Goal: Task Accomplishment & Management: Manage account settings

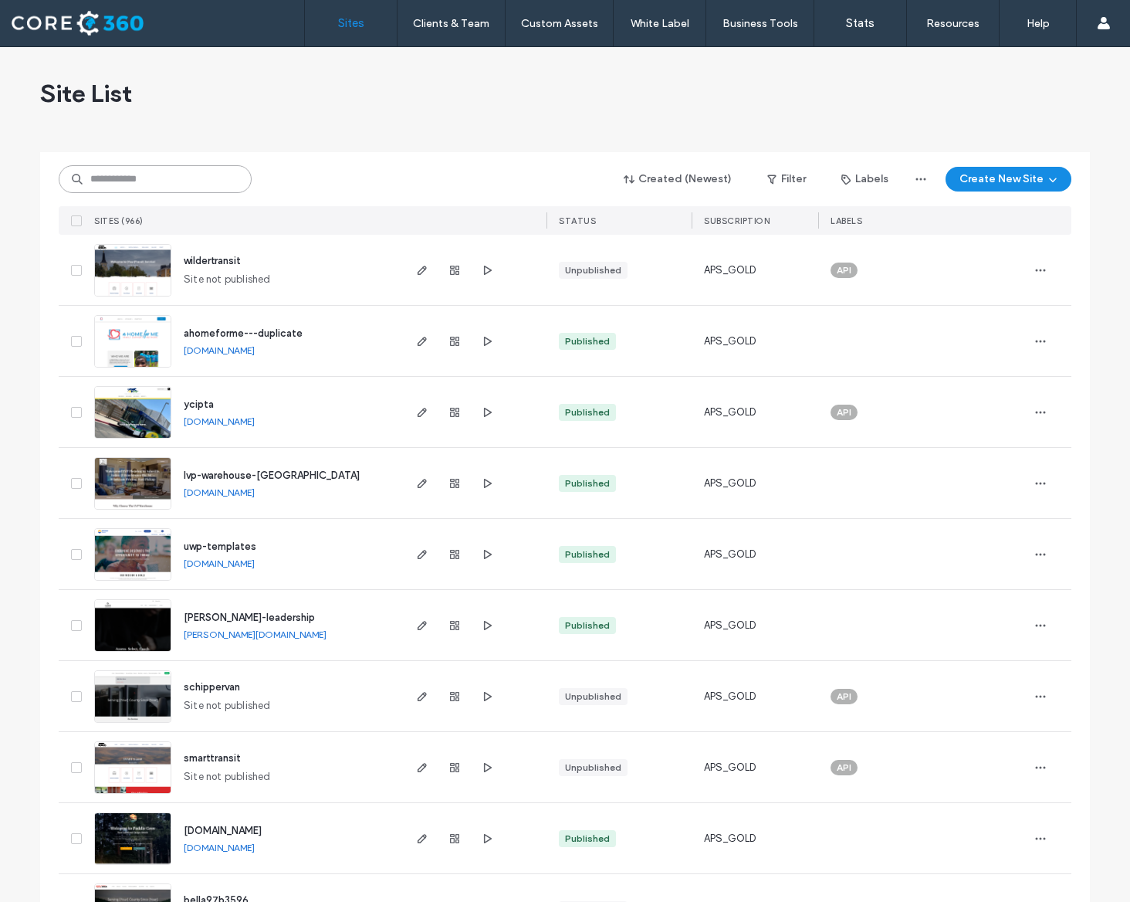
click at [211, 186] on input at bounding box center [155, 179] width 193 height 28
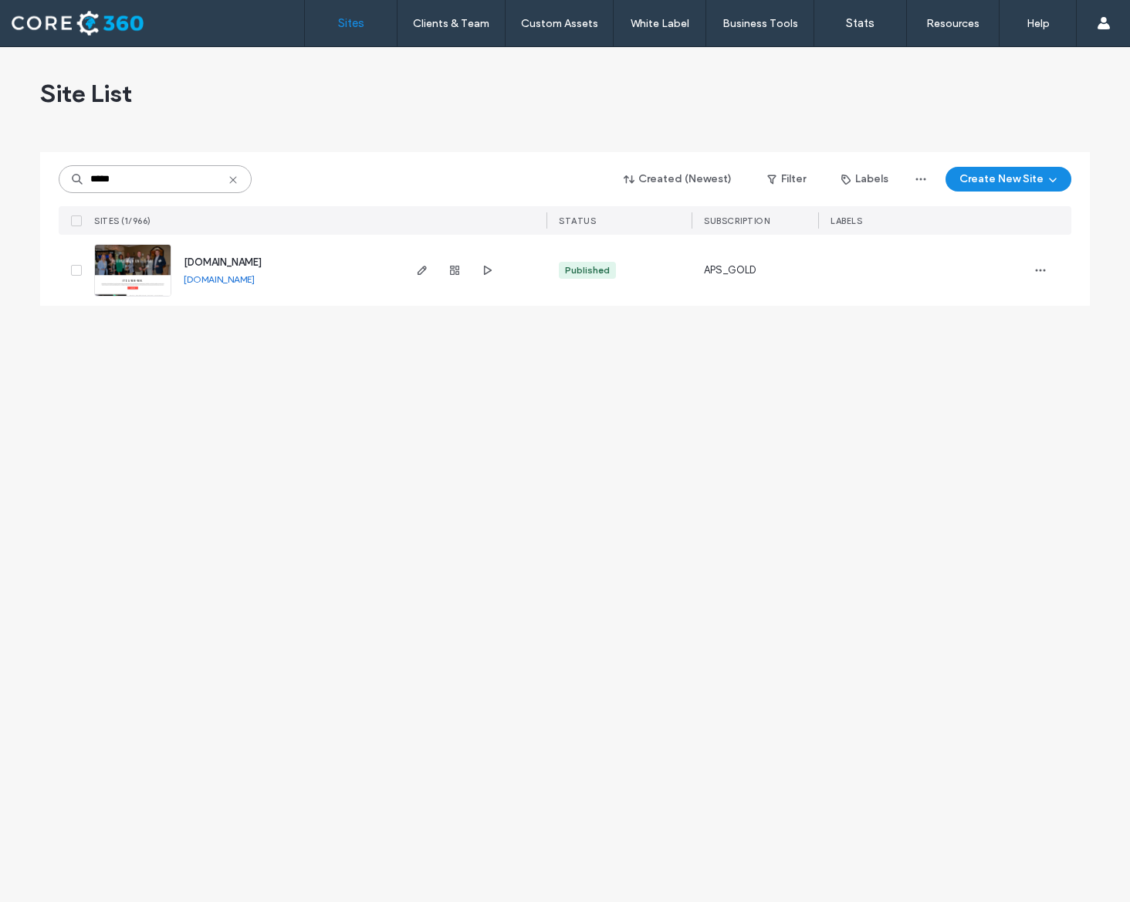
type input "*****"
click at [141, 281] on img at bounding box center [133, 297] width 76 height 105
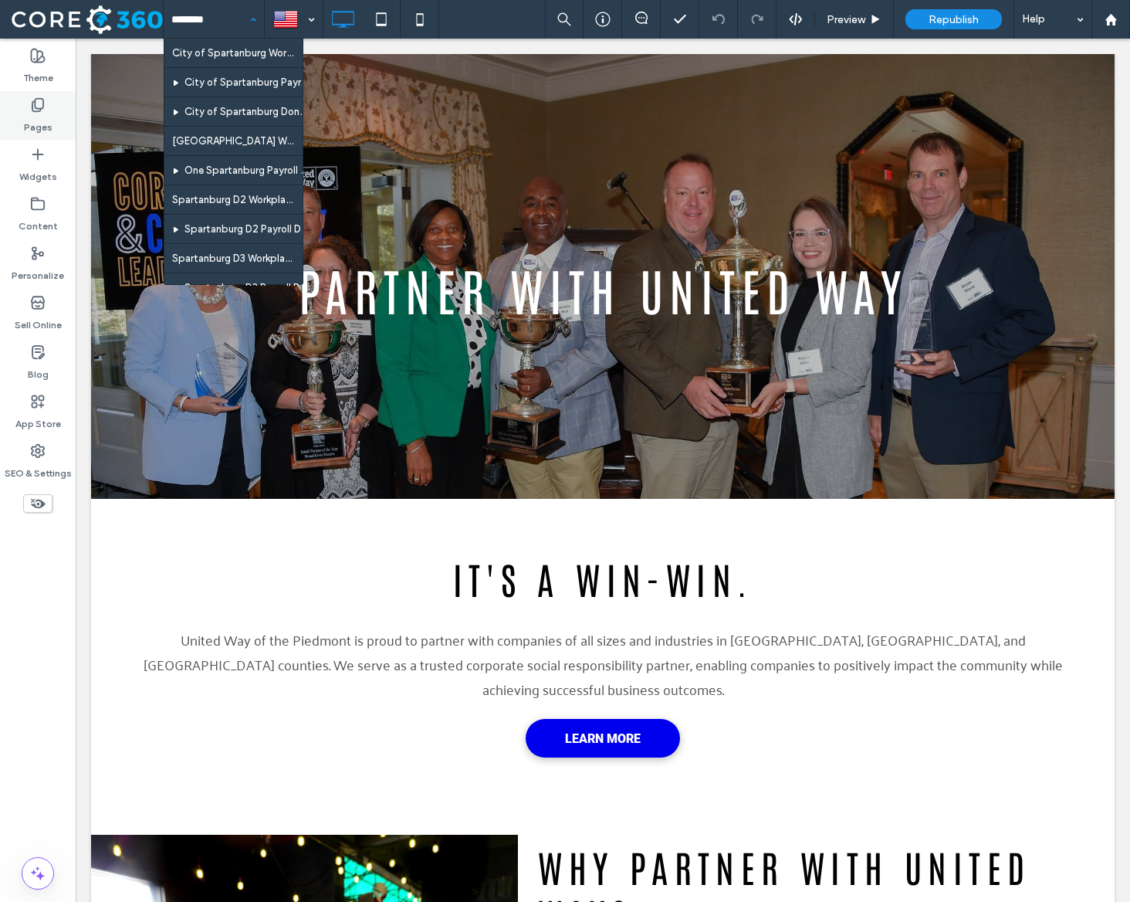
type input "********"
click at [49, 100] on div "Pages" at bounding box center [38, 115] width 76 height 49
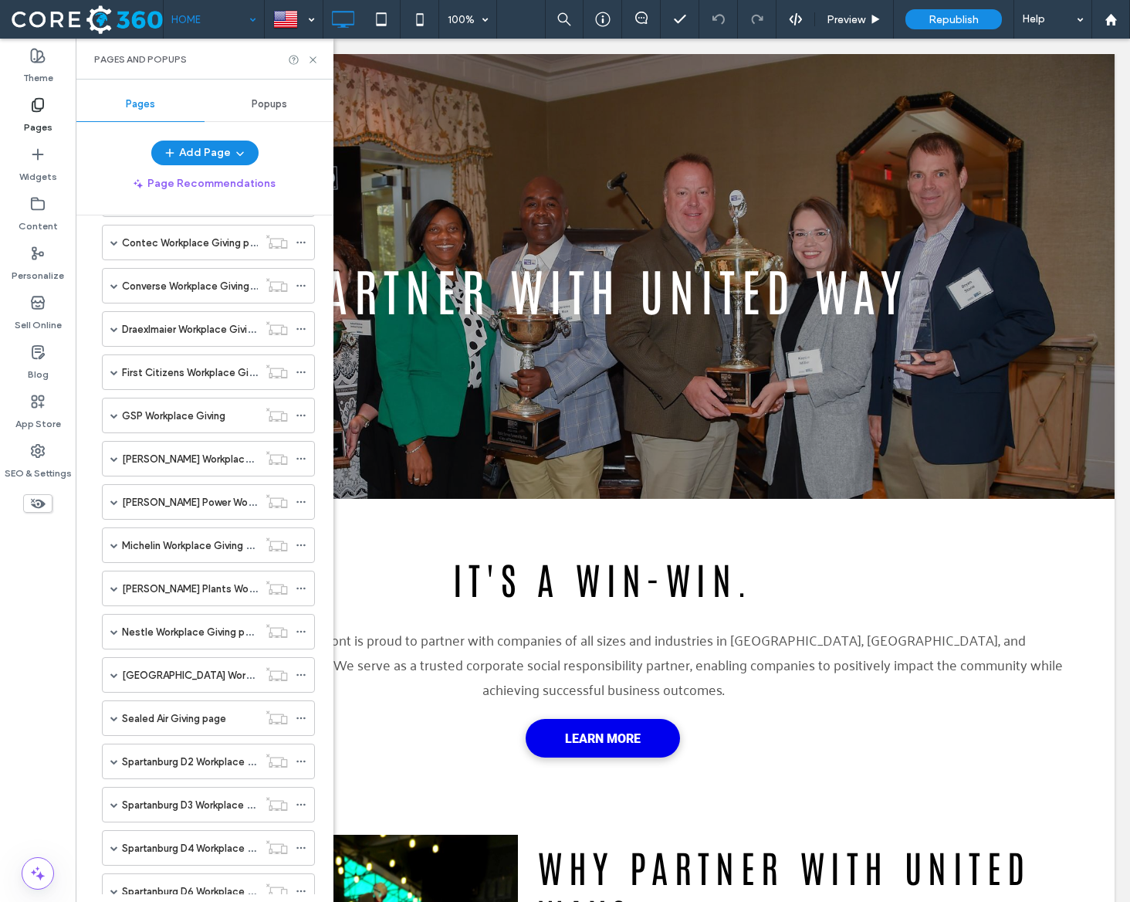
scroll to position [520, 0]
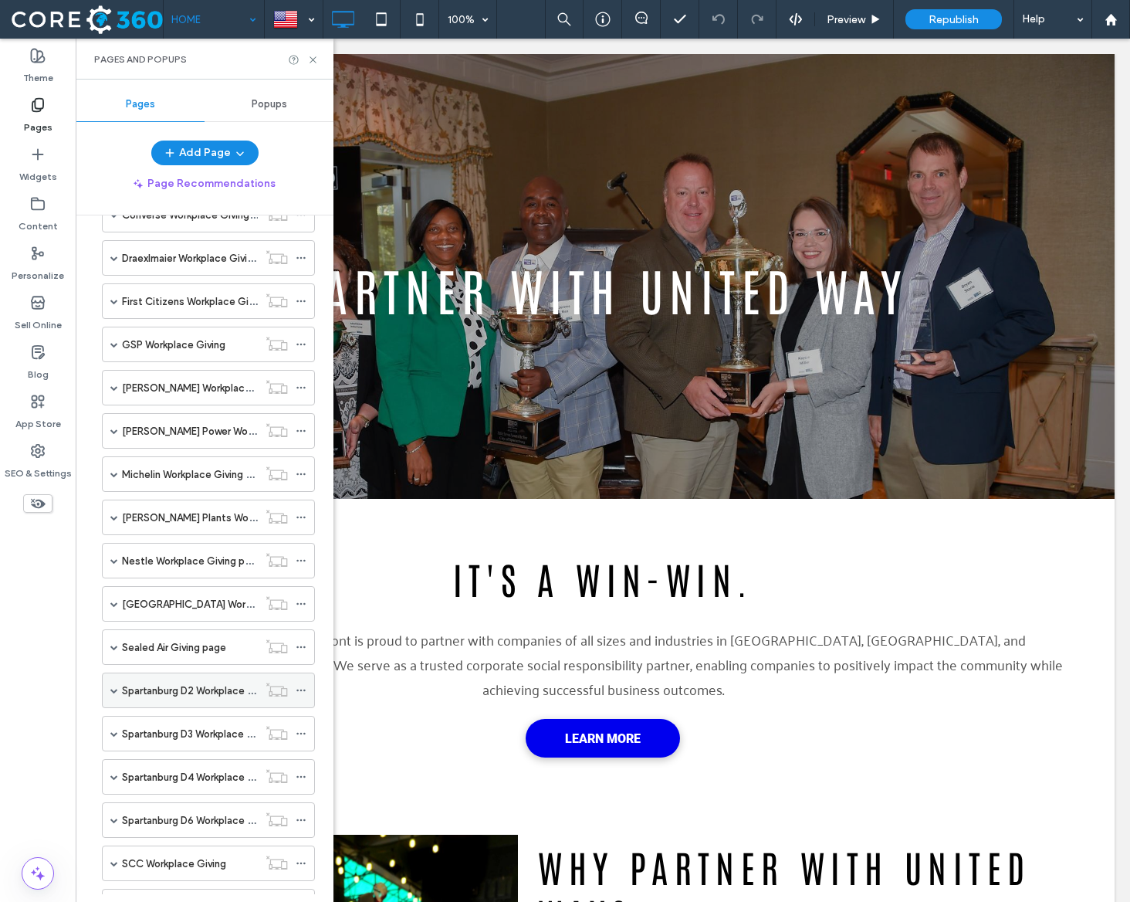
click at [162, 695] on label "Spartanburg D2 Workplace Giving page" at bounding box center [212, 690] width 181 height 27
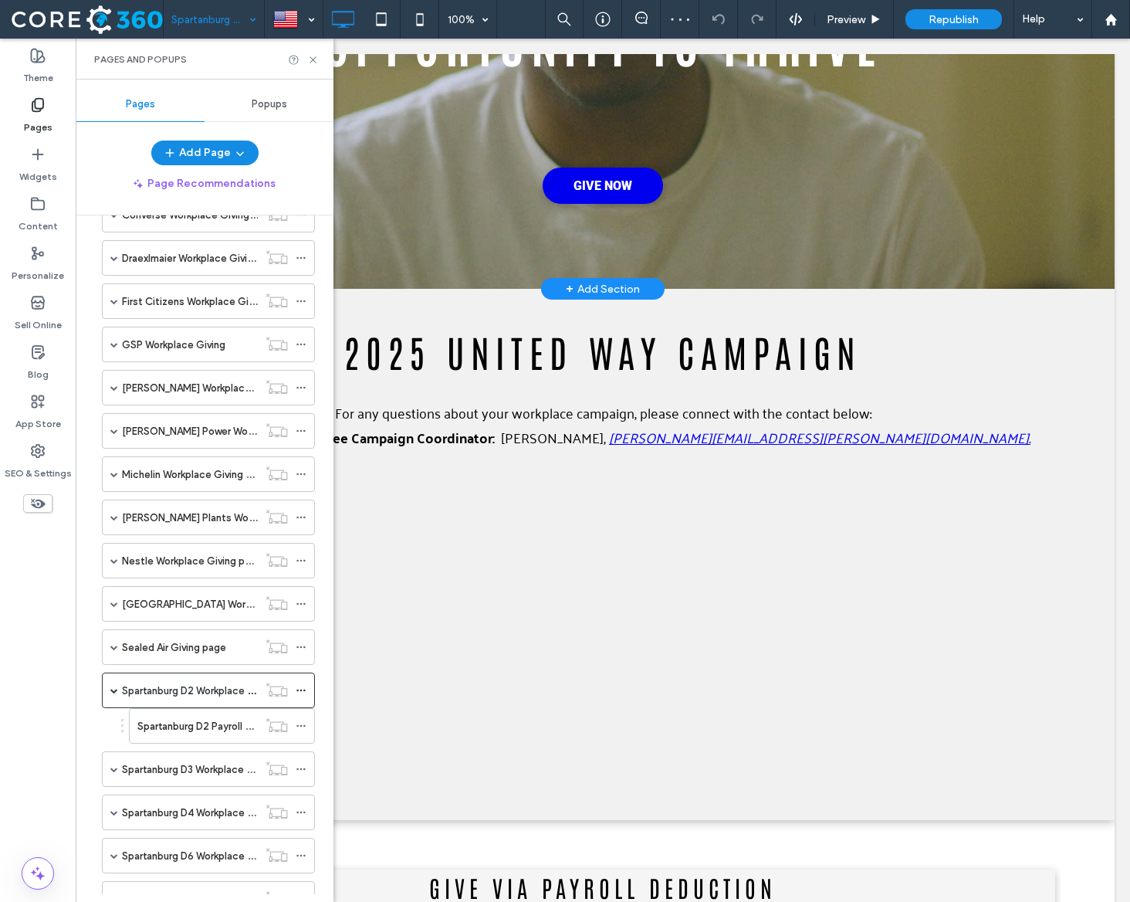
scroll to position [522, 0]
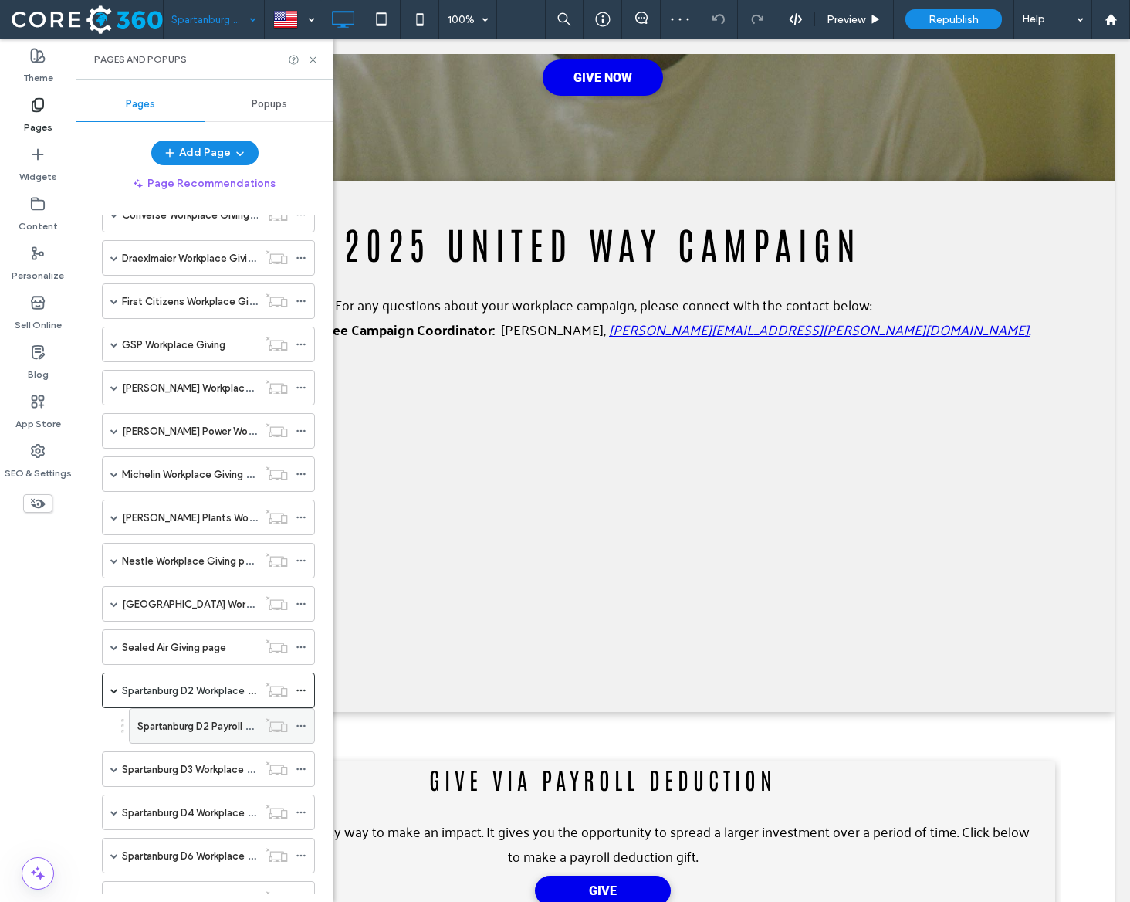
click at [179, 719] on label "Spartanburg D2 Payroll Deduction Form" at bounding box center [228, 725] width 182 height 27
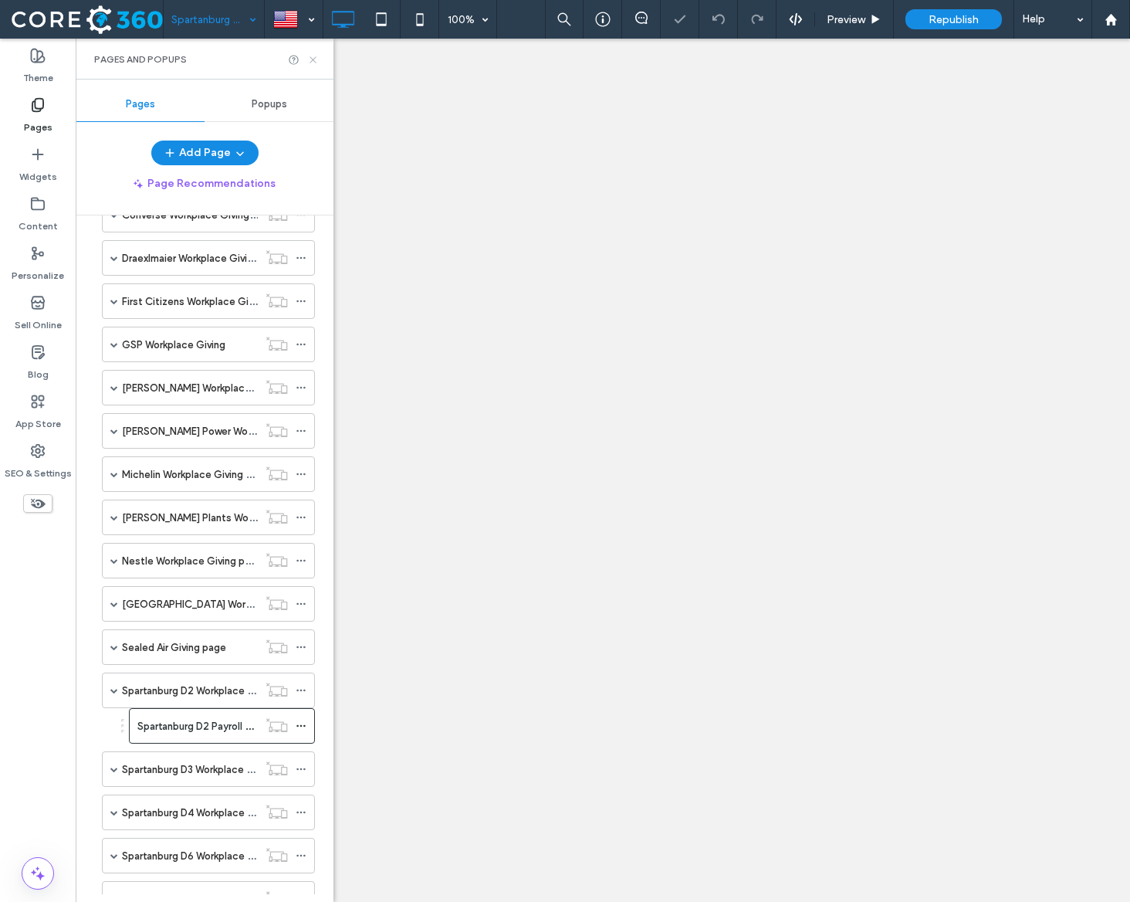
select select "**********"
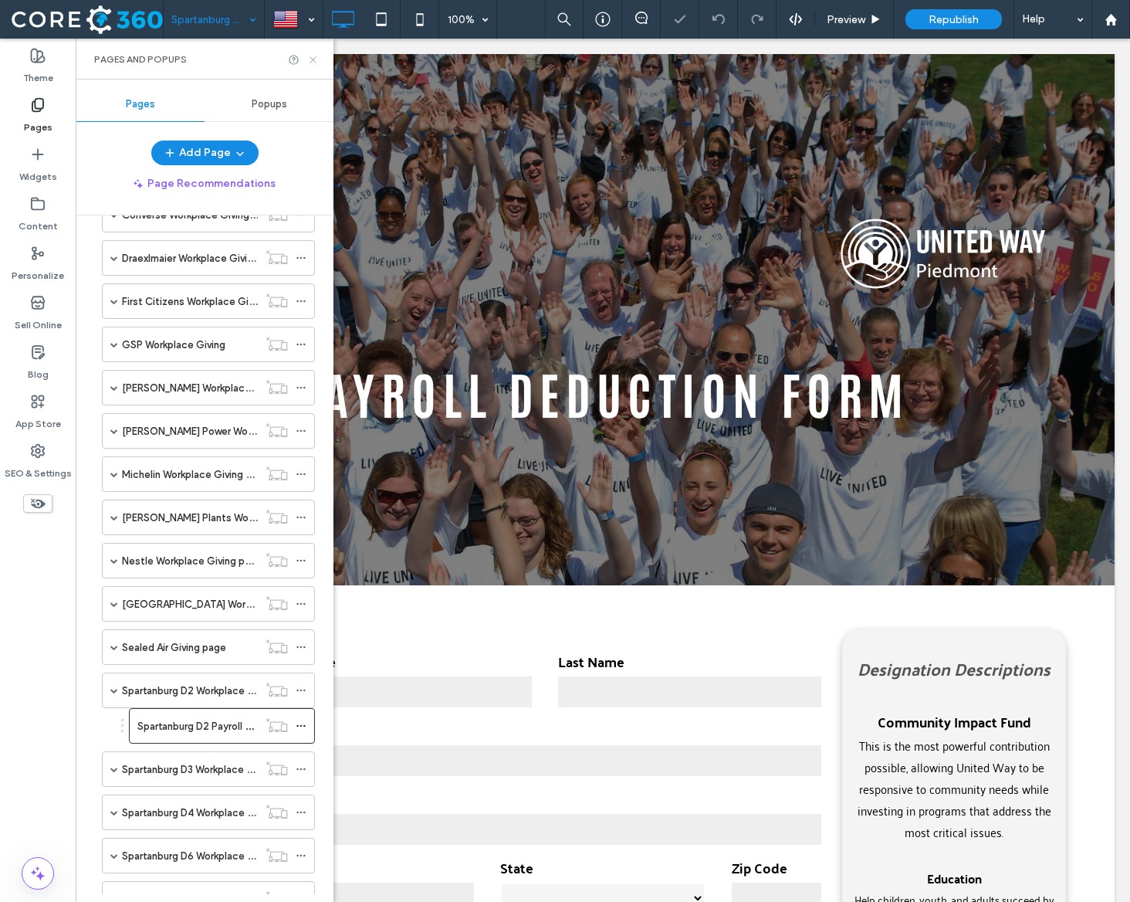
click at [315, 56] on icon at bounding box center [313, 60] width 12 height 12
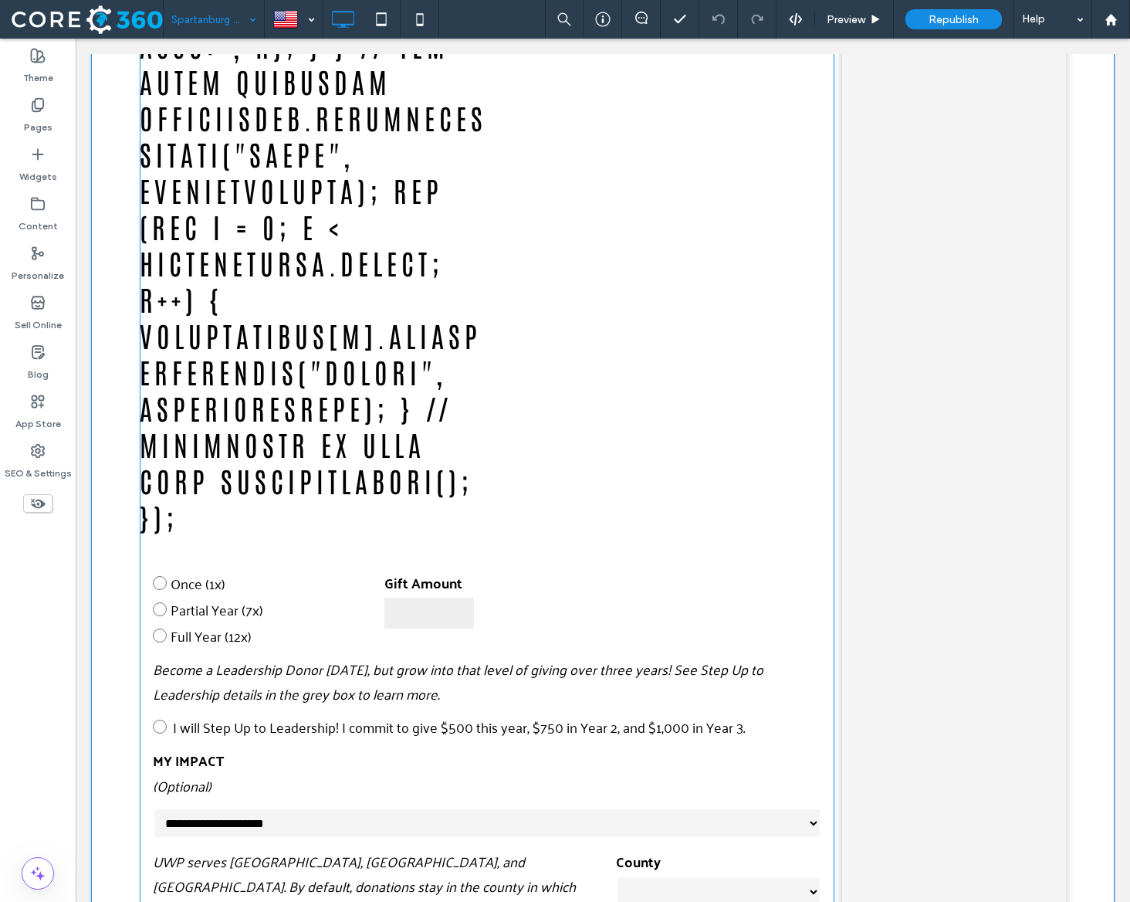
scroll to position [2649, 0]
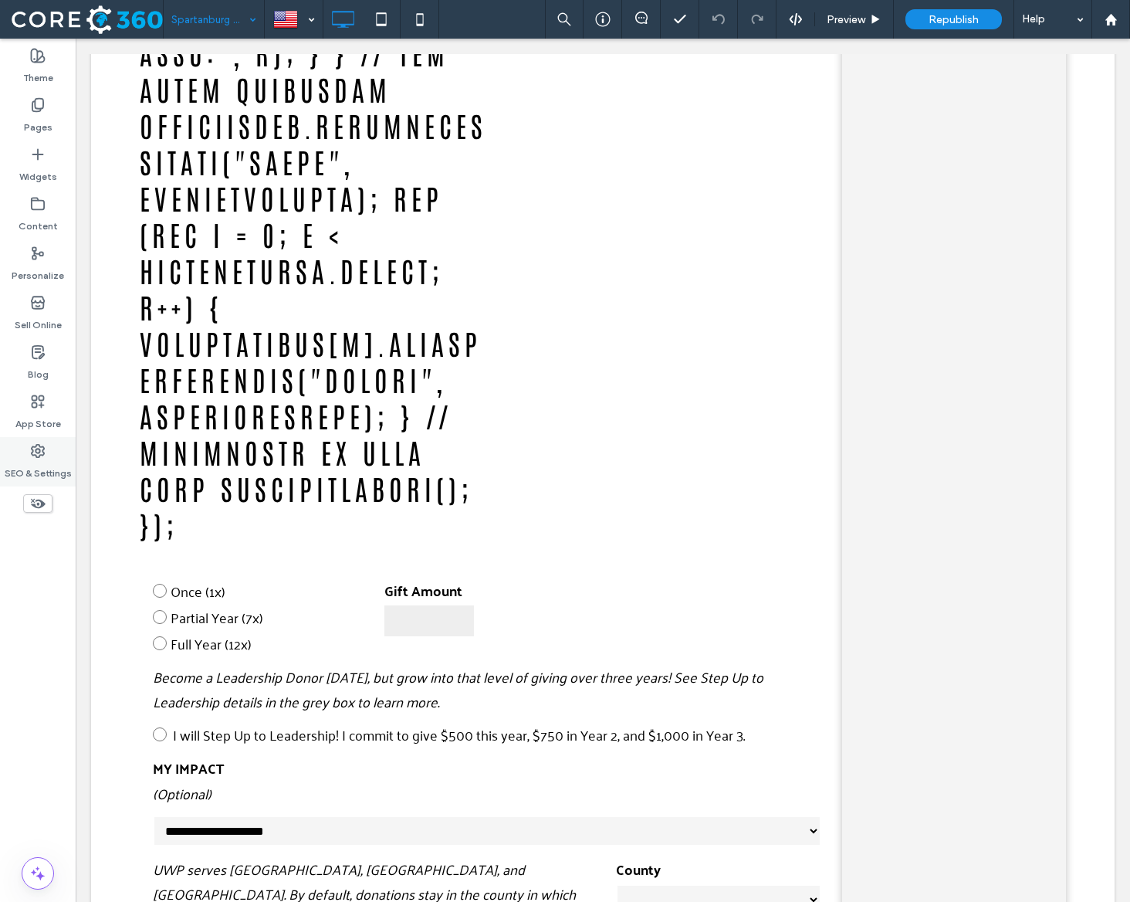
click at [51, 452] on div "SEO & Settings" at bounding box center [38, 461] width 76 height 49
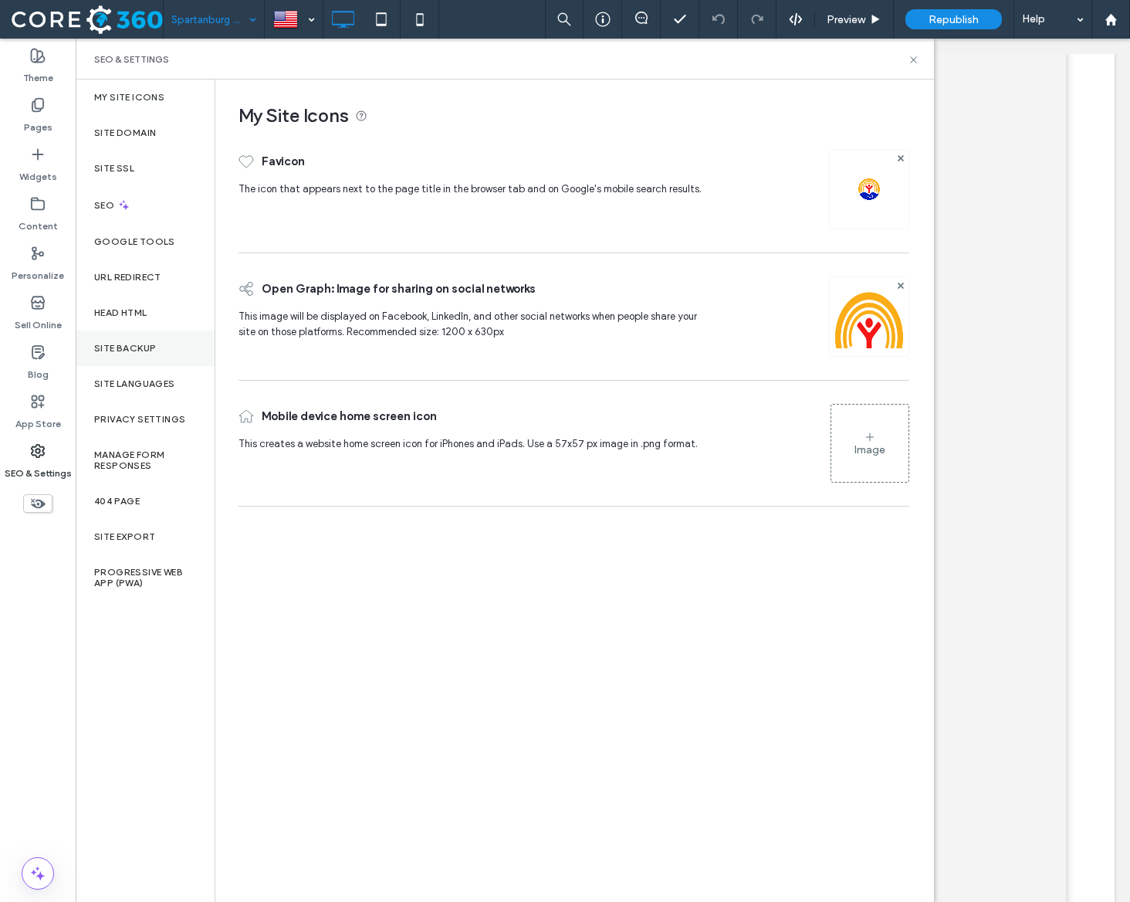
click at [124, 355] on div "Site Backup" at bounding box center [145, 348] width 139 height 36
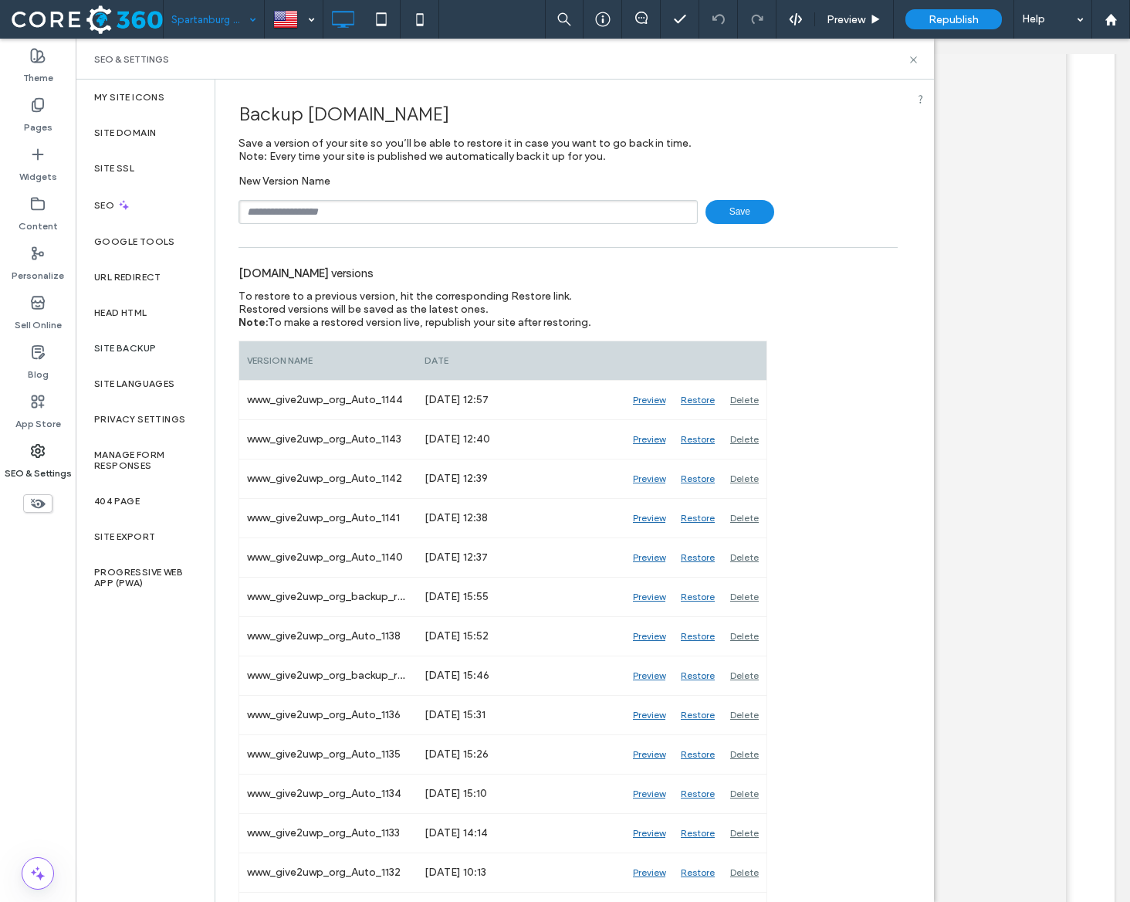
click at [421, 207] on input "text" at bounding box center [468, 212] width 459 height 24
type input "**********"
click at [726, 210] on span "Save" at bounding box center [740, 212] width 69 height 24
click at [697, 557] on div "Restore" at bounding box center [697, 557] width 49 height 39
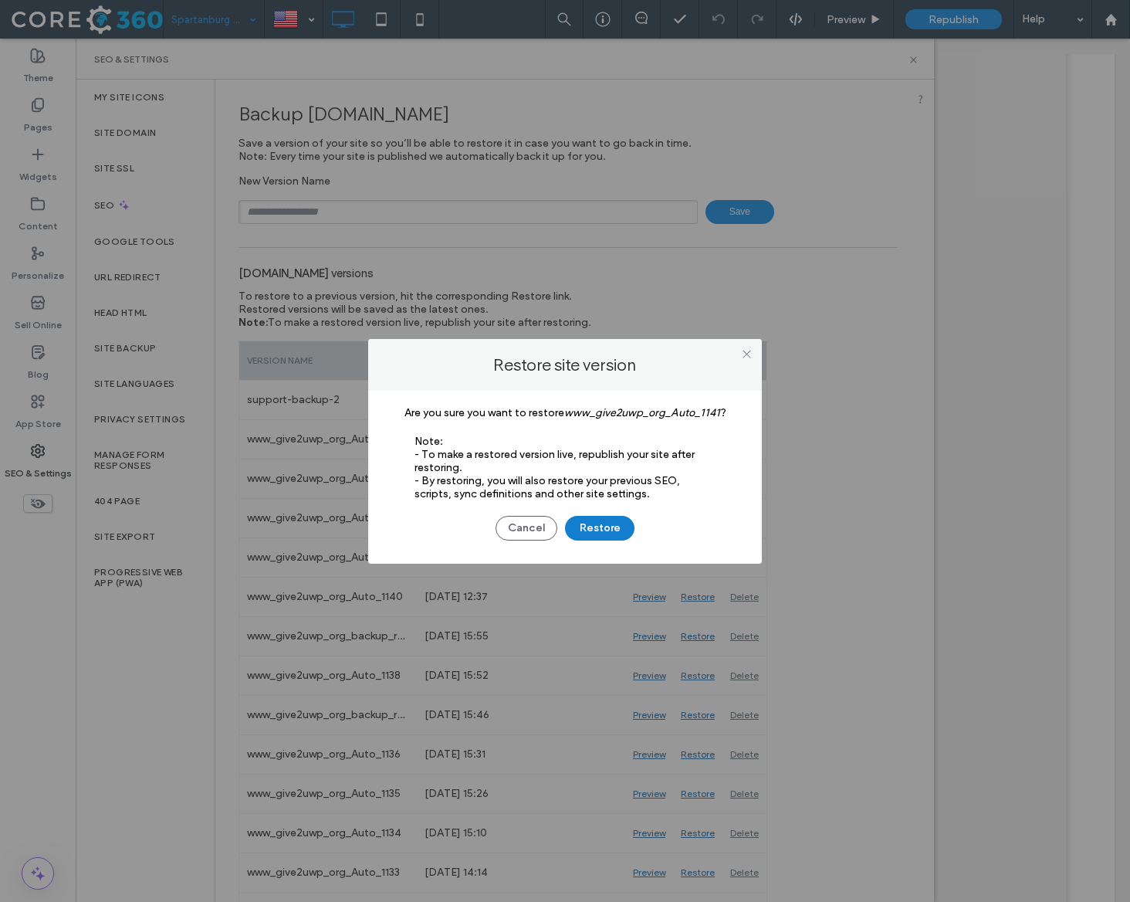
click at [601, 526] on button "Restore" at bounding box center [599, 528] width 69 height 25
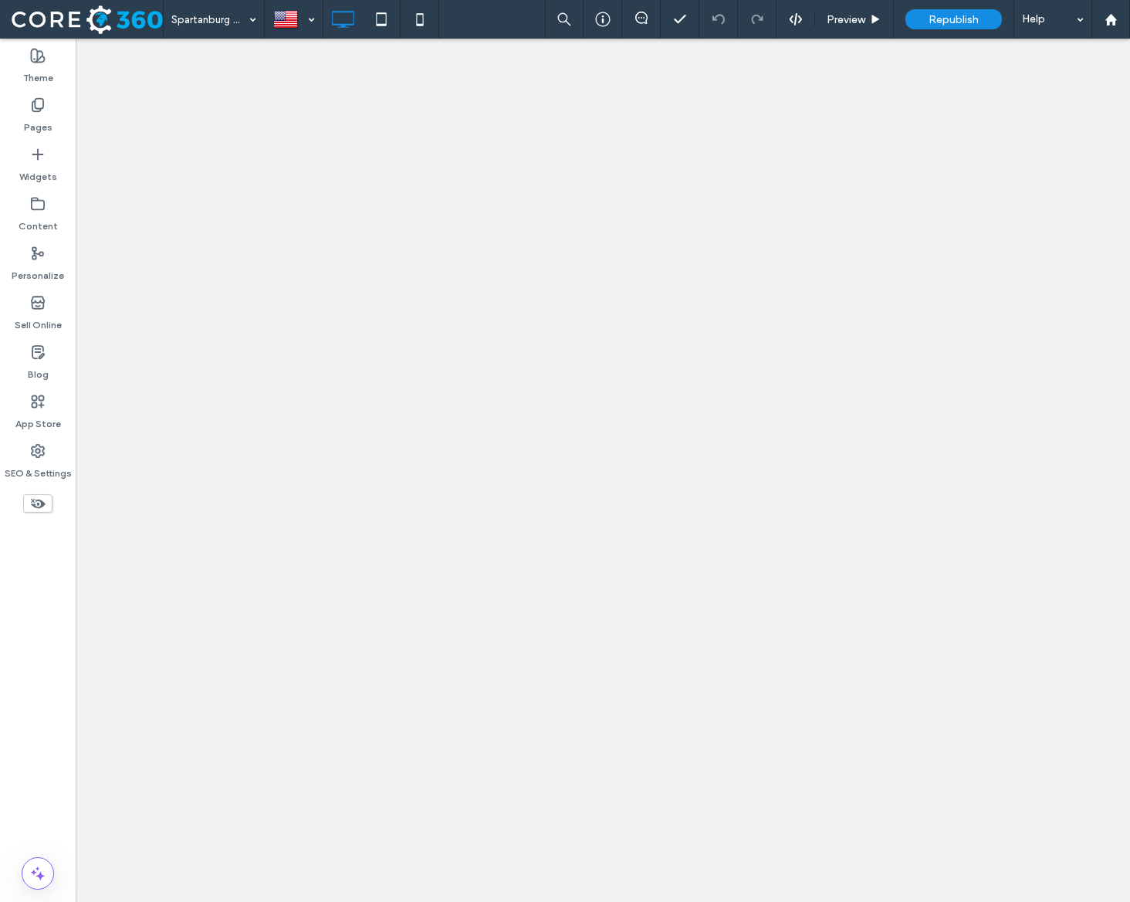
select select "**********"
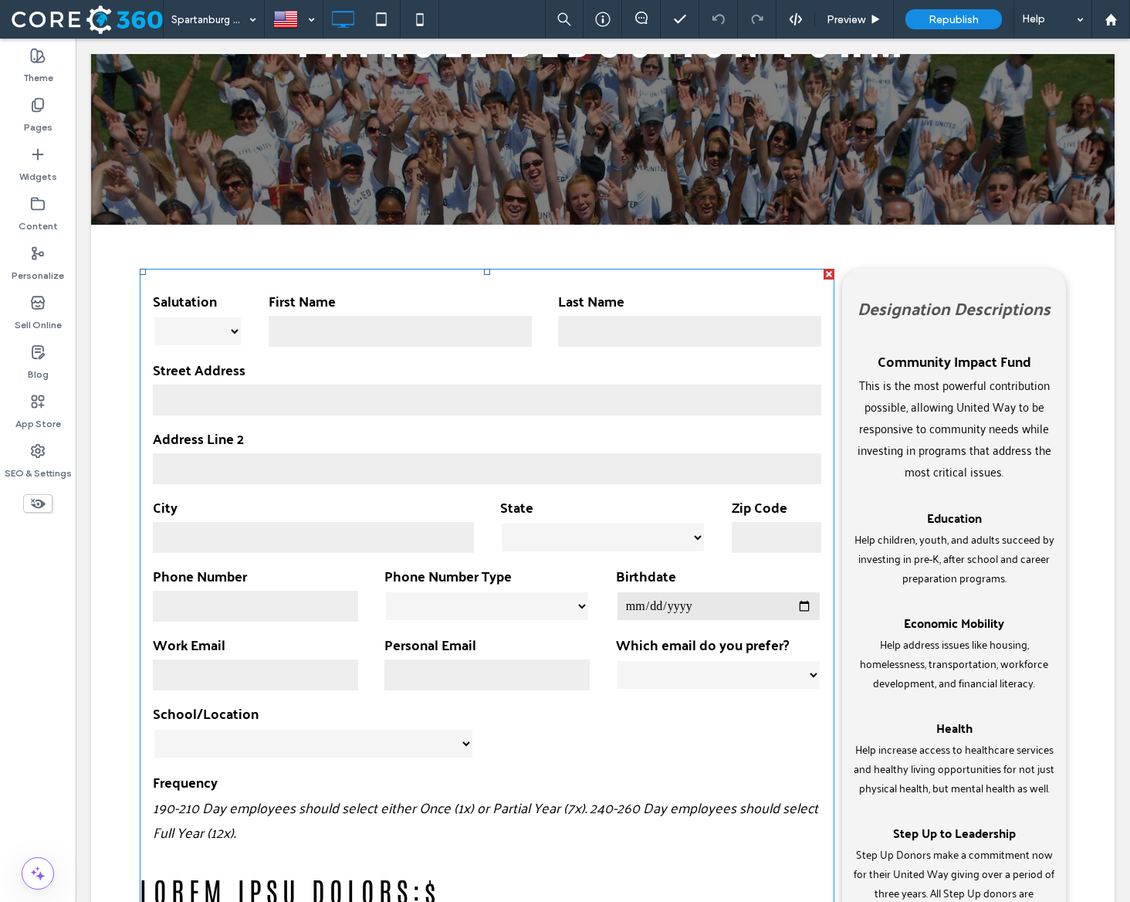
scroll to position [388, 0]
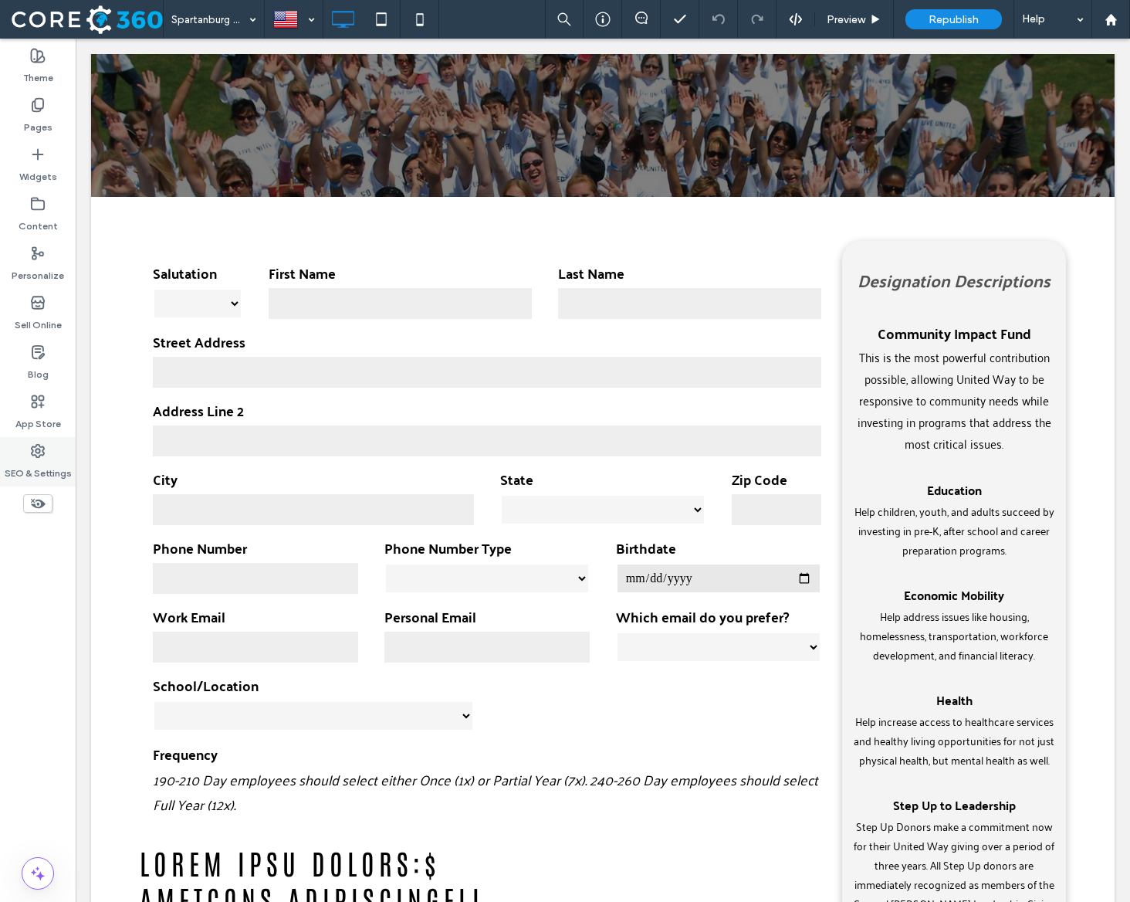
click at [19, 453] on div "SEO & Settings" at bounding box center [38, 461] width 76 height 49
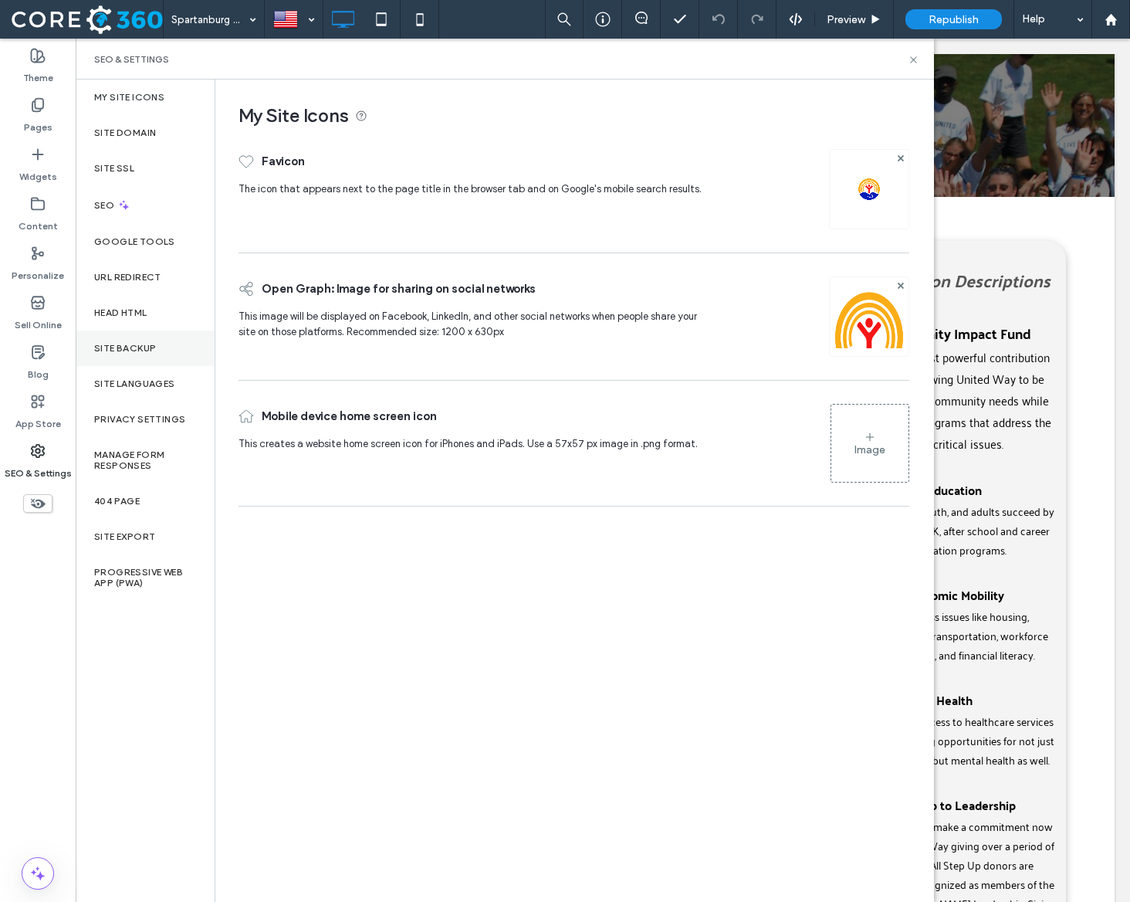
click at [136, 344] on label "Site Backup" at bounding box center [125, 348] width 62 height 11
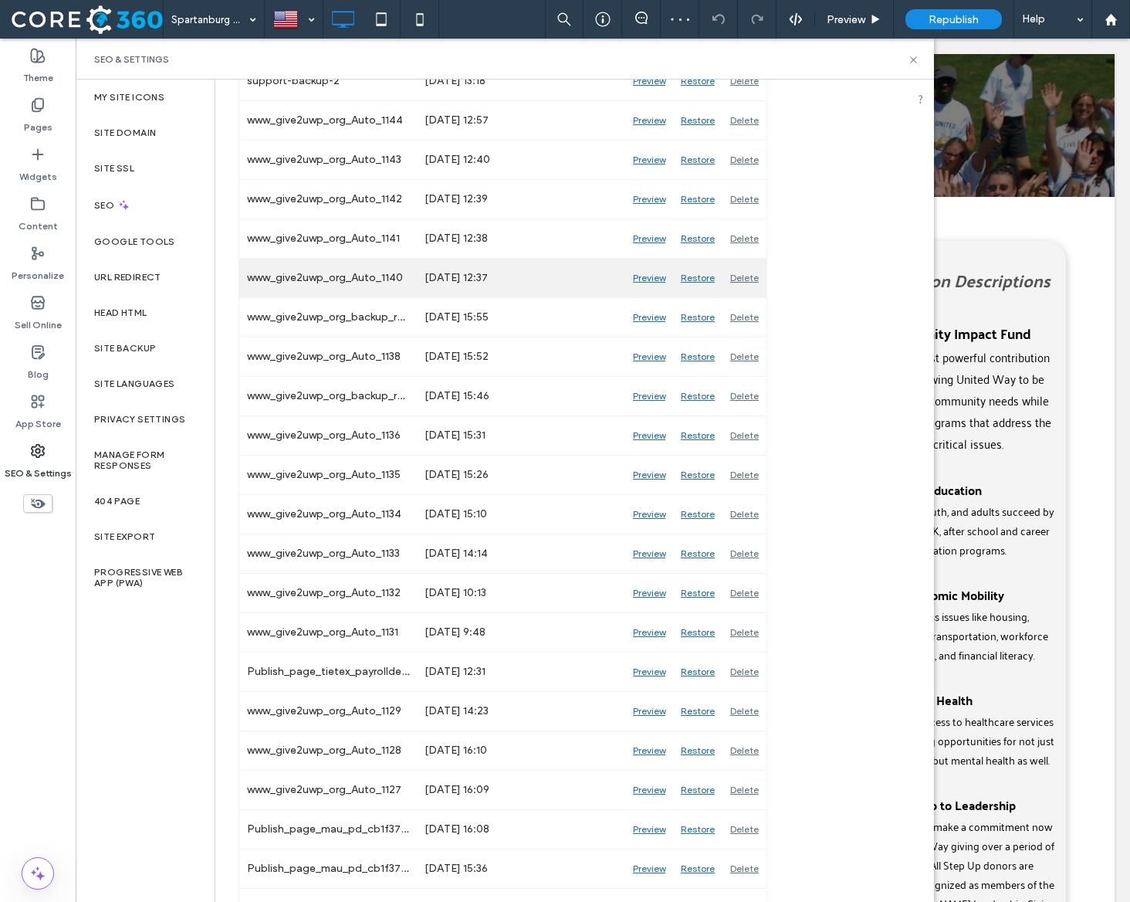
scroll to position [369, 0]
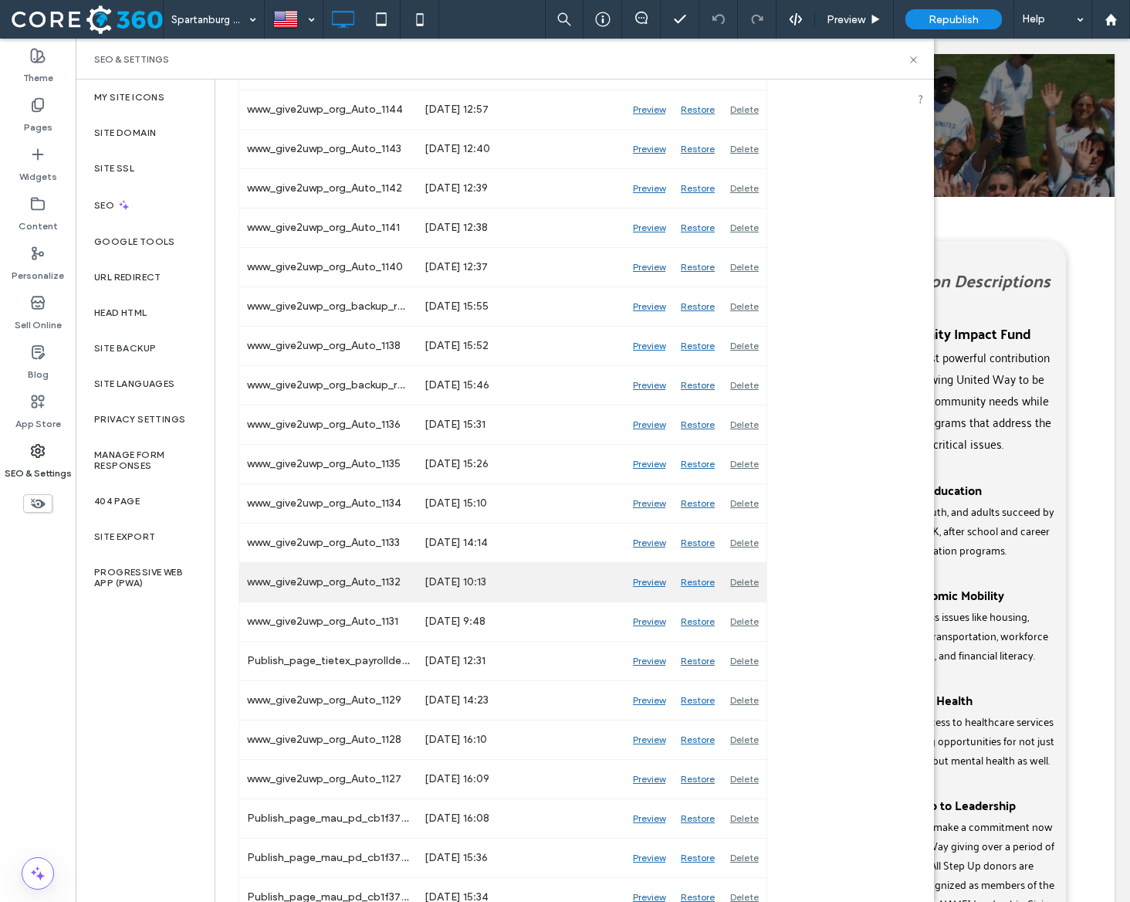
click at [706, 581] on div "Restore" at bounding box center [697, 582] width 49 height 39
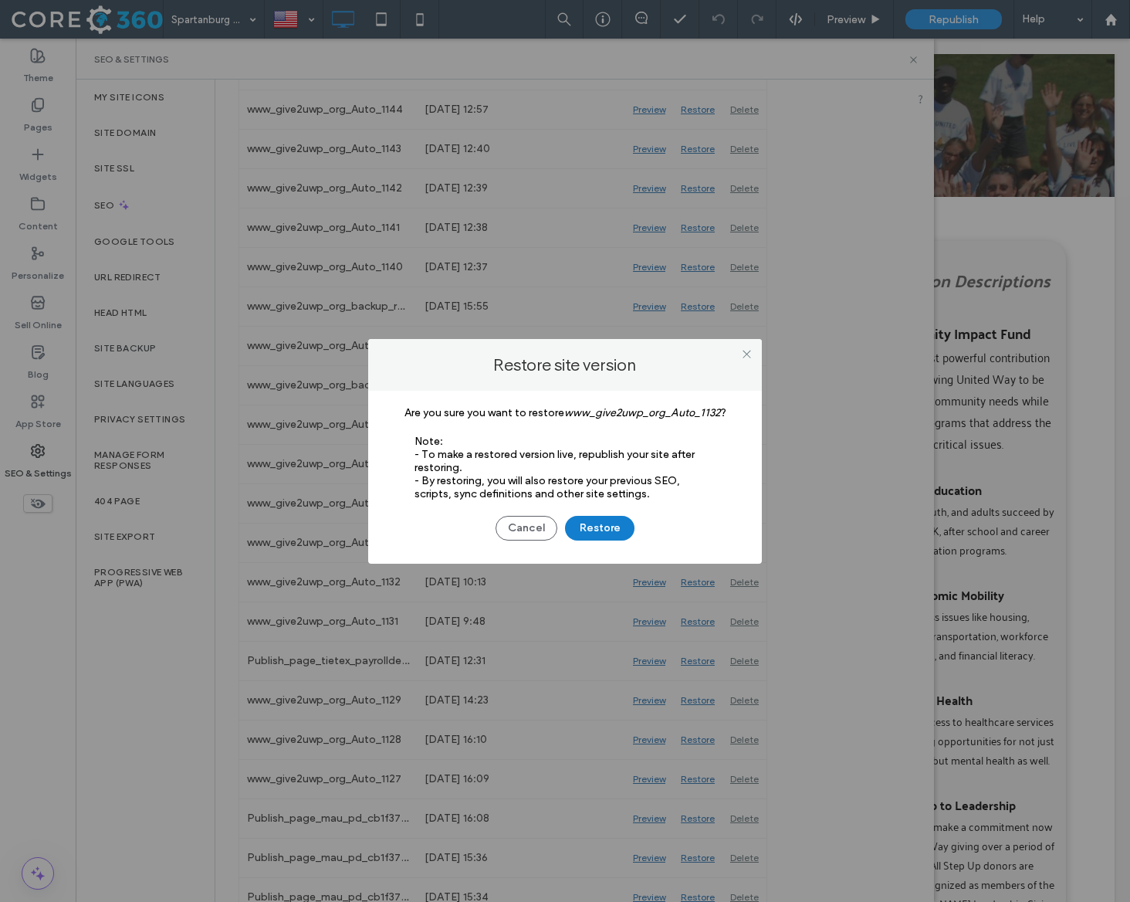
click at [609, 523] on button "Restore" at bounding box center [599, 528] width 69 height 25
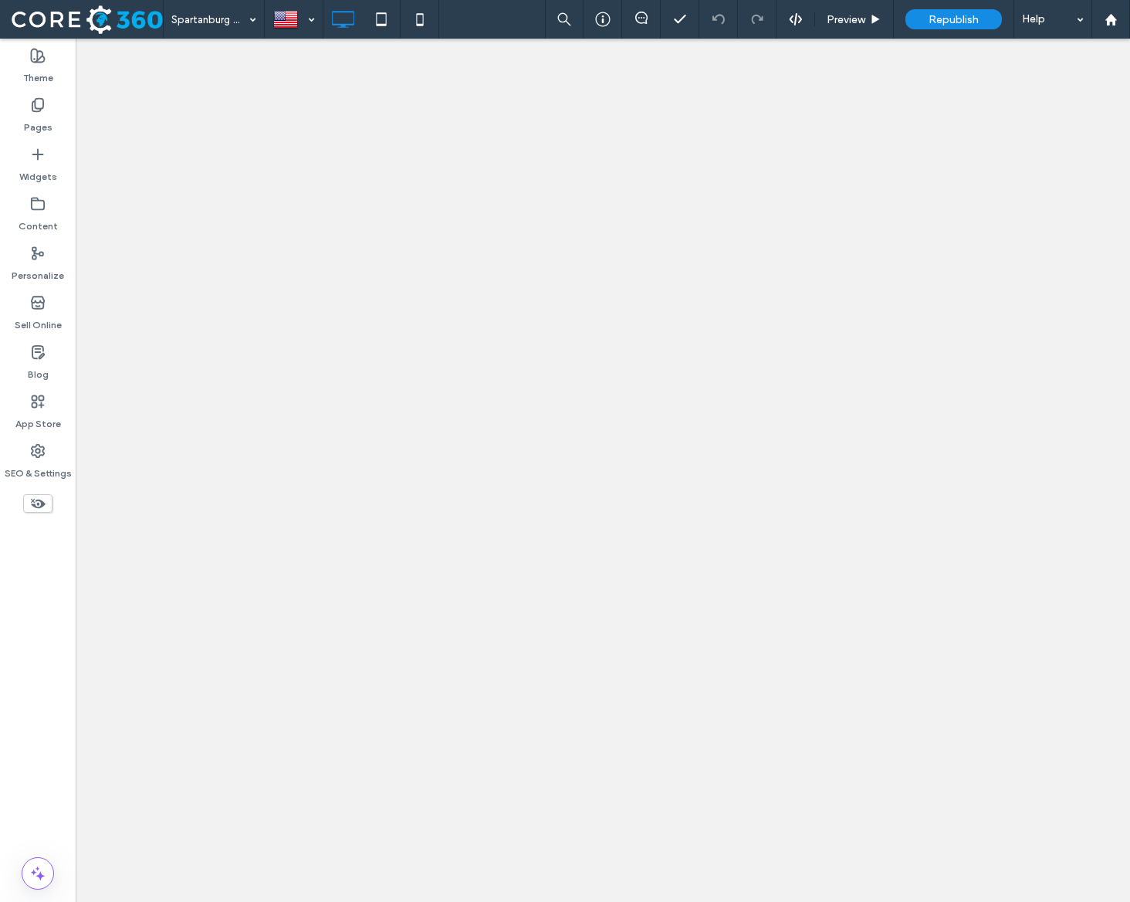
select select "**********"
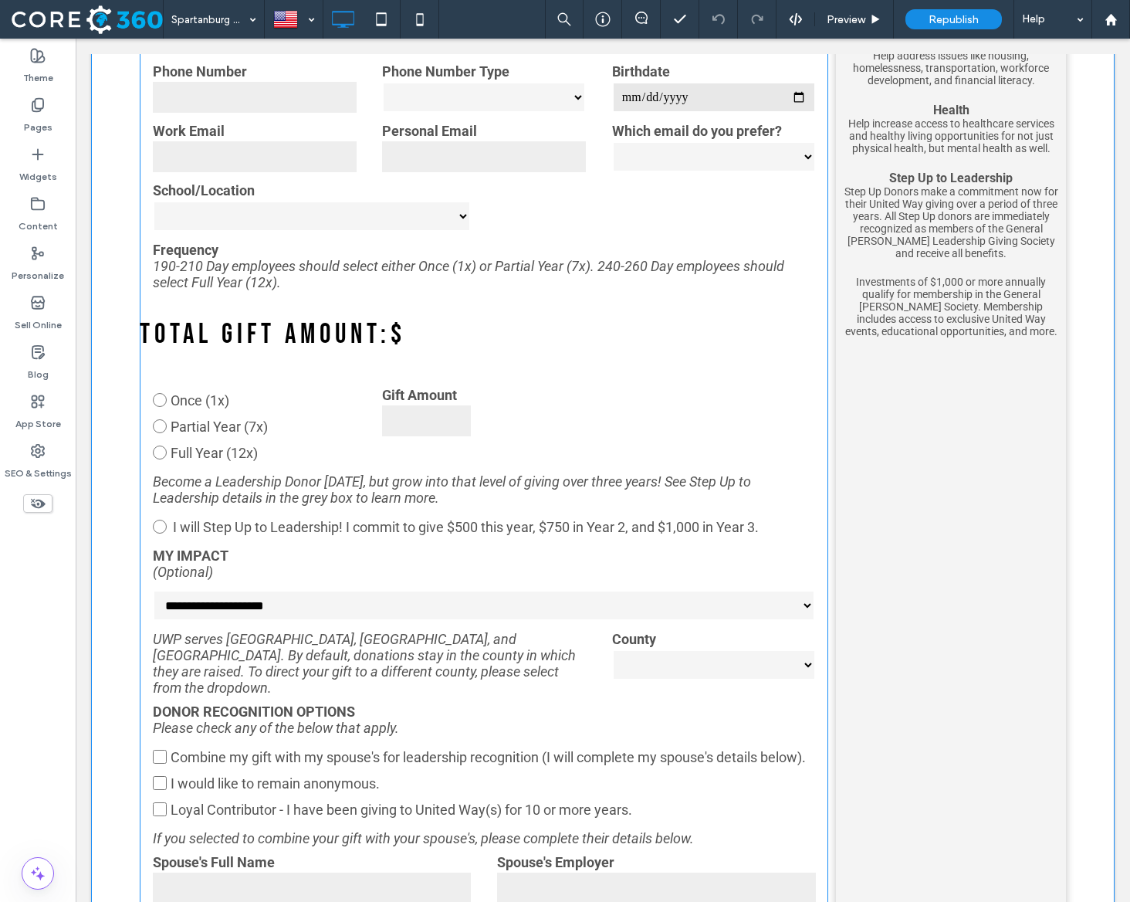
scroll to position [846, 0]
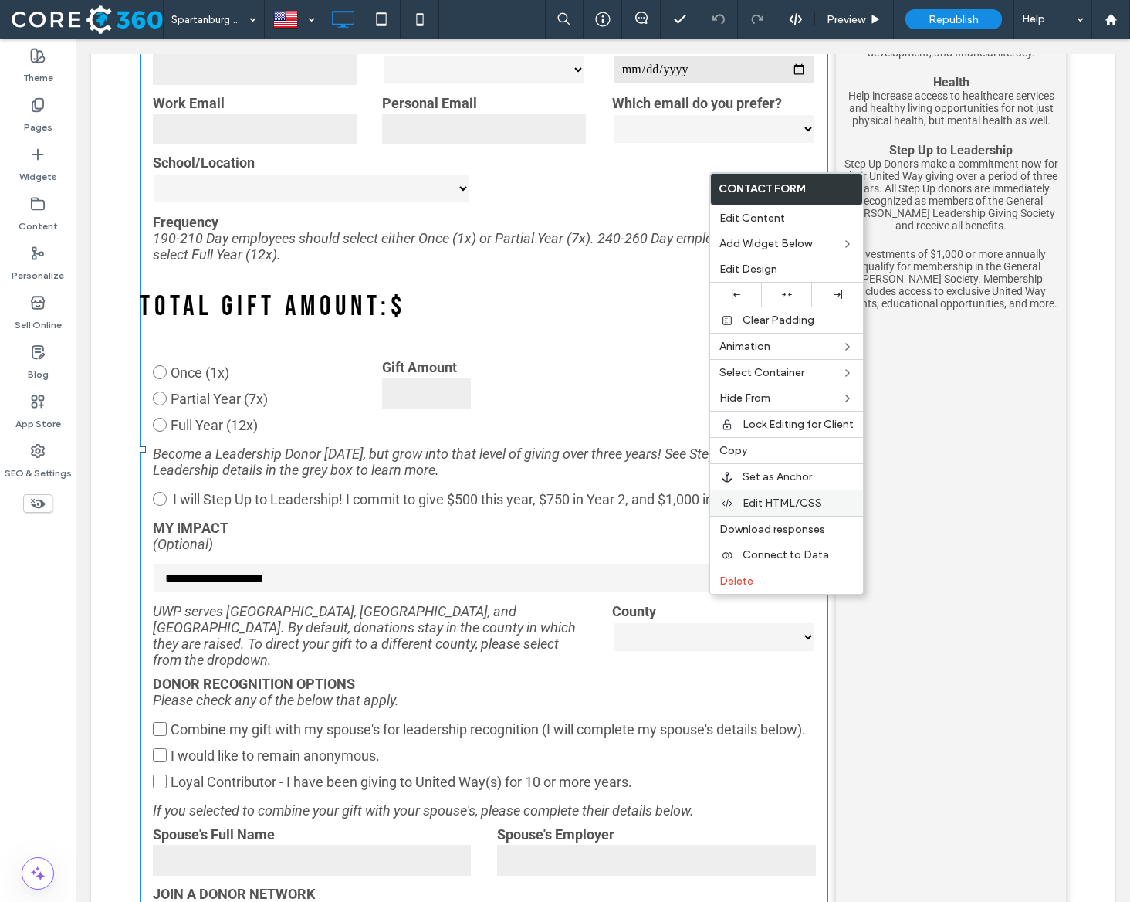
click at [814, 495] on div "Edit HTML/CSS" at bounding box center [786, 502] width 153 height 26
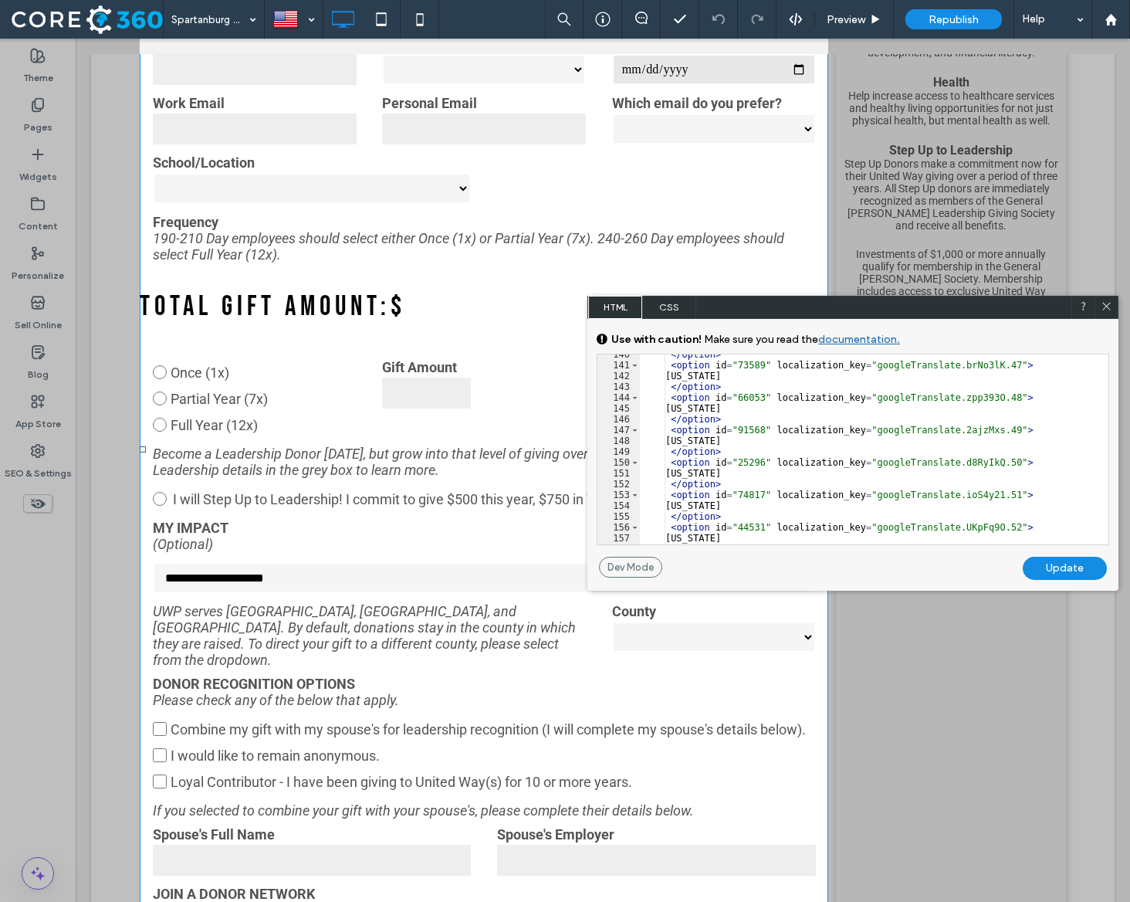
scroll to position [1710, 0]
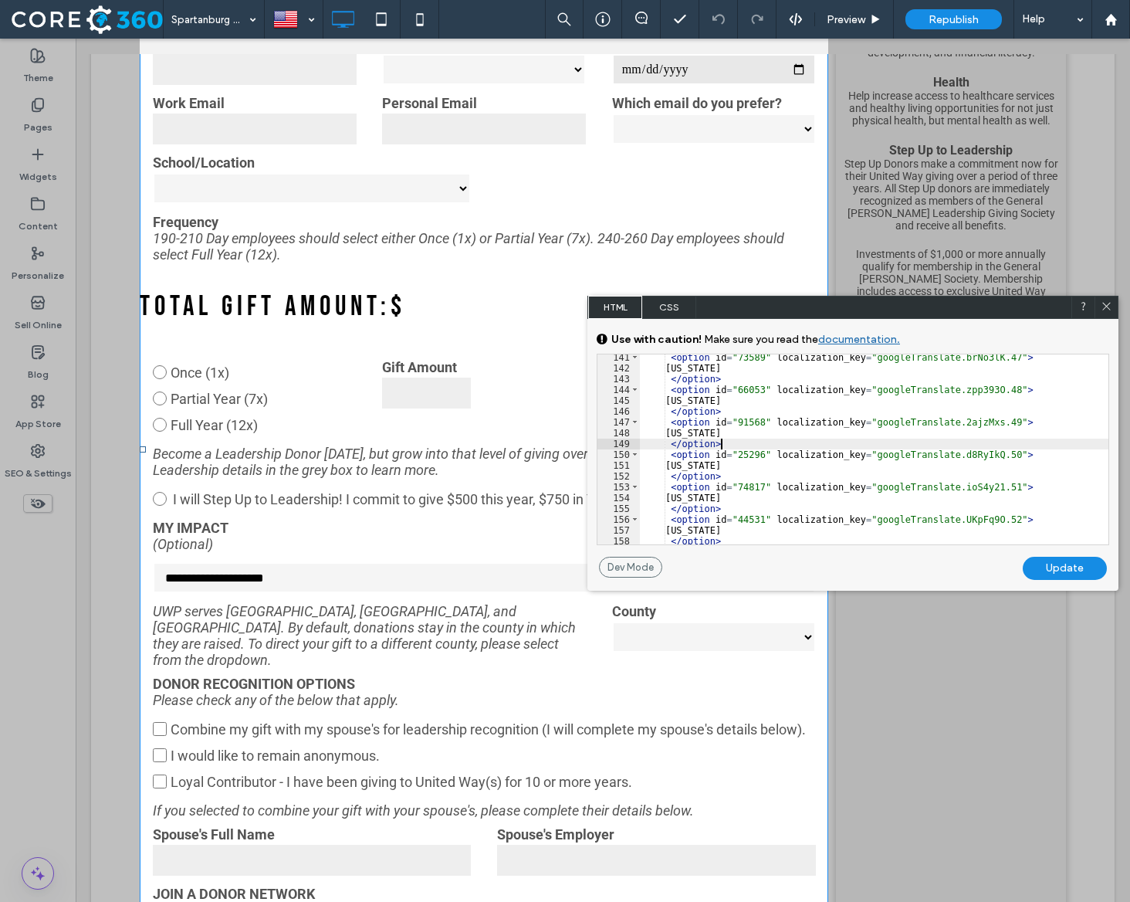
click at [751, 446] on div "< option id = "73589" localization_key = "googleTranslate.brNo3lK.47" > Michiga…" at bounding box center [874, 458] width 469 height 212
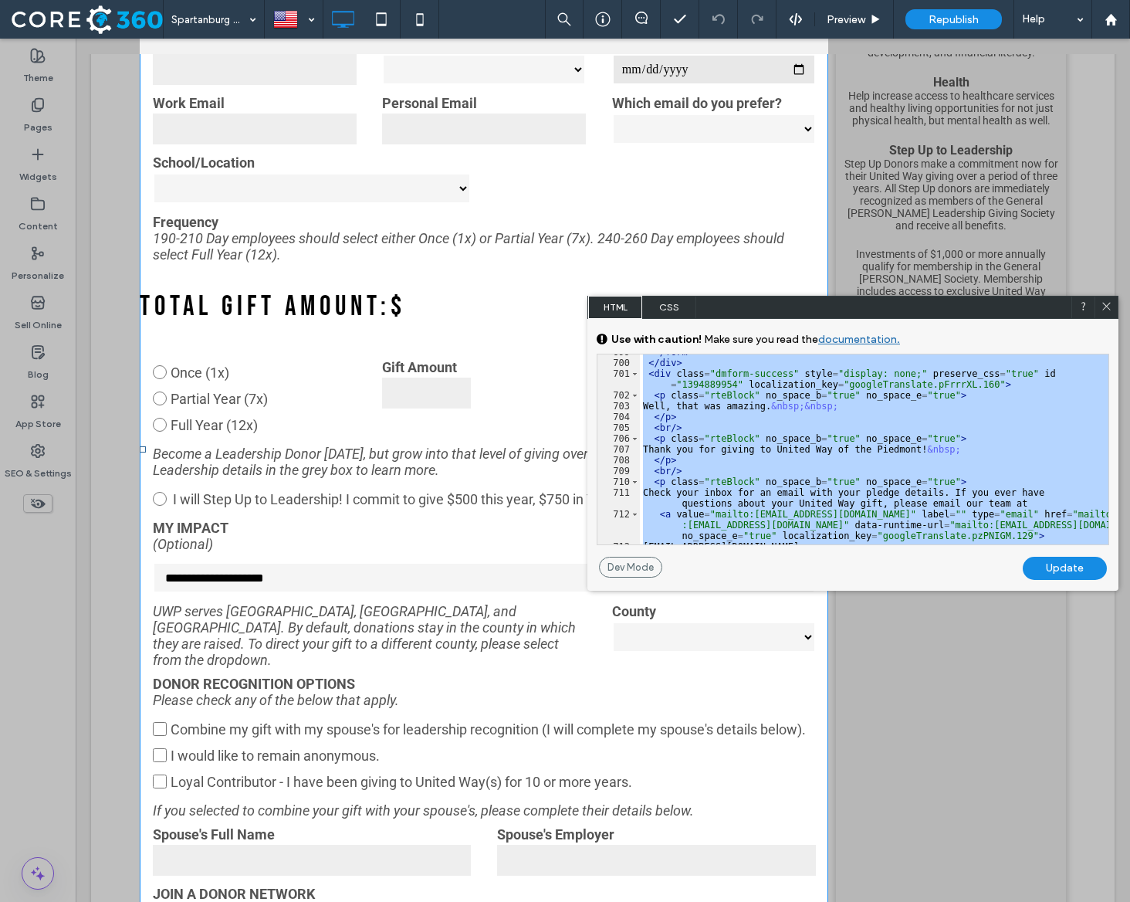
scroll to position [9331, 0]
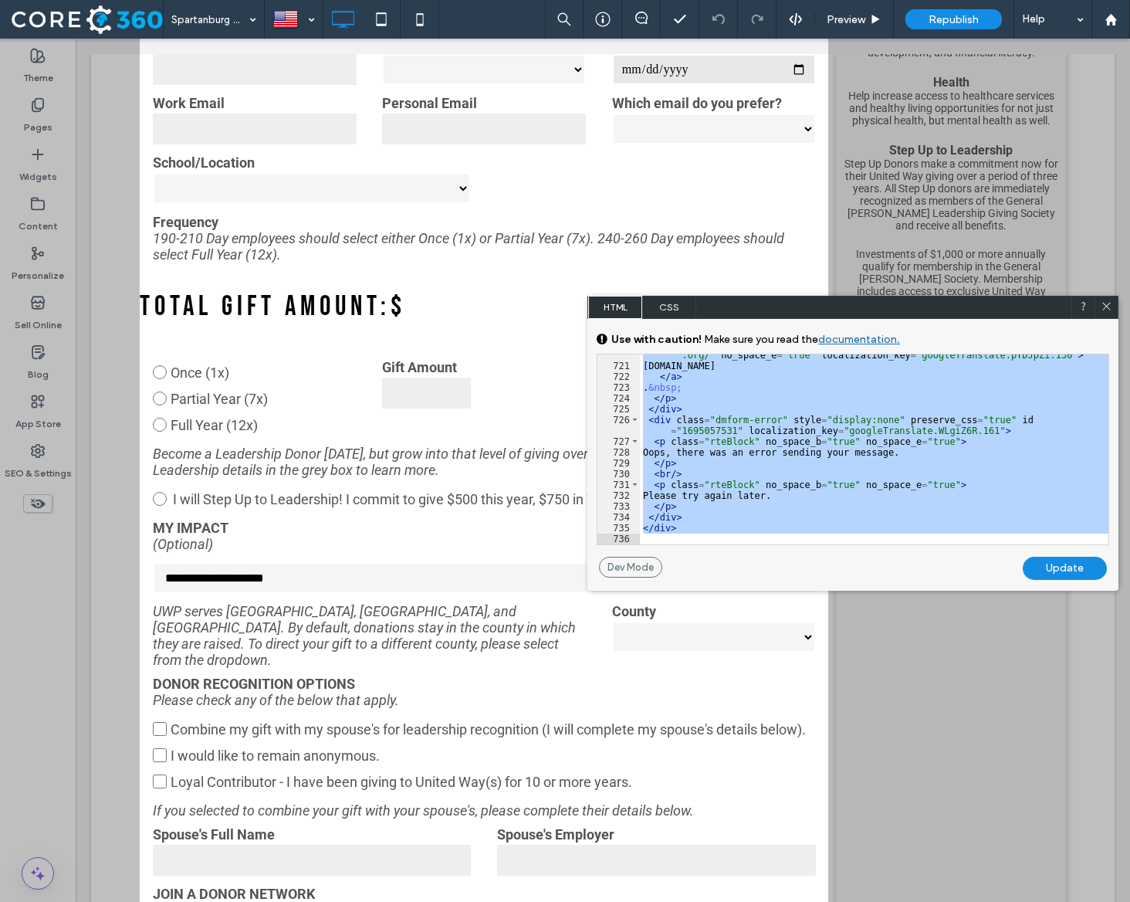
click at [833, 450] on div "< a value = "https://www.uwpiedmont.org/" label = "" type = "url" href = "https…" at bounding box center [874, 444] width 469 height 233
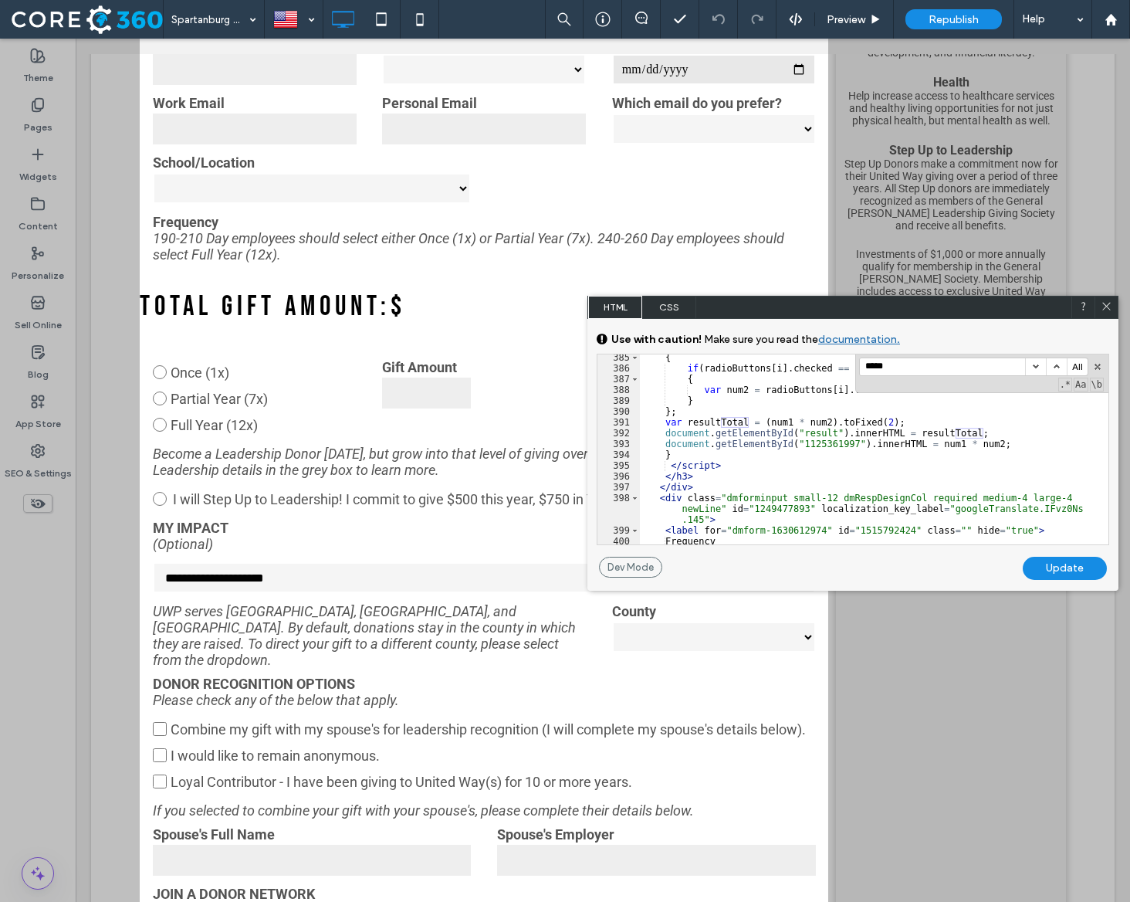
scroll to position [4583, 0]
type input "*****"
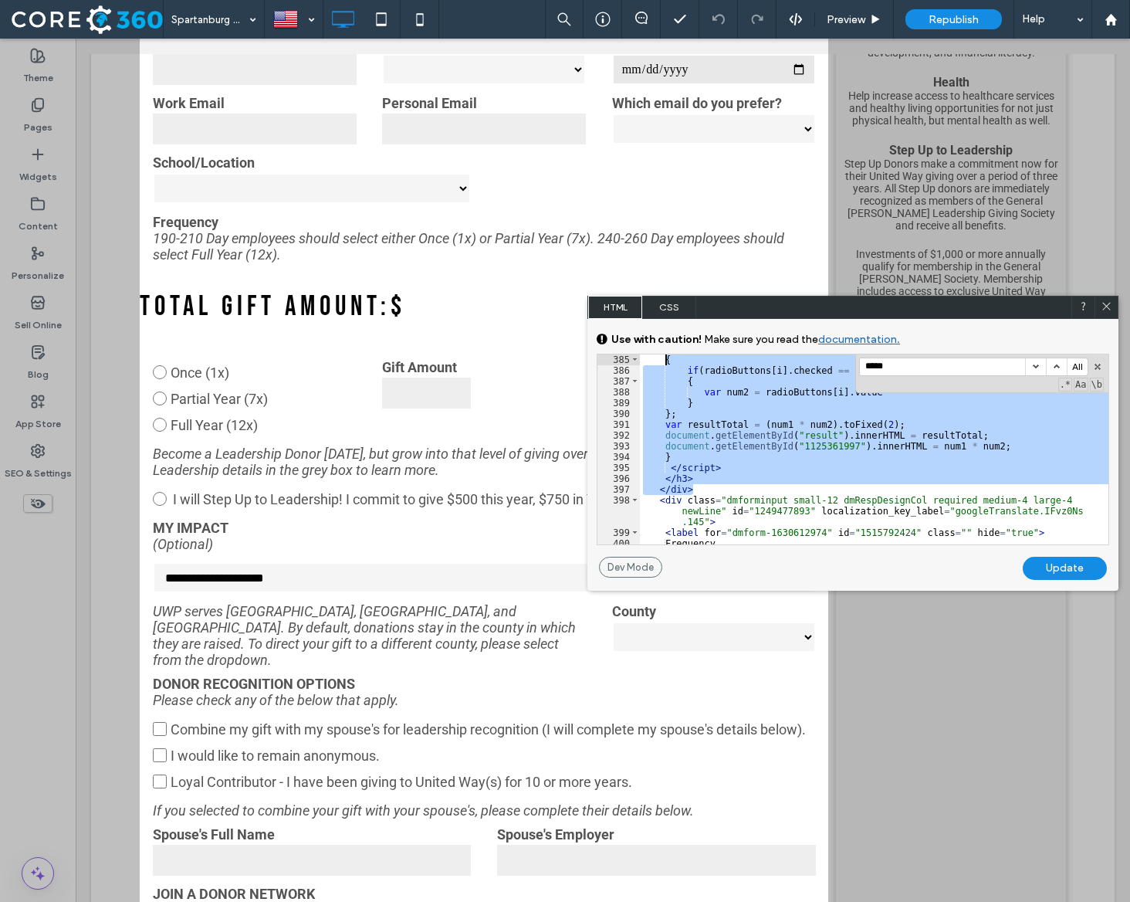
scroll to position [4485, 0]
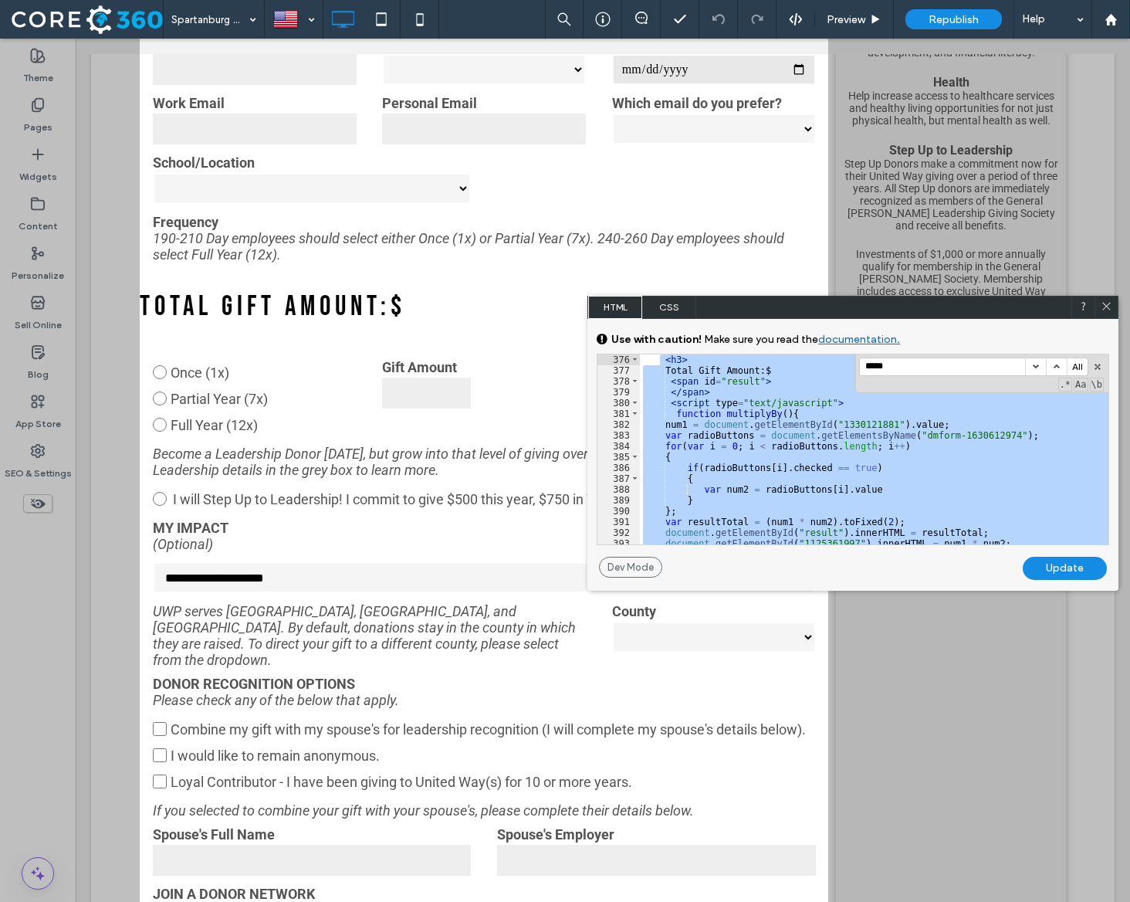
drag, startPoint x: 716, startPoint y: 490, endPoint x: 662, endPoint y: 357, distance: 144.3
click at [662, 357] on div "< h3 > Total Gift Amount:$ < span id = "result" > </ span > < script type = "te…" at bounding box center [874, 460] width 469 height 212
click at [1102, 306] on icon at bounding box center [1107, 306] width 12 height 12
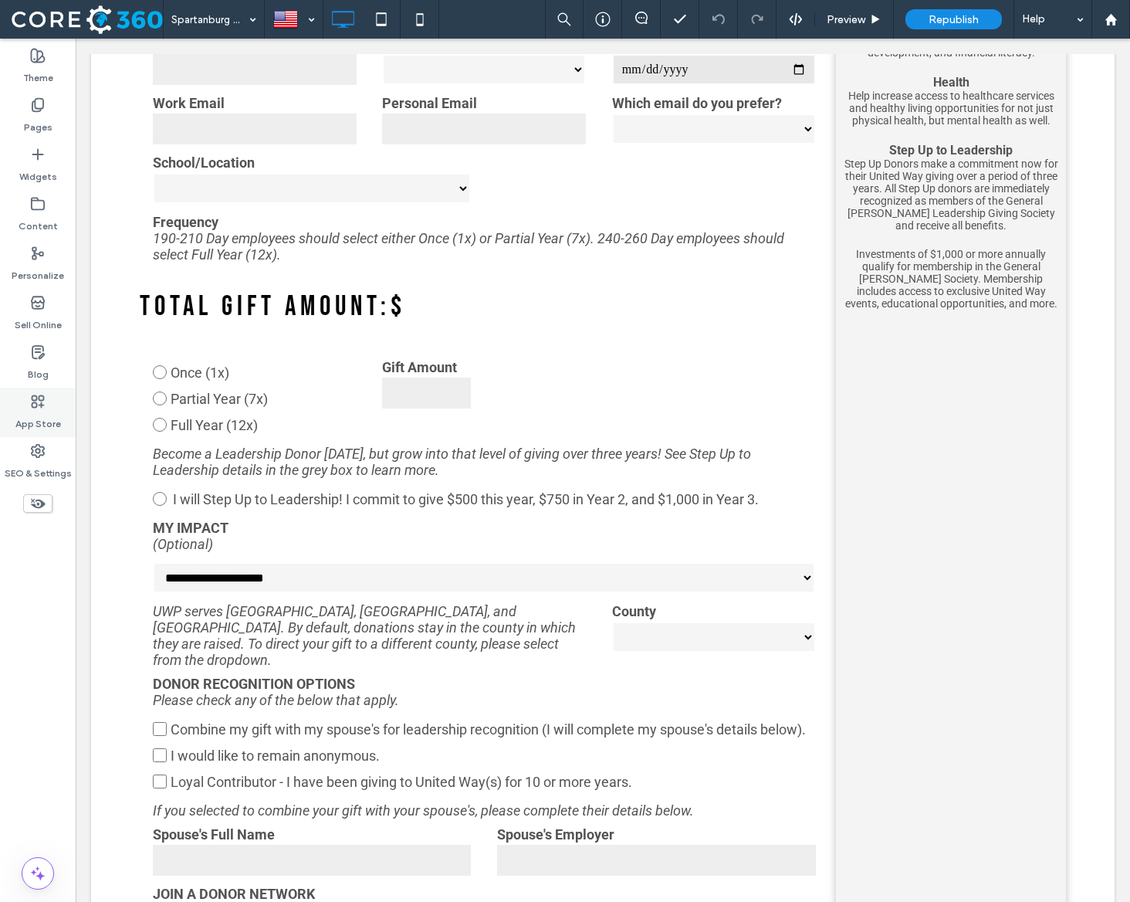
click at [16, 425] on label "App Store" at bounding box center [38, 420] width 46 height 22
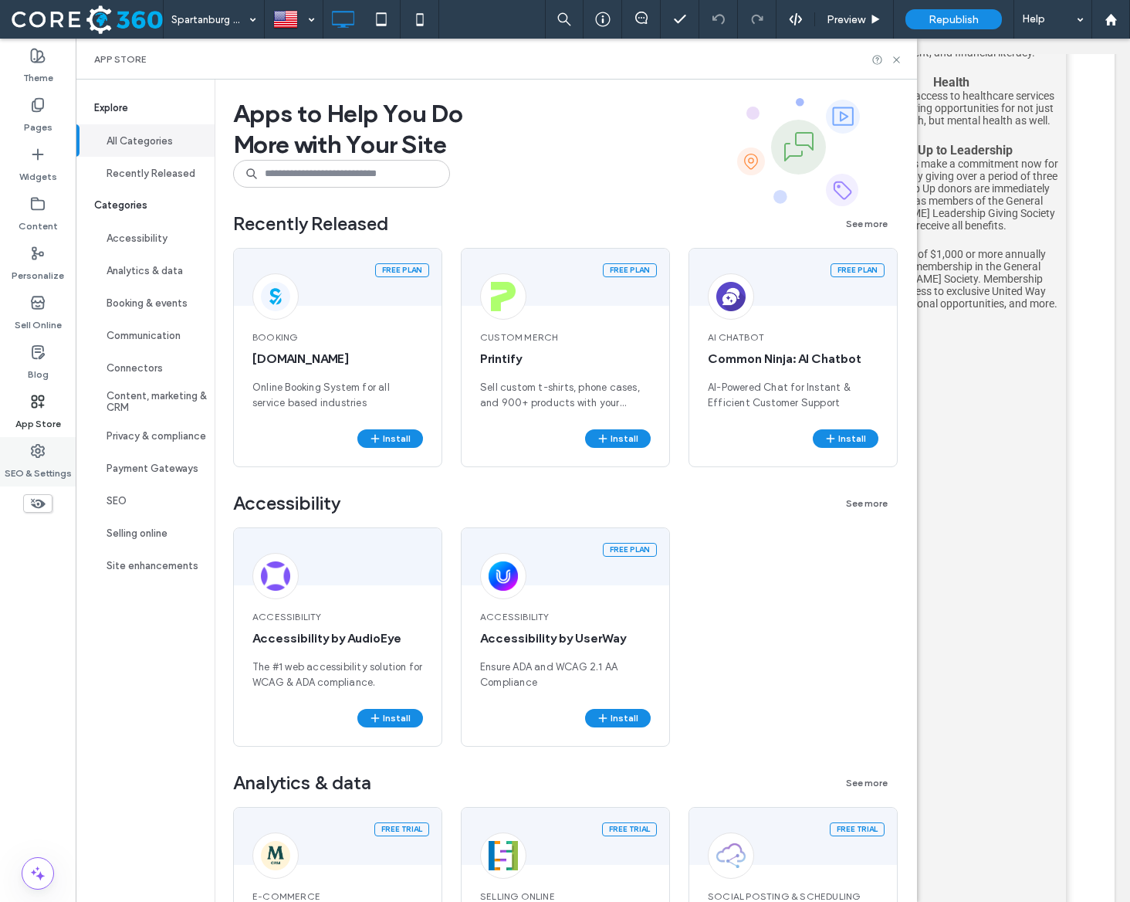
click at [22, 456] on div "SEO & Settings" at bounding box center [38, 461] width 76 height 49
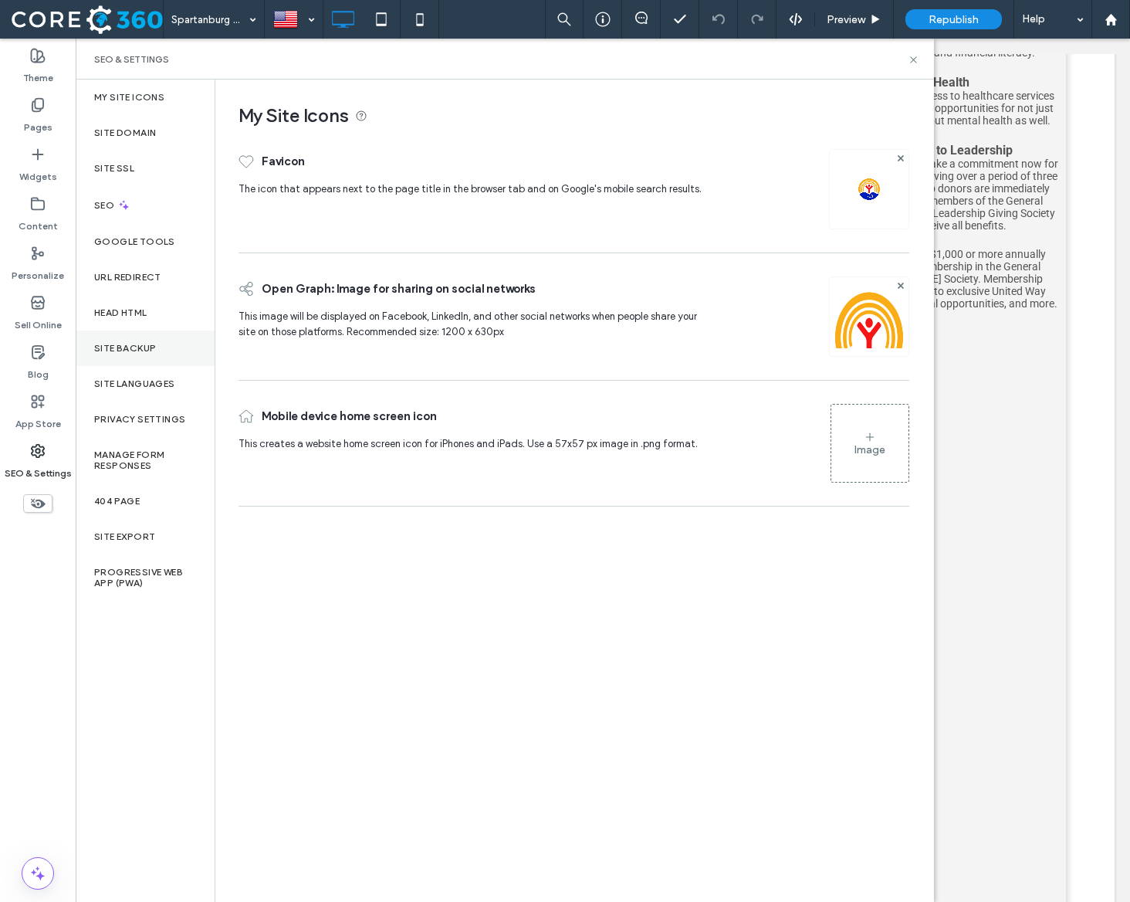
click at [137, 349] on label "Site Backup" at bounding box center [125, 348] width 62 height 11
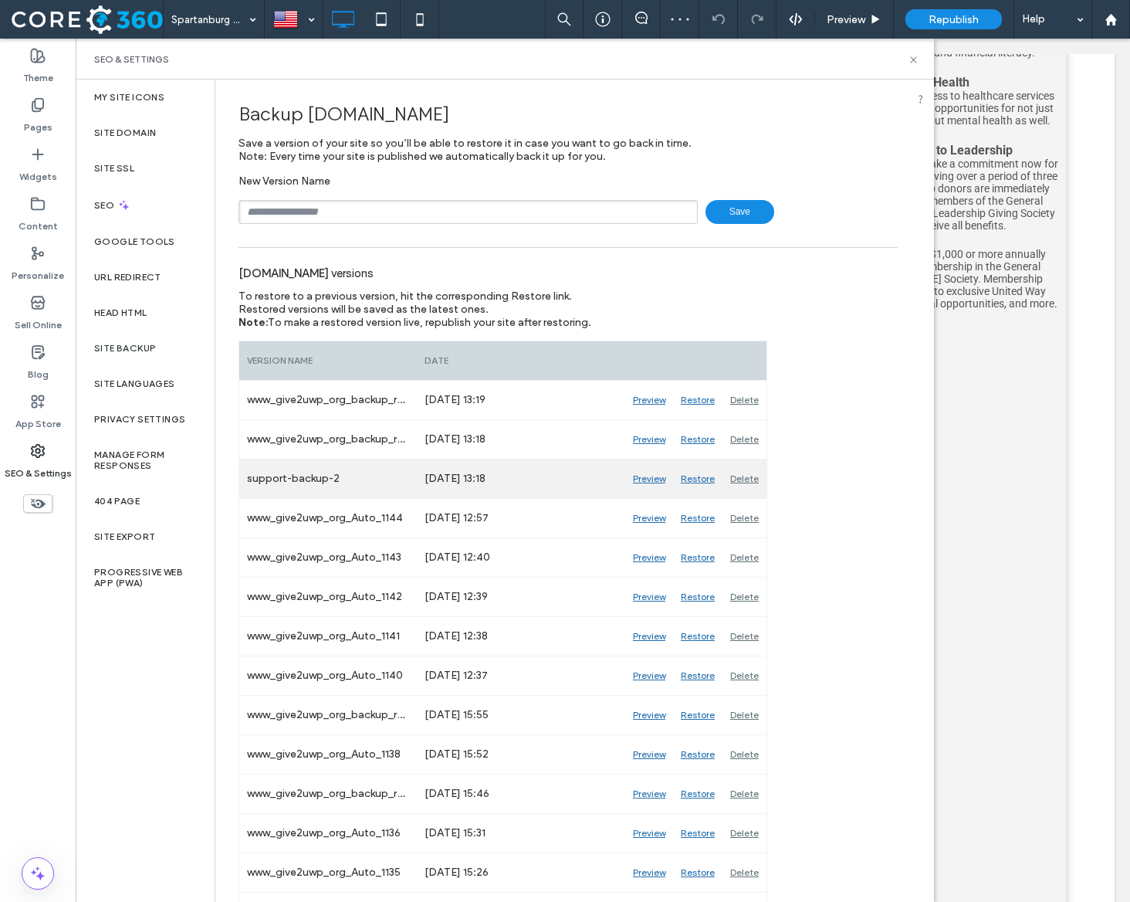
click at [695, 479] on div "Restore" at bounding box center [697, 478] width 49 height 39
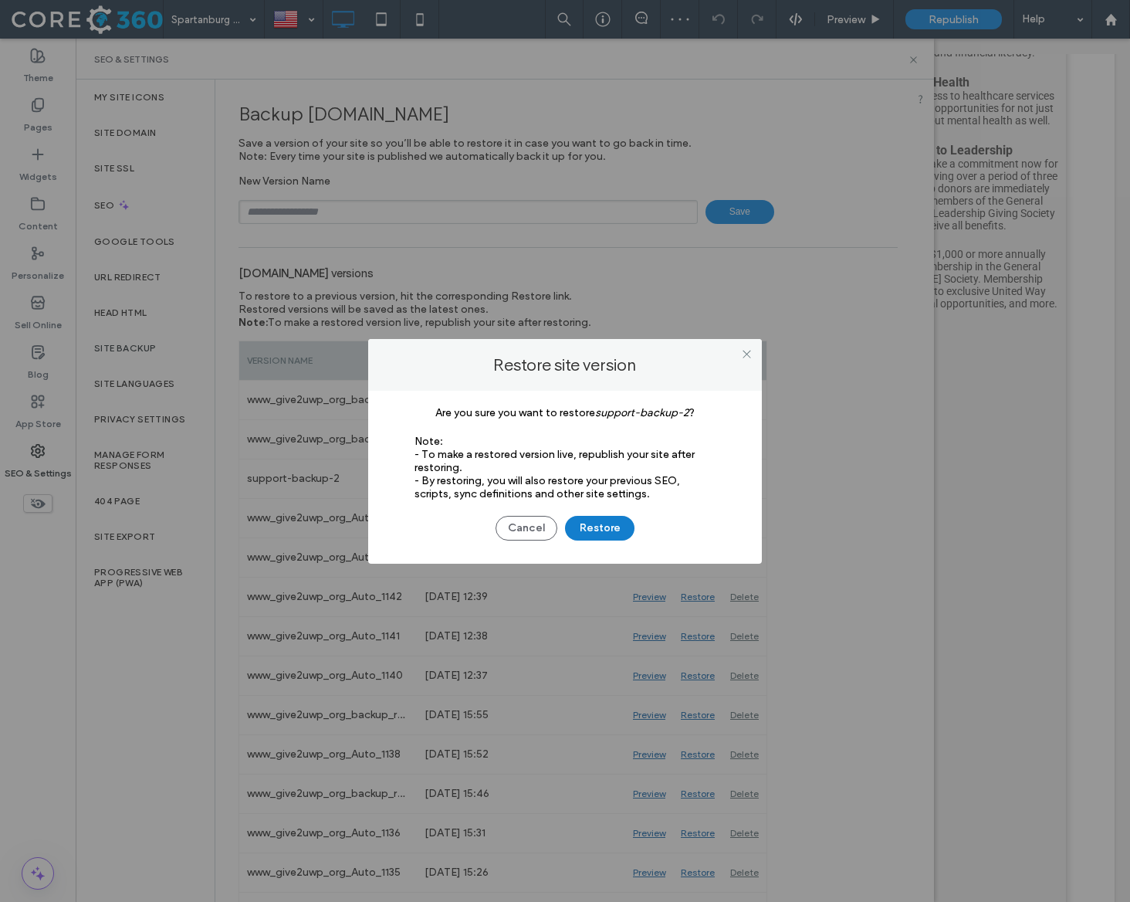
click at [618, 527] on button "Restore" at bounding box center [599, 528] width 69 height 25
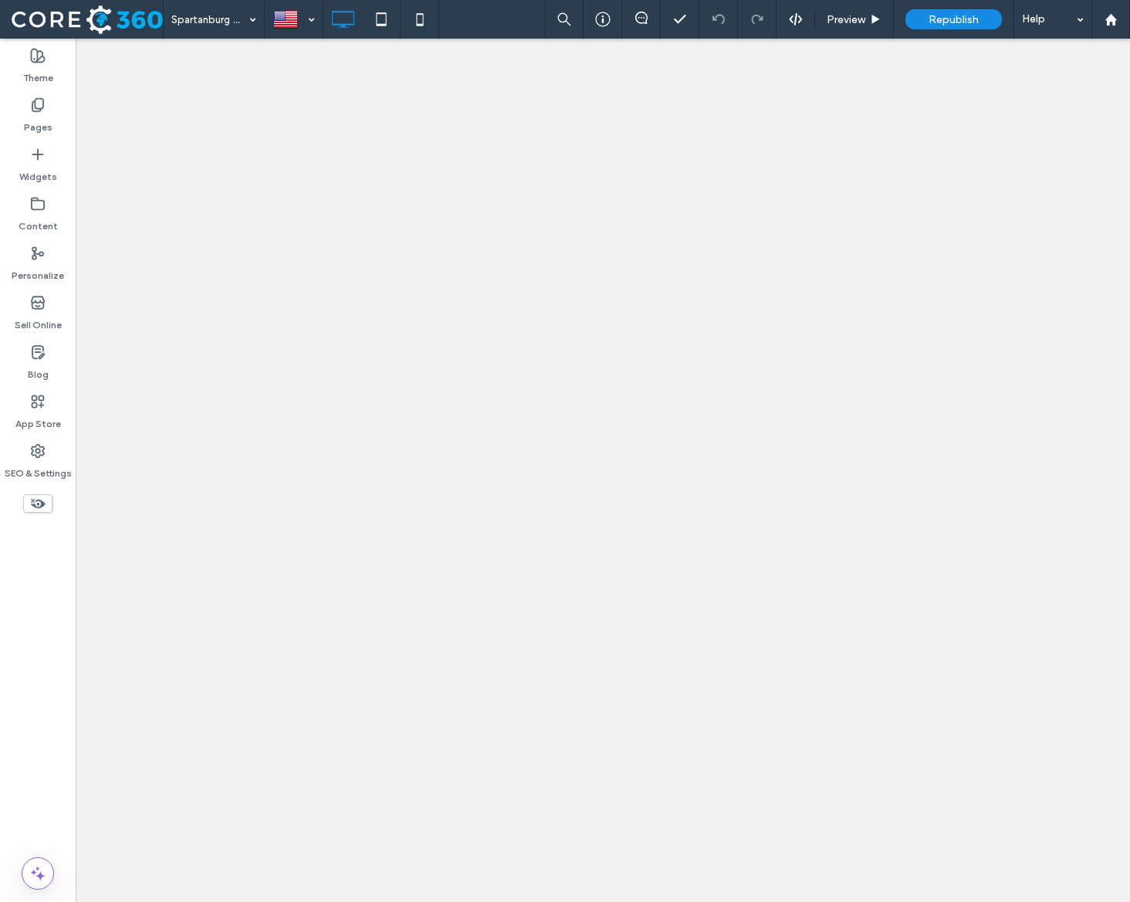
select select "**********"
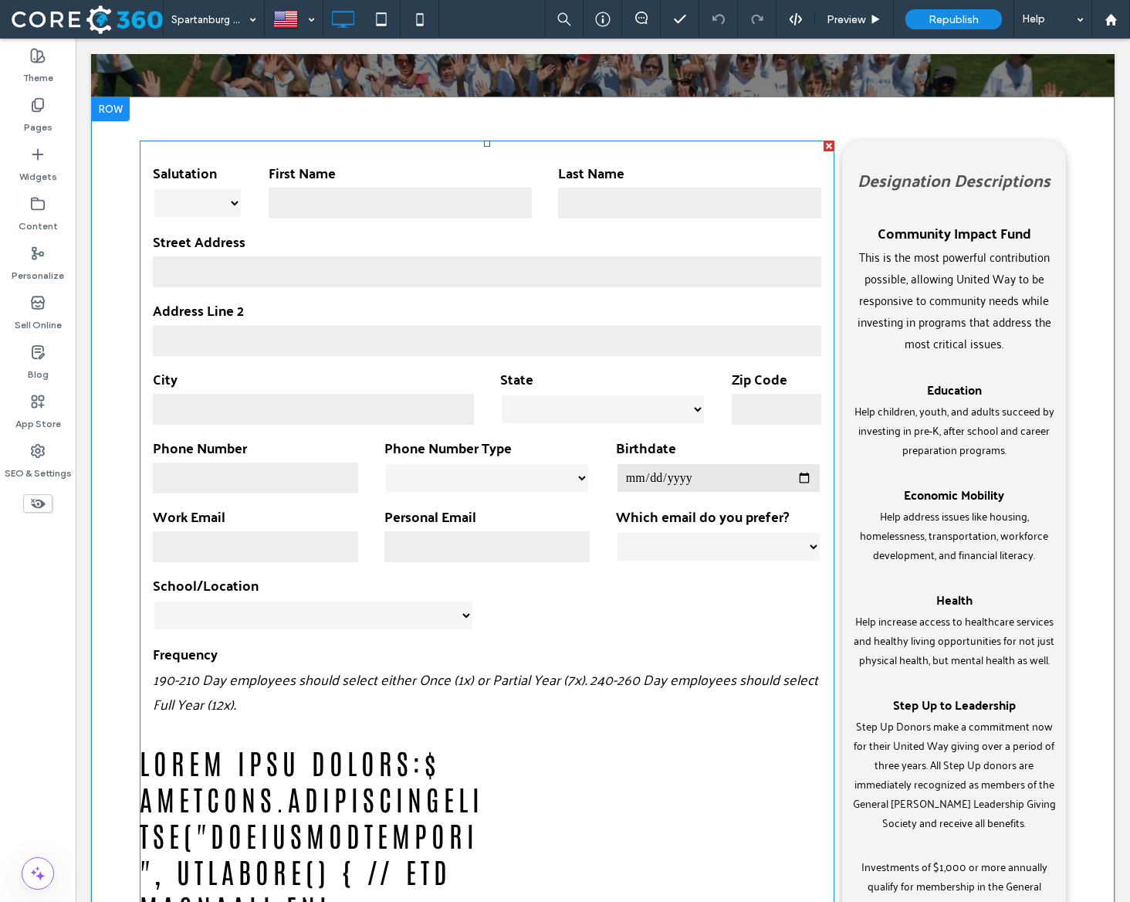
scroll to position [516, 0]
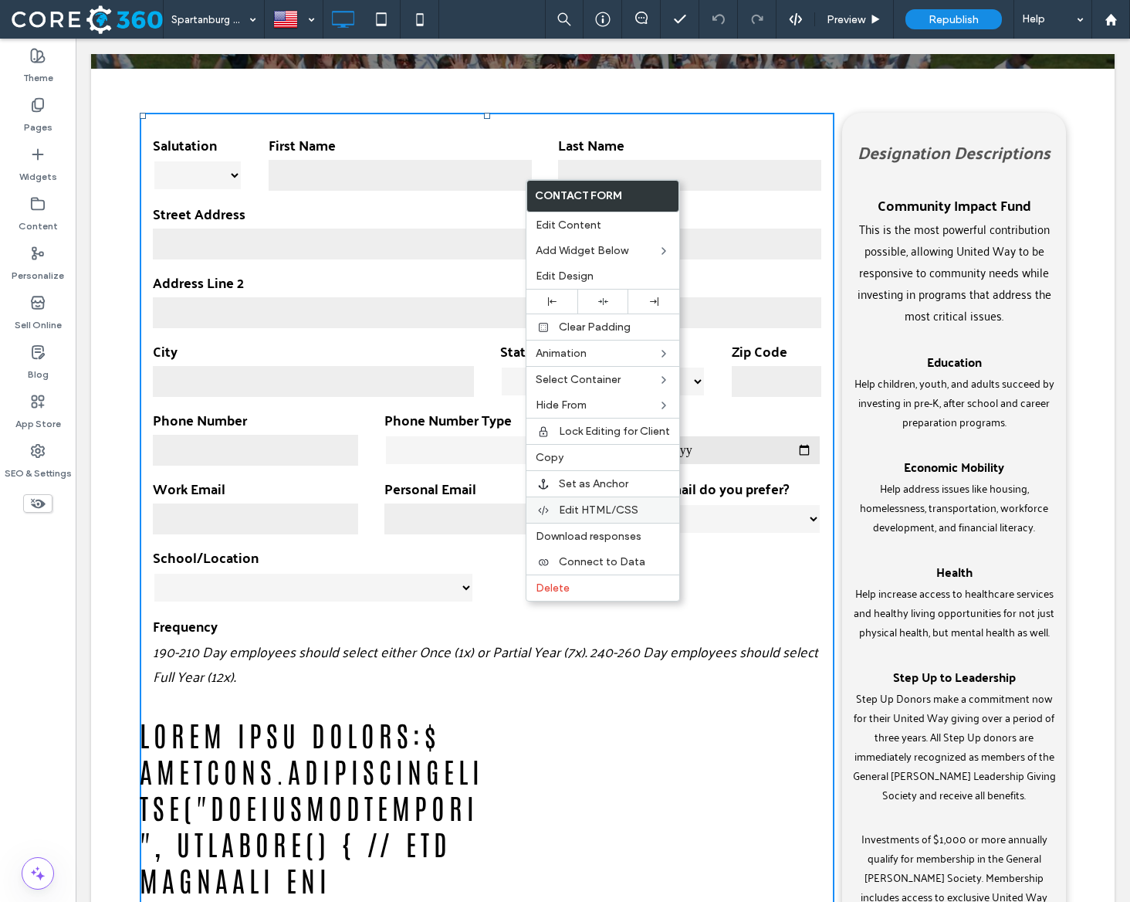
click at [631, 502] on div "Edit HTML/CSS" at bounding box center [602, 509] width 153 height 26
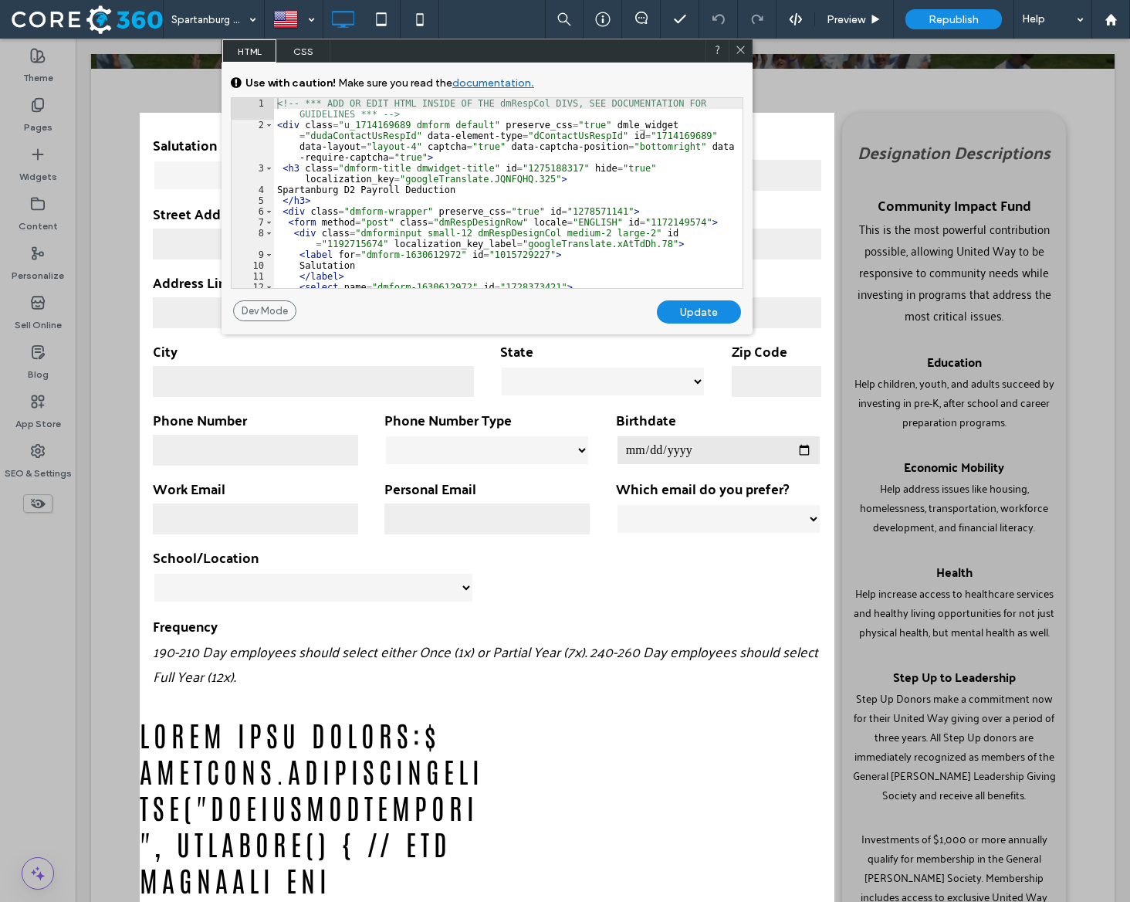
click at [637, 252] on div "<!-- *** ADD OR EDIT HTML INSIDE OF THE dmRespCol DIVS, SEE DOCUMENTATION FOR G…" at bounding box center [508, 209] width 469 height 222
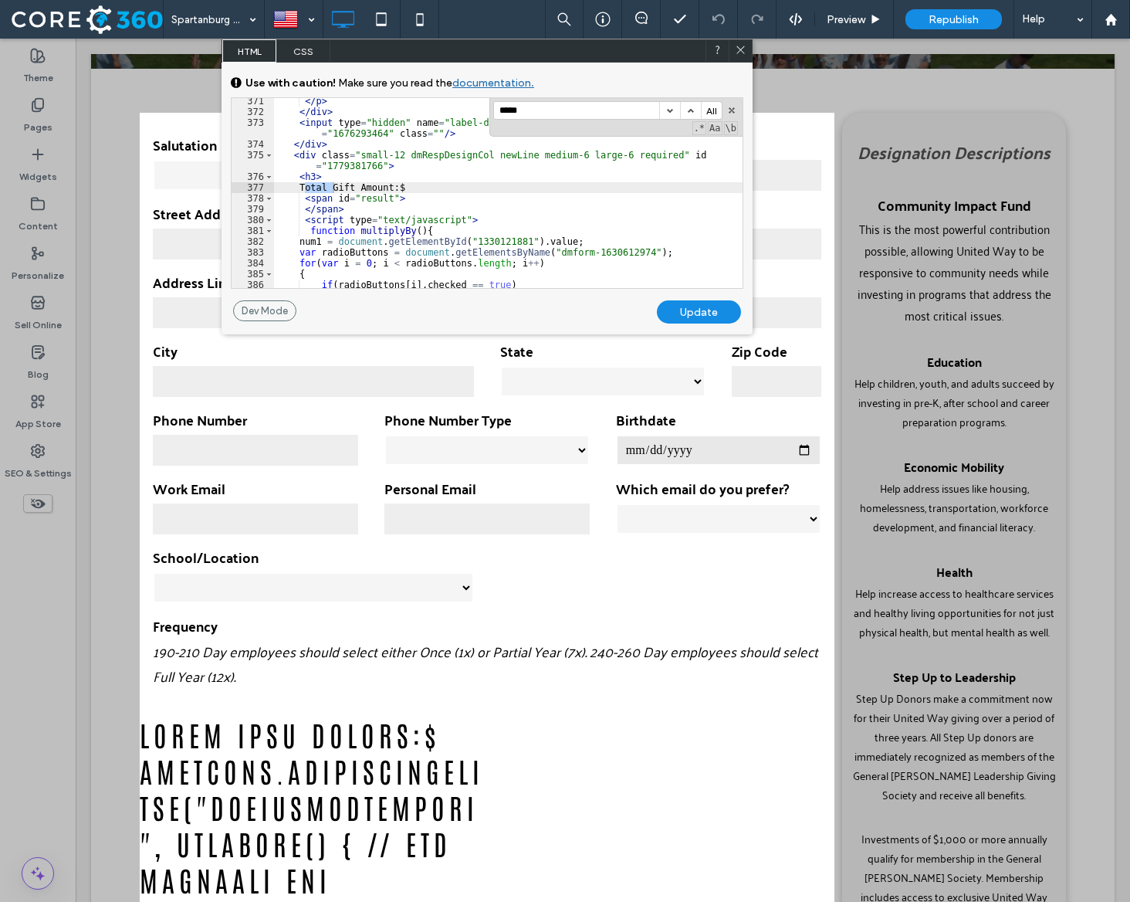
type input "*****"
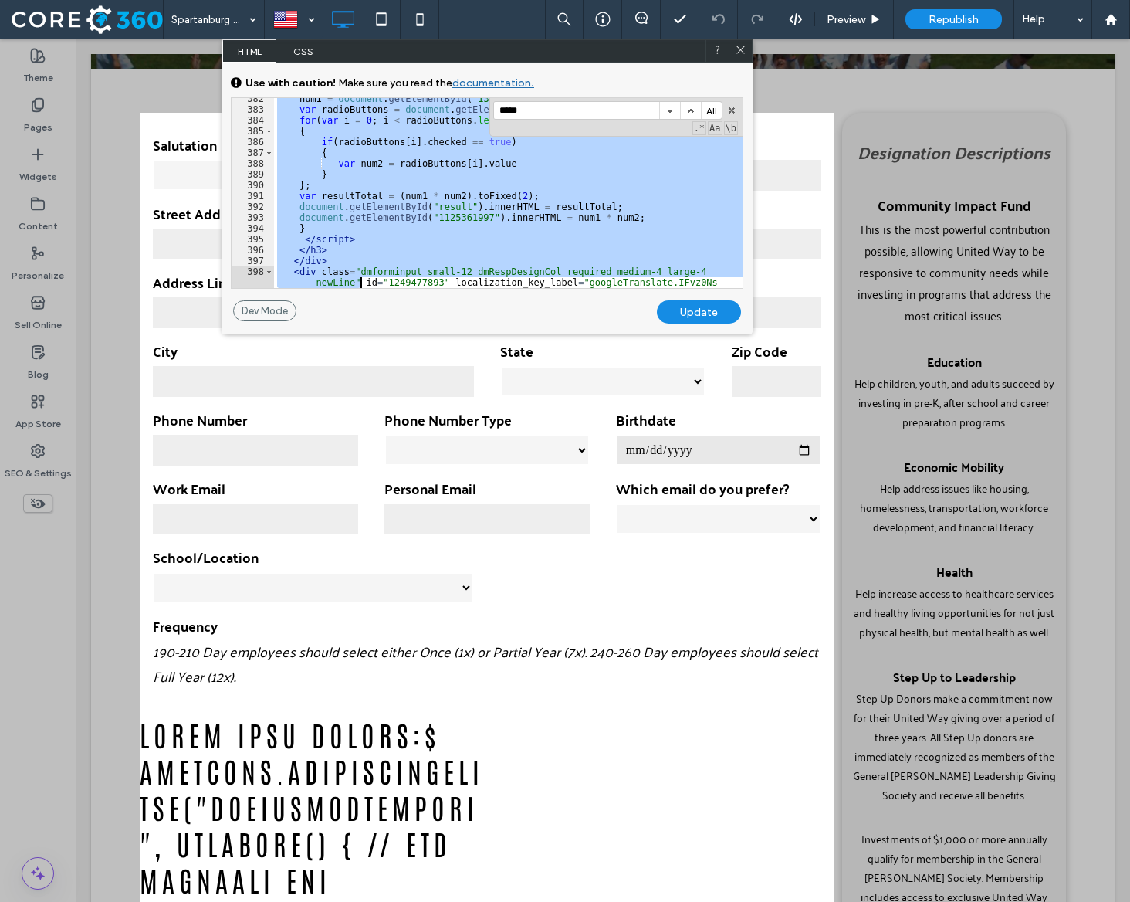
scroll to position [4565, 0]
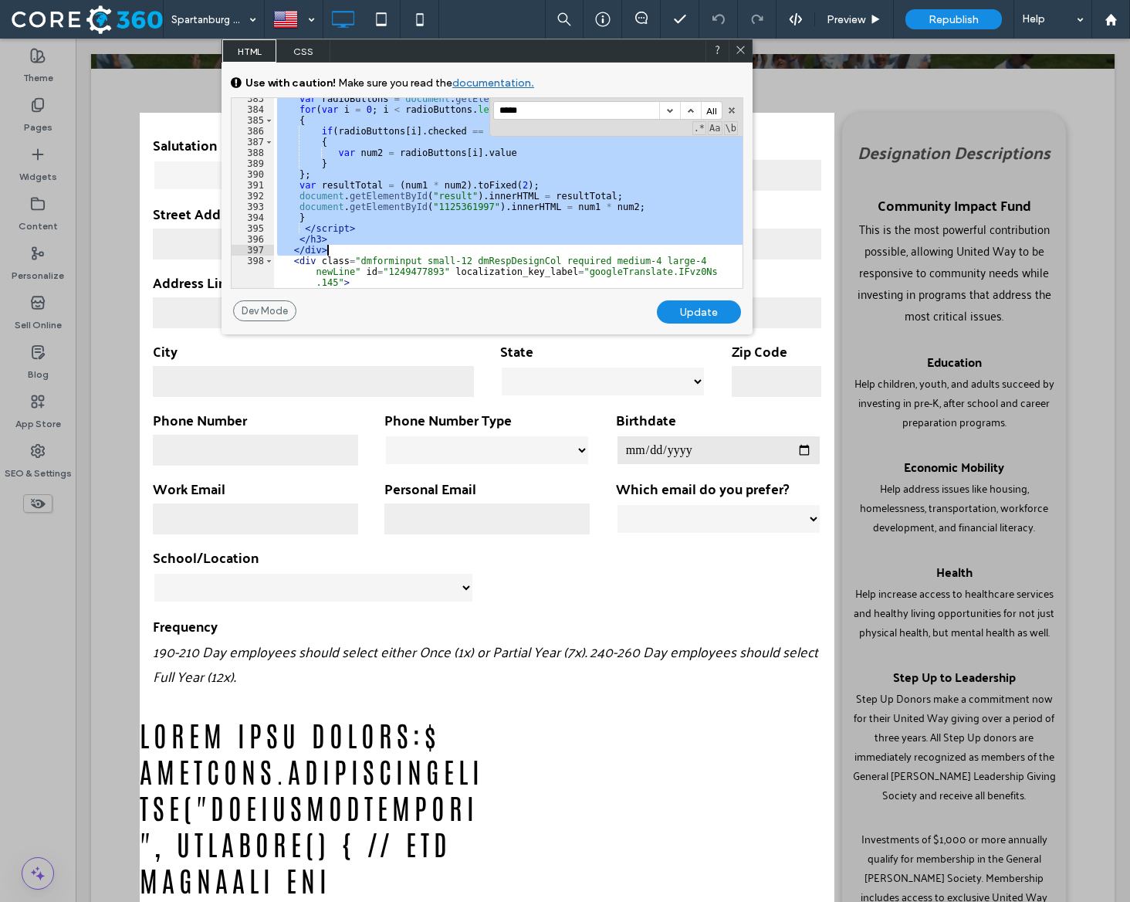
drag, startPoint x: 302, startPoint y: 190, endPoint x: 352, endPoint y: 246, distance: 75.4
click at [352, 246] on div "var radioButtons = document . getElementsByName ( "dmform-1630612974" ) ; for (…" at bounding box center [508, 199] width 469 height 212
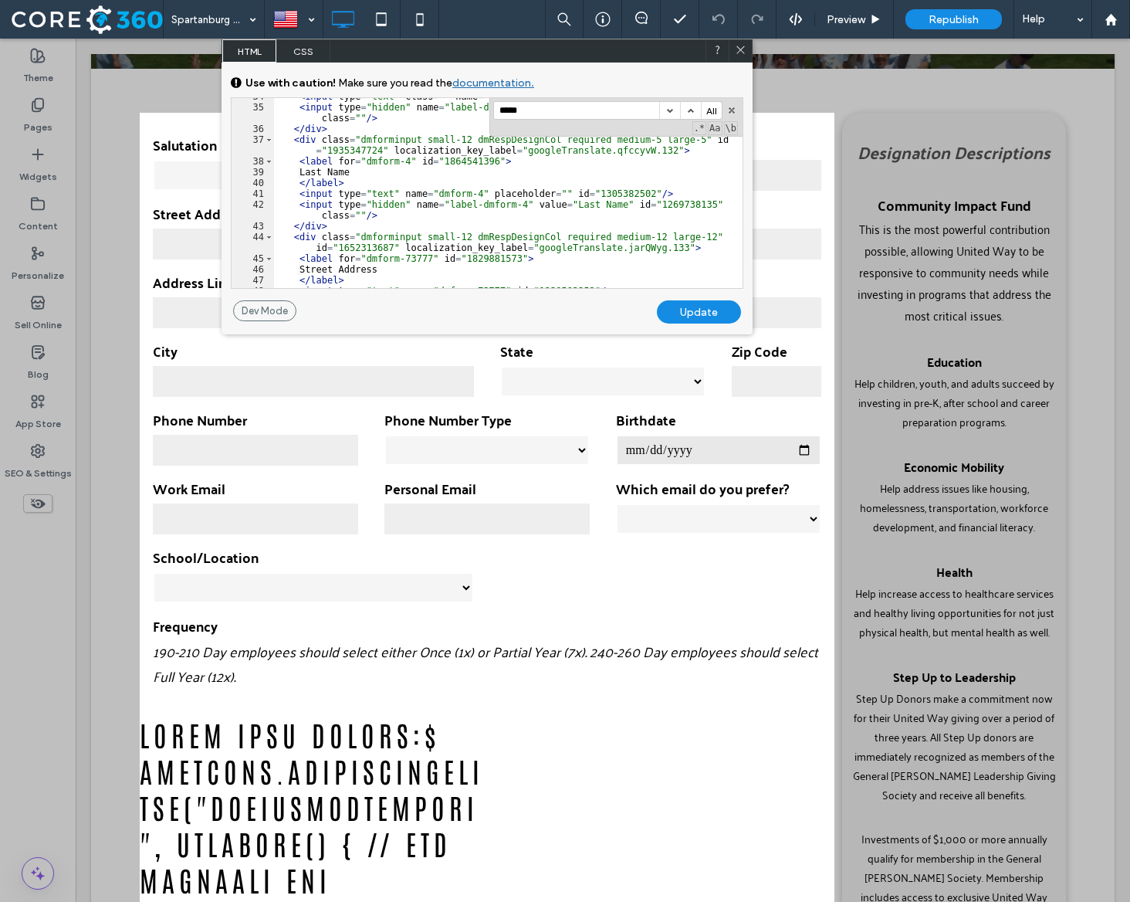
scroll to position [0, 0]
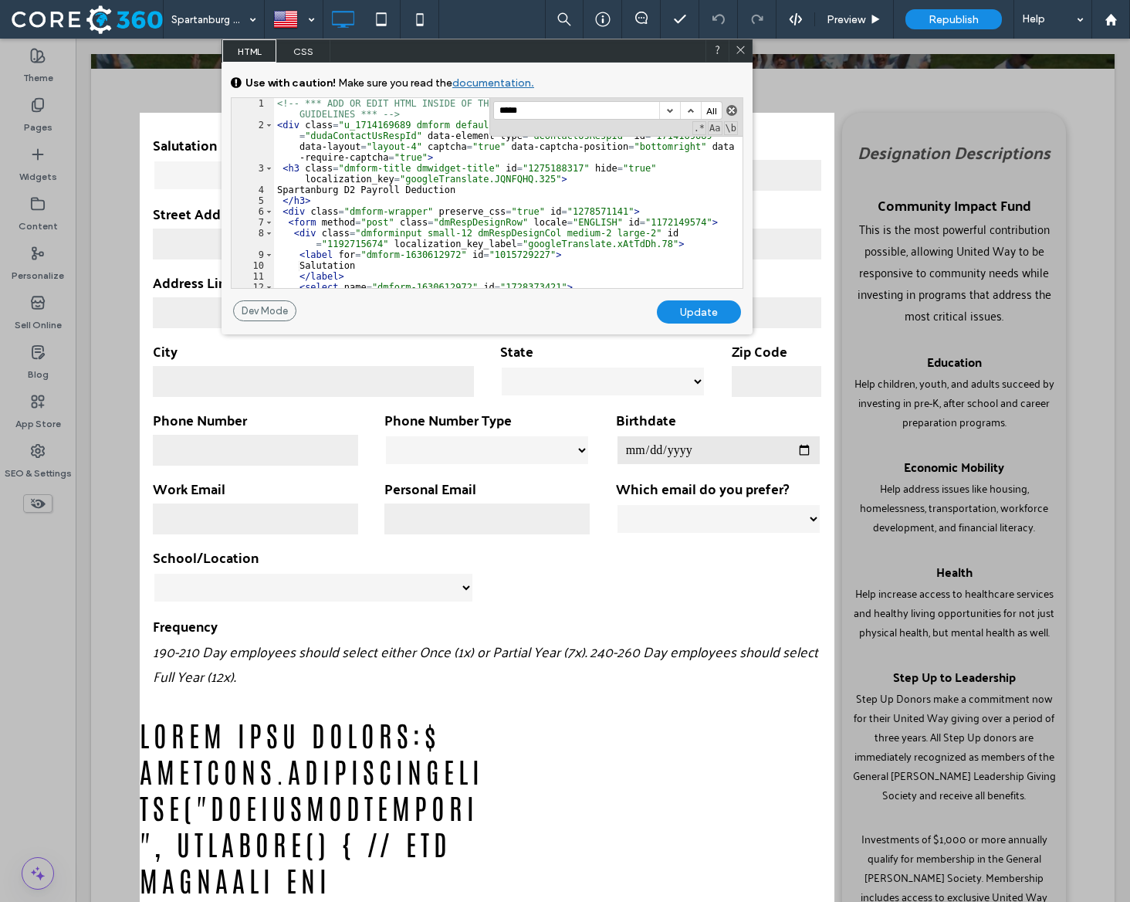
click at [730, 109] on button "button" at bounding box center [731, 110] width 11 height 11
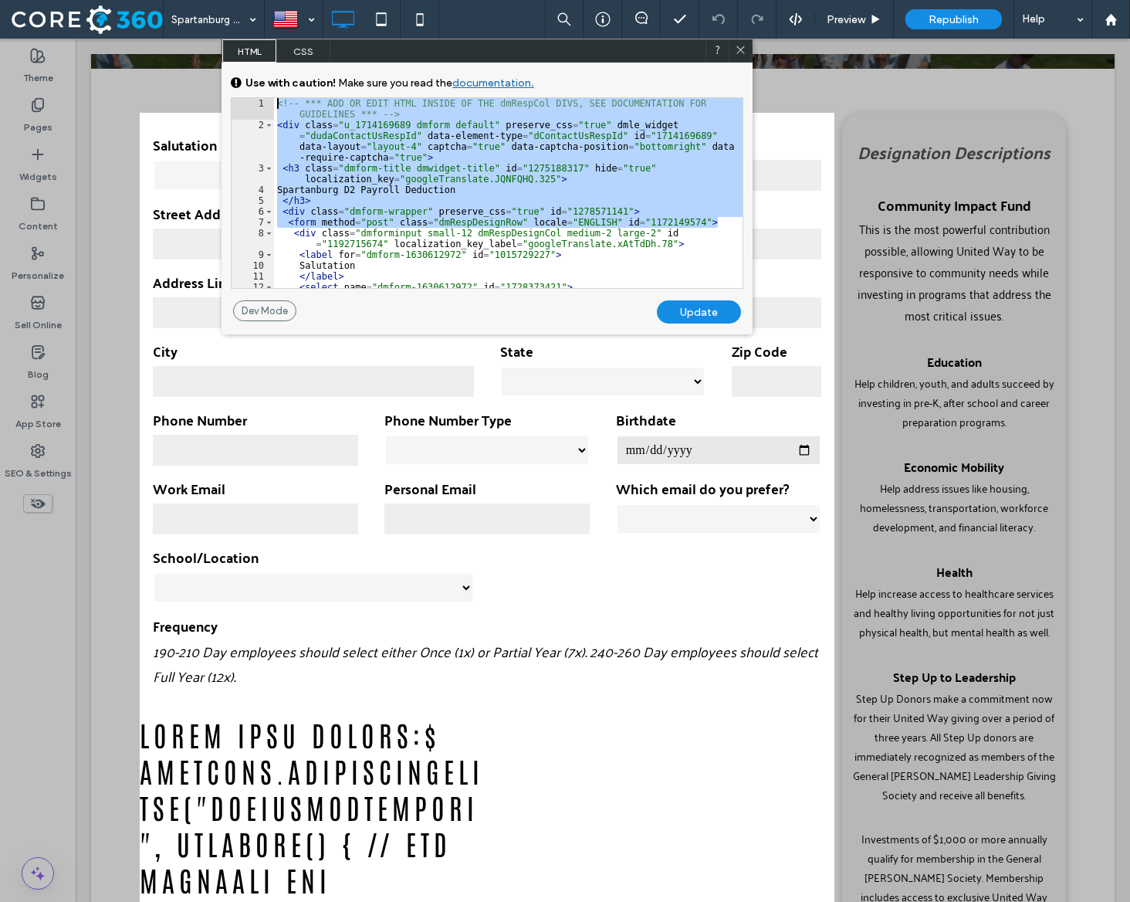
drag, startPoint x: 722, startPoint y: 221, endPoint x: 260, endPoint y: 104, distance: 476.1
click at [260, 104] on div "** 1 2 3 4 5 6 7 8 9 10 11 12 13 <!-- *** ADD OR EDIT HTML INSIDE OF THE dmResp…" at bounding box center [487, 192] width 513 height 191
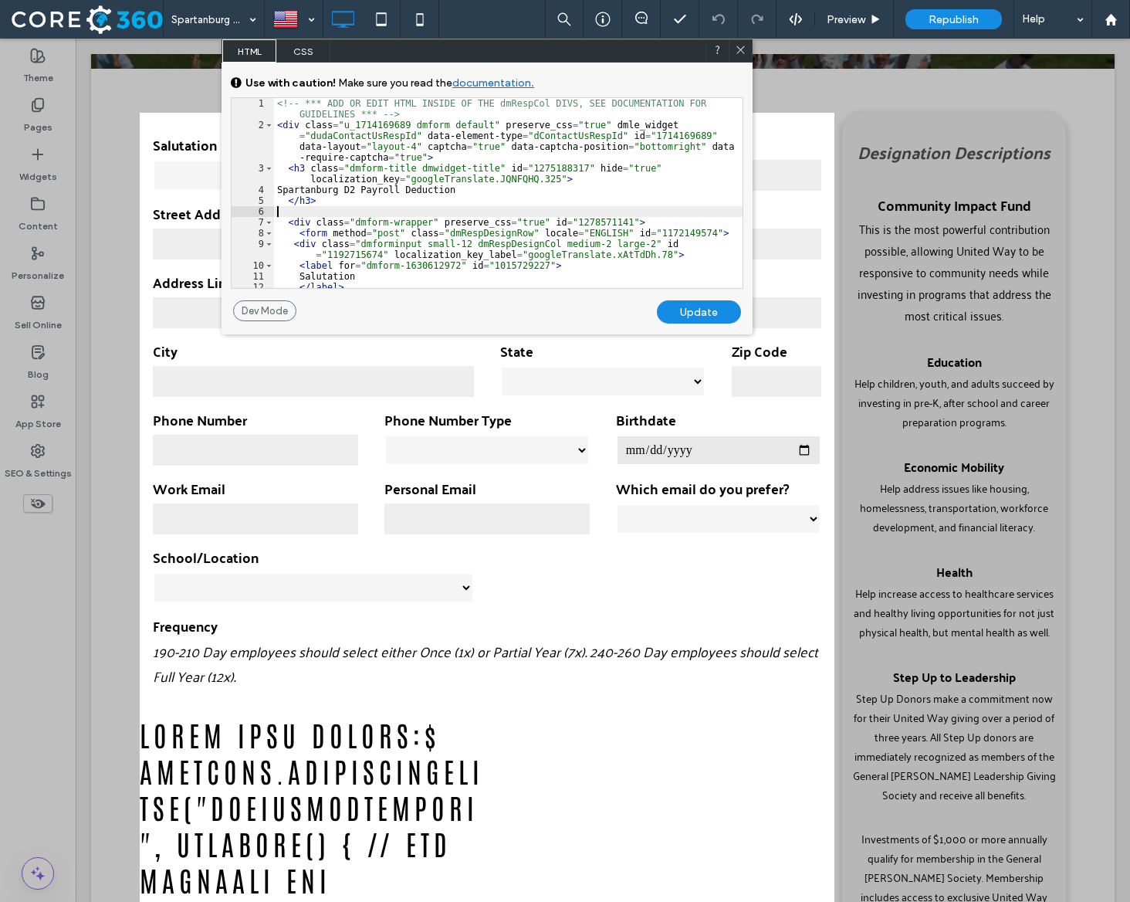
click at [329, 212] on div "<!-- *** ADD OR EDIT HTML INSIDE OF THE dmRespCol DIVS, SEE DOCUMENTATION FOR G…" at bounding box center [508, 209] width 469 height 222
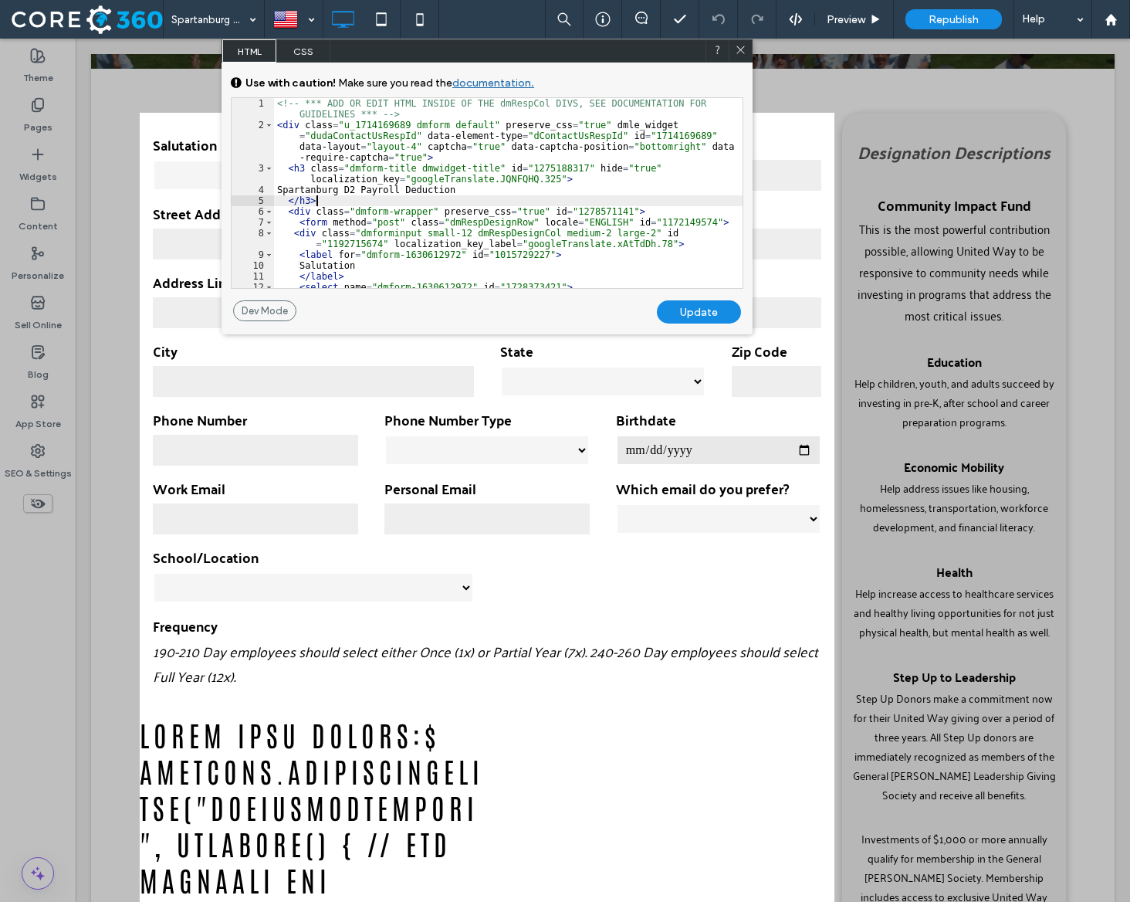
click at [697, 309] on div "Update" at bounding box center [699, 311] width 84 height 23
select select "**********"
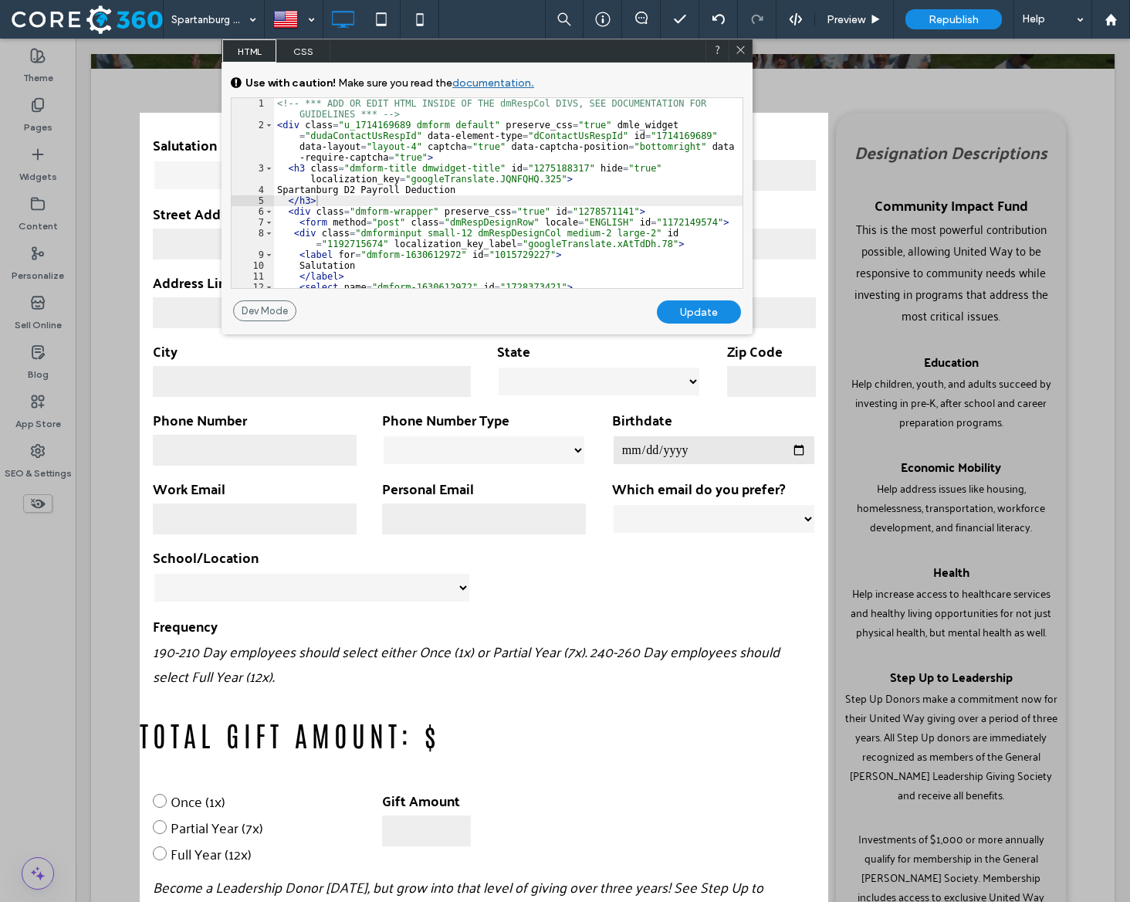
click at [711, 309] on div "Update" at bounding box center [699, 311] width 84 height 23
click at [736, 52] on icon at bounding box center [741, 50] width 12 height 12
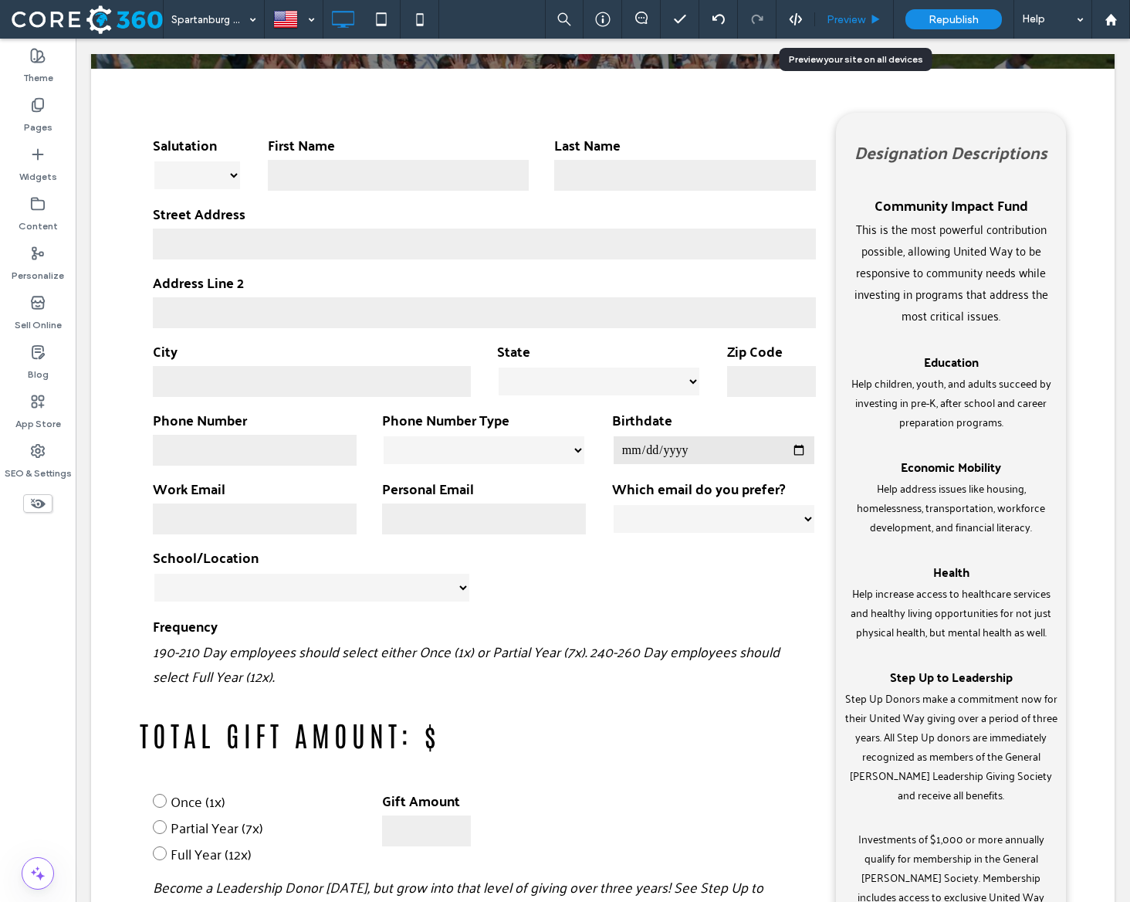
click at [868, 20] on div "Preview" at bounding box center [854, 19] width 78 height 13
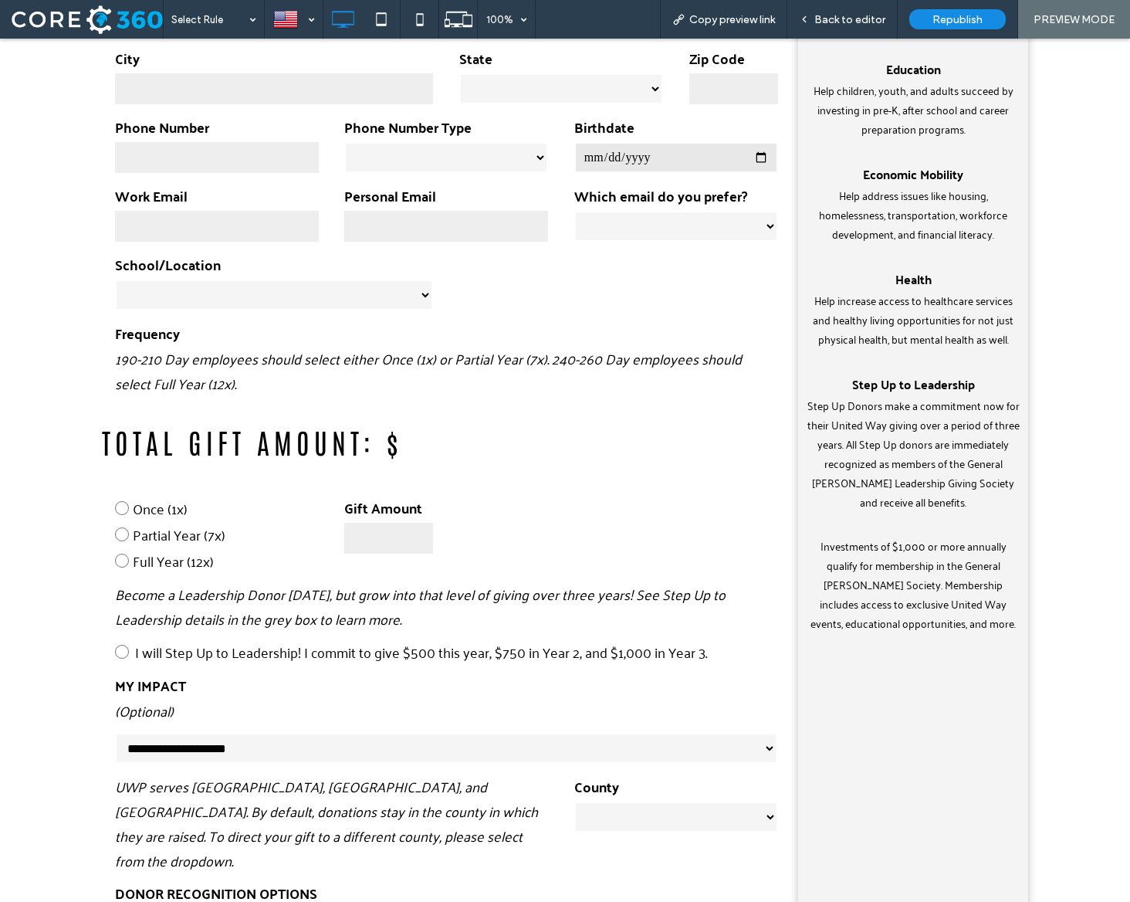
scroll to position [798, 0]
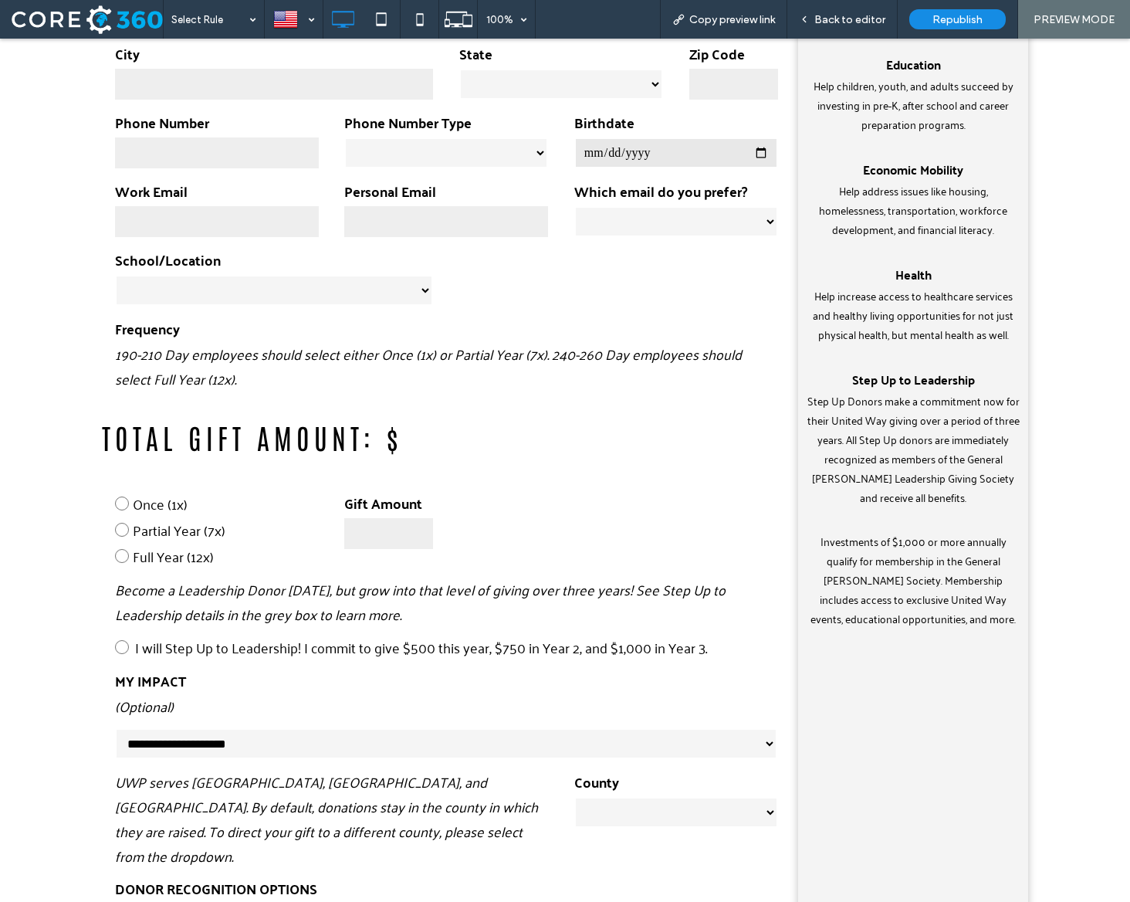
click at [137, 526] on span "Partial Year (7x)" at bounding box center [179, 529] width 93 height 25
click at [360, 538] on input "number" at bounding box center [388, 533] width 89 height 31
type input "*"
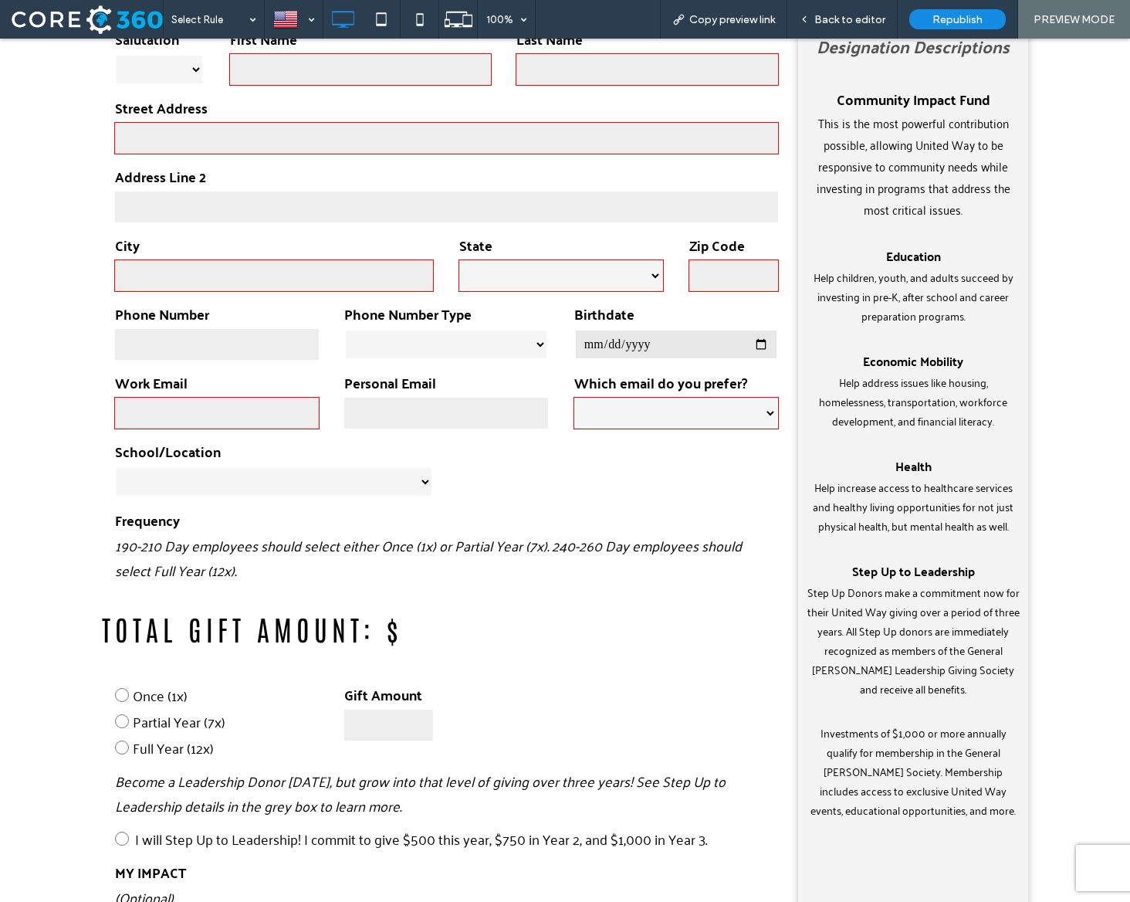
scroll to position [594, 0]
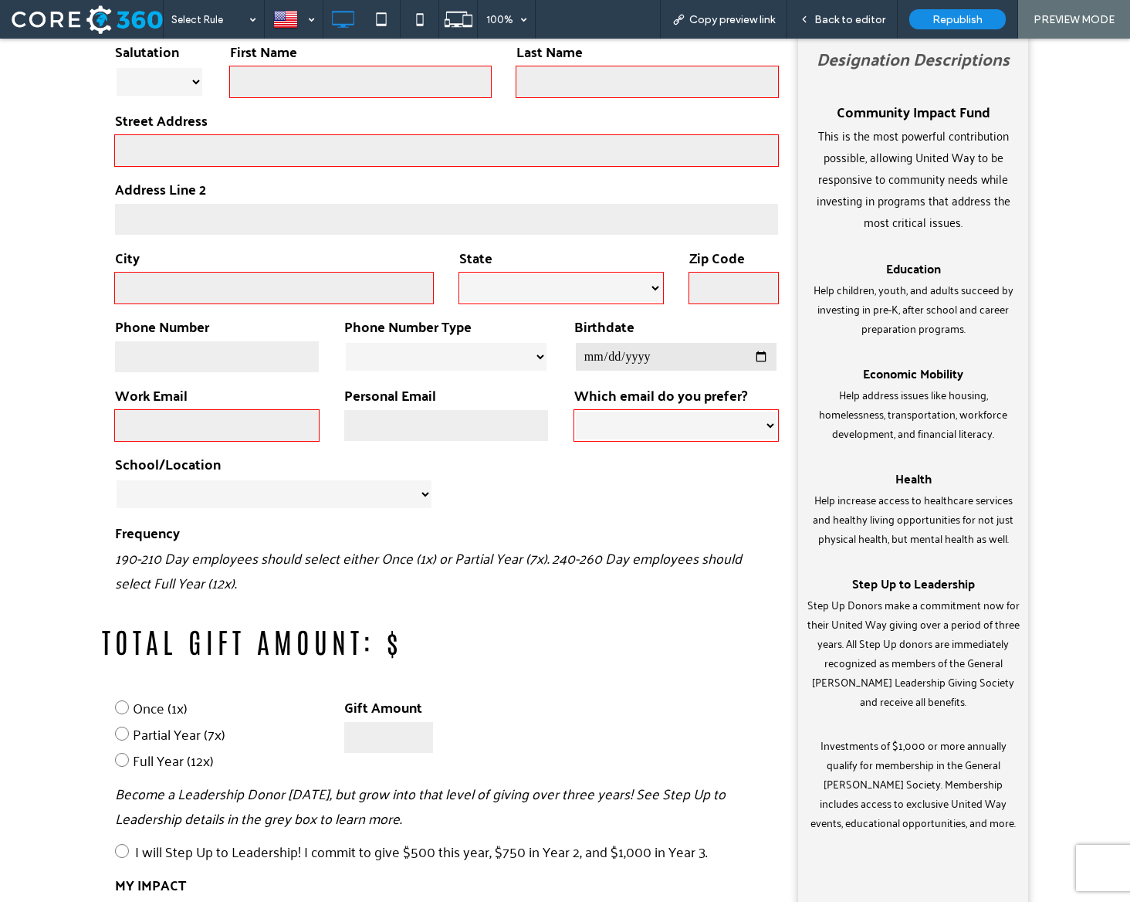
click at [129, 760] on label "Full Year (12x)" at bounding box center [217, 759] width 204 height 26
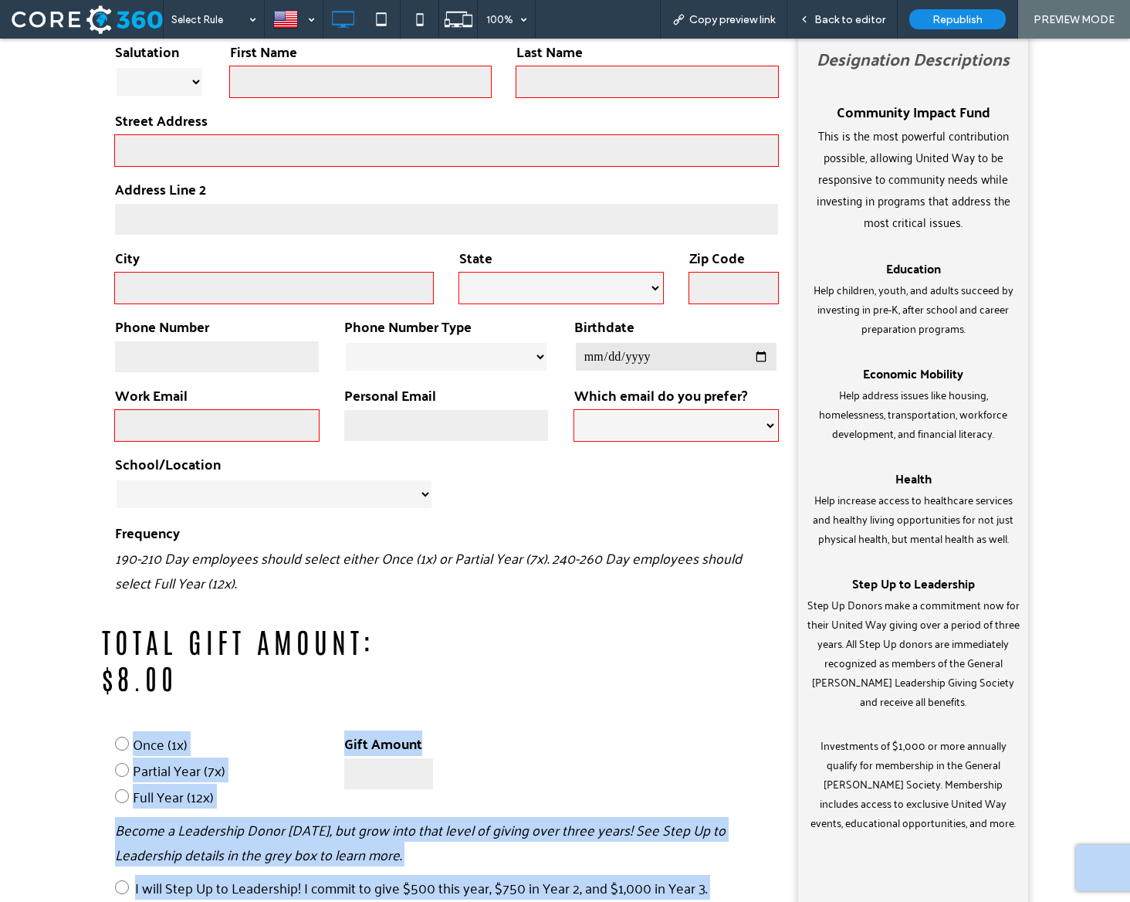
drag, startPoint x: 306, startPoint y: 707, endPoint x: 100, endPoint y: 650, distance: 213.1
click at [100, 650] on div "**********" at bounding box center [565, 884] width 1130 height 1819
click at [177, 682] on h3 "Total Gift Amount: $ 8.00" at bounding box center [274, 658] width 344 height 73
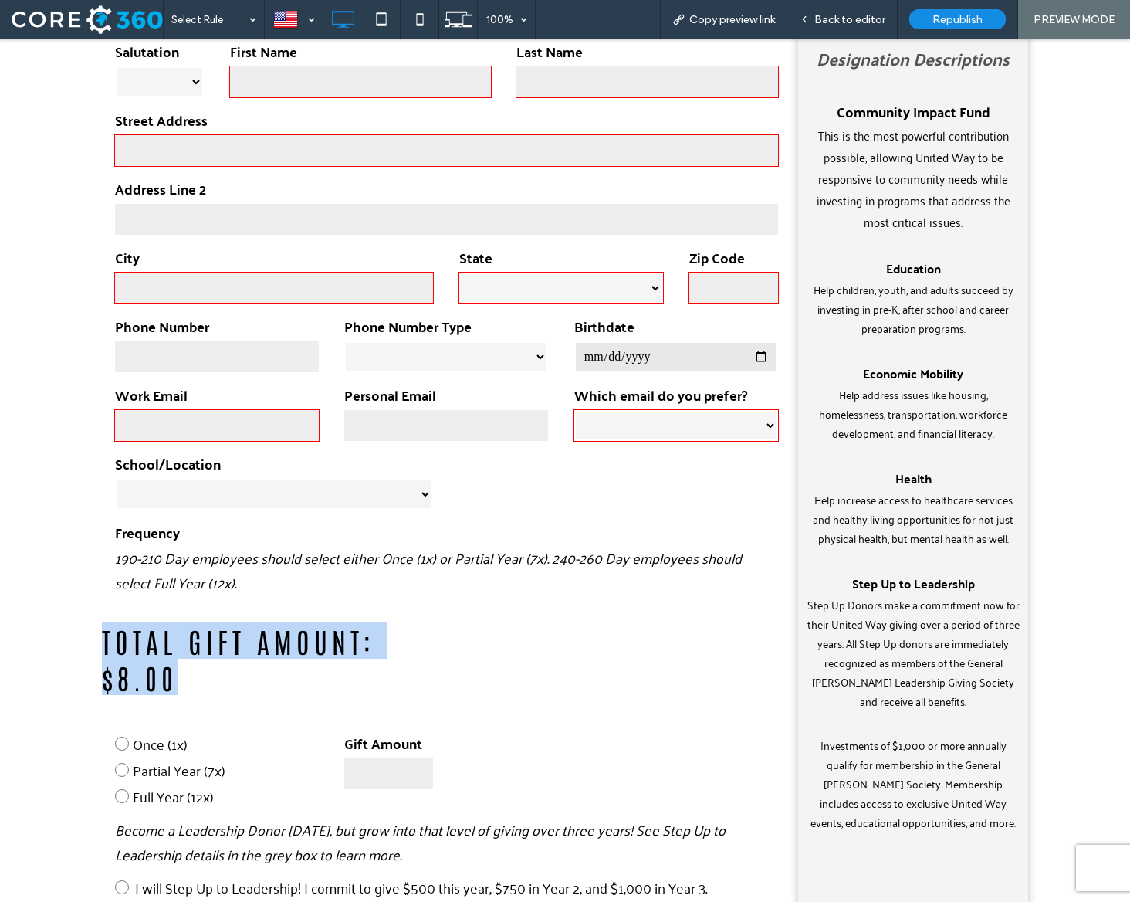
drag, startPoint x: 167, startPoint y: 682, endPoint x: 103, endPoint y: 655, distance: 69.5
click at [103, 655] on h3 "Total Gift Amount: $ 8.00" at bounding box center [274, 658] width 344 height 73
copy h3 "Total Gift Amount: $ 8.00"
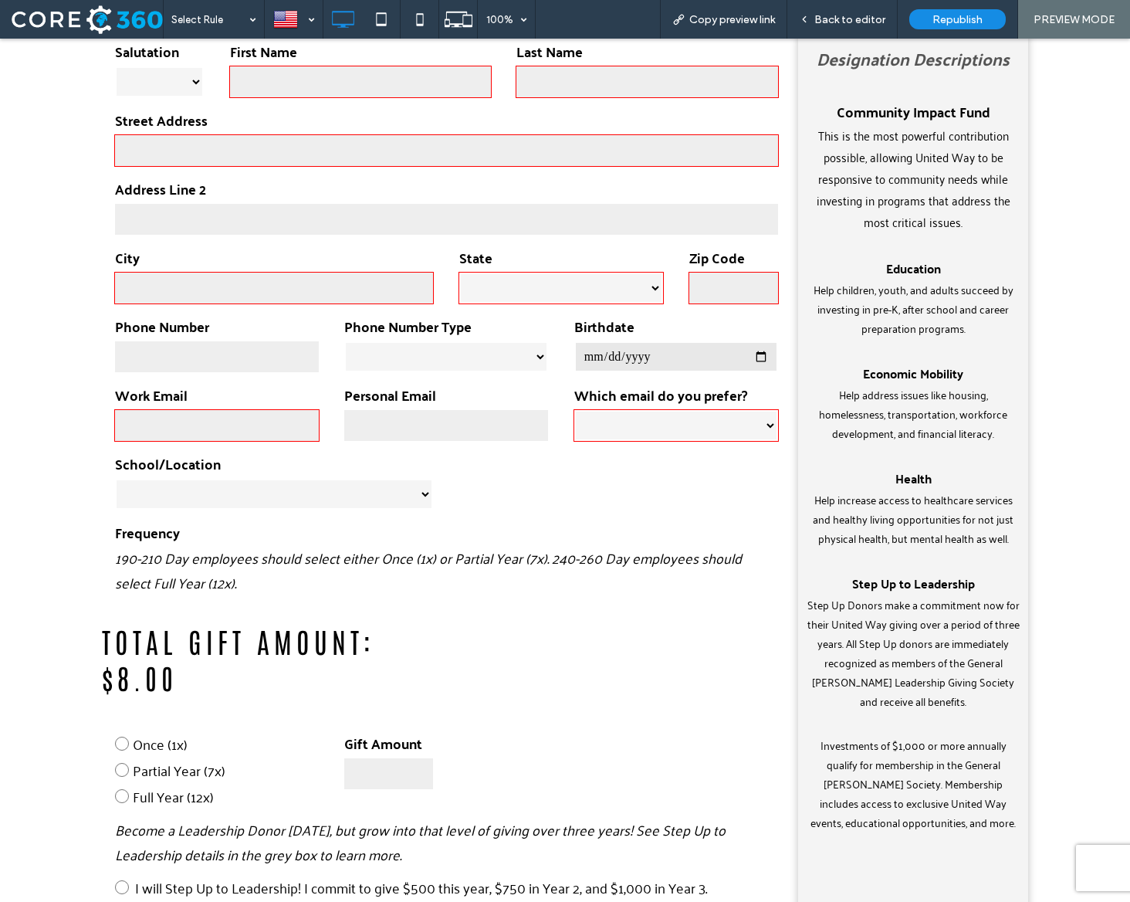
click at [563, 614] on form "**********" at bounding box center [446, 824] width 689 height 1611
click at [846, 28] on div "Back to editor" at bounding box center [842, 19] width 110 height 39
click at [840, 15] on span "Back to editor" at bounding box center [849, 19] width 71 height 13
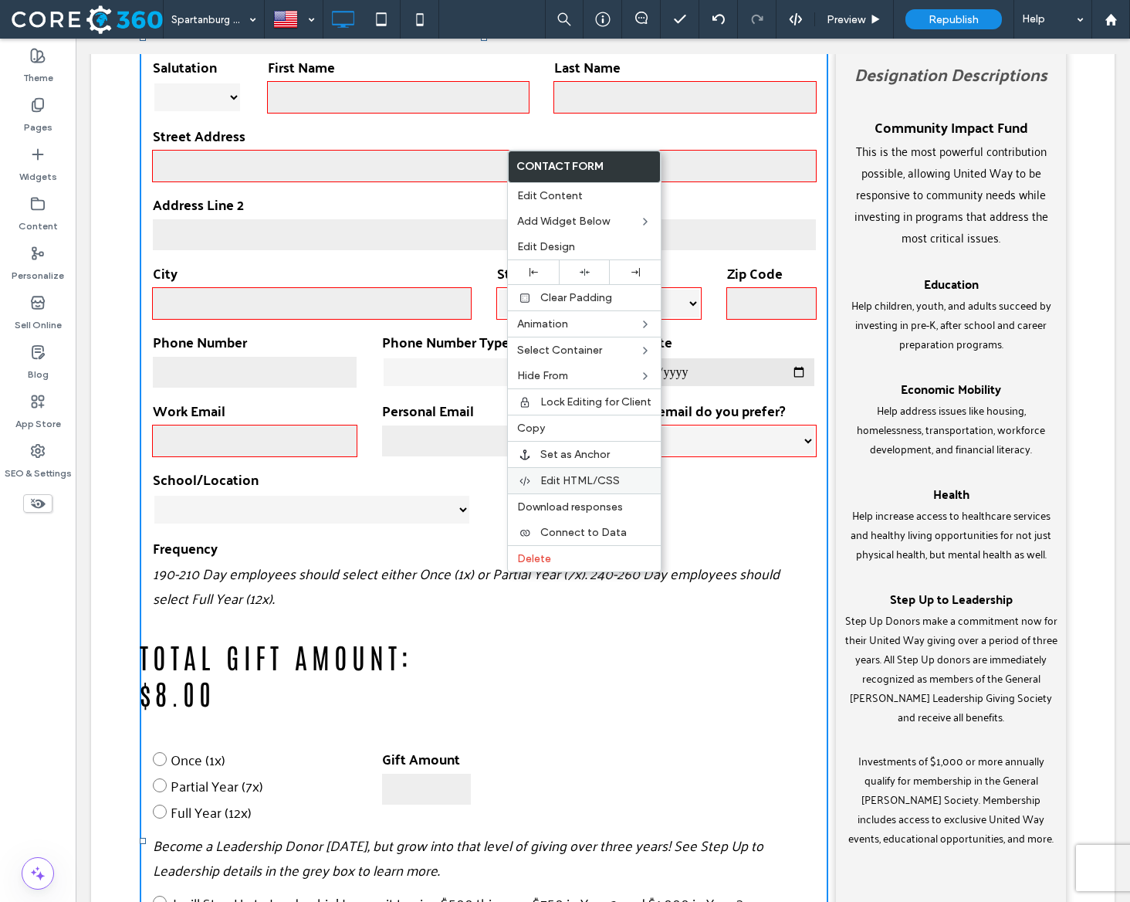
click at [591, 475] on span "Edit HTML/CSS" at bounding box center [580, 480] width 80 height 13
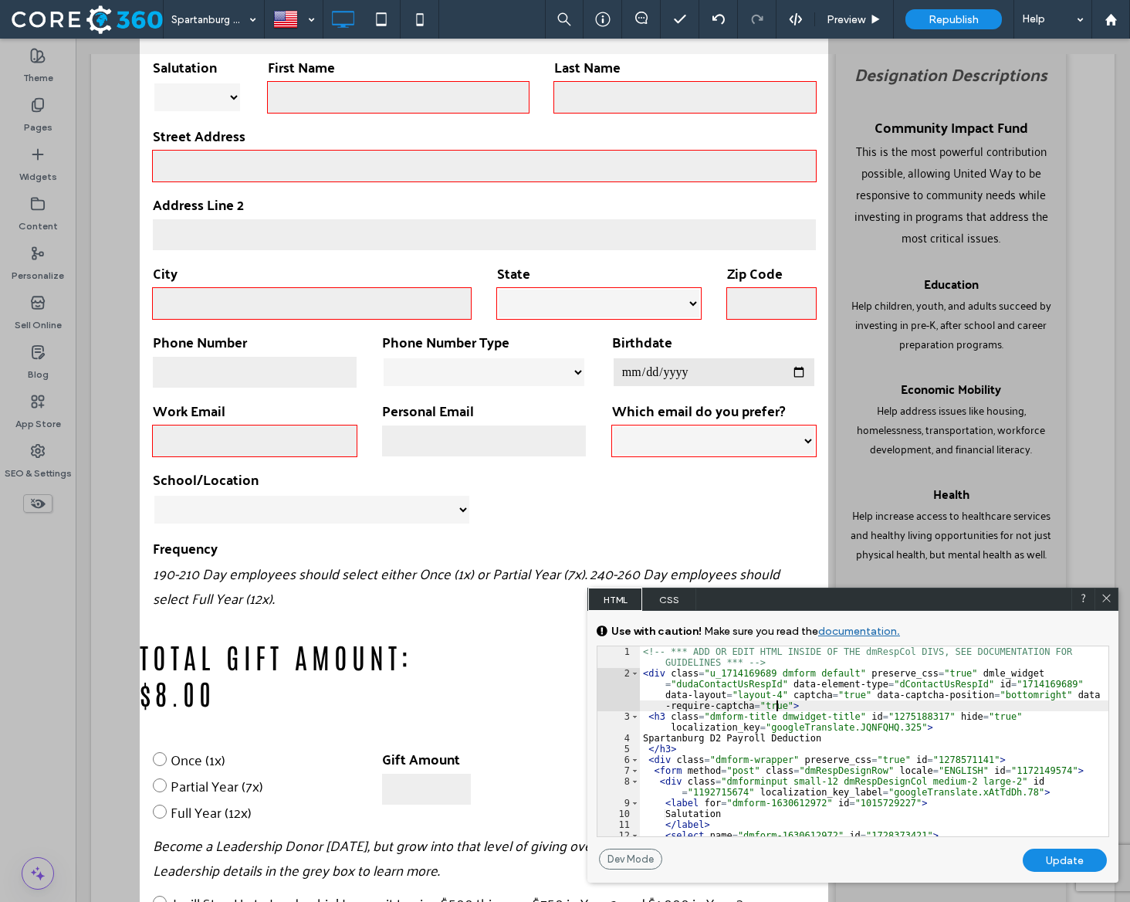
click at [780, 700] on div "<!-- *** ADD OR EDIT HTML INSIDE OF THE dmRespCol DIVS, SEE DOCUMENTATION FOR G…" at bounding box center [874, 757] width 469 height 222
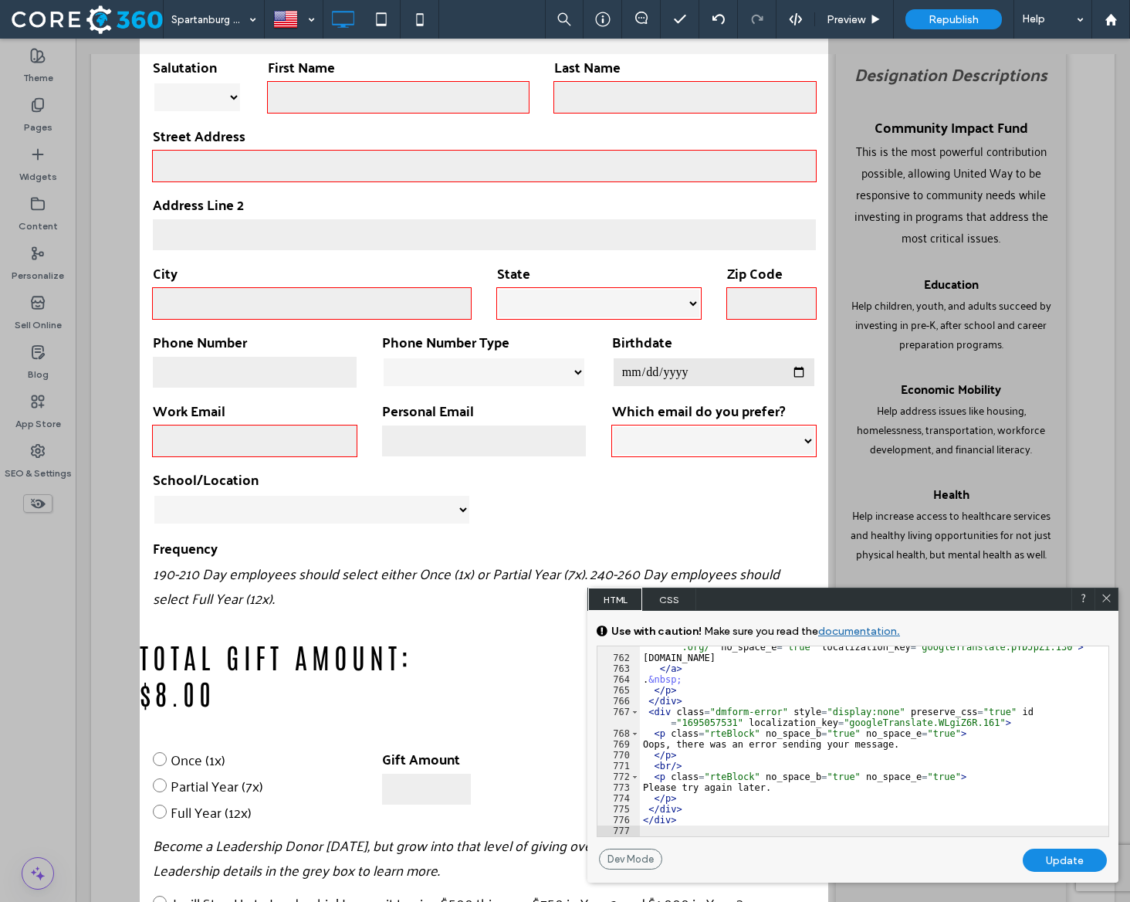
scroll to position [9731, 0]
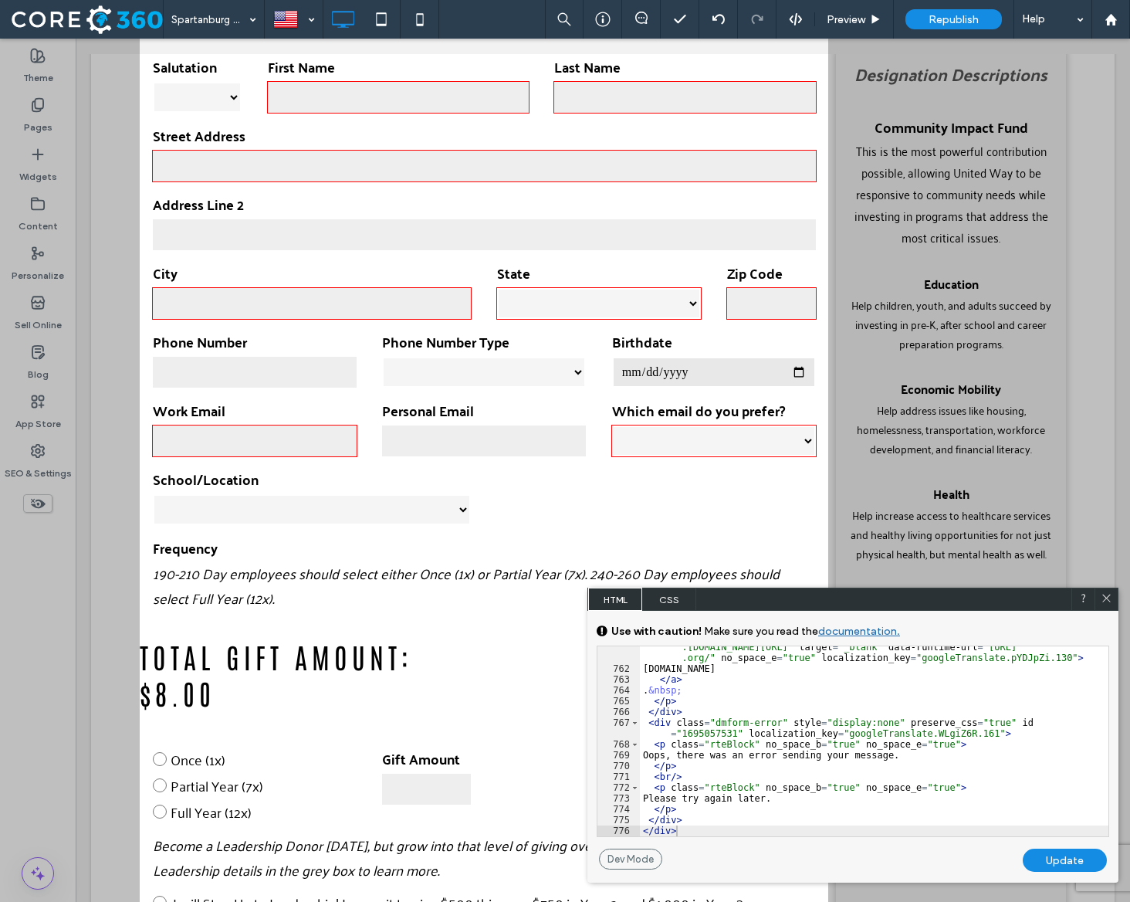
click at [1042, 861] on div "Update" at bounding box center [1065, 859] width 84 height 23
select select "**********"
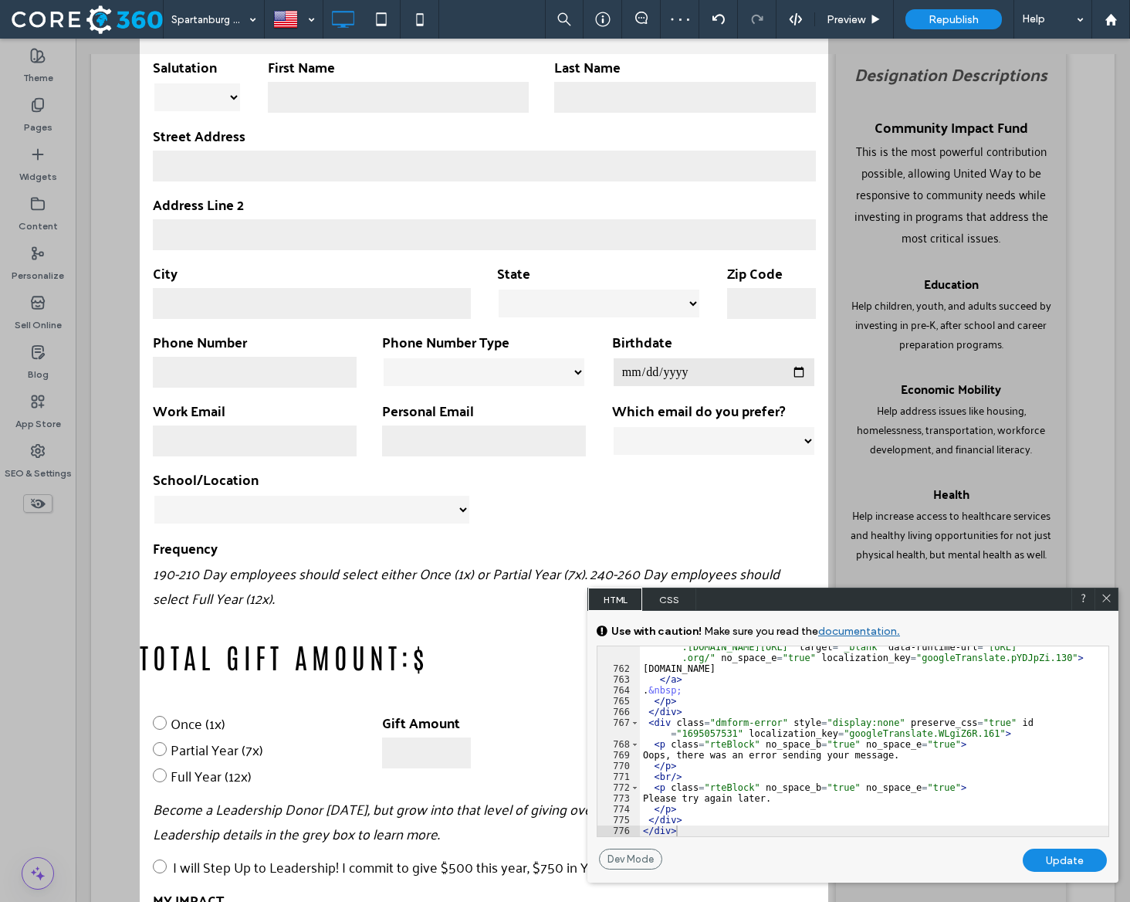
click at [1053, 858] on div "Update" at bounding box center [1065, 859] width 84 height 23
click at [1105, 593] on icon at bounding box center [1107, 598] width 12 height 12
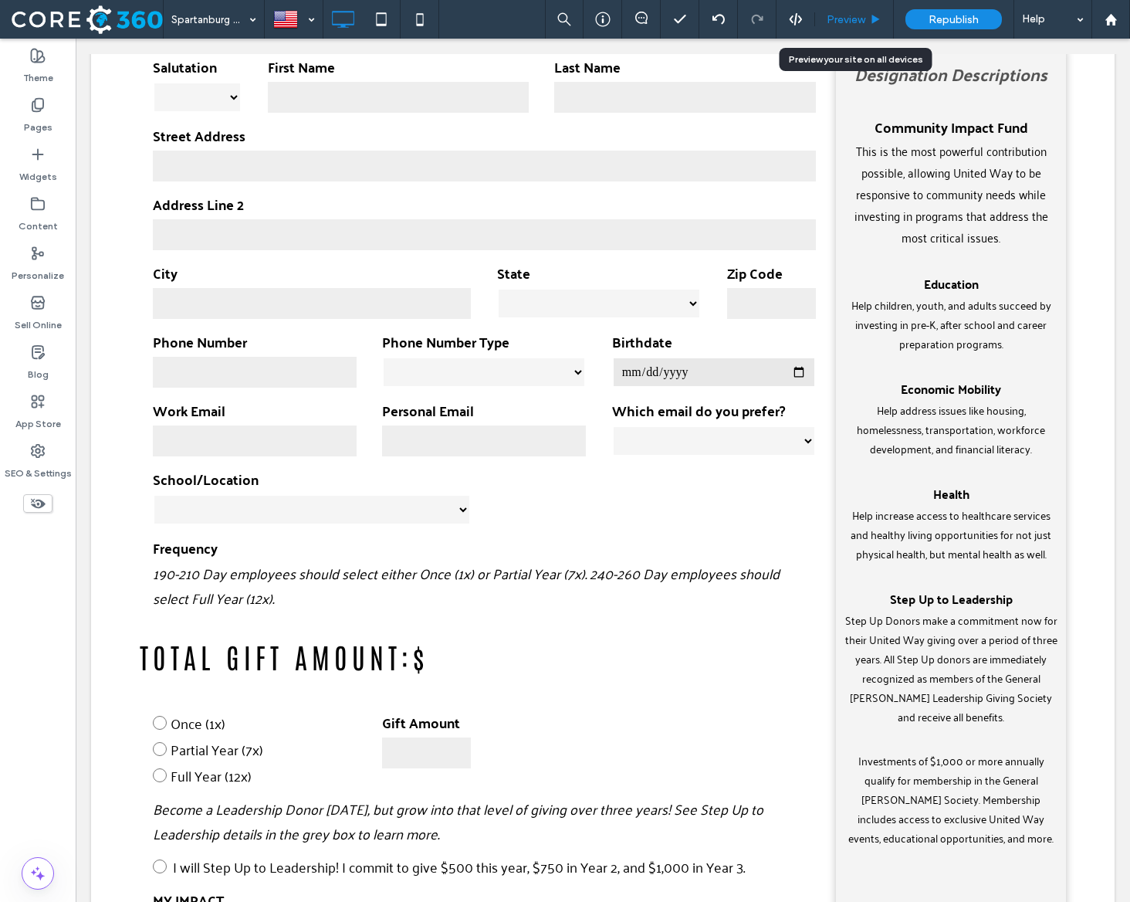
click at [847, 16] on span "Preview" at bounding box center [846, 19] width 39 height 13
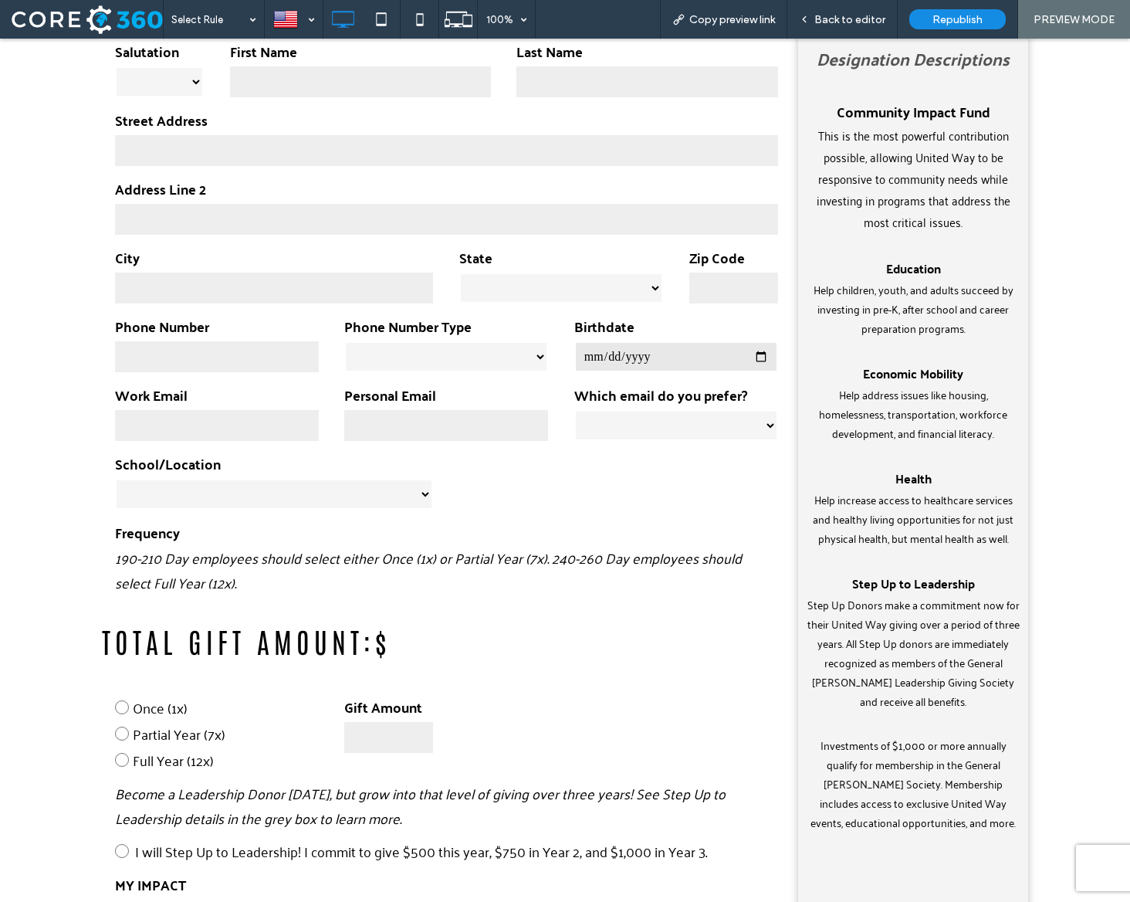
click at [358, 737] on input "number" at bounding box center [388, 737] width 89 height 31
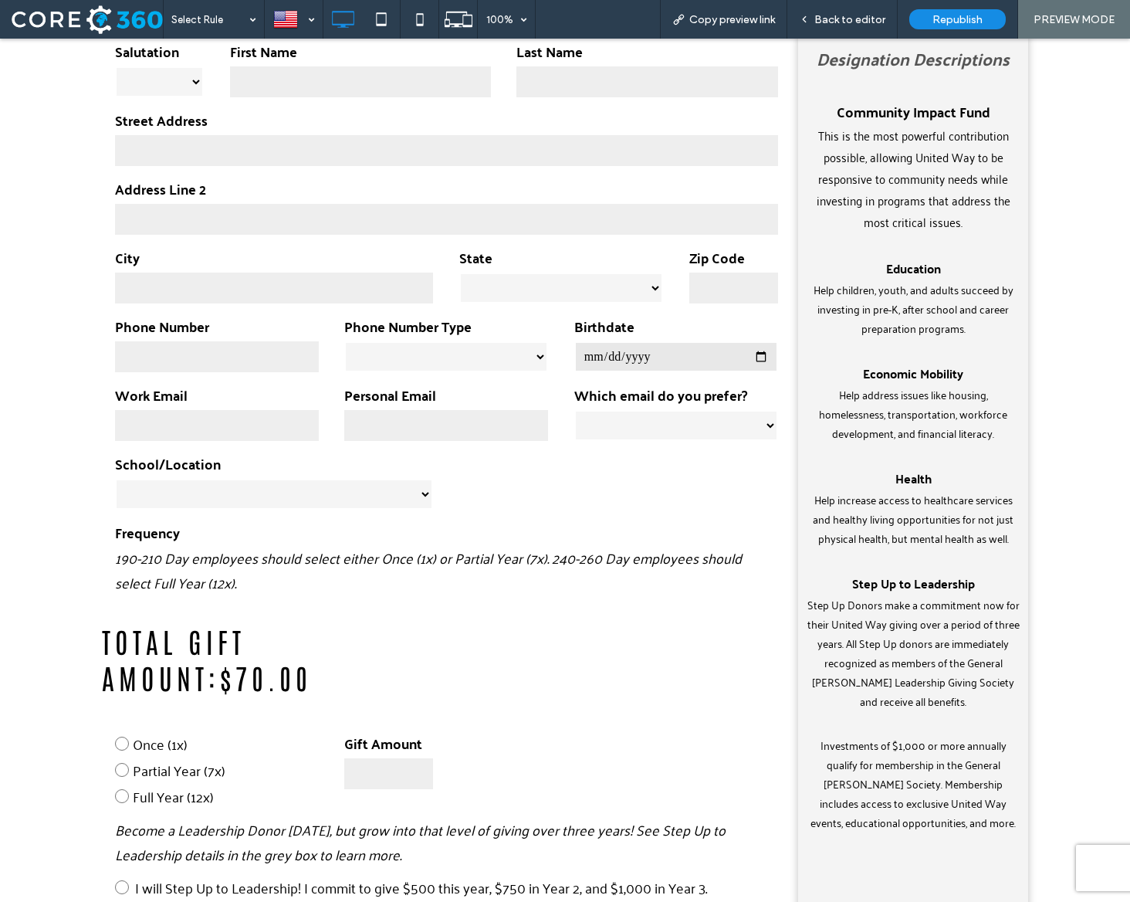
type input "**"
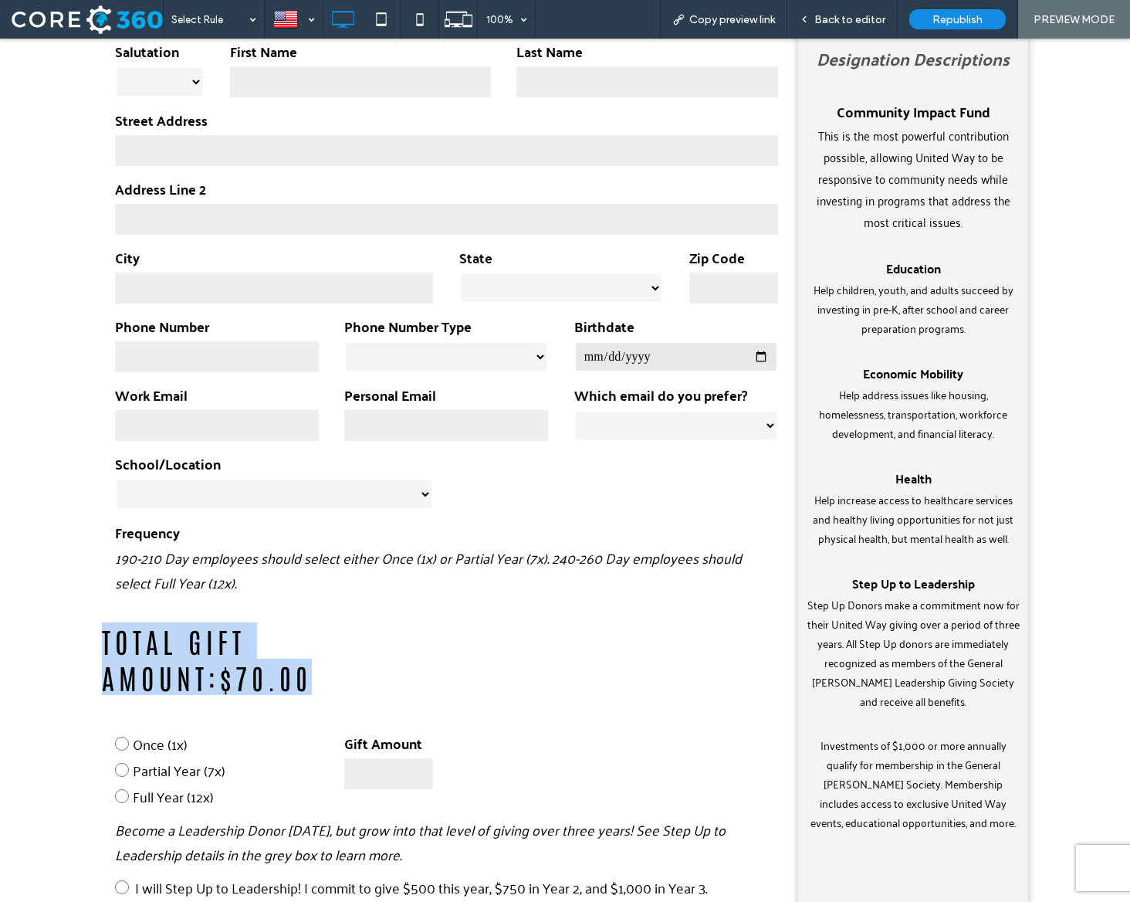
drag, startPoint x: 256, startPoint y: 684, endPoint x: 105, endPoint y: 648, distance: 155.4
click at [105, 648] on h3 "Total Gift Amount:$ 70.00" at bounding box center [274, 658] width 344 height 73
copy h3 "Total Gift Amount:$ 70.00"
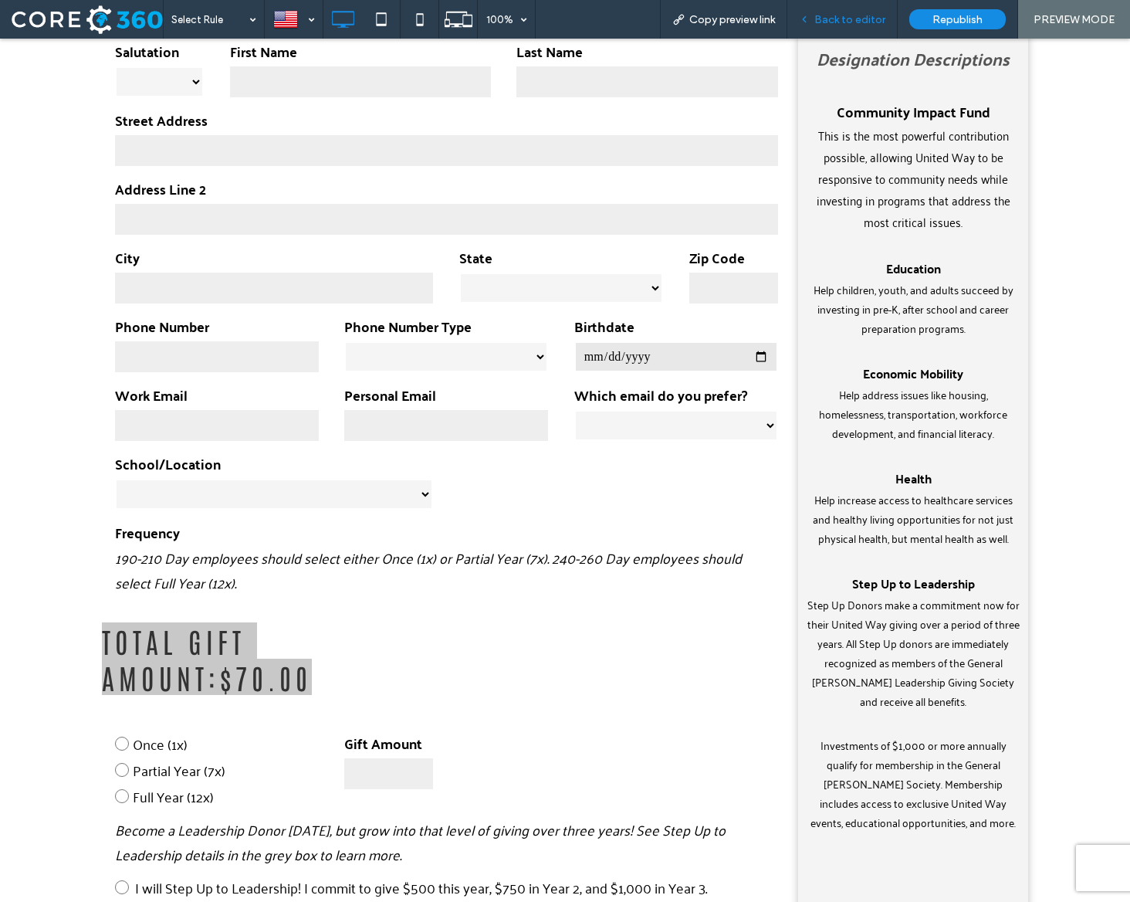
click at [853, 29] on div "Back to editor" at bounding box center [842, 19] width 110 height 39
click at [849, 19] on span "Back to editor" at bounding box center [849, 19] width 71 height 13
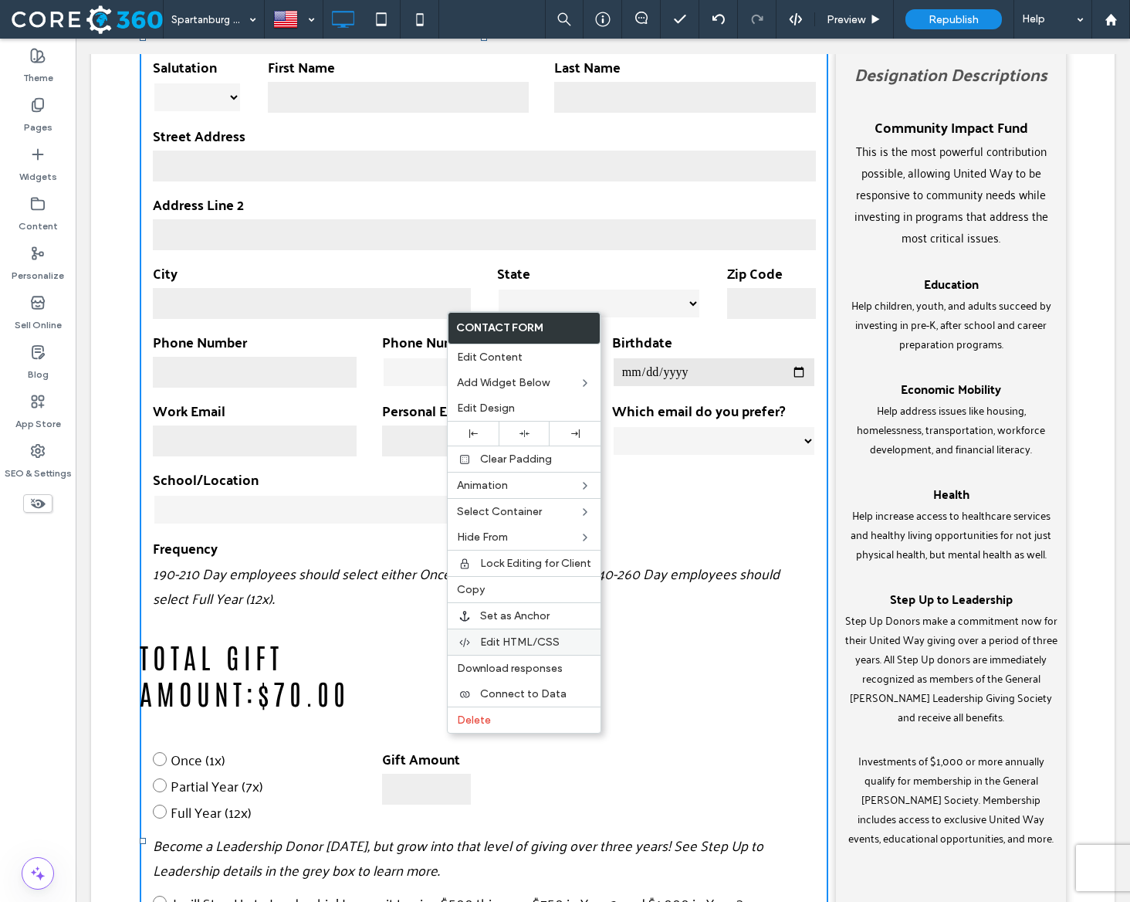
click at [518, 633] on div "Edit HTML/CSS" at bounding box center [524, 641] width 153 height 26
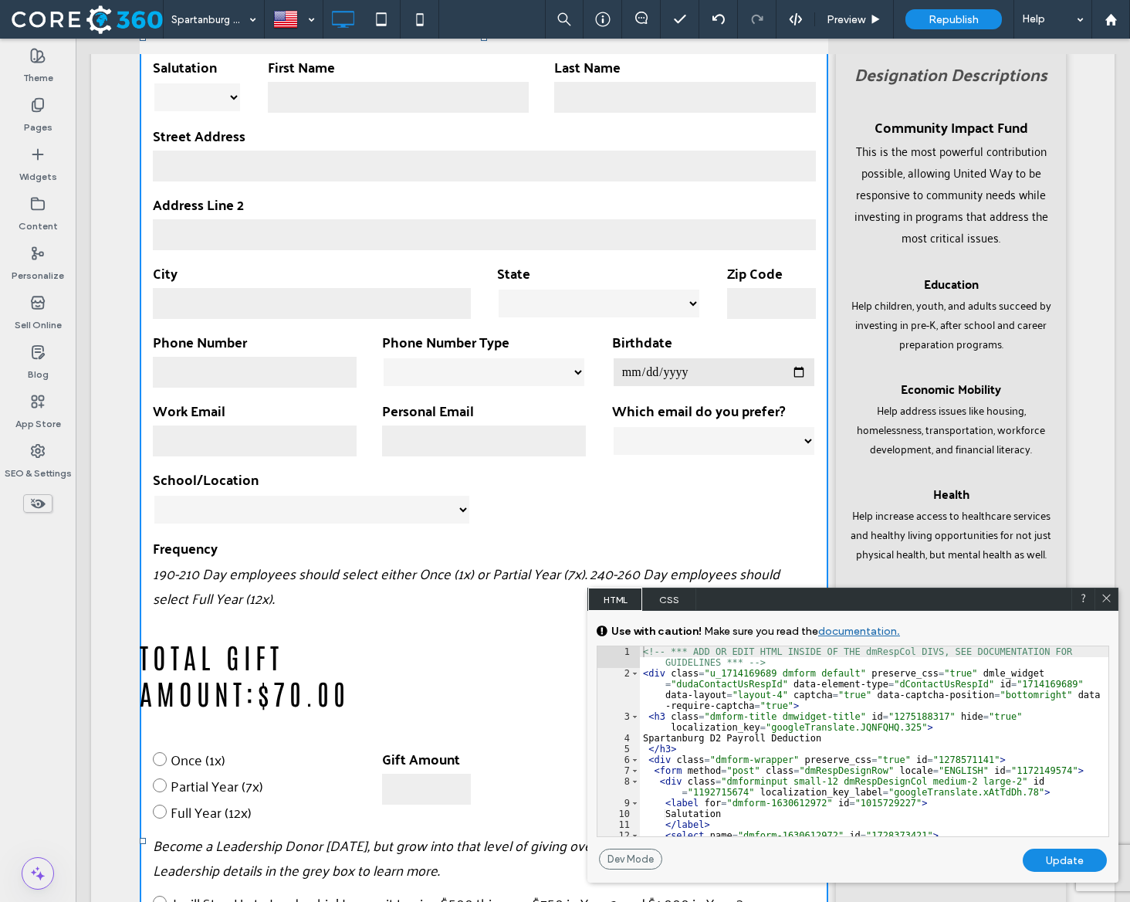
scroll to position [9644, 0]
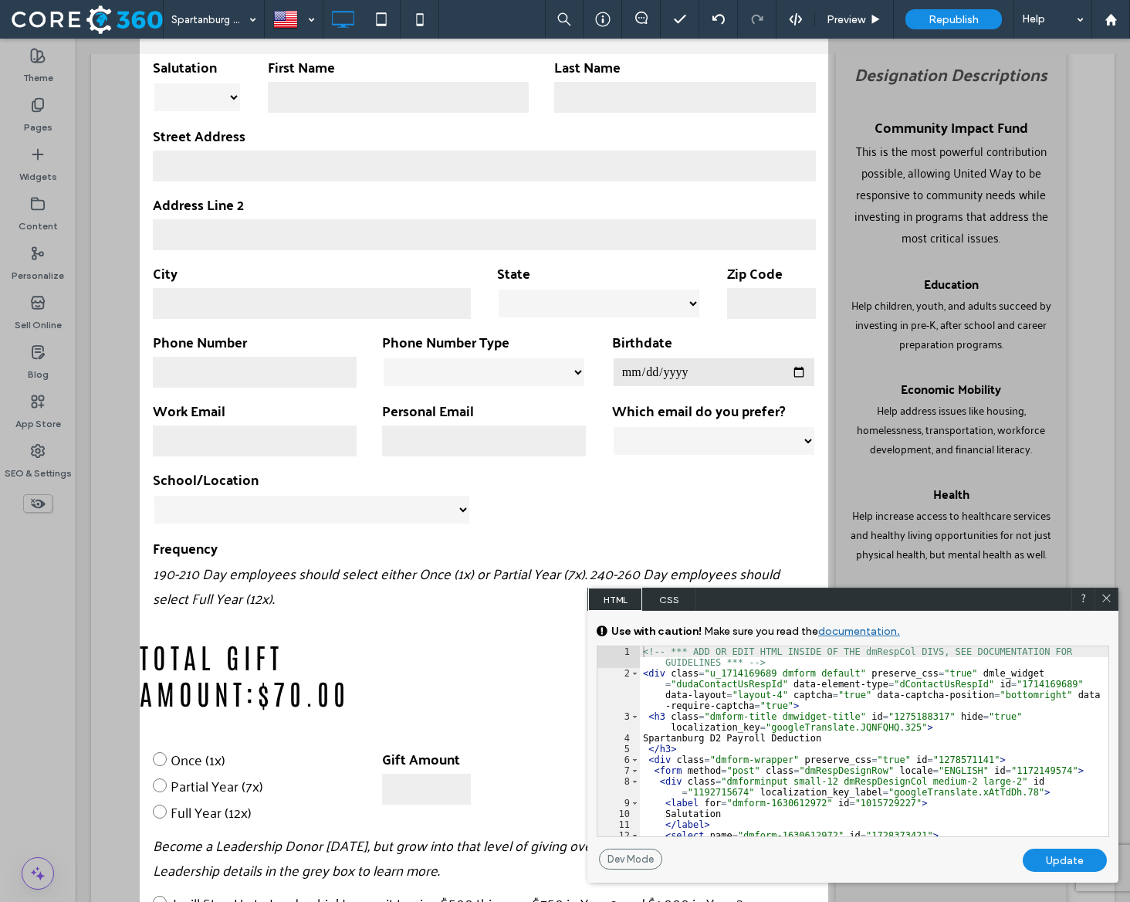
click at [800, 687] on div "<!-- *** ADD OR EDIT HTML INSIDE OF THE dmRespCol DIVS, SEE DOCUMENTATION FOR G…" at bounding box center [874, 757] width 469 height 222
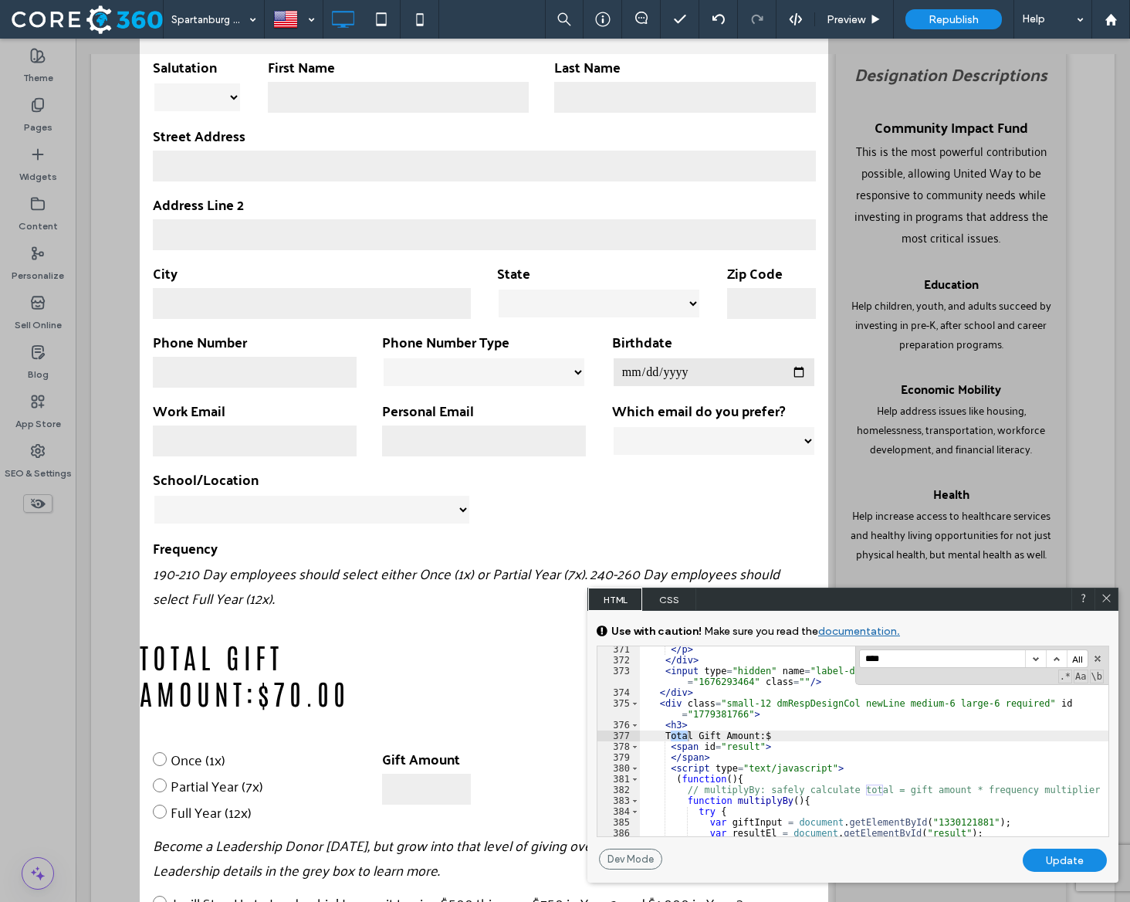
scroll to position [4411, 0]
type input "*****"
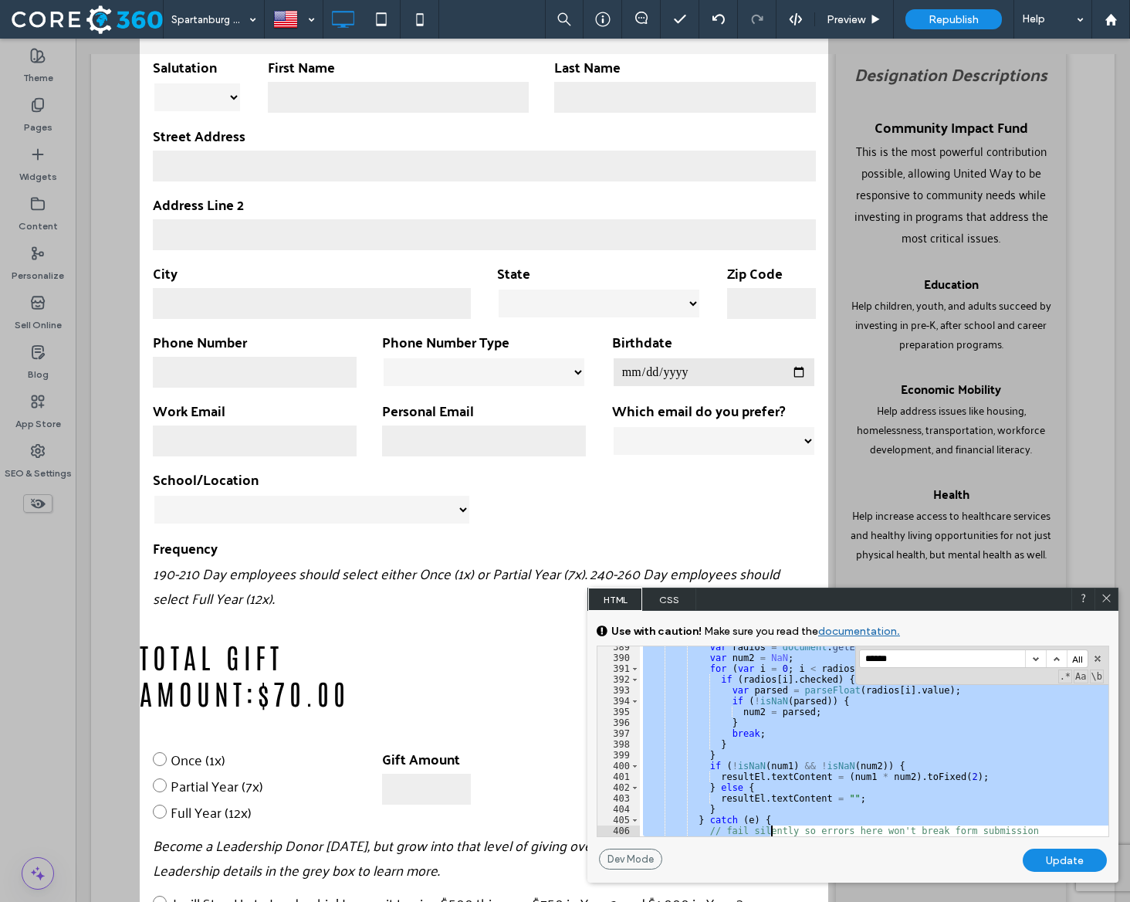
drag, startPoint x: 667, startPoint y: 733, endPoint x: 770, endPoint y: 834, distance: 144.7
click at [770, 834] on div "var radios = document . getElementsByName ( "dmform-1630612974" ) ; var num2 = …" at bounding box center [874, 747] width 469 height 212
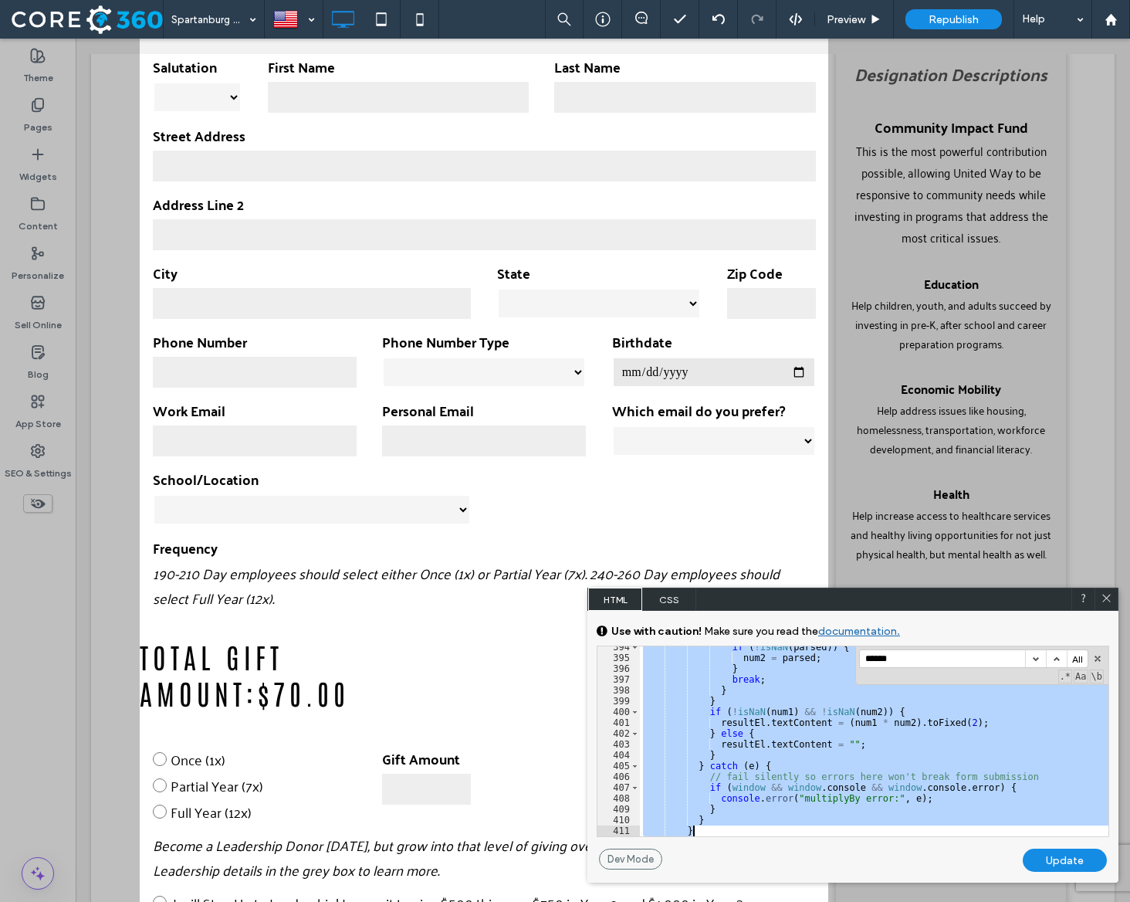
click at [770, 763] on div "if ( ! isNaN ( parsed )) { num2 = parsed ; } break ; } } if ( ! isNaN ( num1 ) …" at bounding box center [874, 747] width 469 height 212
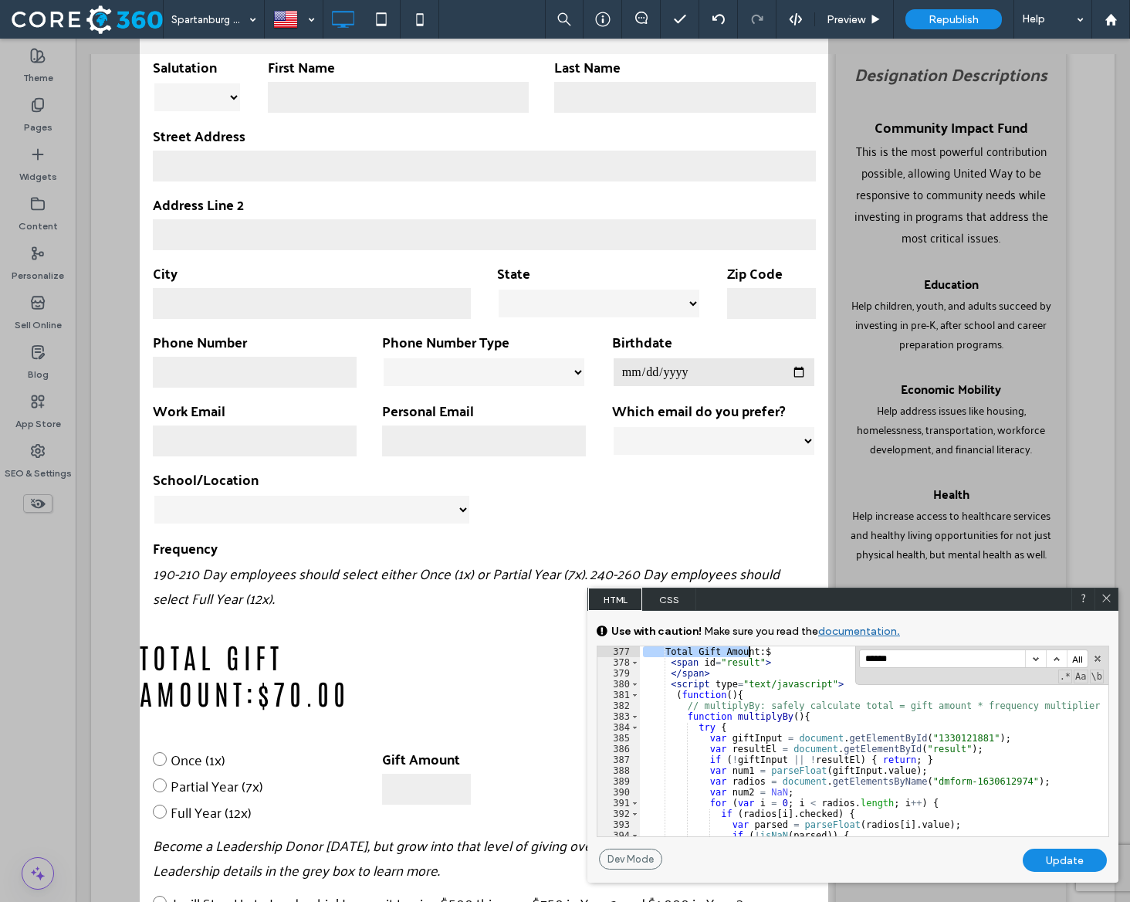
scroll to position [4452, 0]
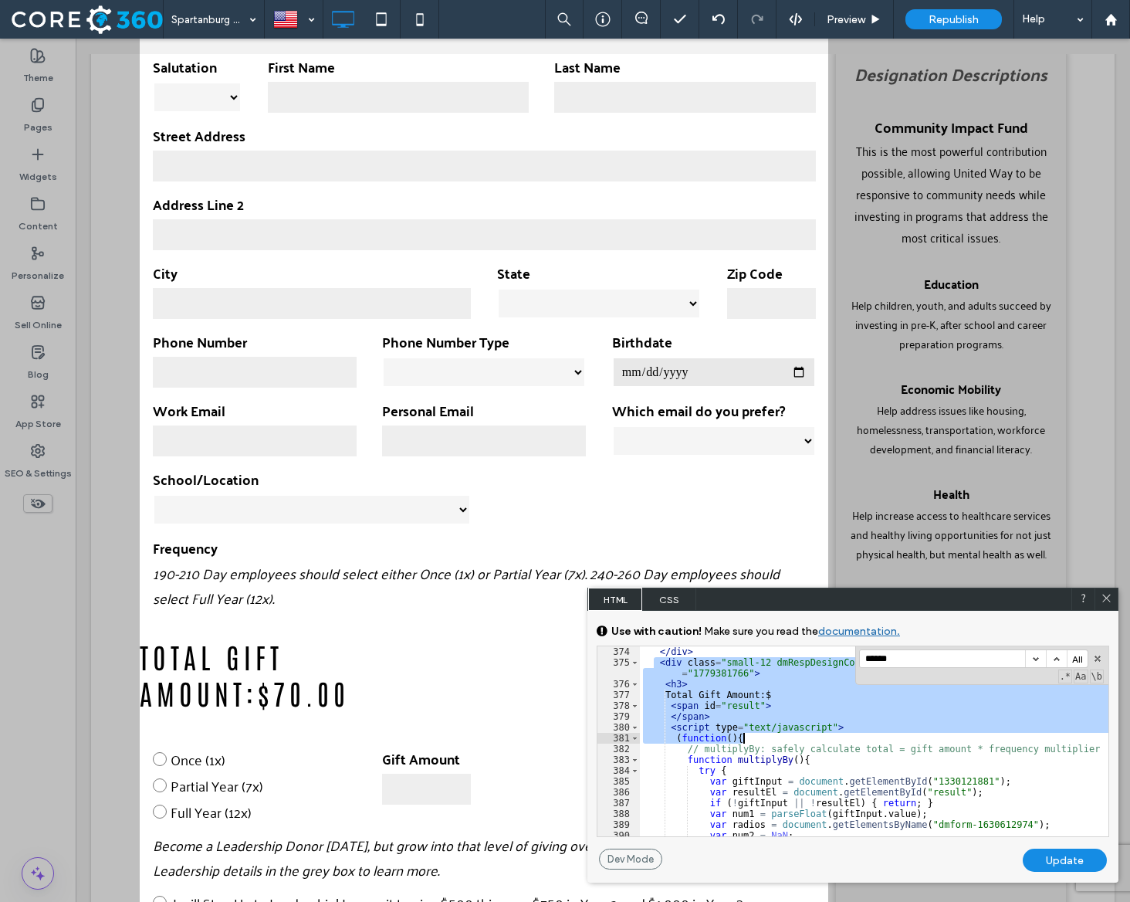
drag, startPoint x: 657, startPoint y: 709, endPoint x: 751, endPoint y: 736, distance: 98.2
click at [751, 736] on div "</ div > < div class = "small-12 dmRespDesignCol newLine medium-6 large-6 requi…" at bounding box center [874, 752] width 469 height 212
click at [731, 741] on div "</ div > < div class = "small-12 dmRespDesignCol newLine medium-6 large-6 requi…" at bounding box center [874, 752] width 469 height 212
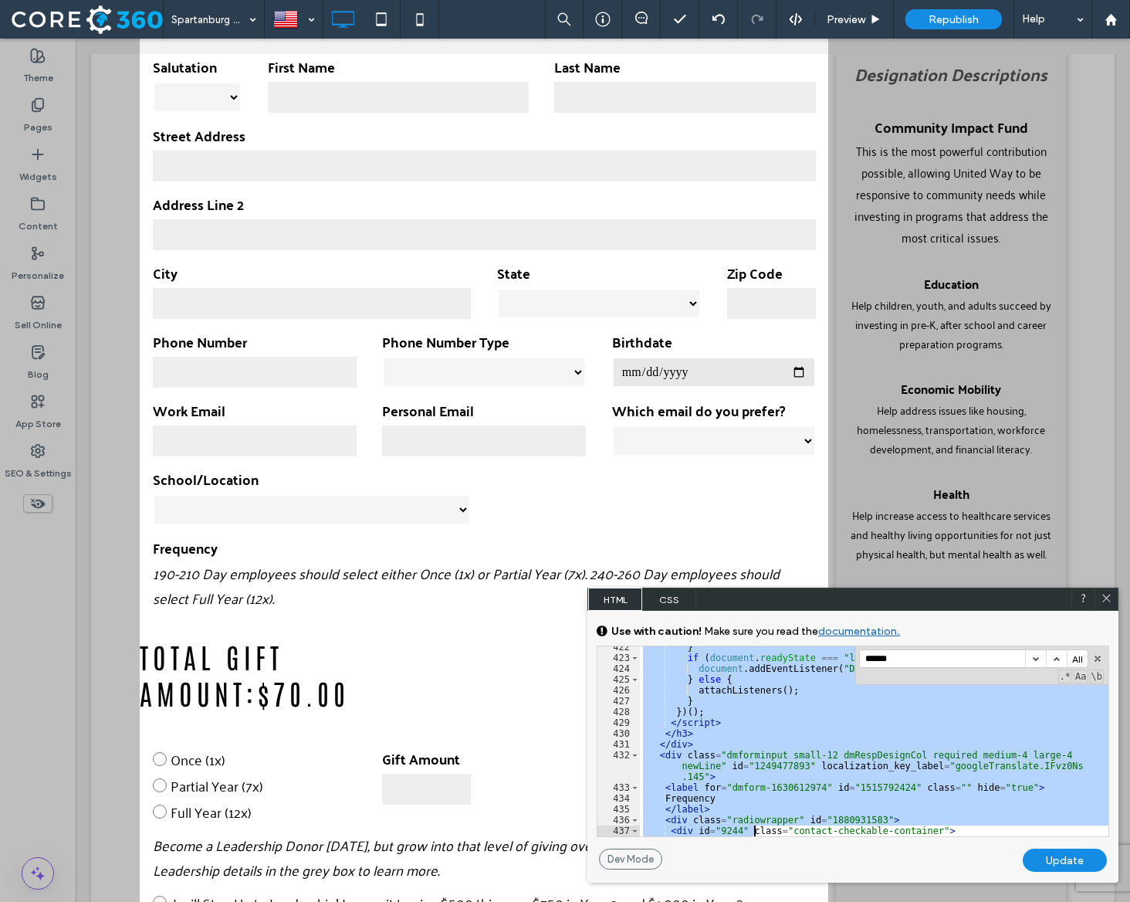
scroll to position [4986, 0]
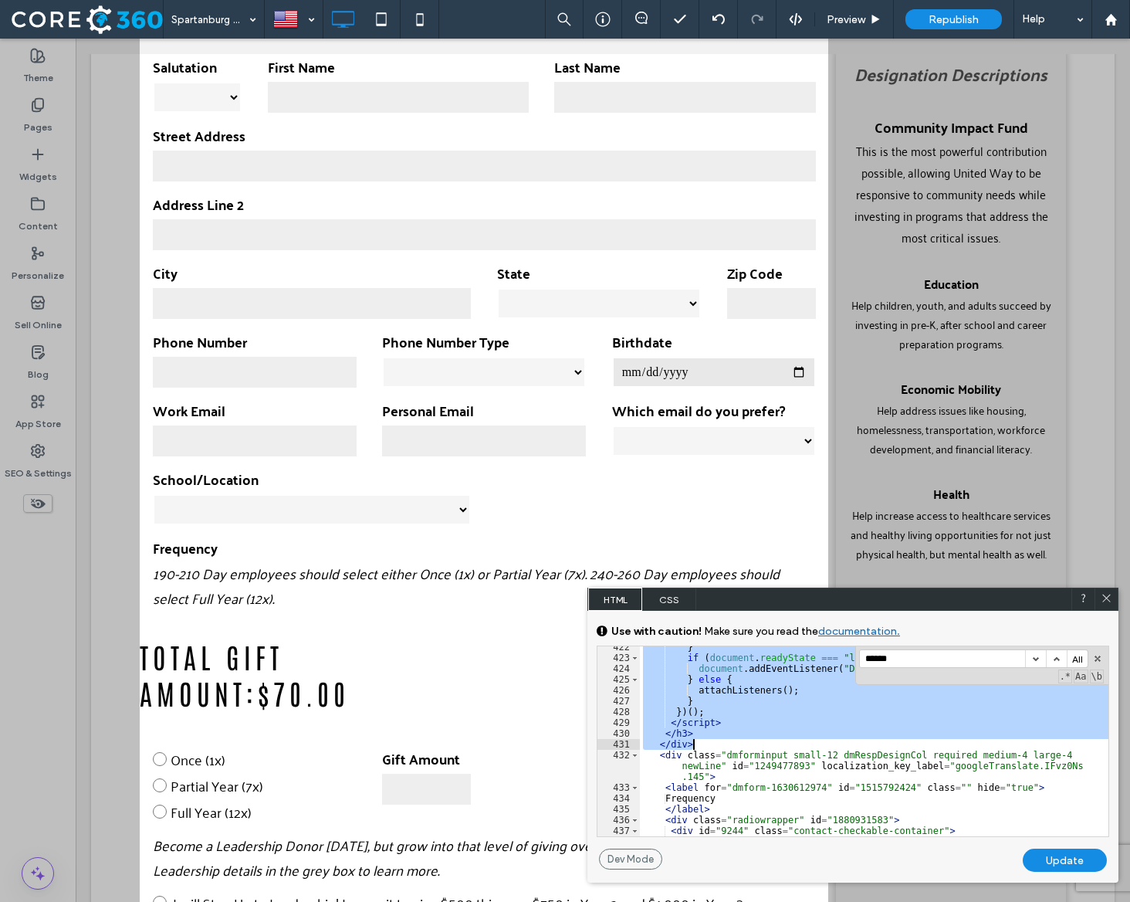
drag, startPoint x: 658, startPoint y: 664, endPoint x: 763, endPoint y: 743, distance: 131.7
click at [763, 743] on div "} if ( document . readyState === "loading" ) { document . addEventListener ( "D…" at bounding box center [874, 752] width 469 height 222
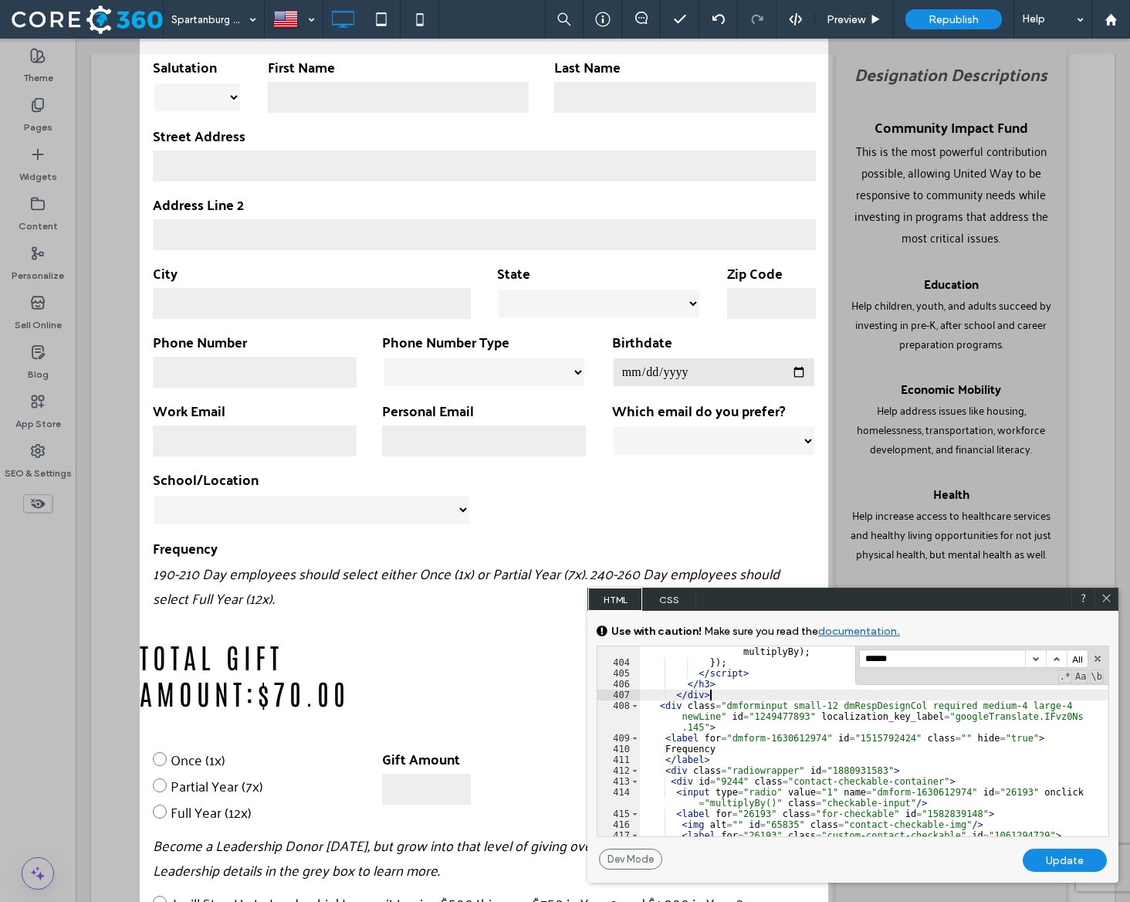
scroll to position [4787, 0]
click at [1065, 862] on div "Update" at bounding box center [1065, 859] width 84 height 23
select select "**********"
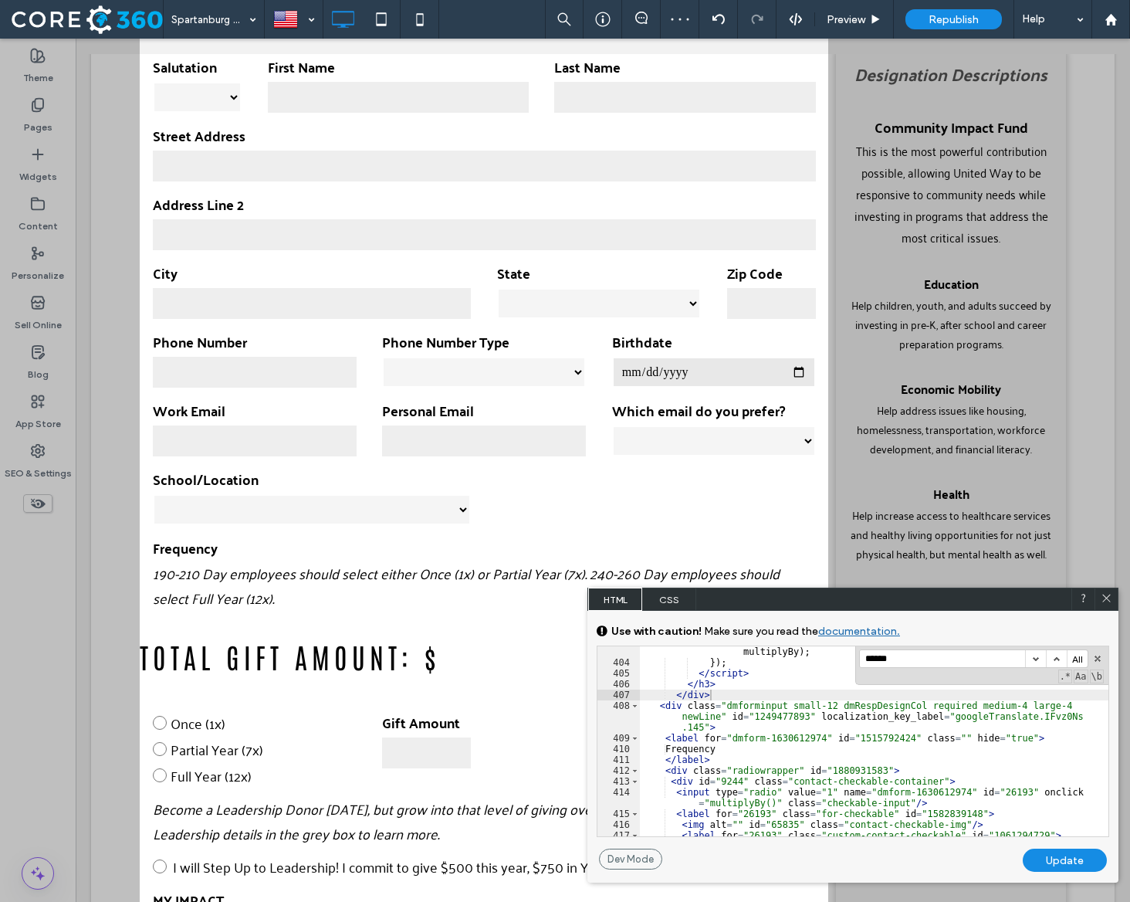
click at [1108, 598] on icon at bounding box center [1107, 598] width 12 height 12
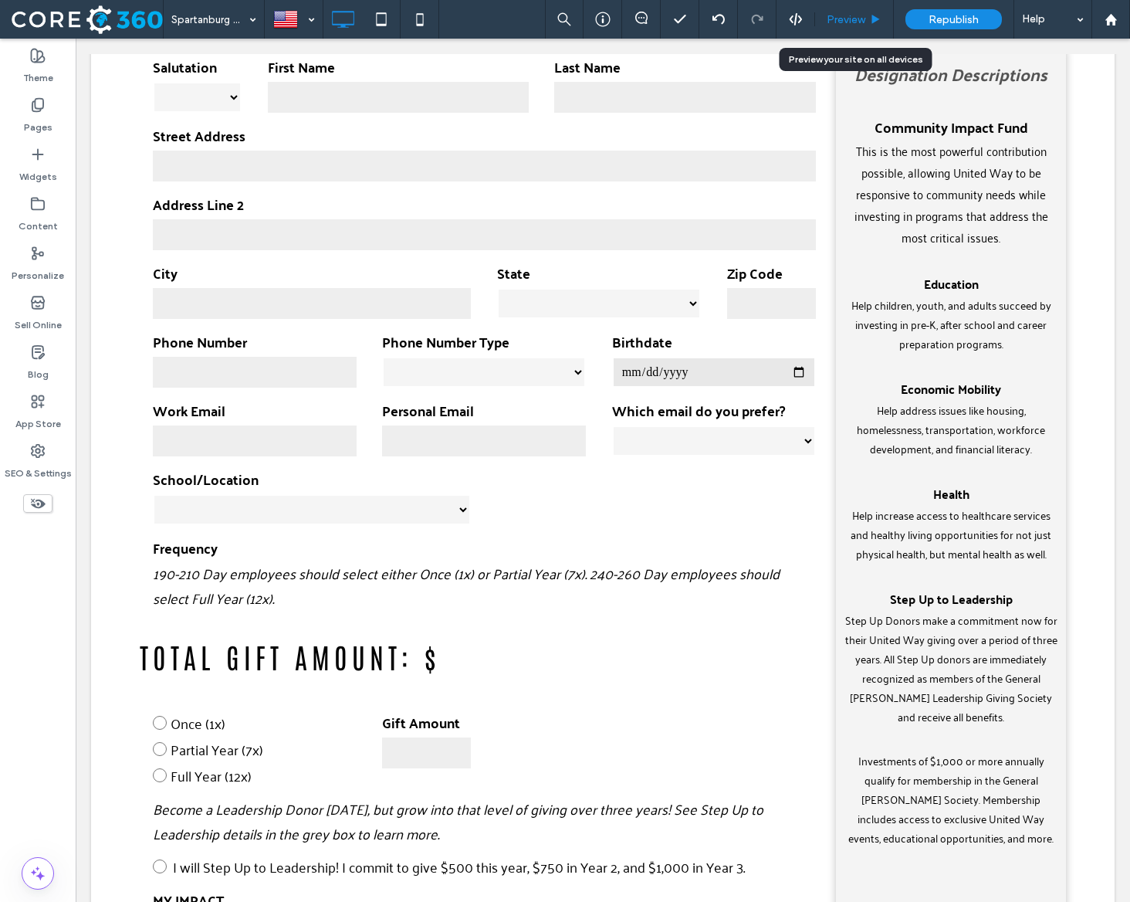
click at [867, 21] on div "Preview" at bounding box center [854, 19] width 78 height 13
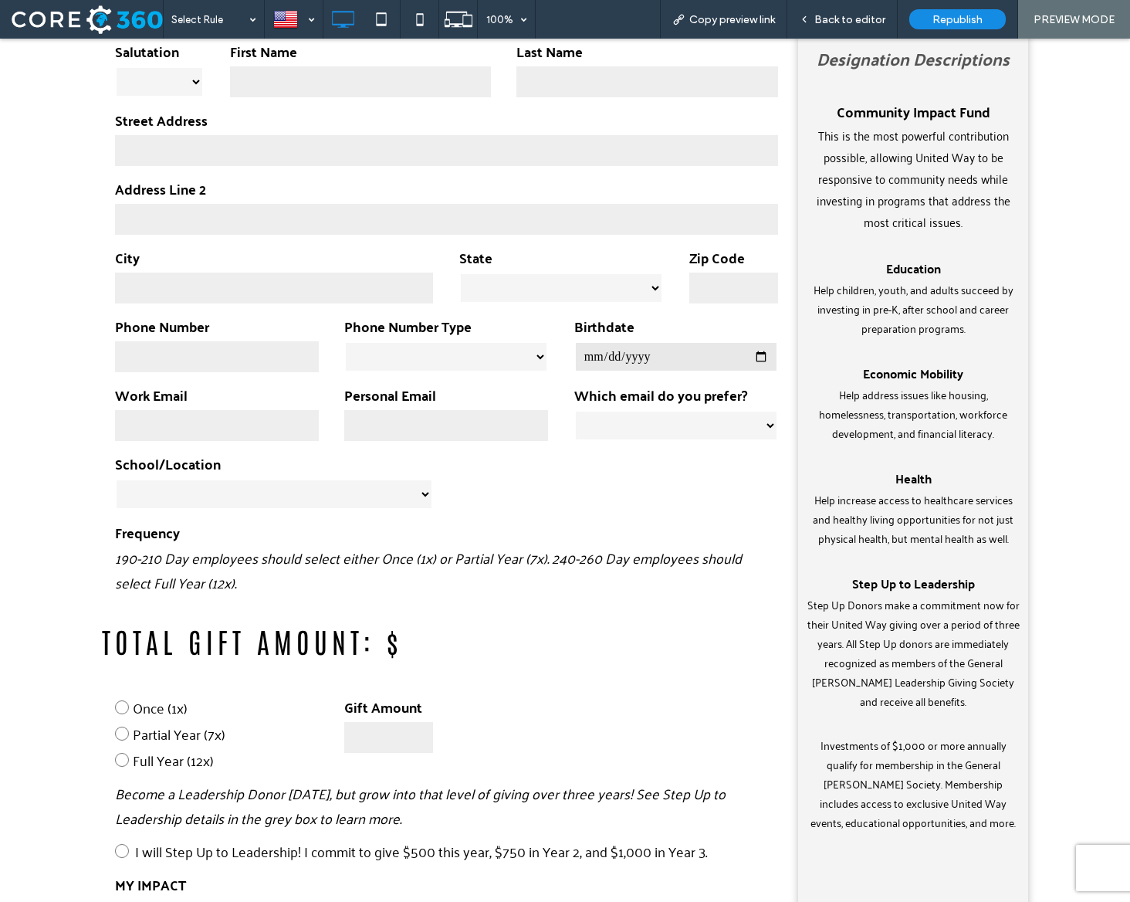
click at [345, 740] on input "number" at bounding box center [388, 737] width 89 height 31
type input "**"
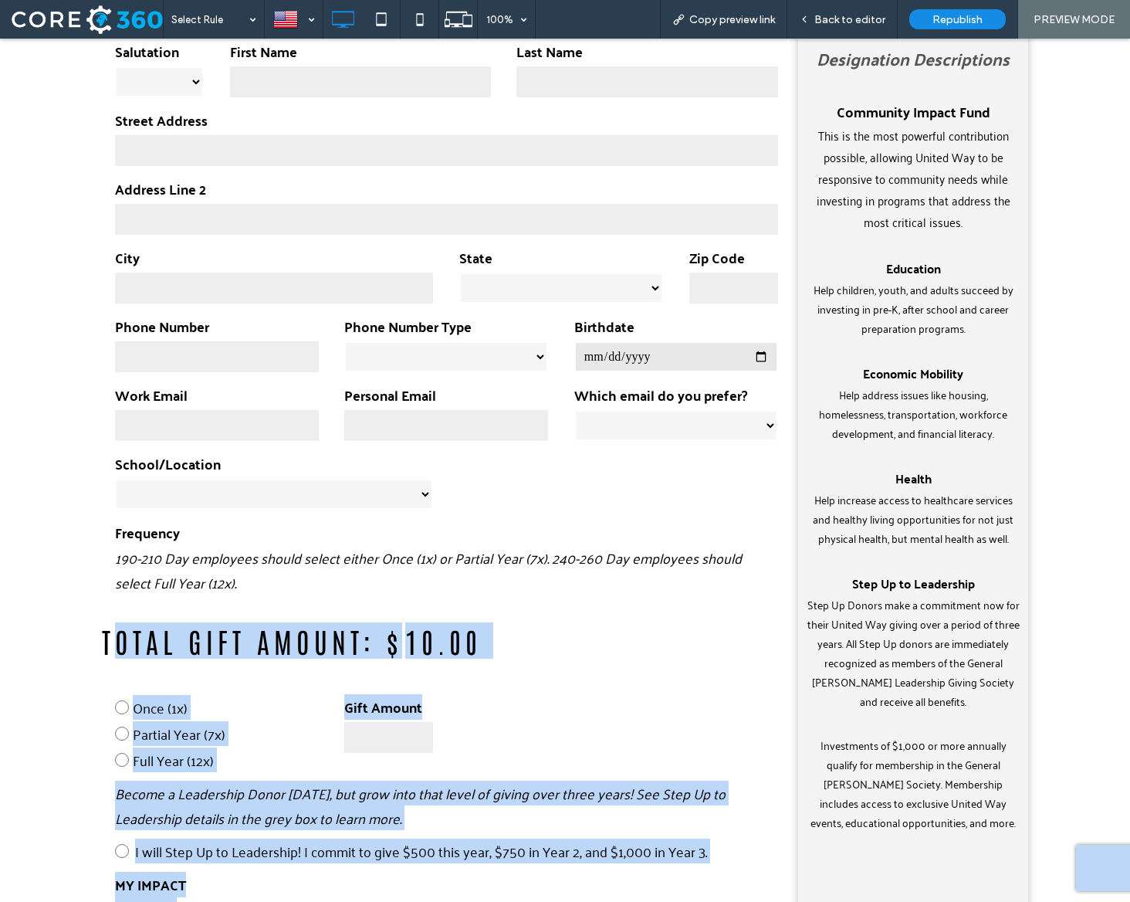
drag, startPoint x: 507, startPoint y: 645, endPoint x: 109, endPoint y: 638, distance: 398.4
click at [109, 638] on form "**********" at bounding box center [446, 806] width 689 height 1575
click at [109, 638] on h3 "Total Gift Amount: $ 10.00" at bounding box center [274, 640] width 344 height 36
drag, startPoint x: 96, startPoint y: 639, endPoint x: 357, endPoint y: 646, distance: 261.0
click at [357, 646] on div "**********" at bounding box center [565, 866] width 1130 height 1783
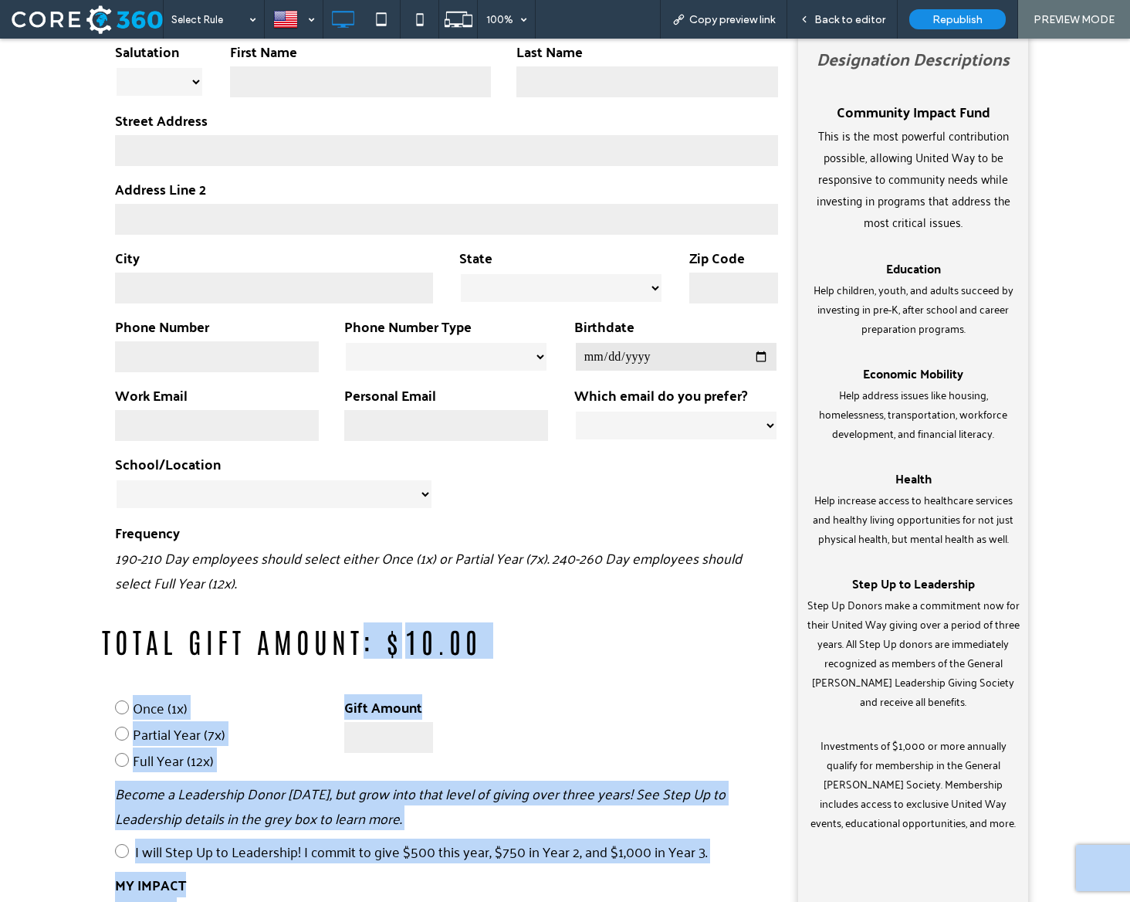
click at [357, 646] on h3 "Total Gift Amount: $ 10.00" at bounding box center [274, 640] width 344 height 36
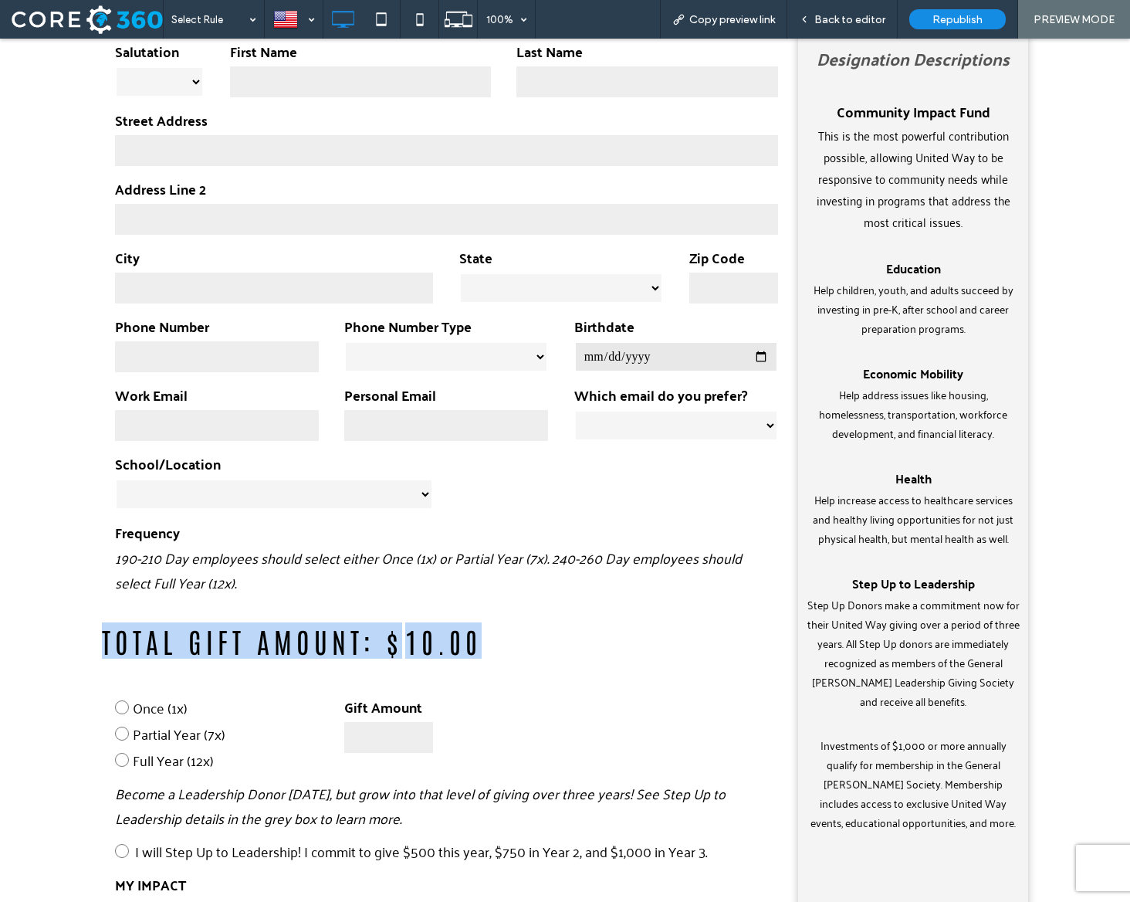
drag, startPoint x: 487, startPoint y: 644, endPoint x: 103, endPoint y: 650, distance: 384.5
click at [103, 650] on h3 "Total Gift Amount: $ 10.00" at bounding box center [274, 640] width 344 height 36
copy h3 "Total Gift Amount: $ 10.00"
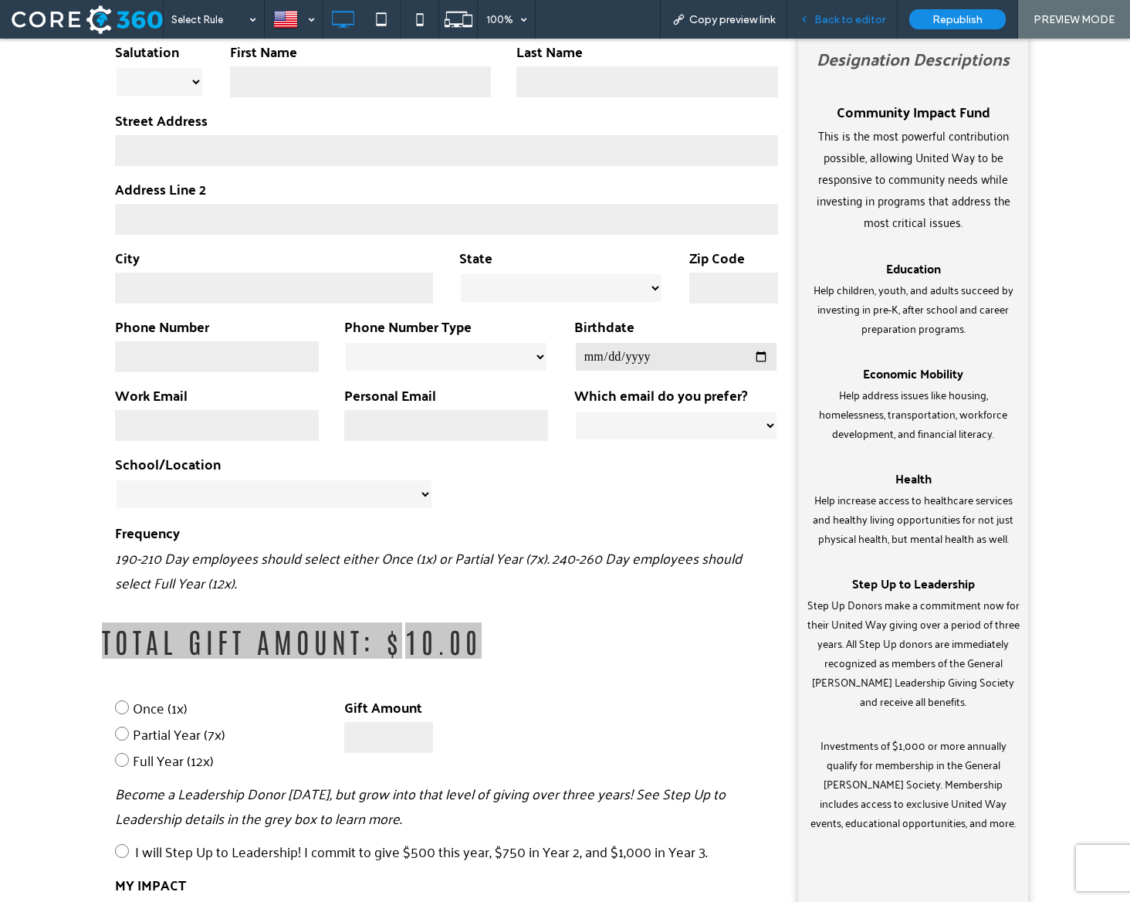
click at [848, 26] on div "Back to editor" at bounding box center [842, 19] width 110 height 39
click at [847, 17] on span "Back to editor" at bounding box center [849, 19] width 71 height 13
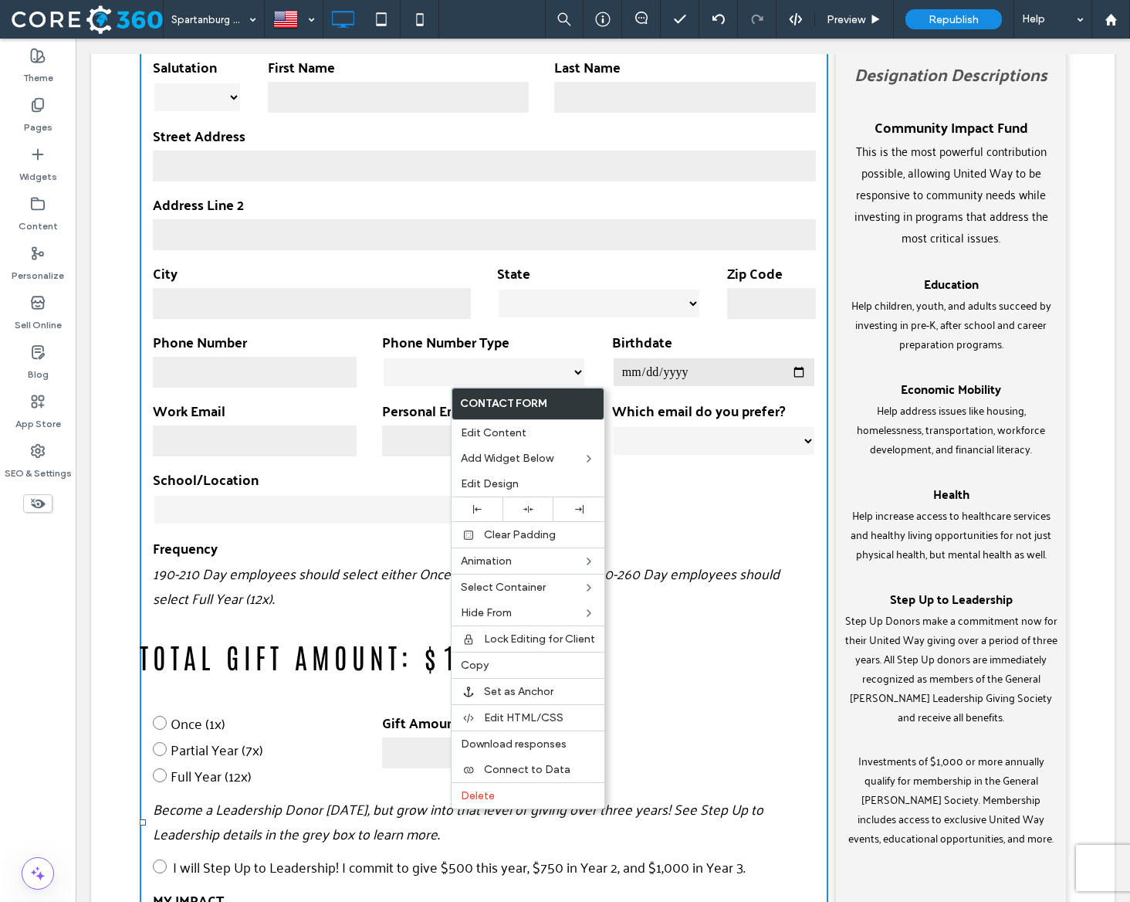
click at [692, 526] on form "**********" at bounding box center [484, 822] width 689 height 1575
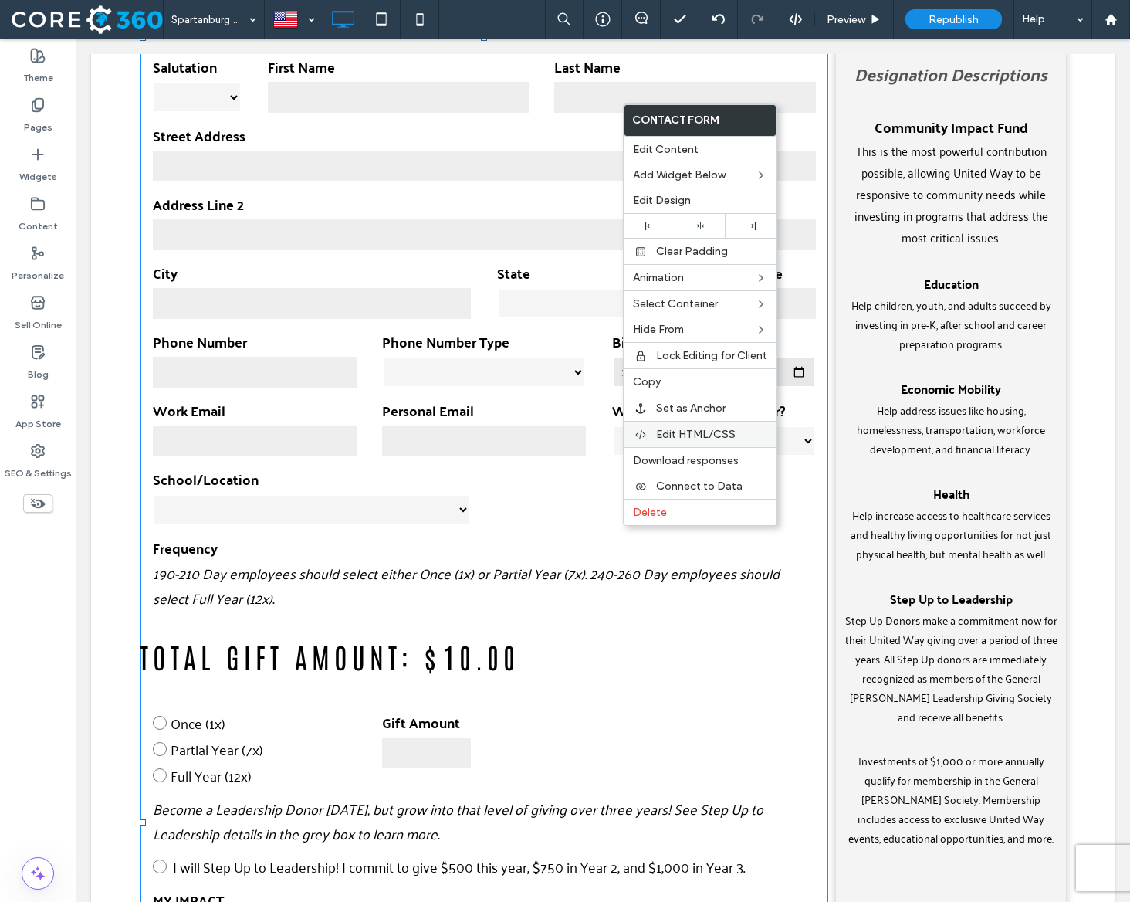
click at [724, 429] on span "Edit HTML/CSS" at bounding box center [696, 434] width 80 height 13
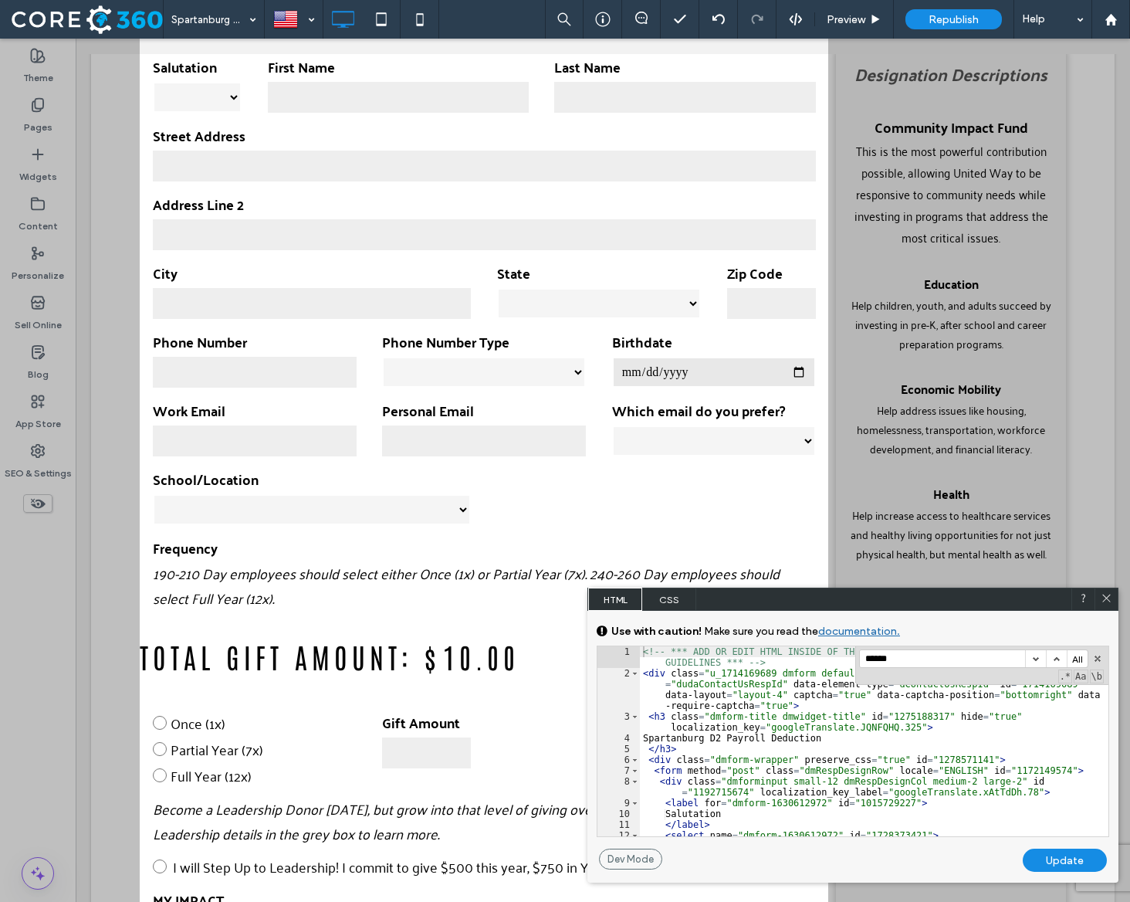
click at [935, 655] on input "*****" at bounding box center [942, 658] width 165 height 17
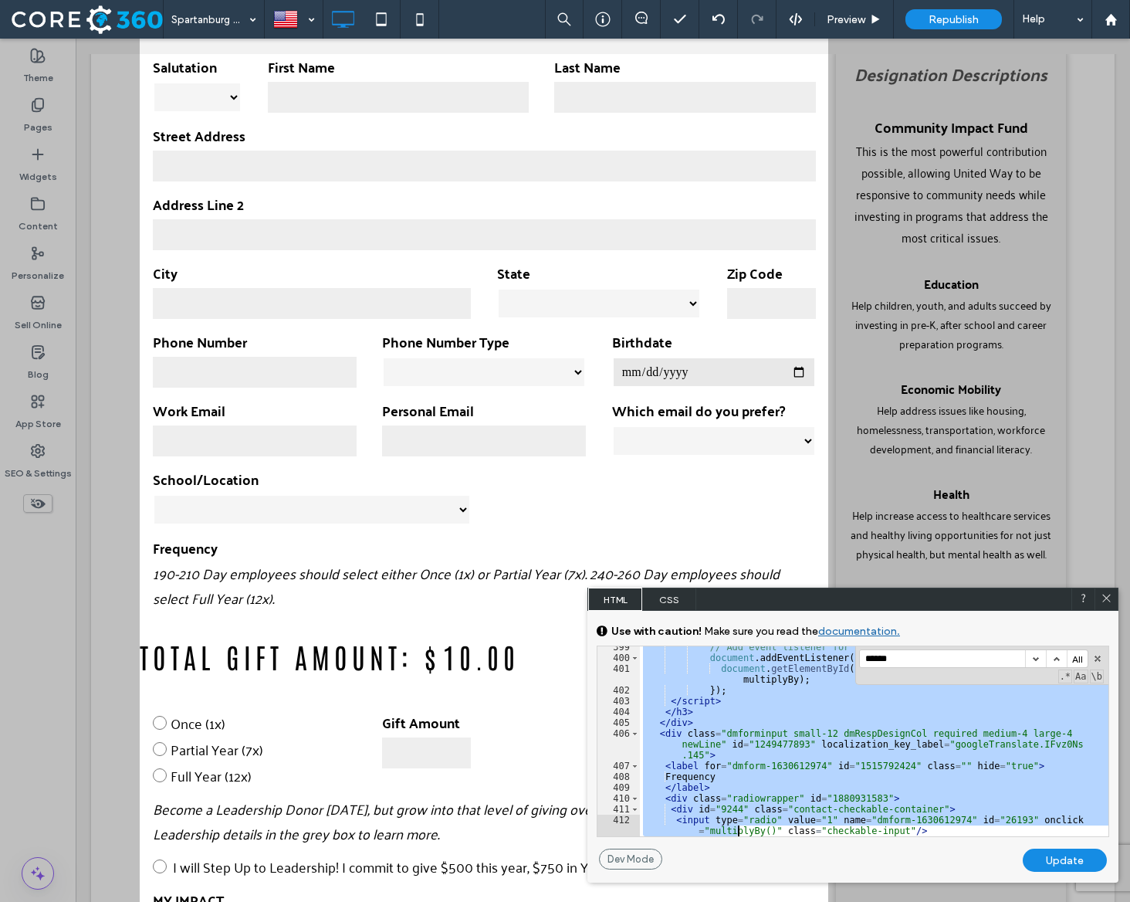
scroll to position [4760, 0]
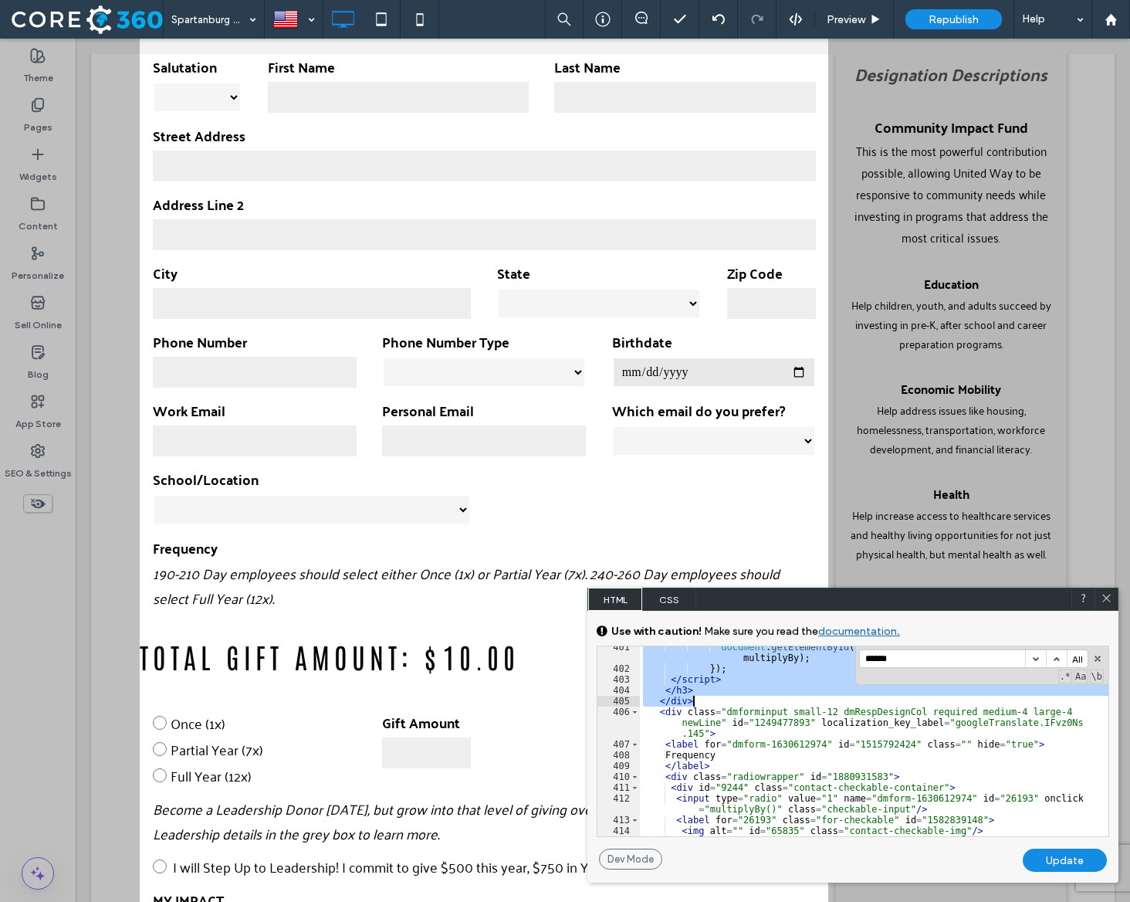
drag, startPoint x: 656, startPoint y: 706, endPoint x: 738, endPoint y: 702, distance: 81.9
click at [738, 702] on div "document . getElementById ( "1330121881" ) . addEventListener ( "input" , multi…" at bounding box center [874, 752] width 469 height 222
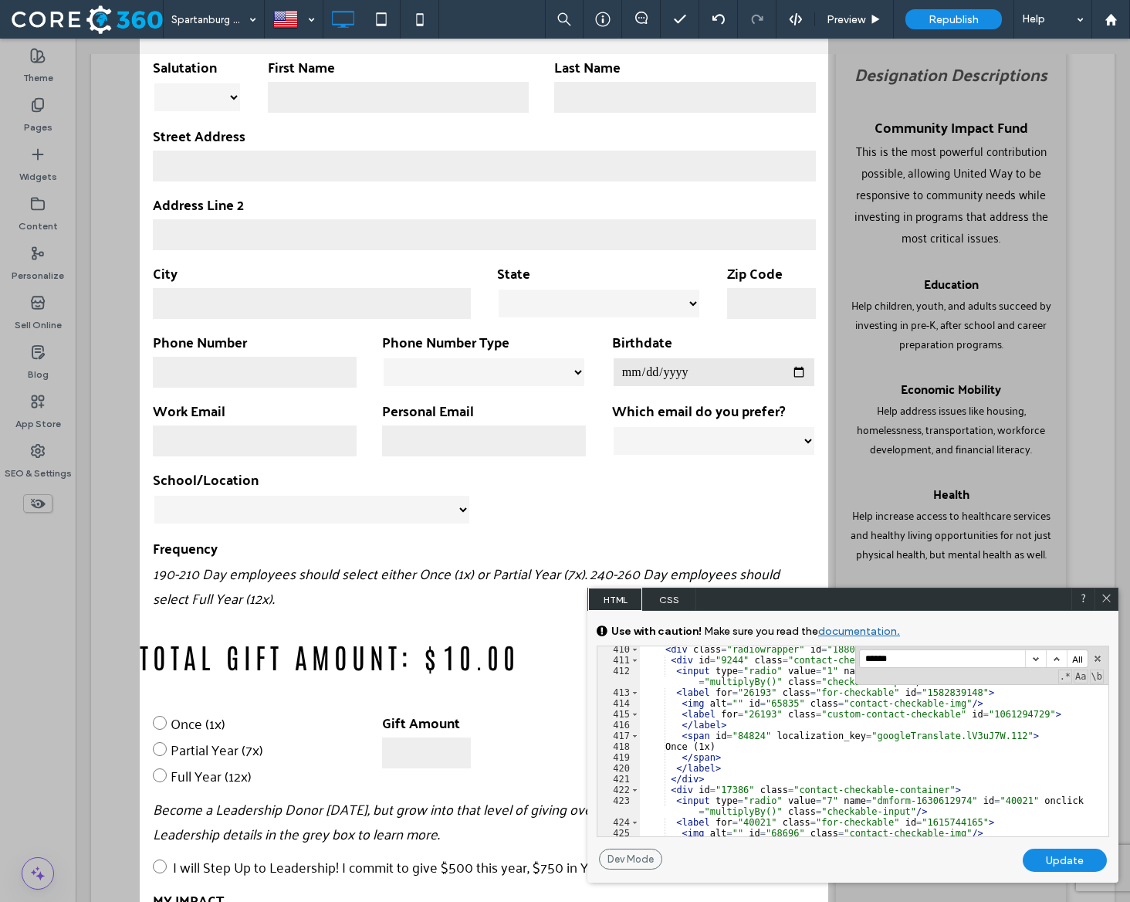
scroll to position [4876, 0]
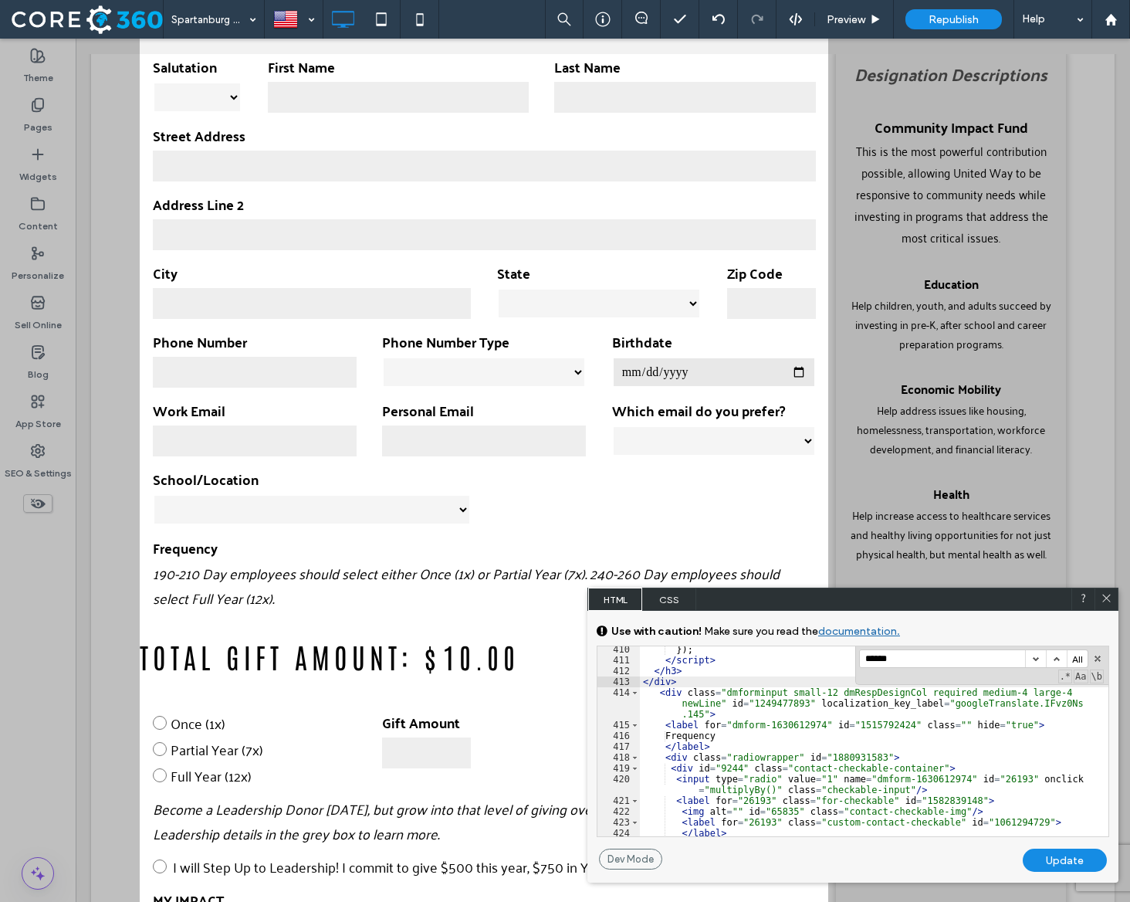
click at [1085, 858] on div "Update" at bounding box center [1065, 859] width 84 height 23
select select "**********"
click at [1085, 858] on div "Update" at bounding box center [1065, 859] width 84 height 23
click at [1108, 601] on icon at bounding box center [1107, 598] width 12 height 12
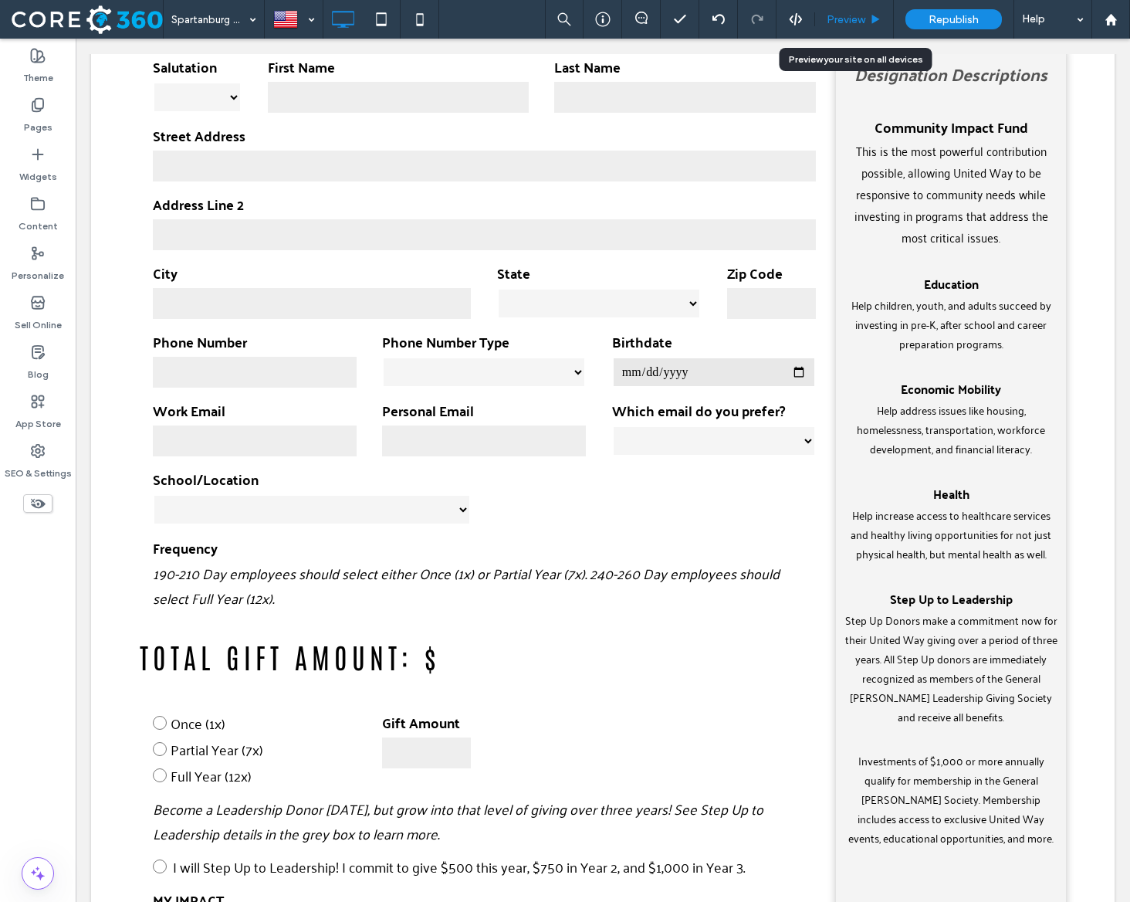
click at [861, 10] on div "Preview" at bounding box center [854, 19] width 79 height 39
click at [850, 18] on span "Preview" at bounding box center [846, 19] width 39 height 13
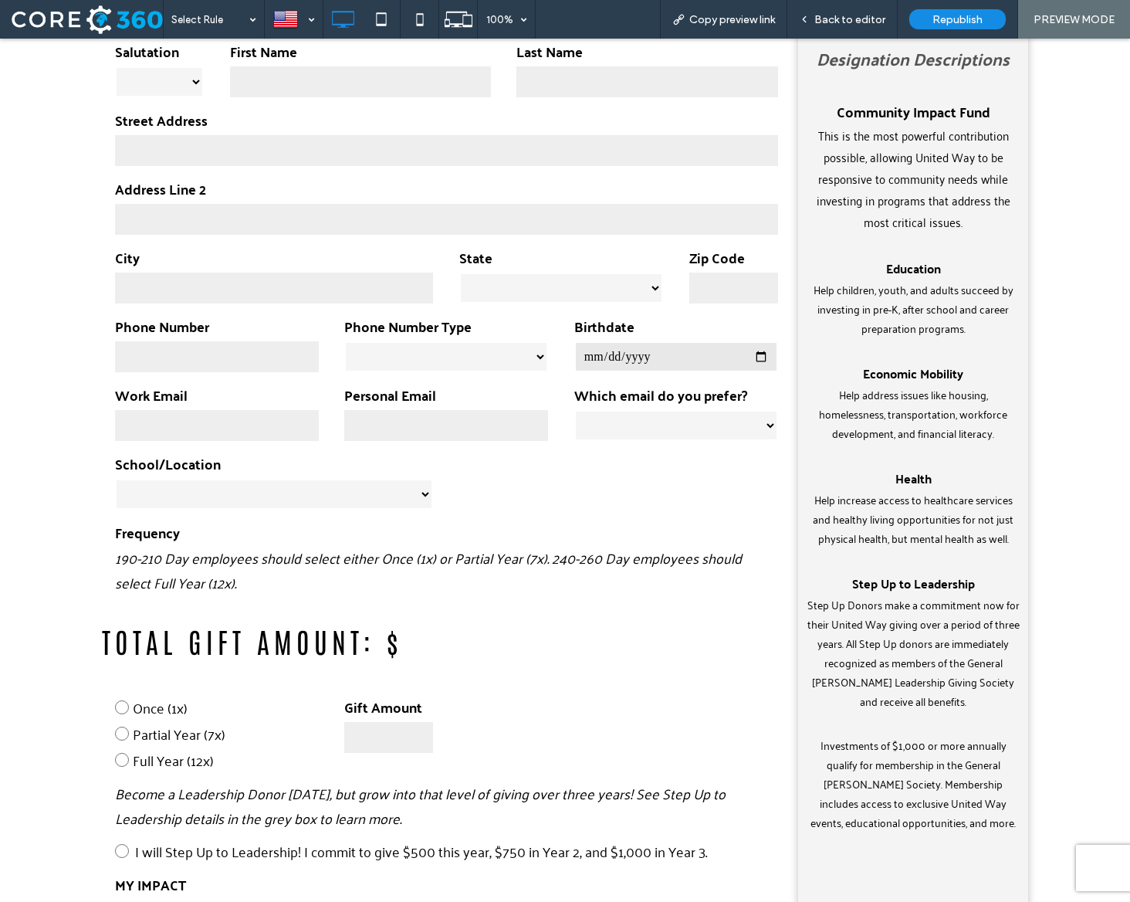
click at [363, 732] on input "number" at bounding box center [388, 737] width 89 height 31
type input "**"
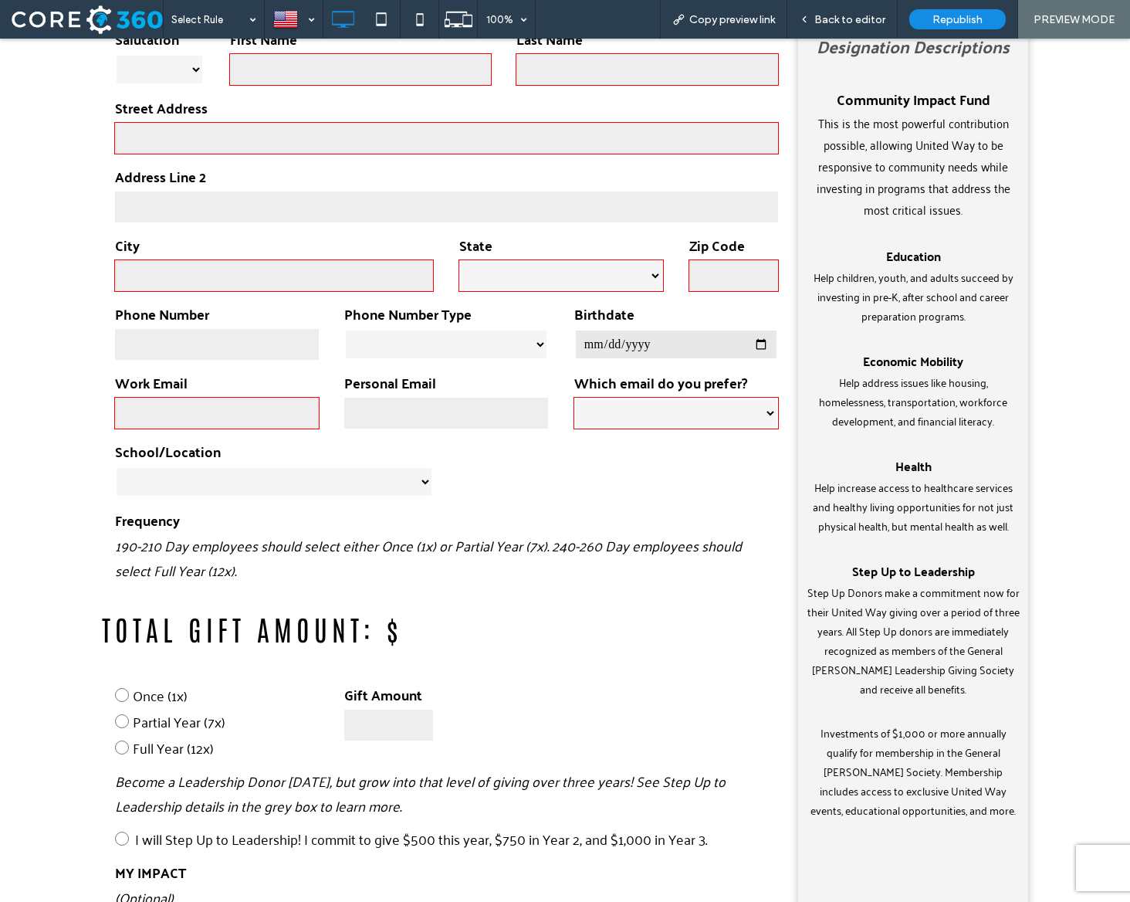
click at [137, 752] on span "Full Year (12x)" at bounding box center [173, 747] width 81 height 25
click at [864, 15] on span "Back to editor" at bounding box center [849, 19] width 71 height 13
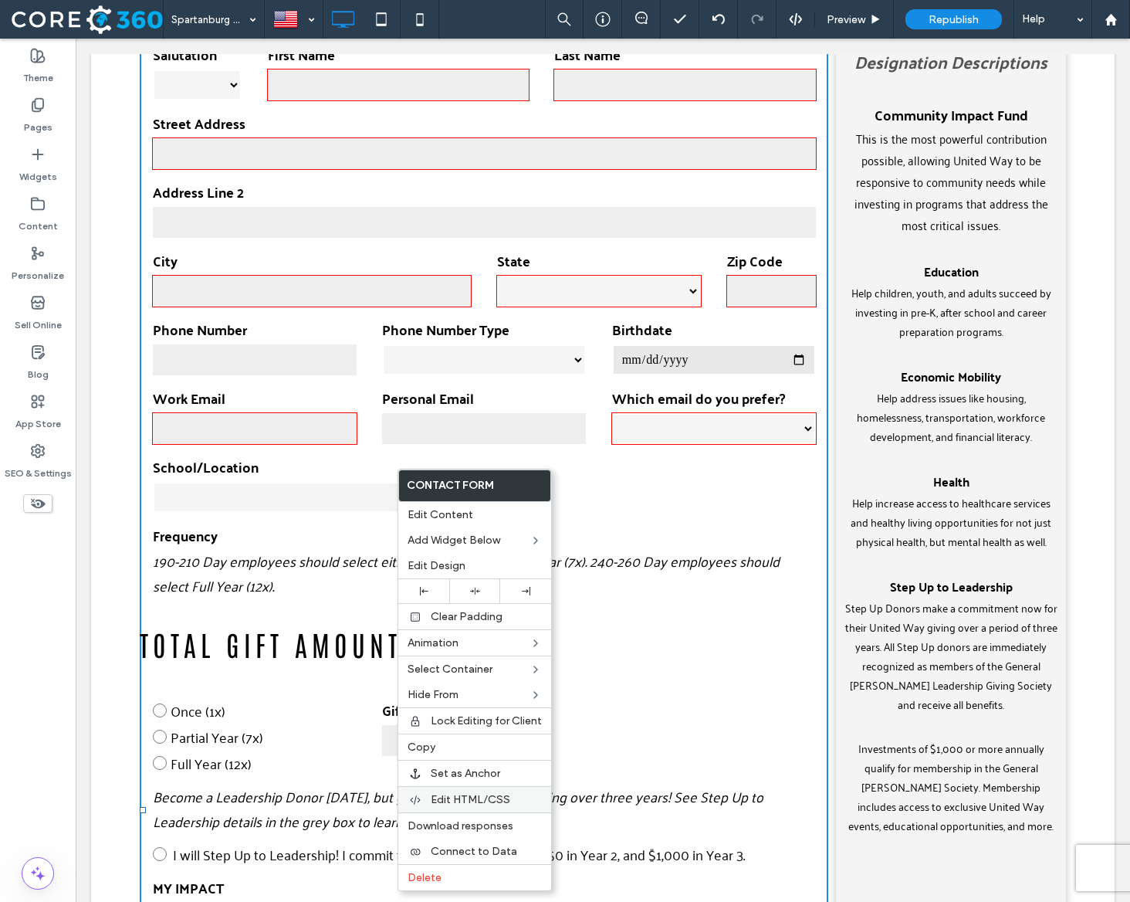
click at [476, 801] on span "Edit HTML/CSS" at bounding box center [471, 799] width 80 height 13
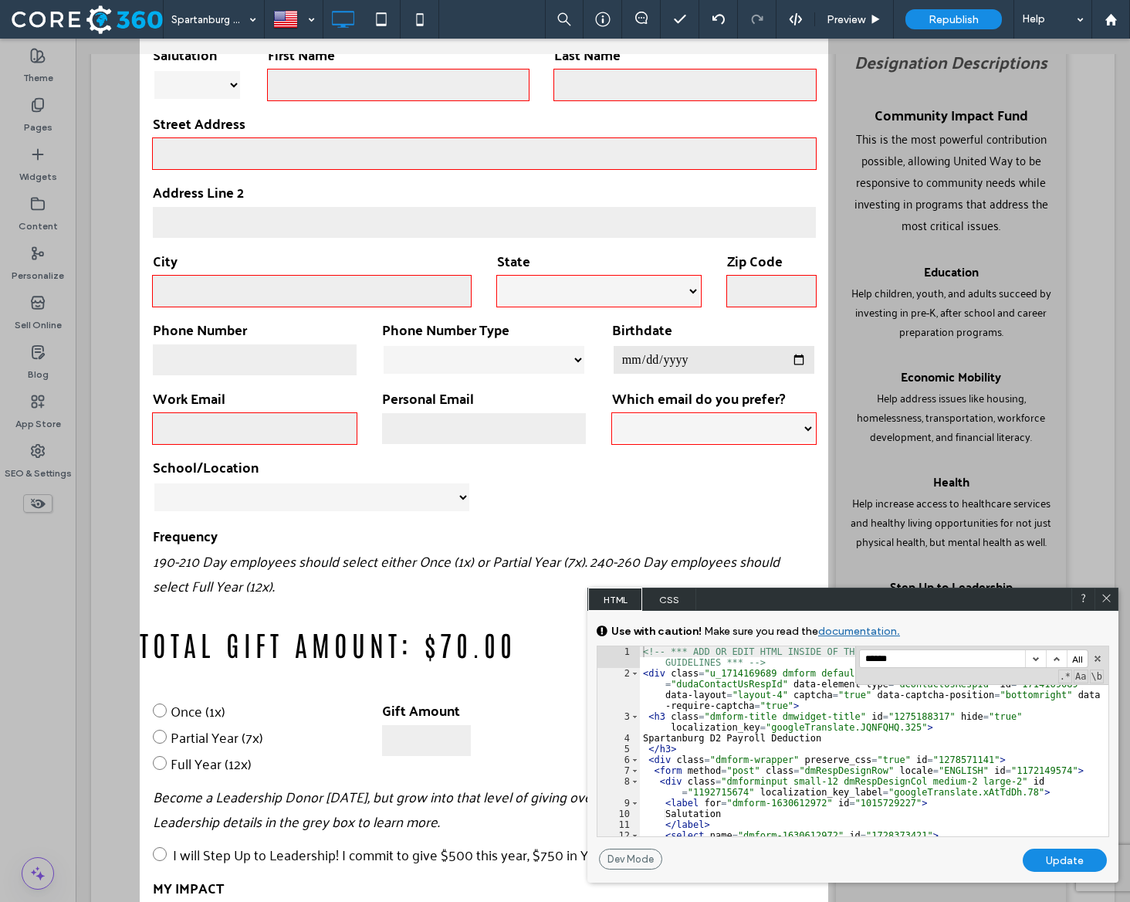
click at [940, 657] on input "*****" at bounding box center [942, 658] width 165 height 17
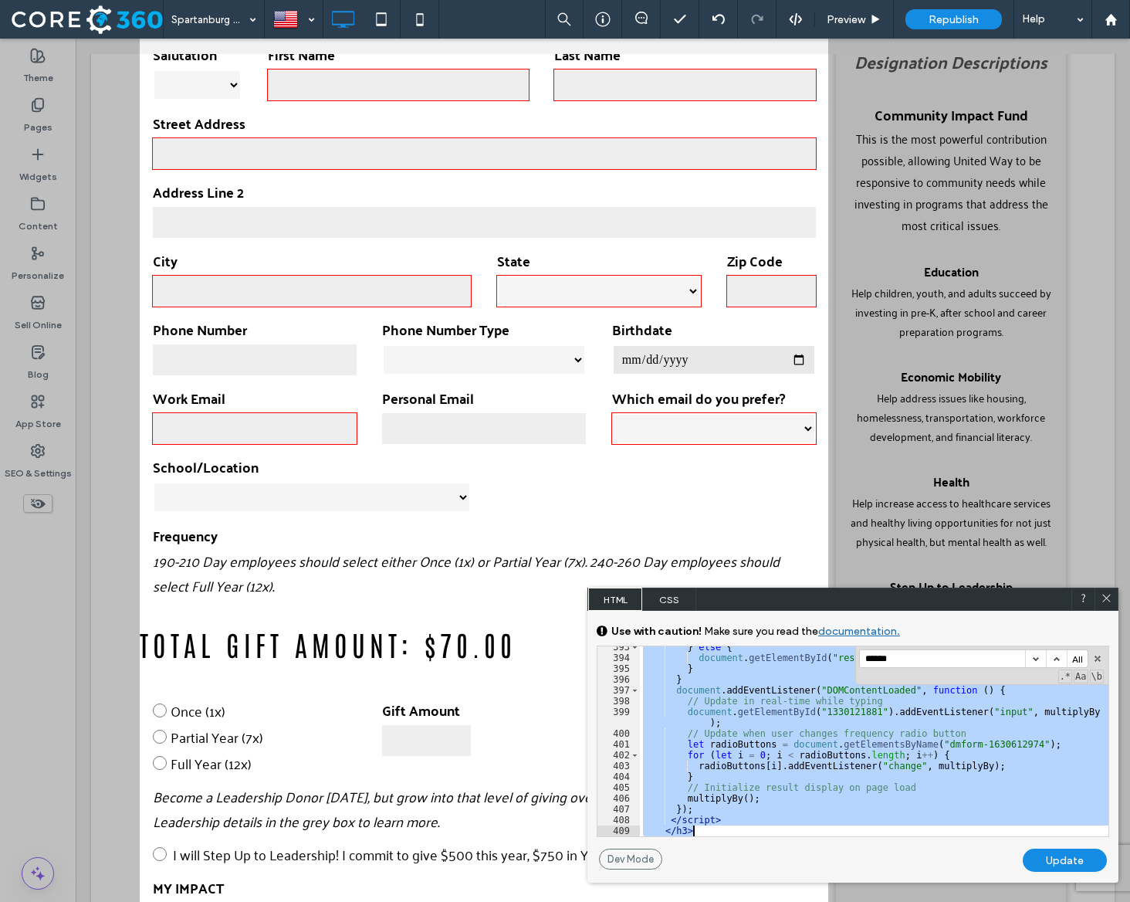
scroll to position [4770, 0]
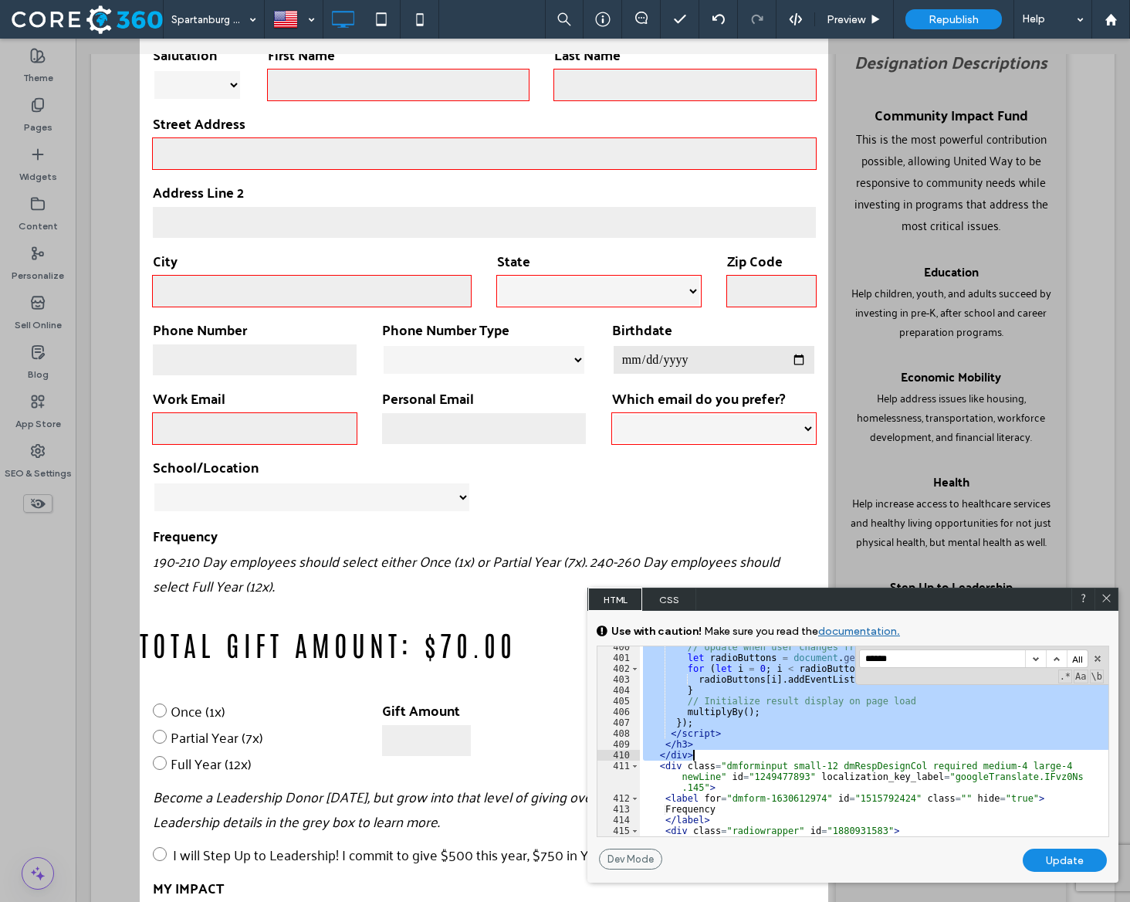
drag, startPoint x: 655, startPoint y: 701, endPoint x: 726, endPoint y: 757, distance: 91.3
click at [726, 757] on div "// Update when user changes frequency radio button let radioButtons = document …" at bounding box center [874, 747] width 469 height 212
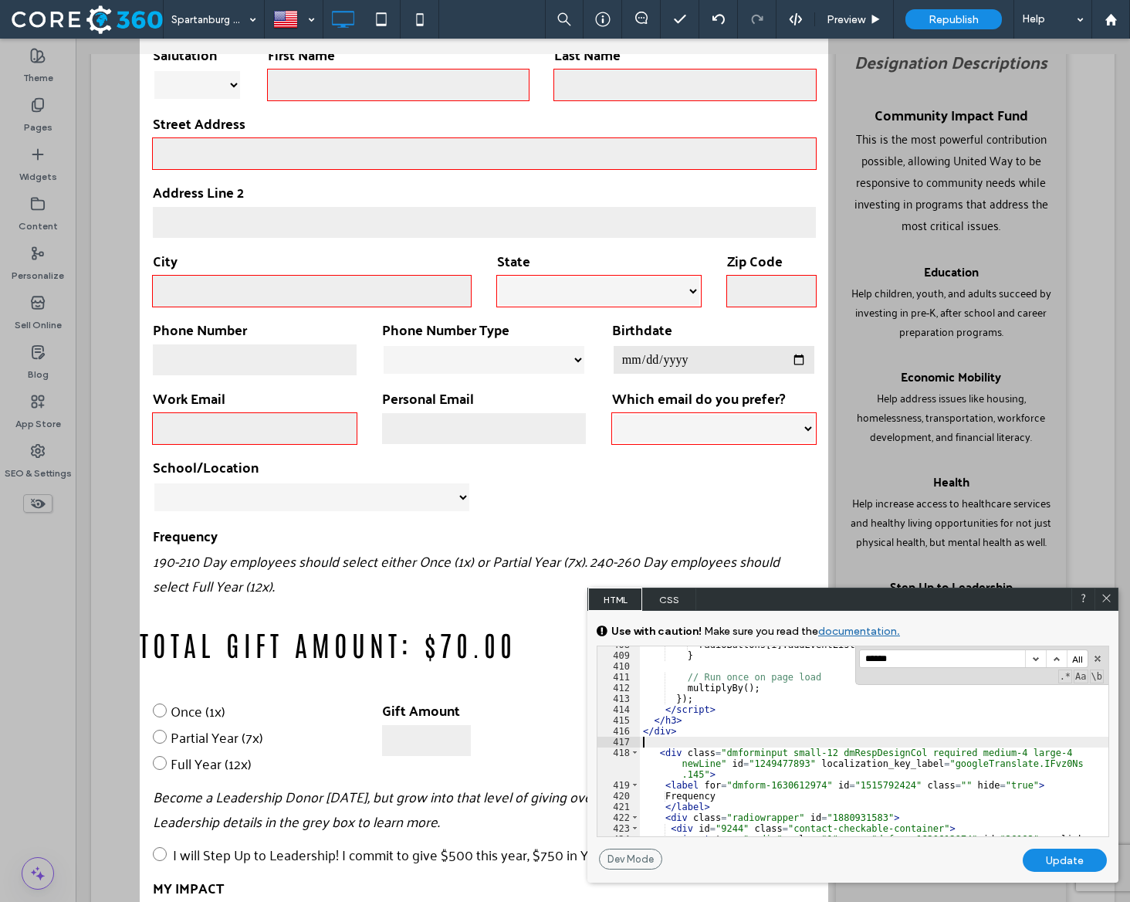
scroll to position [4865, 0]
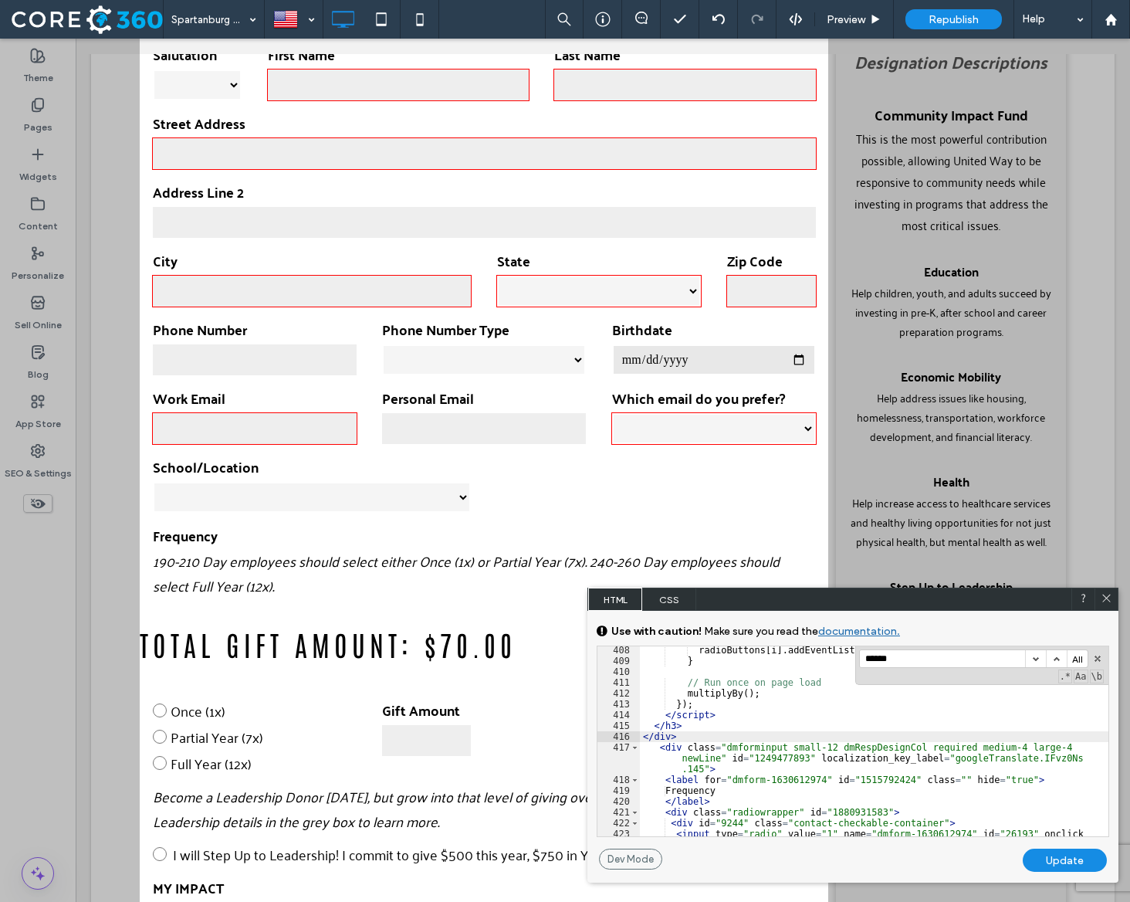
click at [1048, 862] on div "Update" at bounding box center [1065, 859] width 84 height 23
select select "**********"
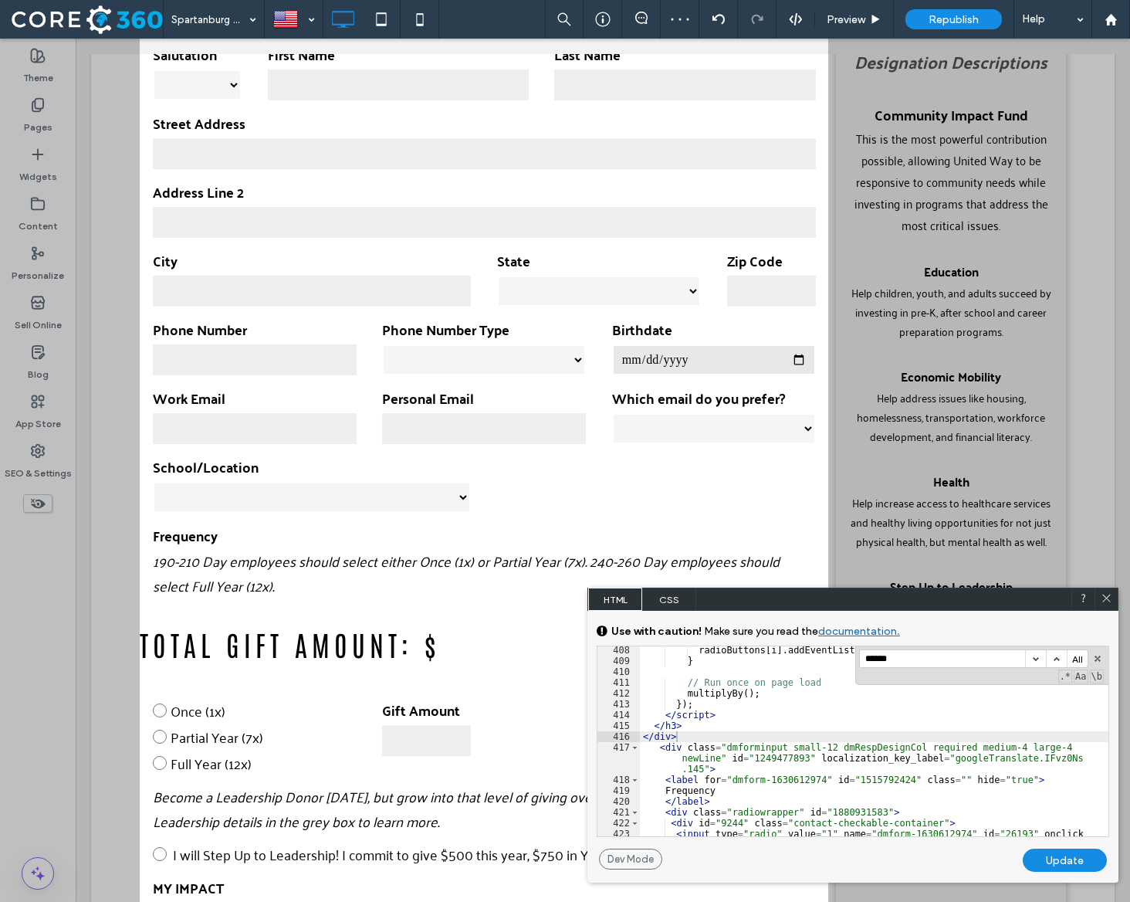
click at [1108, 597] on icon at bounding box center [1107, 598] width 12 height 12
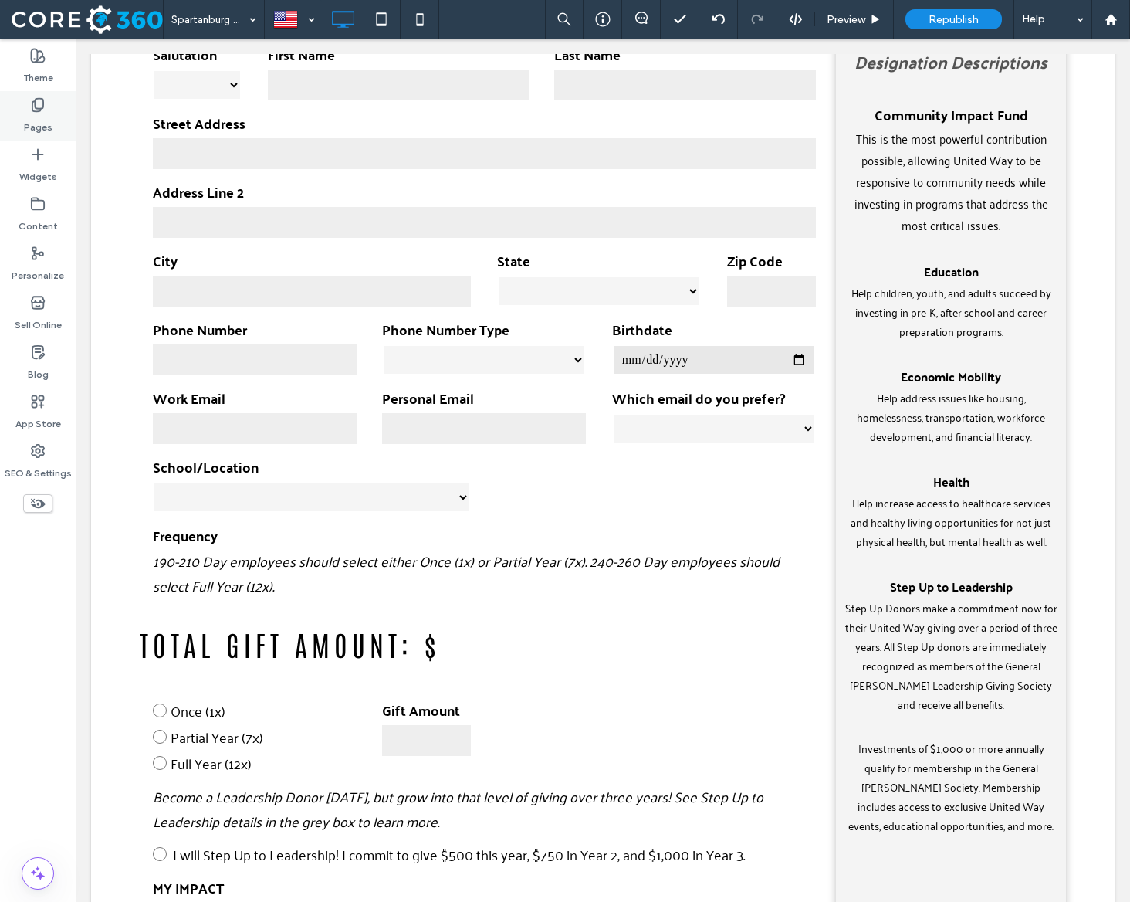
click at [38, 101] on icon at bounding box center [37, 104] width 15 height 15
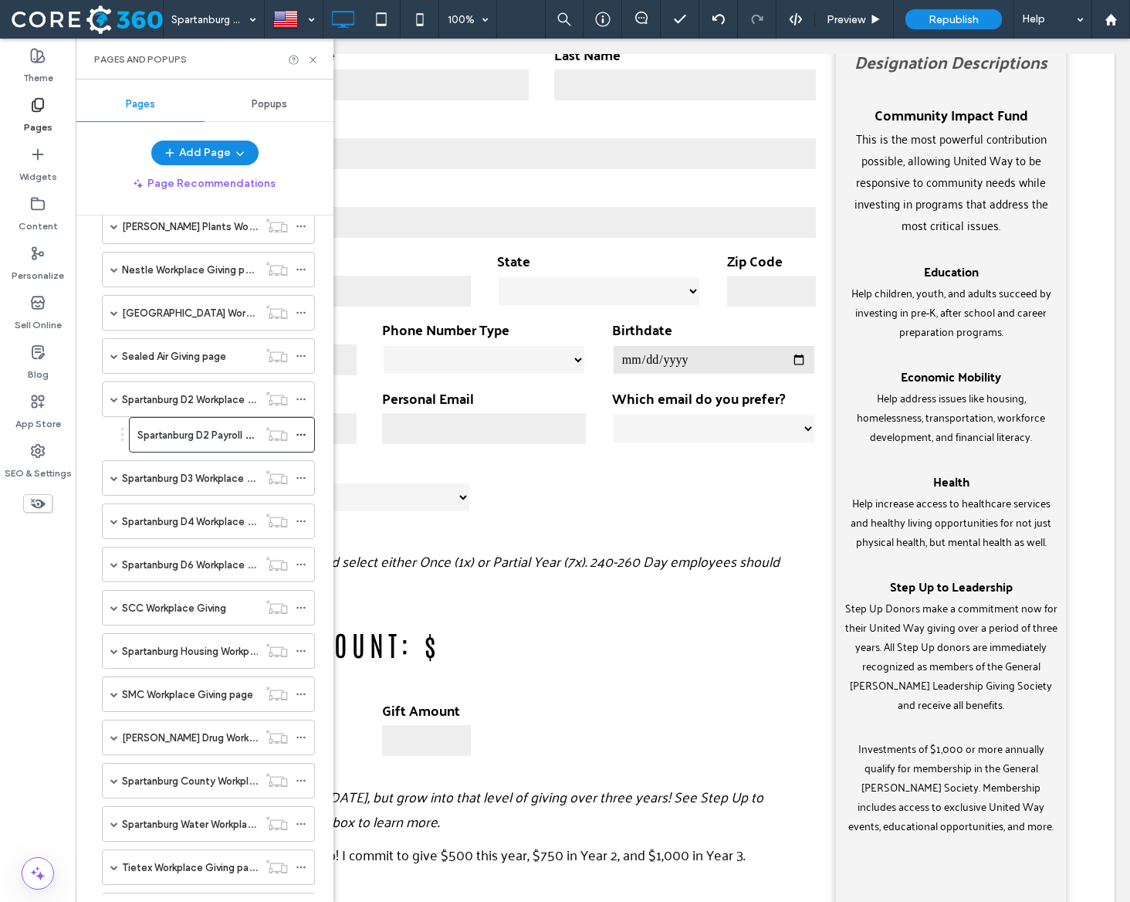
scroll to position [838, 0]
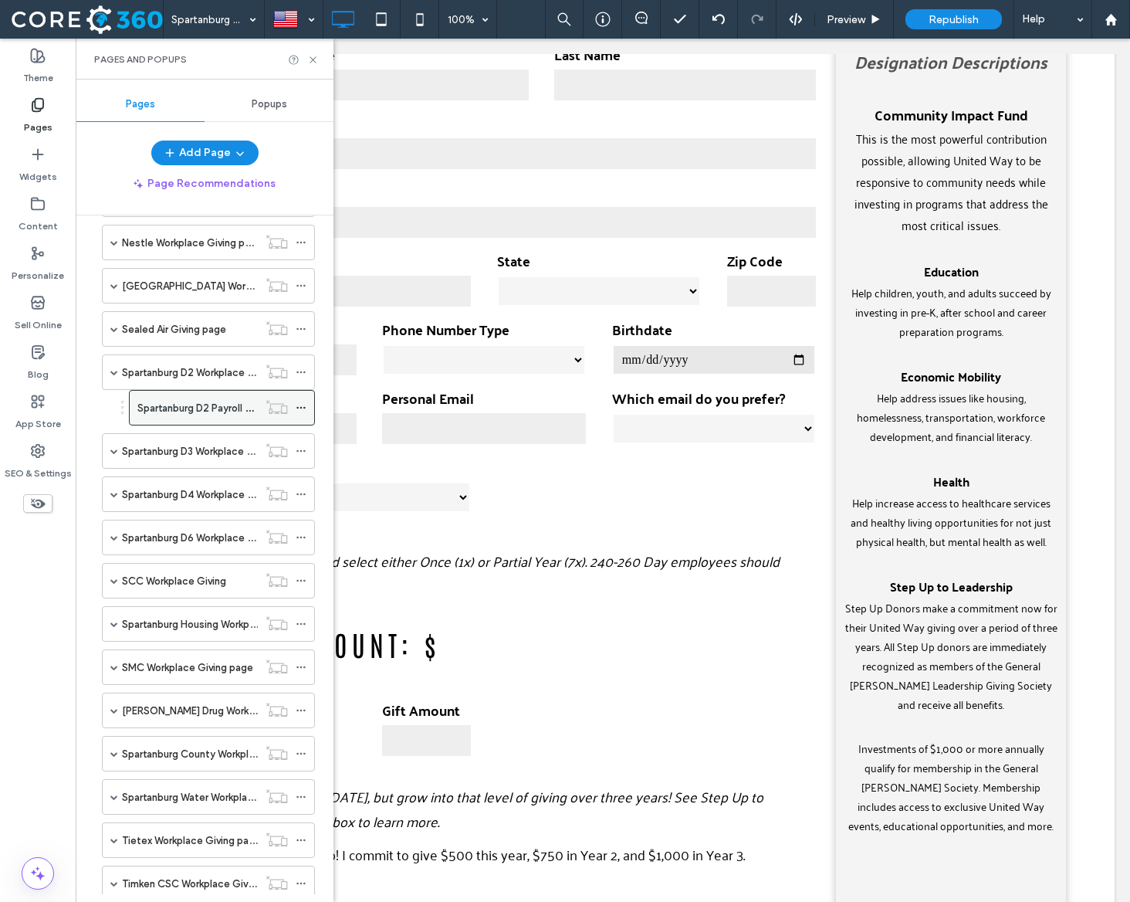
click at [298, 404] on icon at bounding box center [301, 407] width 11 height 11
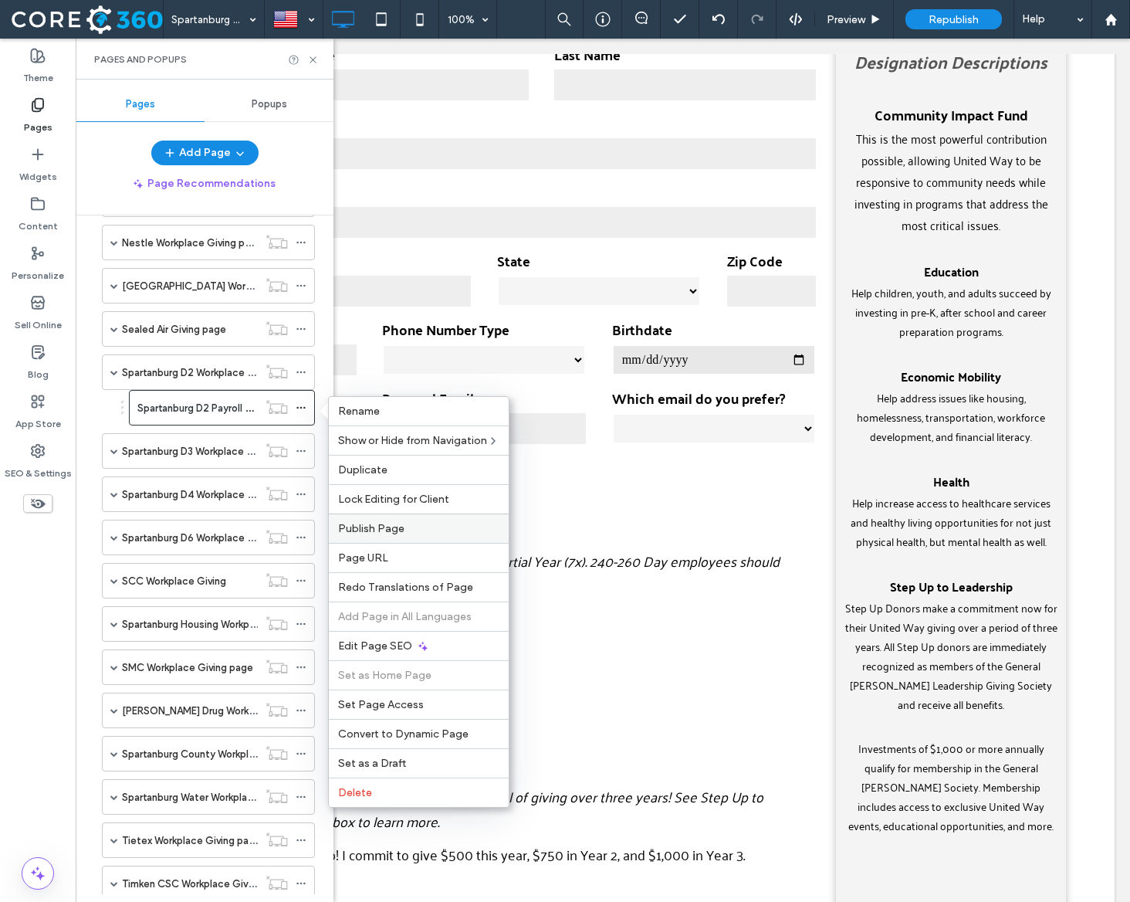
click at [448, 520] on div "Publish Page" at bounding box center [419, 527] width 180 height 29
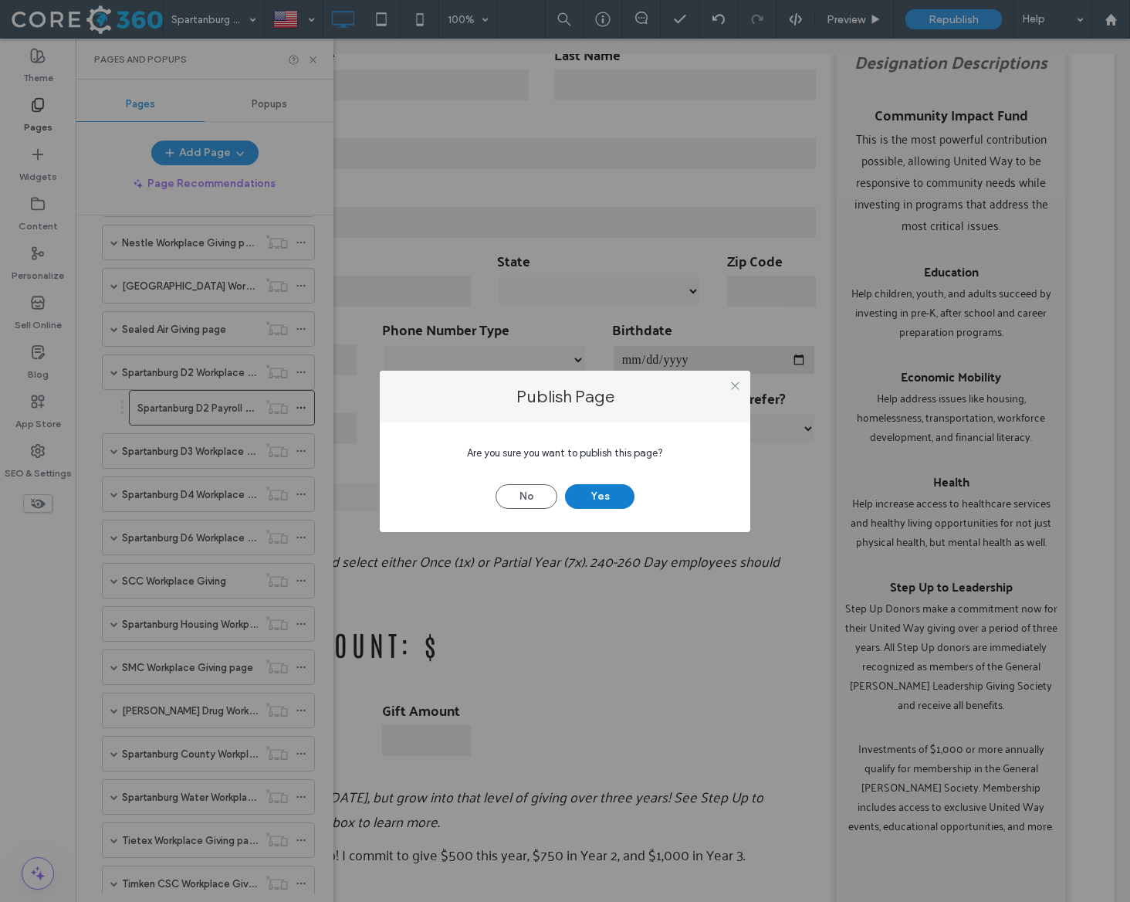
click at [607, 492] on button "Yes" at bounding box center [599, 496] width 69 height 25
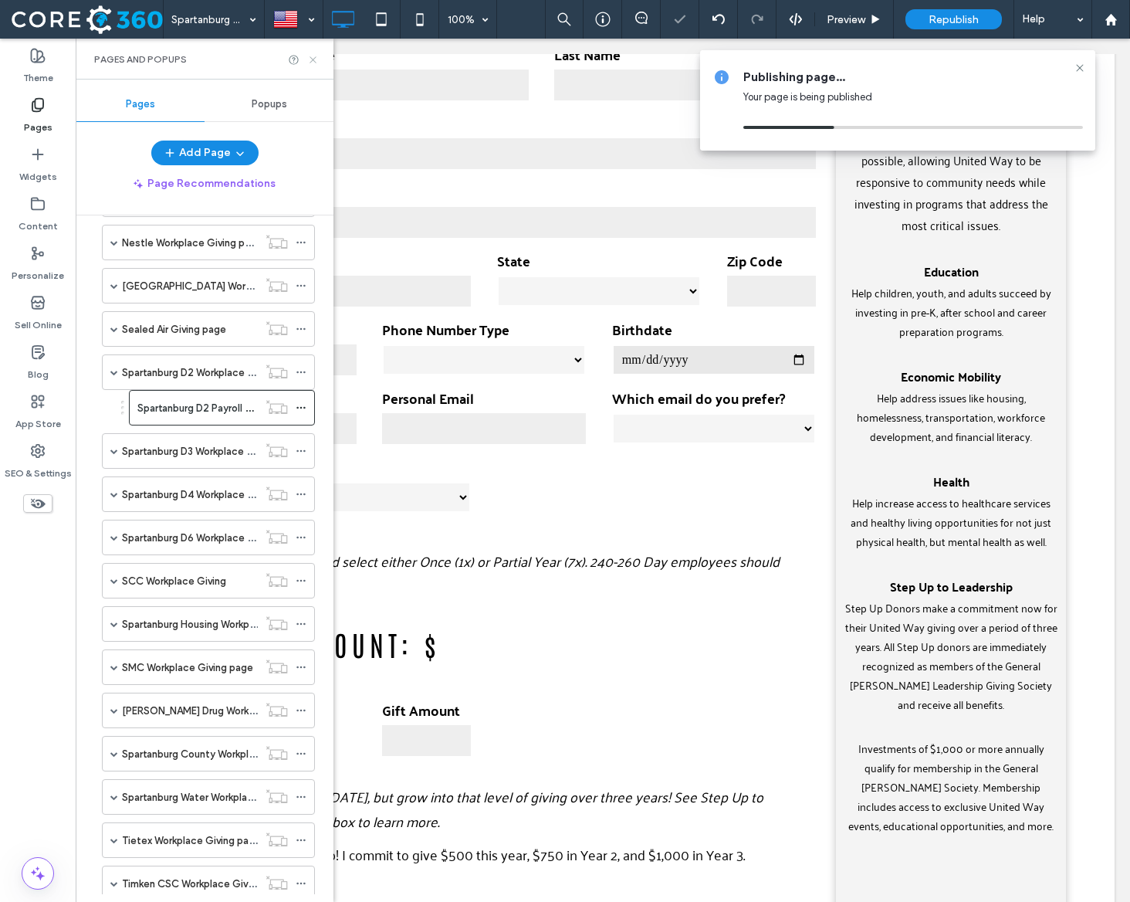
click at [311, 60] on use at bounding box center [313, 59] width 6 height 6
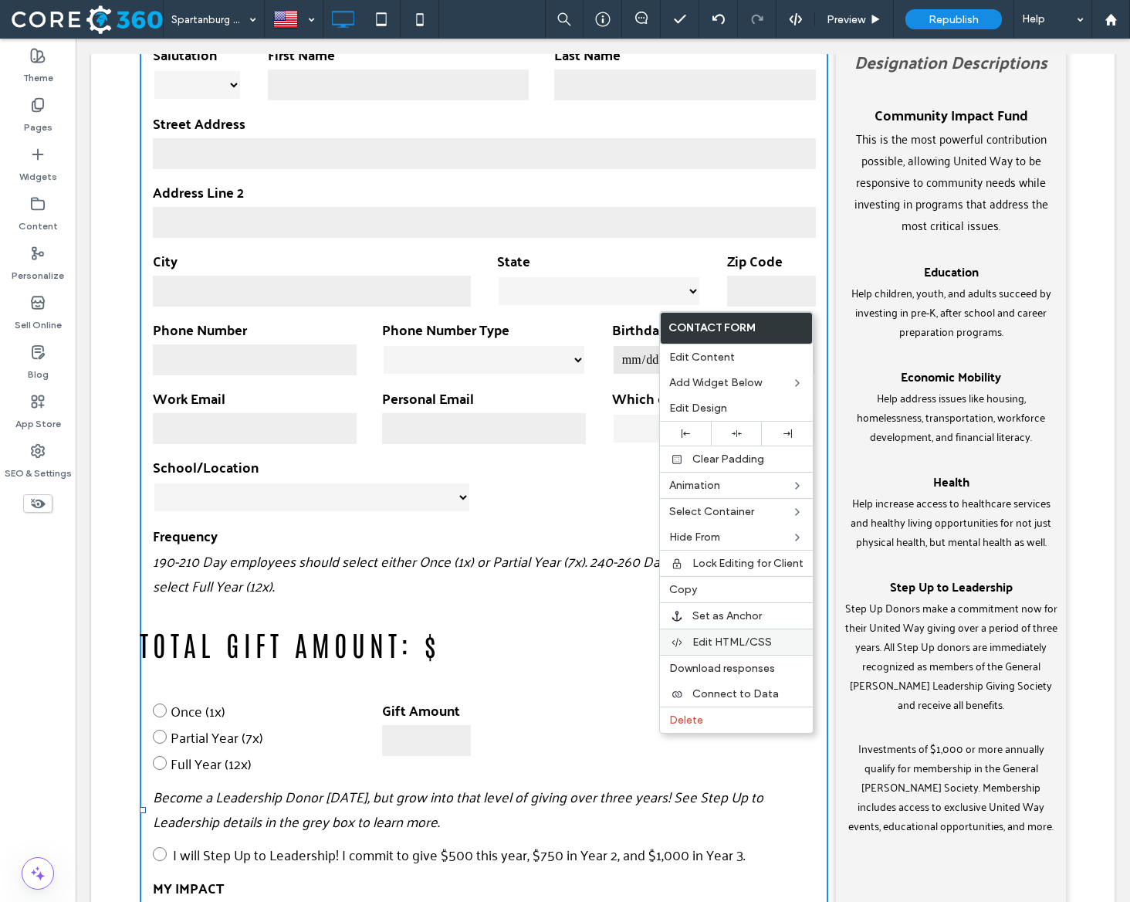
click at [731, 631] on div "Edit HTML/CSS" at bounding box center [736, 641] width 153 height 26
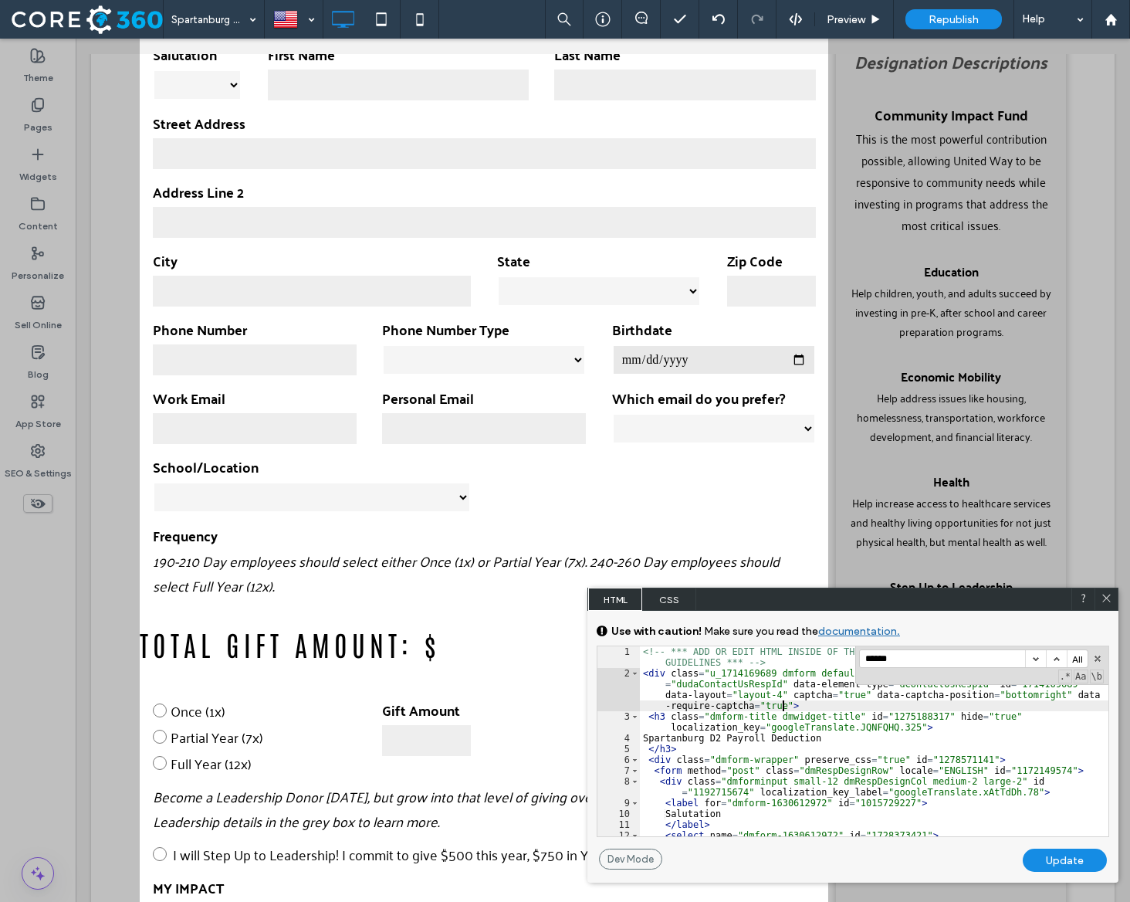
click at [783, 706] on div "<!-- *** ADD OR EDIT HTML INSIDE OF THE dmRespCol DIVS, SEE DOCUMENTATION FOR G…" at bounding box center [874, 757] width 469 height 222
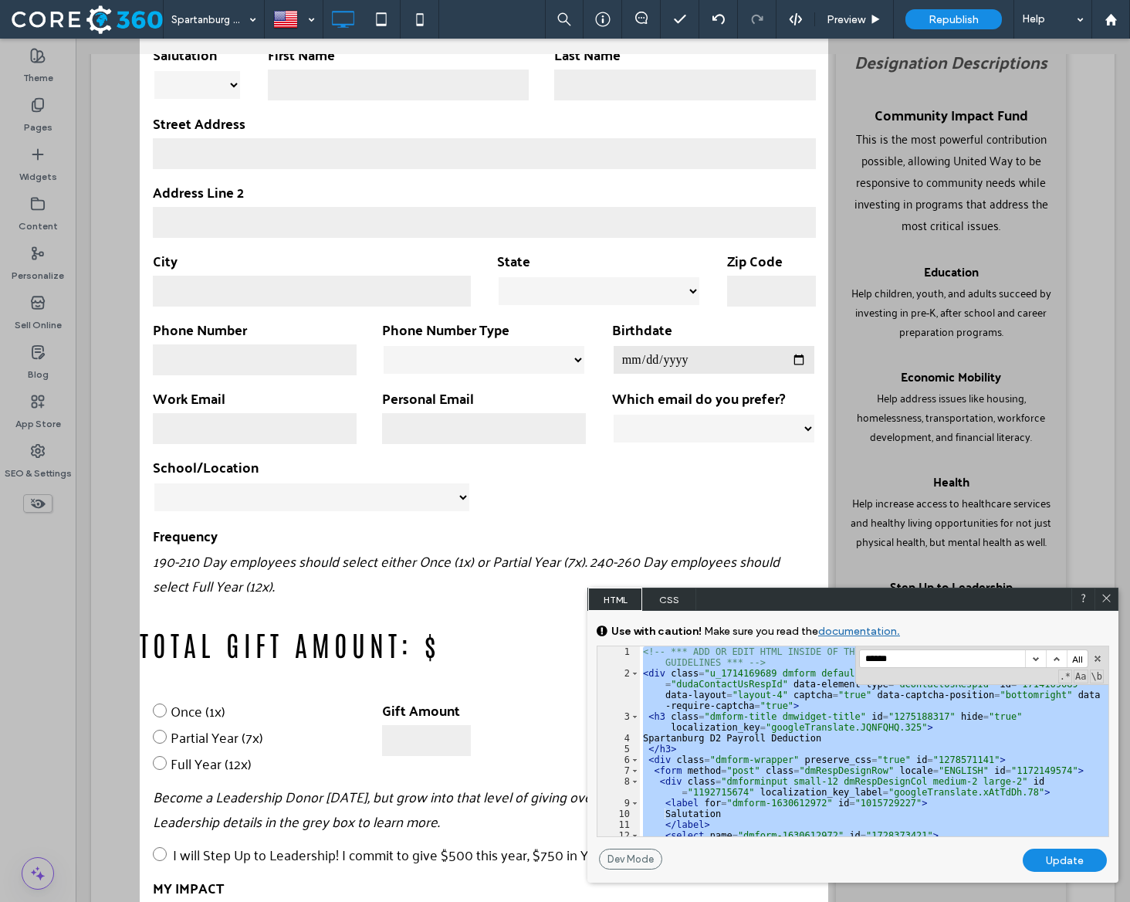
click at [1102, 595] on icon at bounding box center [1107, 598] width 12 height 12
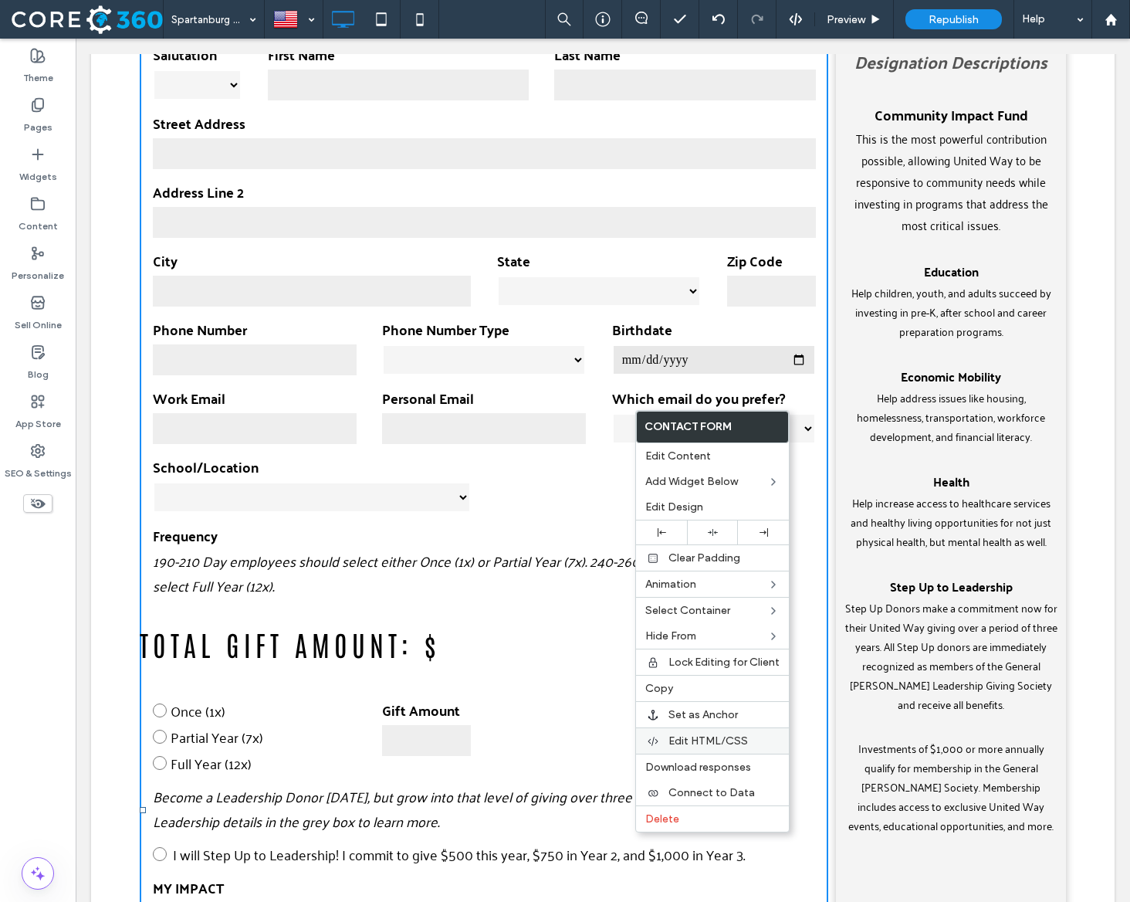
click at [719, 731] on div "Edit HTML/CSS" at bounding box center [712, 740] width 153 height 26
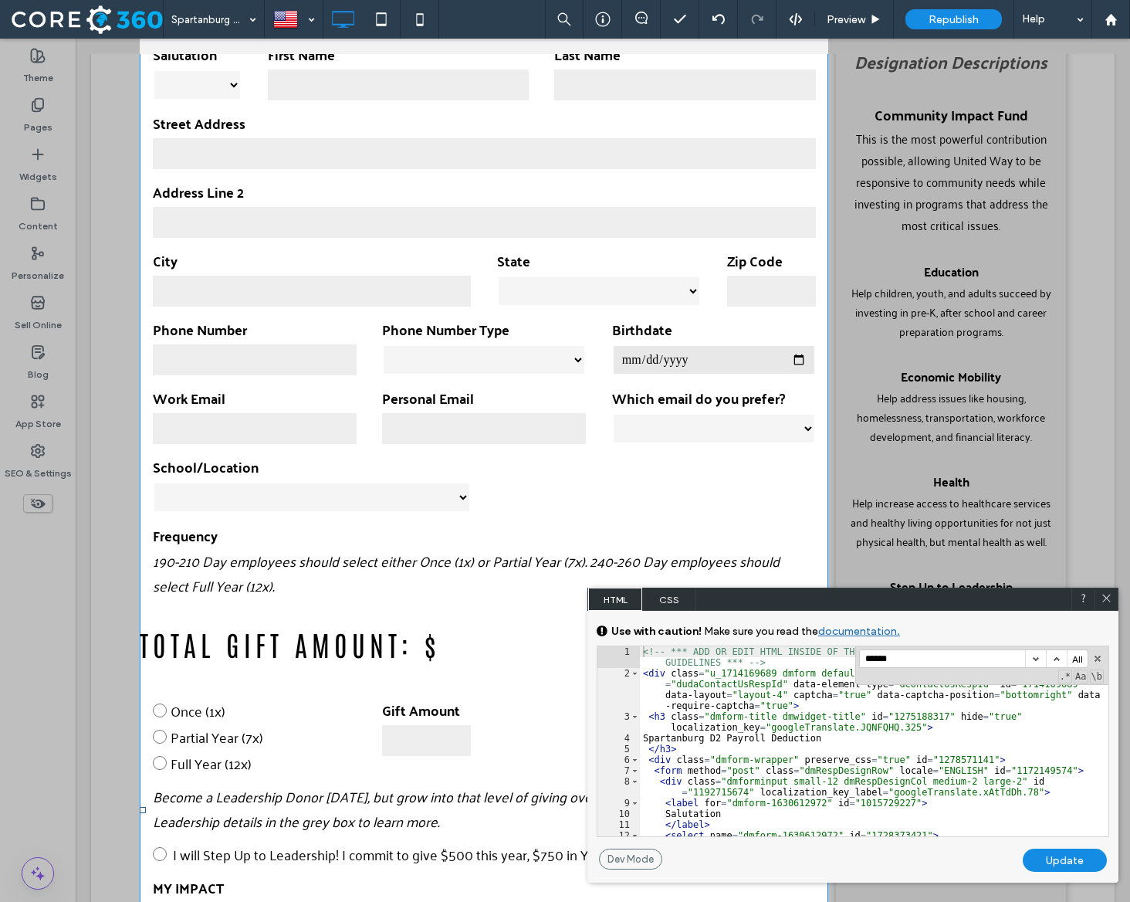
click at [839, 750] on div "<!-- *** ADD OR EDIT HTML INSIDE OF THE dmRespCol DIVS, SEE DOCUMENTATION FOR G…" at bounding box center [874, 757] width 469 height 222
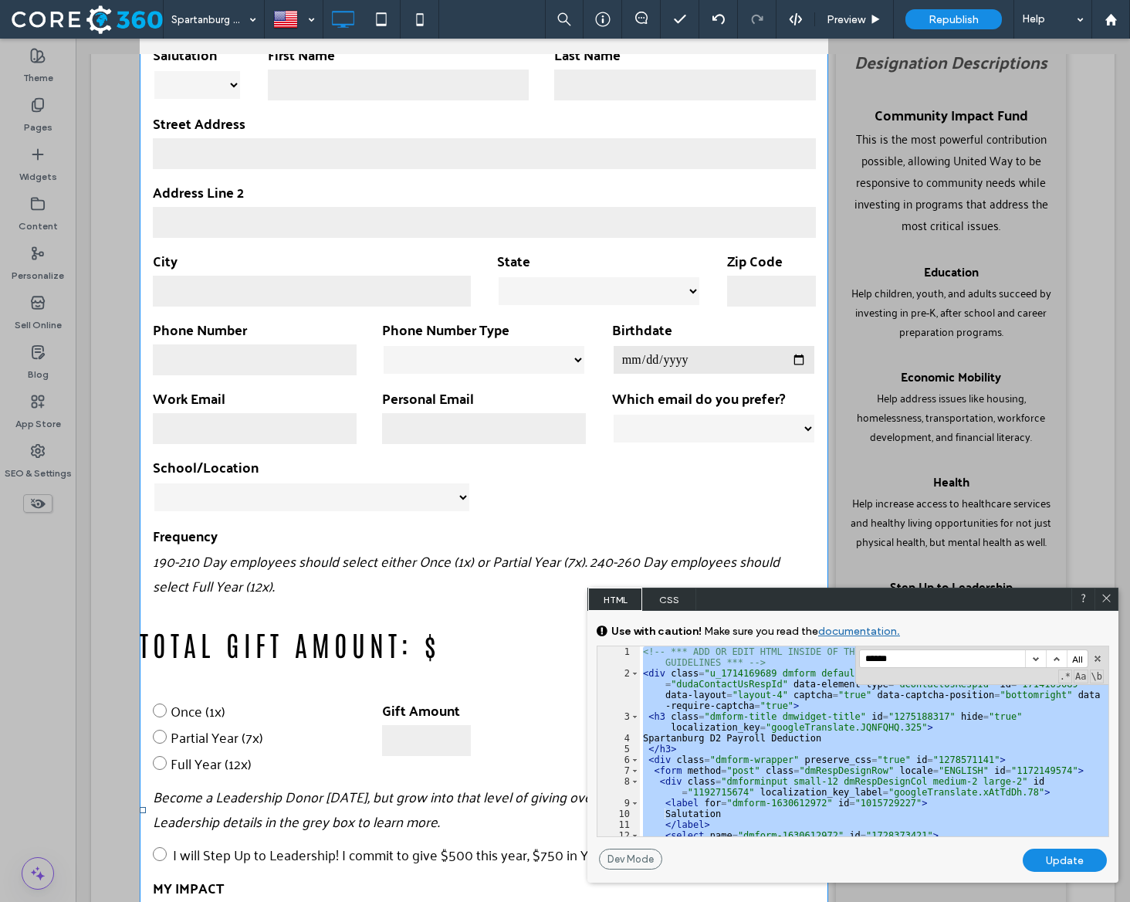
scroll to position [2274, 0]
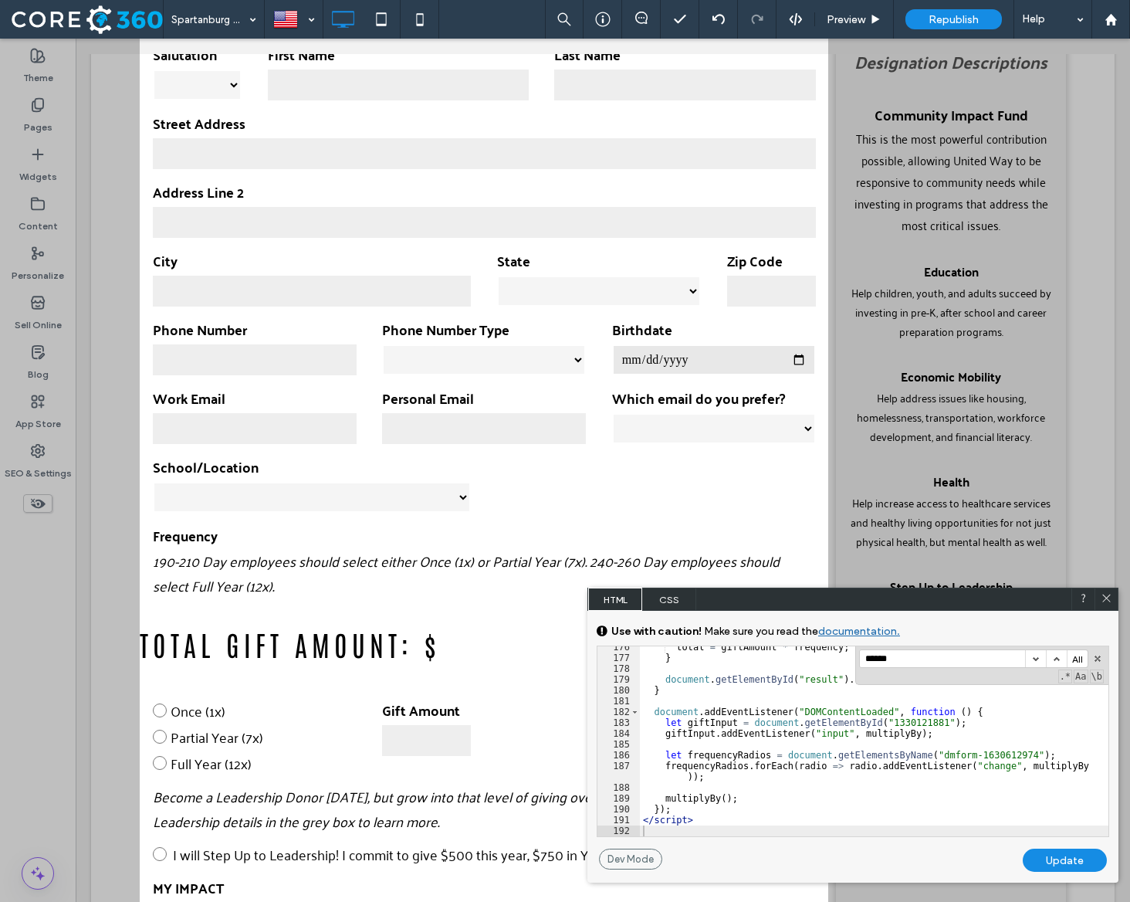
click at [900, 662] on input "*****" at bounding box center [942, 658] width 165 height 17
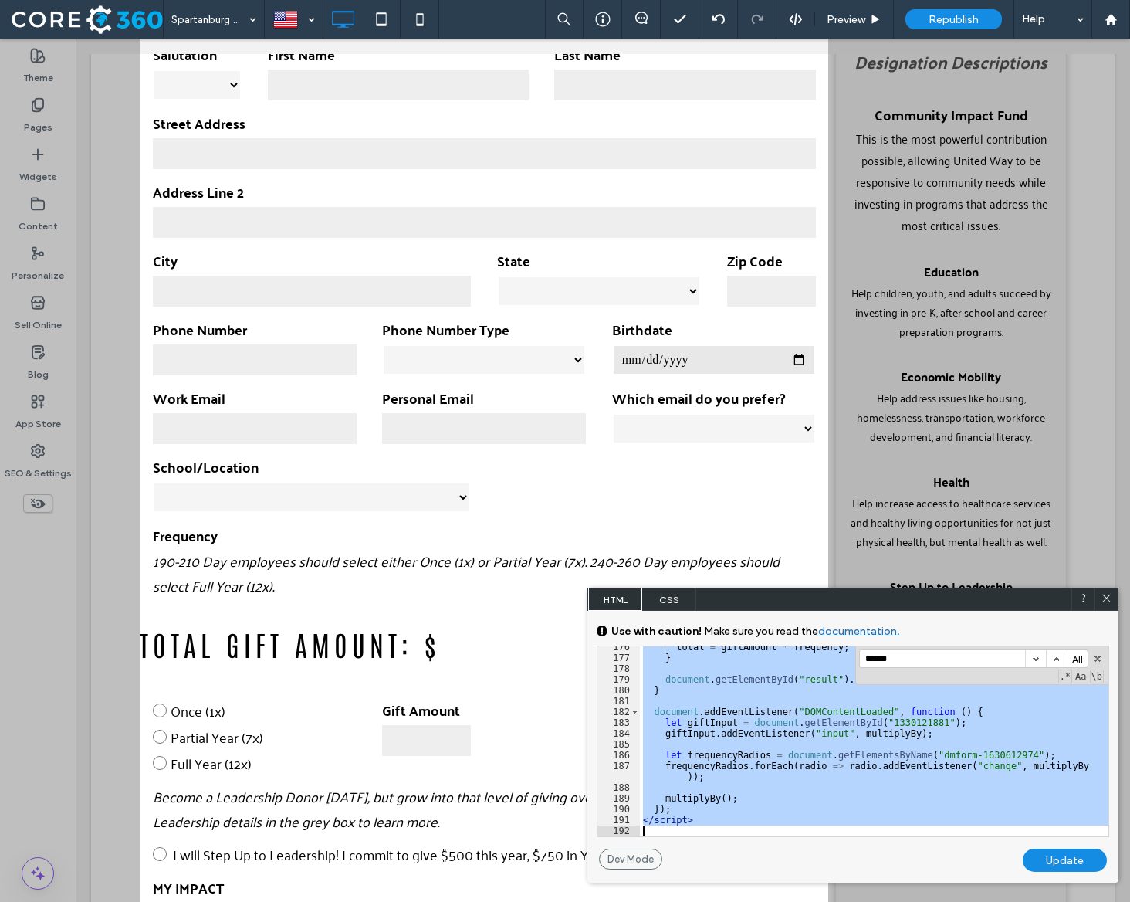
drag, startPoint x: 658, startPoint y: 658, endPoint x: 723, endPoint y: 851, distance: 202.8
click at [723, 851] on div "GENERAL CSS FOR ALL DEVICES DEVICE SPECIFIC CSS Use with caution! Make sure you…" at bounding box center [852, 747] width 531 height 272
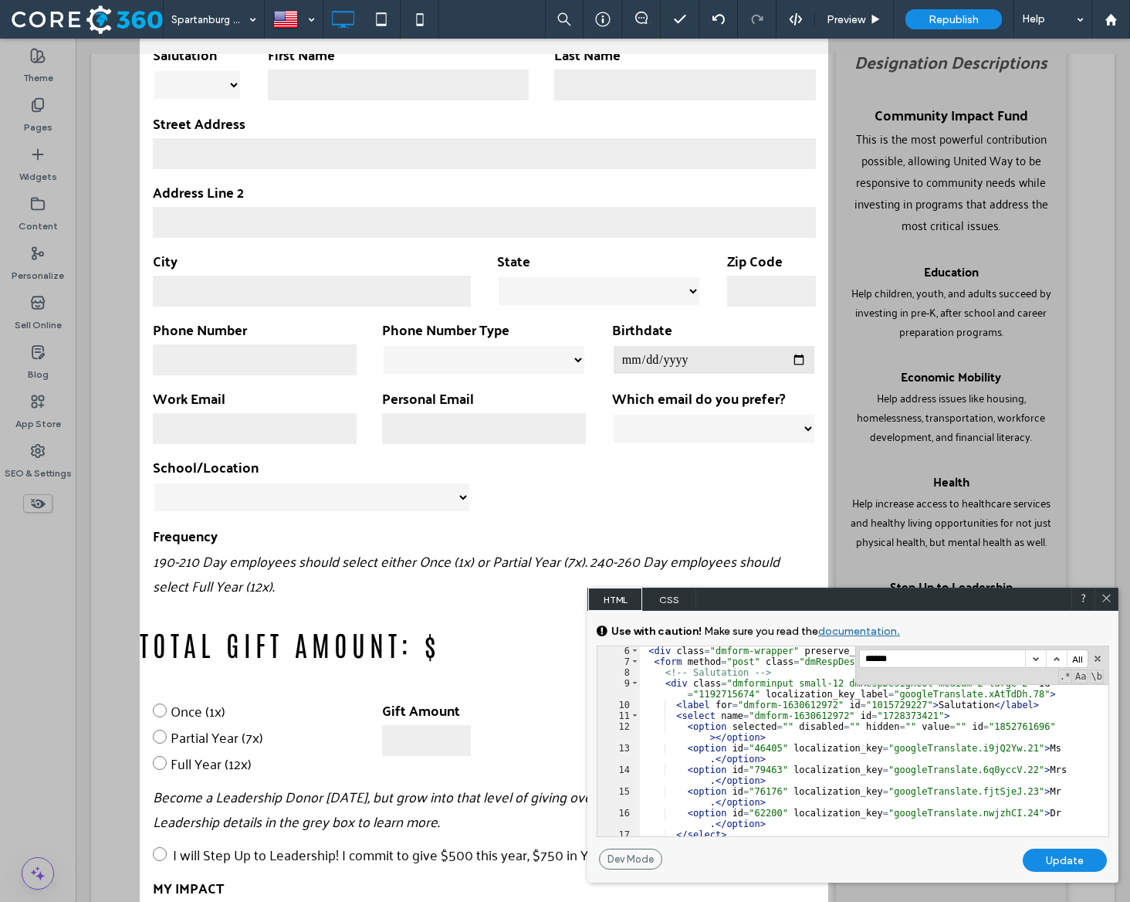
scroll to position [0, 0]
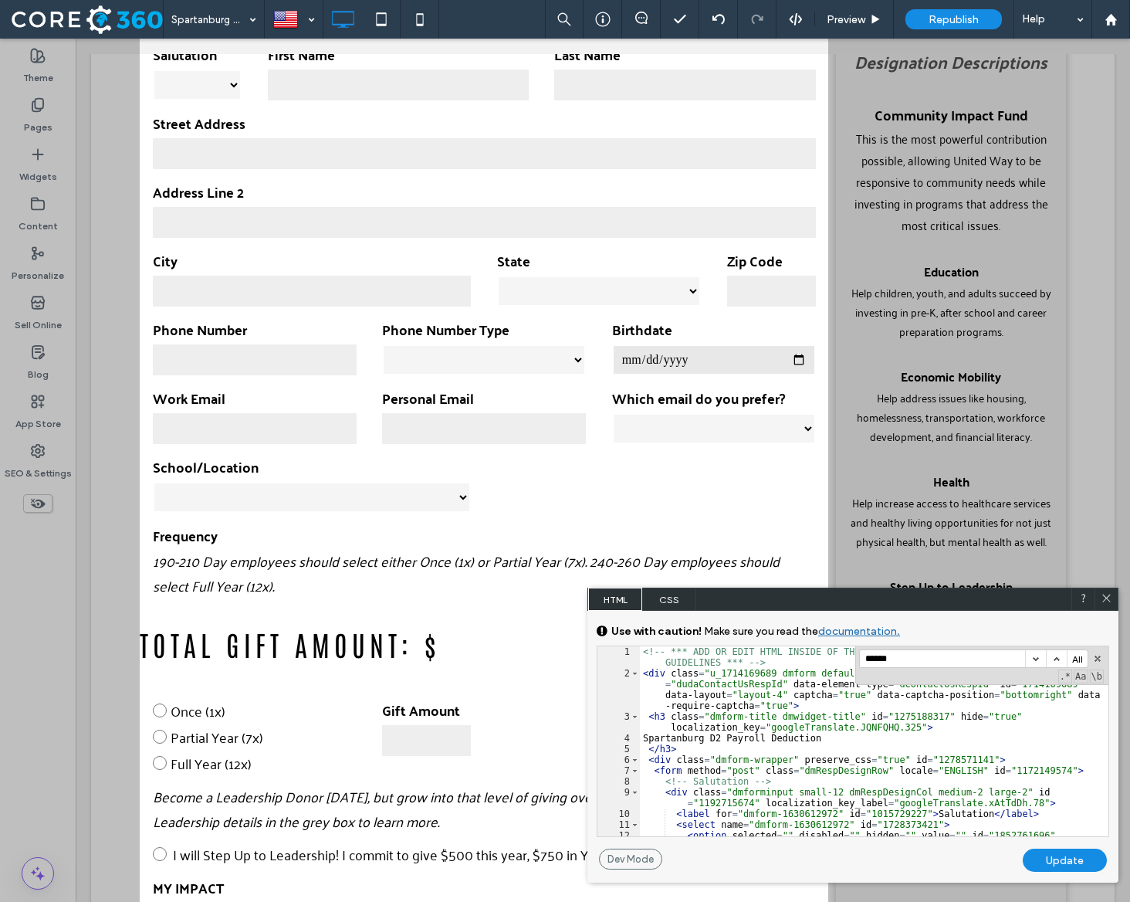
click at [1108, 599] on icon at bounding box center [1107, 598] width 12 height 12
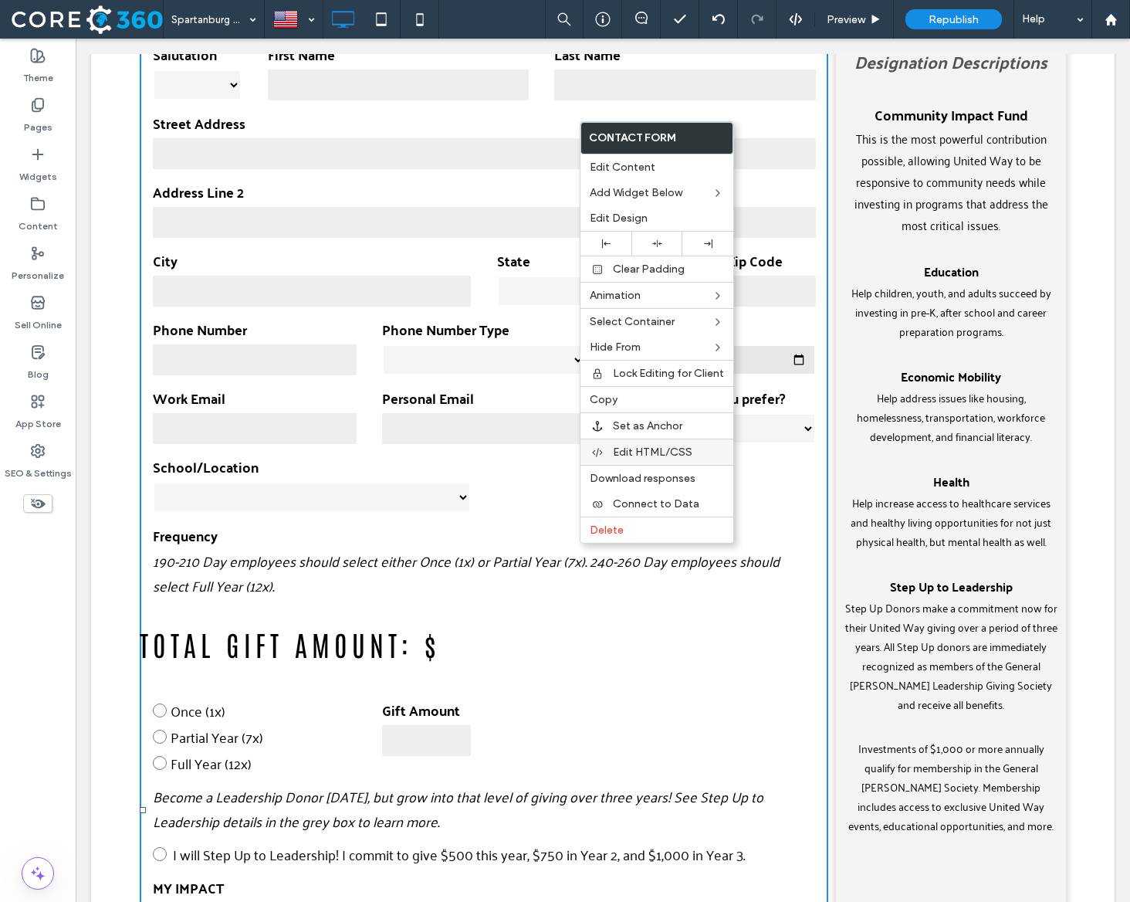
click at [658, 457] on span "Edit HTML/CSS" at bounding box center [653, 451] width 80 height 13
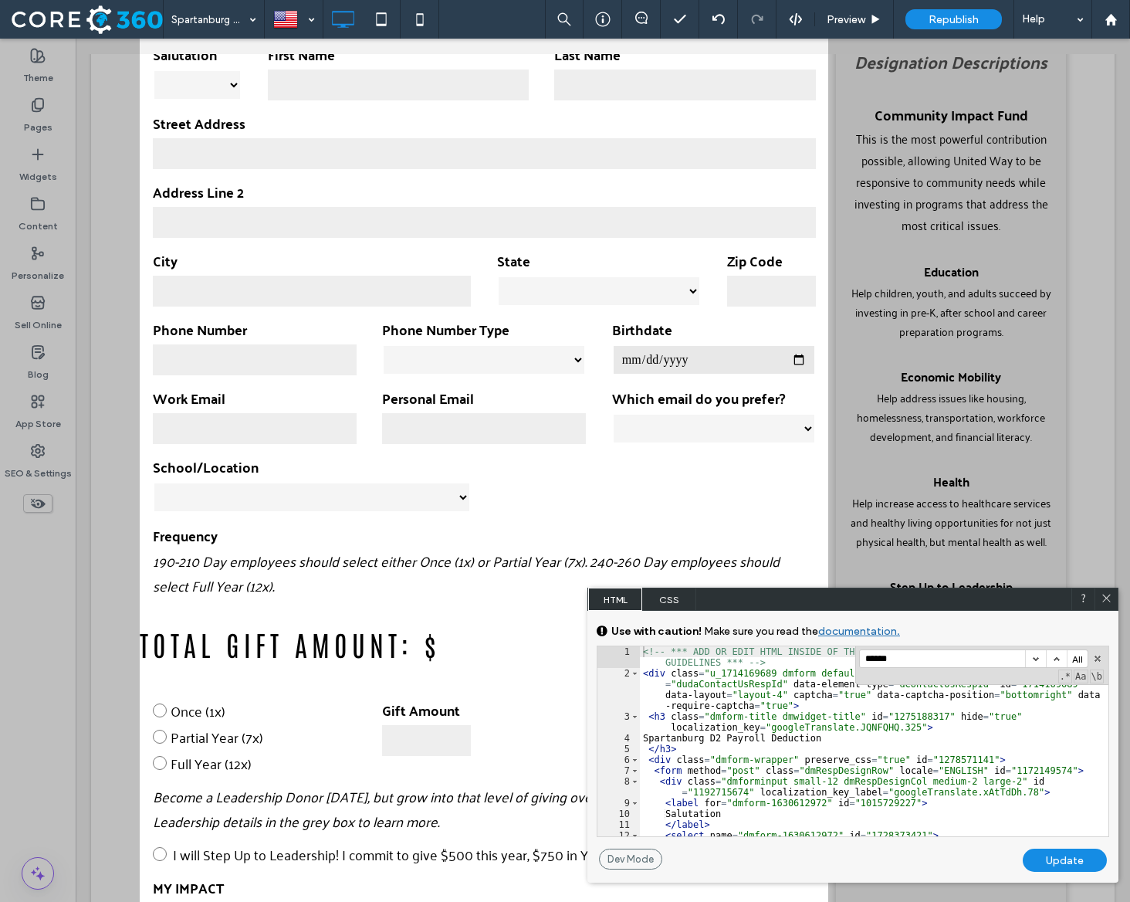
click at [902, 660] on input "*****" at bounding box center [942, 658] width 165 height 17
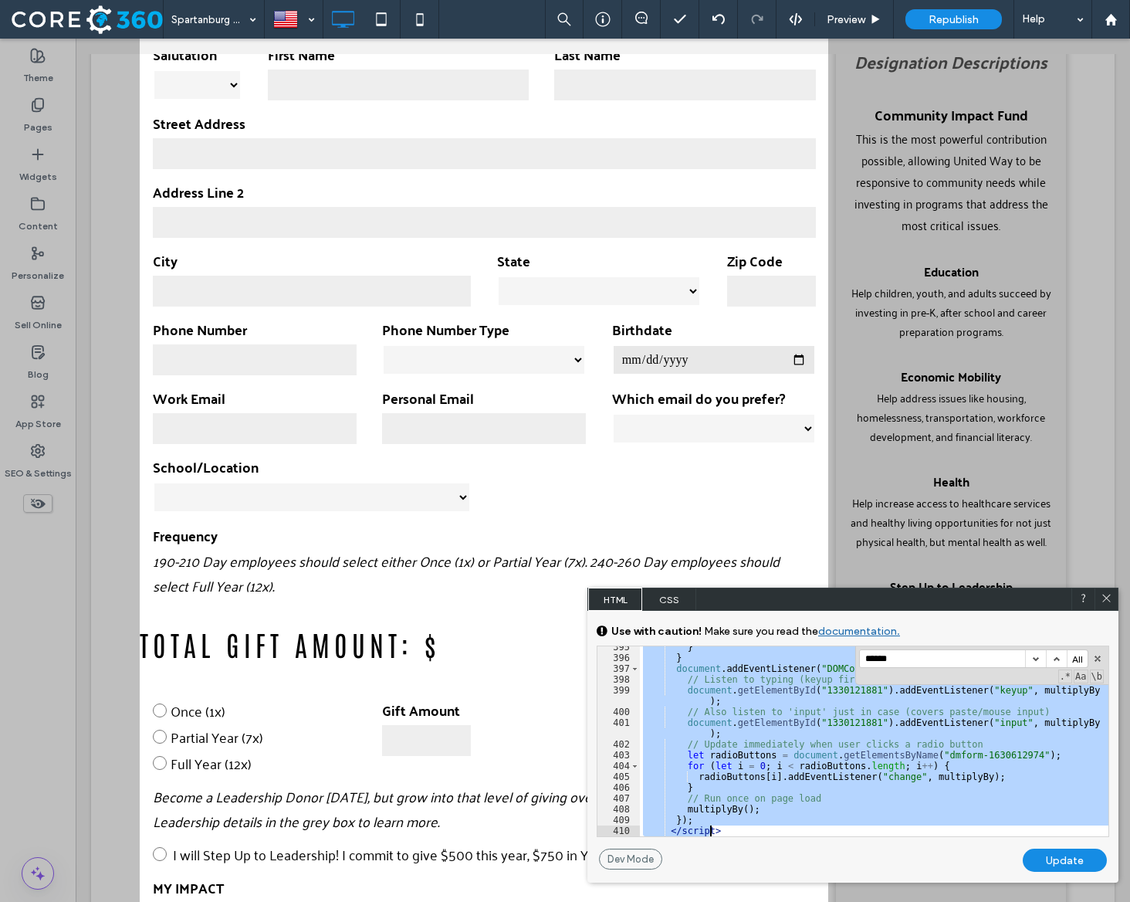
scroll to position [4868, 0]
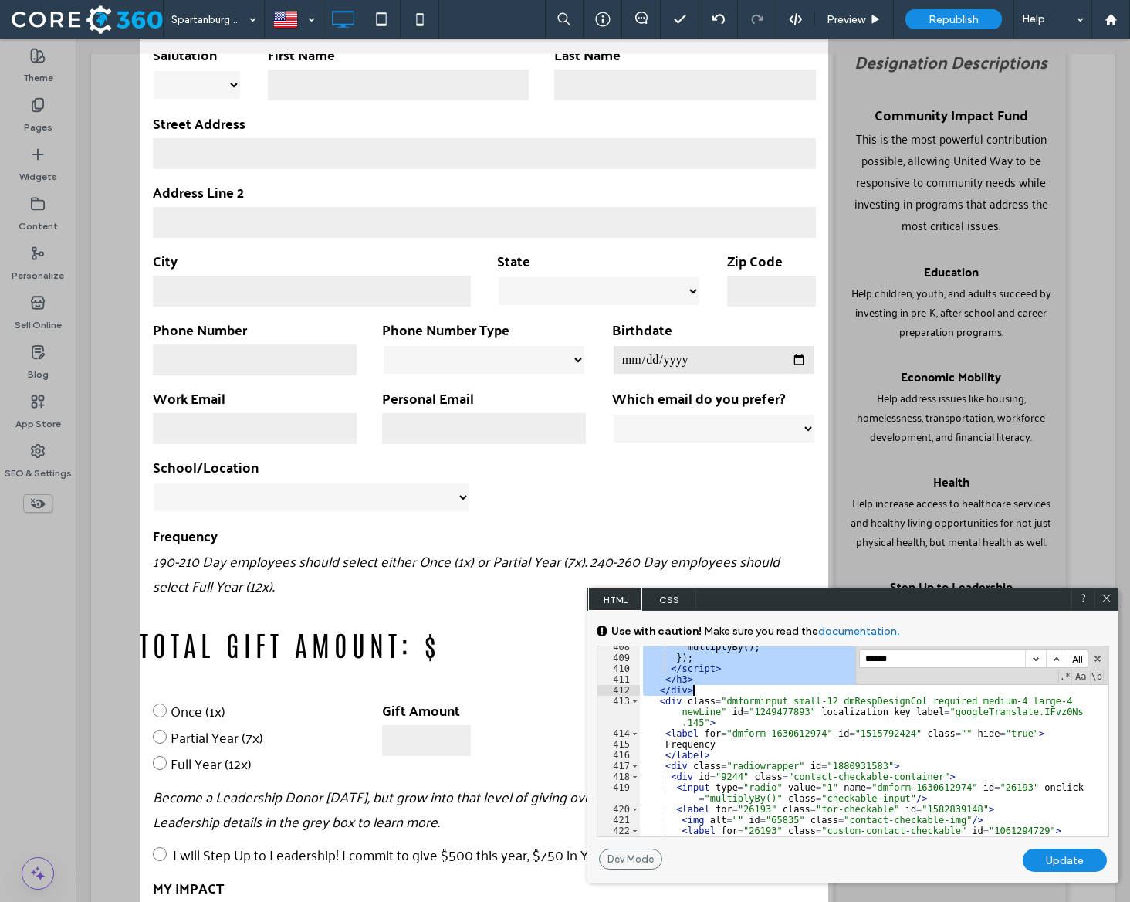
drag, startPoint x: 656, startPoint y: 725, endPoint x: 715, endPoint y: 694, distance: 66.3
click at [715, 694] on div "multiplyBy ( ) ; }) ; </ script > </ h3 > </ div > < div class = "dmforminput s…" at bounding box center [874, 747] width 469 height 212
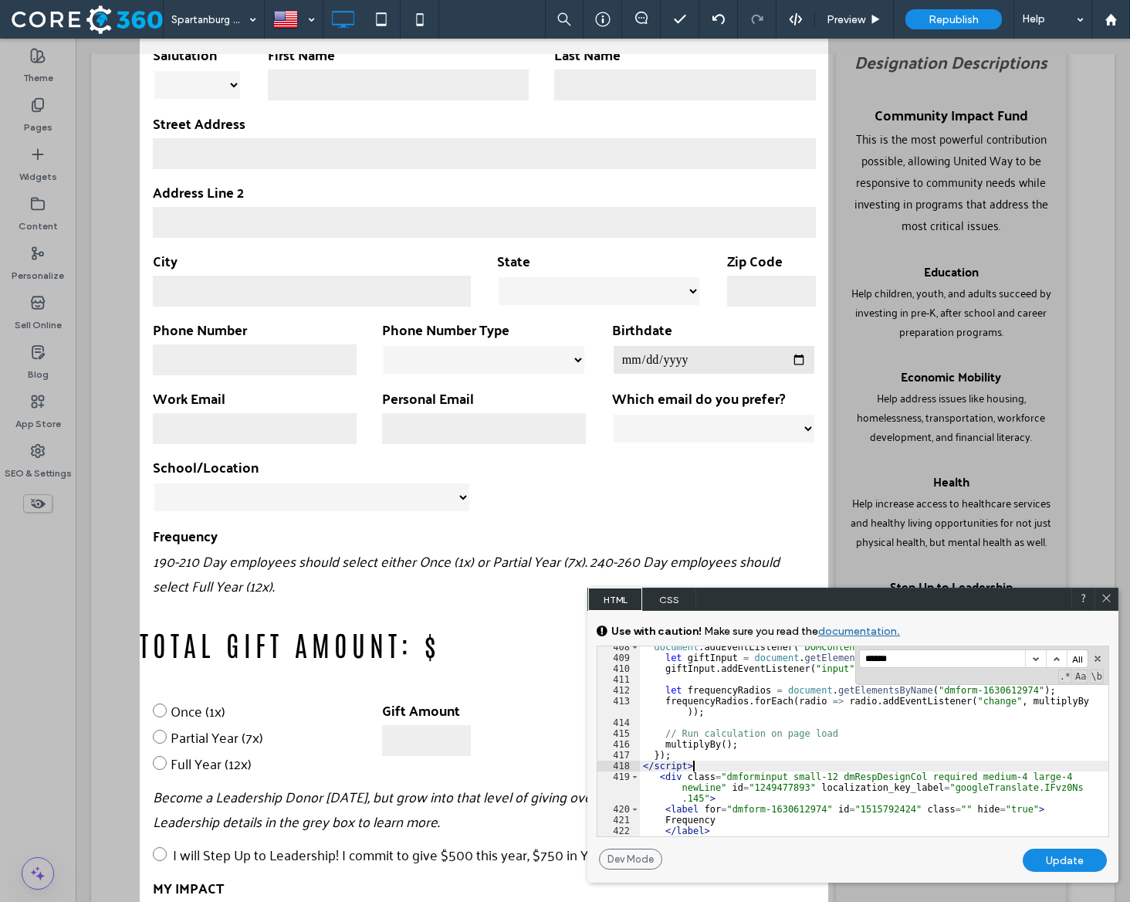
click at [1044, 861] on div "Update" at bounding box center [1065, 859] width 84 height 23
select select "**********"
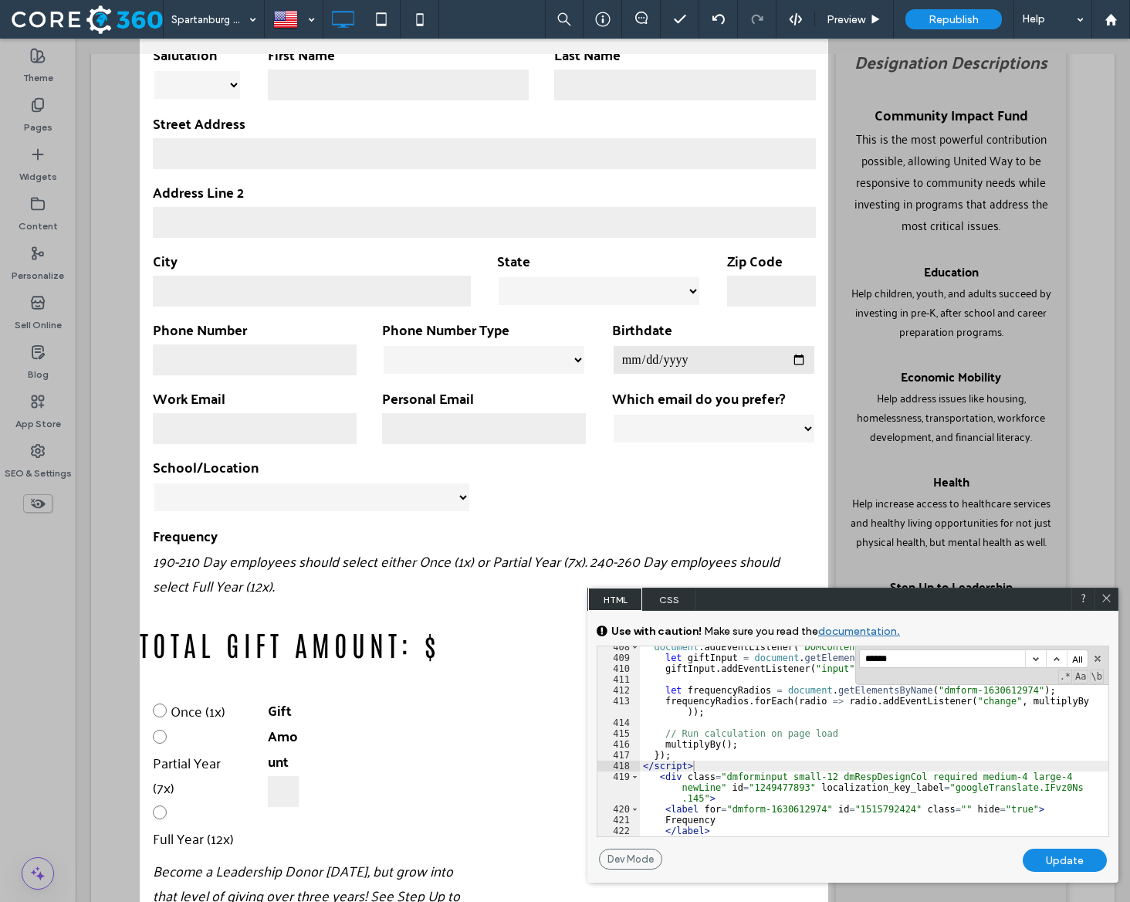
click at [1039, 858] on div "Update" at bounding box center [1065, 859] width 84 height 23
click at [1103, 600] on icon at bounding box center [1107, 598] width 12 height 12
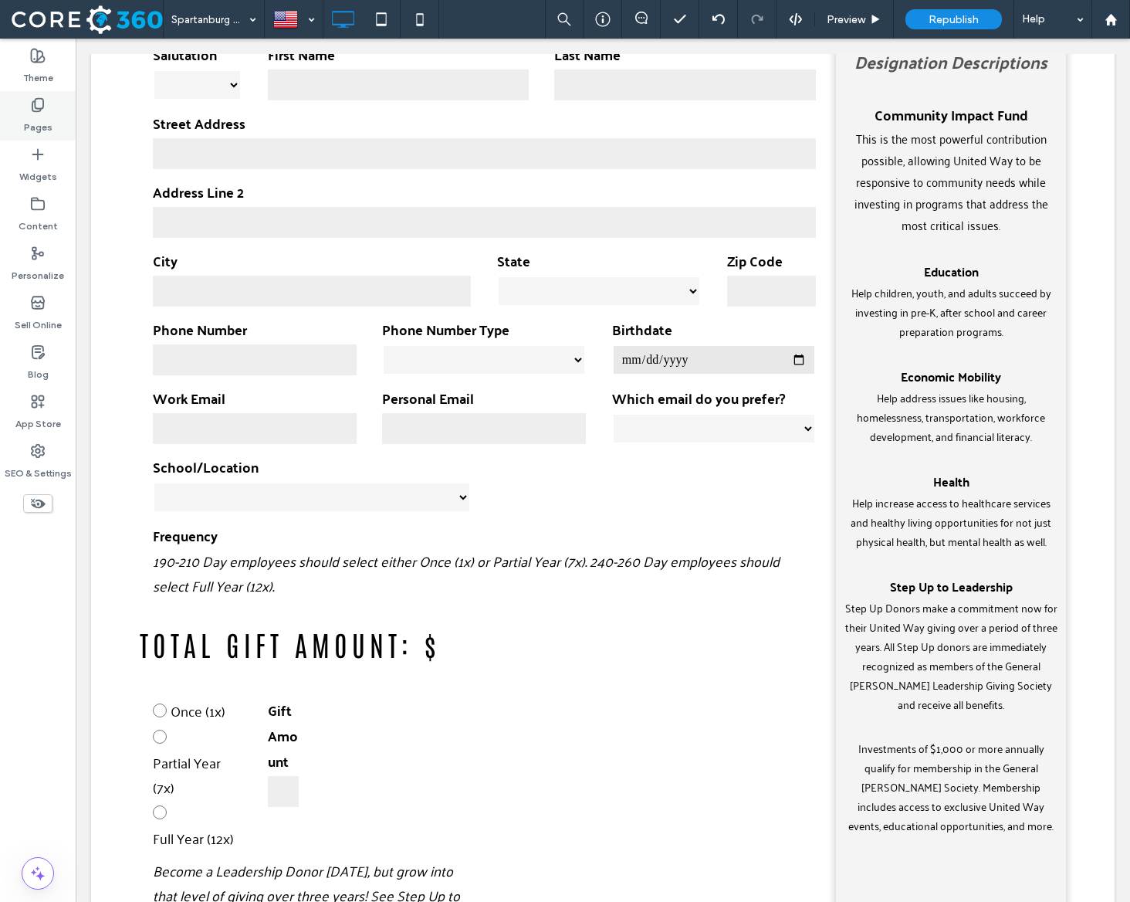
click at [33, 127] on label "Pages" at bounding box center [38, 124] width 29 height 22
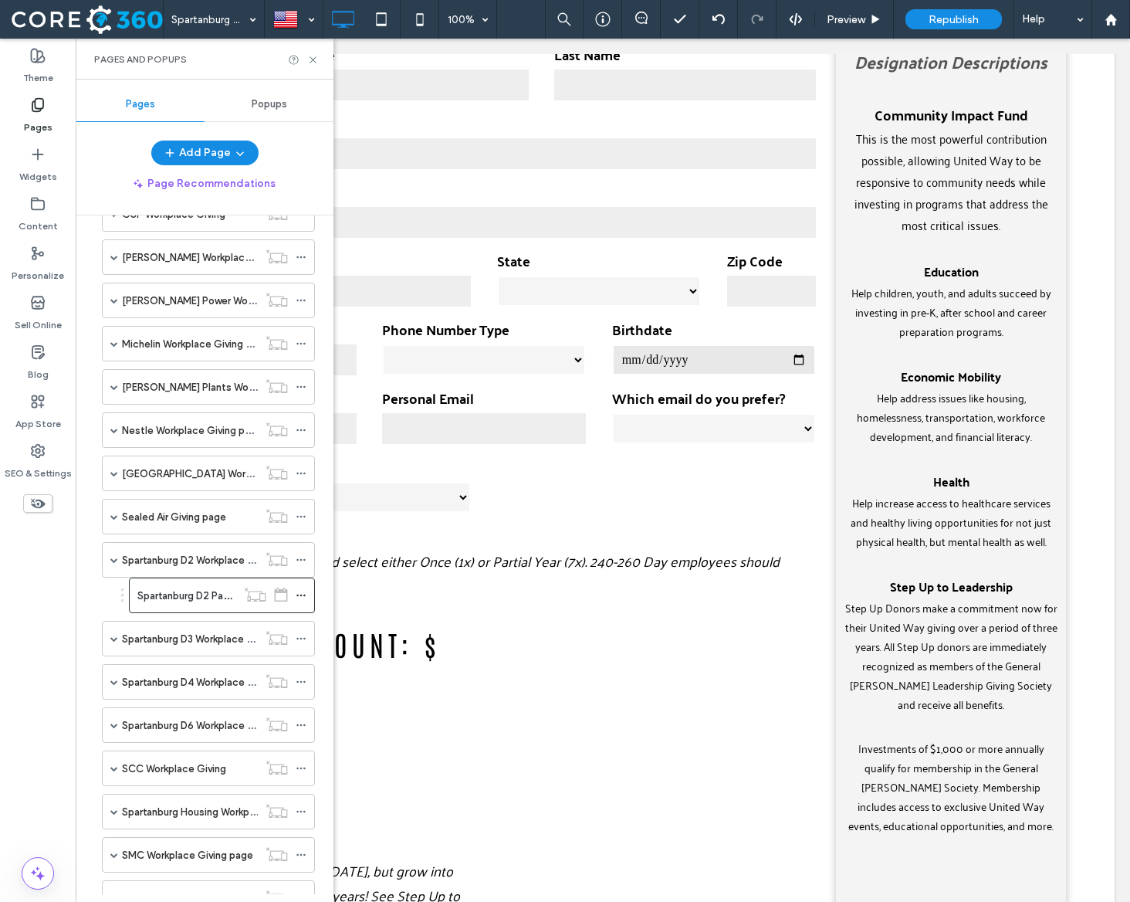
scroll to position [665, 0]
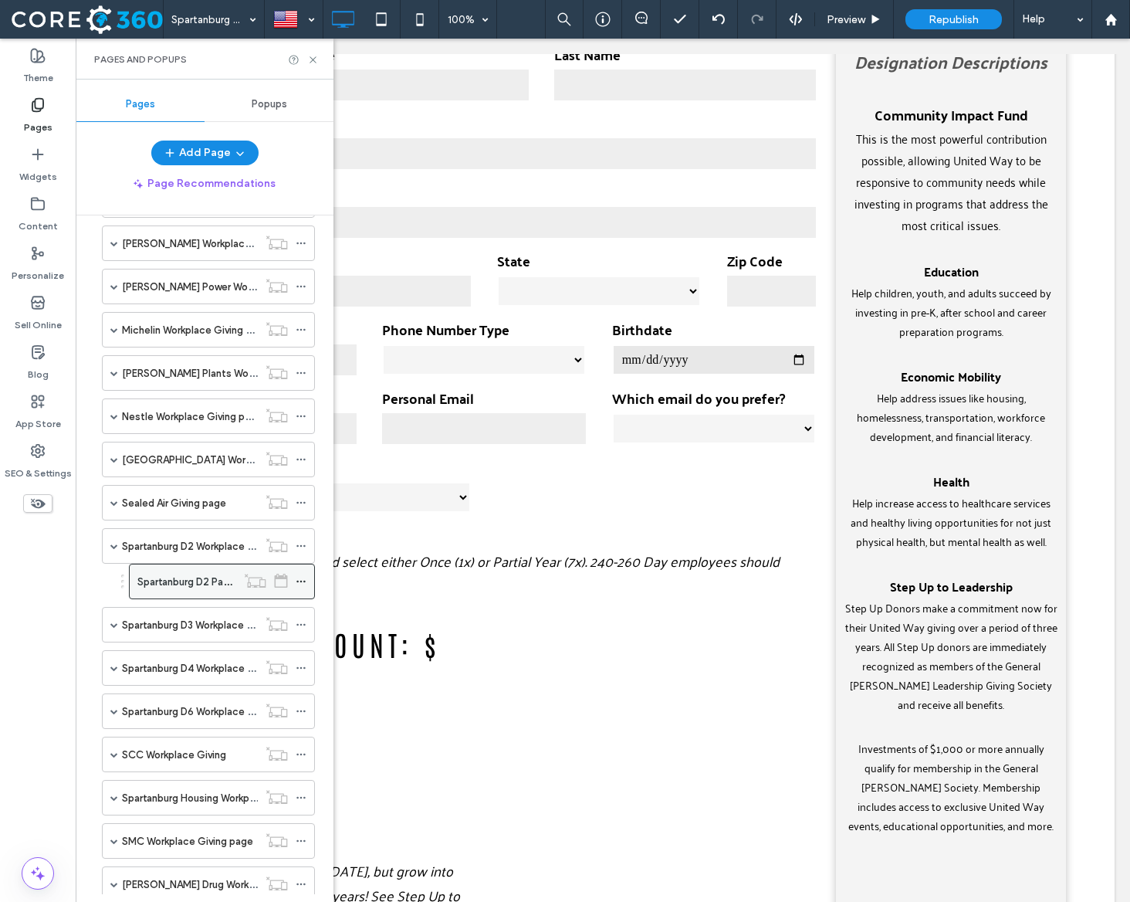
click at [296, 580] on icon at bounding box center [301, 581] width 11 height 11
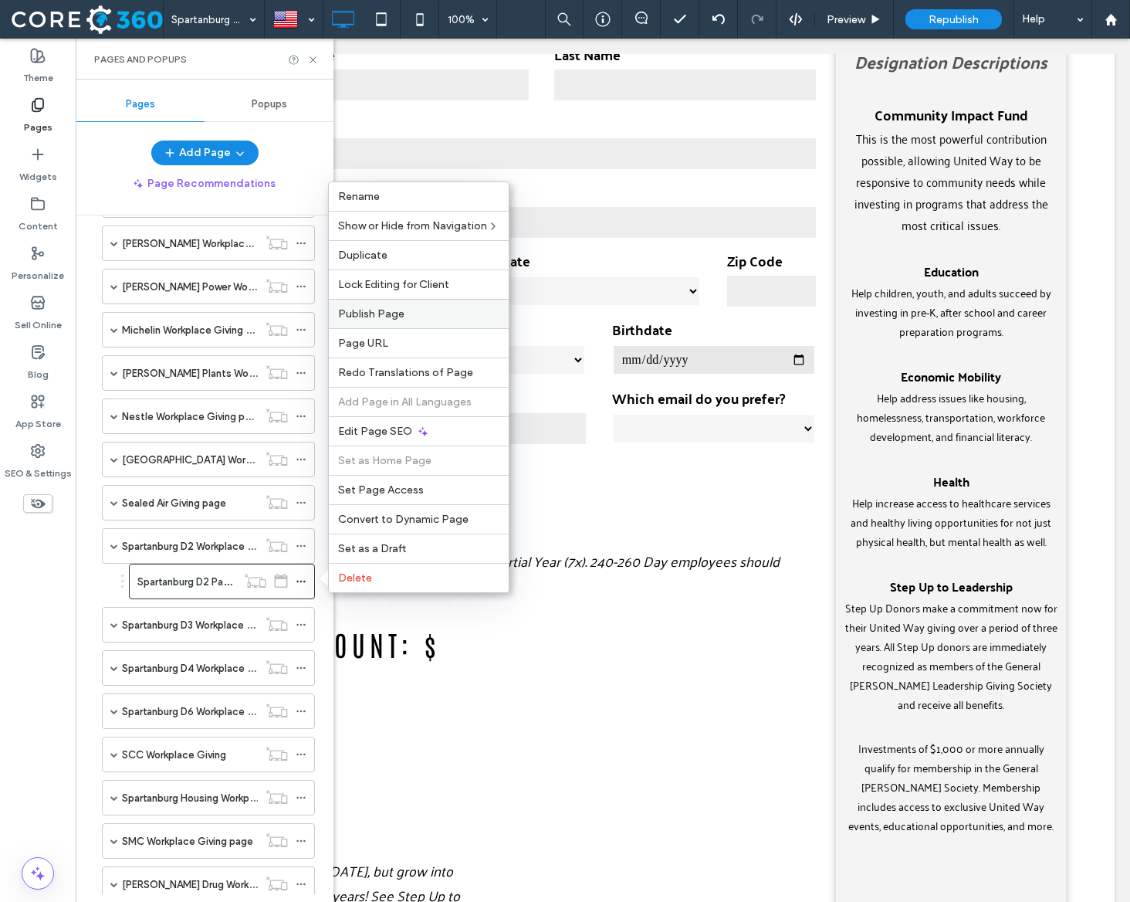
click at [423, 311] on label "Publish Page" at bounding box center [418, 313] width 161 height 13
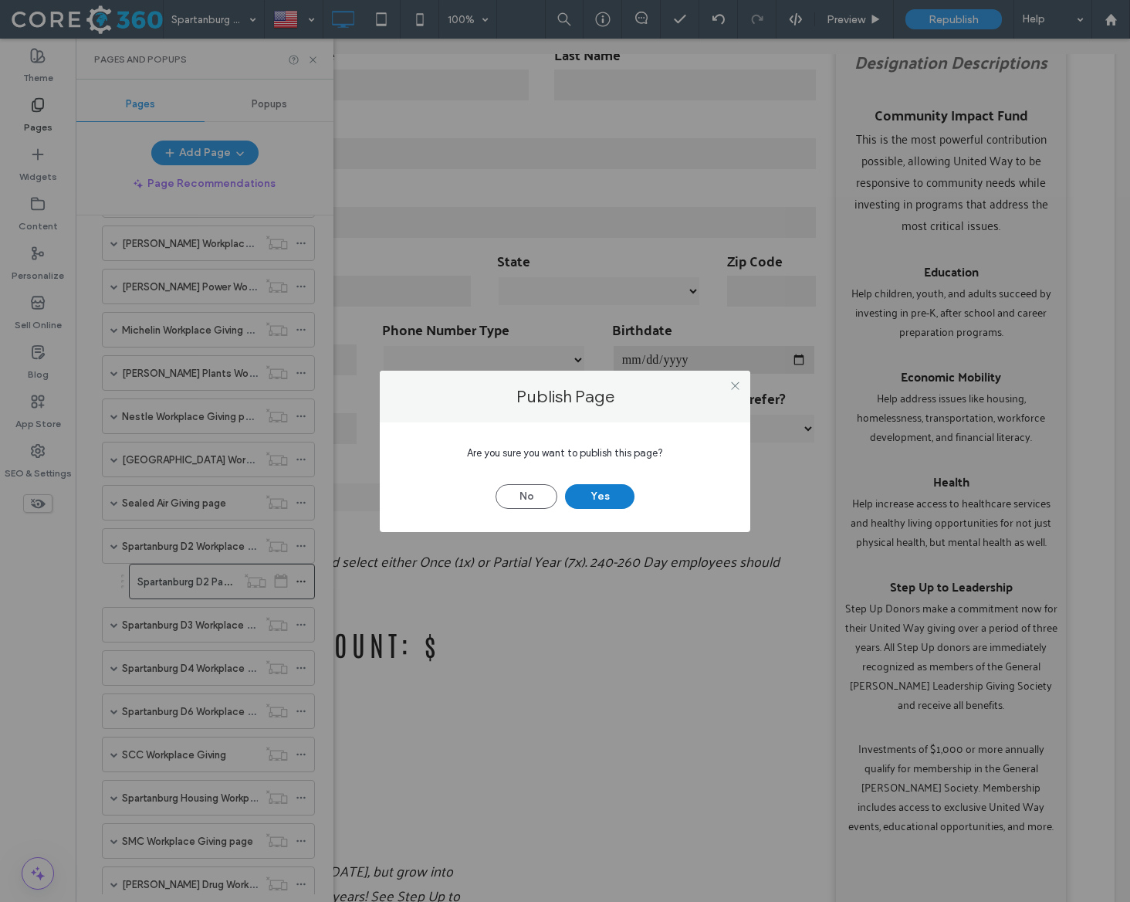
click at [587, 495] on button "Yes" at bounding box center [599, 496] width 69 height 25
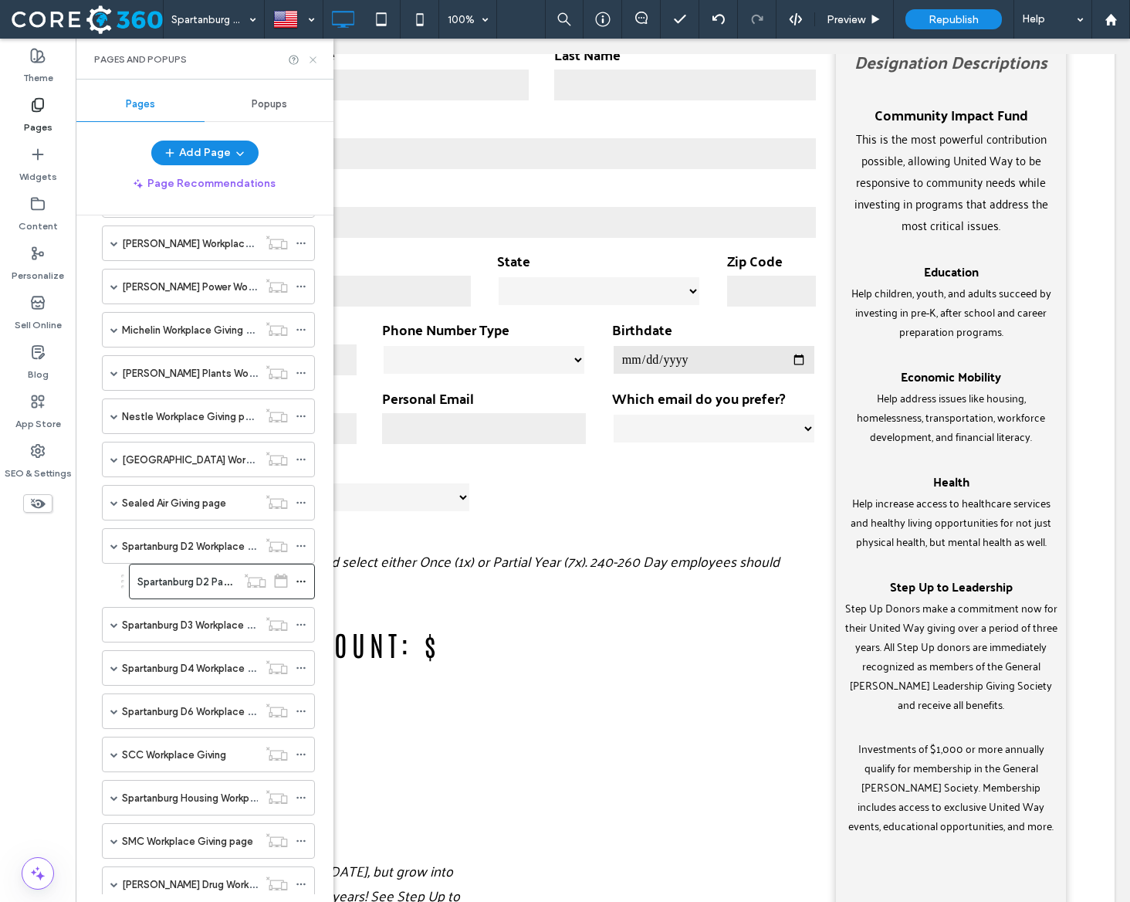
click at [312, 59] on icon at bounding box center [313, 60] width 12 height 12
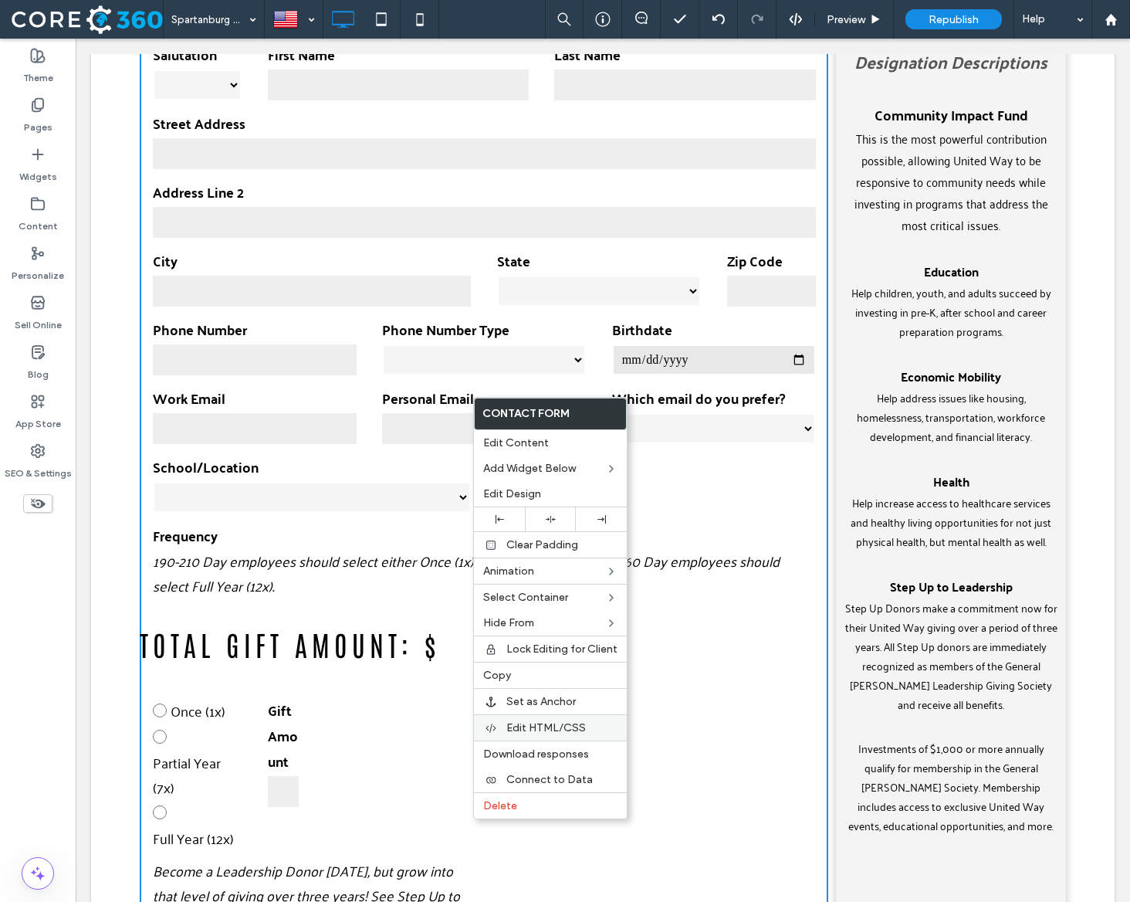
click at [579, 731] on span "Edit HTML/CSS" at bounding box center [546, 727] width 80 height 13
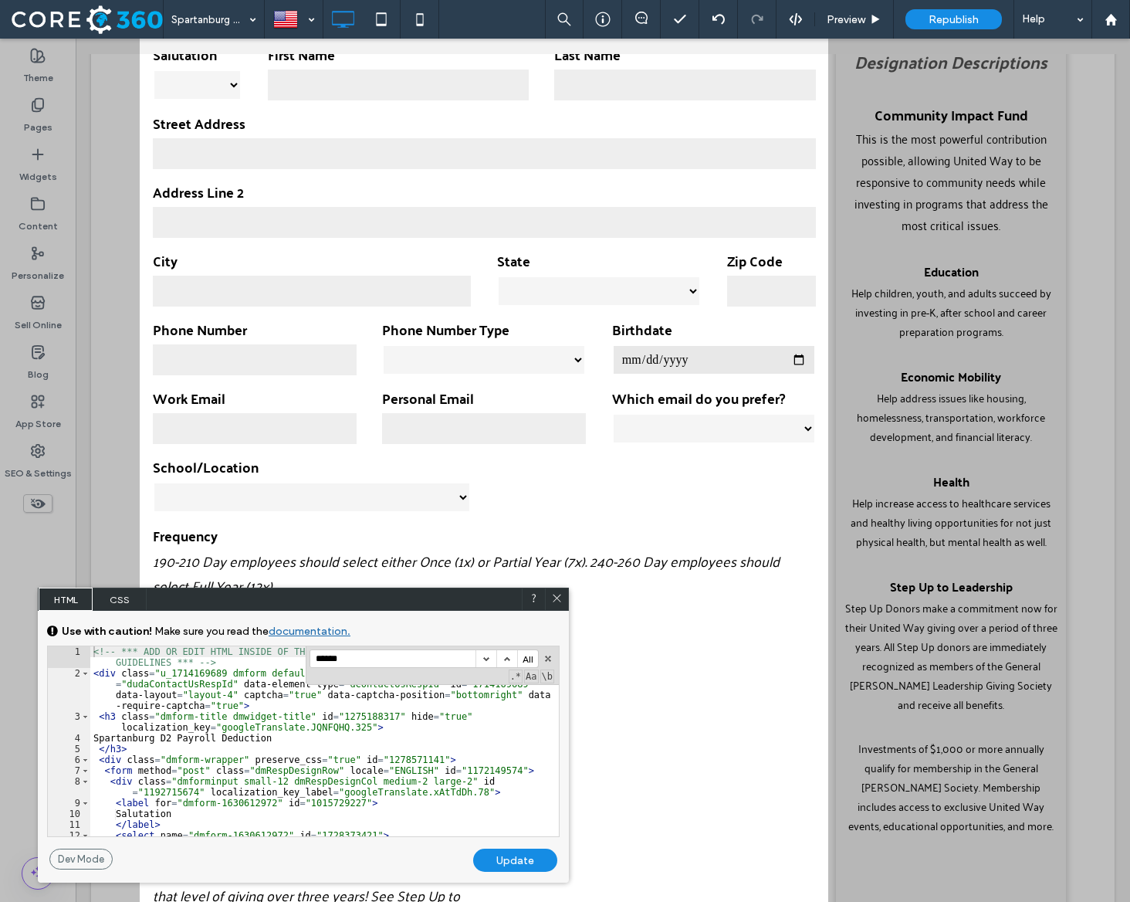
click at [331, 706] on div "<!-- *** ADD OR EDIT HTML INSIDE OF THE dmRespCol DIVS, SEE DOCUMENTATION FOR G…" at bounding box center [324, 757] width 469 height 222
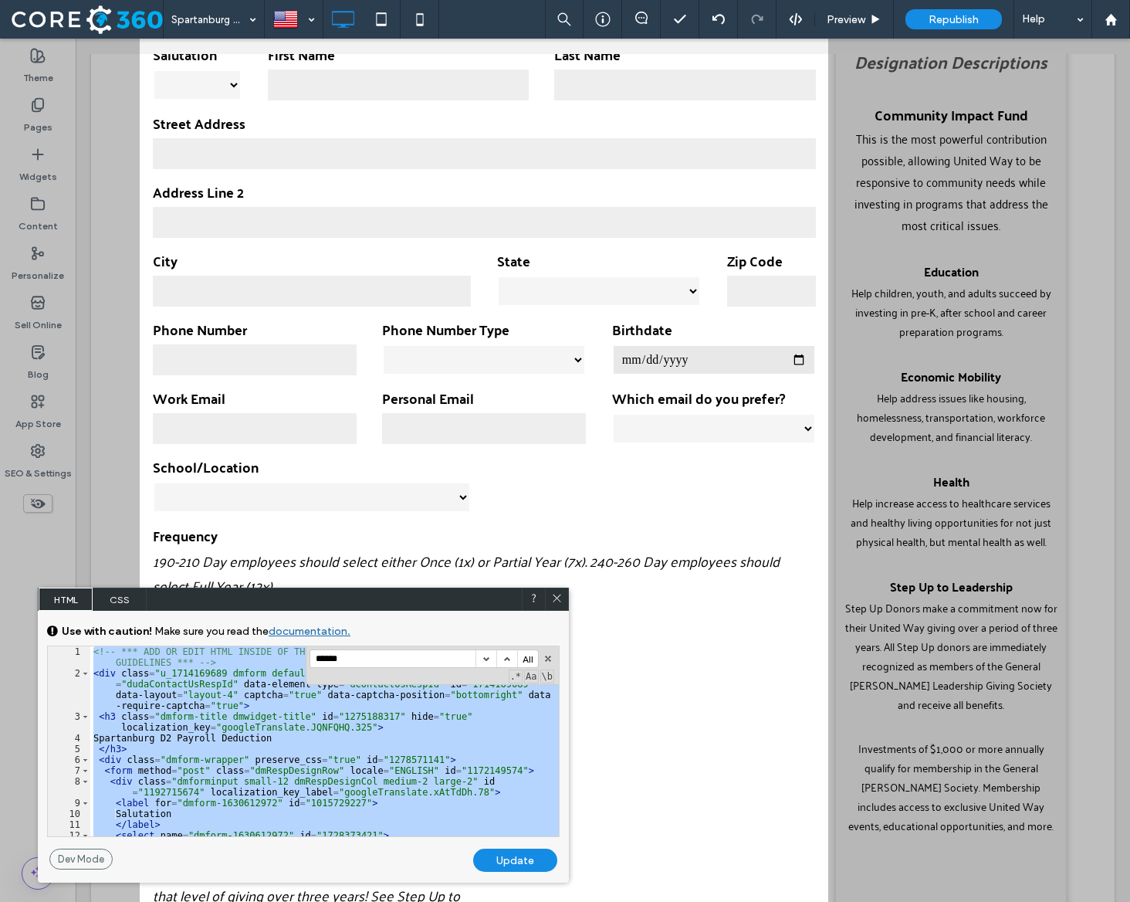
click at [367, 658] on input "*****" at bounding box center [392, 658] width 165 height 17
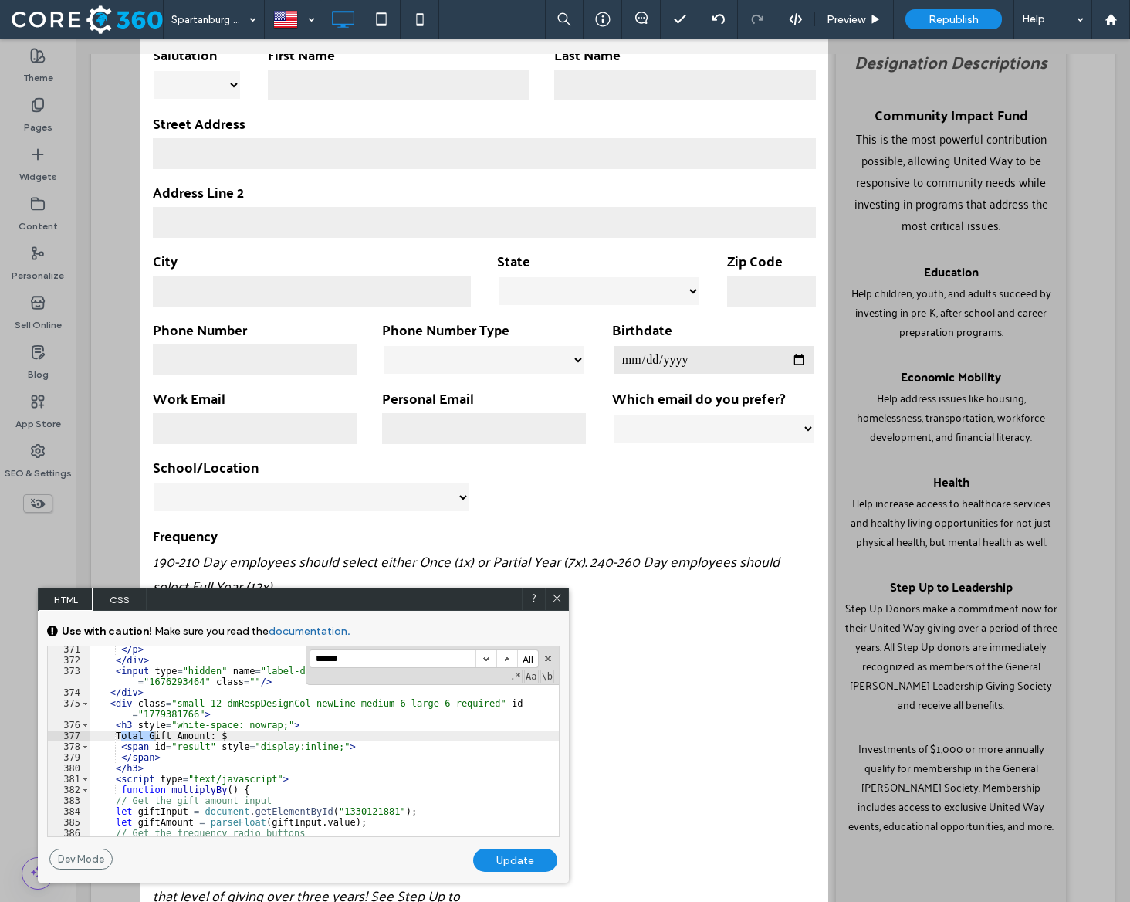
click at [318, 732] on div "</ p > </ div > < input type = "hidden" name = "label-dmform-1630612996" value …" at bounding box center [324, 750] width 469 height 212
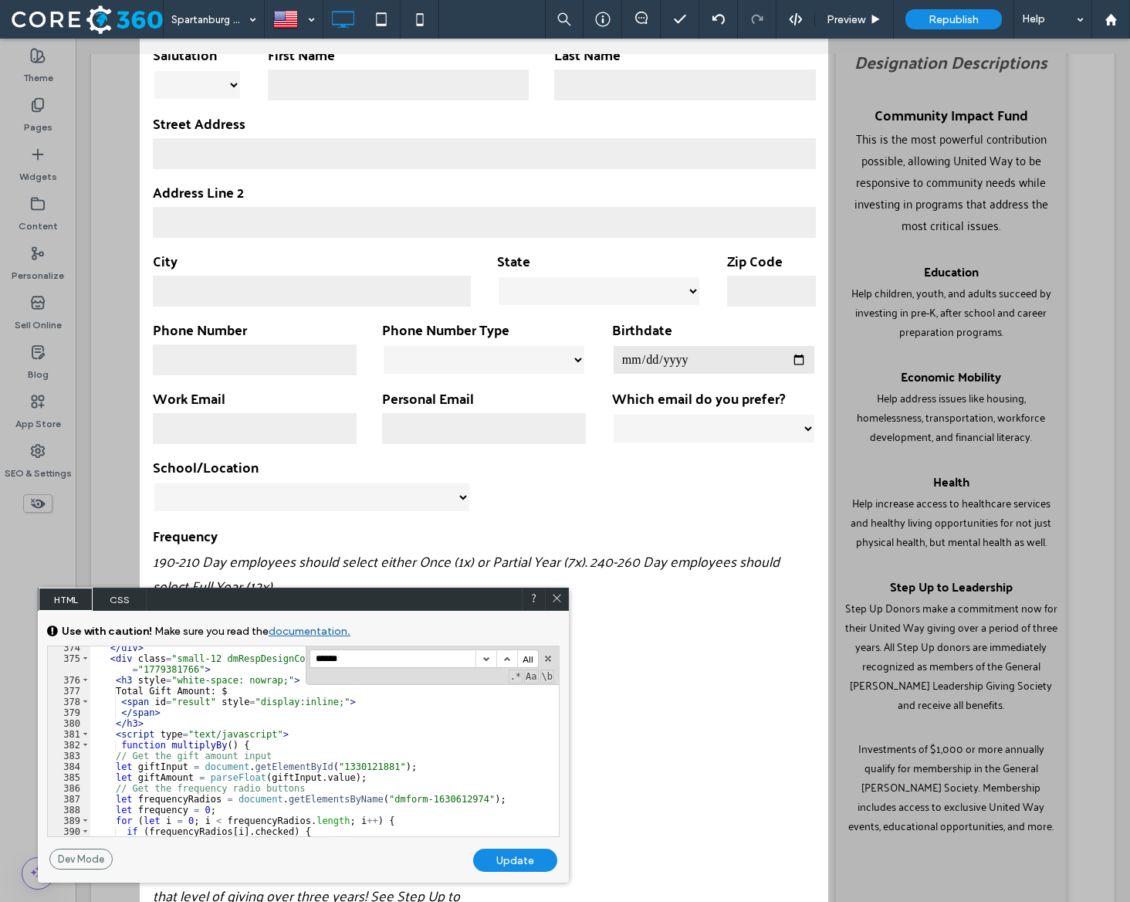
scroll to position [4456, 0]
click at [360, 658] on input "*****" at bounding box center [392, 658] width 165 height 17
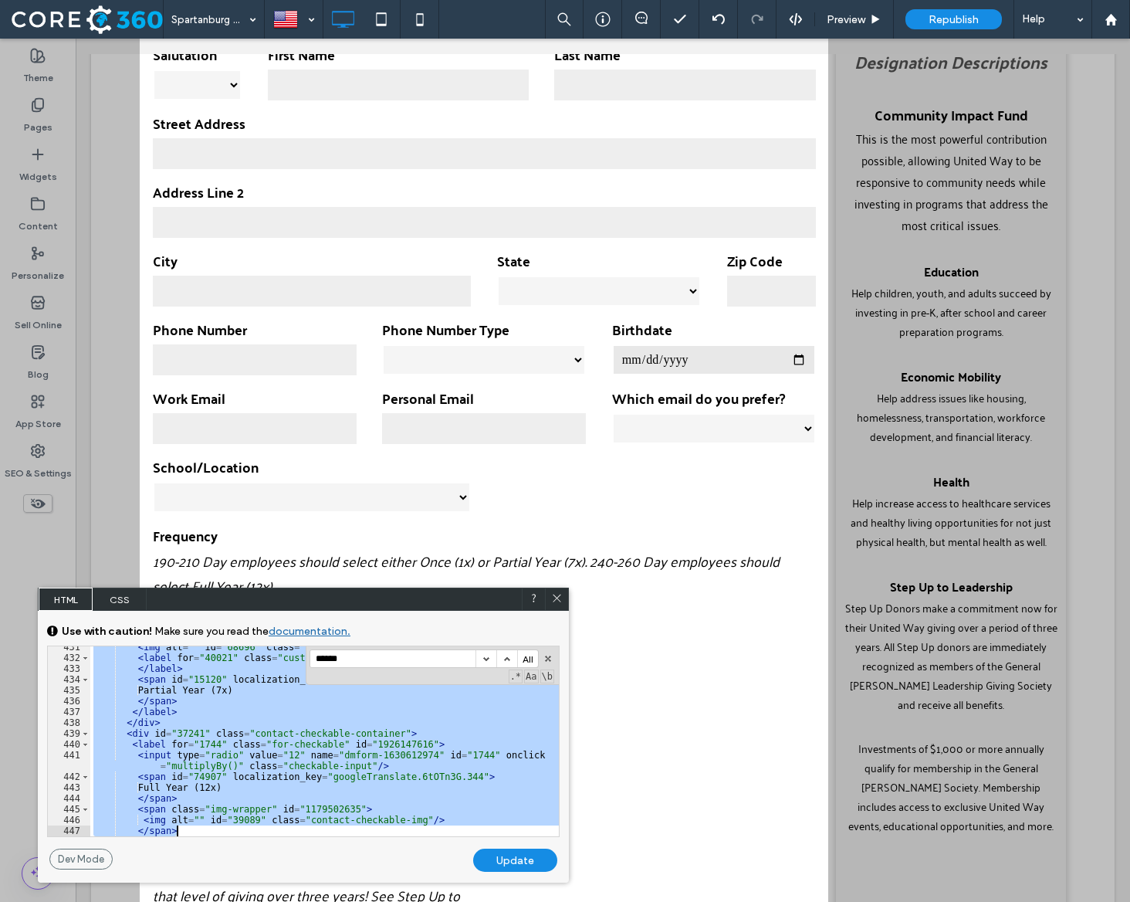
scroll to position [5203, 0]
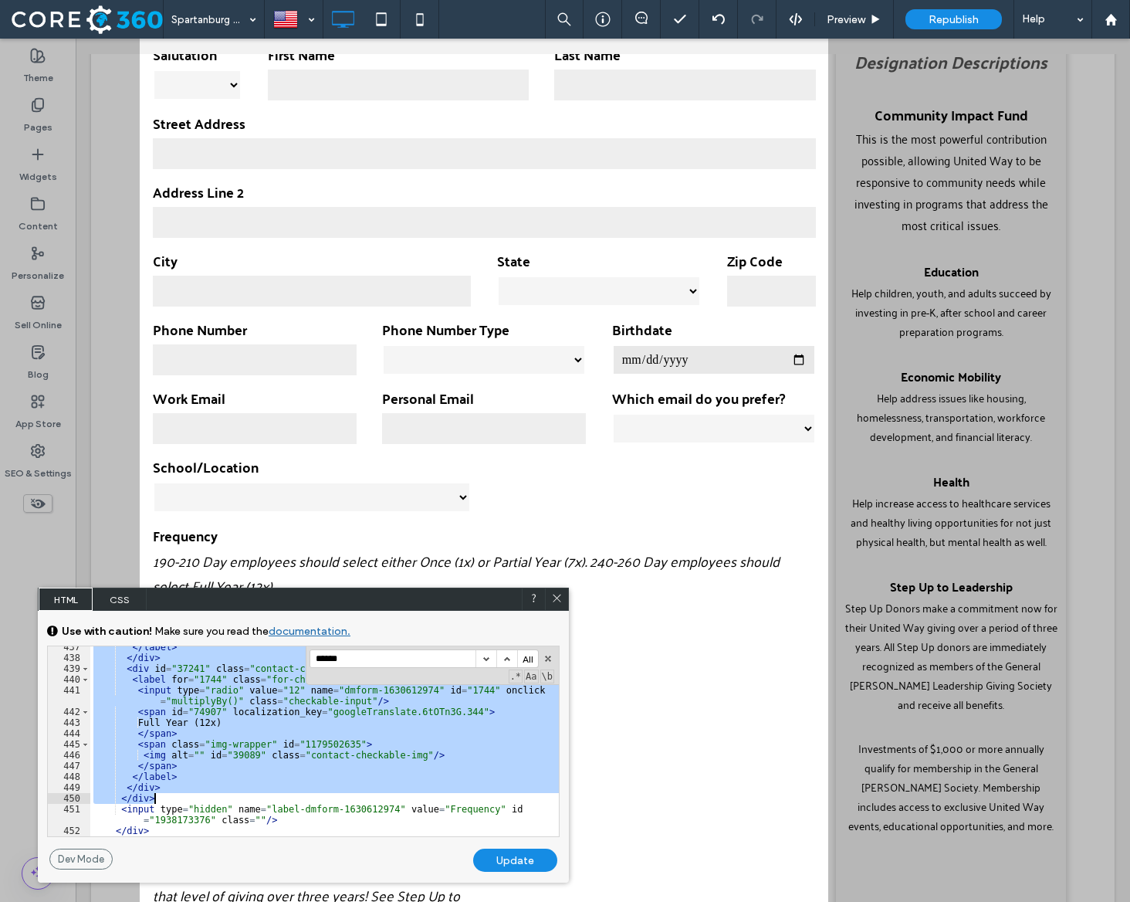
drag, startPoint x: 102, startPoint y: 743, endPoint x: 210, endPoint y: 794, distance: 119.5
click at [210, 794] on div "</ label > </ div > < div id = "37241" class = "contact-checkable-container" > …" at bounding box center [324, 752] width 469 height 222
click at [357, 721] on div "</ label > </ div > < div id = "37241" class = "contact-checkable-container" > …" at bounding box center [324, 752] width 469 height 222
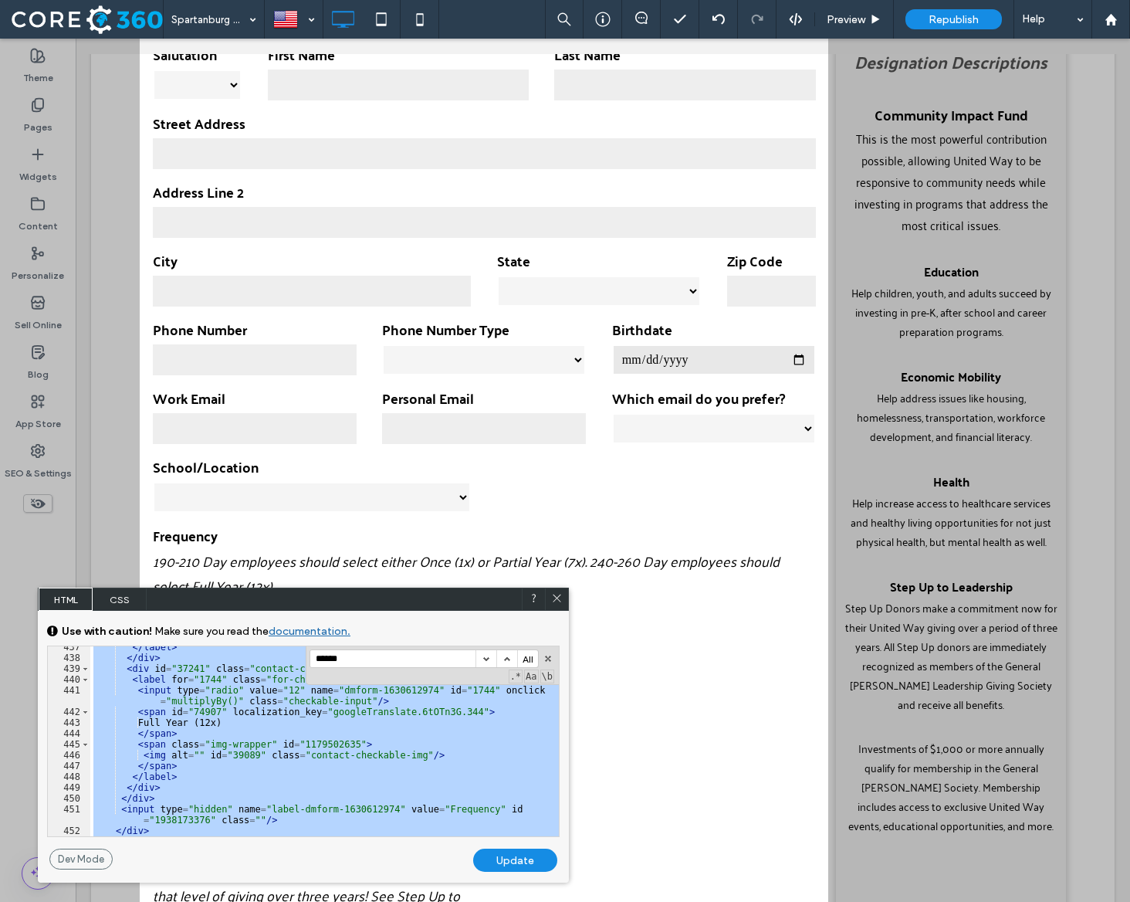
scroll to position [1896, 0]
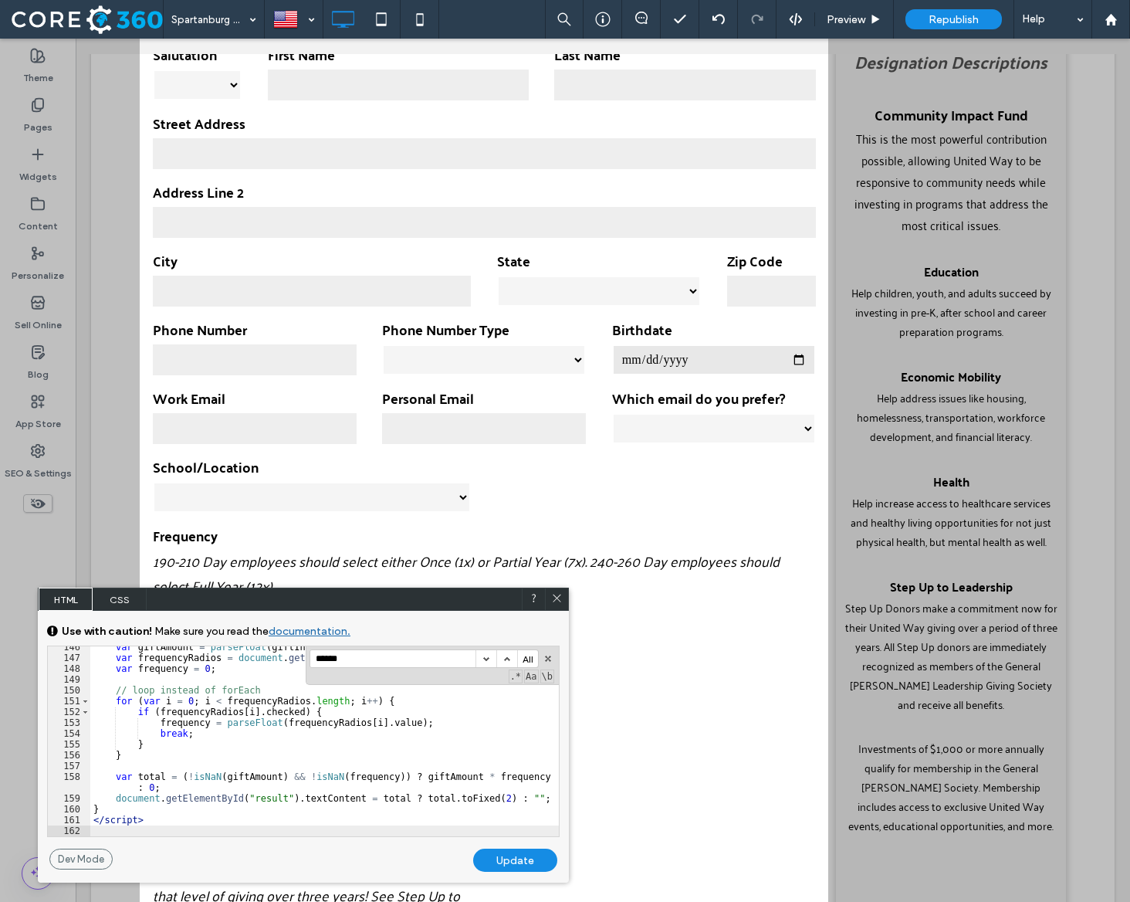
click at [516, 861] on div "Update" at bounding box center [515, 859] width 84 height 23
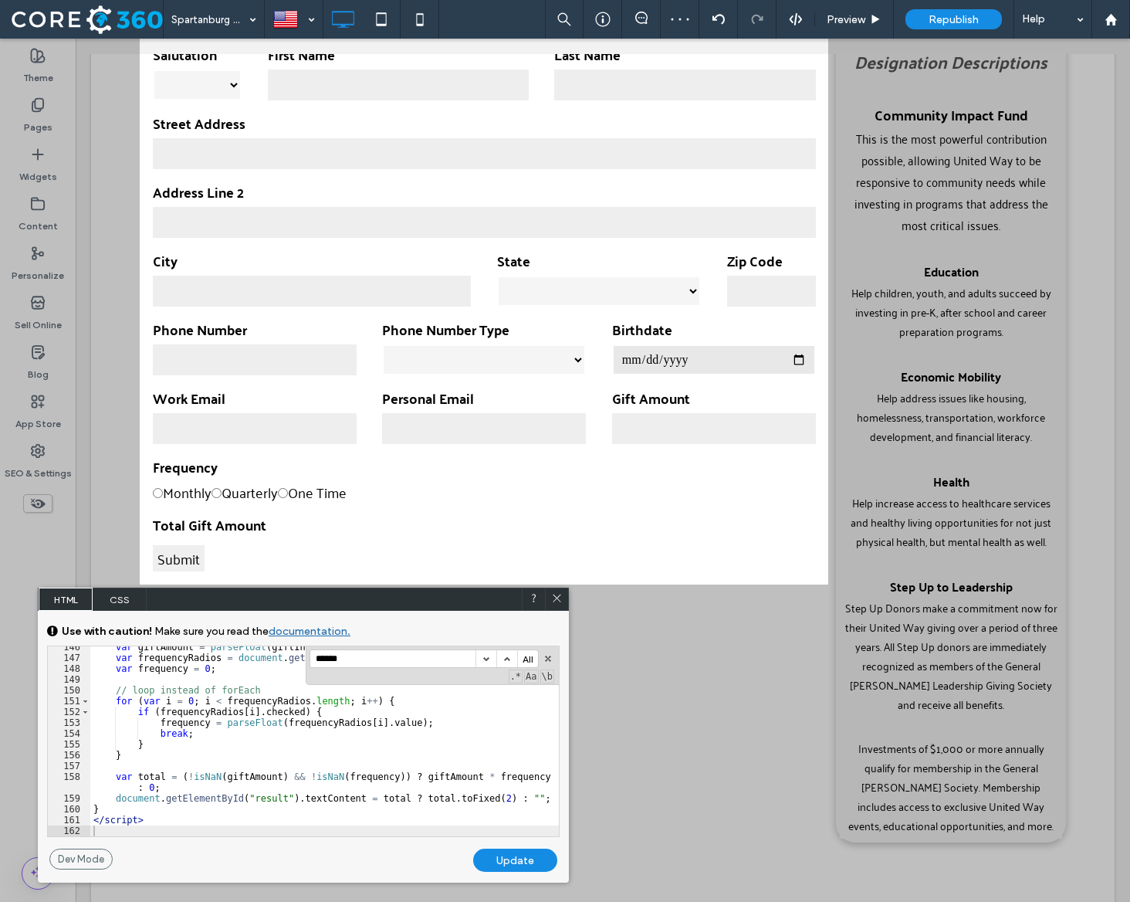
click at [556, 598] on icon at bounding box center [557, 598] width 12 height 12
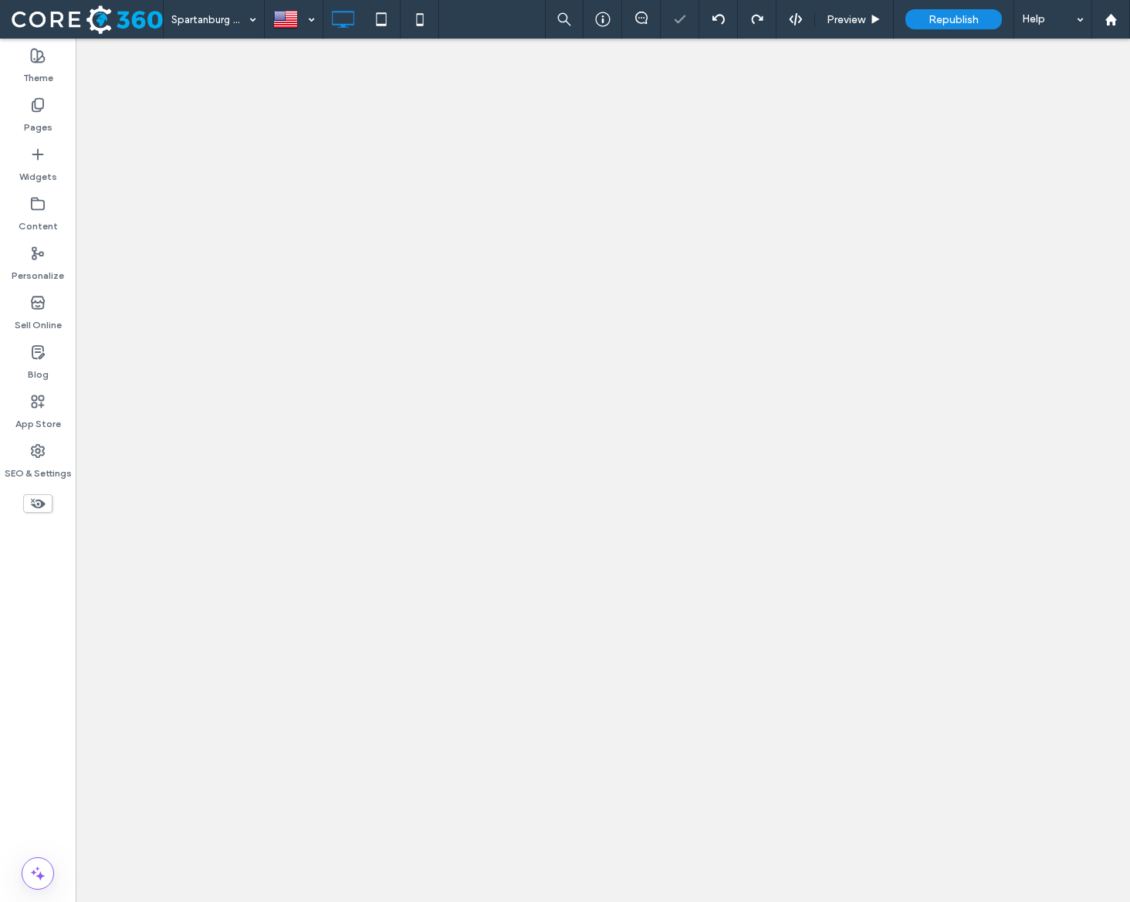
select select "**********"
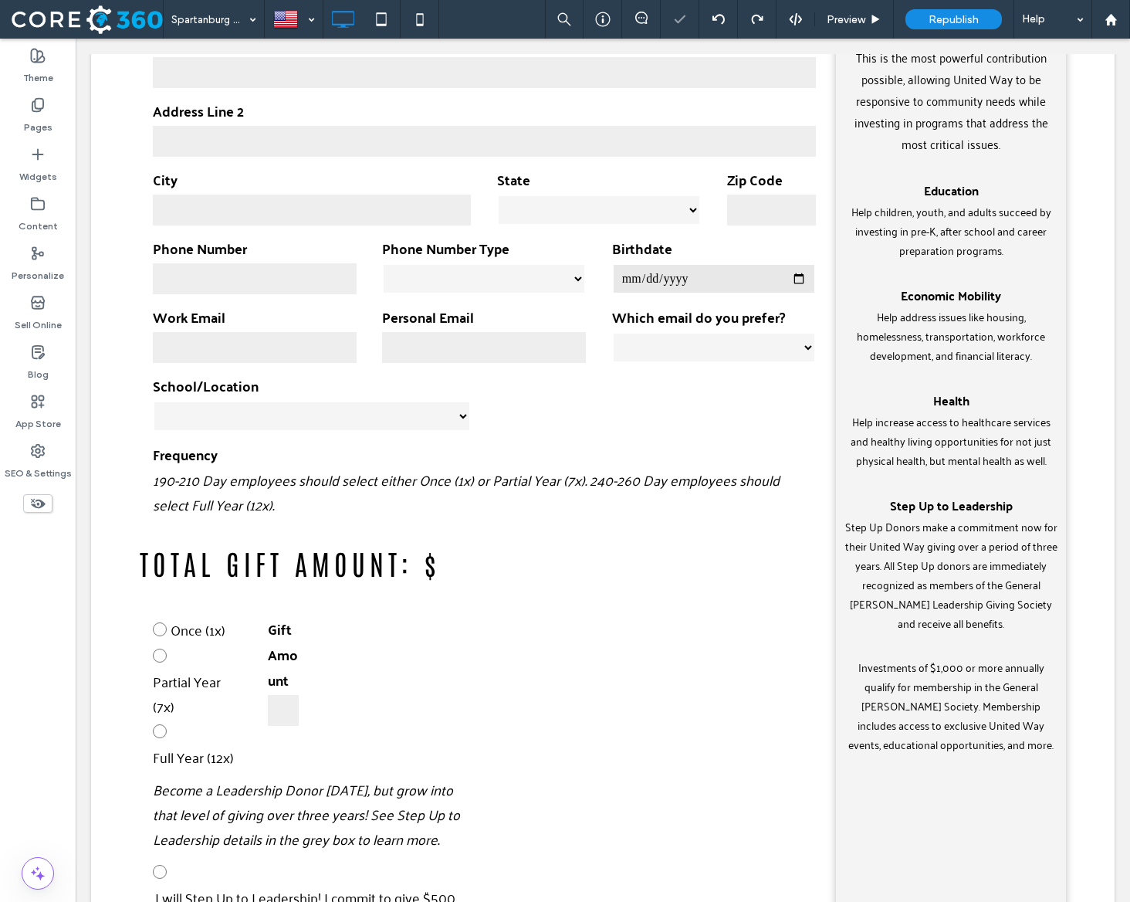
scroll to position [820, 0]
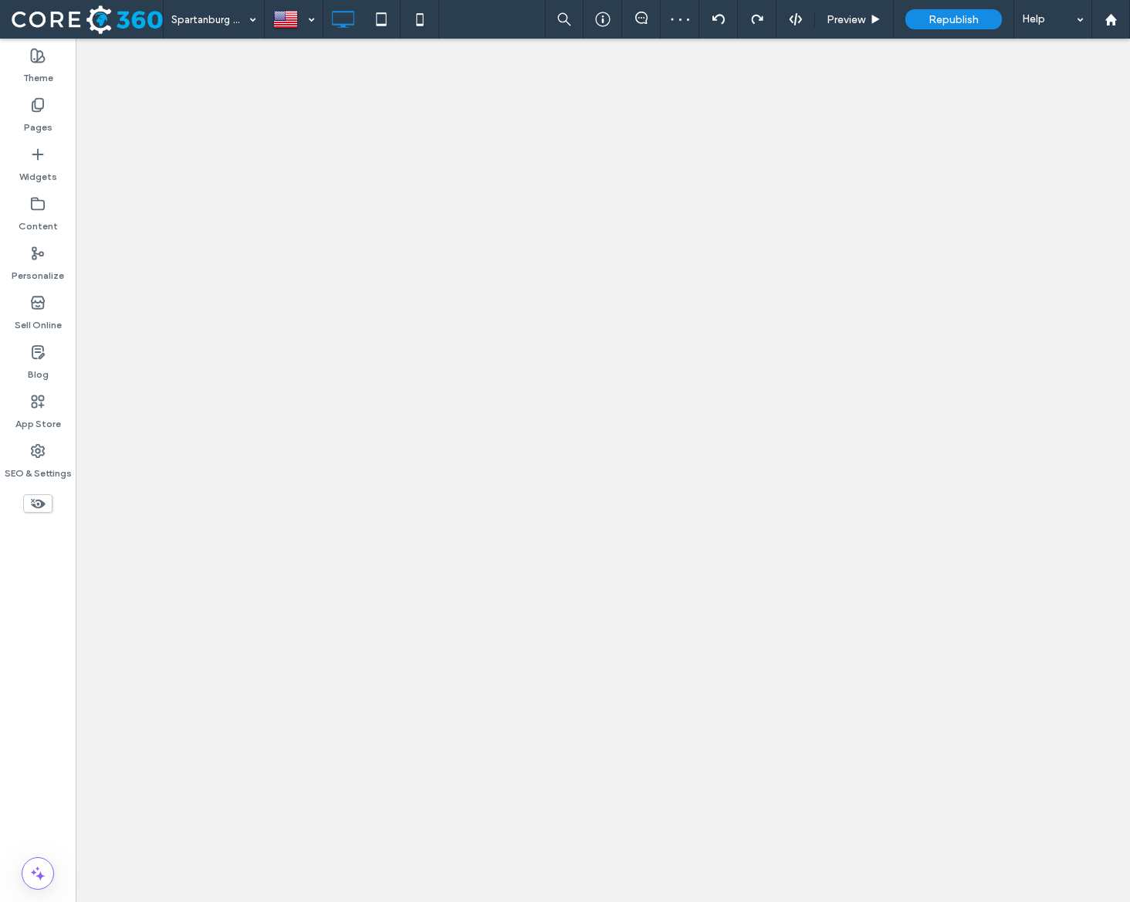
select select "**********"
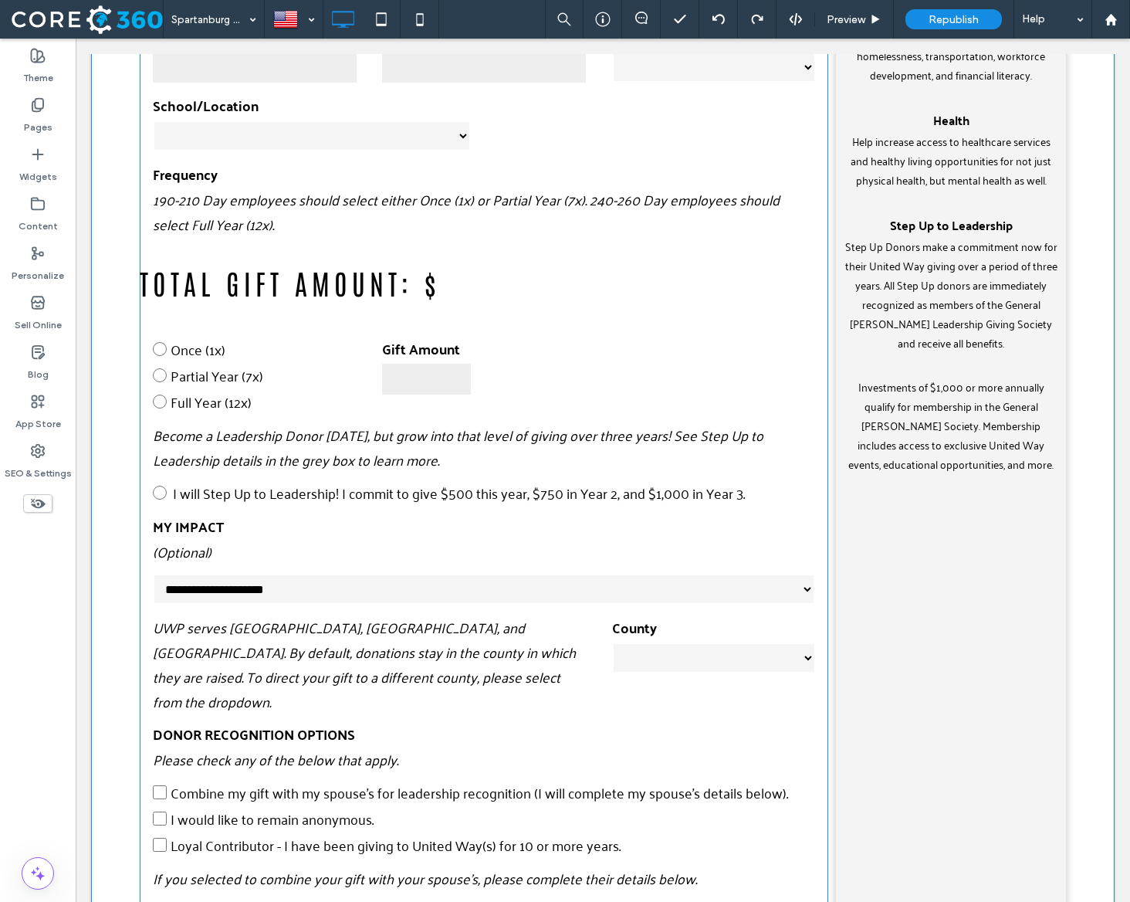
scroll to position [963, 0]
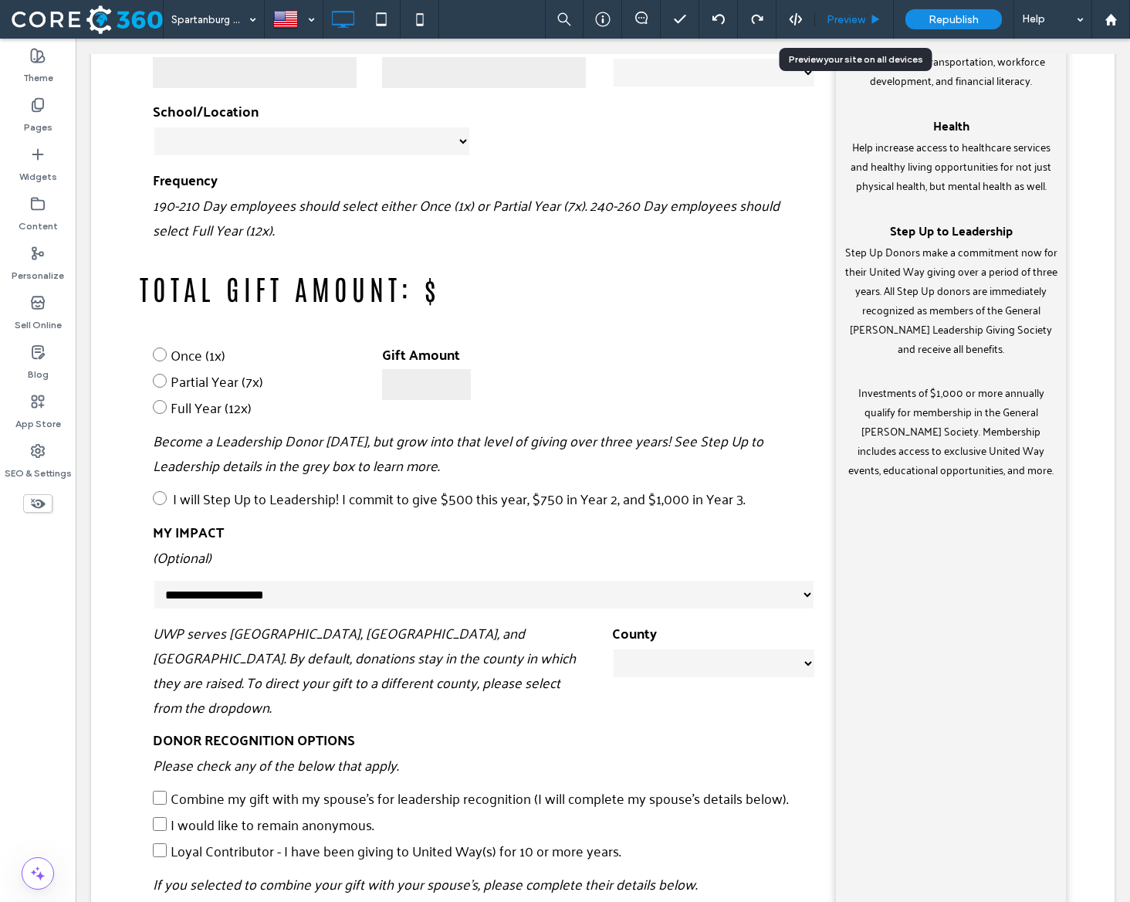
click at [834, 21] on span "Preview" at bounding box center [846, 19] width 39 height 13
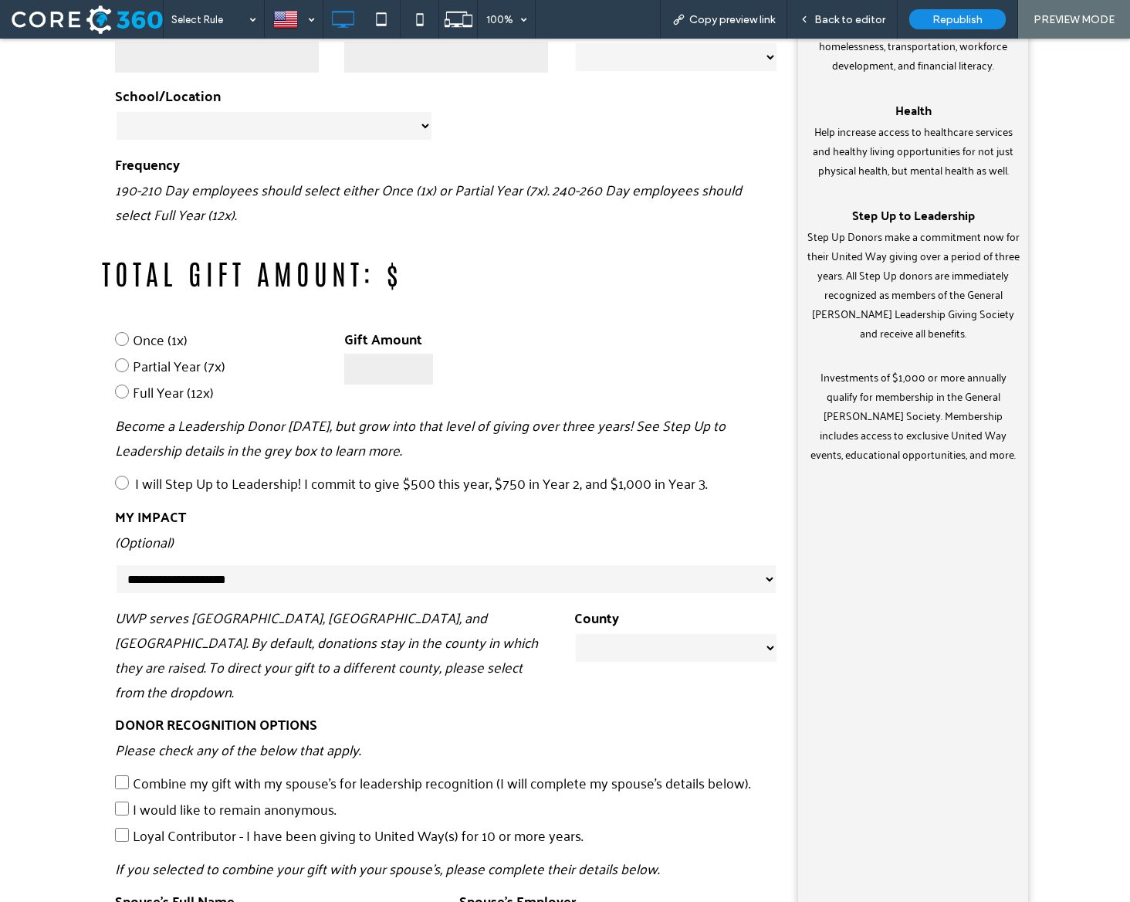
click at [164, 368] on span "Partial Year (7x)" at bounding box center [179, 365] width 93 height 25
click at [384, 371] on input "number" at bounding box center [388, 369] width 89 height 31
type input "**"
click at [197, 394] on span "Full Year (12x)" at bounding box center [173, 391] width 81 height 25
click at [854, 25] on div "Back to editor" at bounding box center [842, 19] width 110 height 39
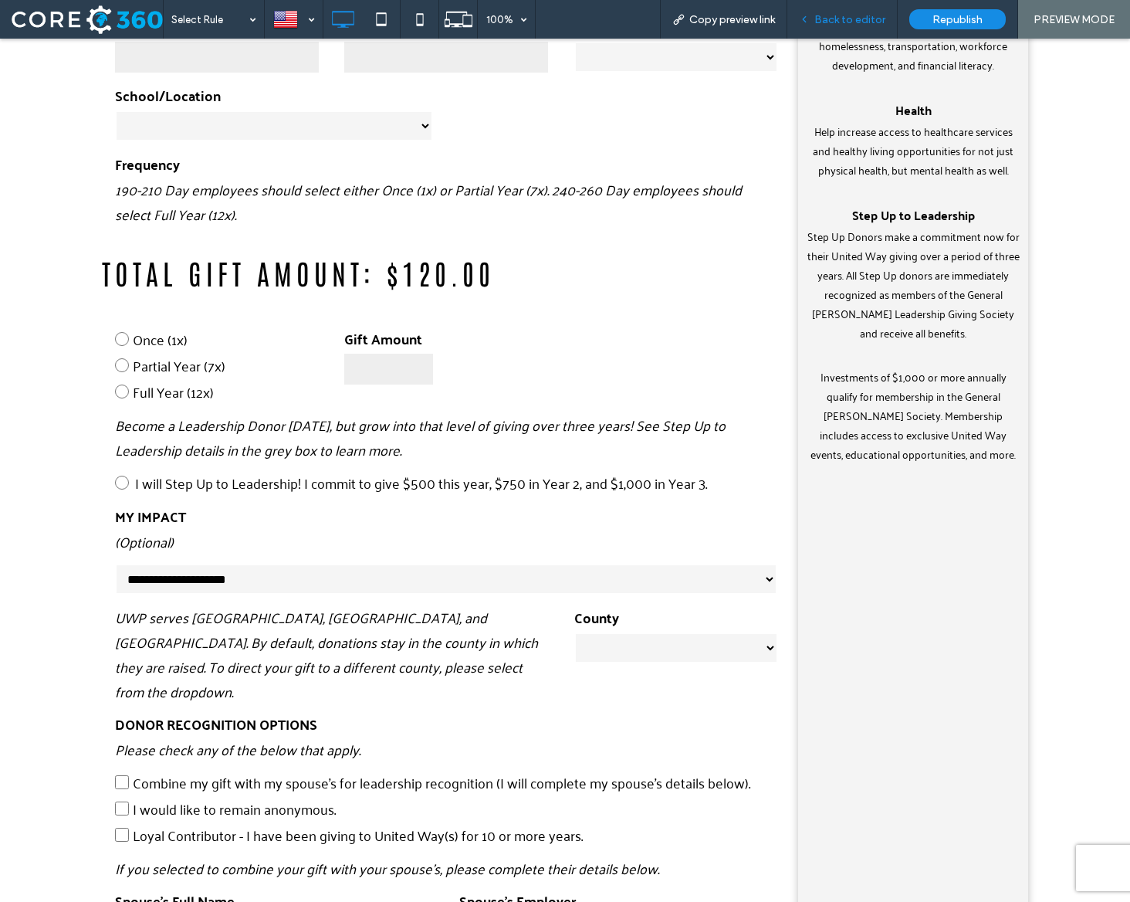
click at [863, 29] on div "Back to editor" at bounding box center [842, 19] width 110 height 39
click at [847, 16] on span "Back to editor" at bounding box center [849, 19] width 71 height 13
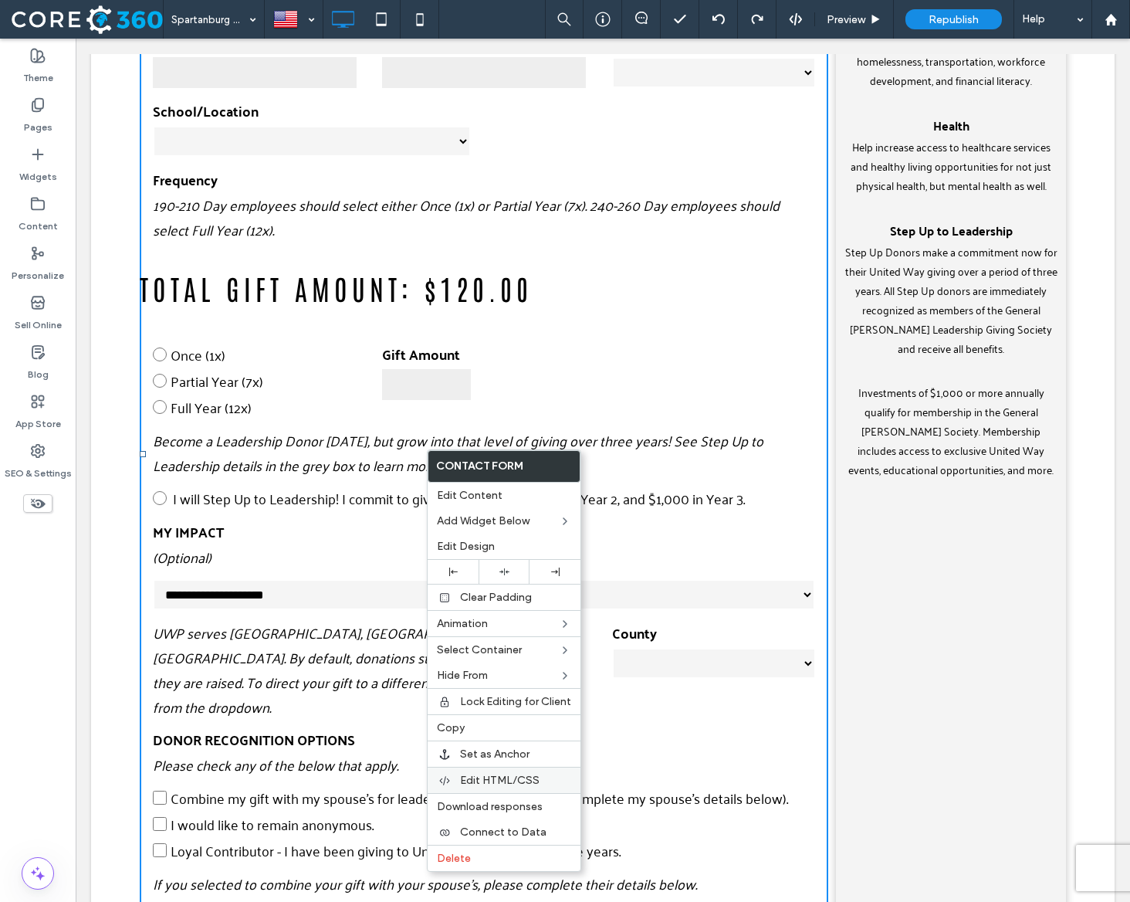
click at [496, 776] on span "Edit HTML/CSS" at bounding box center [500, 779] width 80 height 13
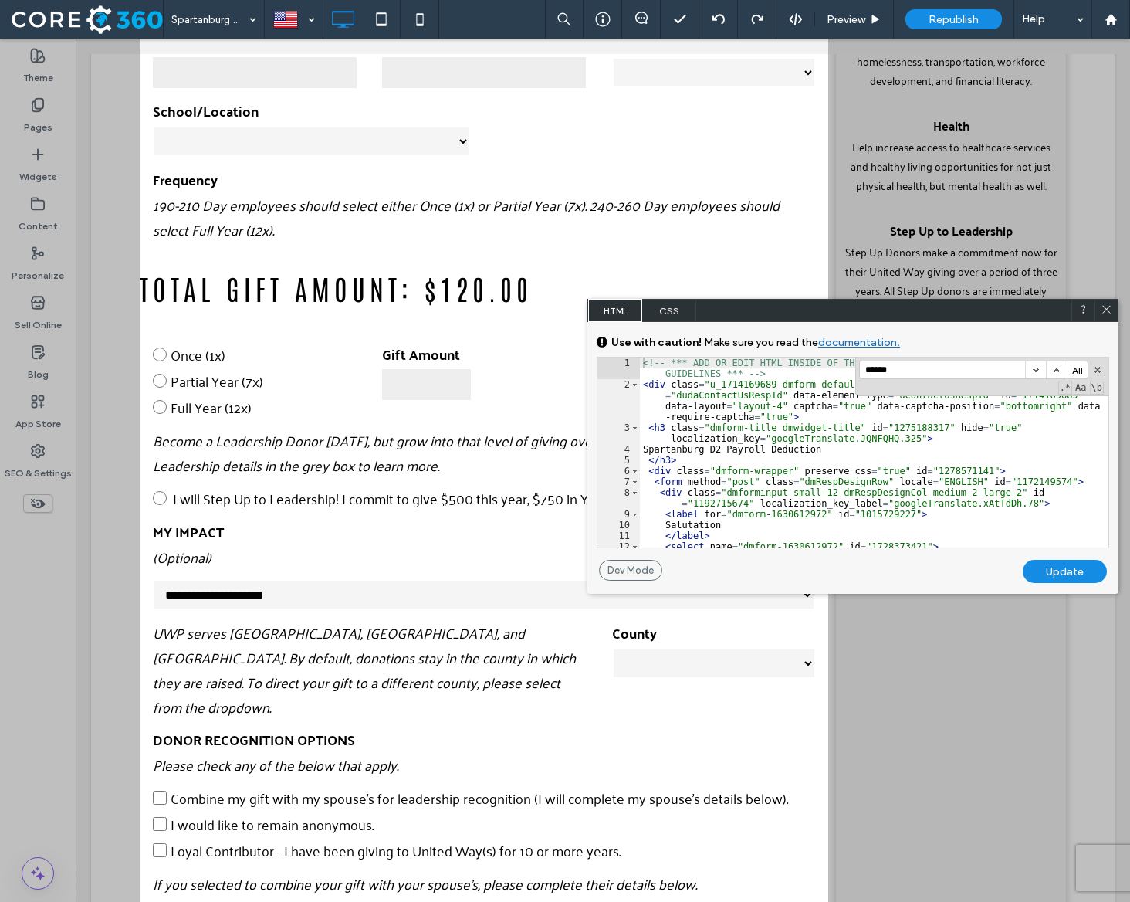
click at [673, 482] on div "<!-- *** ADD OR EDIT HTML INSIDE OF THE dmRespCol DIVS, SEE DOCUMENTATION FOR G…" at bounding box center [874, 468] width 469 height 222
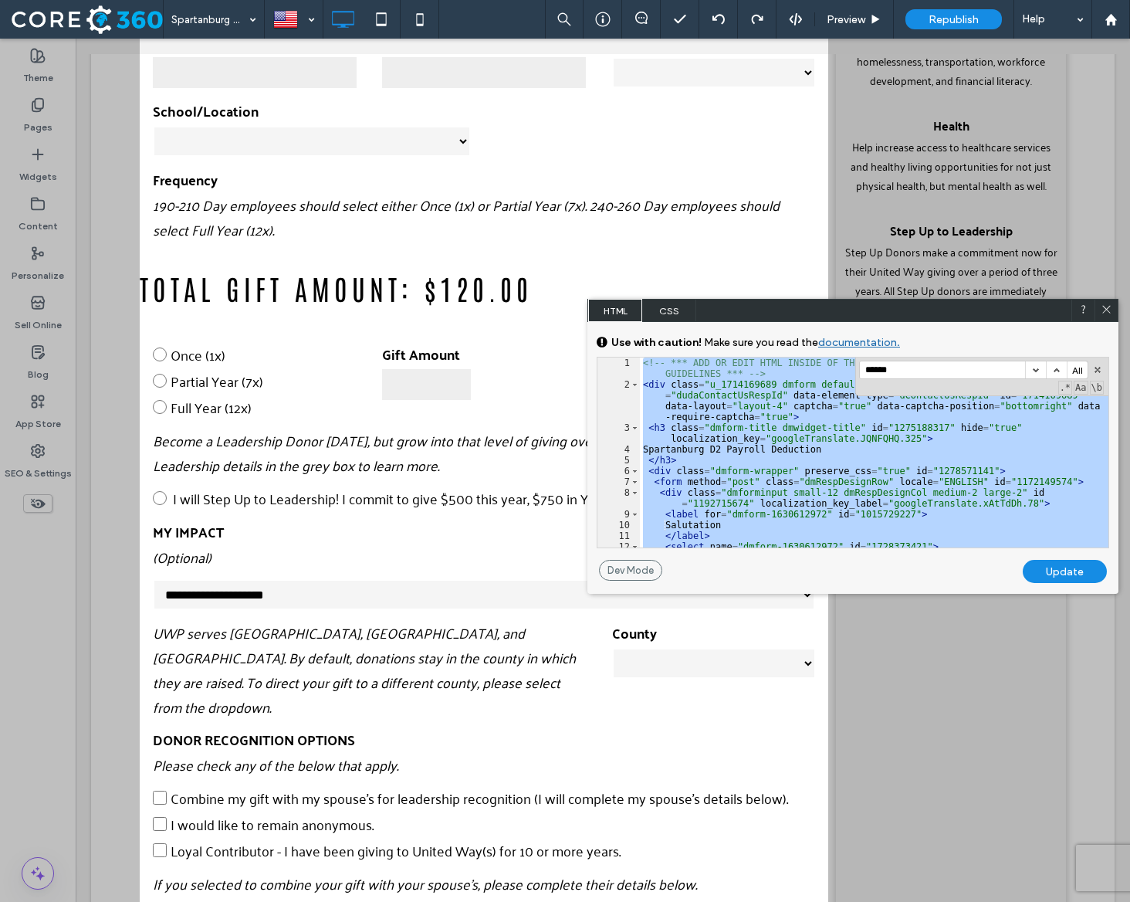
click at [1115, 309] on div at bounding box center [1106, 310] width 23 height 23
drag, startPoint x: 1111, startPoint y: 307, endPoint x: 945, endPoint y: 269, distance: 170.4
click at [1111, 307] on icon at bounding box center [1107, 309] width 12 height 12
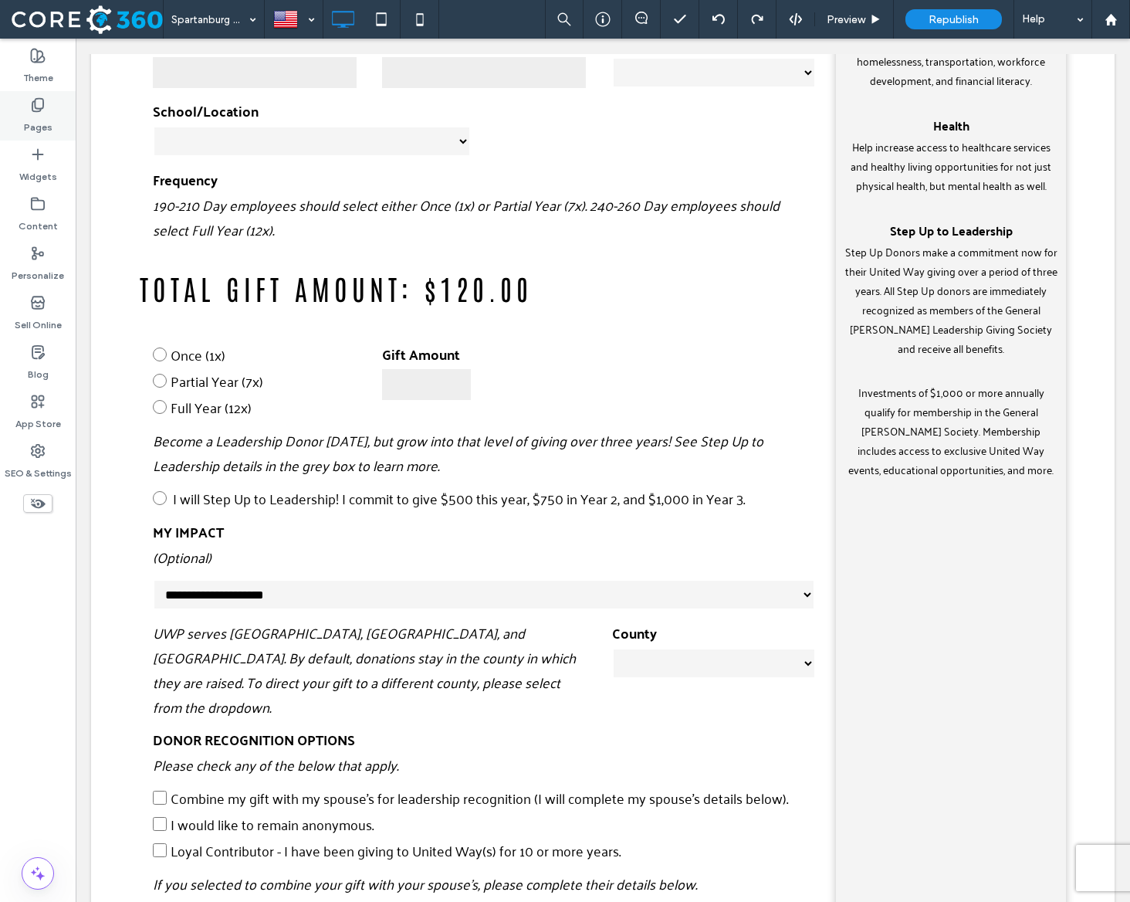
click at [41, 124] on label "Pages" at bounding box center [38, 124] width 29 height 22
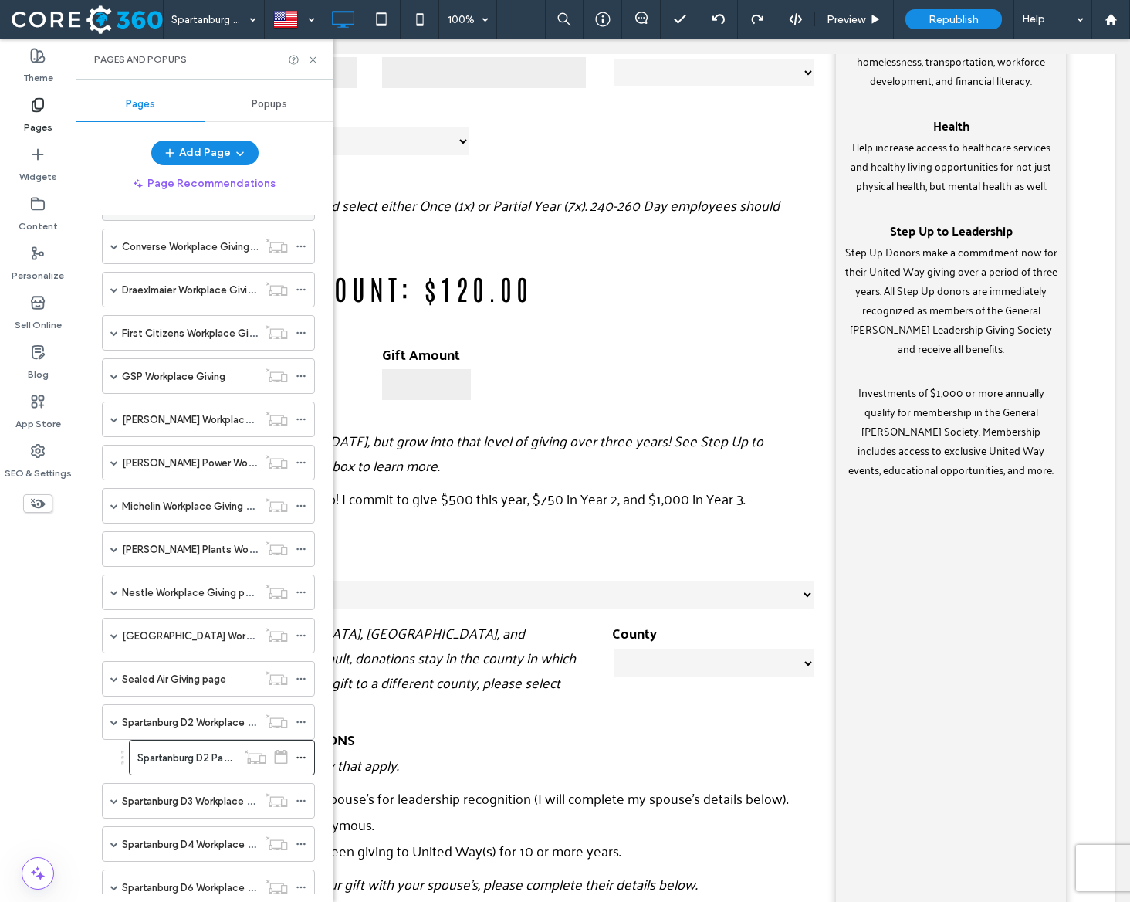
scroll to position [543, 0]
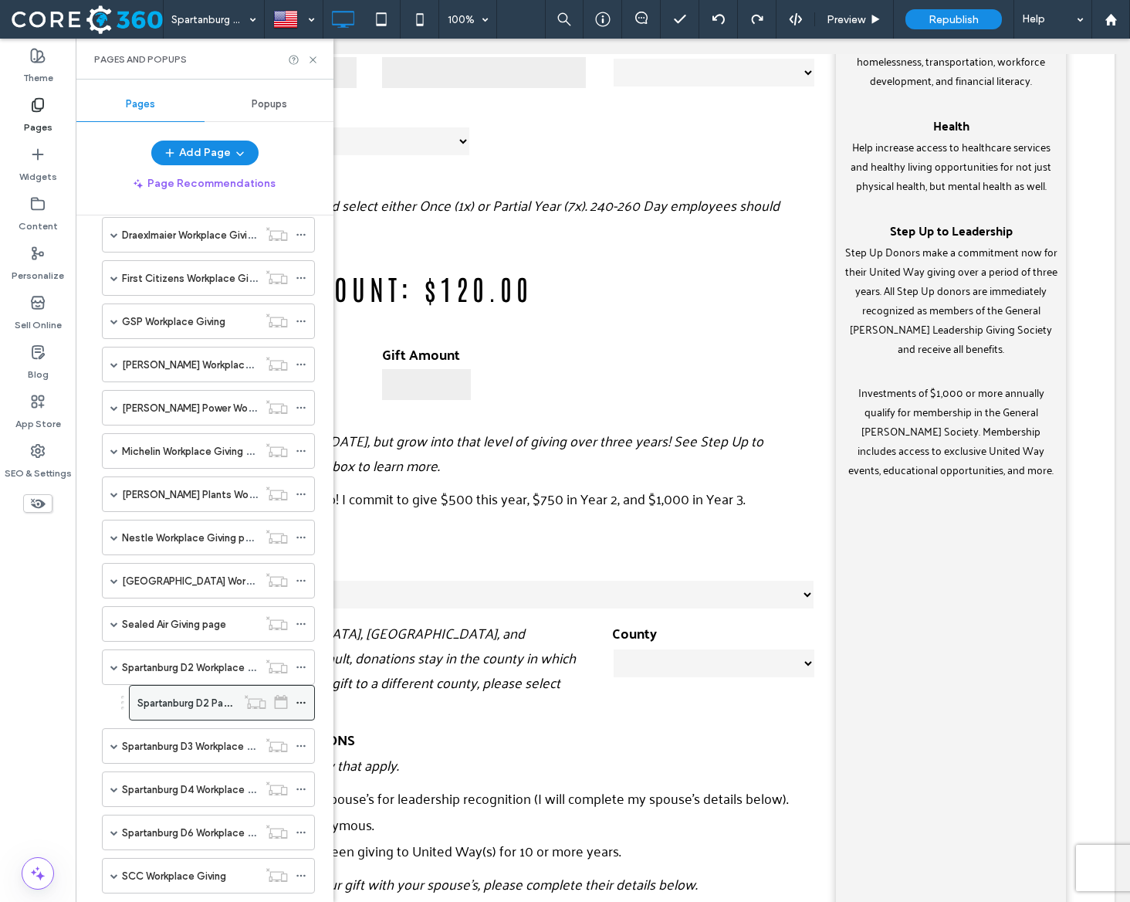
click at [298, 699] on icon at bounding box center [301, 702] width 11 height 11
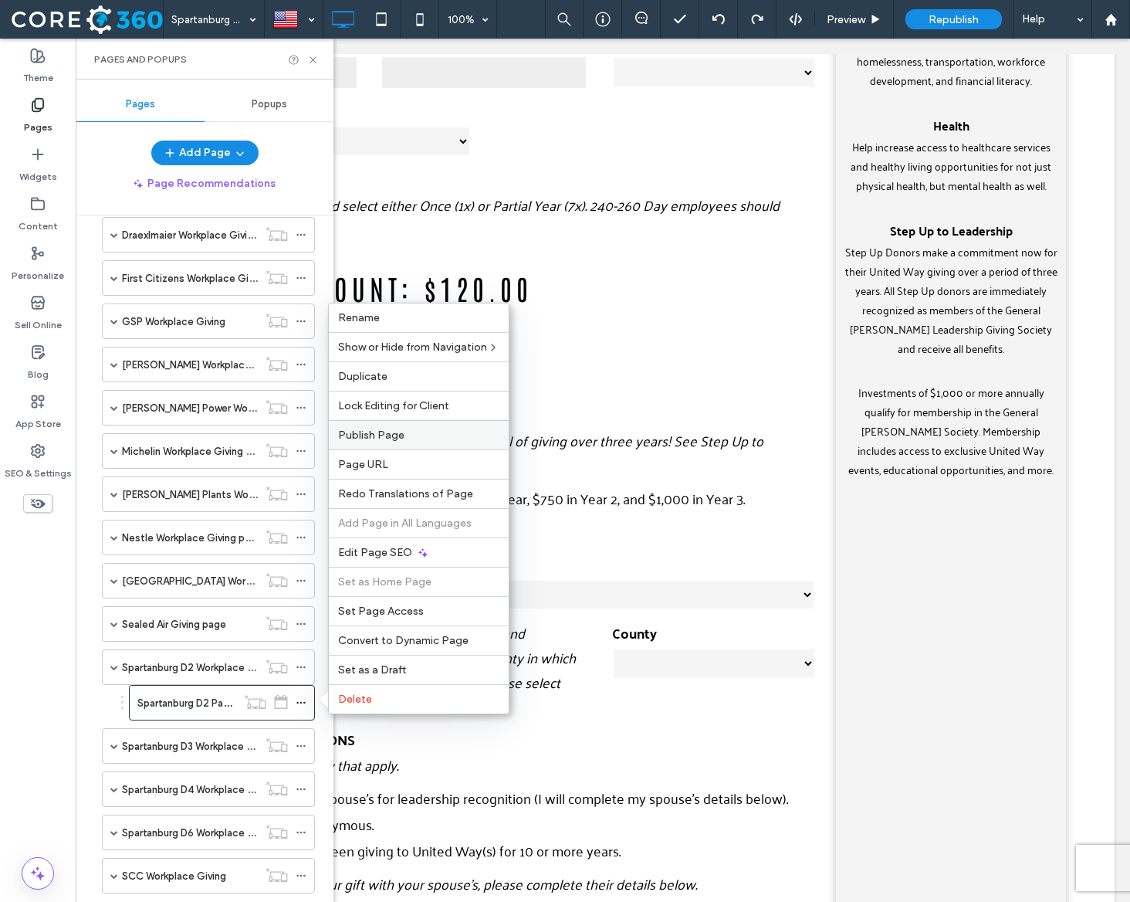
click at [408, 438] on label "Publish Page" at bounding box center [418, 434] width 161 height 13
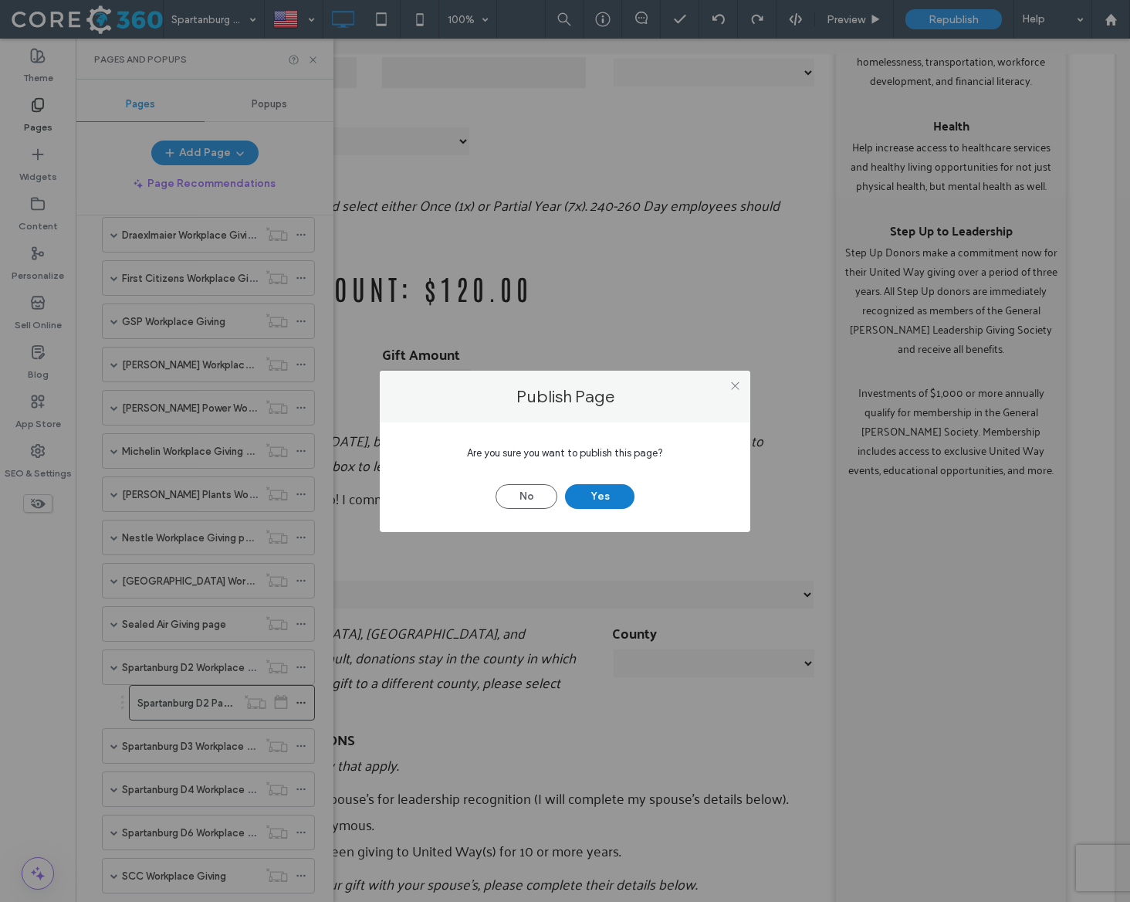
drag, startPoint x: 583, startPoint y: 499, endPoint x: 434, endPoint y: 391, distance: 183.6
click at [583, 499] on button "Yes" at bounding box center [599, 496] width 69 height 25
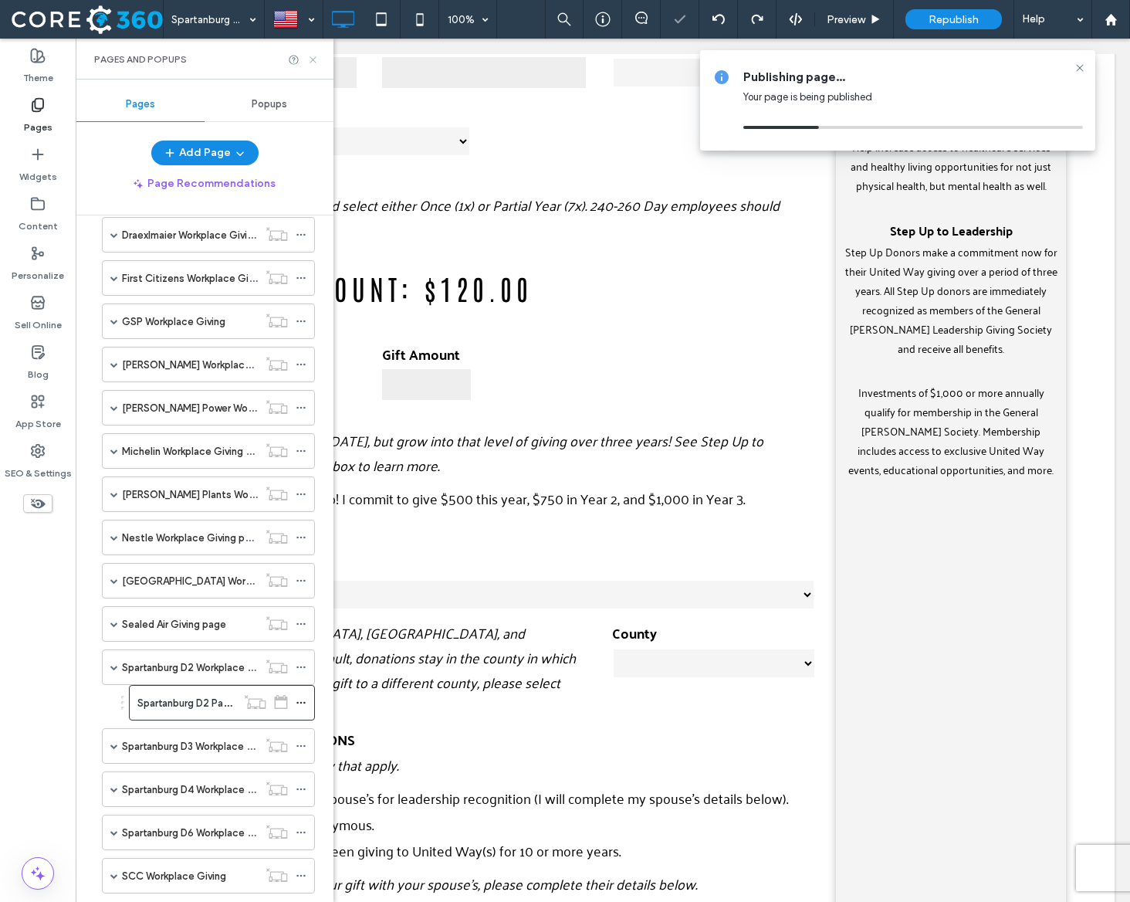
click at [312, 59] on use at bounding box center [313, 59] width 6 height 6
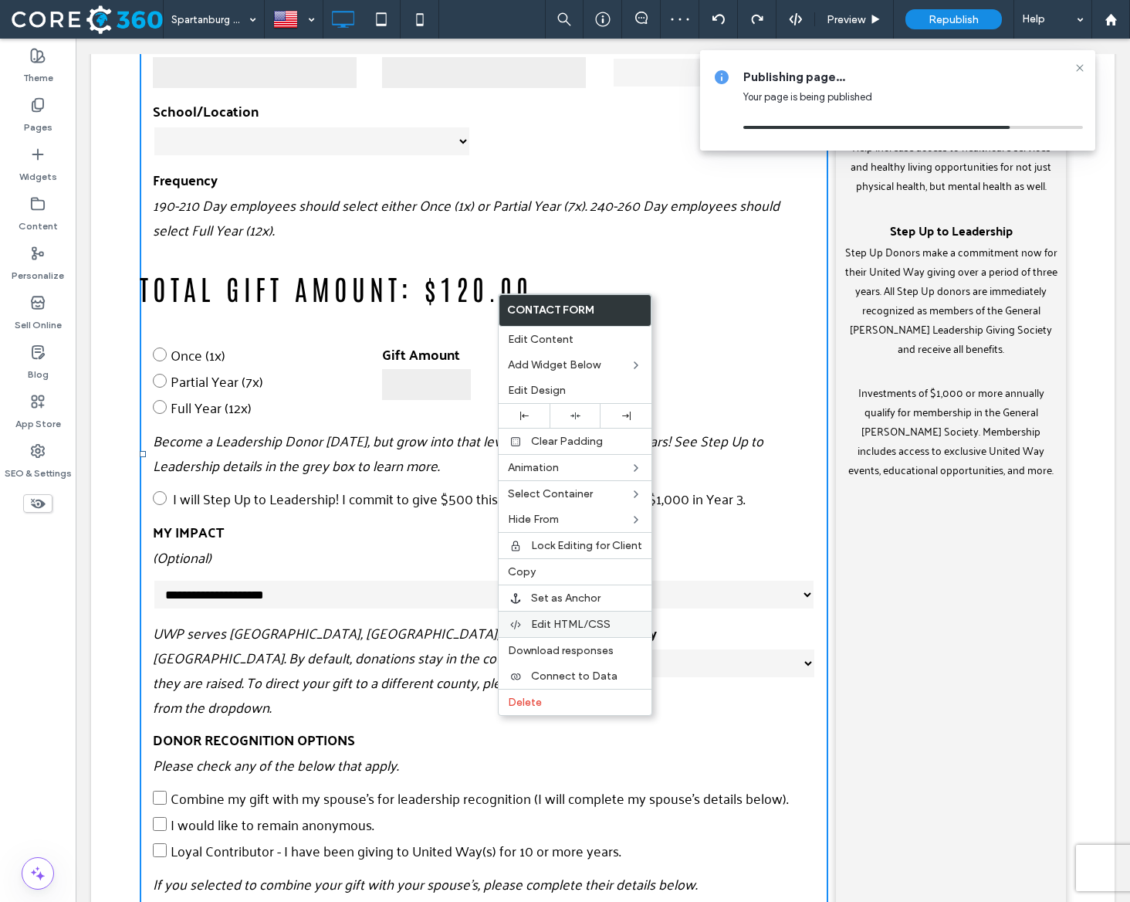
click at [591, 615] on div "Edit HTML/CSS" at bounding box center [575, 624] width 153 height 26
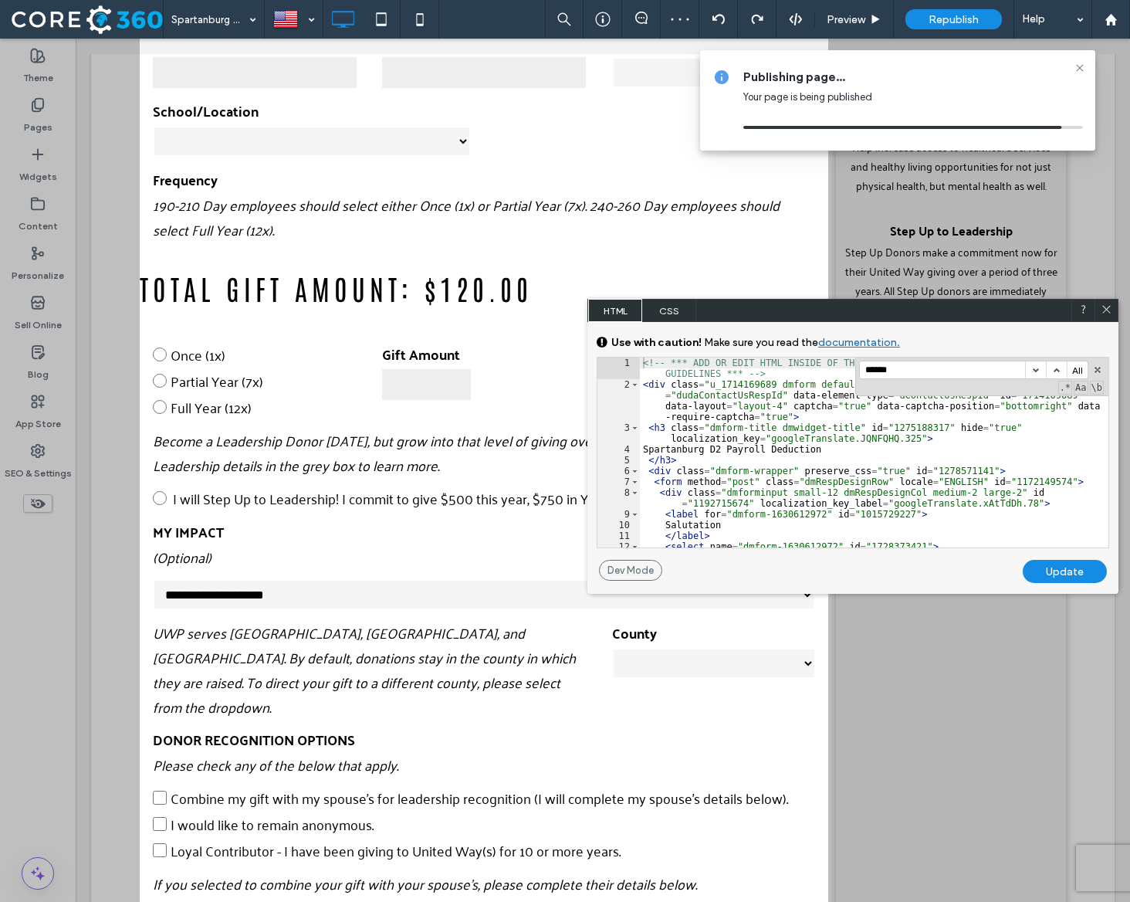
click at [793, 393] on div "<!-- *** ADD OR EDIT HTML INSIDE OF THE dmRespCol DIVS, SEE DOCUMENTATION FOR G…" at bounding box center [874, 468] width 469 height 222
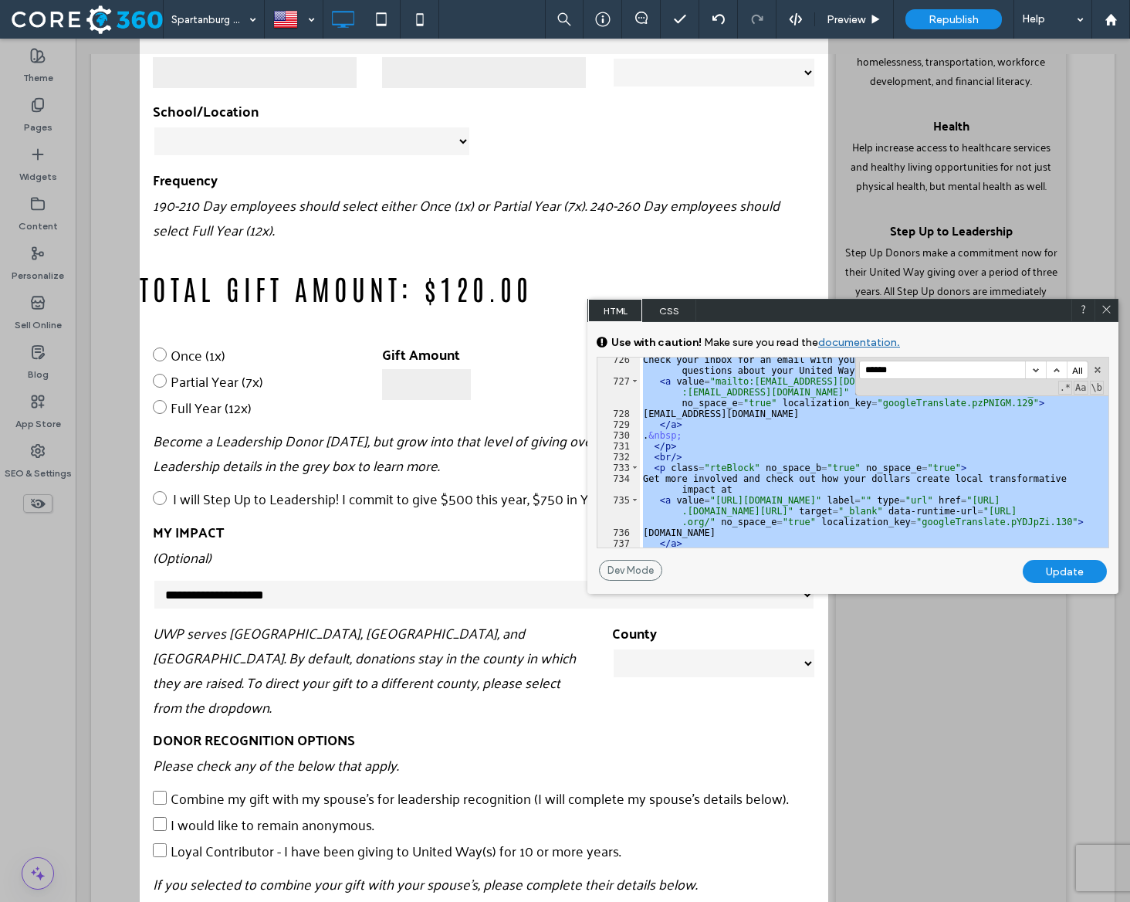
scroll to position [2296, 0]
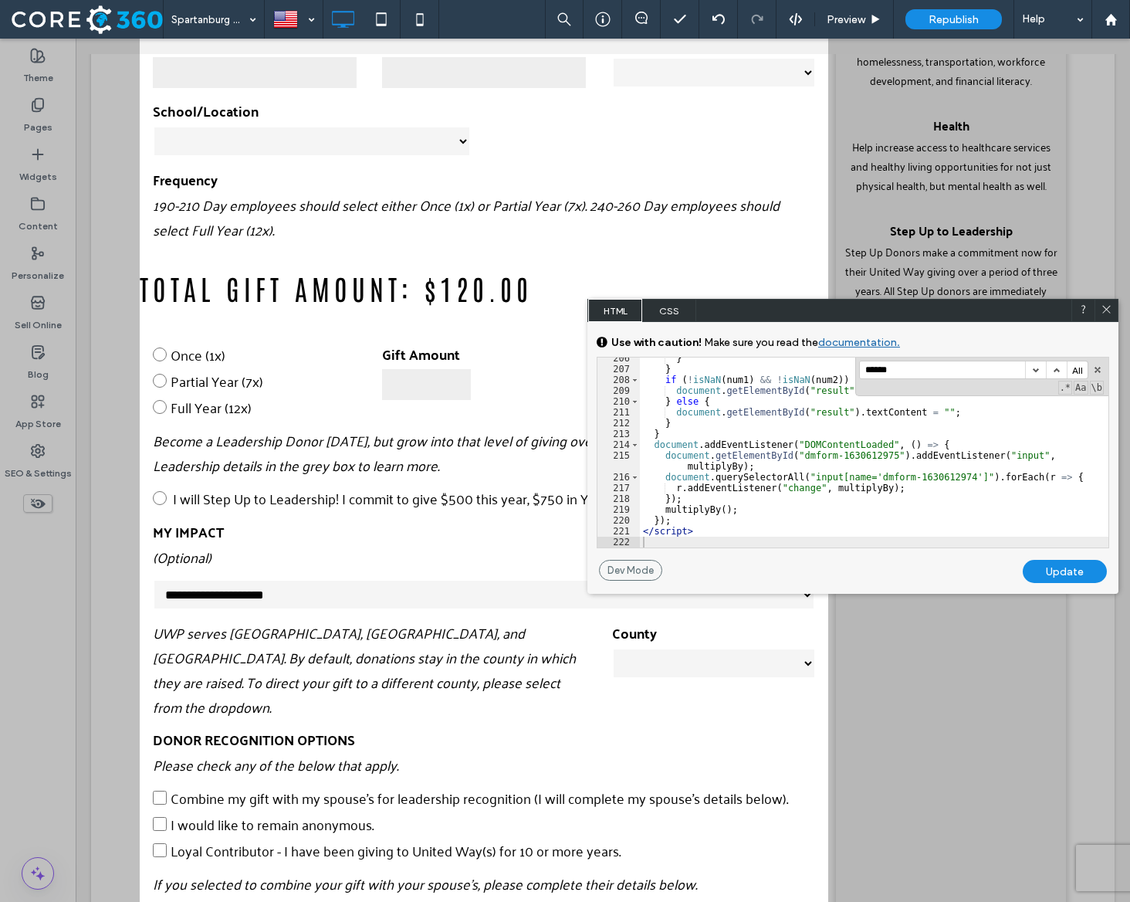
click at [1044, 569] on div "Update" at bounding box center [1065, 571] width 84 height 23
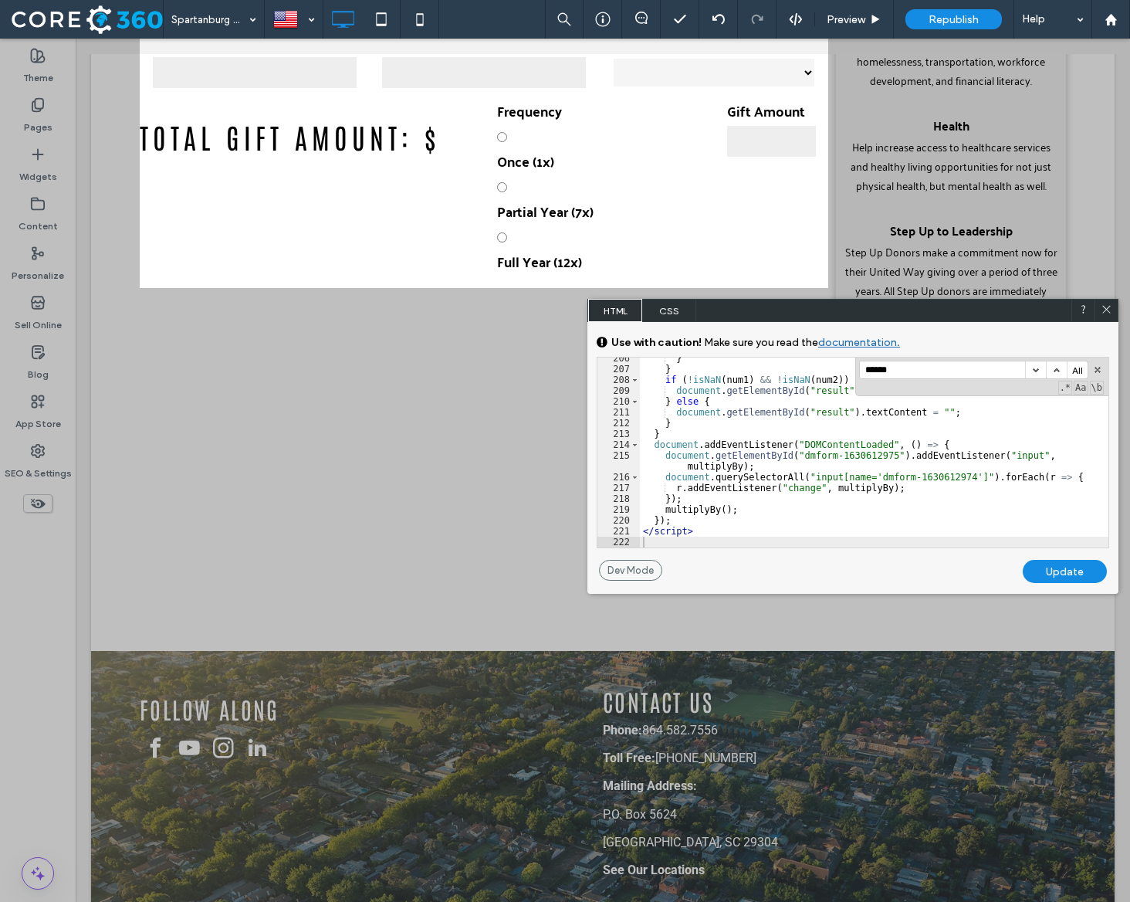
click at [892, 364] on input "*****" at bounding box center [942, 369] width 165 height 17
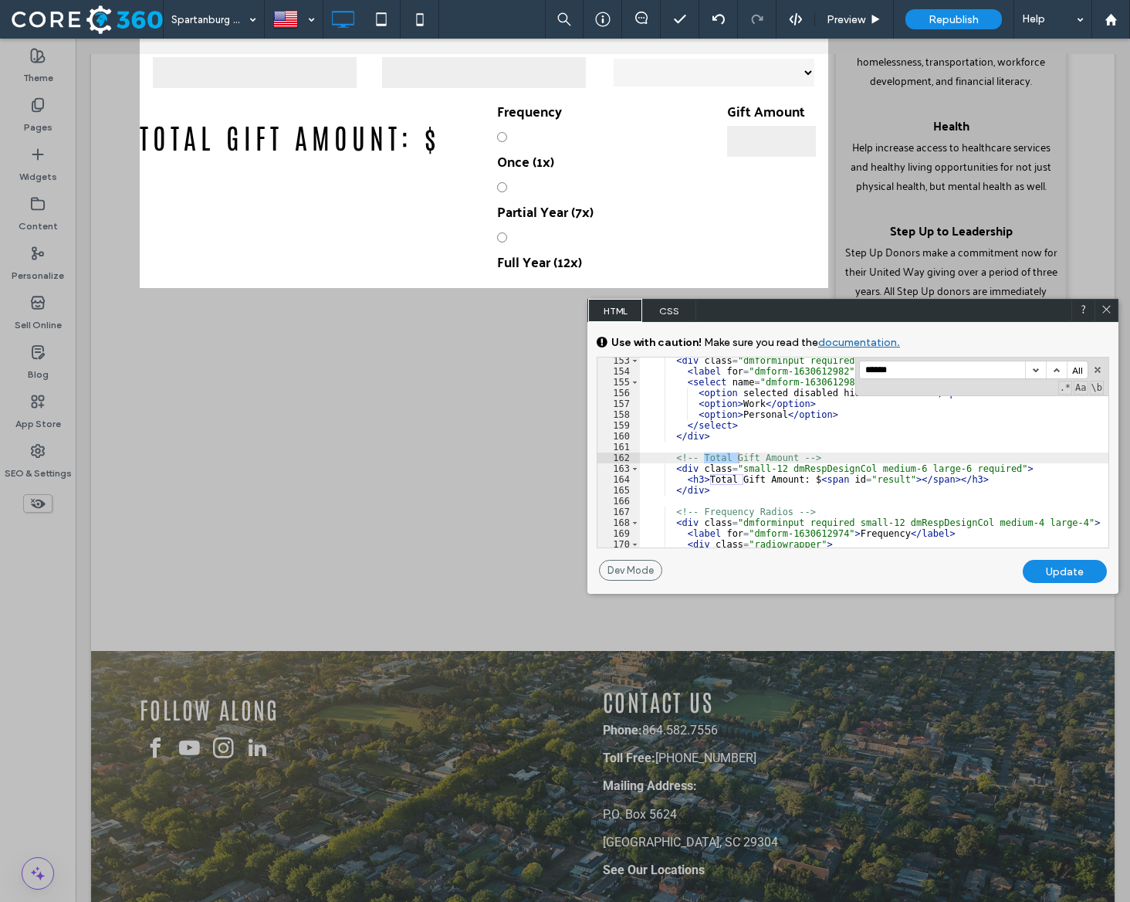
click at [703, 470] on div "< div class = "dmforminput required small-12 dmRespDesignCol medium-4 large-4" …" at bounding box center [874, 461] width 469 height 212
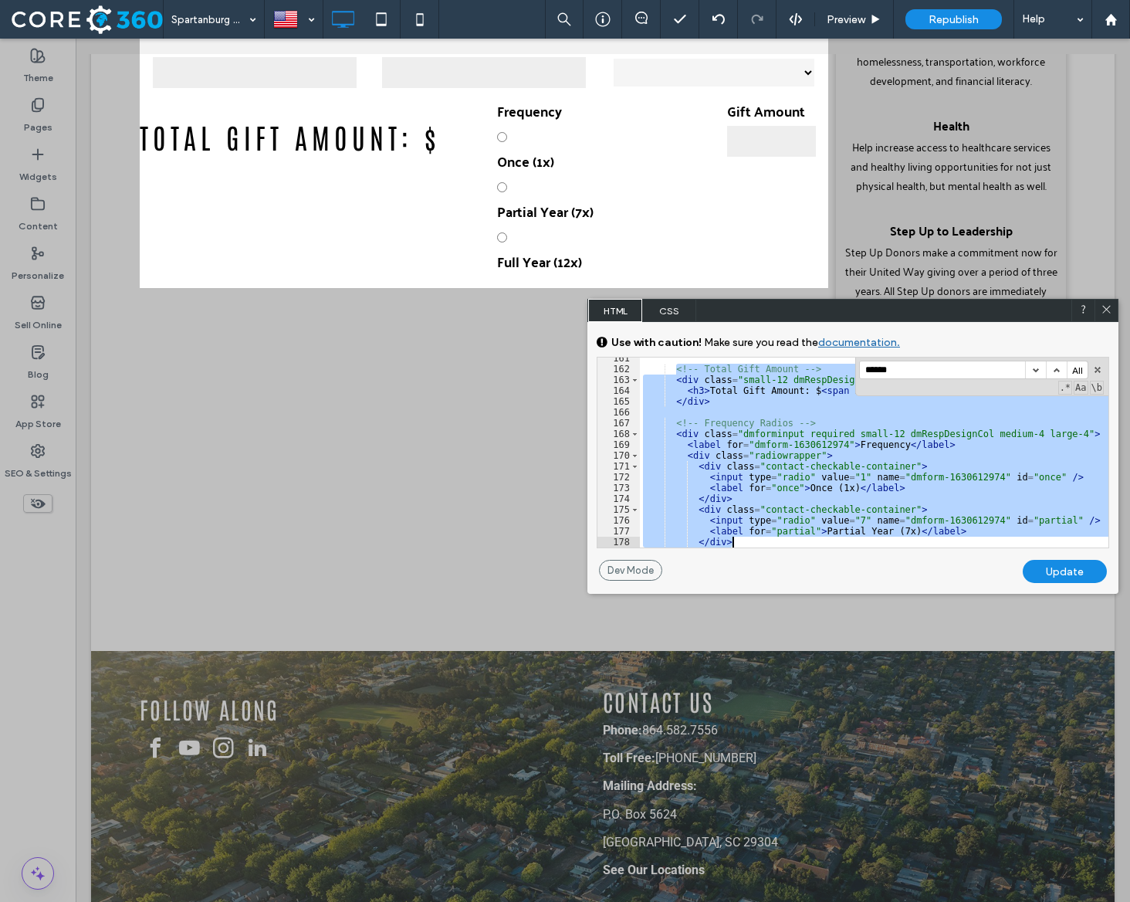
scroll to position [2296, 0]
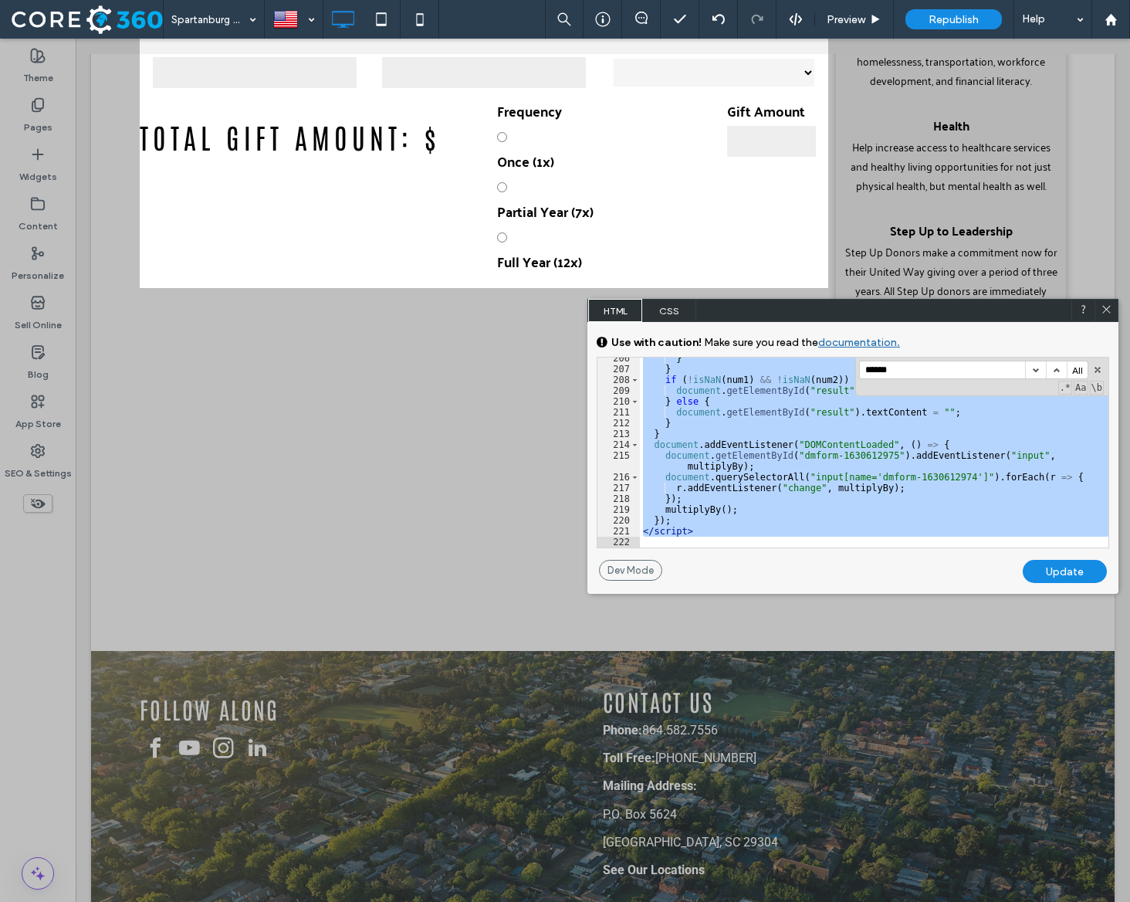
drag, startPoint x: 675, startPoint y: 460, endPoint x: 850, endPoint y: 696, distance: 294.1
click at [850, 696] on body ".wqwq-1{fill:#231f20;} .cls-1q, .cls-2q { fill-rule: evenodd; } .cls-2q { fill:…" at bounding box center [565, 451] width 1130 height 902
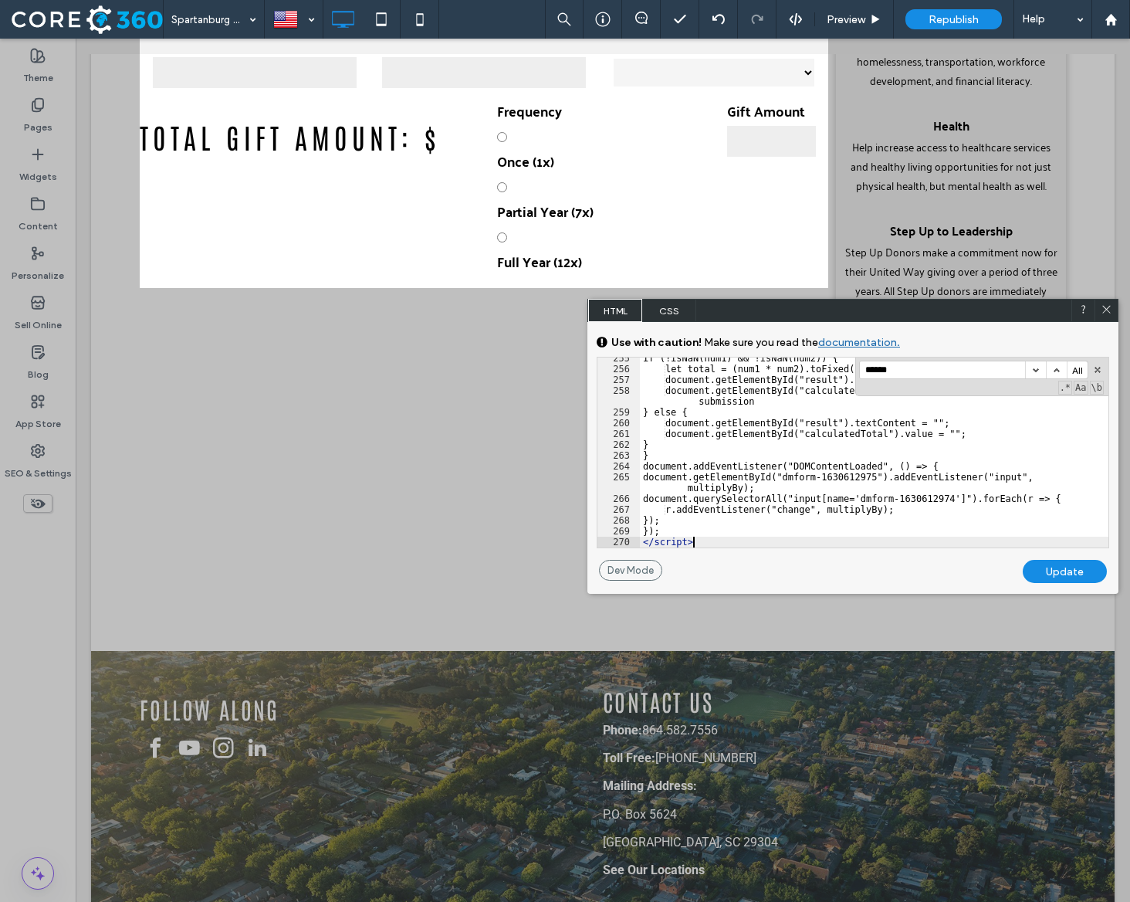
scroll to position [2868, 0]
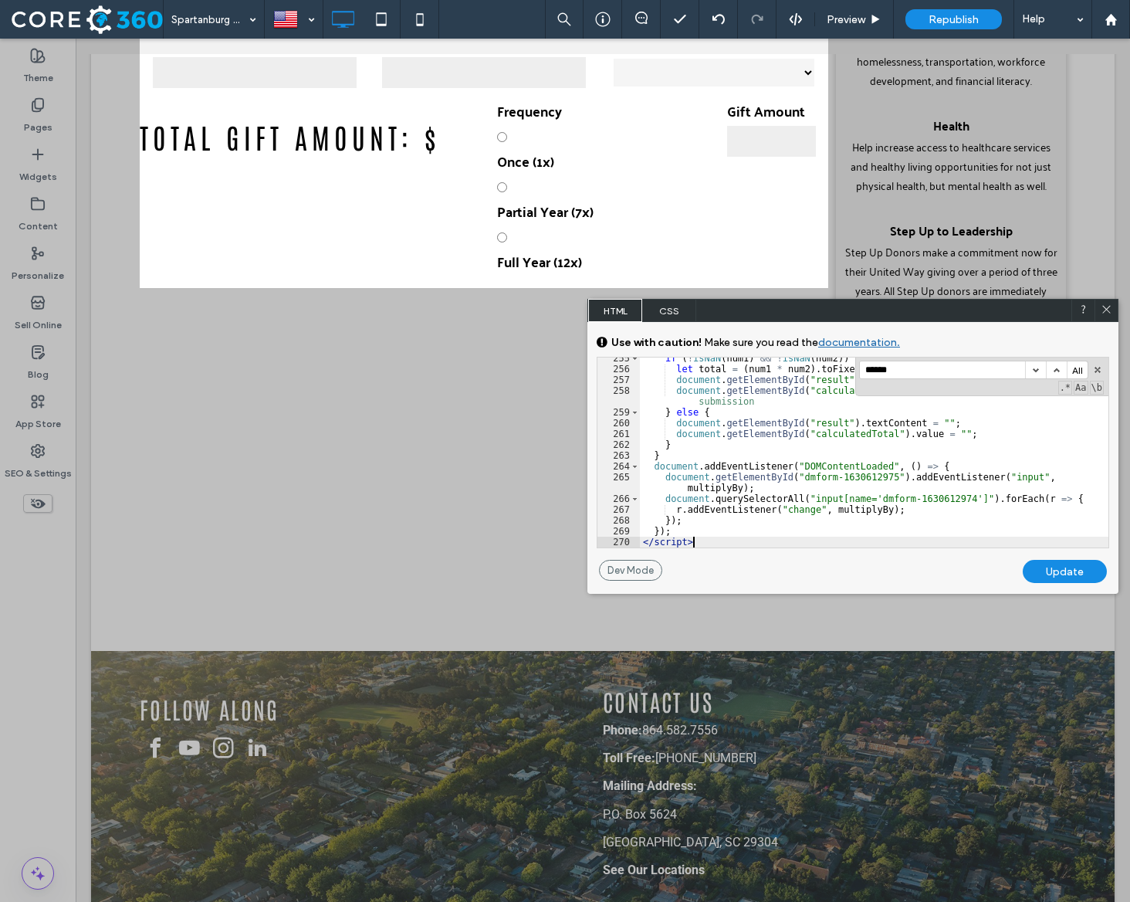
click at [1038, 577] on div "Update" at bounding box center [1065, 571] width 84 height 23
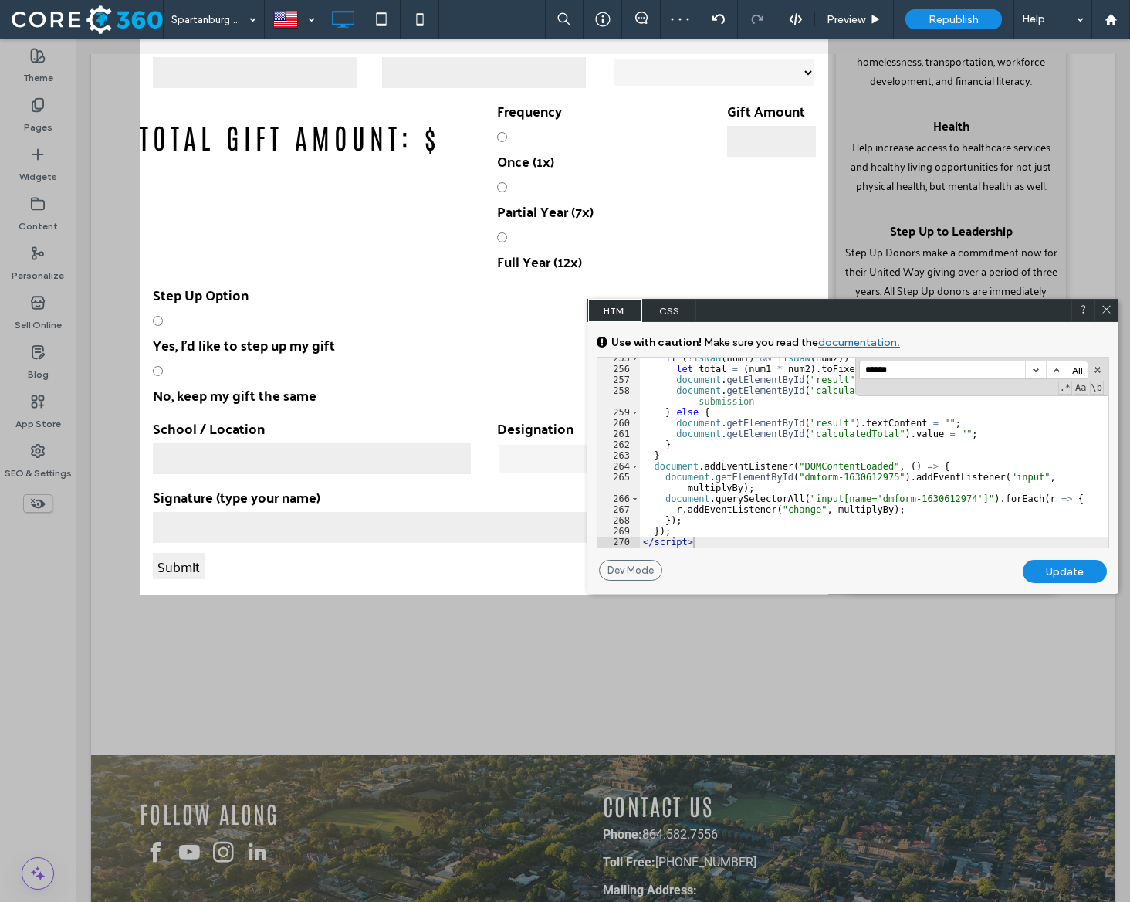
click at [820, 477] on div "if ( ! isNaN ( num1 ) && ! isNaN ( num2 )) { let total = ( num1 * num2 ) . toFi…" at bounding box center [874, 459] width 469 height 212
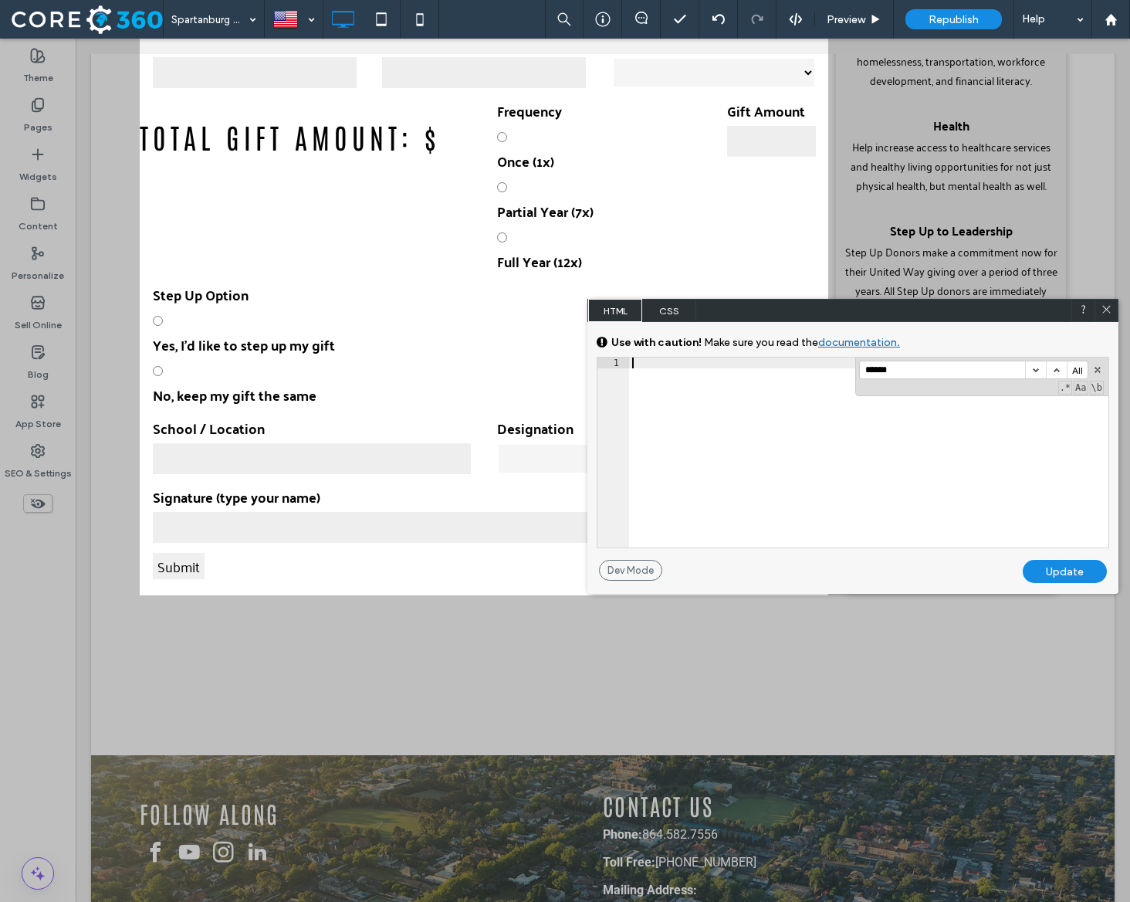
scroll to position [9439, 0]
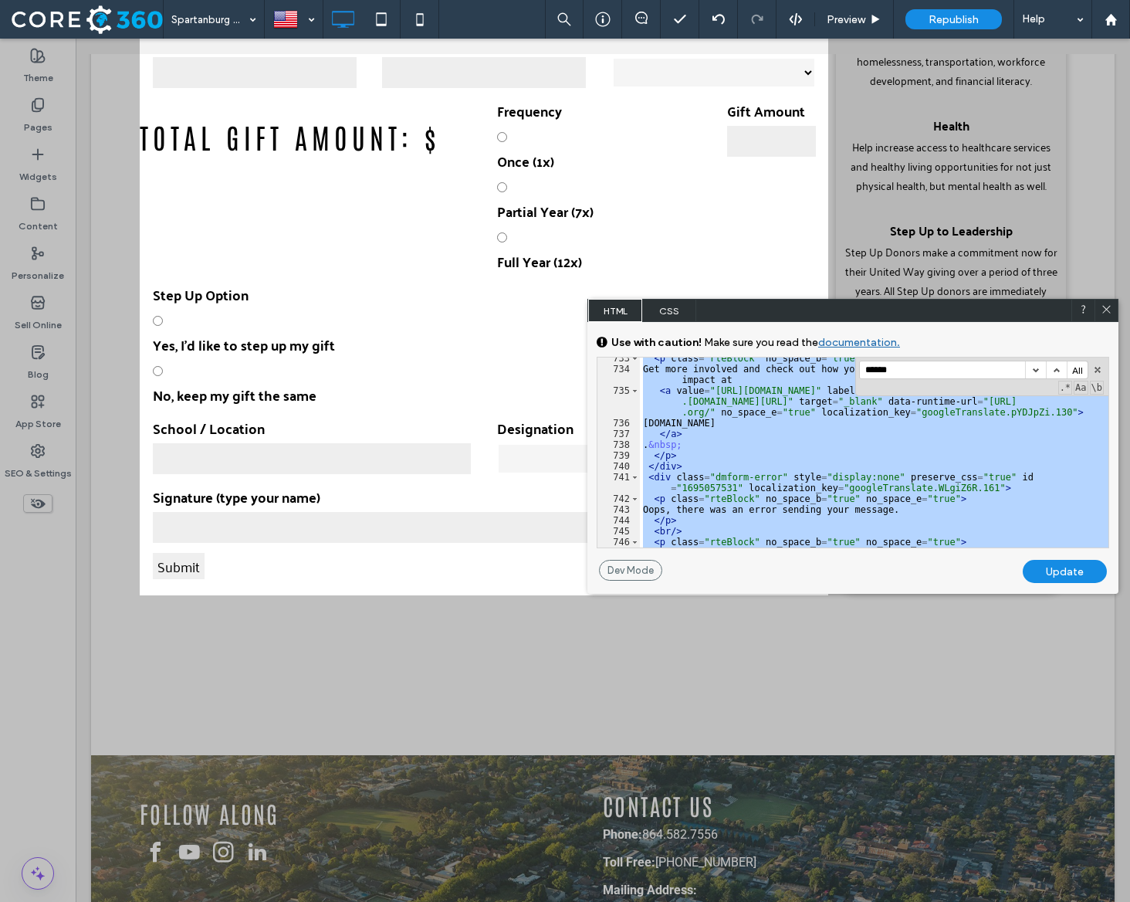
click at [1037, 574] on div "Update" at bounding box center [1065, 571] width 84 height 23
select select "**********"
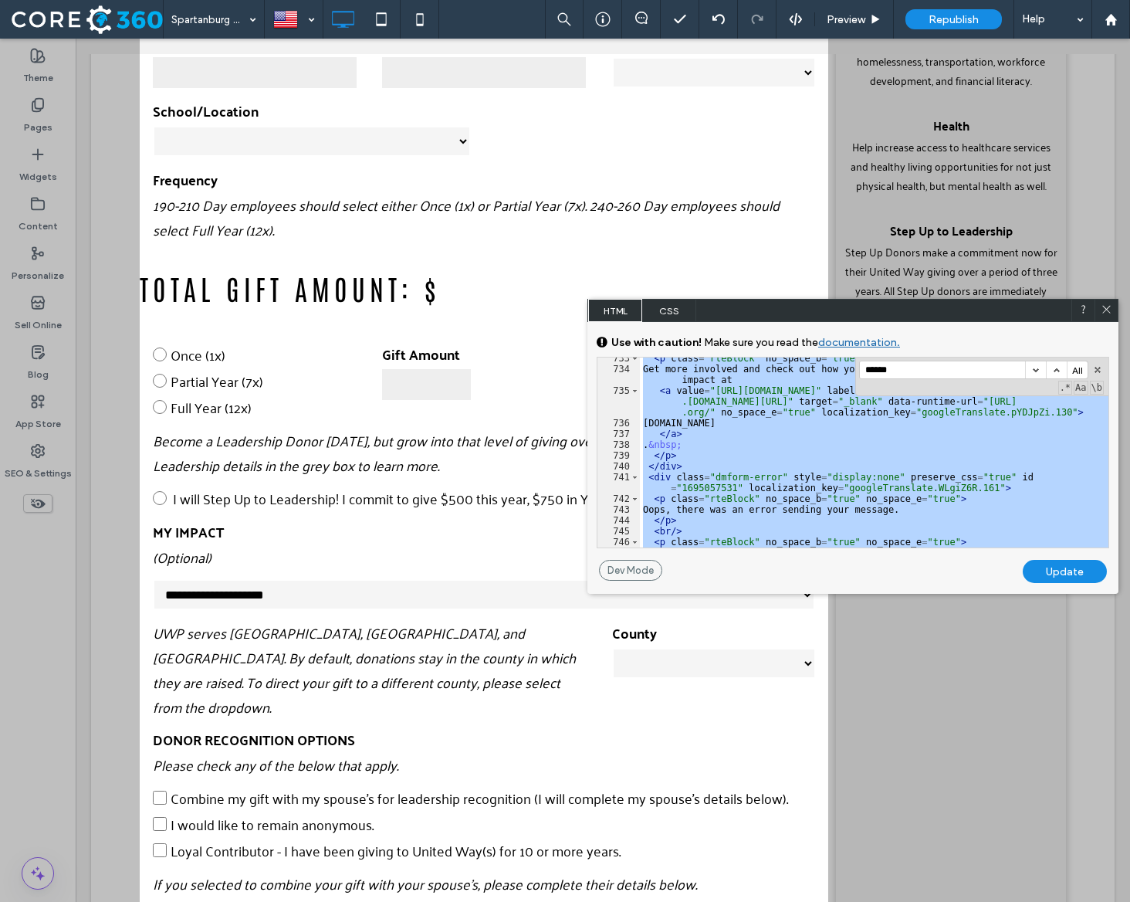
click at [780, 481] on div "< p class = "rteBlock" no_space_b = "true" no_space_e = "true" > Get more invol…" at bounding box center [874, 459] width 469 height 212
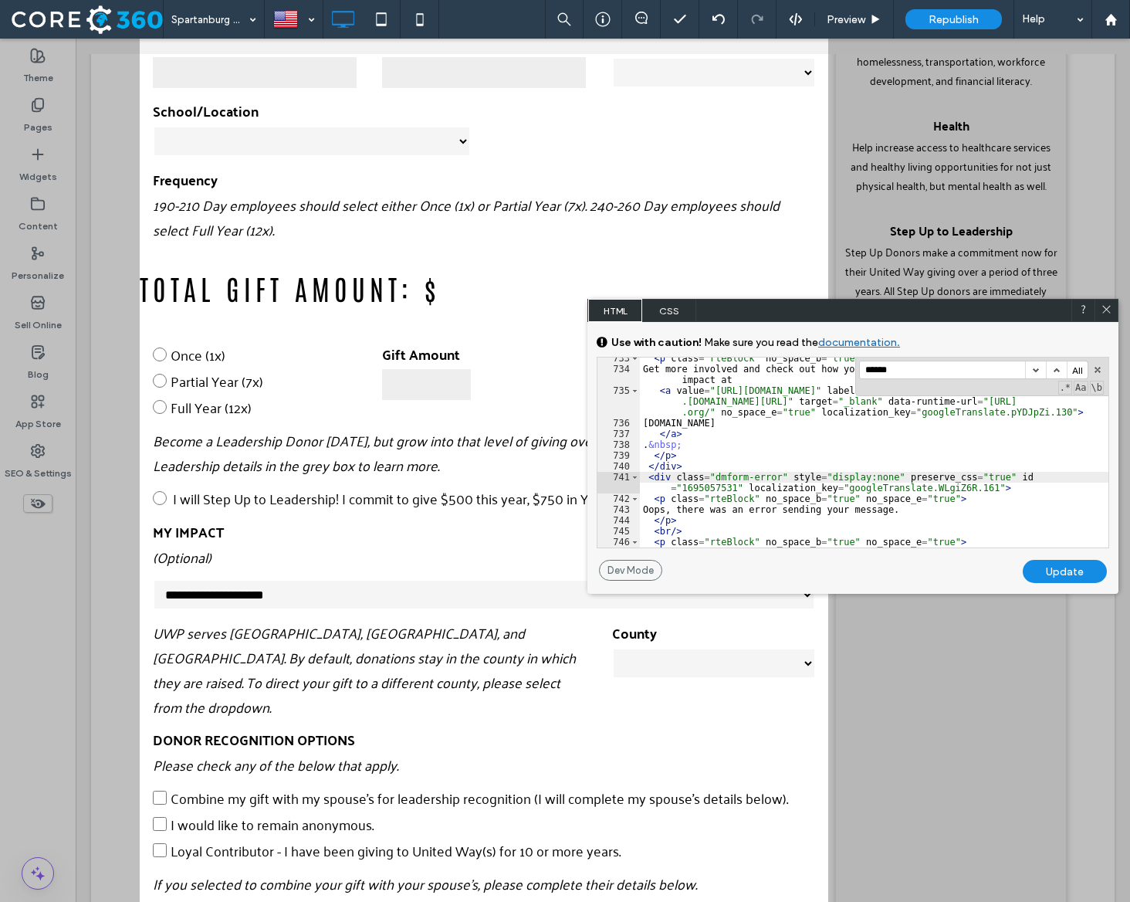
click at [780, 481] on div "< p class = "rteBlock" no_space_b = "true" no_space_e = "true" > Get more invol…" at bounding box center [874, 459] width 469 height 212
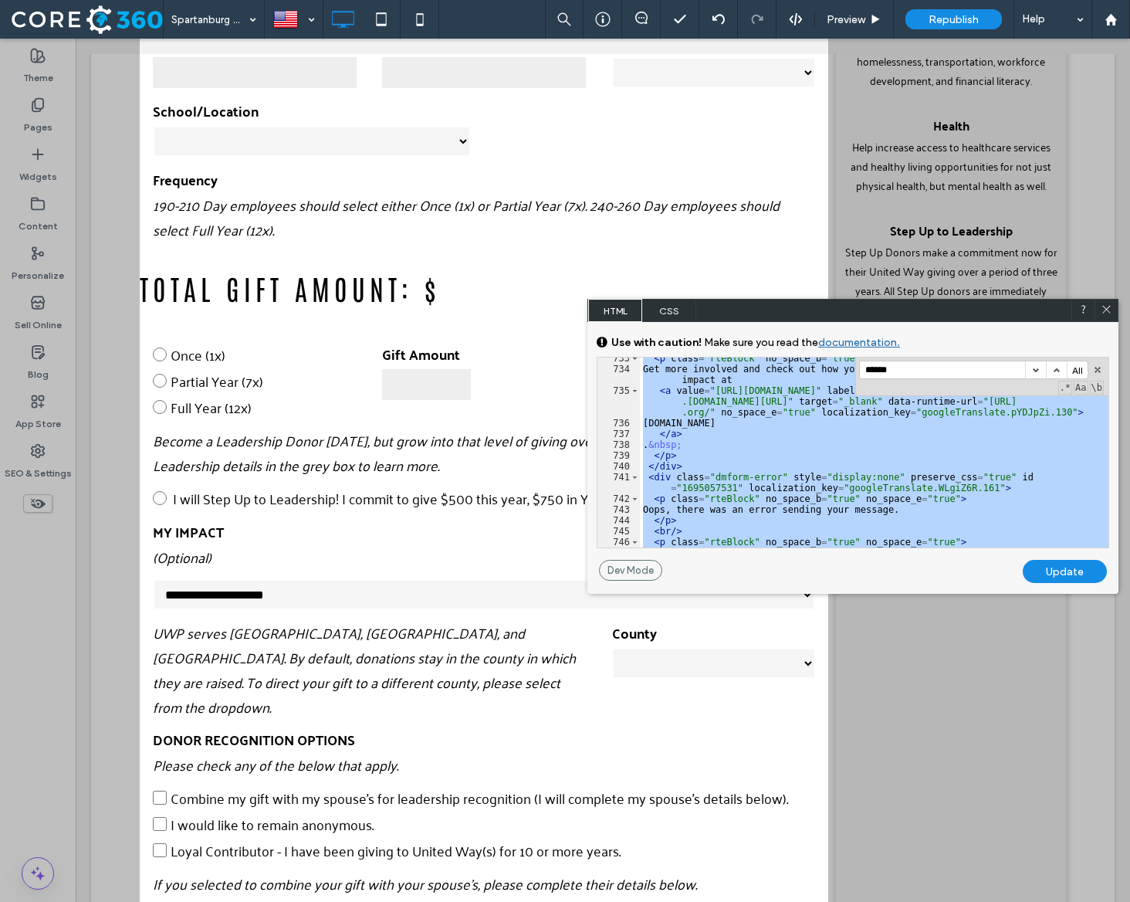
scroll to position [2739, 0]
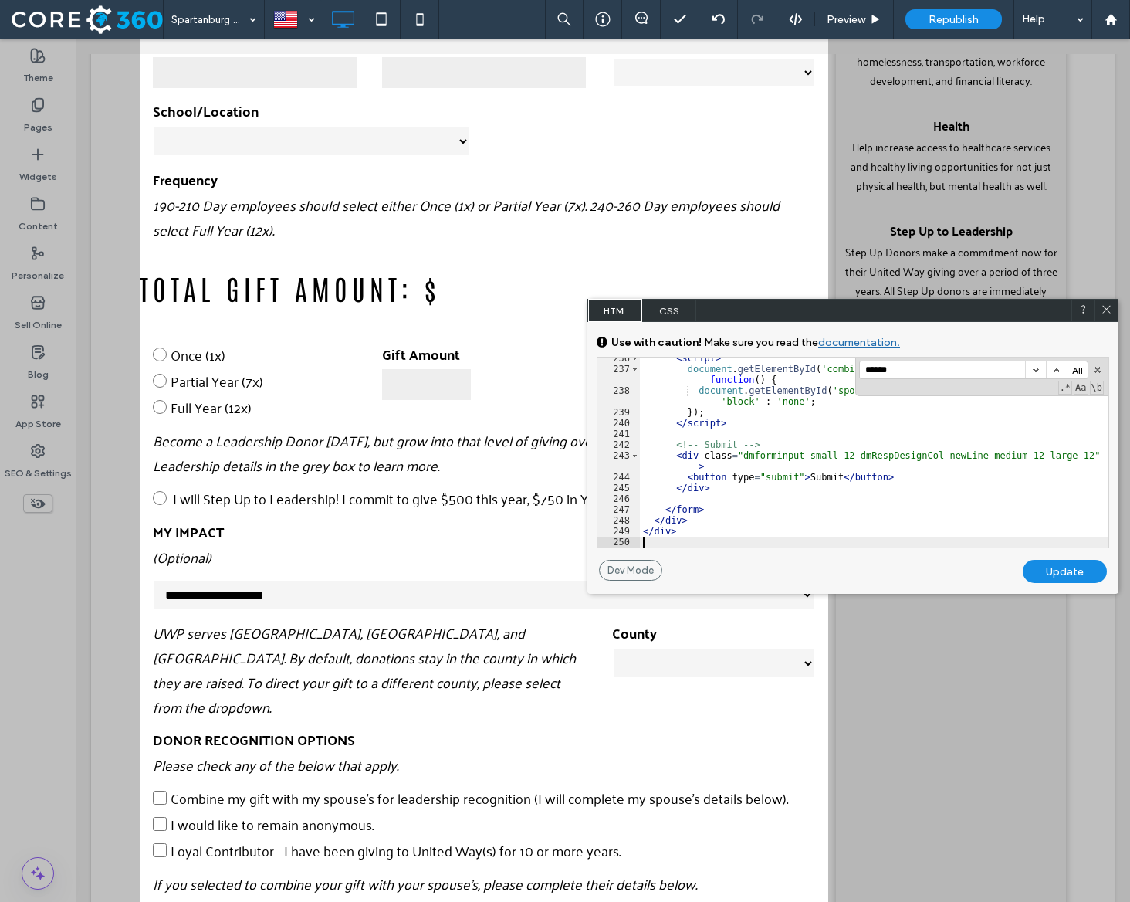
click at [1062, 584] on div "Dev Mode Undo Update" at bounding box center [852, 577] width 531 height 34
click at [1060, 572] on div "Update" at bounding box center [1065, 571] width 84 height 23
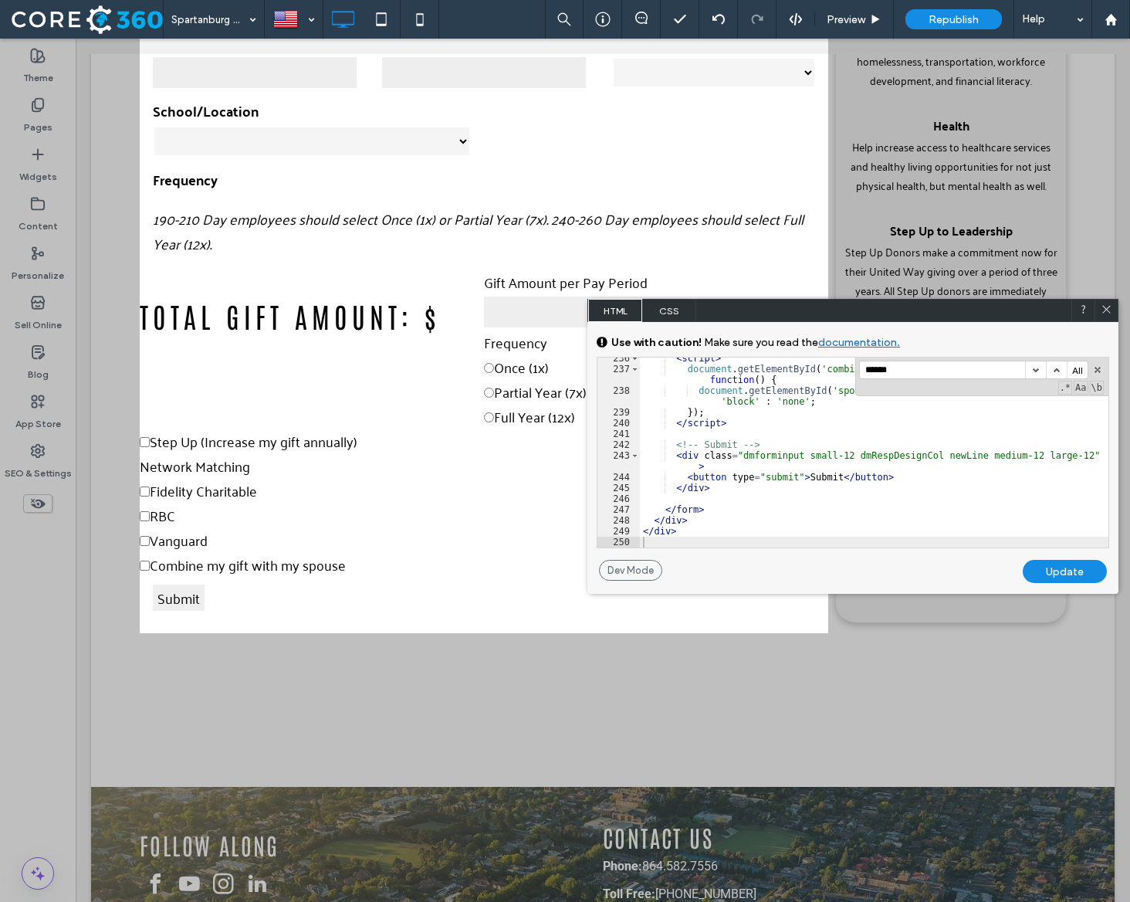
click at [1105, 316] on span at bounding box center [1107, 310] width 12 height 14
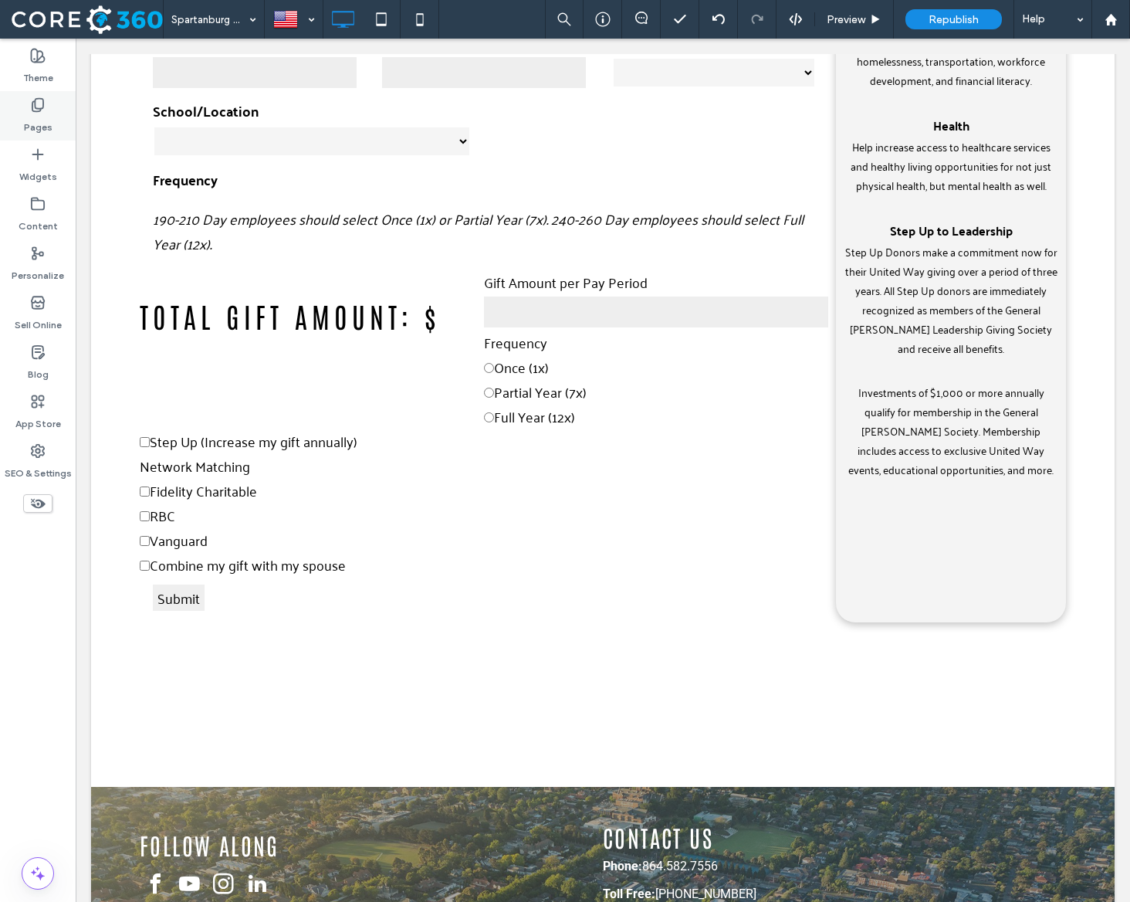
click at [33, 127] on label "Pages" at bounding box center [38, 124] width 29 height 22
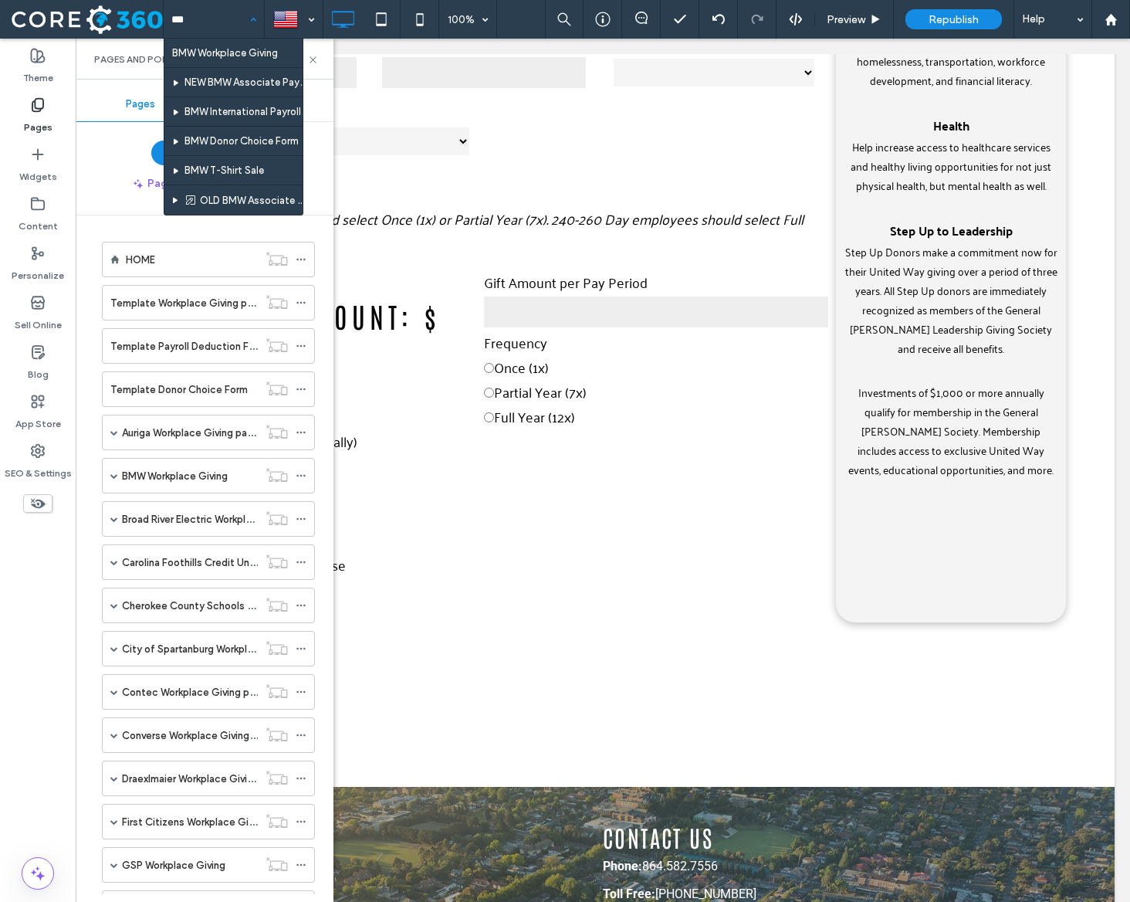
type input "***"
click at [42, 665] on div "Theme Pages Widgets Content Personalize Sell Online Blog App Store SEO & Settin…" at bounding box center [38, 470] width 76 height 863
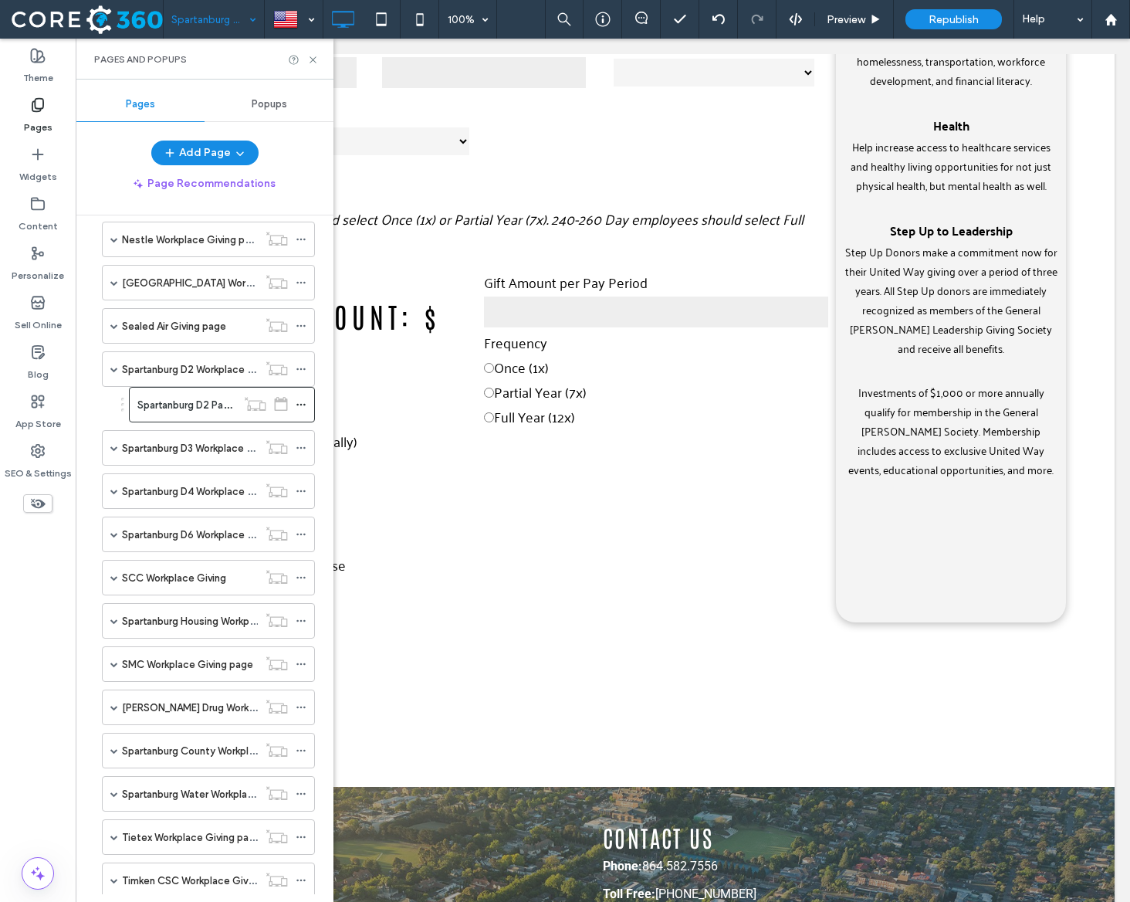
scroll to position [0, 0]
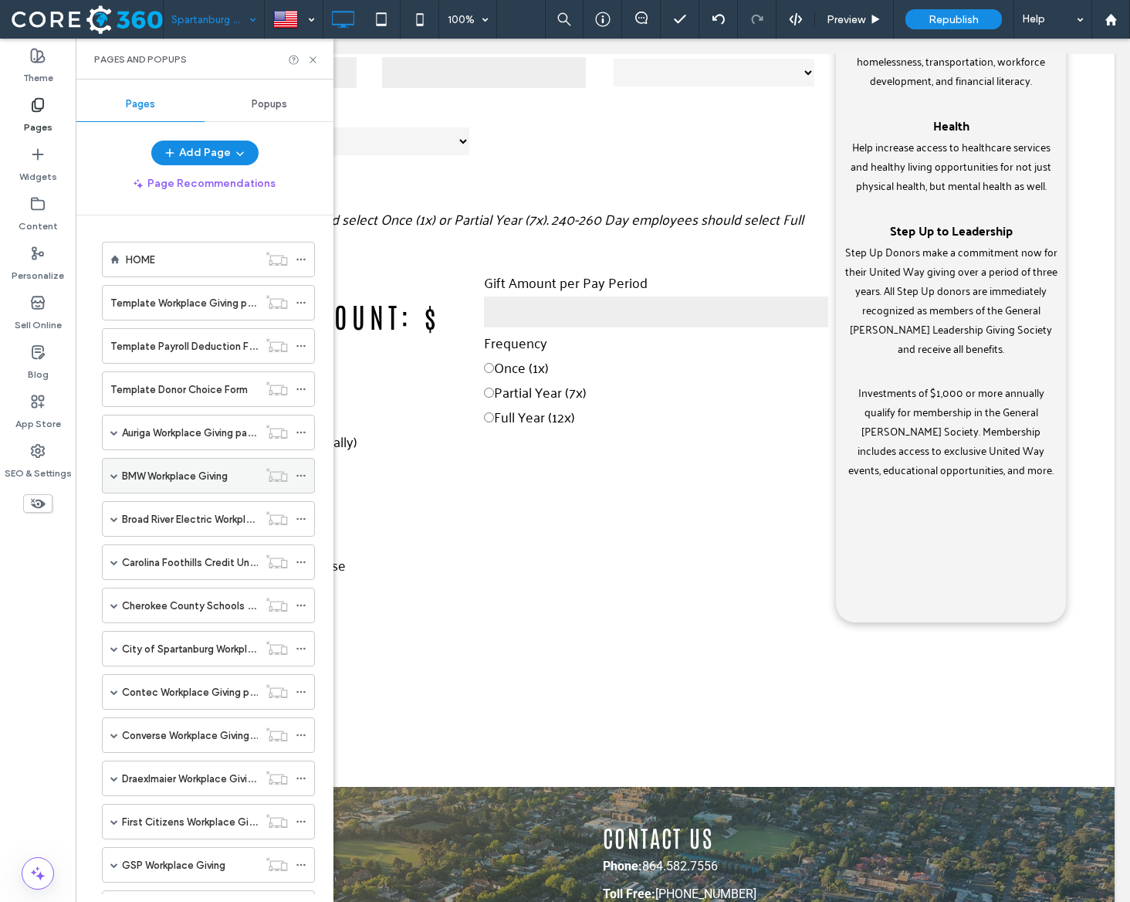
click at [118, 474] on div "BMW Workplace Giving" at bounding box center [208, 476] width 213 height 36
click at [113, 474] on span at bounding box center [114, 476] width 8 height 8
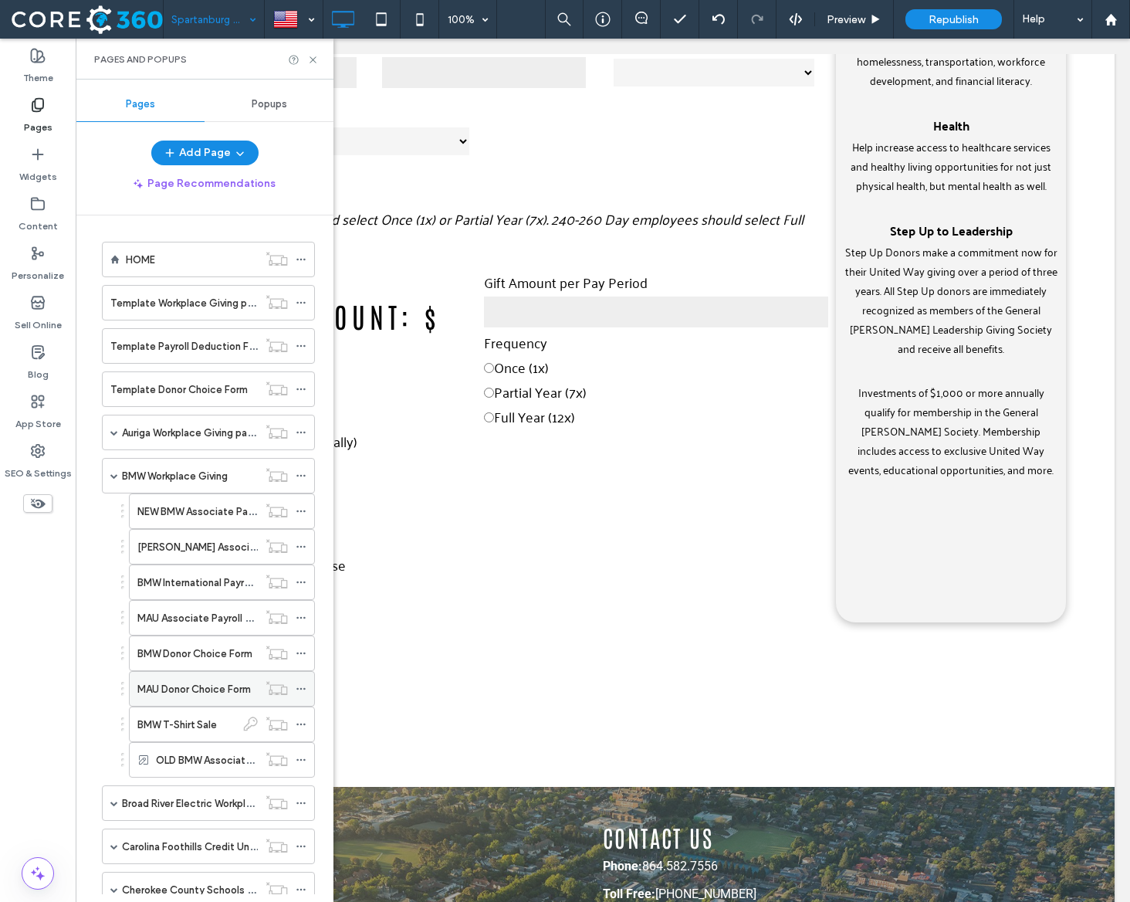
click at [203, 689] on label "MAU Donor Choice Form" at bounding box center [193, 688] width 113 height 27
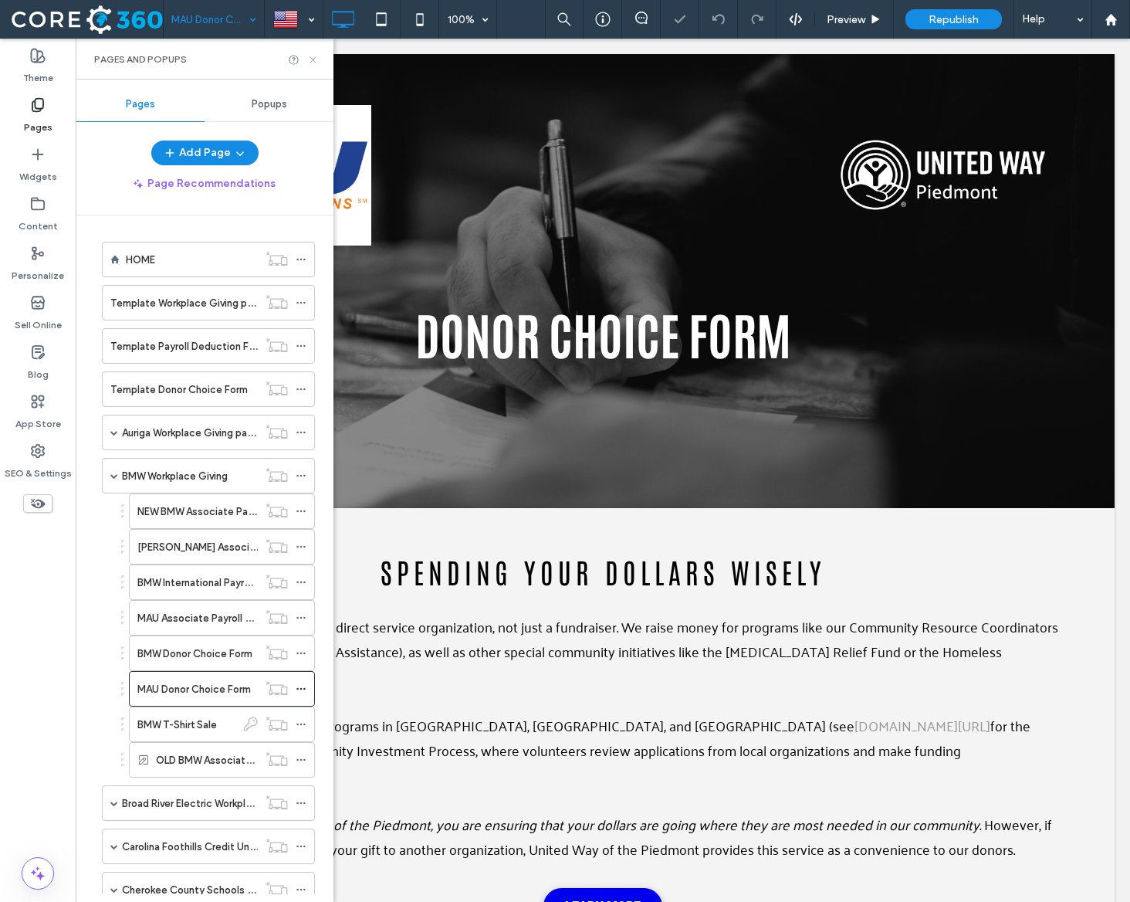
click at [315, 59] on icon at bounding box center [313, 60] width 12 height 12
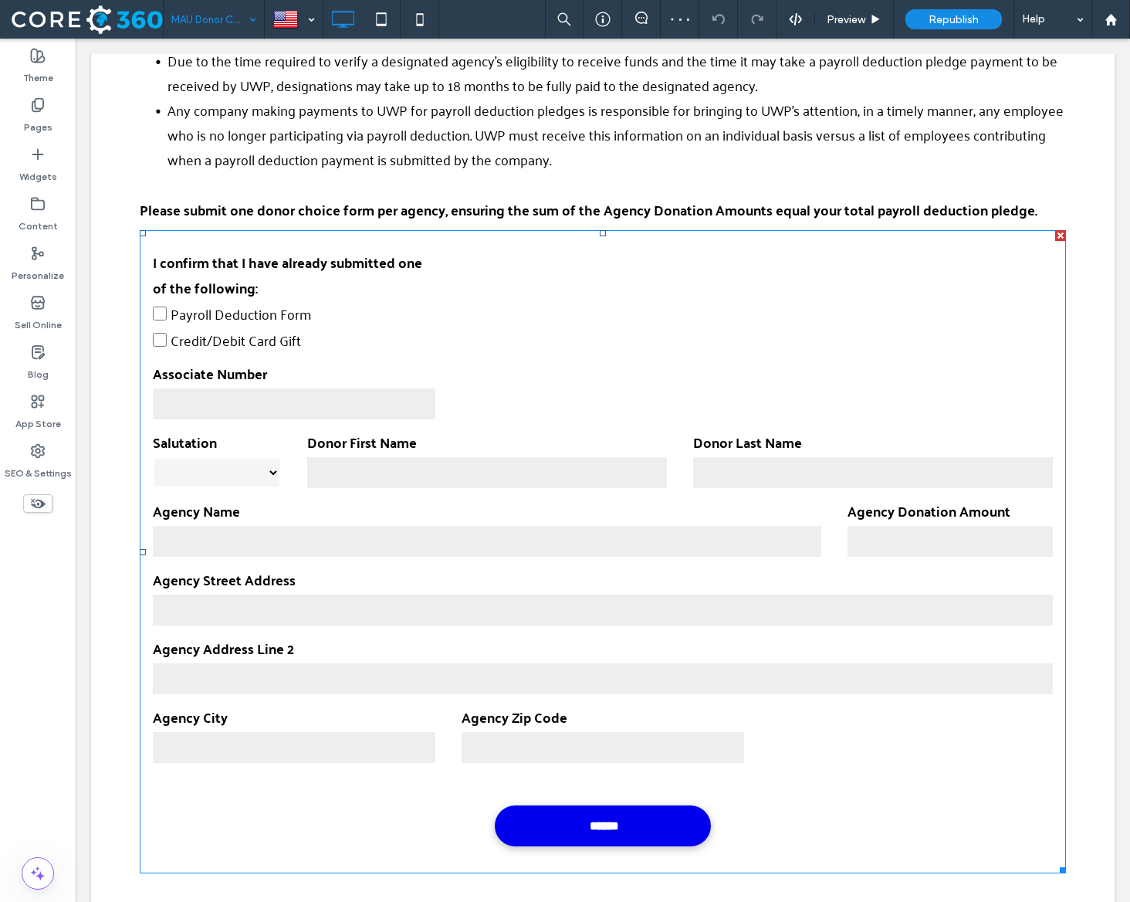
scroll to position [1191, 0]
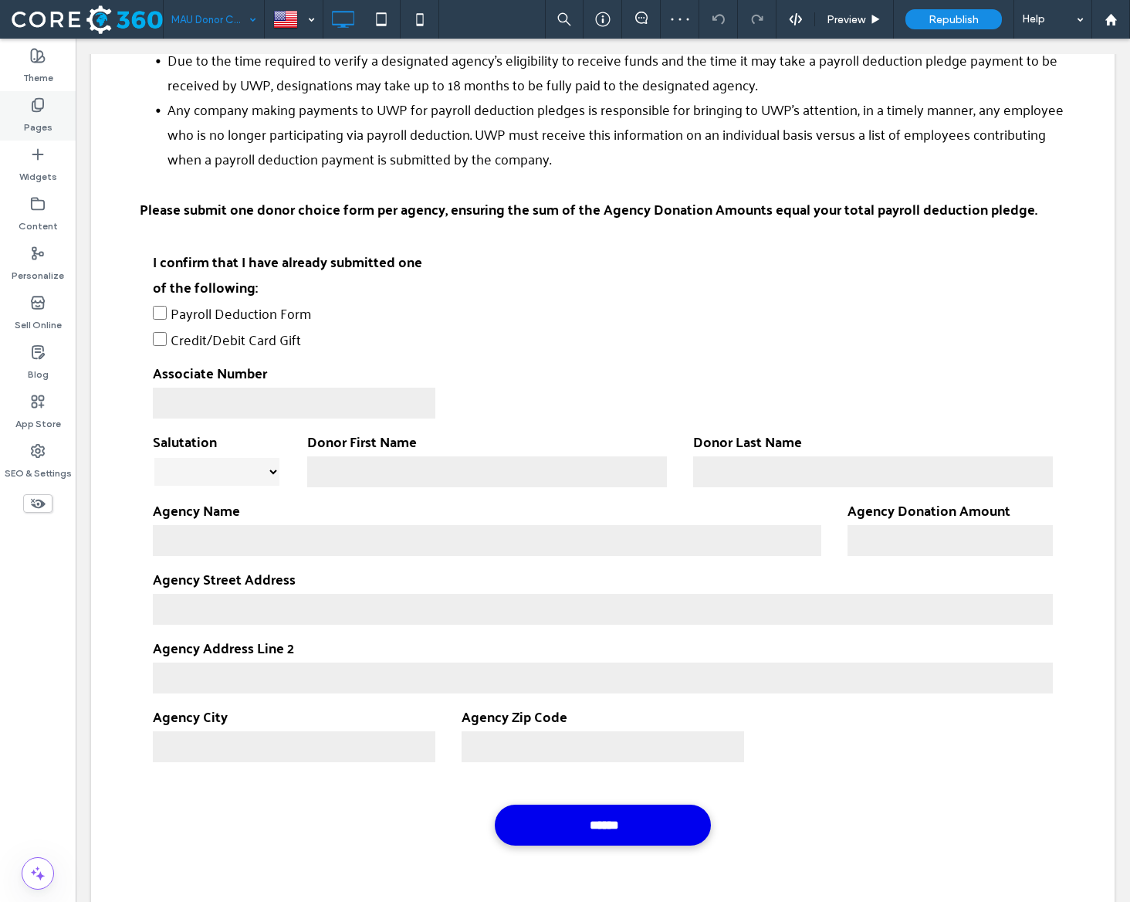
click at [48, 123] on label "Pages" at bounding box center [38, 124] width 29 height 22
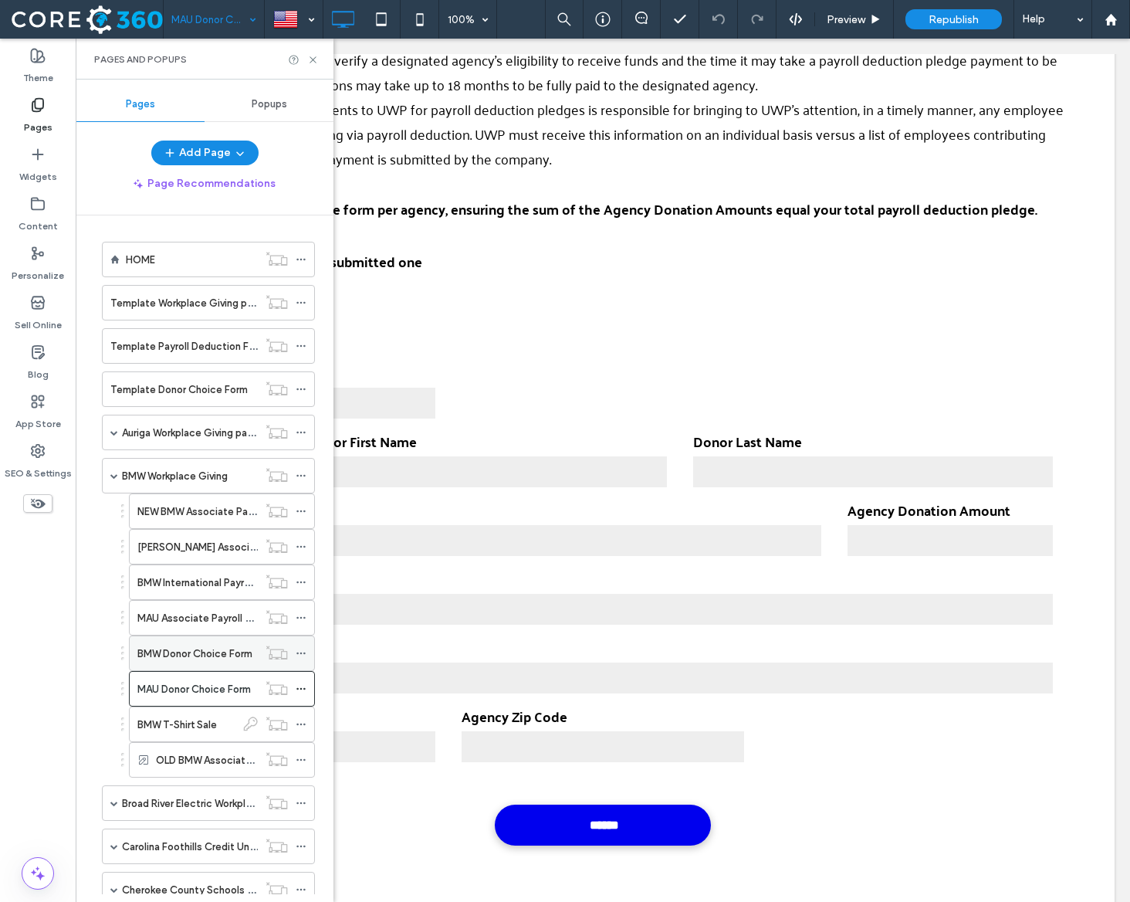
click at [207, 658] on label "BMW Donor Choice Form" at bounding box center [194, 653] width 115 height 27
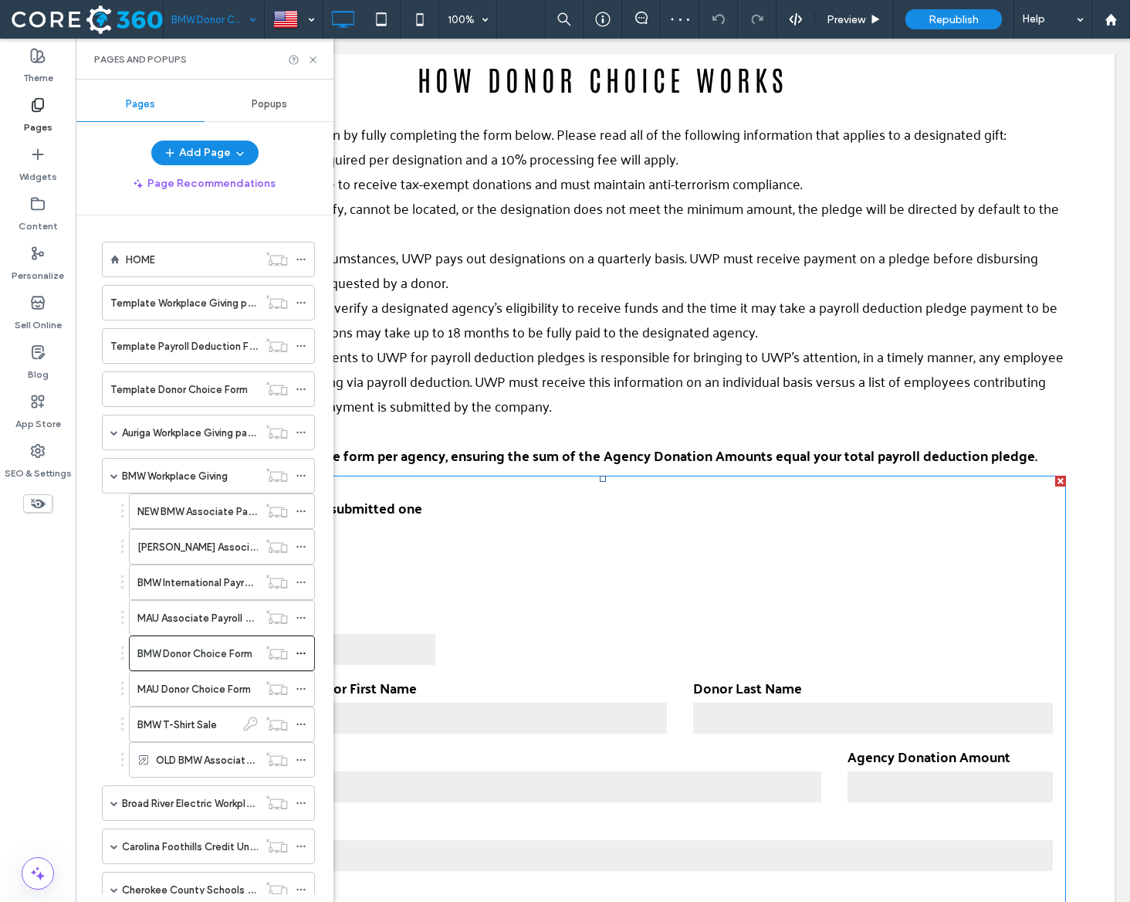
scroll to position [1232, 0]
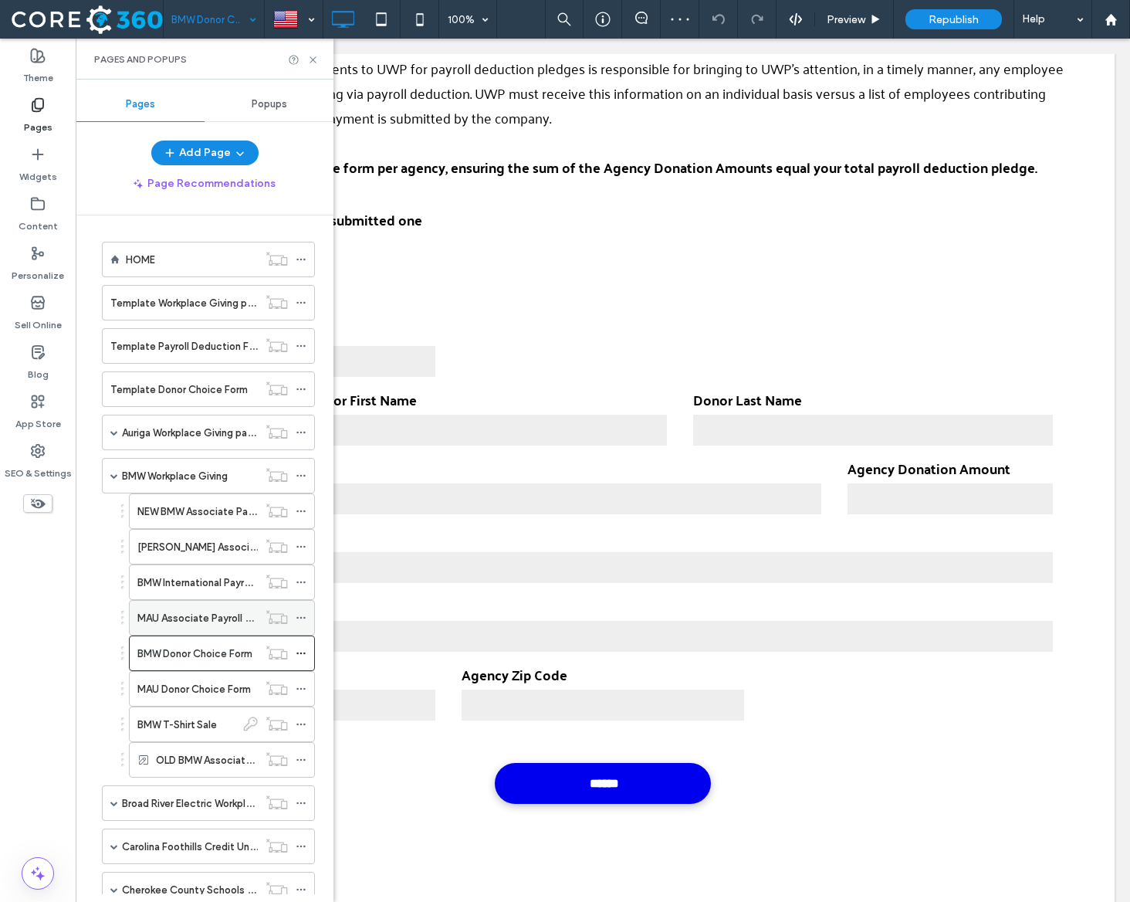
click at [184, 624] on label "MAU Associate Payroll Deduction Form" at bounding box center [228, 617] width 182 height 27
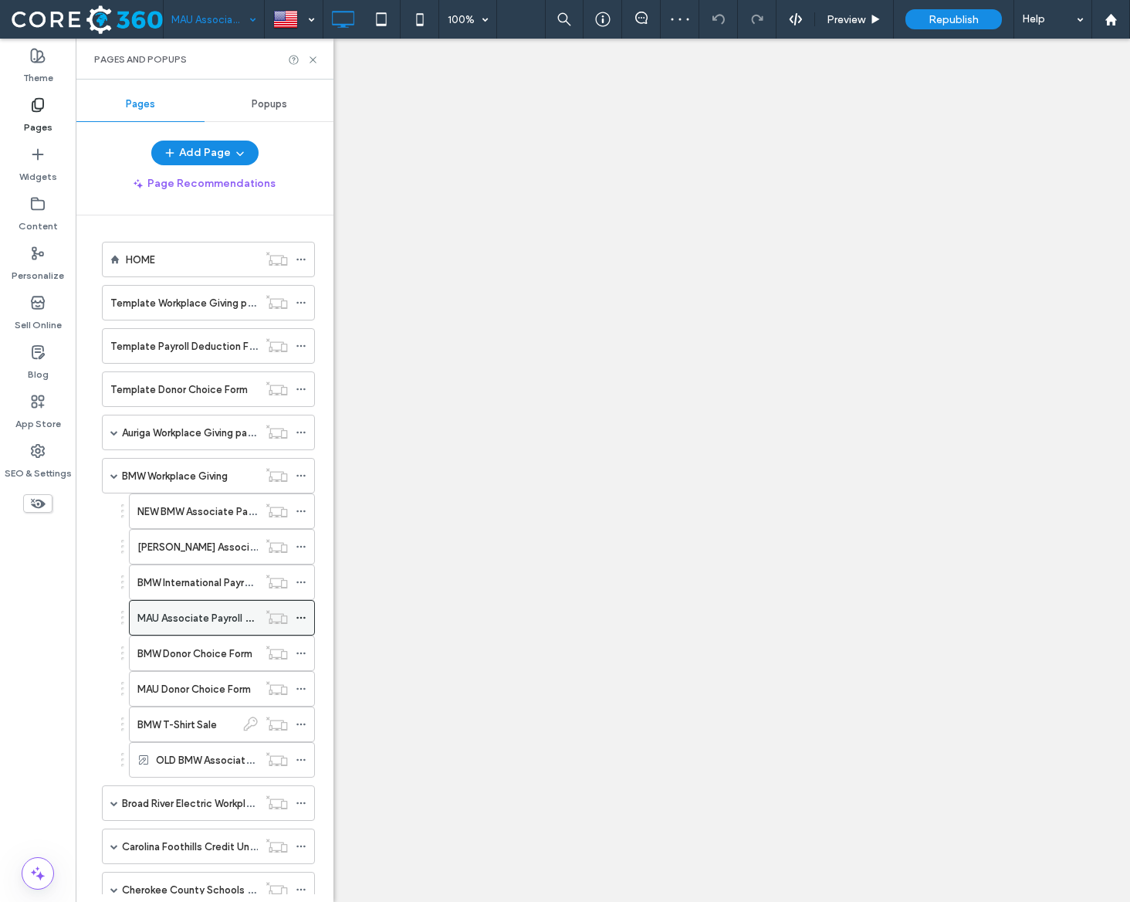
select select "**********"
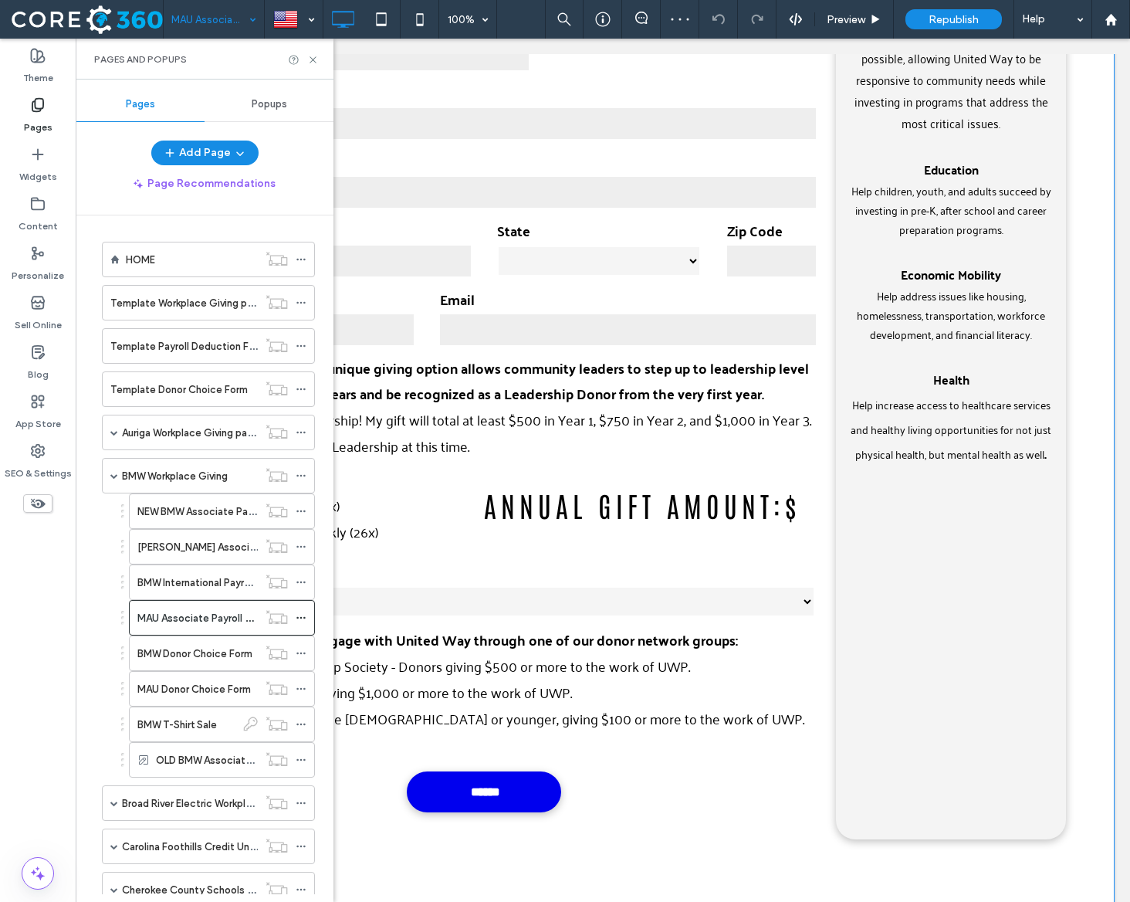
scroll to position [693, 0]
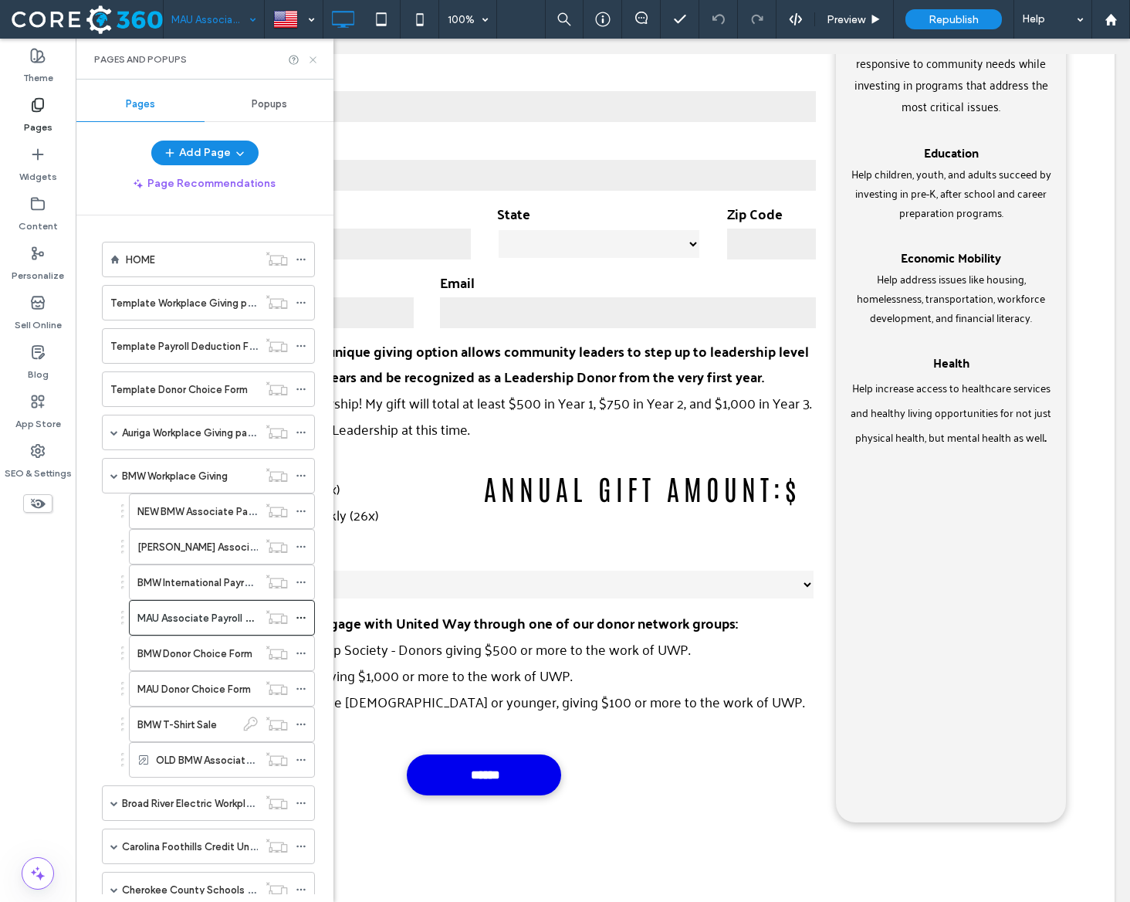
click at [313, 59] on use at bounding box center [313, 59] width 6 height 6
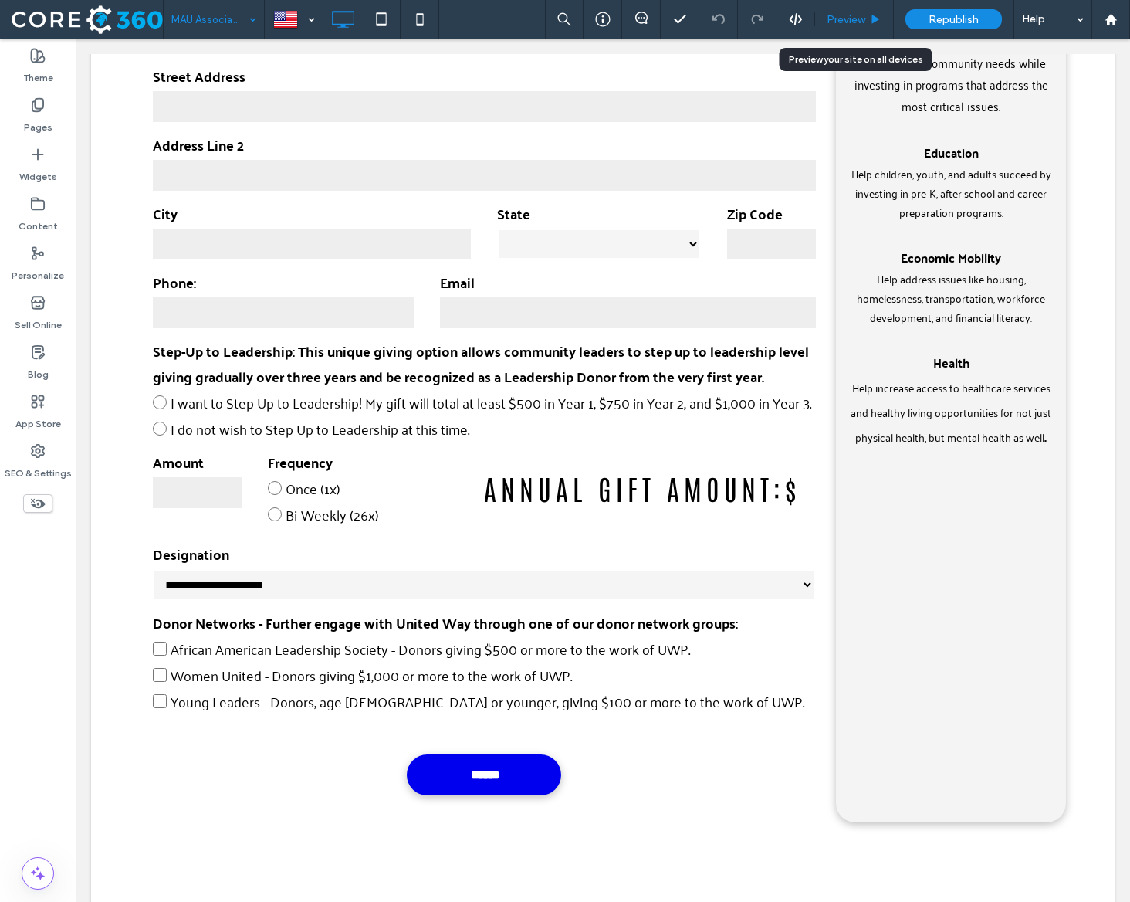
click at [853, 10] on div "Preview" at bounding box center [854, 19] width 79 height 39
click at [855, 17] on span "Preview" at bounding box center [846, 19] width 39 height 13
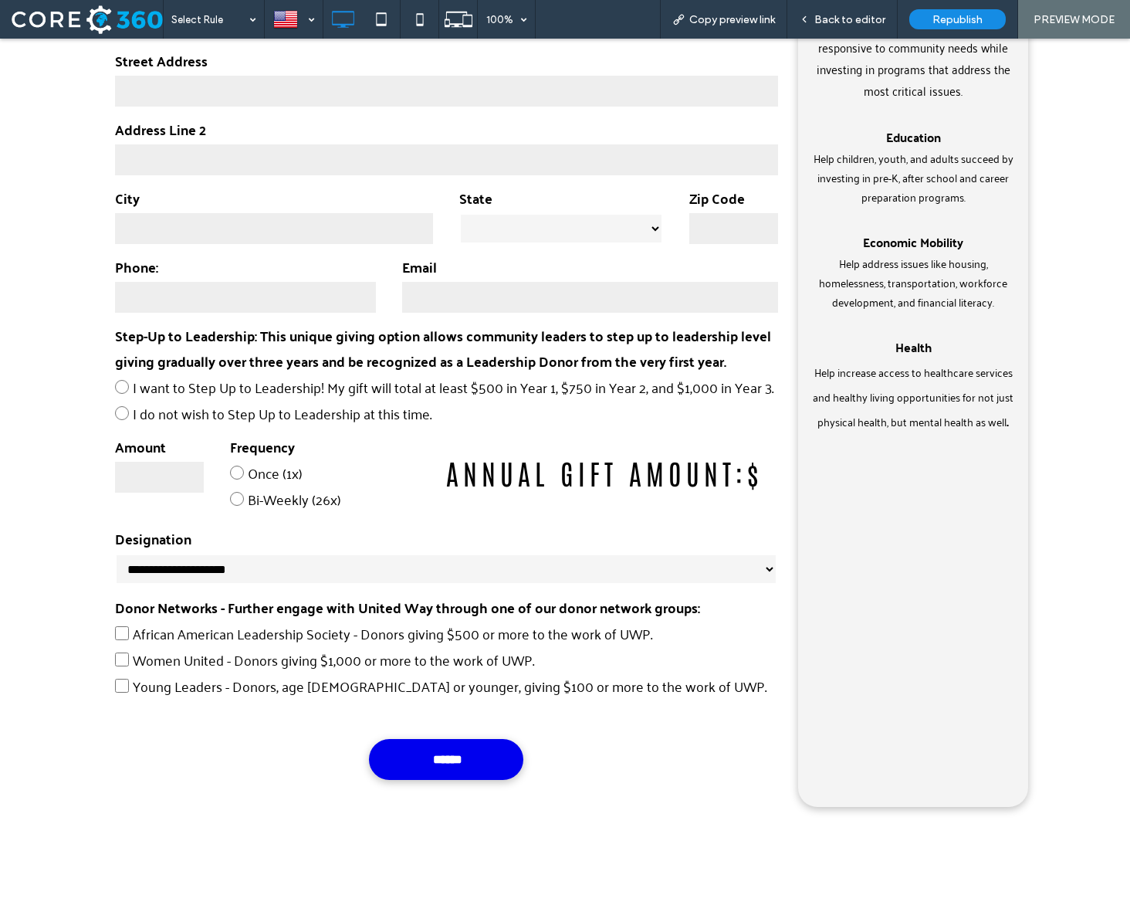
click at [157, 465] on input "number" at bounding box center [159, 477] width 89 height 31
type input "**"
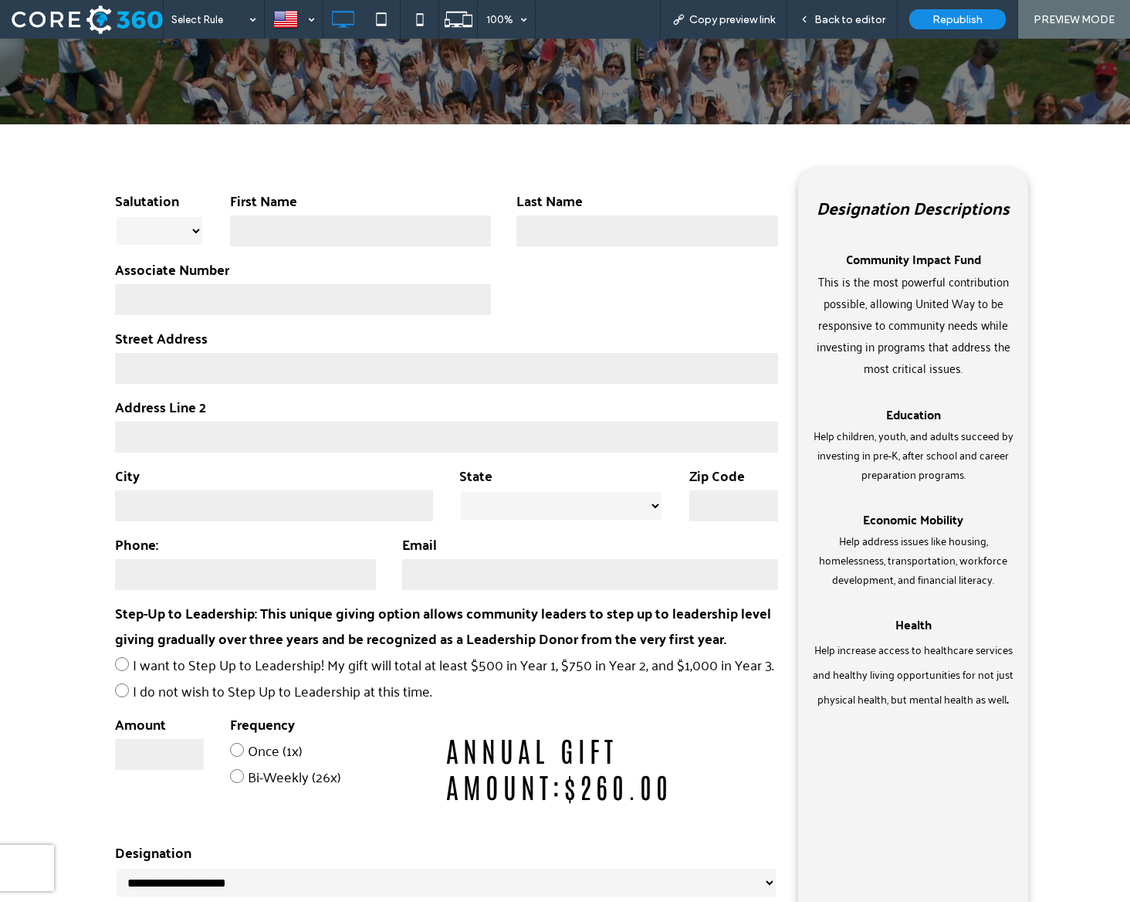
scroll to position [356, 0]
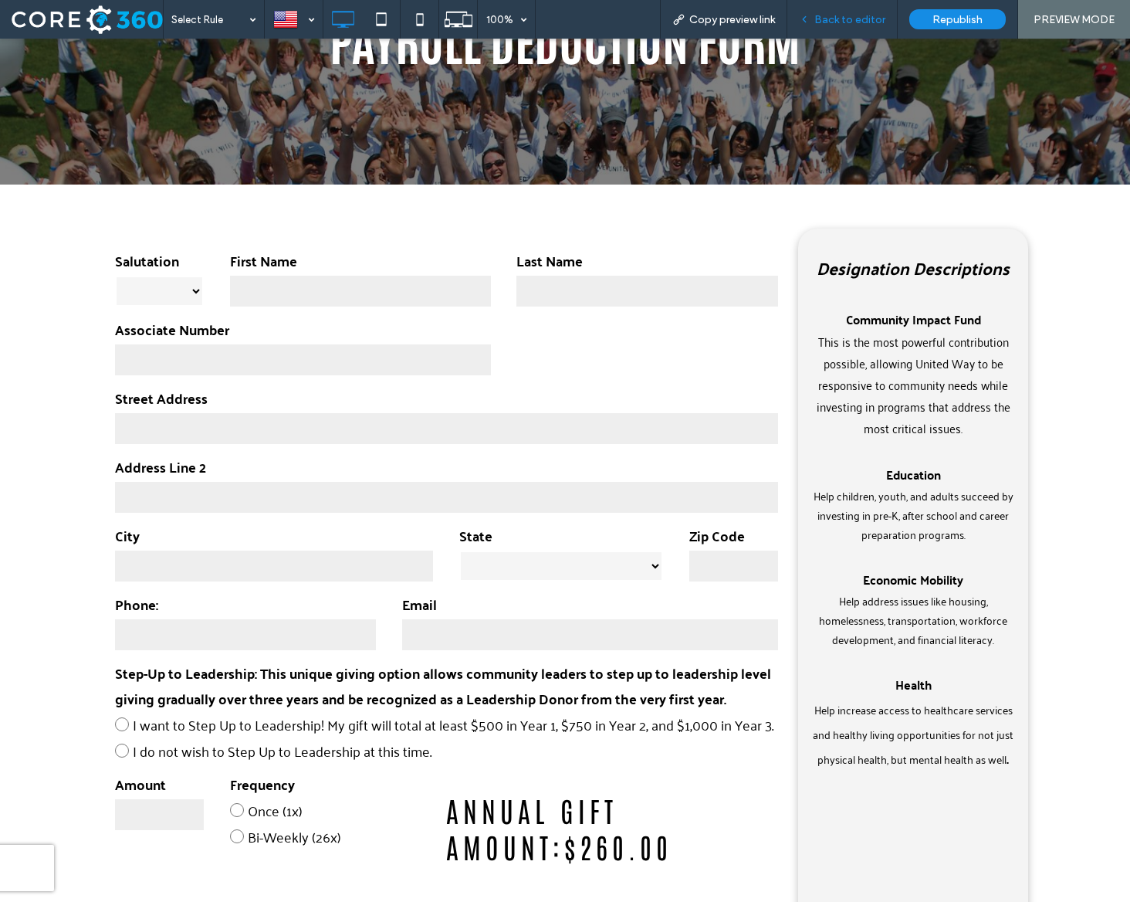
click at [829, 8] on div "Back to editor" at bounding box center [842, 19] width 110 height 39
click at [836, 16] on span "Back to editor" at bounding box center [849, 19] width 71 height 13
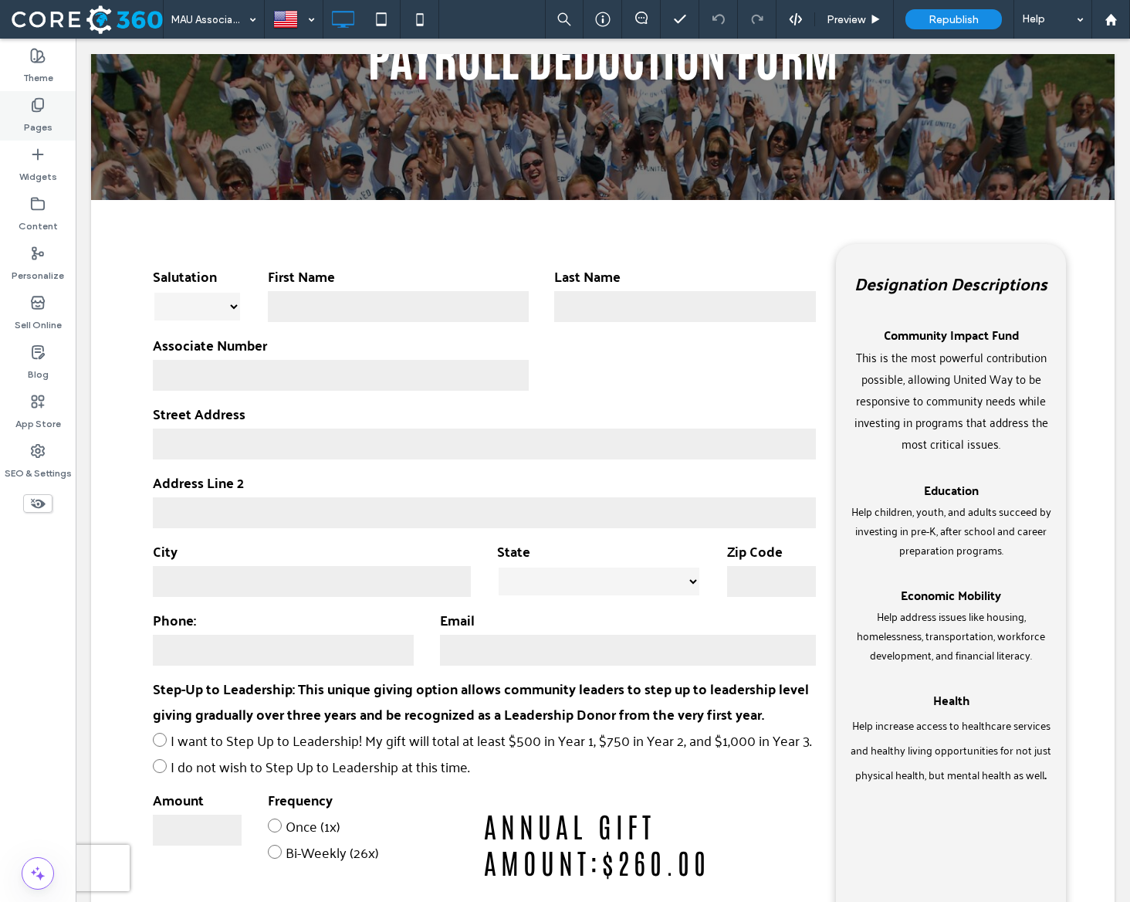
click at [15, 129] on div "Pages" at bounding box center [38, 115] width 76 height 49
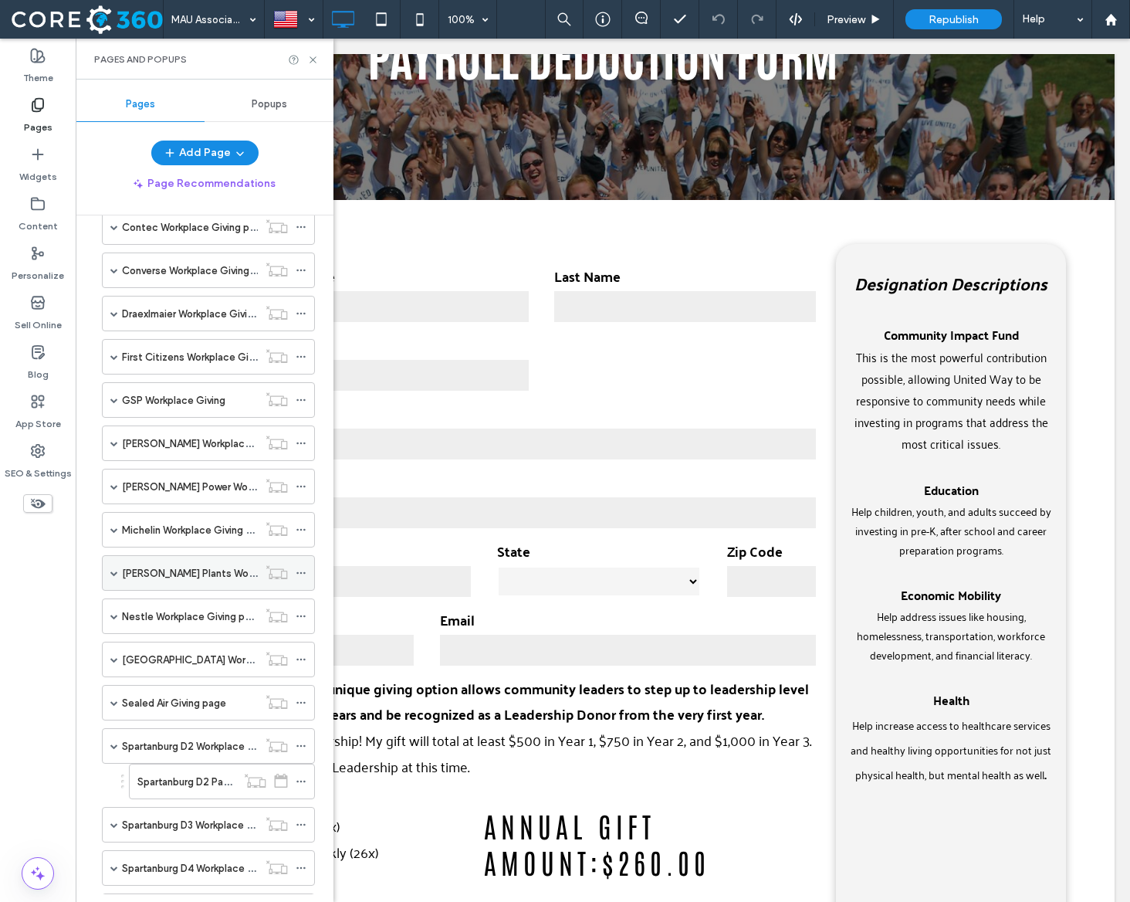
scroll to position [796, 0]
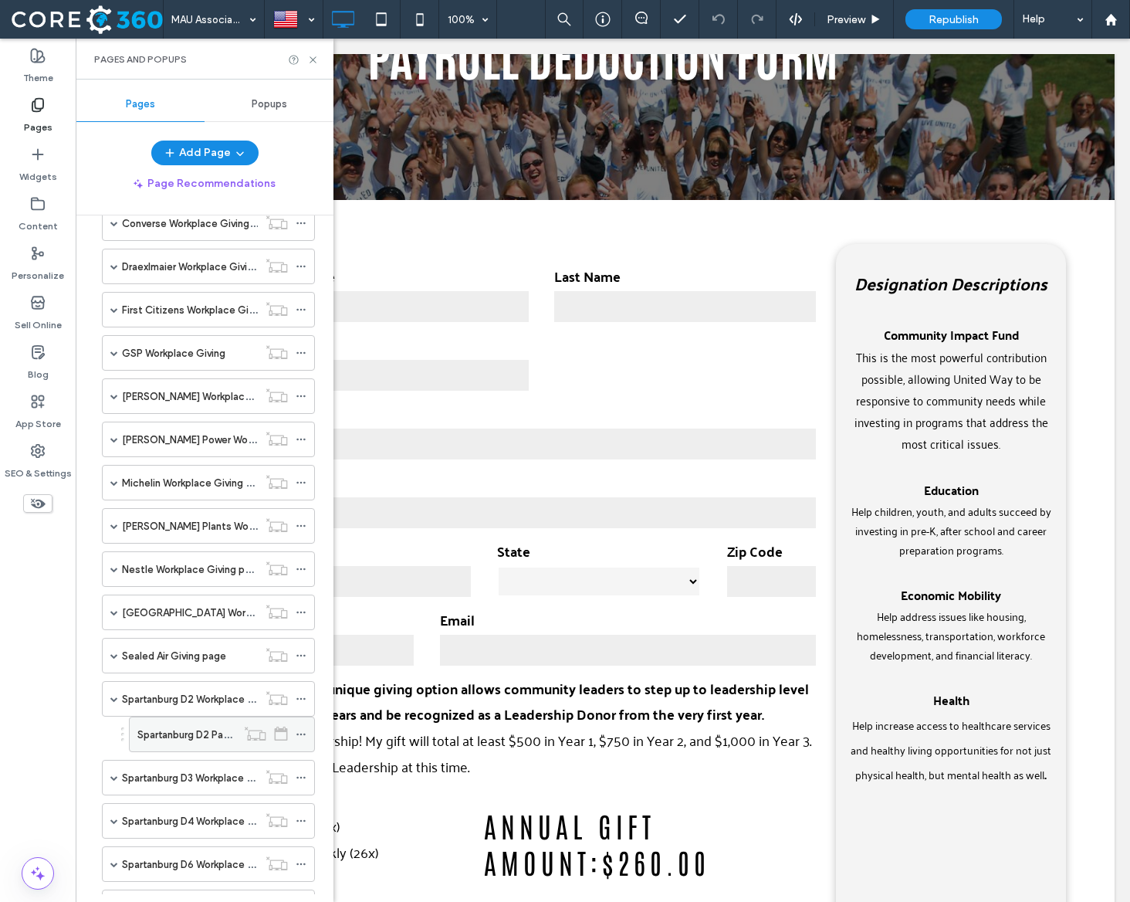
click at [191, 738] on label "Spartanburg D2 Payroll Deduction Form" at bounding box center [228, 734] width 182 height 27
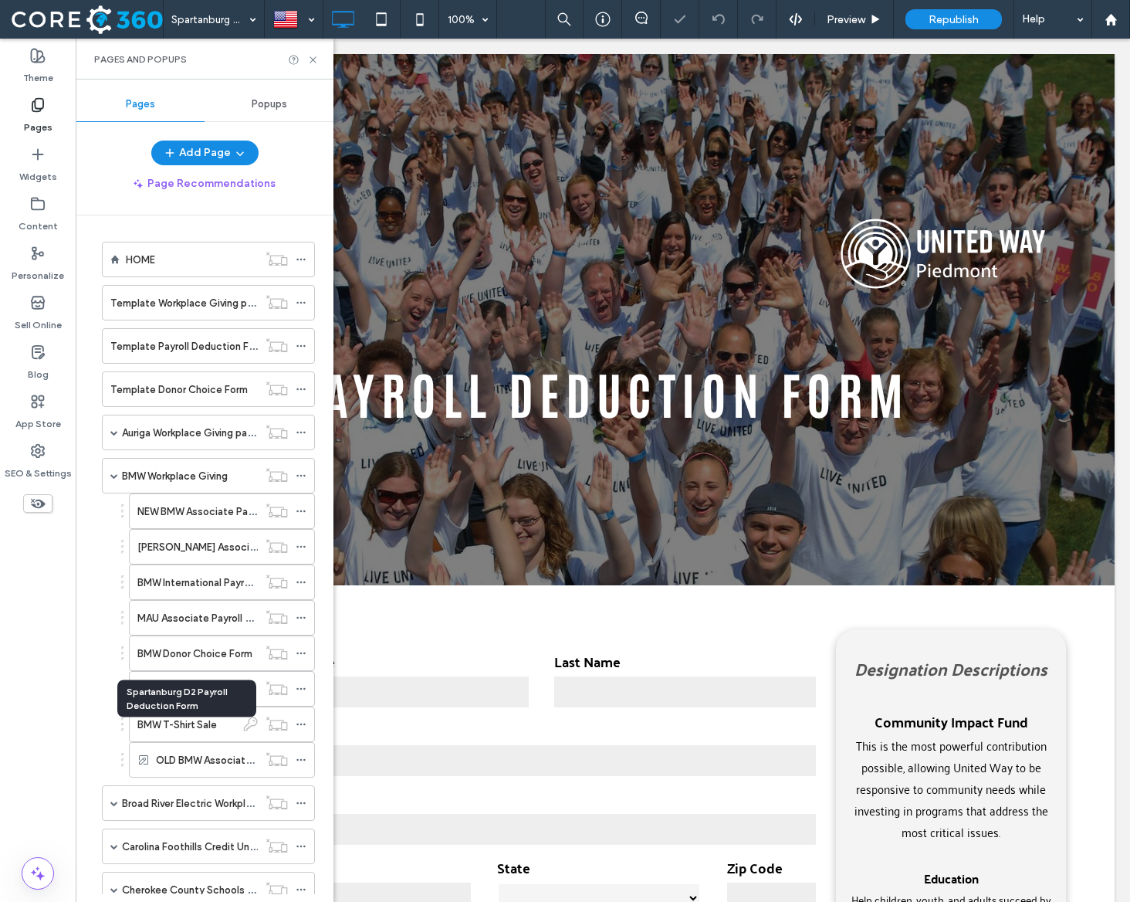
scroll to position [796, 0]
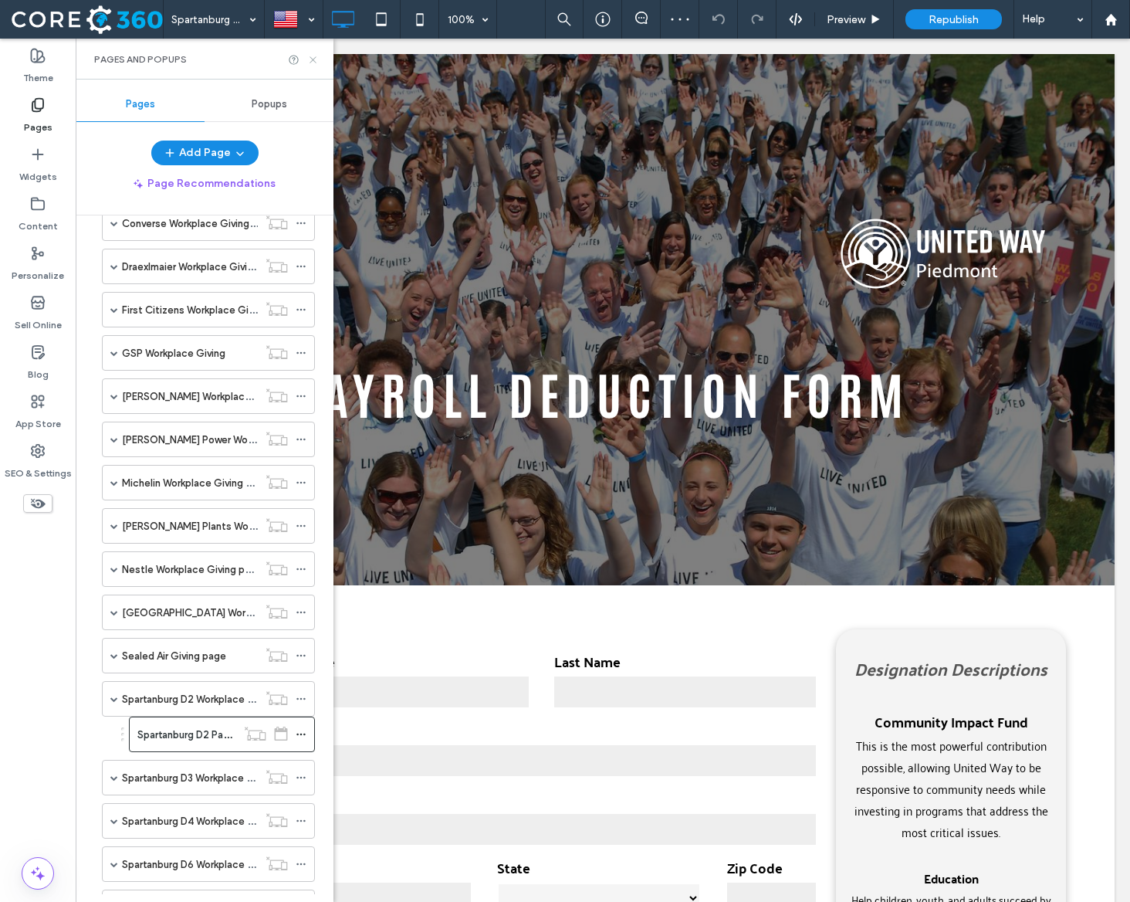
click at [310, 64] on icon at bounding box center [313, 60] width 12 height 12
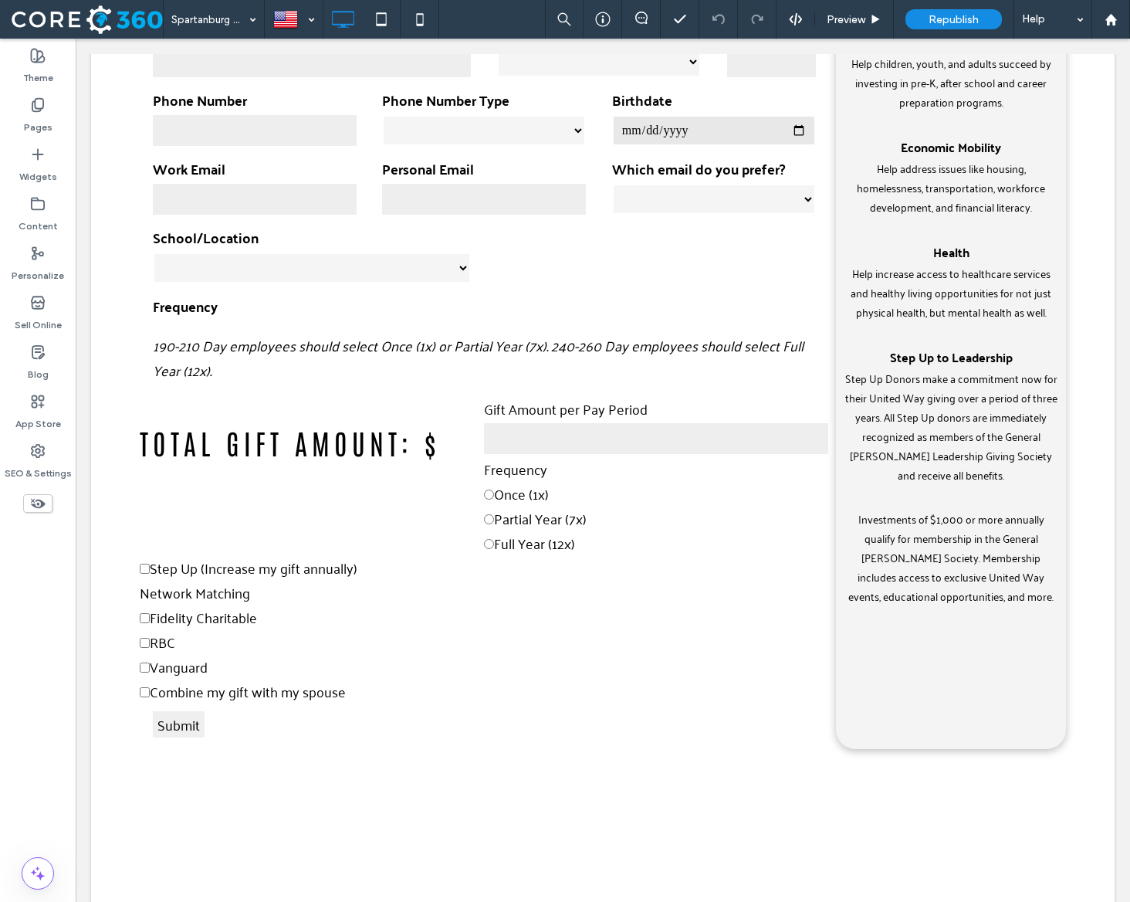
scroll to position [888, 0]
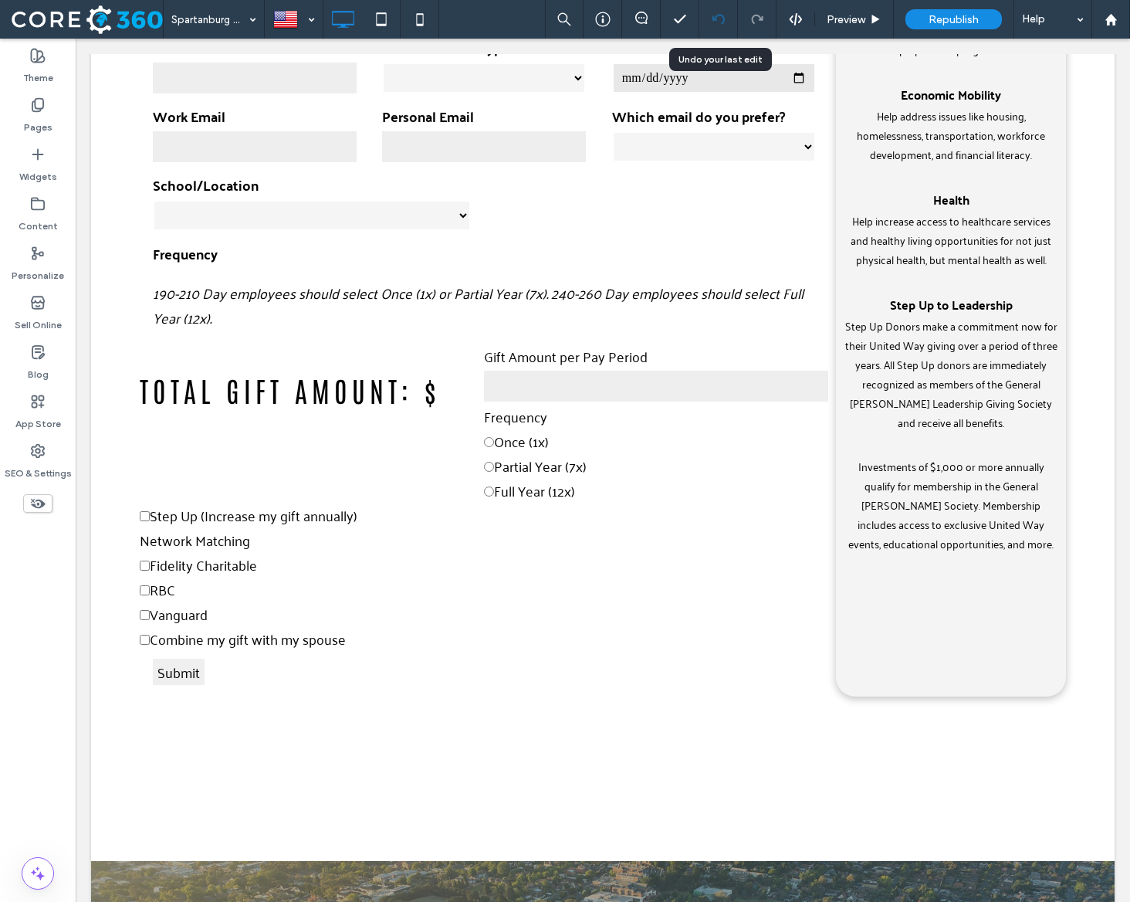
click at [719, 19] on icon at bounding box center [718, 19] width 12 height 12
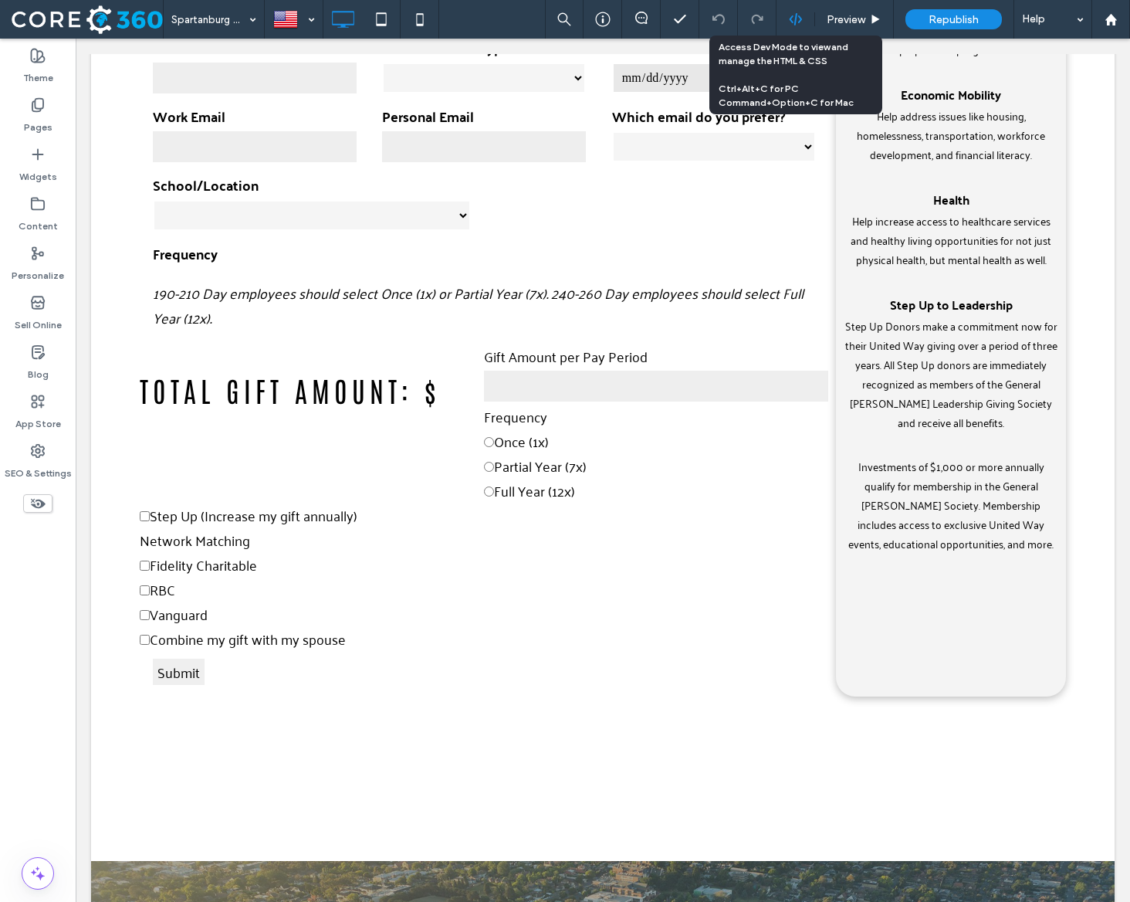
click at [783, 22] on div at bounding box center [796, 19] width 38 height 14
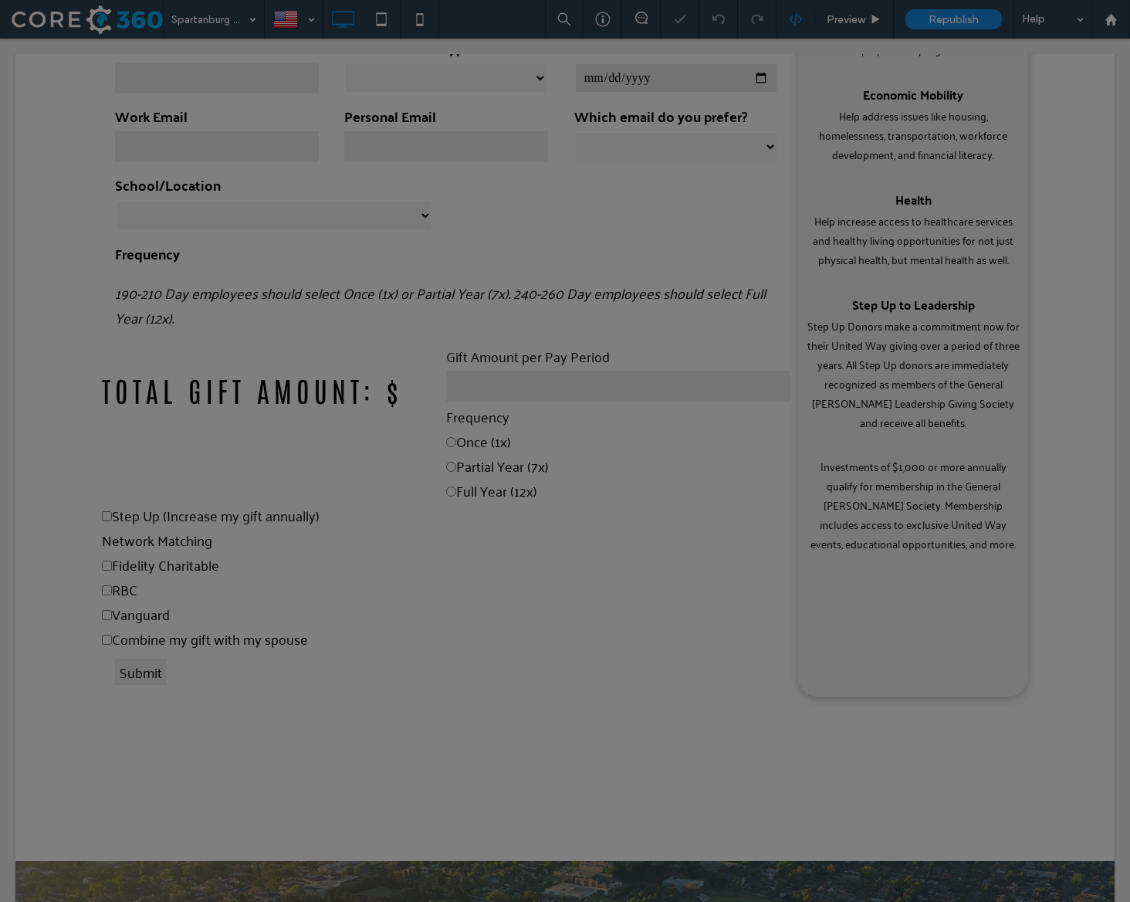
scroll to position [0, 0]
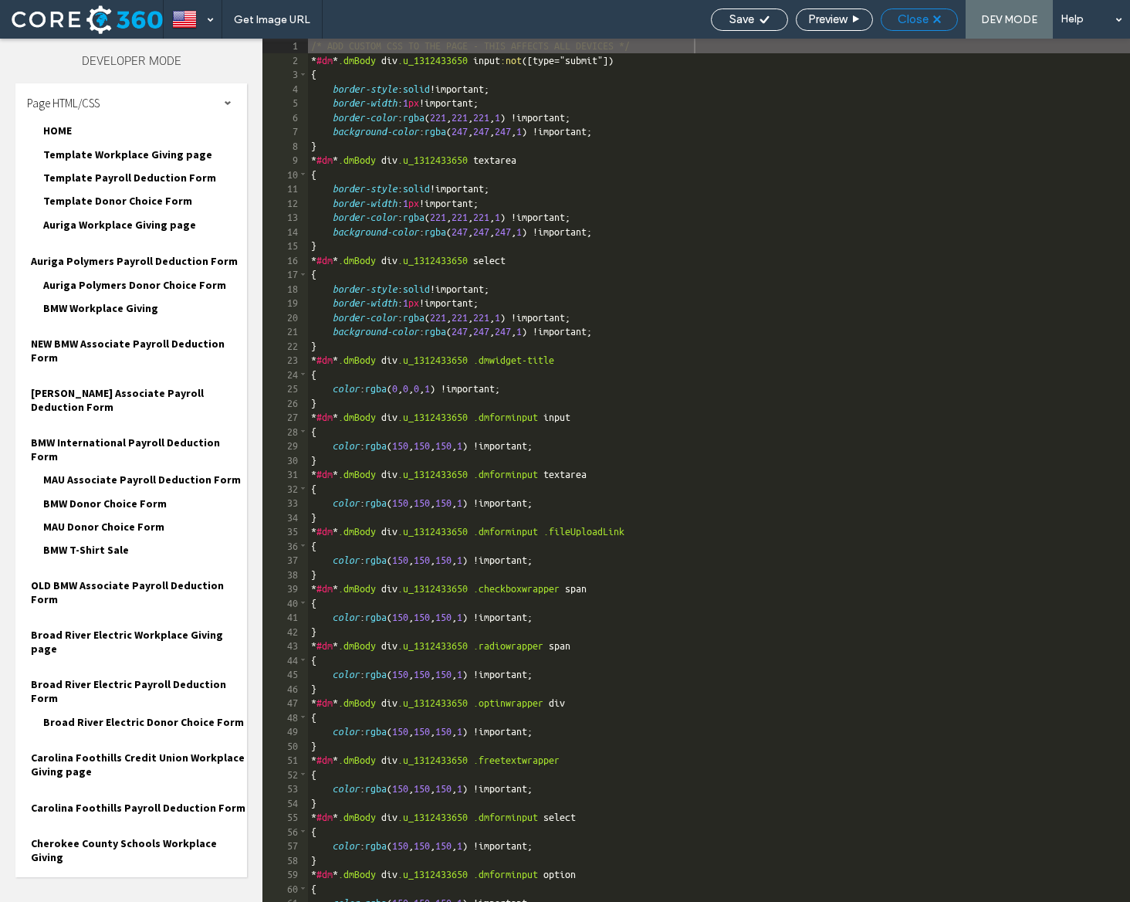
click at [931, 21] on div "Close" at bounding box center [920, 19] width 76 height 14
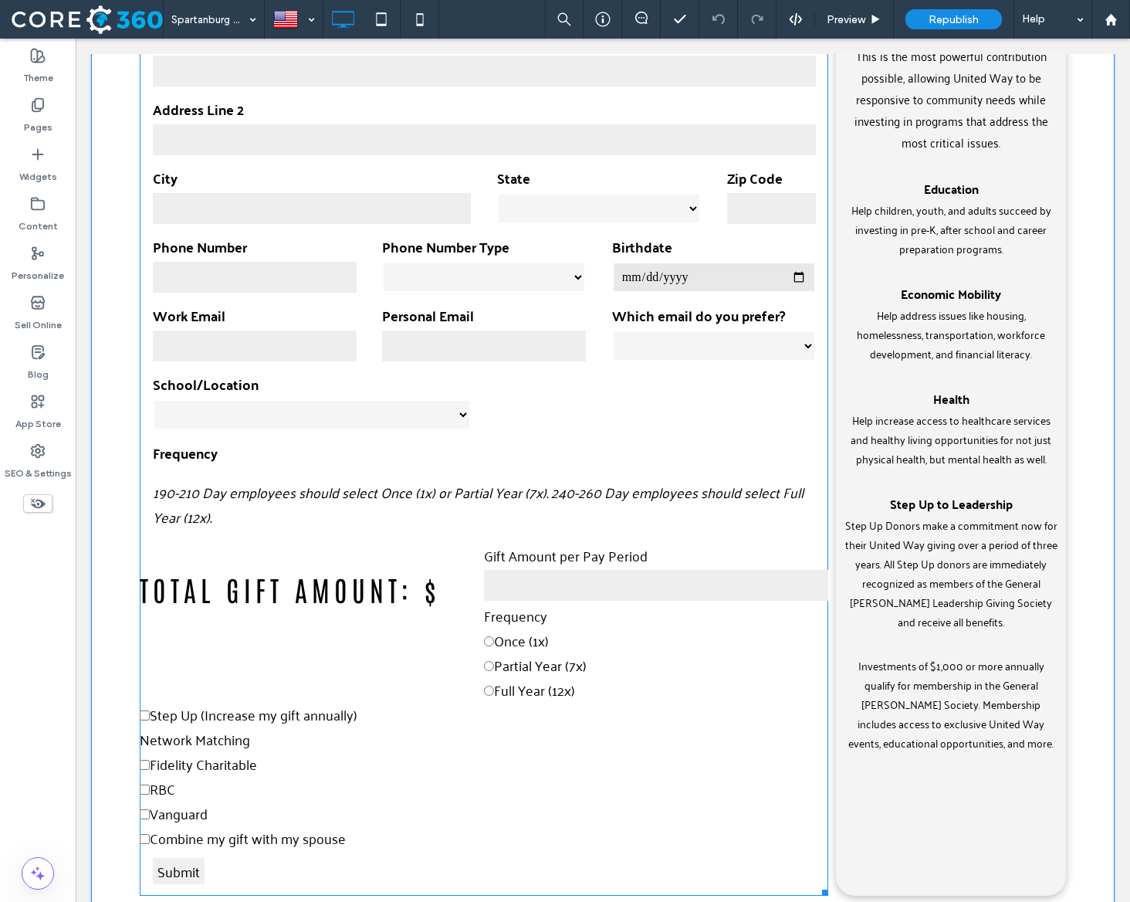
scroll to position [697, 0]
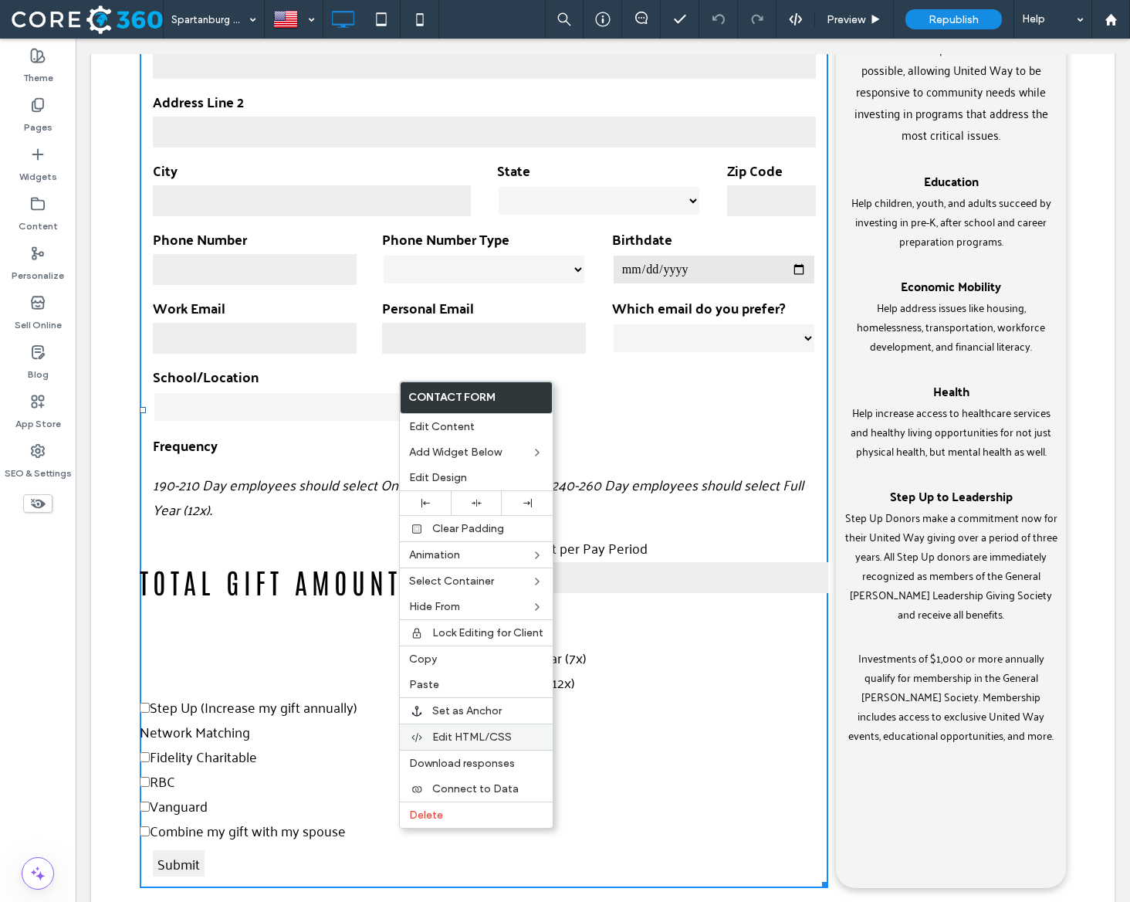
click at [475, 733] on span "Edit HTML/CSS" at bounding box center [472, 736] width 80 height 13
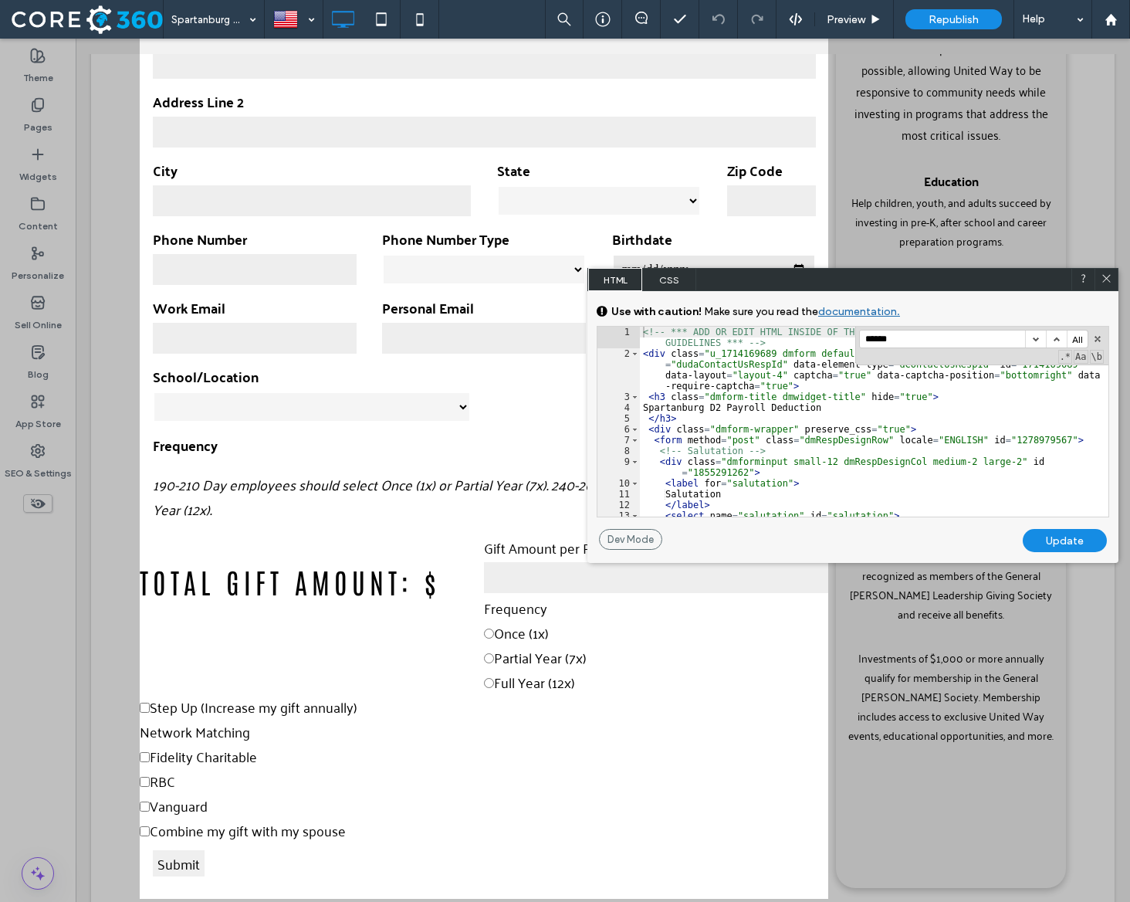
click at [733, 415] on div "<!-- *** ADD OR EDIT HTML INSIDE OF THE dmRespCol DIVS, SEE DOCUMENTATION FOR G…" at bounding box center [874, 438] width 469 height 222
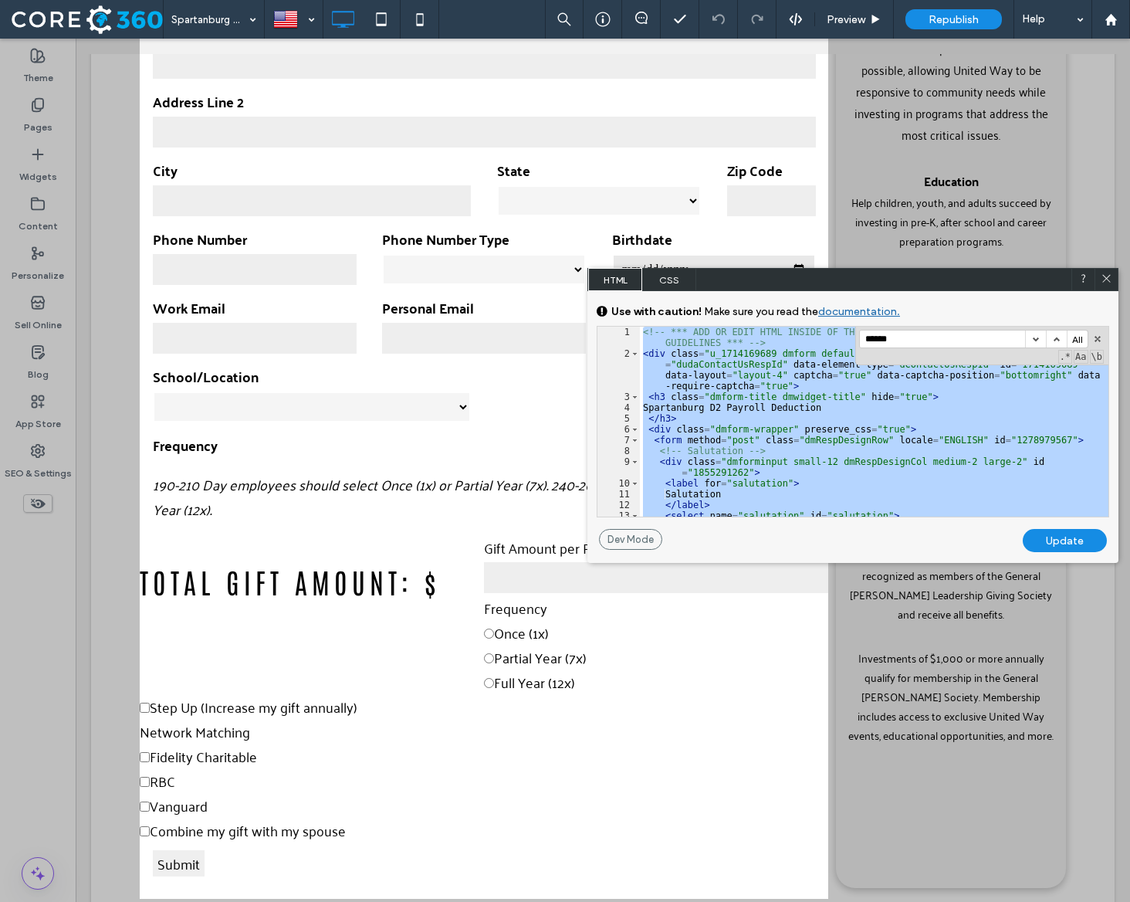
scroll to position [9482, 0]
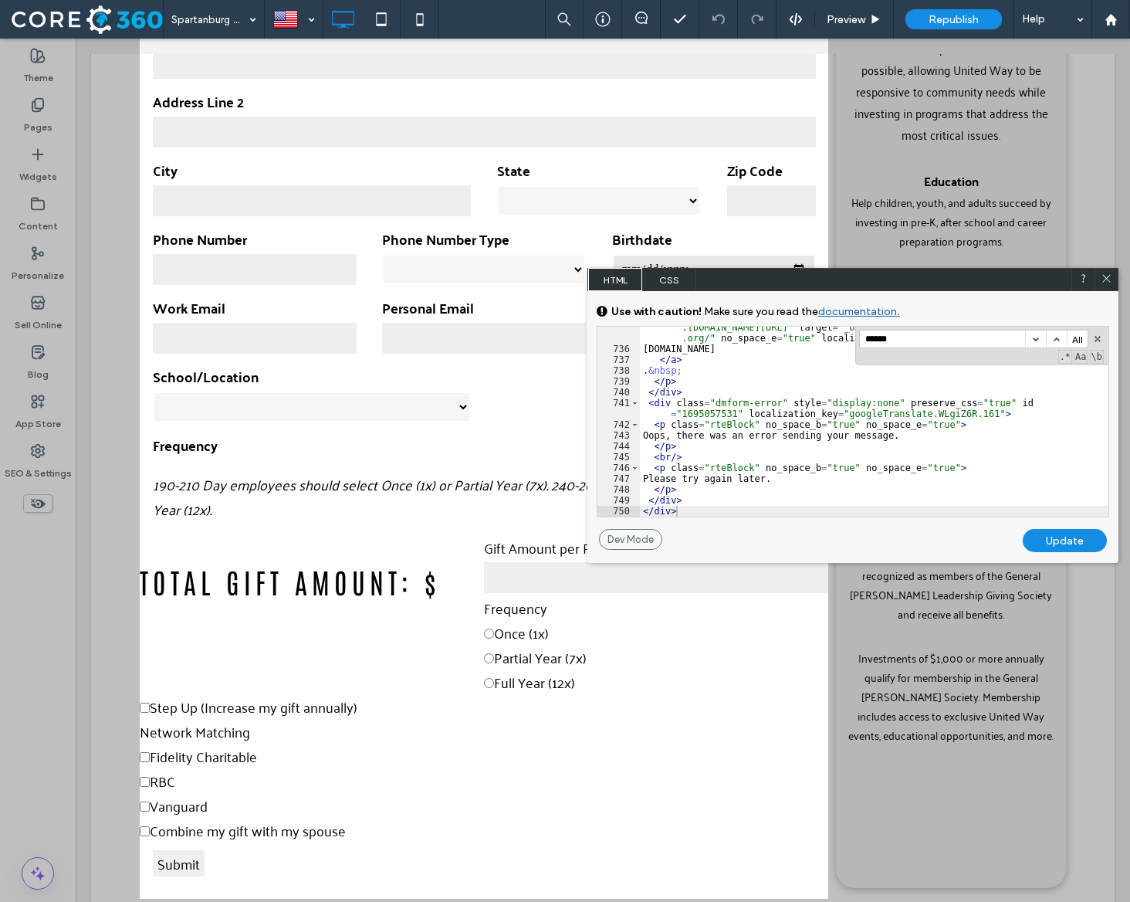
click at [1044, 542] on div "Update" at bounding box center [1065, 540] width 84 height 23
select select "**********"
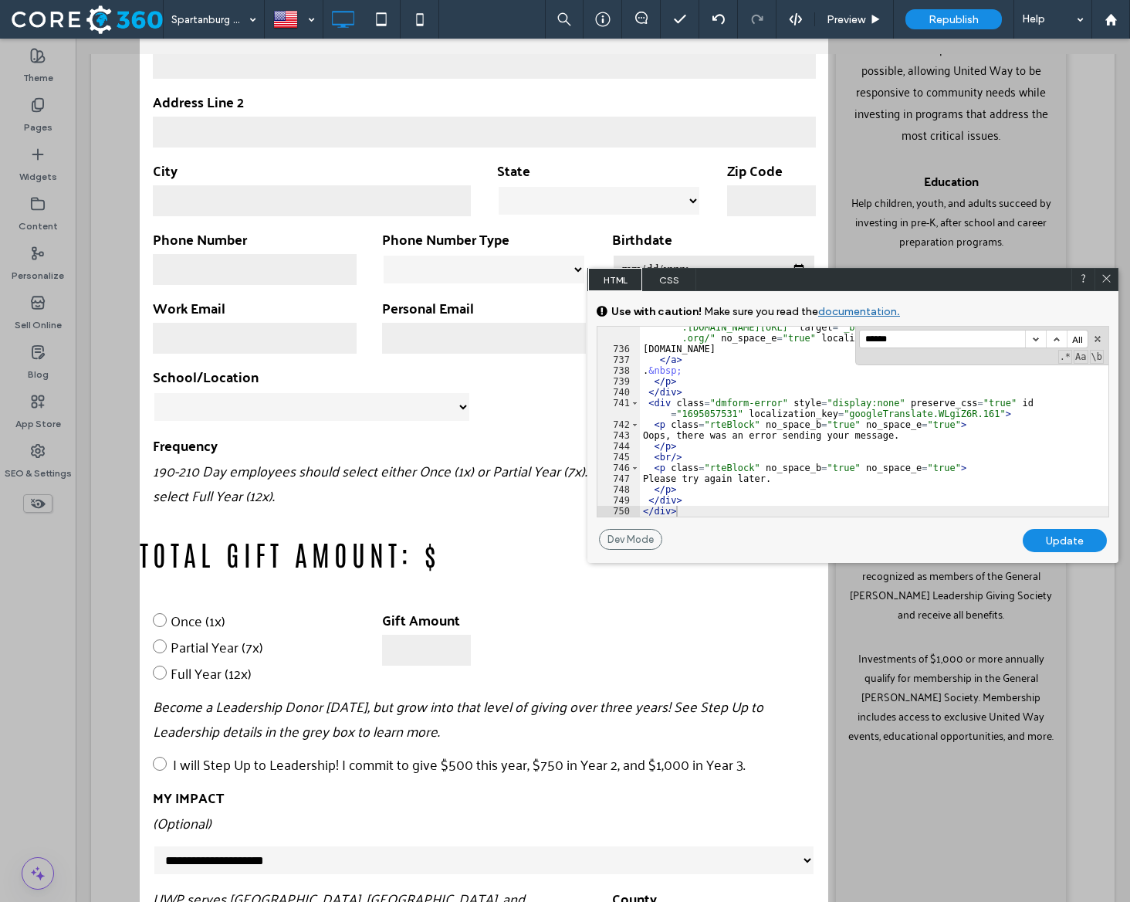
click at [1105, 276] on use at bounding box center [1106, 279] width 8 height 8
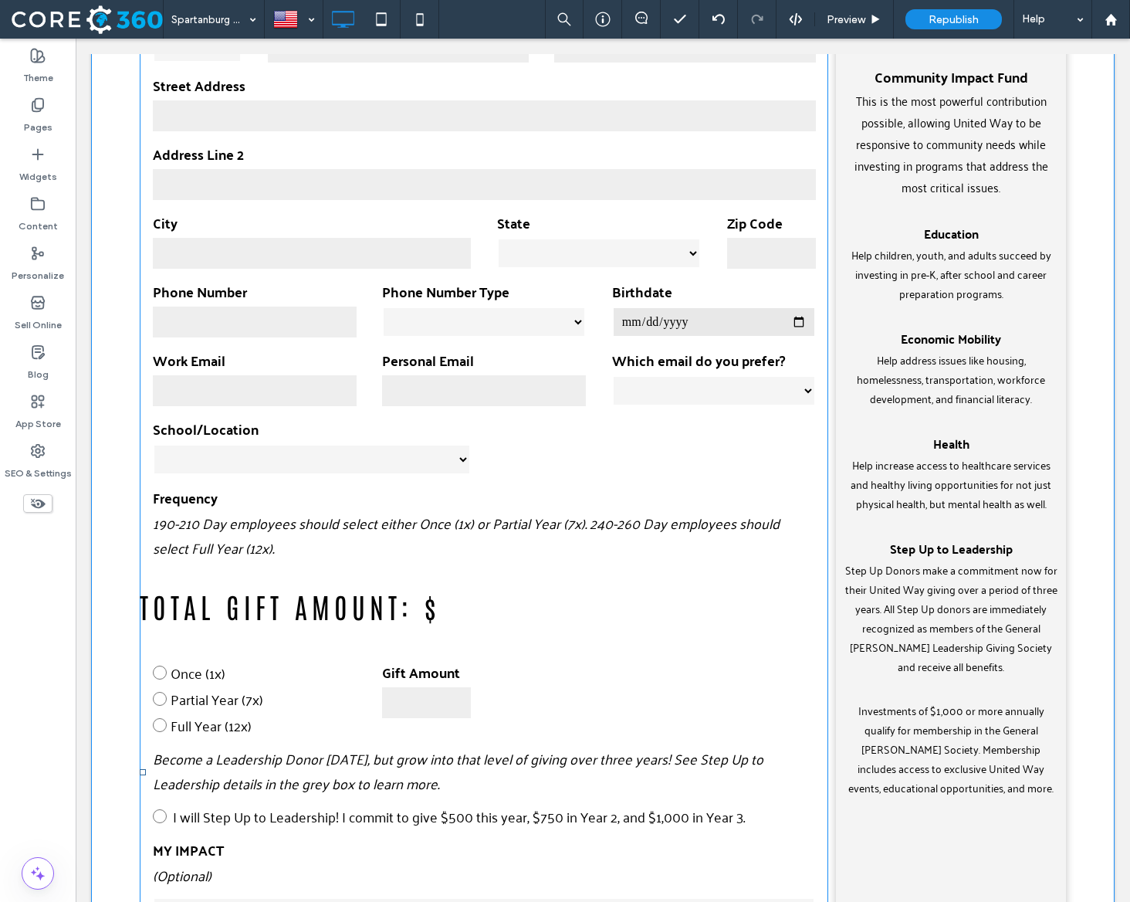
scroll to position [641, 0]
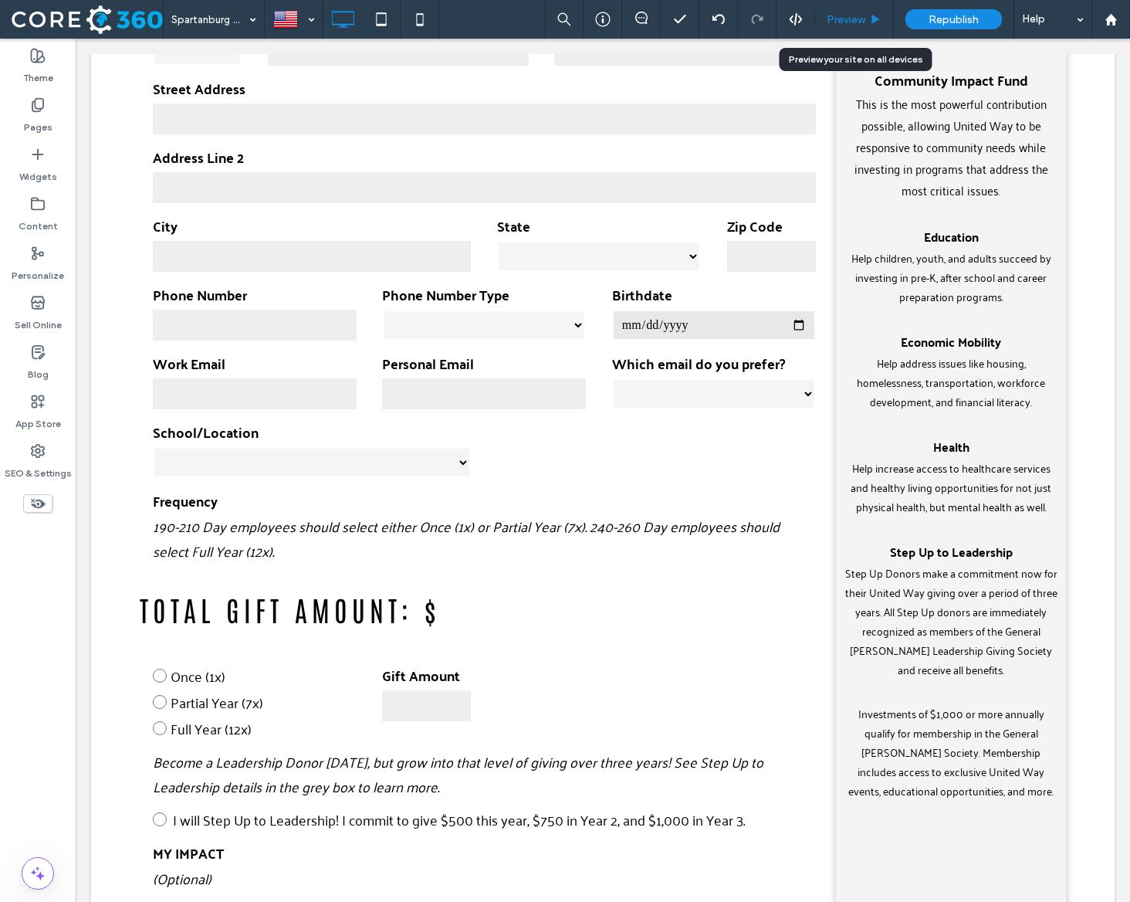
click at [854, 18] on span "Preview" at bounding box center [846, 19] width 39 height 13
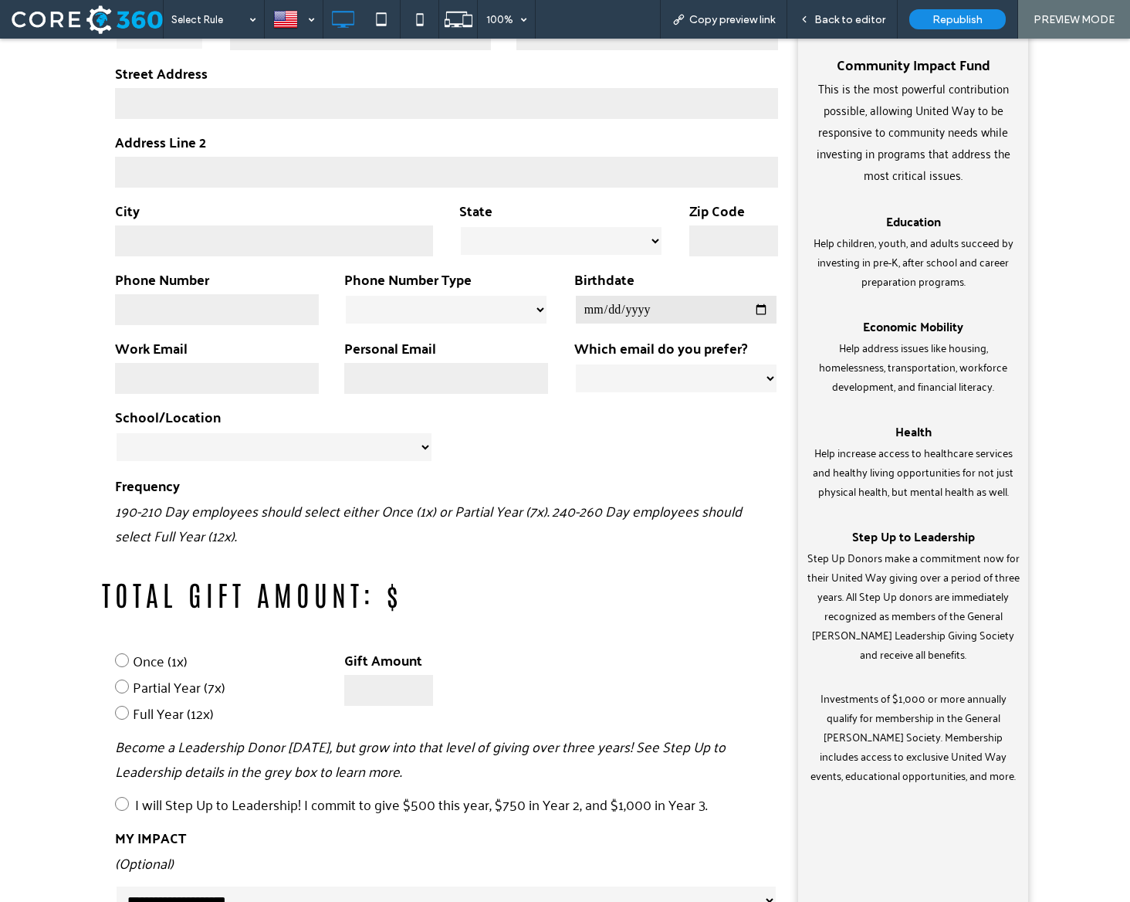
click at [394, 682] on input "number" at bounding box center [388, 690] width 89 height 31
type input "**"
click at [164, 688] on span "Partial Year (7x)" at bounding box center [179, 686] width 93 height 25
click at [973, 11] on div "Republish" at bounding box center [957, 19] width 96 height 20
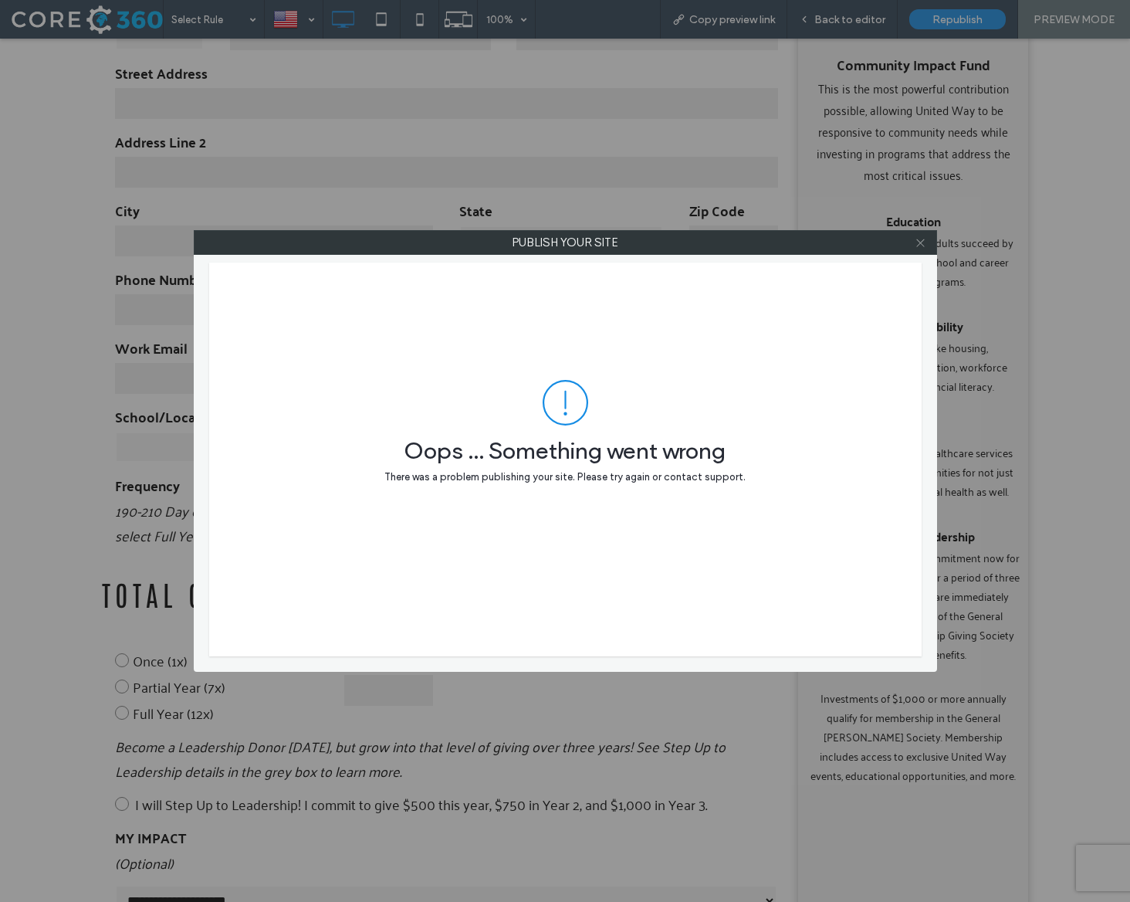
click at [926, 237] on icon at bounding box center [921, 243] width 12 height 12
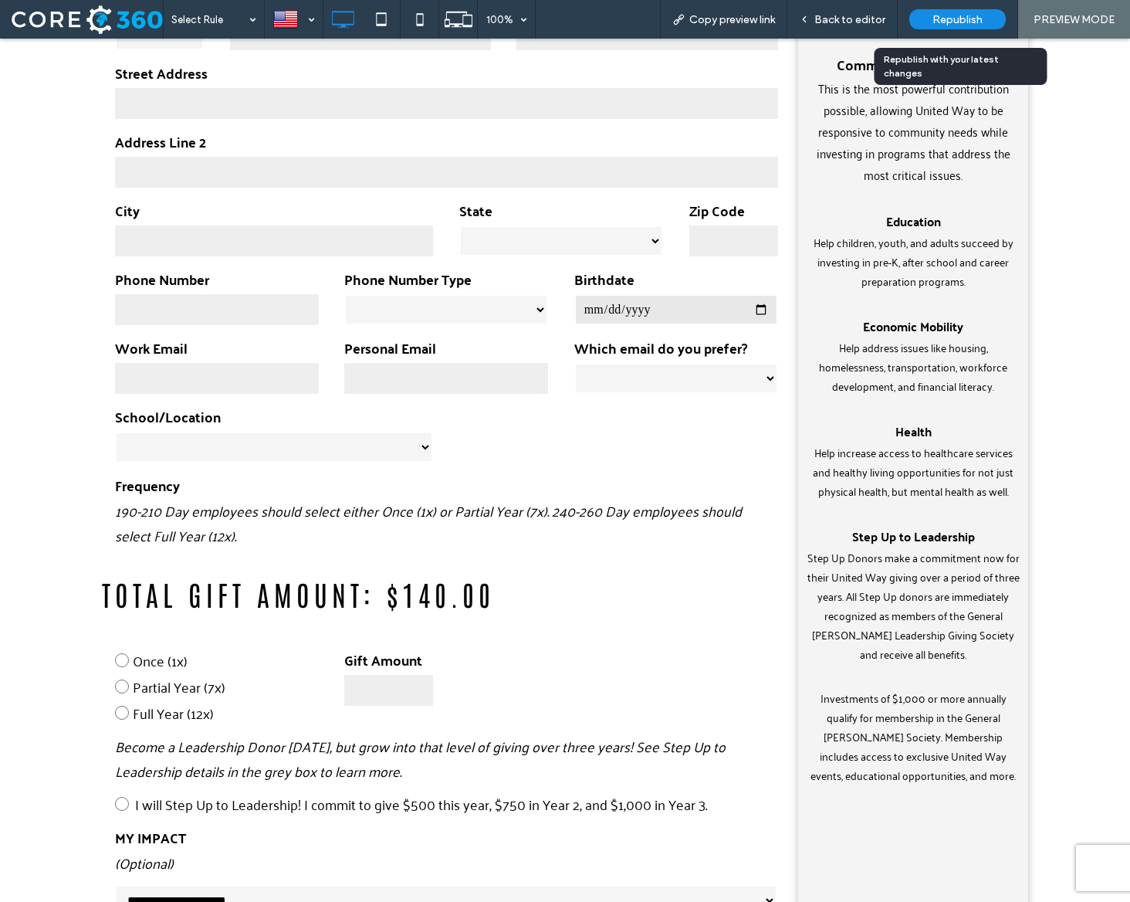
click at [966, 15] on span "Republish" at bounding box center [957, 19] width 50 height 13
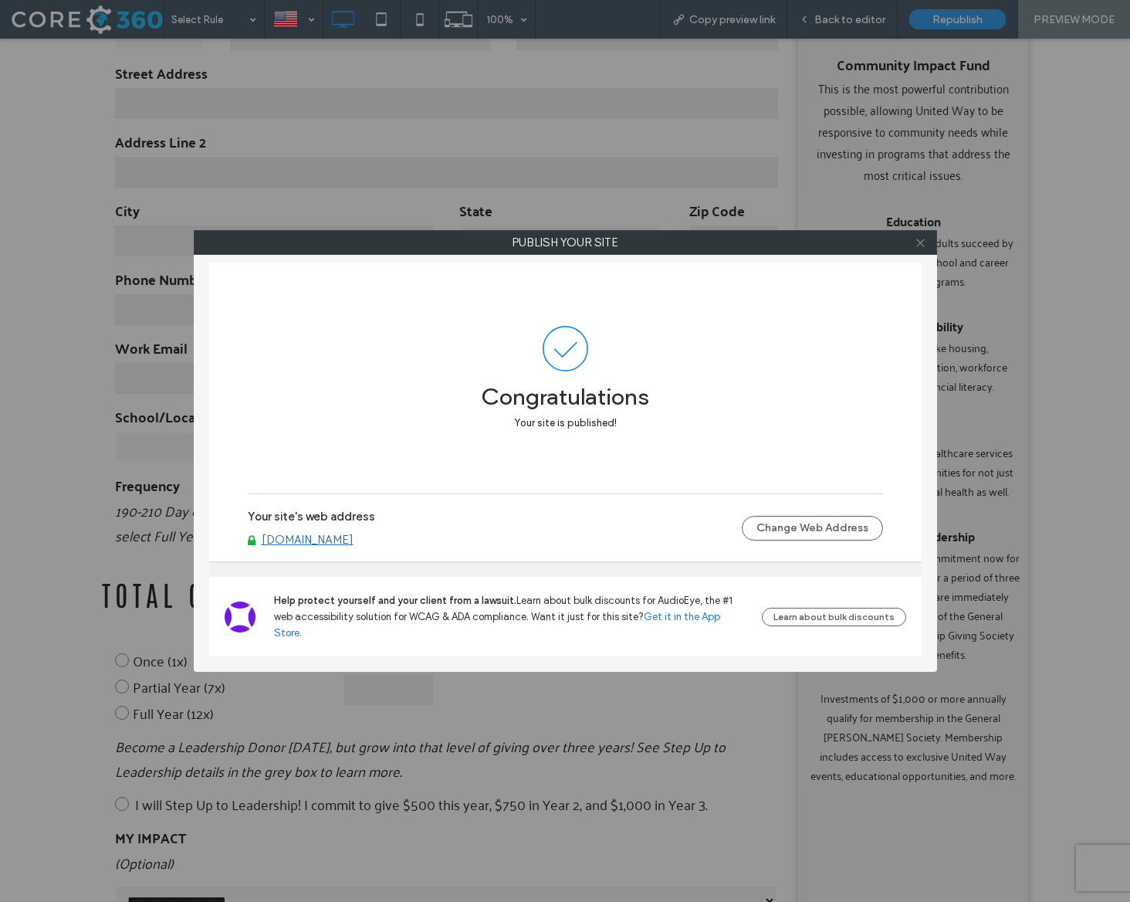
click at [921, 246] on icon at bounding box center [921, 243] width 12 height 12
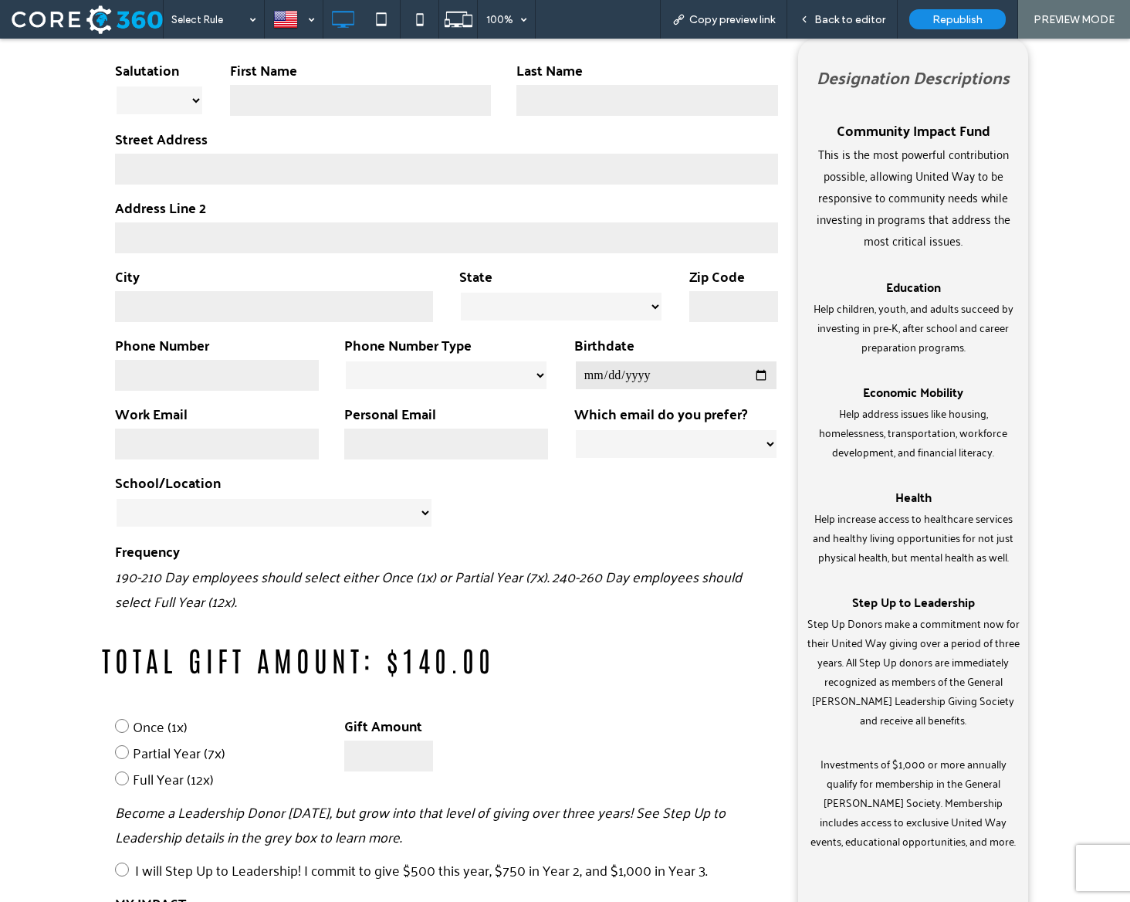
scroll to position [569, 0]
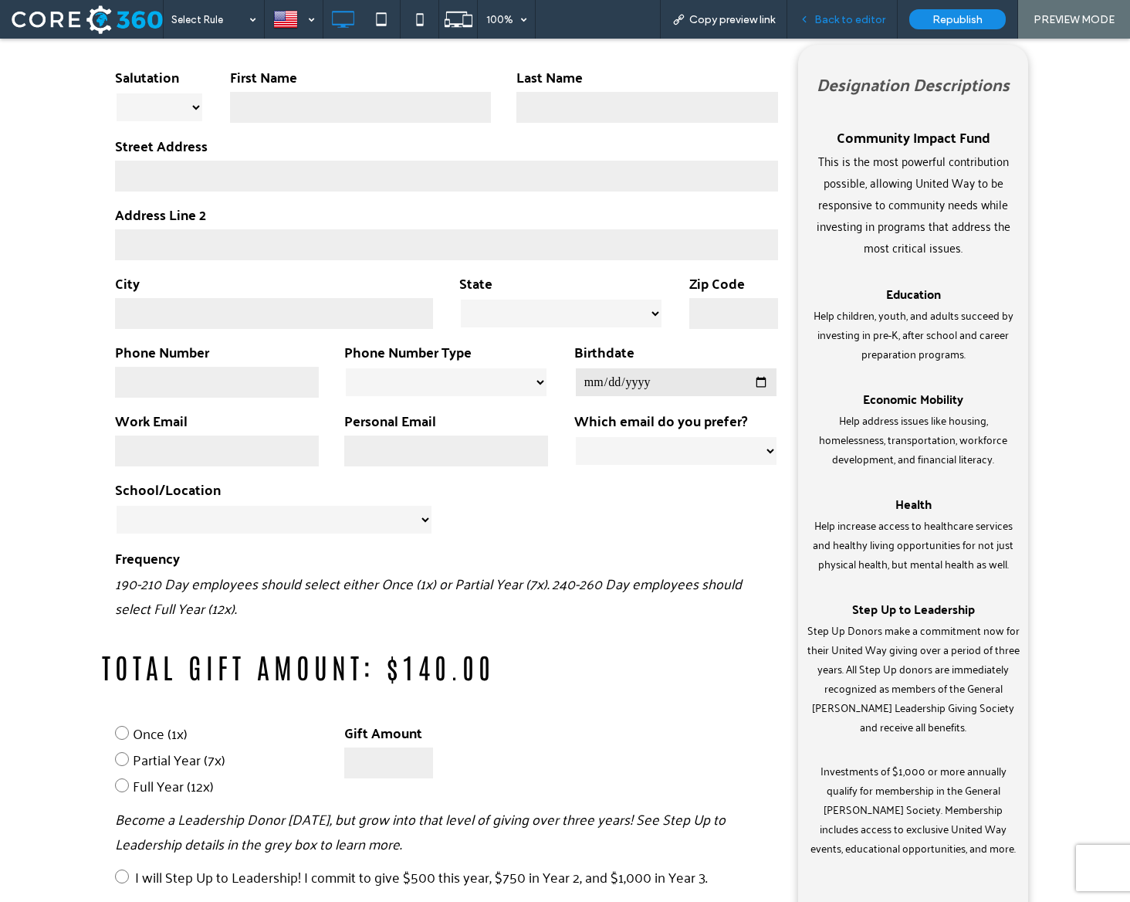
click at [842, 5] on div "Back to editor" at bounding box center [842, 19] width 110 height 39
click at [844, 15] on span "Back to editor" at bounding box center [849, 19] width 71 height 13
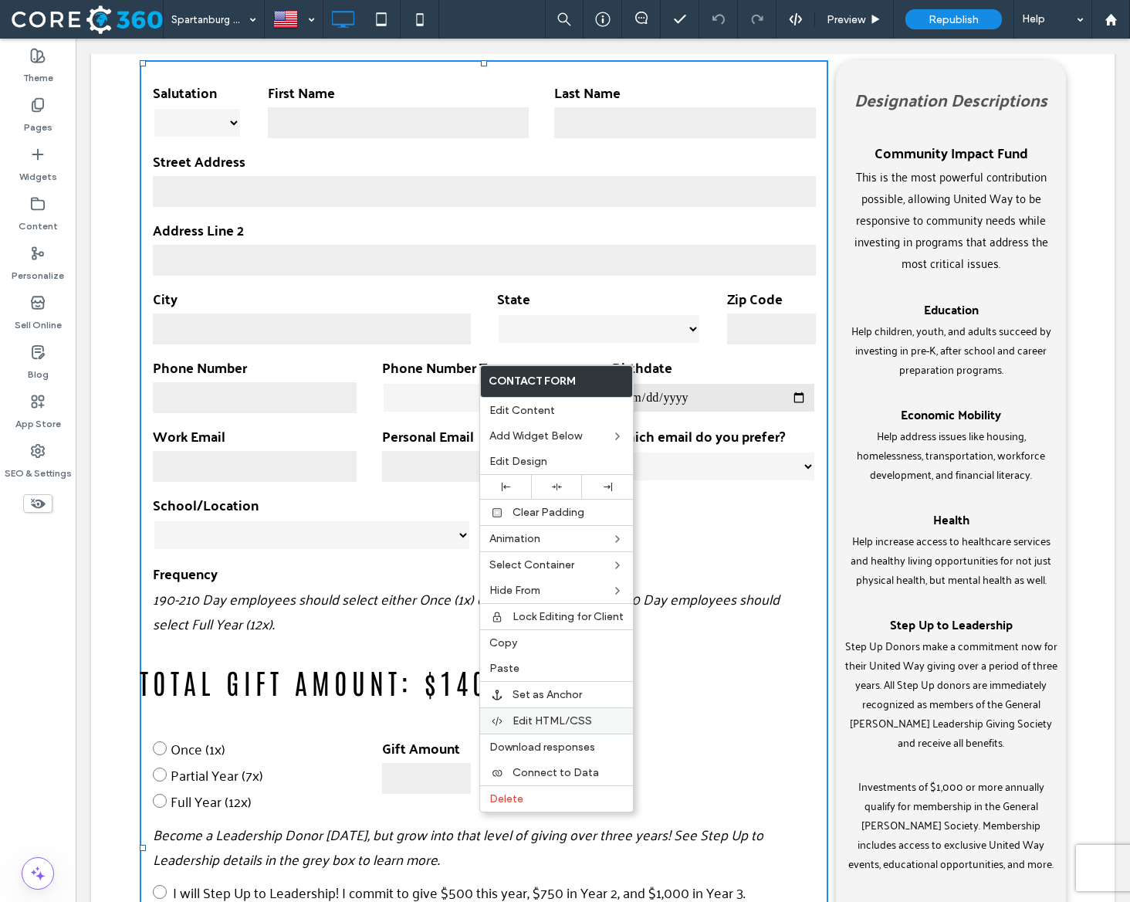
click at [534, 714] on span "Edit HTML/CSS" at bounding box center [553, 720] width 80 height 13
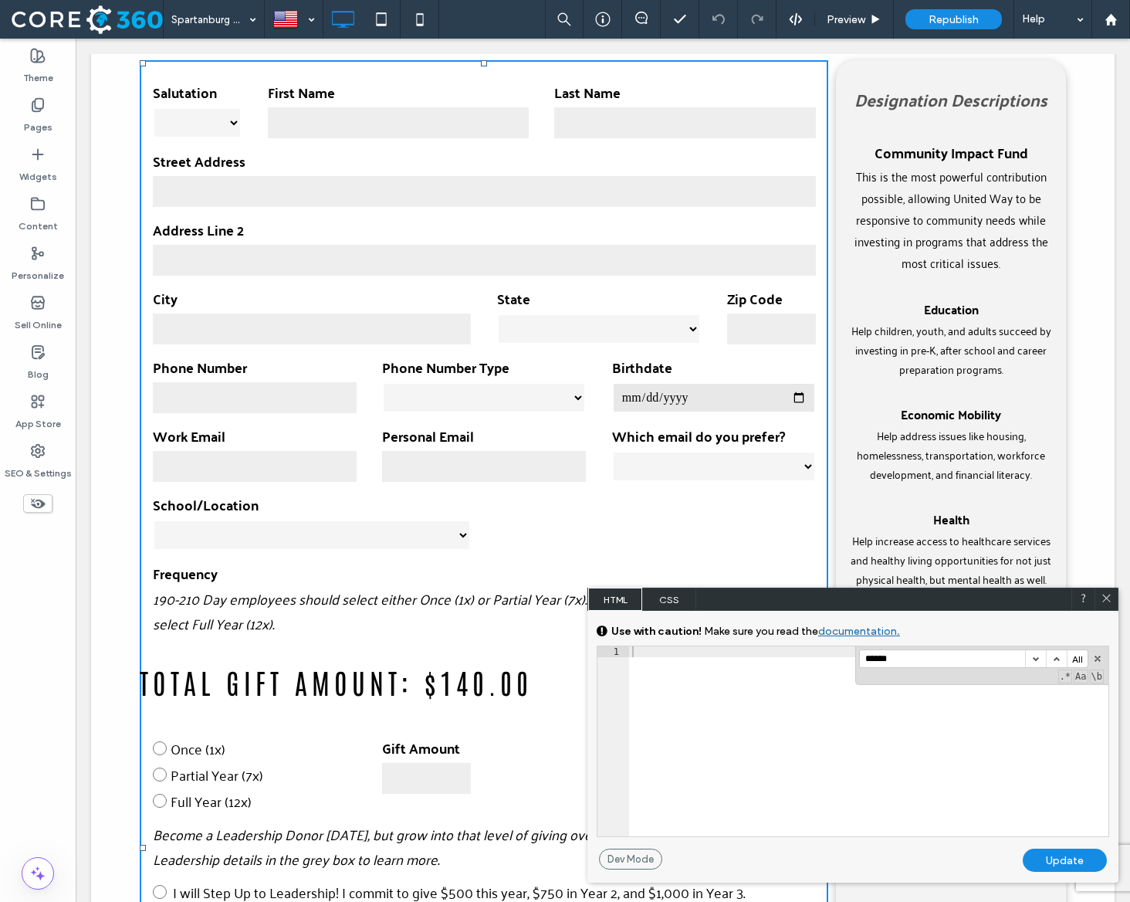
scroll to position [9439, 0]
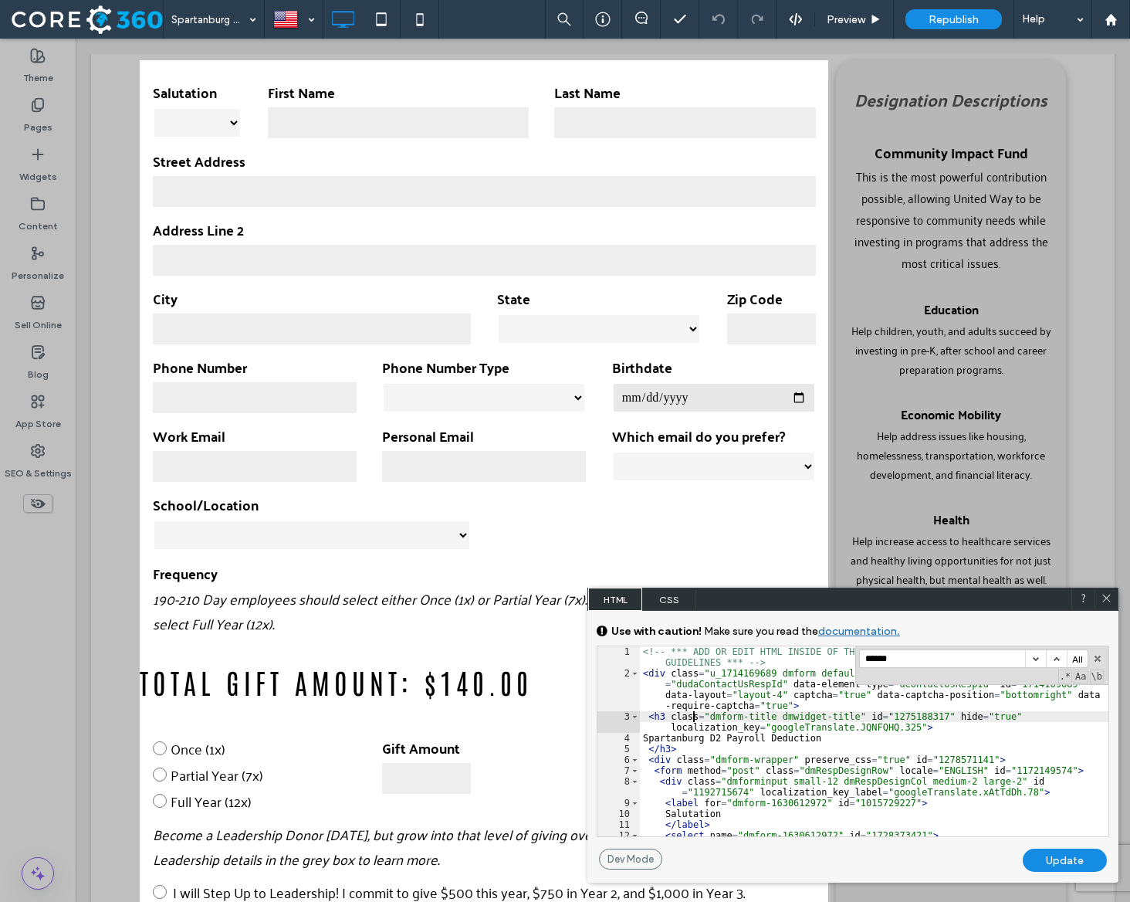
click at [695, 720] on div "<!-- *** ADD OR EDIT HTML INSIDE OF THE dmRespCol DIVS, SEE DOCUMENTATION FOR G…" at bounding box center [874, 757] width 469 height 222
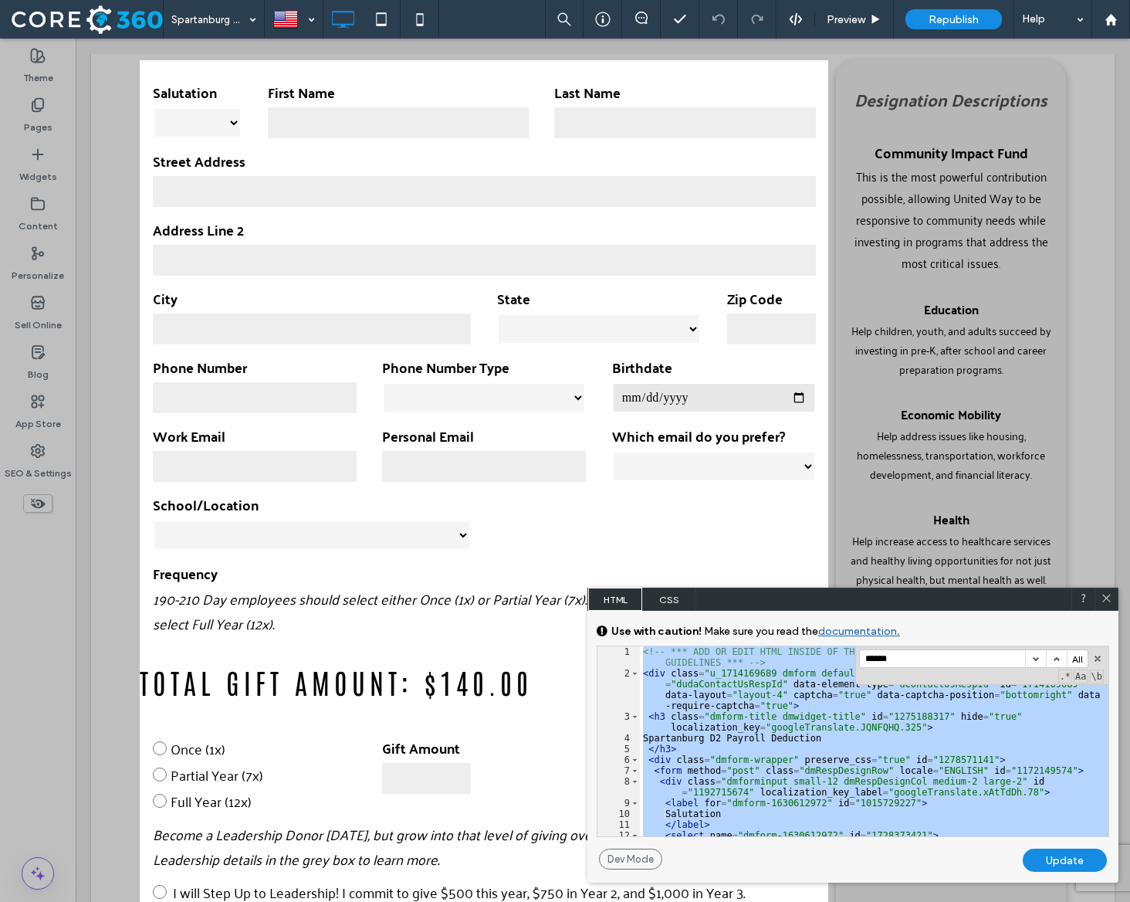
click at [1103, 601] on use at bounding box center [1106, 598] width 8 height 8
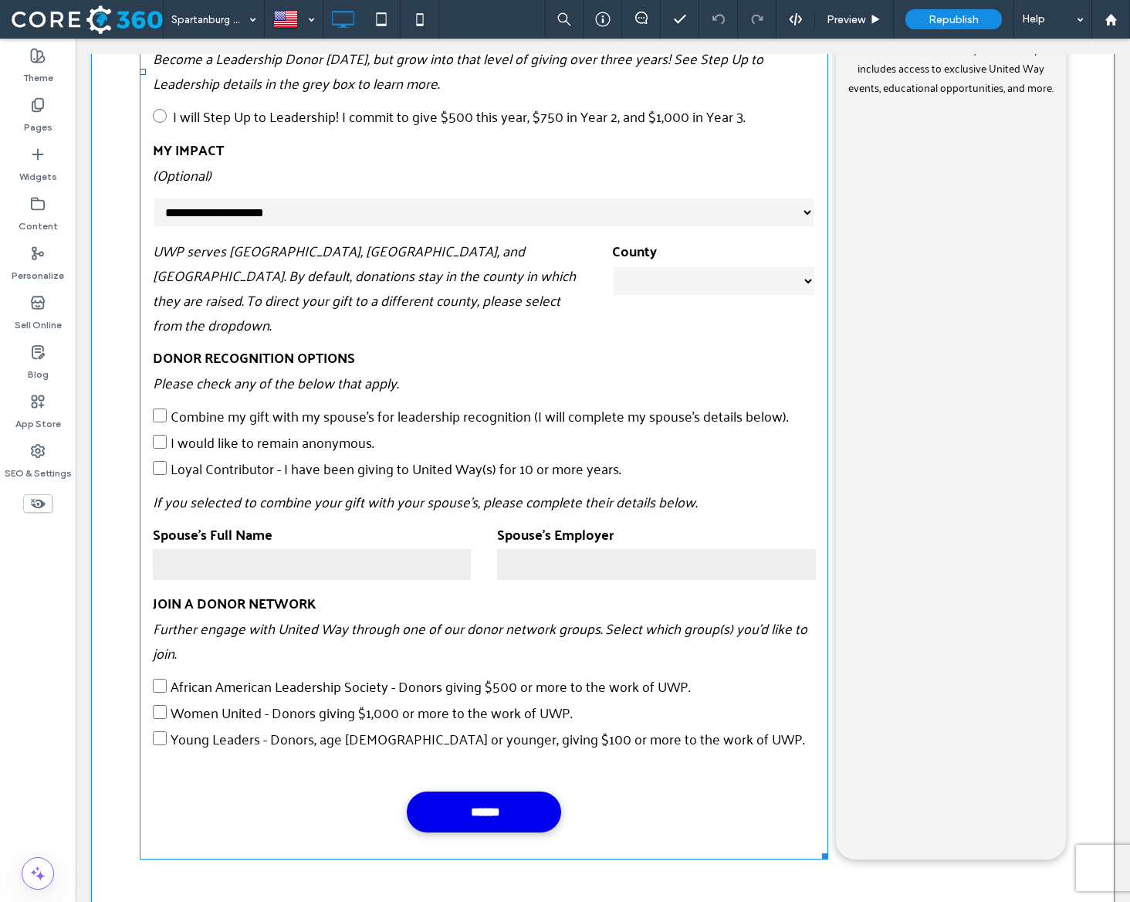
scroll to position [1324, 0]
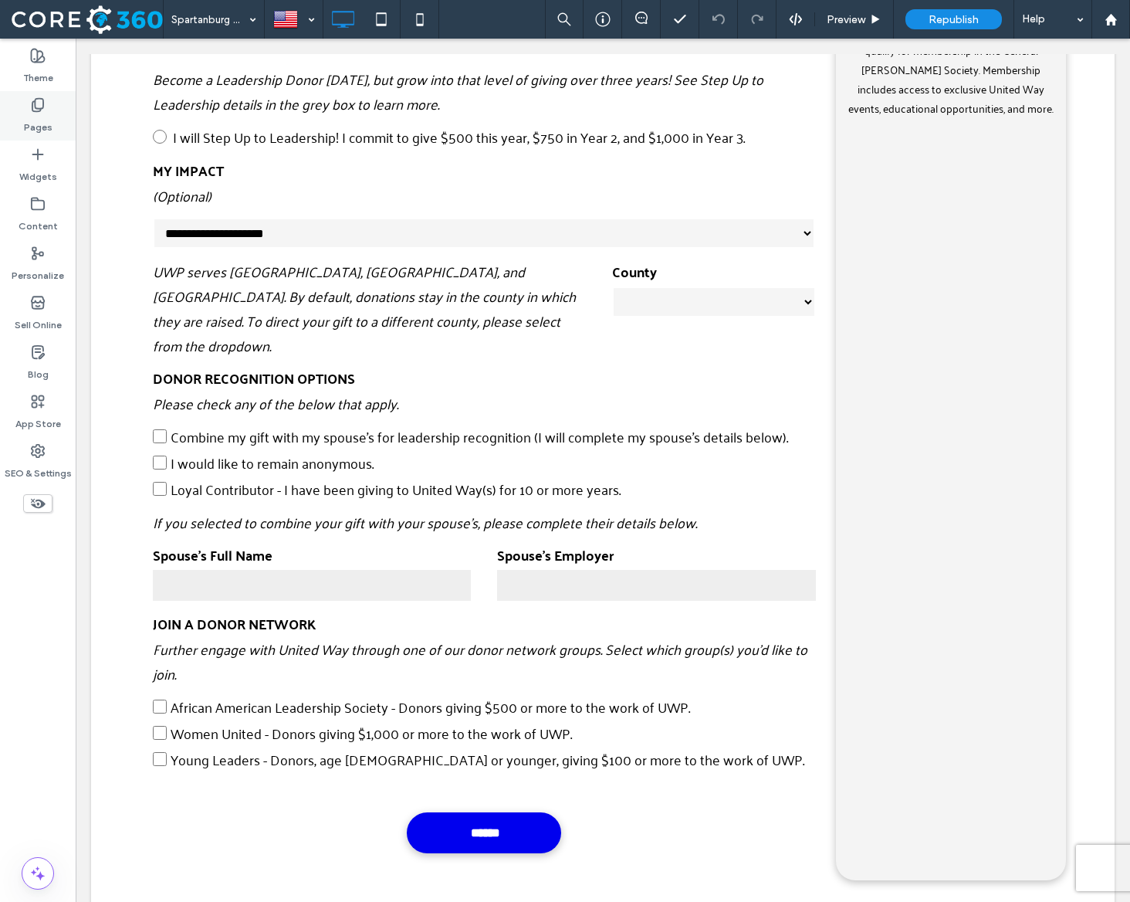
click at [41, 120] on label "Pages" at bounding box center [38, 124] width 29 height 22
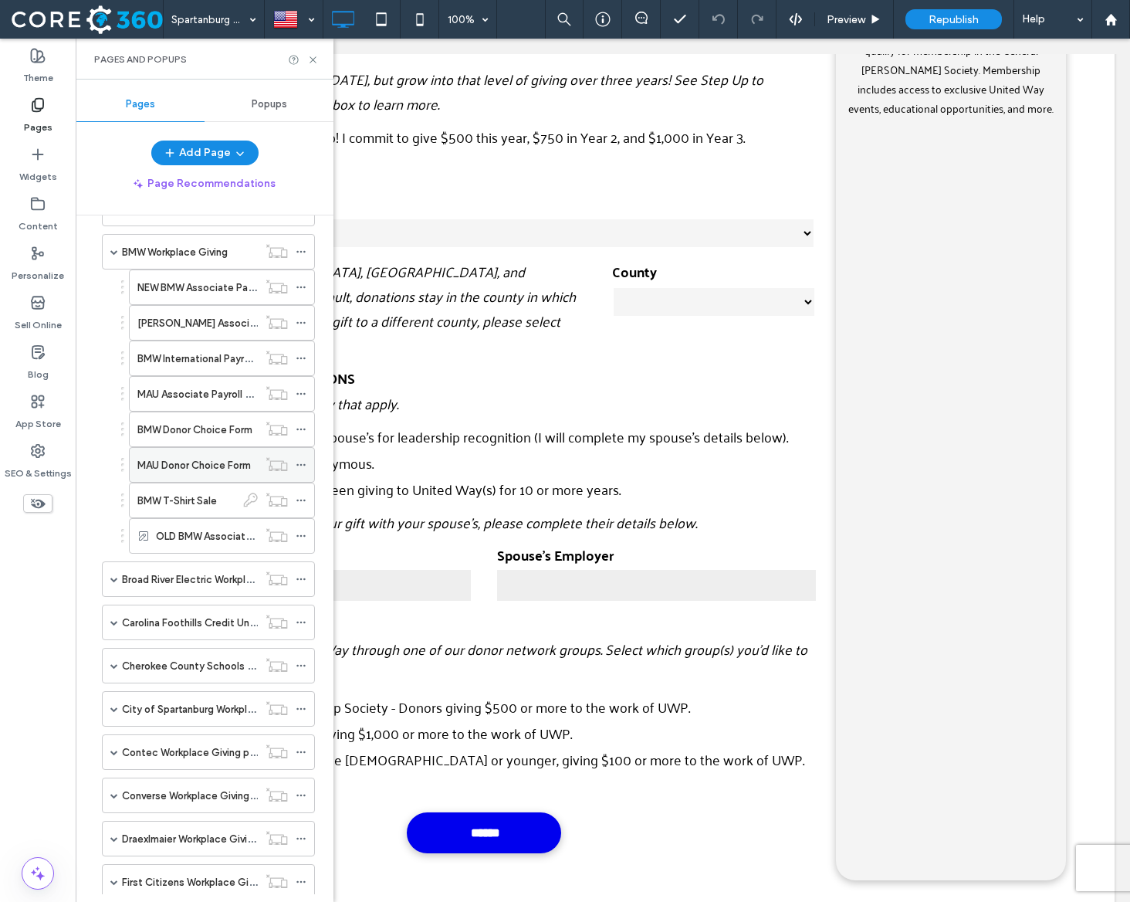
scroll to position [233, 0]
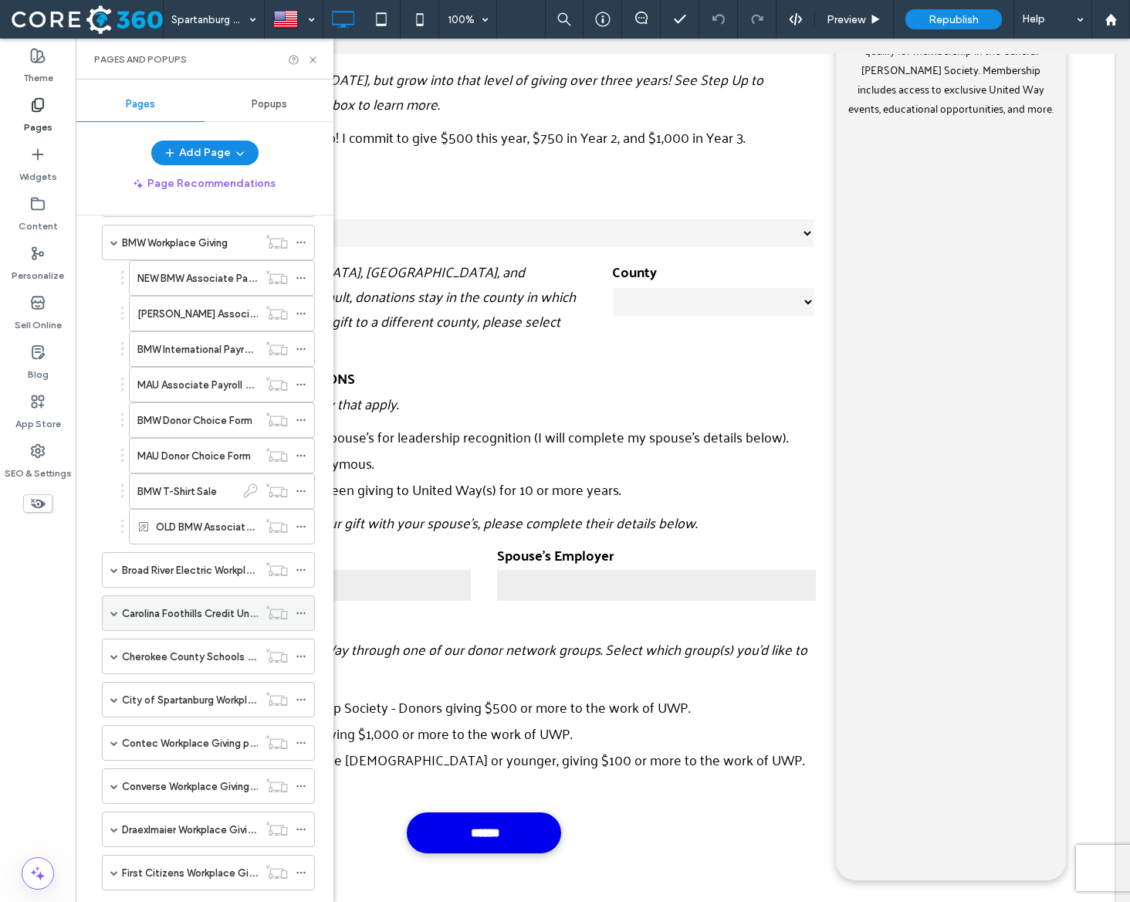
click at [110, 612] on span at bounding box center [114, 613] width 8 height 8
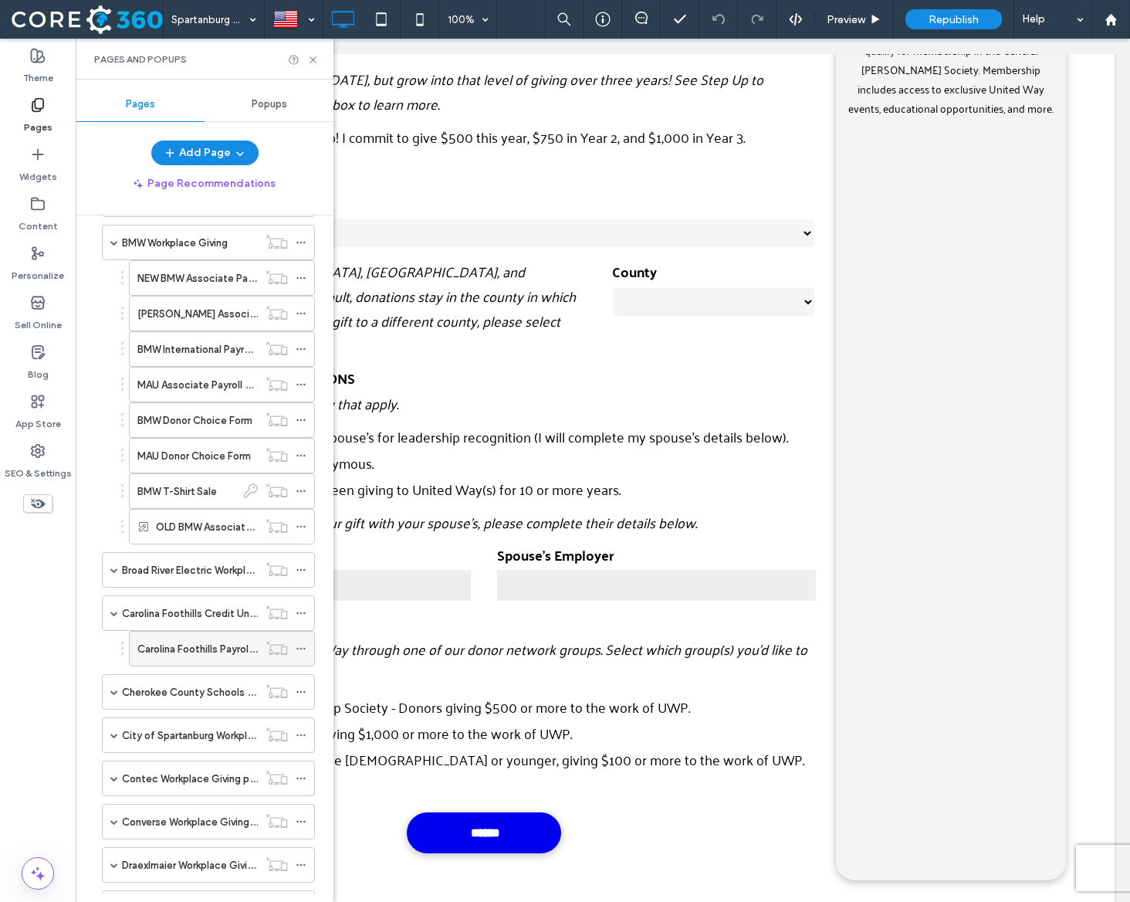
click at [174, 649] on label "Carolina Foothills Payroll Deduction Form" at bounding box center [232, 648] width 191 height 27
click at [211, 685] on label "Cherokee County Schools Workplace Giving" at bounding box center [224, 692] width 205 height 27
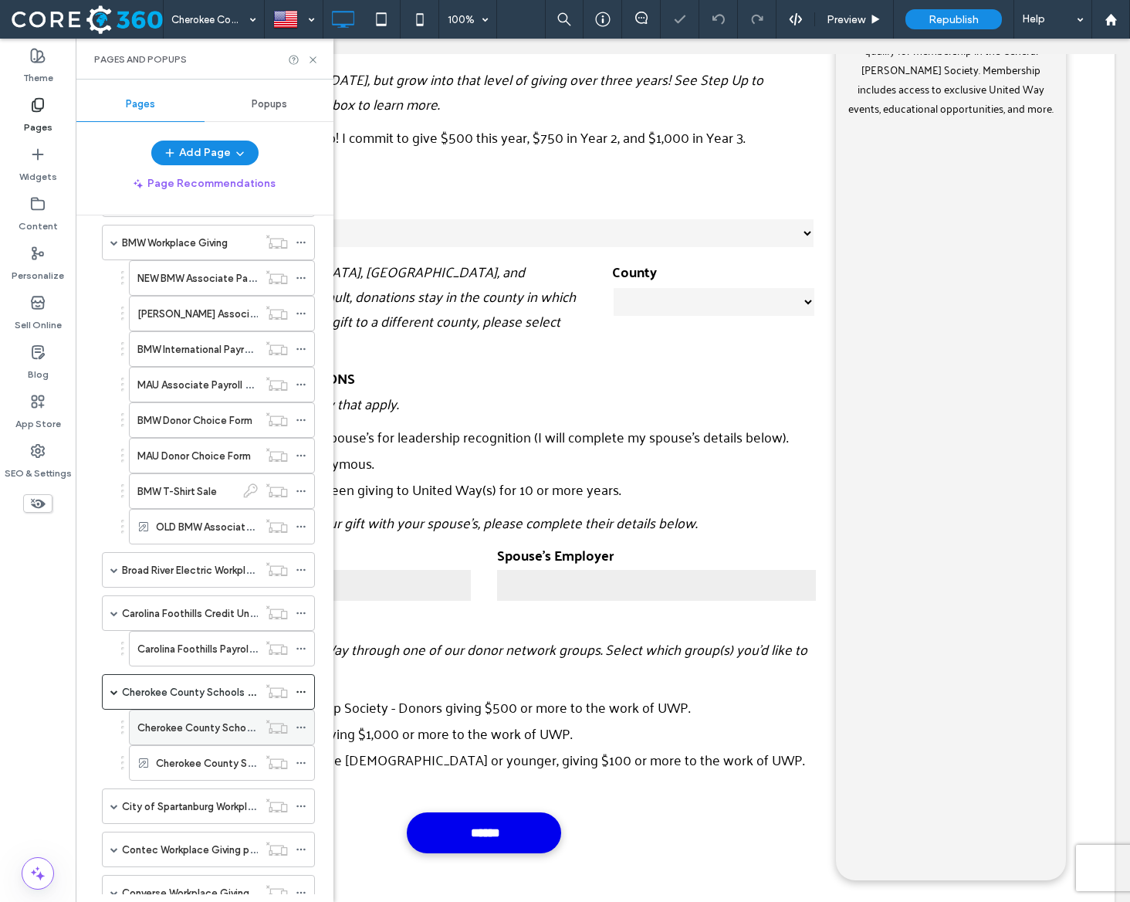
click at [220, 733] on label "Cherokee County School District Payroll Deduction Form" at bounding box center [270, 727] width 266 height 27
click at [312, 62] on icon at bounding box center [313, 60] width 12 height 12
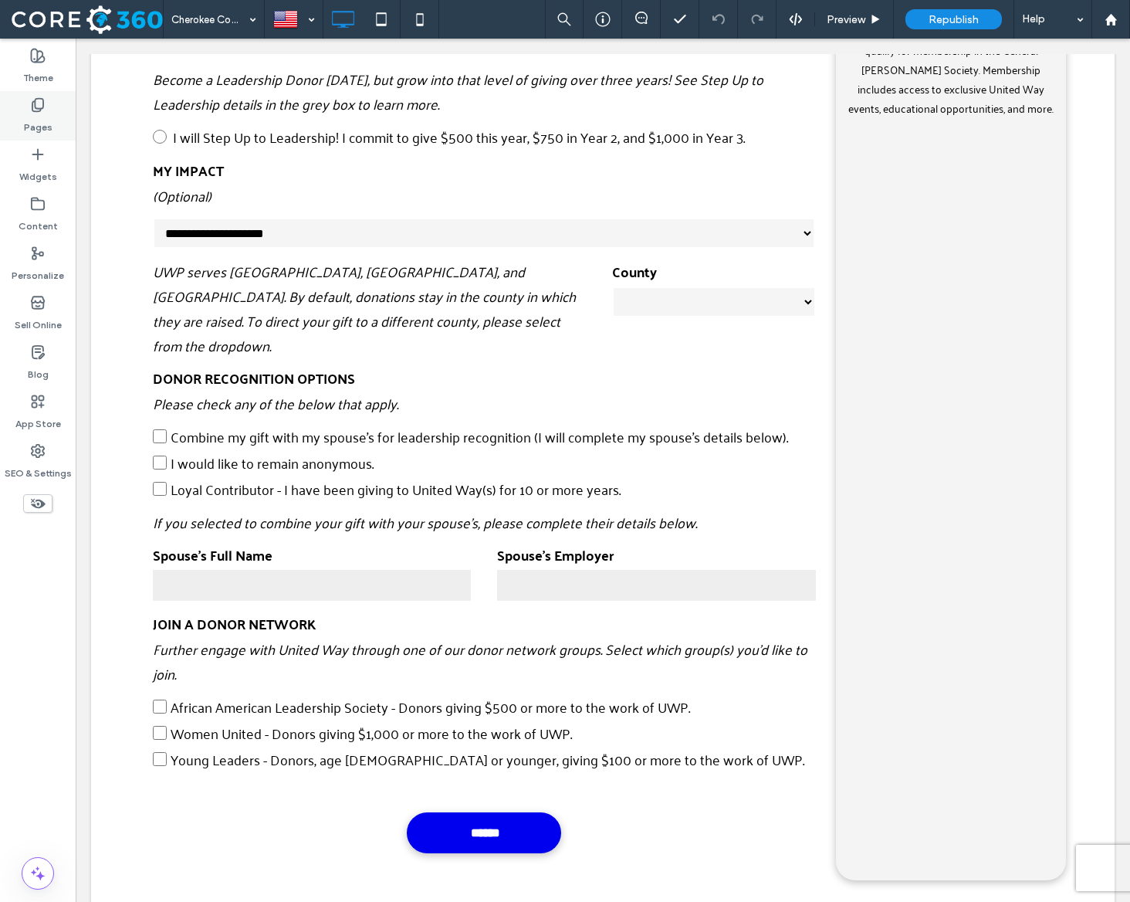
click at [43, 120] on label "Pages" at bounding box center [38, 124] width 29 height 22
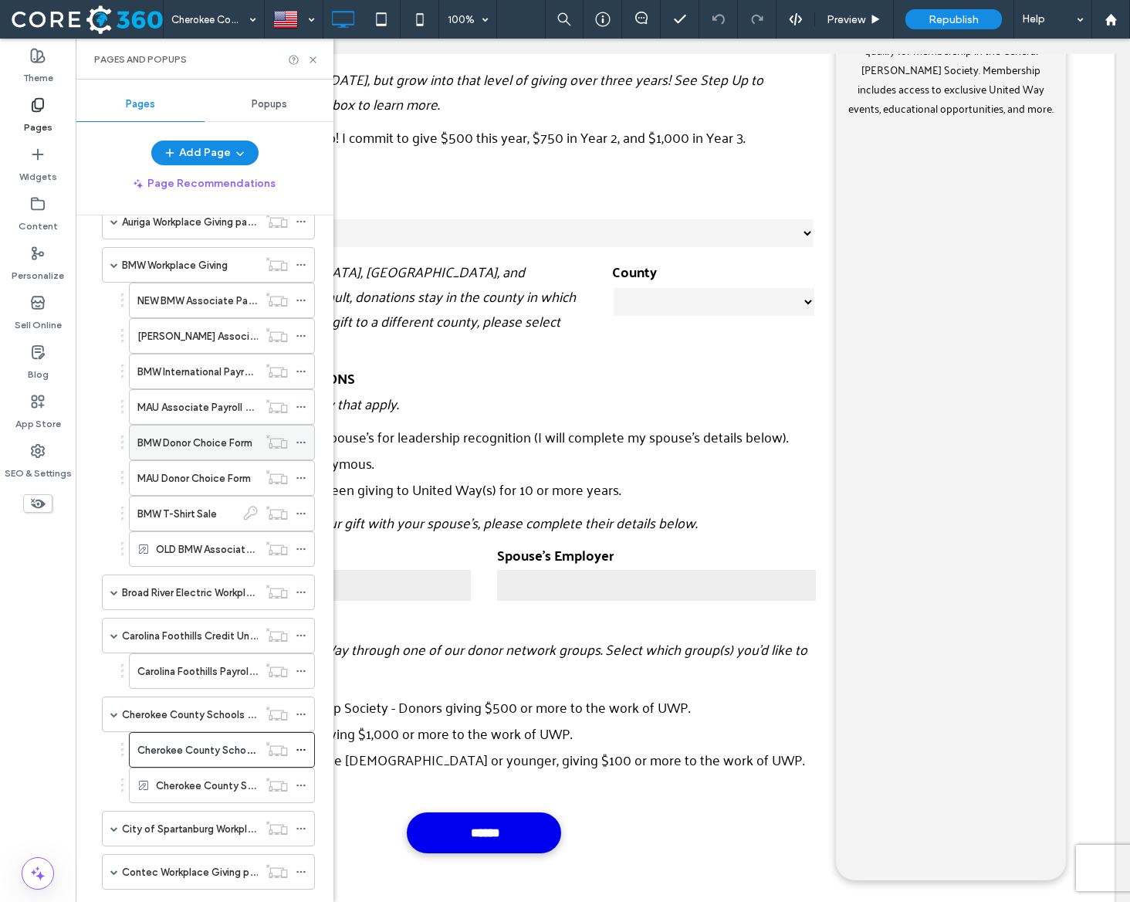
scroll to position [218, 0]
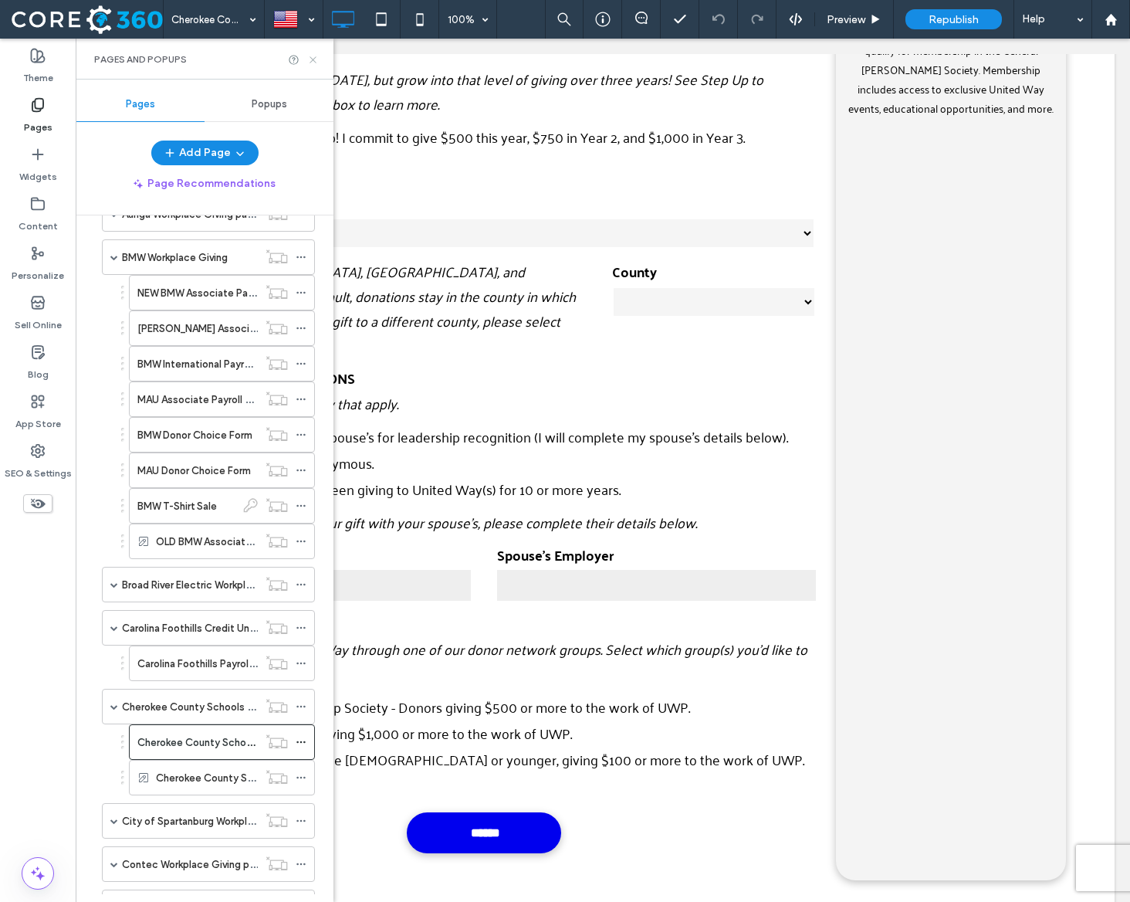
click at [312, 59] on use at bounding box center [313, 59] width 6 height 6
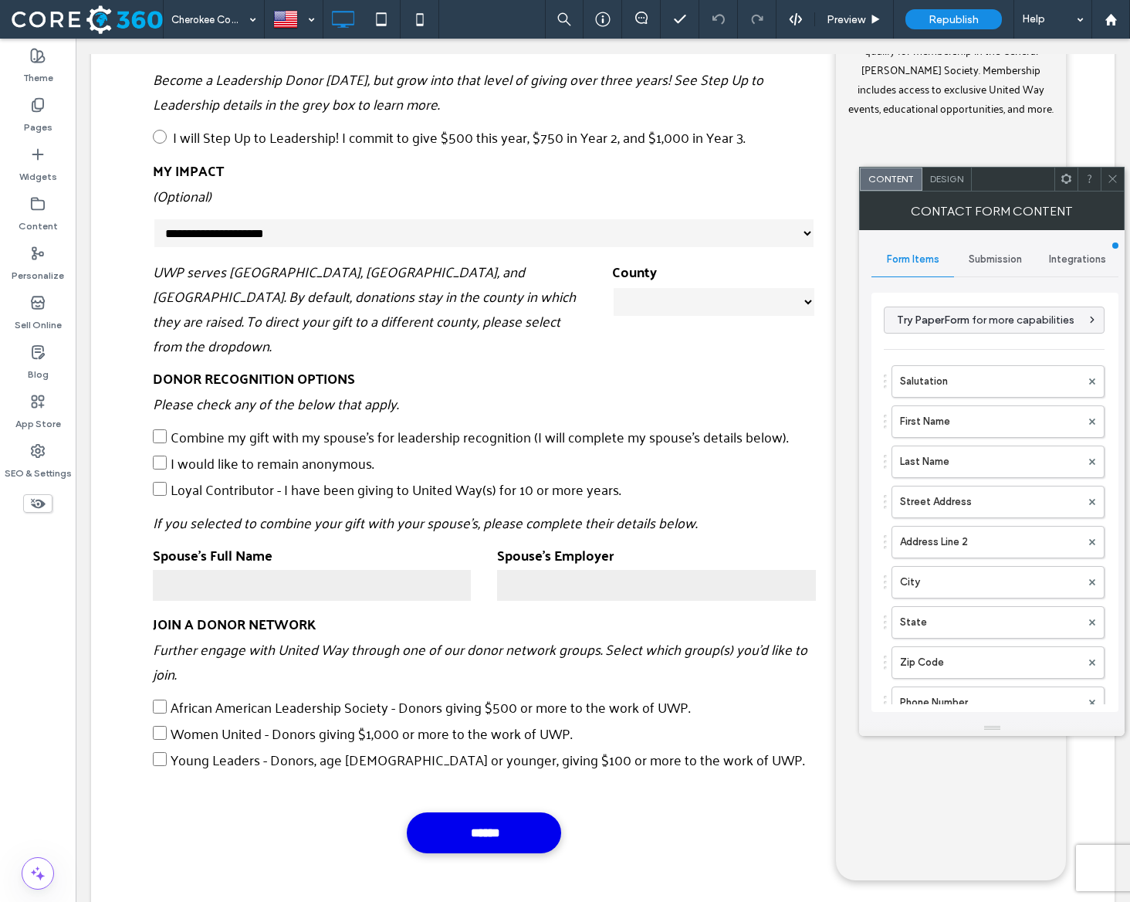
click at [997, 265] on div "Submission" at bounding box center [995, 259] width 83 height 34
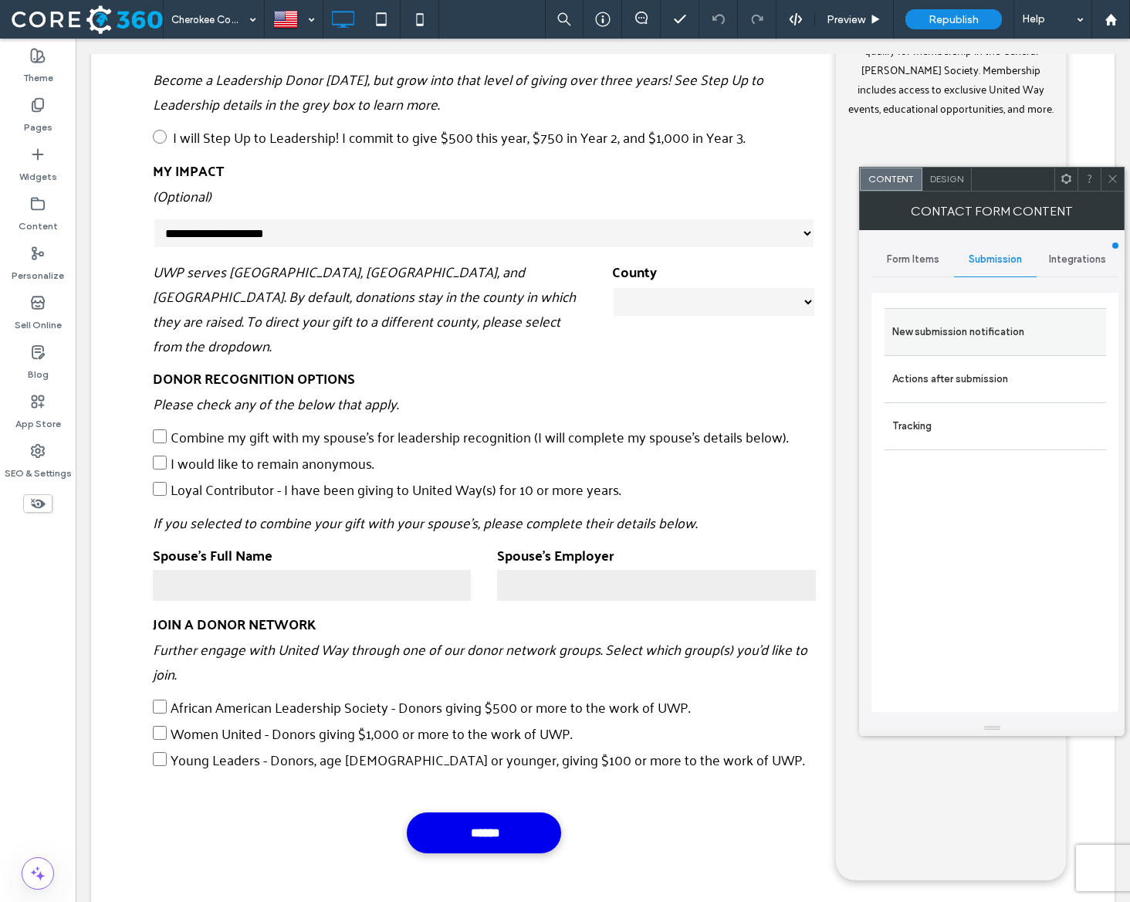
click at [1000, 322] on label "New submission notification" at bounding box center [995, 331] width 206 height 31
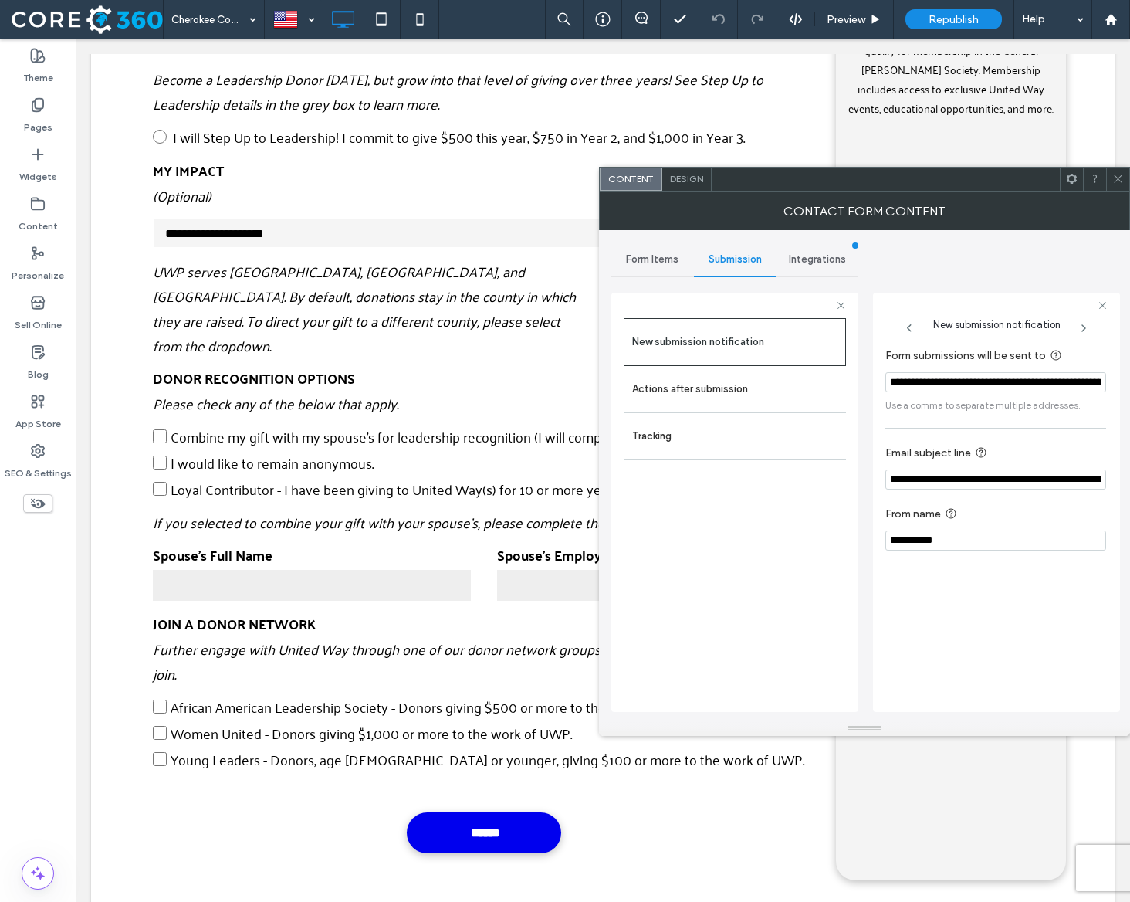
click at [1014, 381] on input "**********" at bounding box center [995, 382] width 221 height 20
click at [1060, 231] on div "**********" at bounding box center [864, 475] width 506 height 490
click at [1119, 170] on span at bounding box center [1118, 179] width 12 height 23
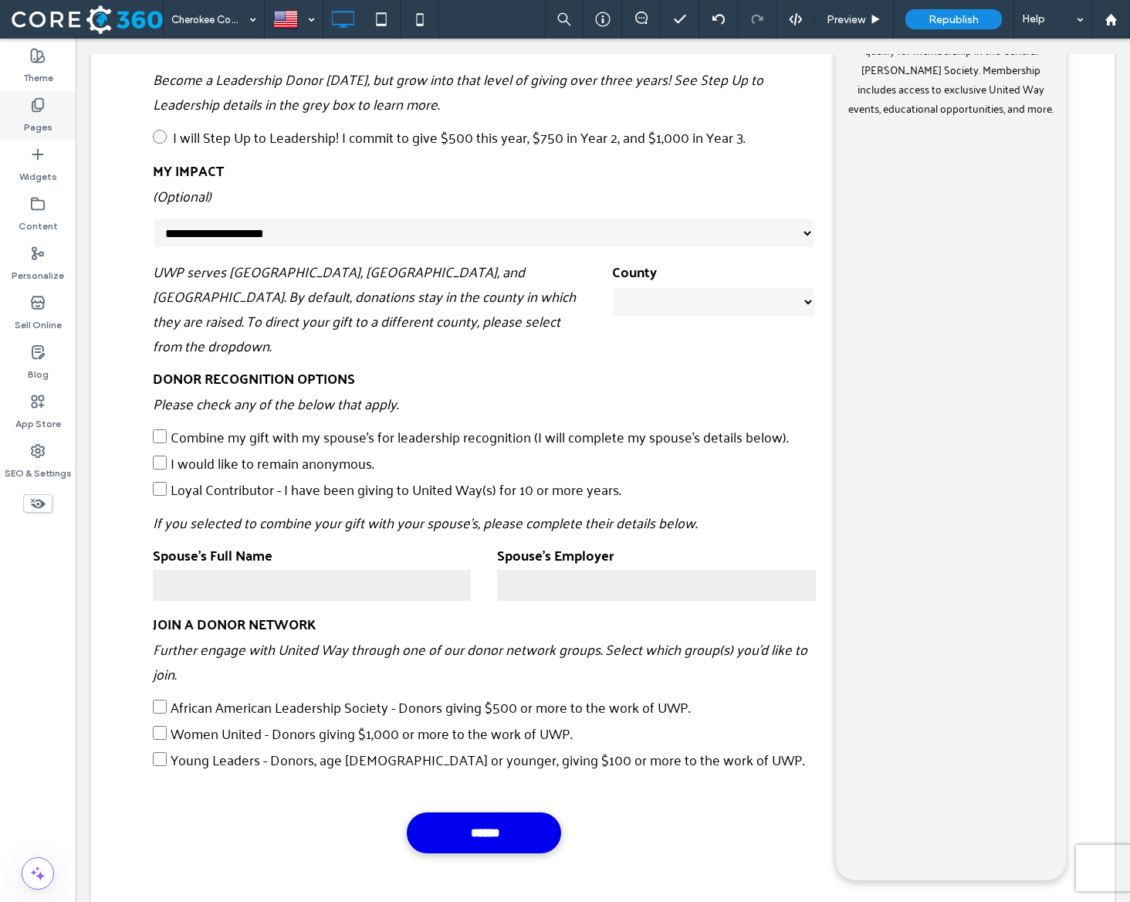
click at [43, 121] on label "Pages" at bounding box center [38, 124] width 29 height 22
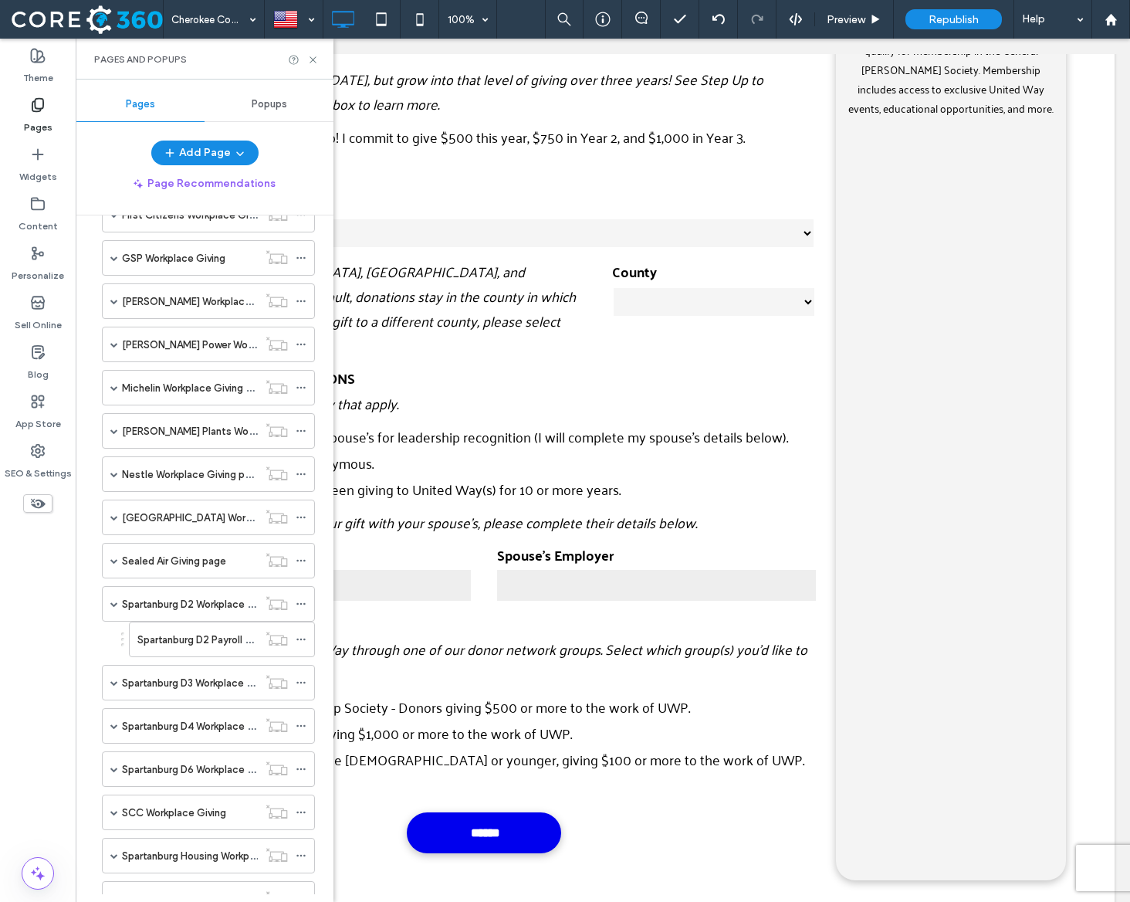
scroll to position [1010, 0]
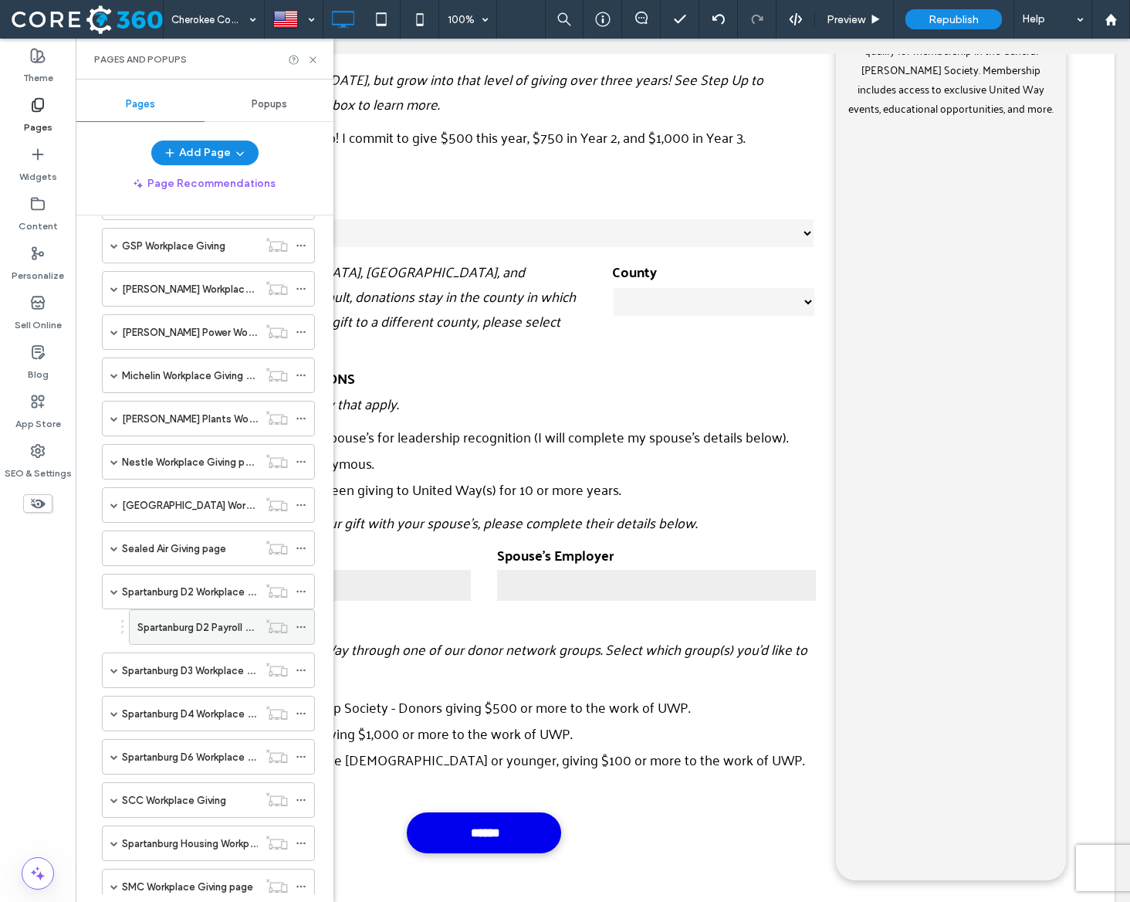
click at [181, 637] on div "Spartanburg D2 Payroll Deduction Form" at bounding box center [197, 627] width 120 height 34
click at [316, 59] on icon at bounding box center [313, 60] width 12 height 12
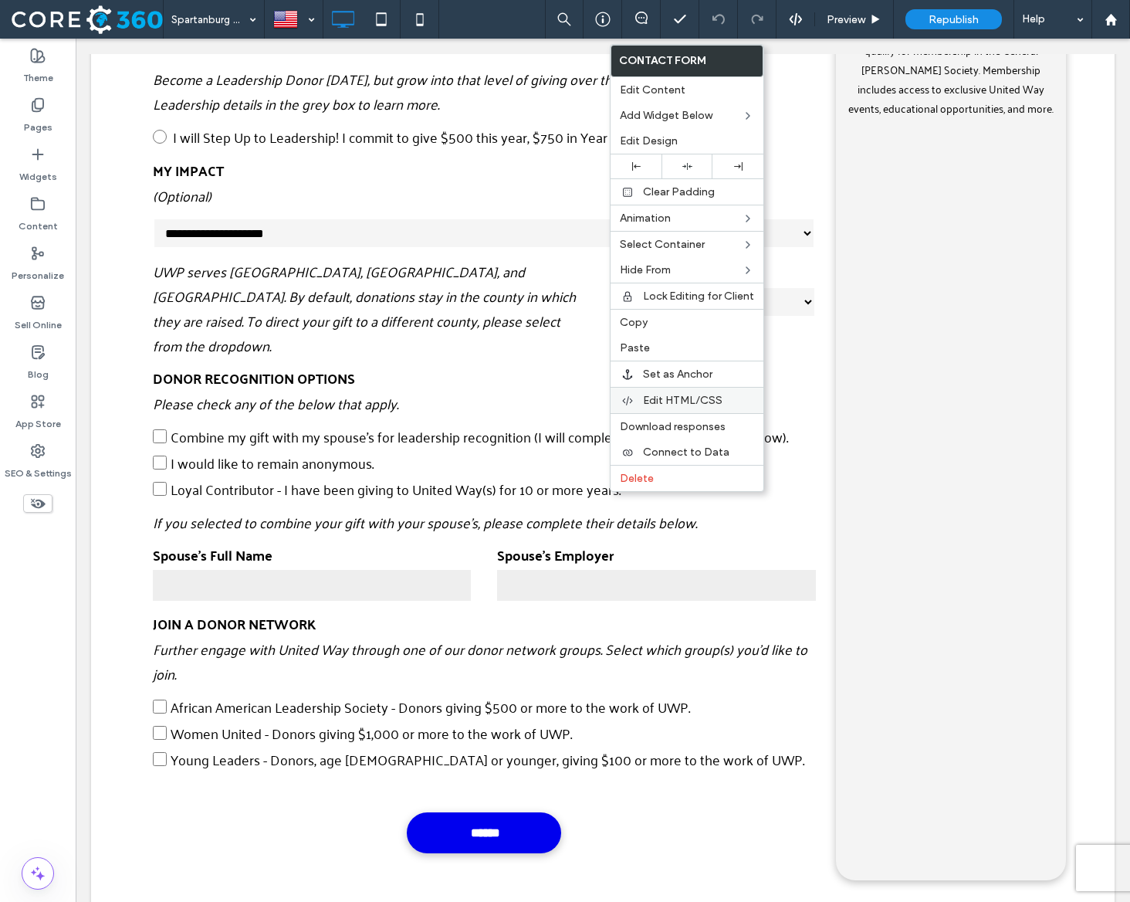
click at [715, 401] on span "Edit HTML/CSS" at bounding box center [683, 400] width 80 height 13
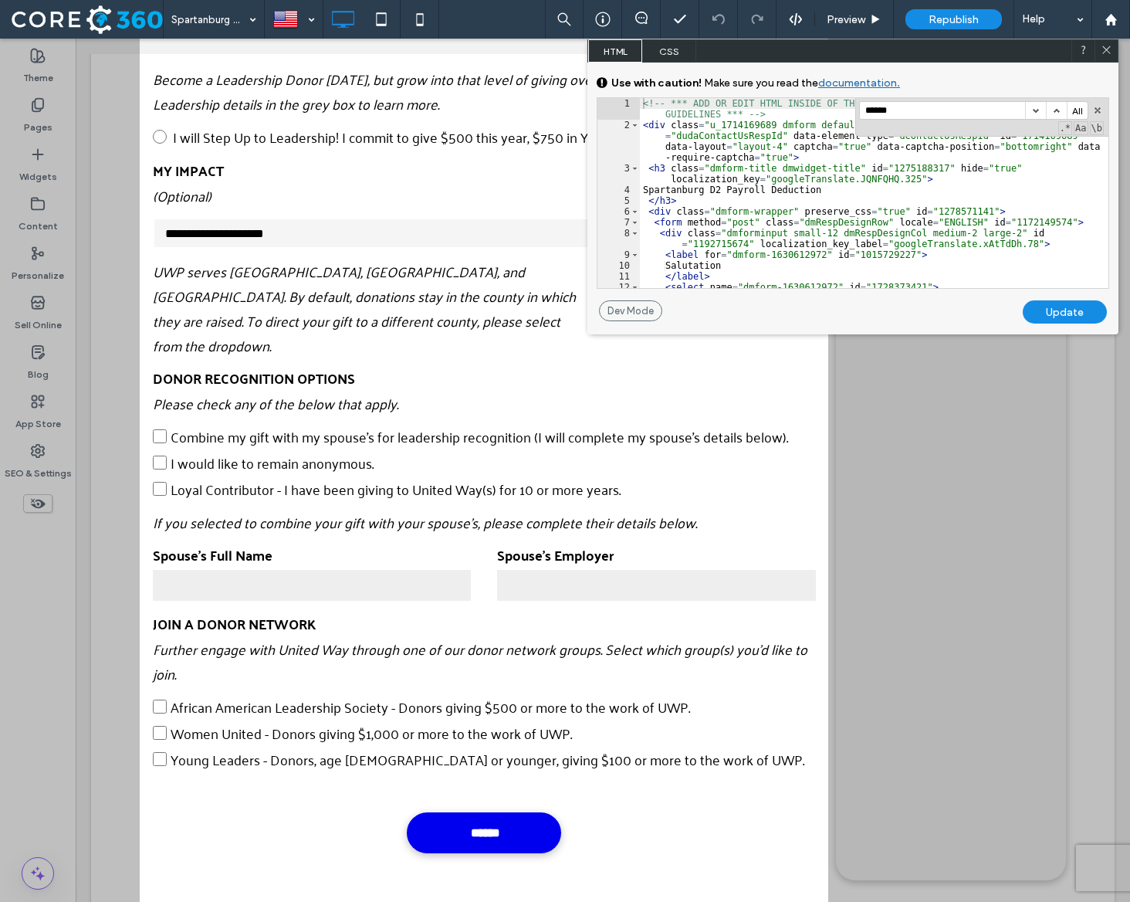
click at [746, 224] on div "<!-- *** ADD OR EDIT HTML INSIDE OF THE dmRespCol DIVS, SEE DOCUMENTATION FOR G…" at bounding box center [874, 209] width 469 height 222
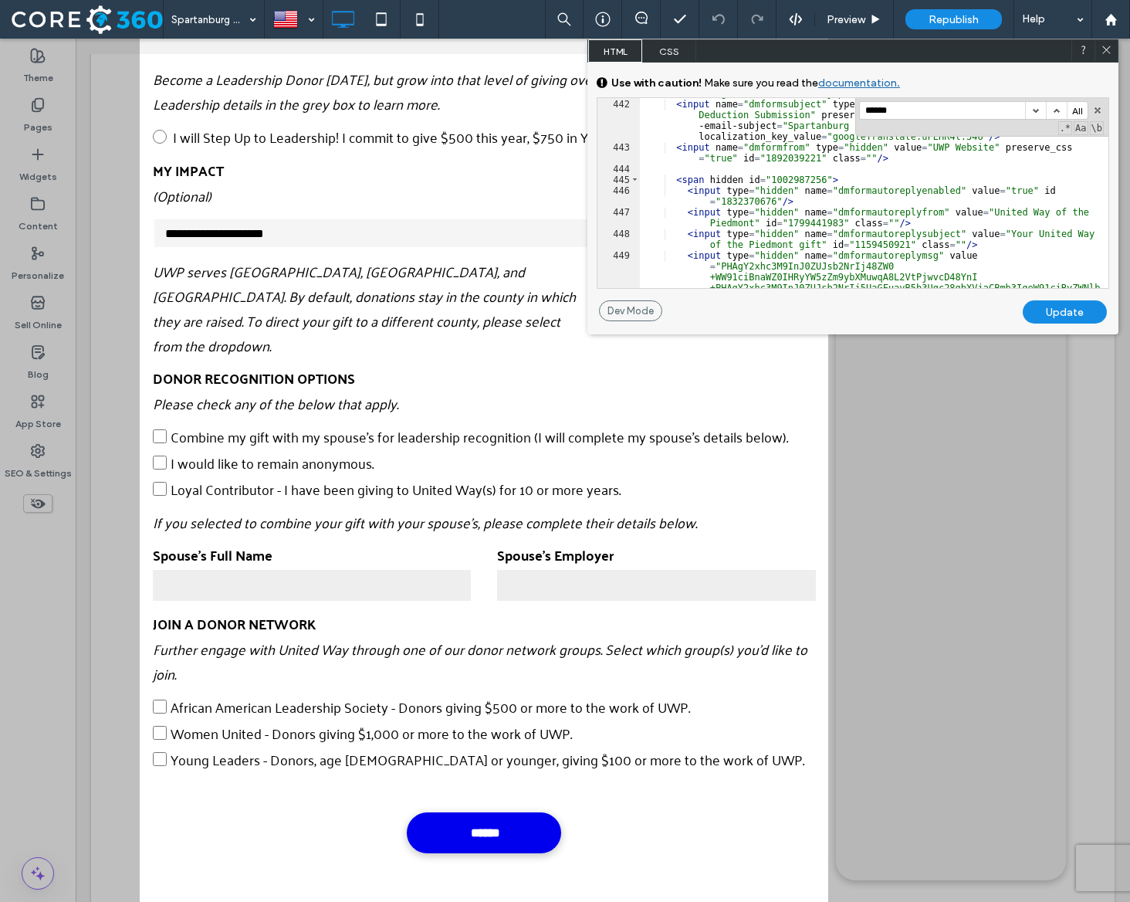
scroll to position [7251, 0]
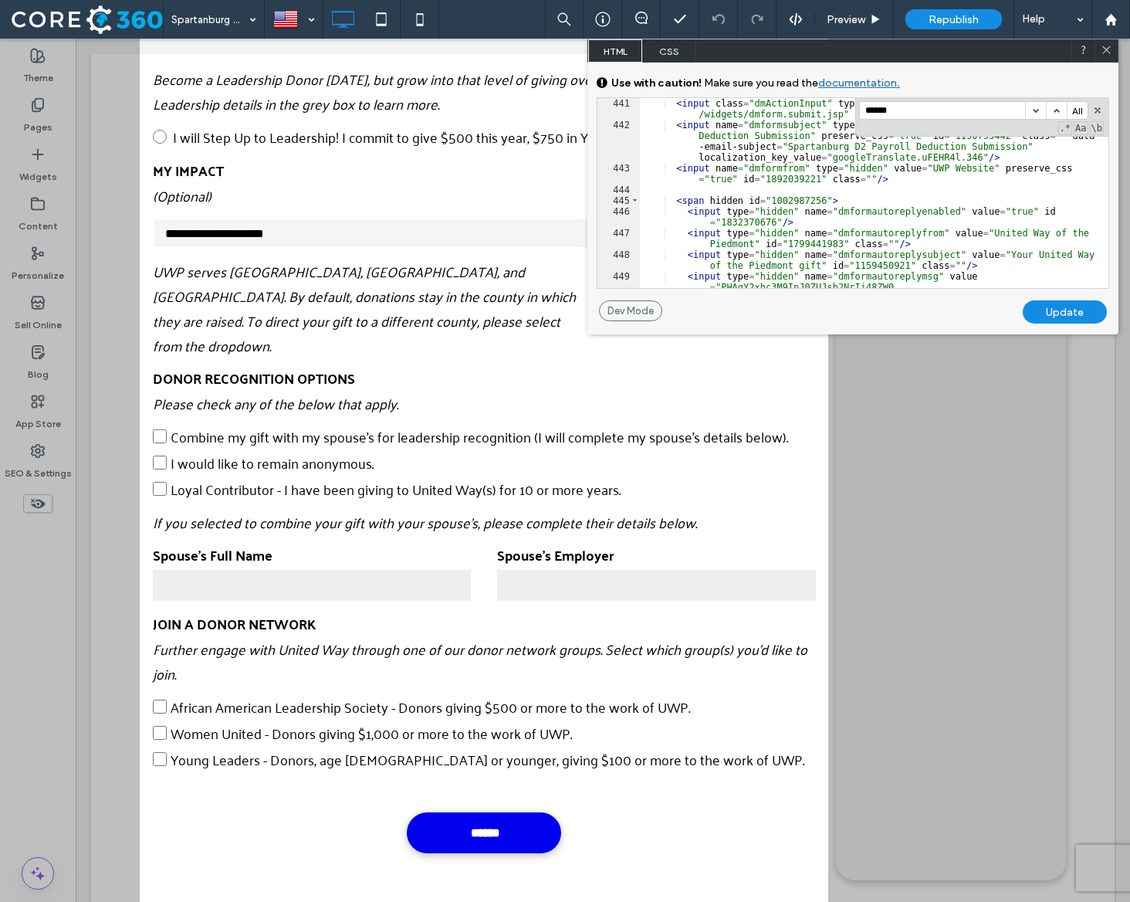
click at [1061, 305] on div "Update" at bounding box center [1065, 311] width 84 height 23
click at [1051, 305] on div "Update" at bounding box center [1065, 311] width 84 height 23
click at [1105, 54] on icon at bounding box center [1107, 50] width 12 height 12
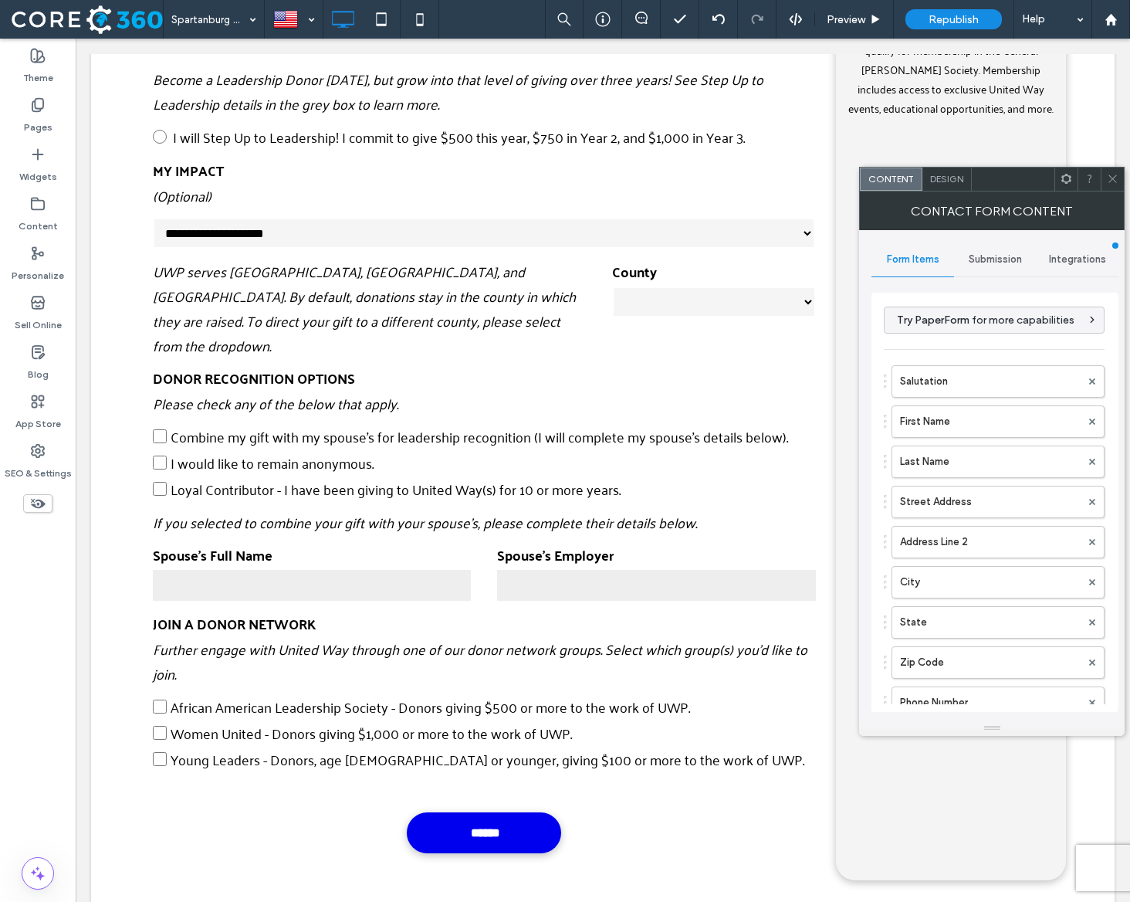
click at [1115, 174] on icon at bounding box center [1113, 179] width 12 height 12
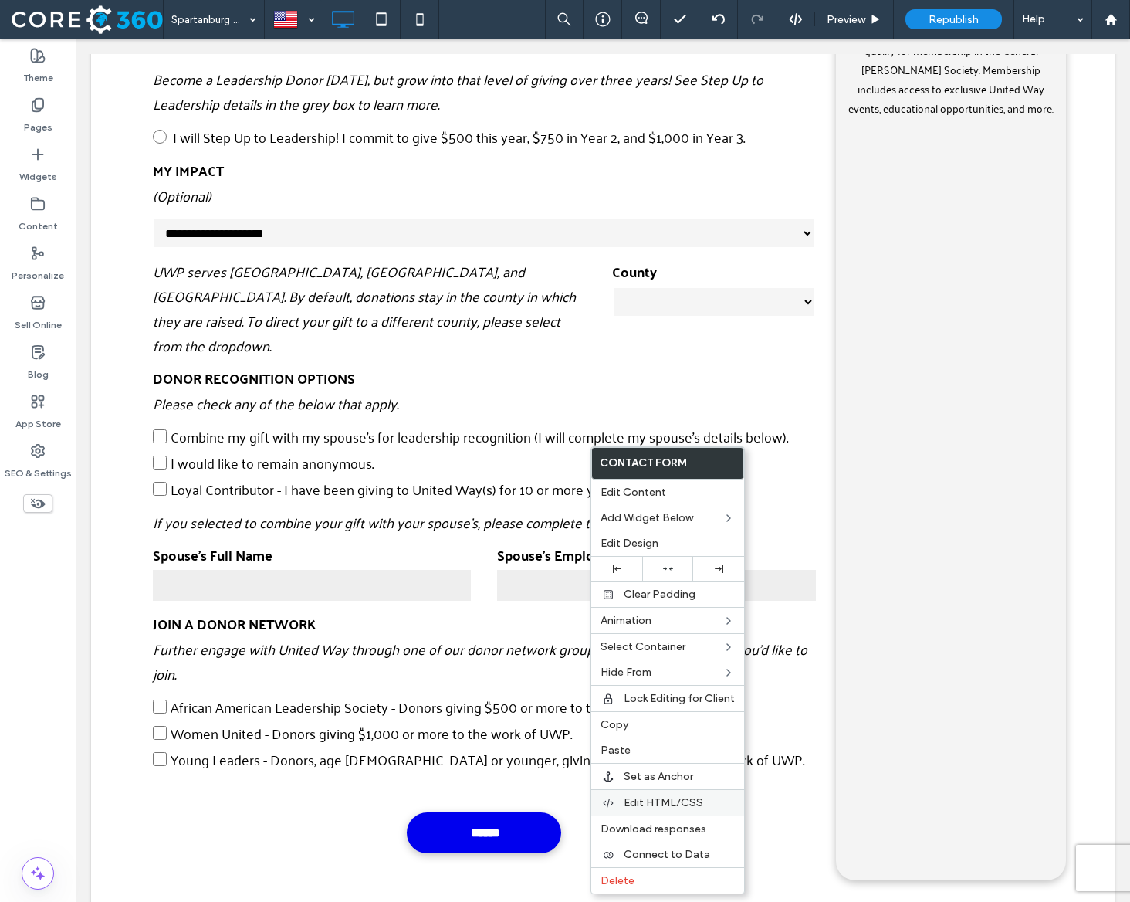
click at [665, 793] on div "Edit HTML/CSS" at bounding box center [667, 802] width 153 height 26
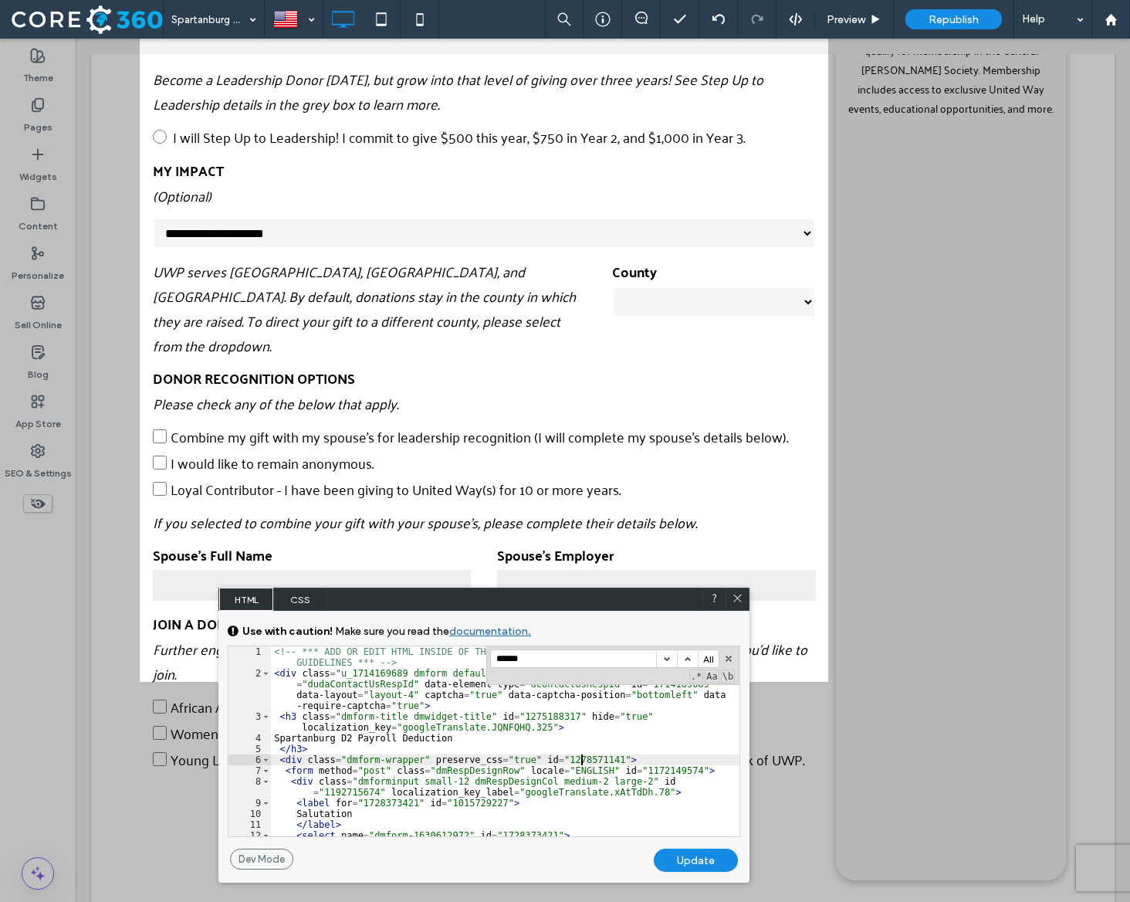
click at [580, 756] on div "<!-- *** ADD OR EDIT HTML INSIDE OF THE dmRespCol DIVS, SEE DOCUMENTATION FOR G…" at bounding box center [505, 757] width 469 height 222
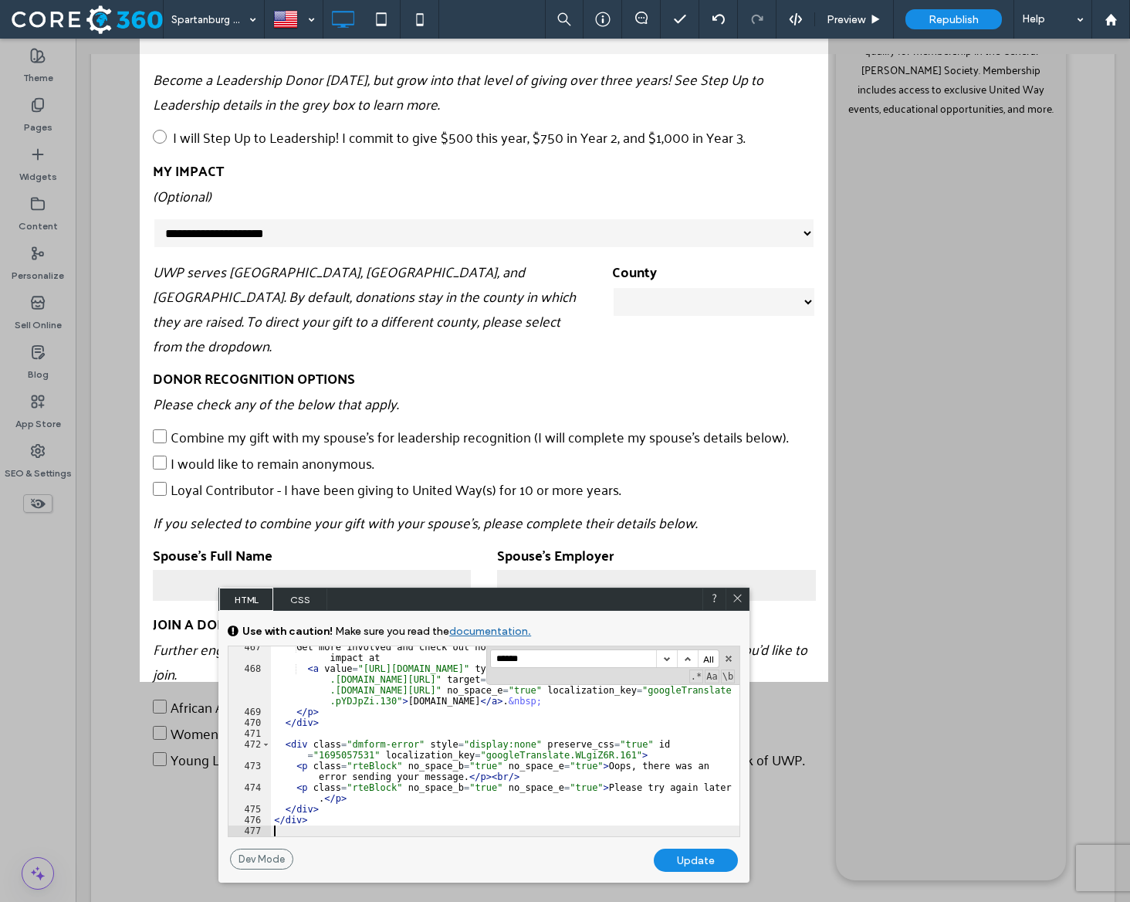
scroll to position [7958, 0]
click at [665, 854] on div "Update" at bounding box center [696, 859] width 84 height 23
click at [739, 594] on icon at bounding box center [738, 598] width 12 height 12
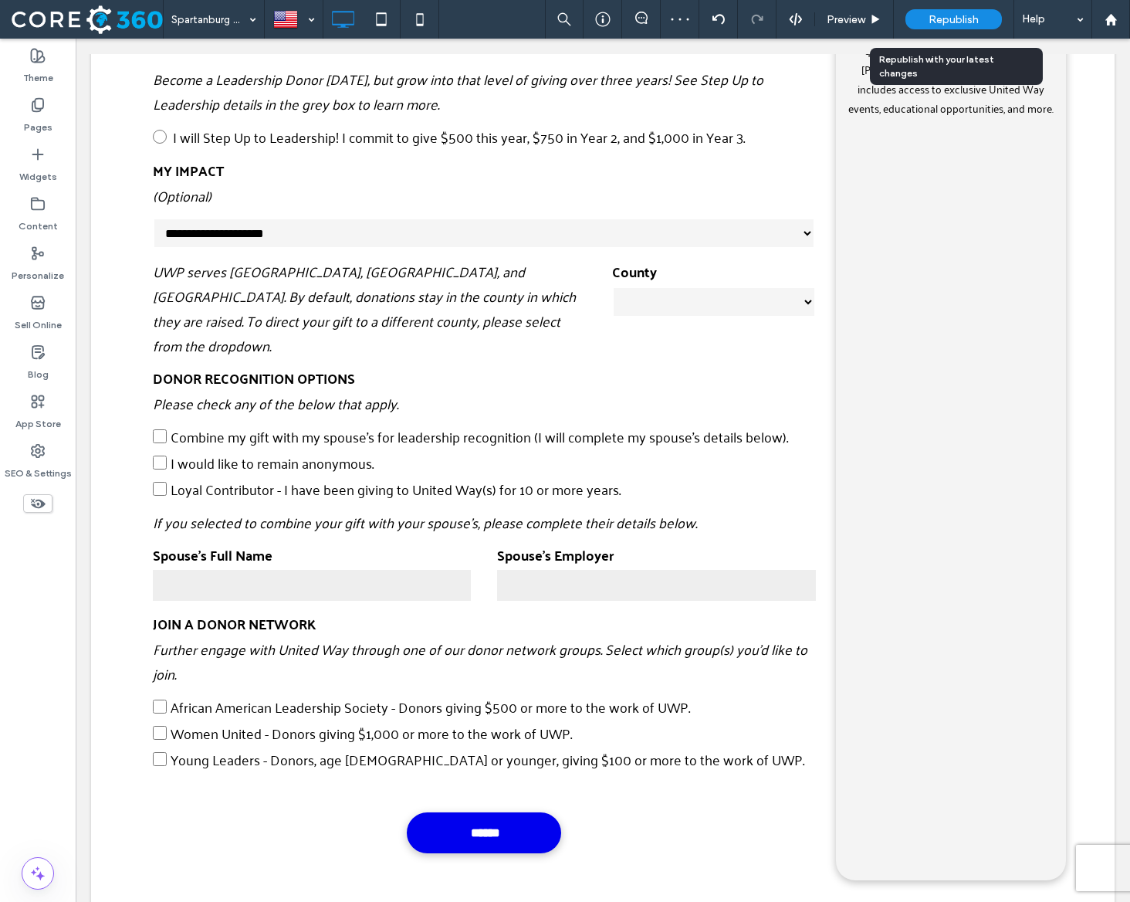
click at [948, 21] on span "Republish" at bounding box center [954, 19] width 50 height 13
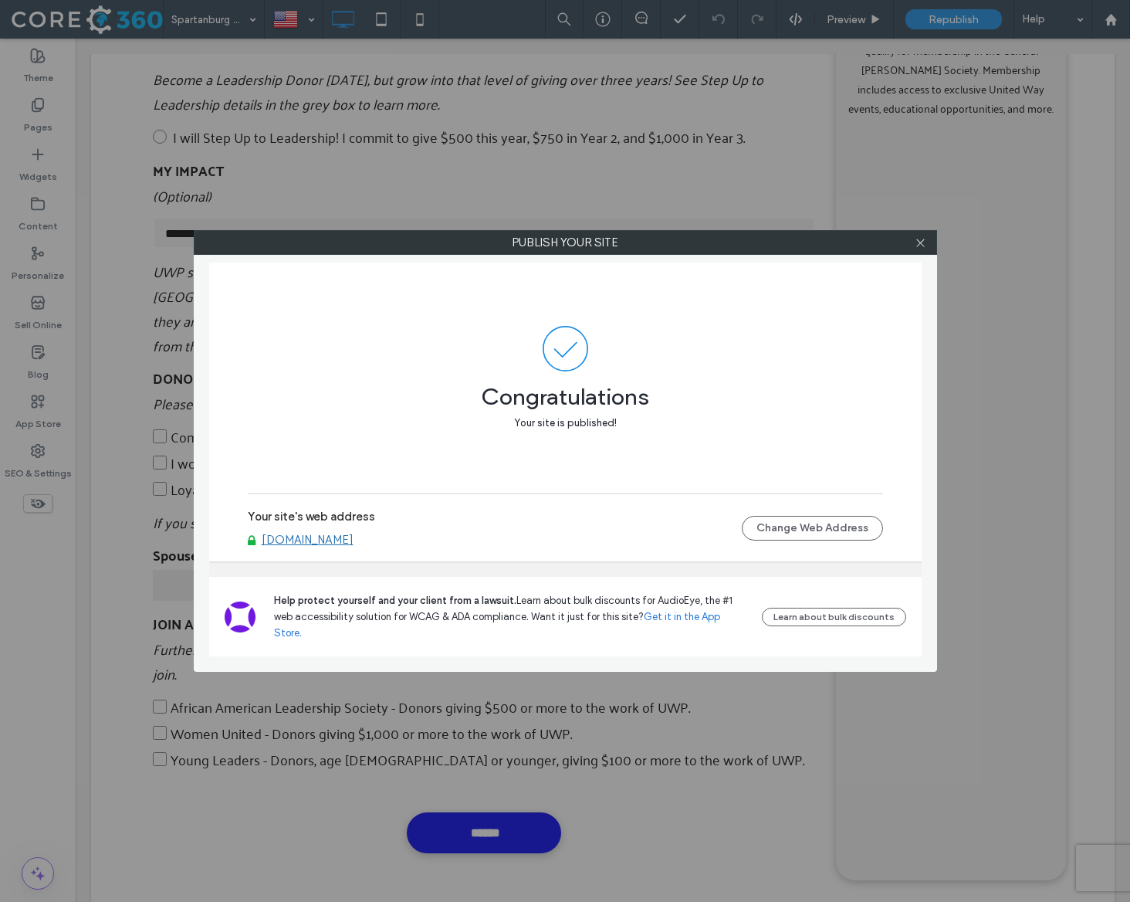
click at [912, 253] on div at bounding box center [920, 242] width 23 height 23
click at [916, 247] on icon at bounding box center [921, 243] width 12 height 12
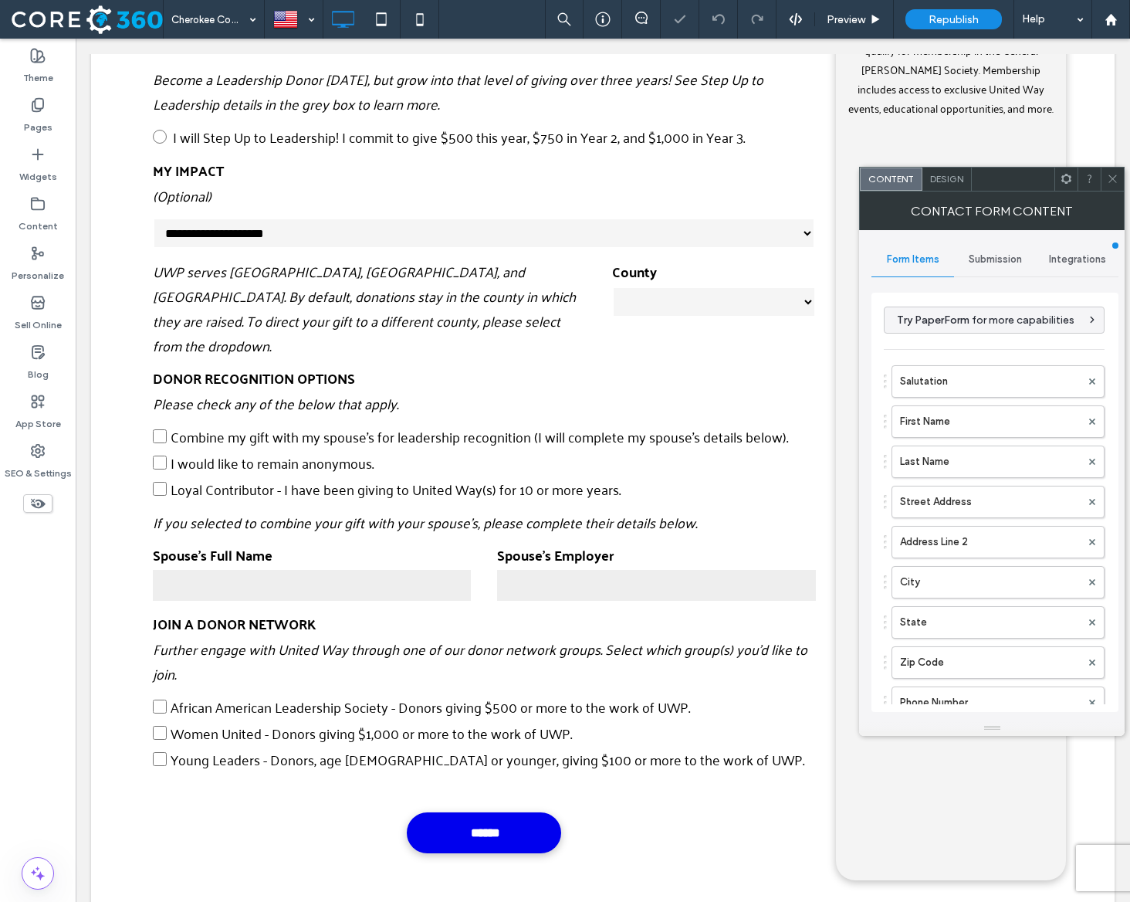
click at [993, 258] on span "Submission" at bounding box center [995, 259] width 53 height 12
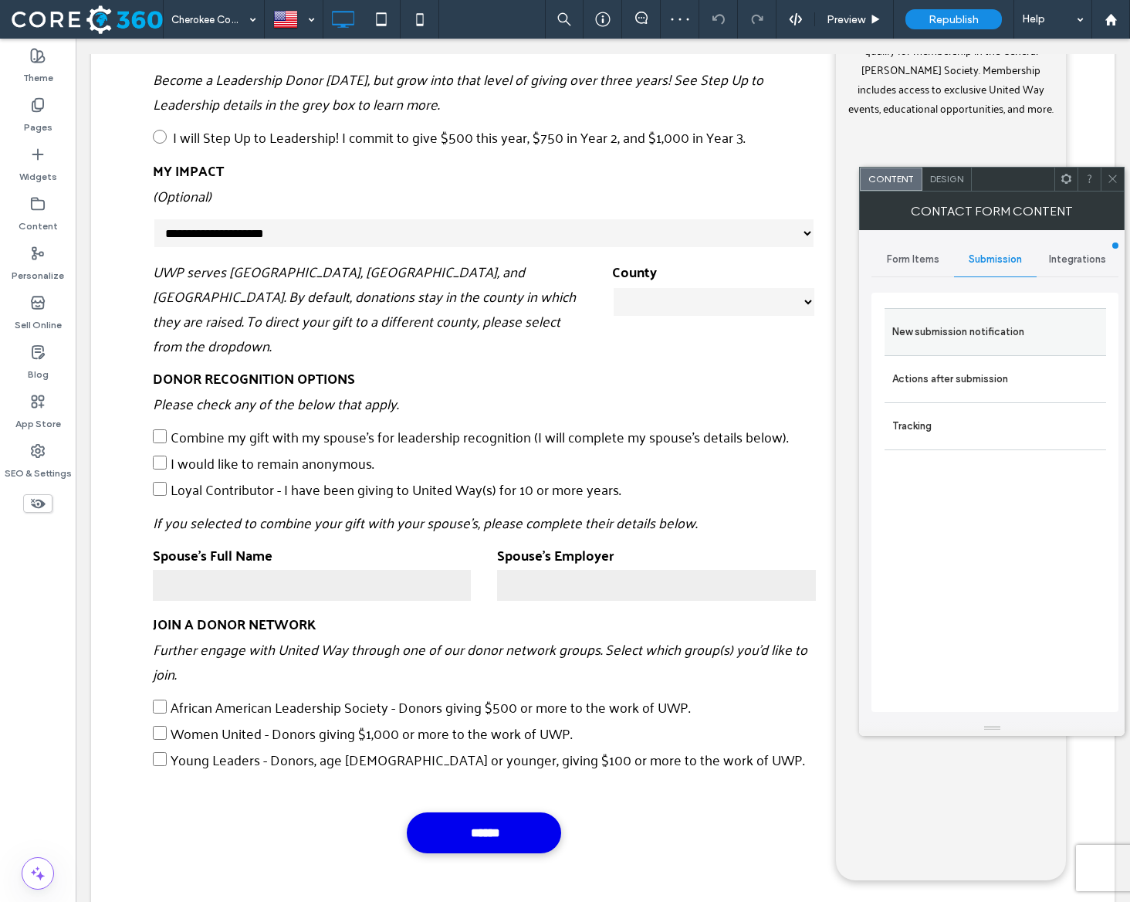
click at [976, 318] on label "New submission notification" at bounding box center [995, 331] width 206 height 31
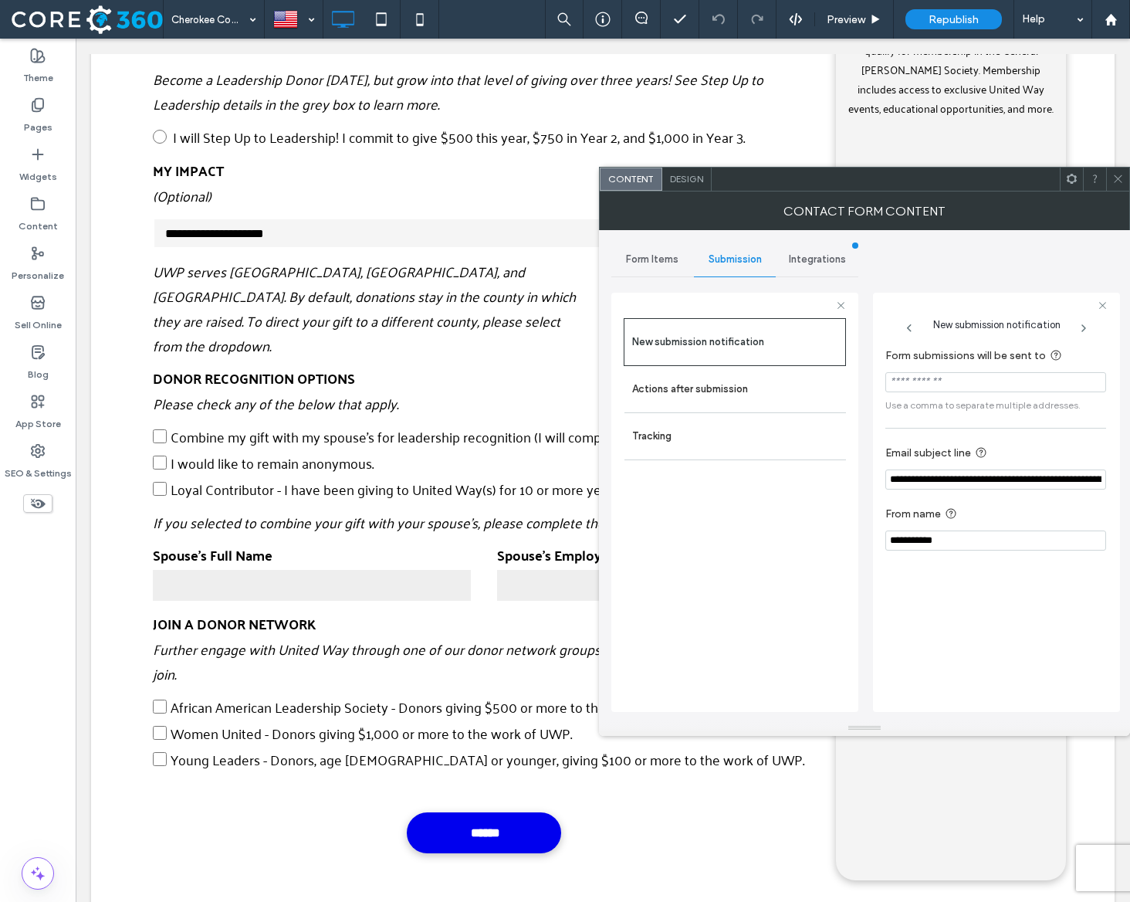
click at [928, 387] on input "Form submissions will be sent to" at bounding box center [995, 382] width 221 height 20
paste input "**********"
type input "**********"
click at [1123, 178] on icon at bounding box center [1118, 179] width 12 height 12
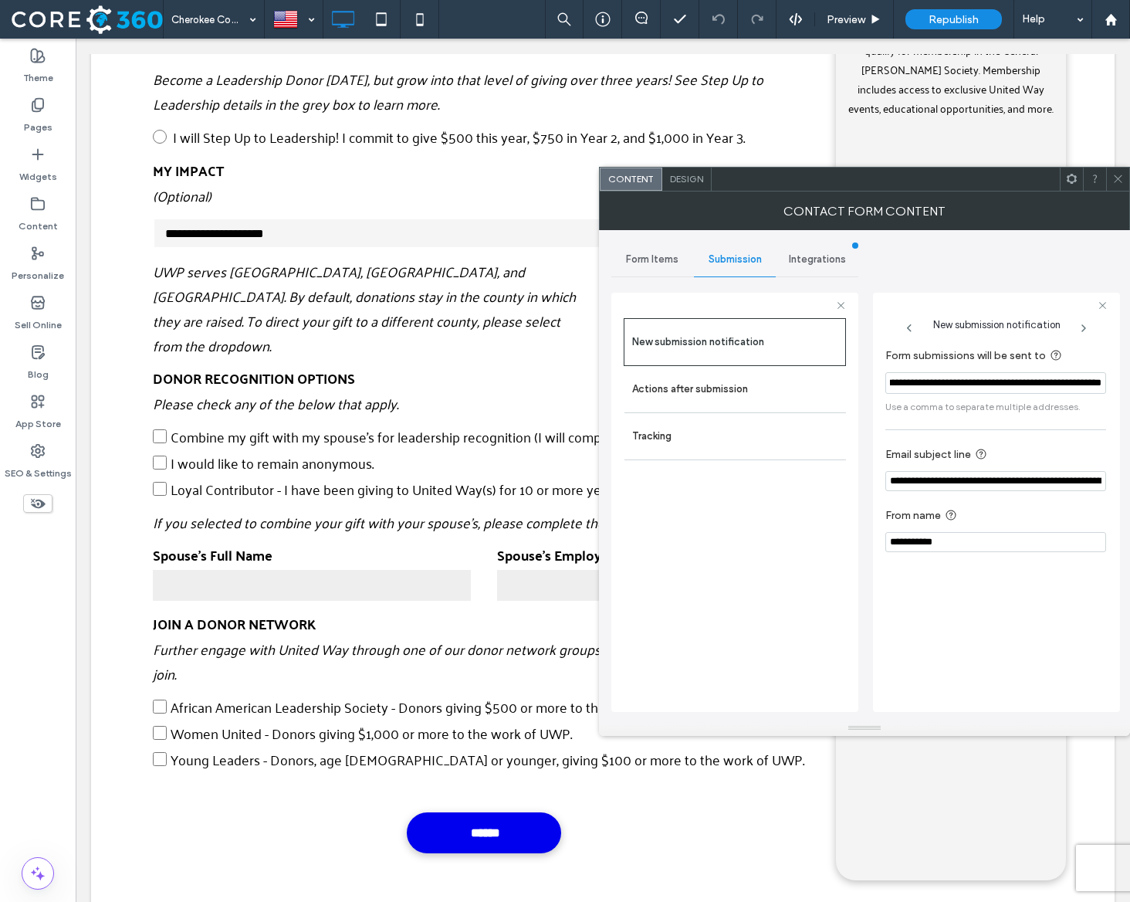
scroll to position [0, 0]
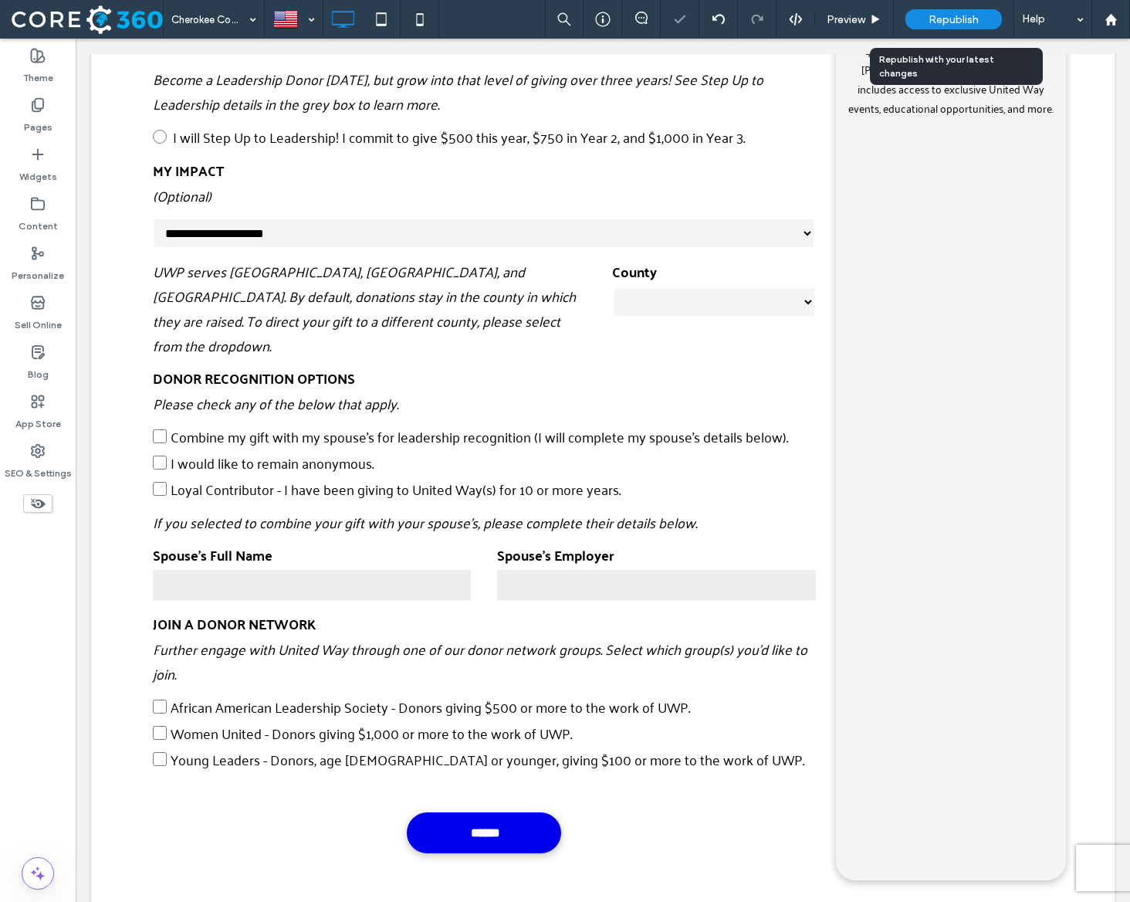
click at [959, 19] on span "Republish" at bounding box center [954, 19] width 50 height 13
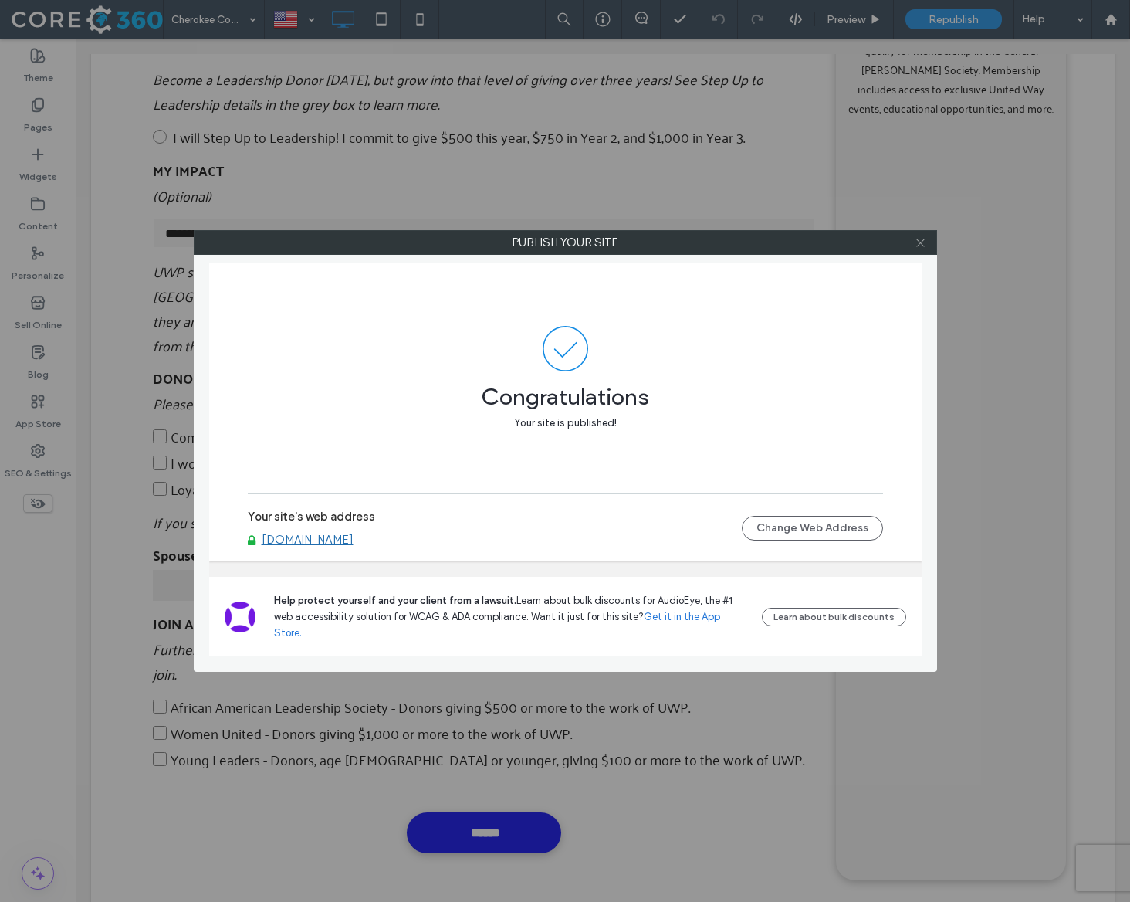
click at [919, 239] on icon at bounding box center [921, 243] width 12 height 12
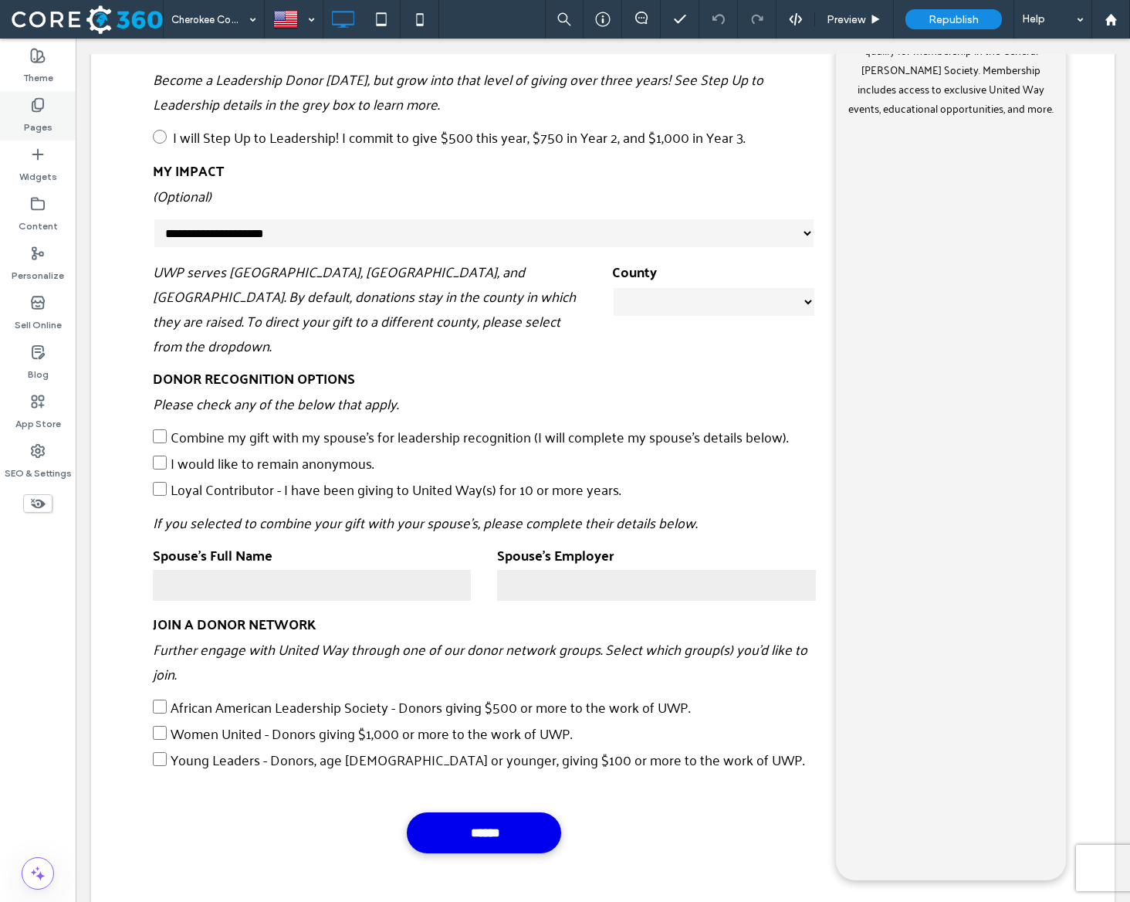
click at [35, 120] on label "Pages" at bounding box center [38, 124] width 29 height 22
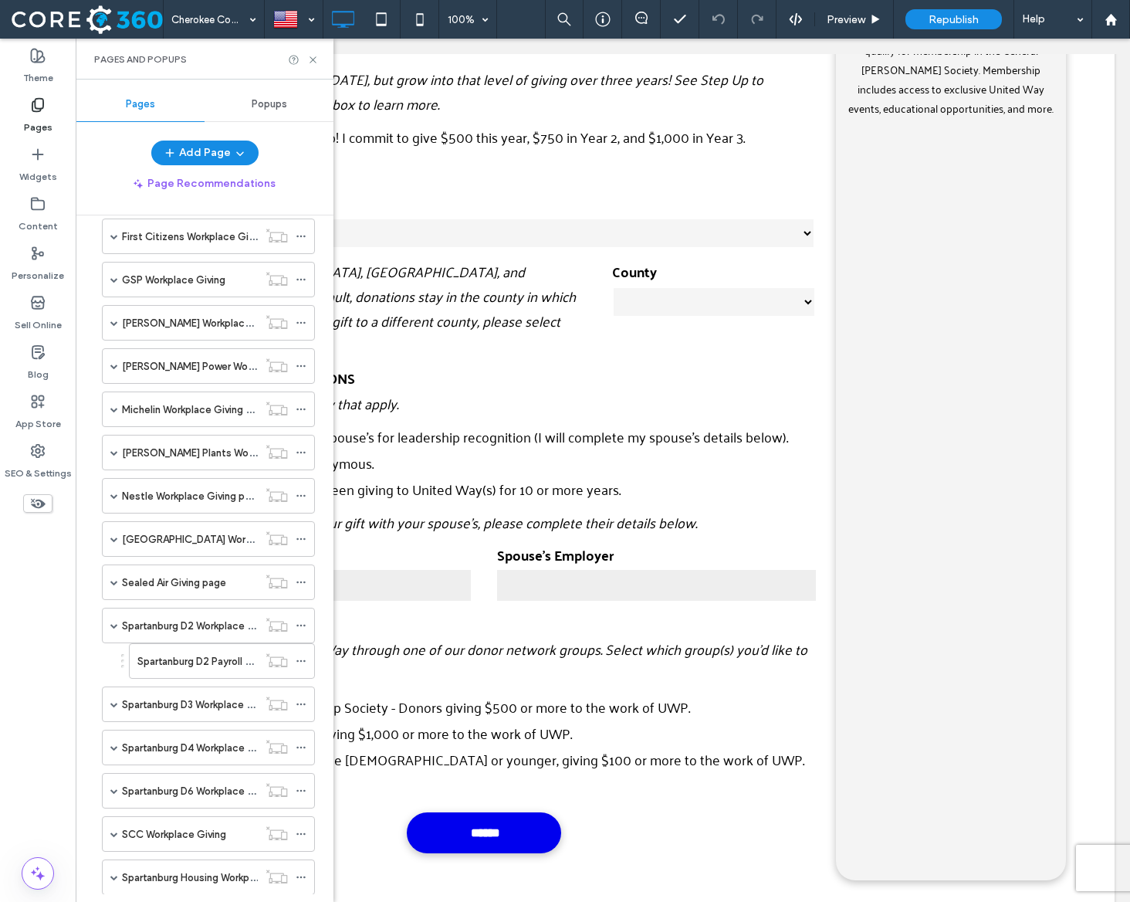
scroll to position [1000, 0]
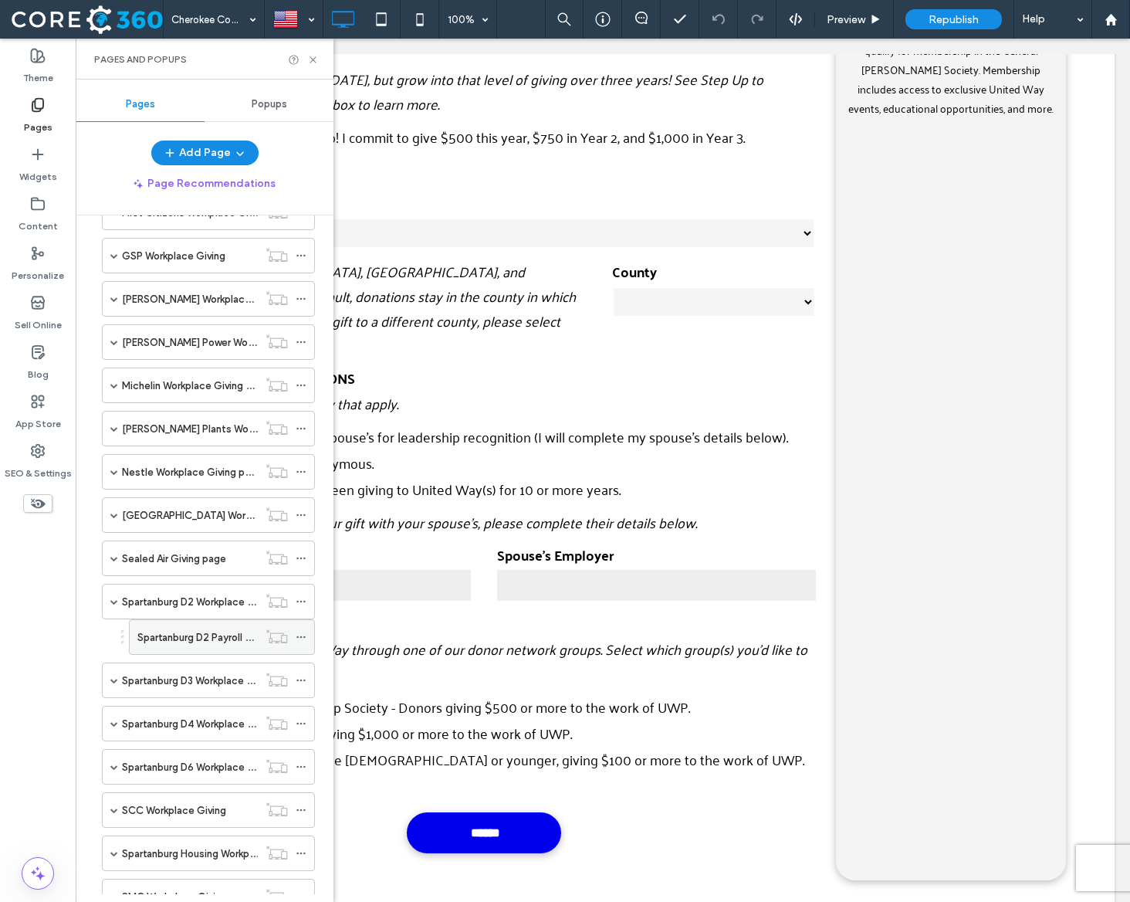
click at [195, 635] on label "Spartanburg D2 Payroll Deduction Form" at bounding box center [228, 637] width 182 height 27
click at [312, 59] on use at bounding box center [313, 59] width 6 height 6
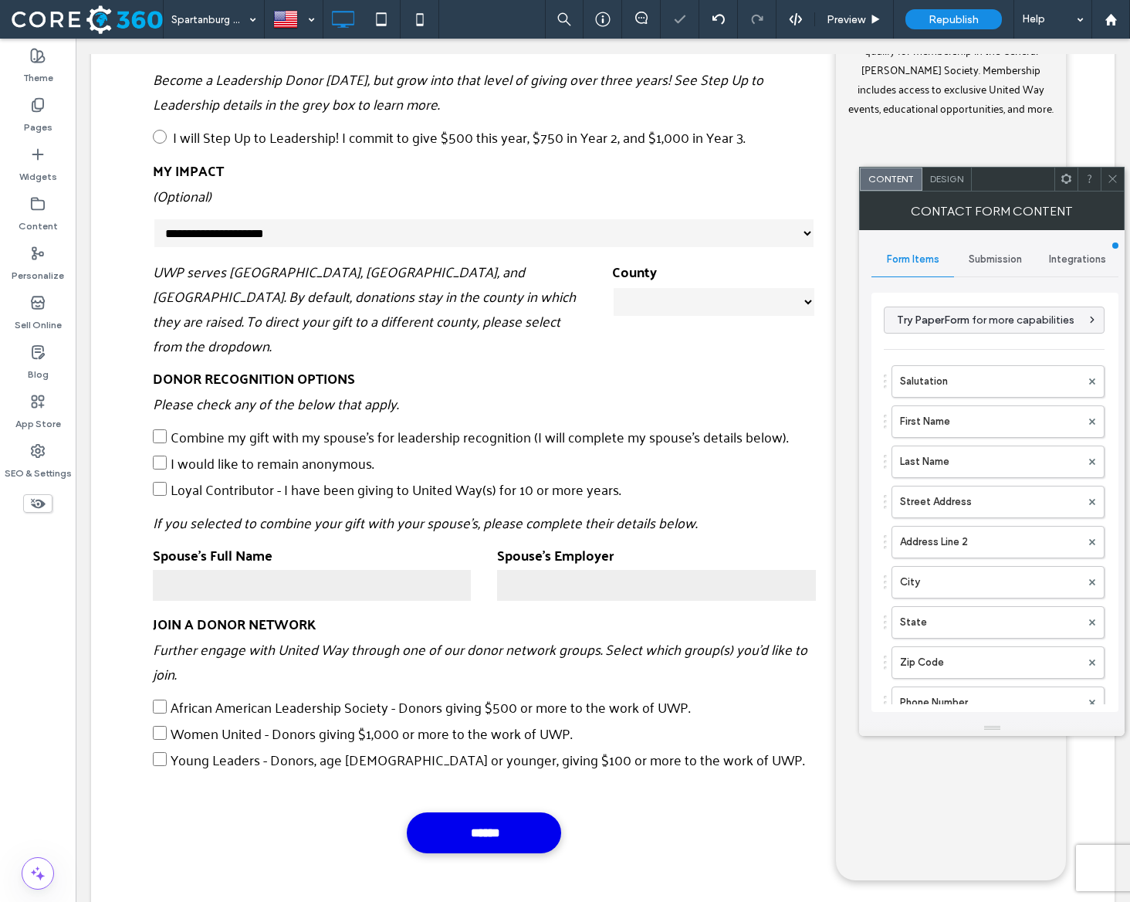
click at [994, 255] on span "Submission" at bounding box center [995, 259] width 53 height 12
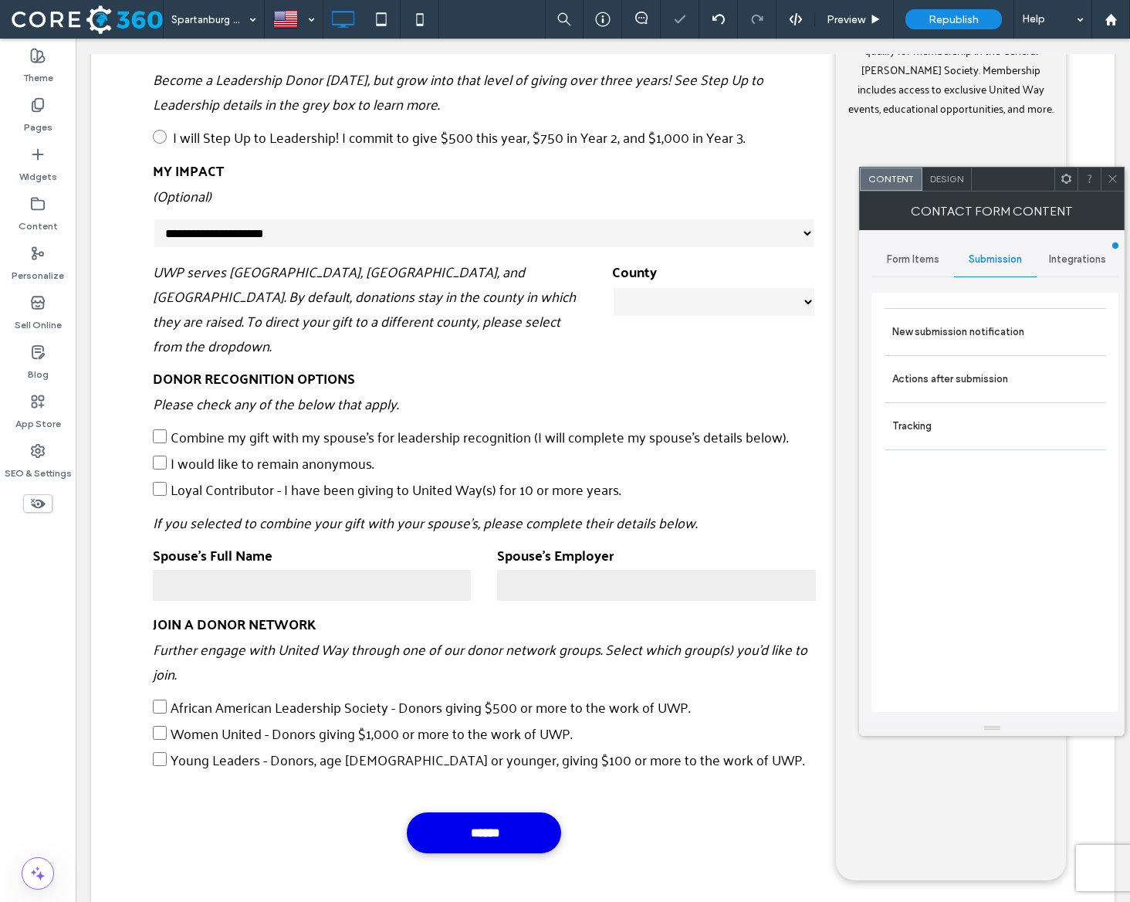
click at [1075, 257] on span "Integrations" at bounding box center [1077, 259] width 57 height 12
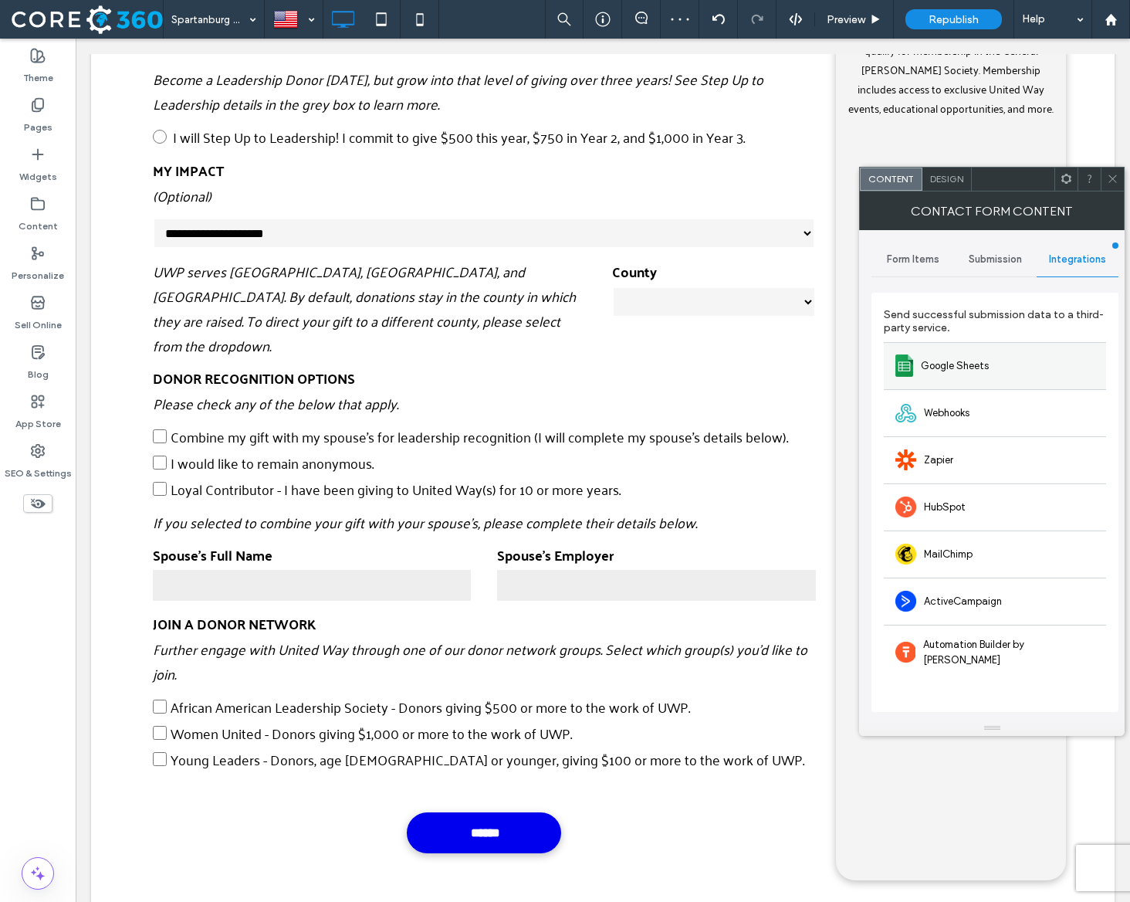
click at [949, 357] on div "Google Sheets" at bounding box center [995, 365] width 222 height 47
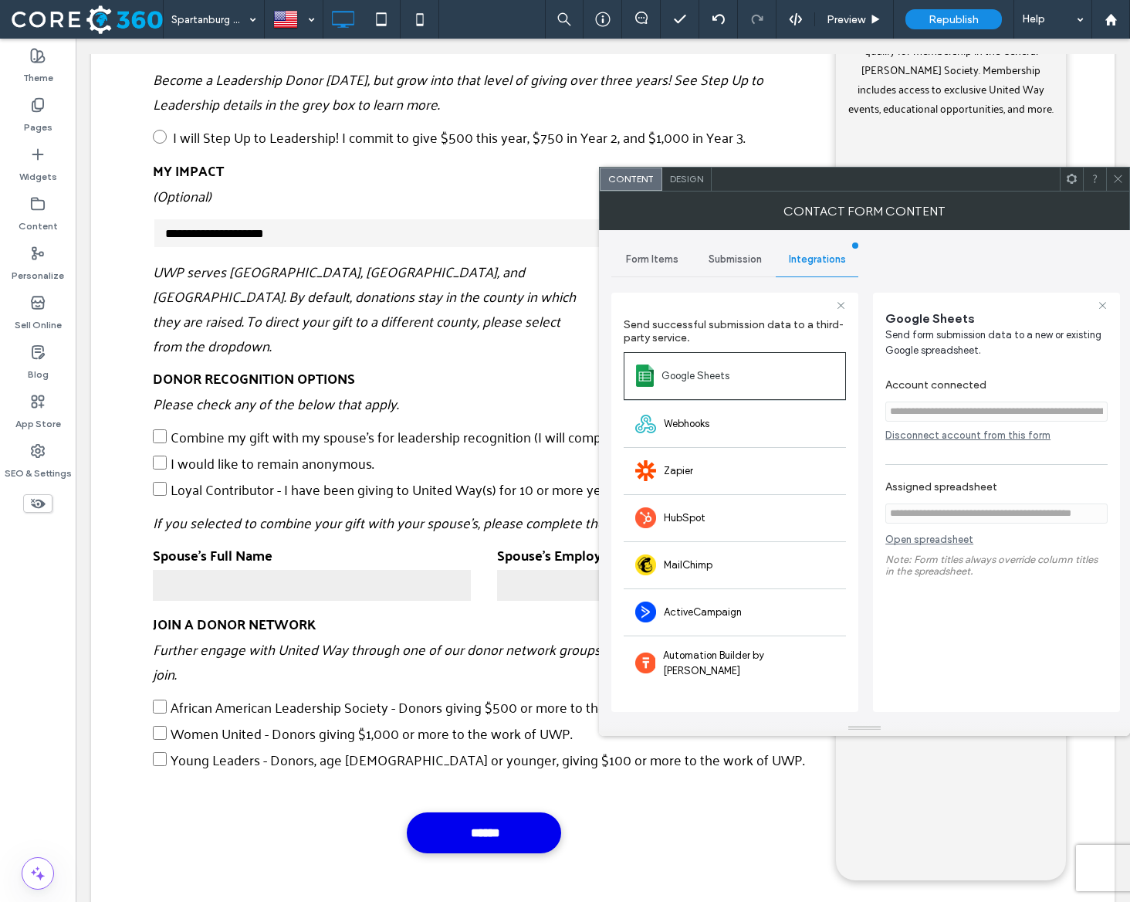
click at [933, 541] on link "Open spreadsheet" at bounding box center [929, 542] width 88 height 19
click at [942, 440] on div "Disconnect account from this form" at bounding box center [996, 435] width 222 height 12
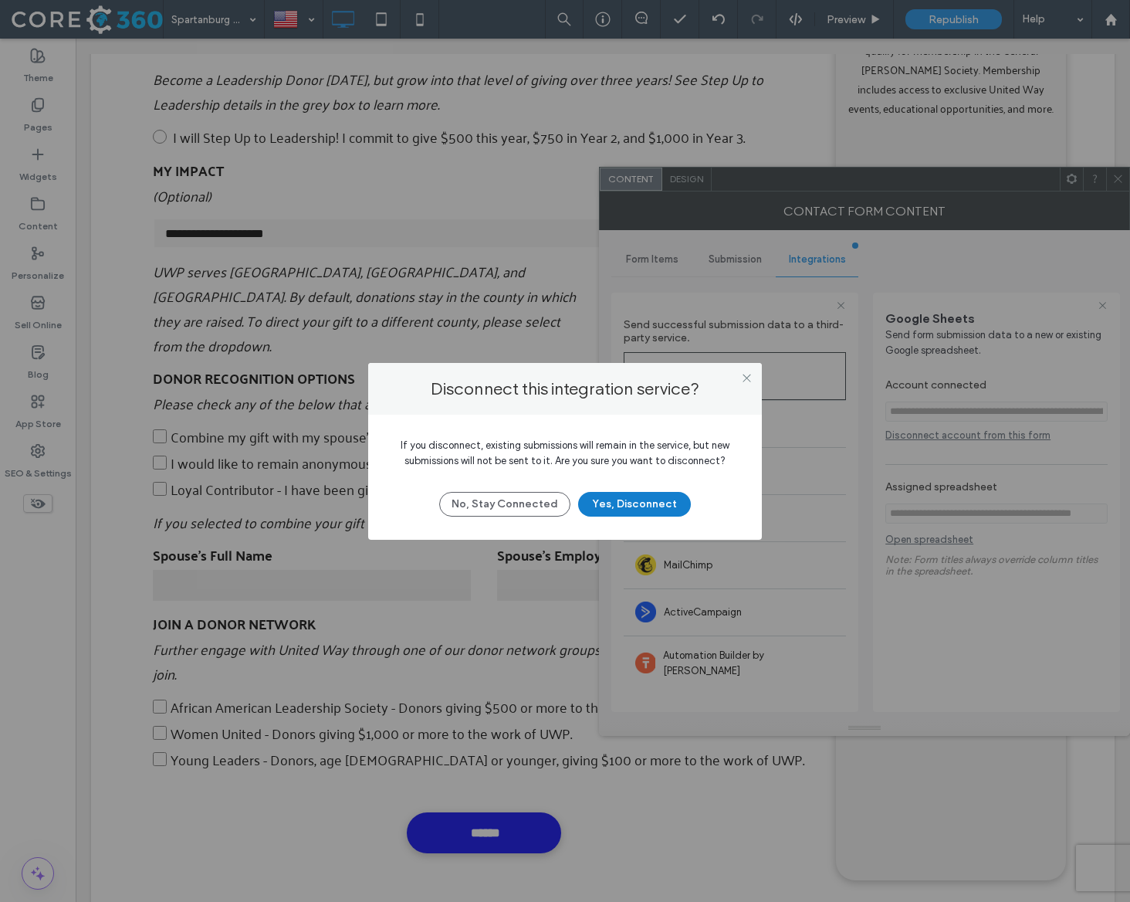
click at [635, 502] on button "Yes, Disconnect" at bounding box center [634, 504] width 113 height 25
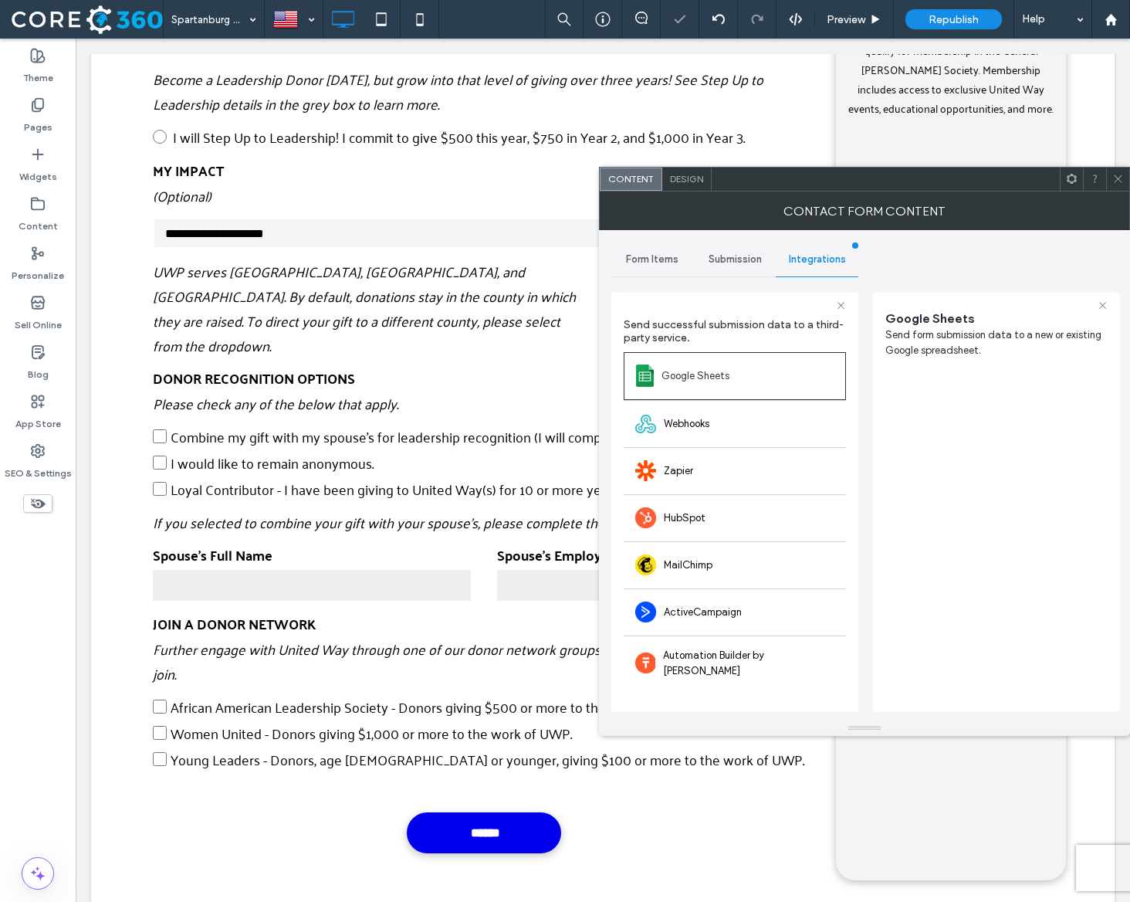
click at [1114, 179] on icon at bounding box center [1118, 179] width 12 height 12
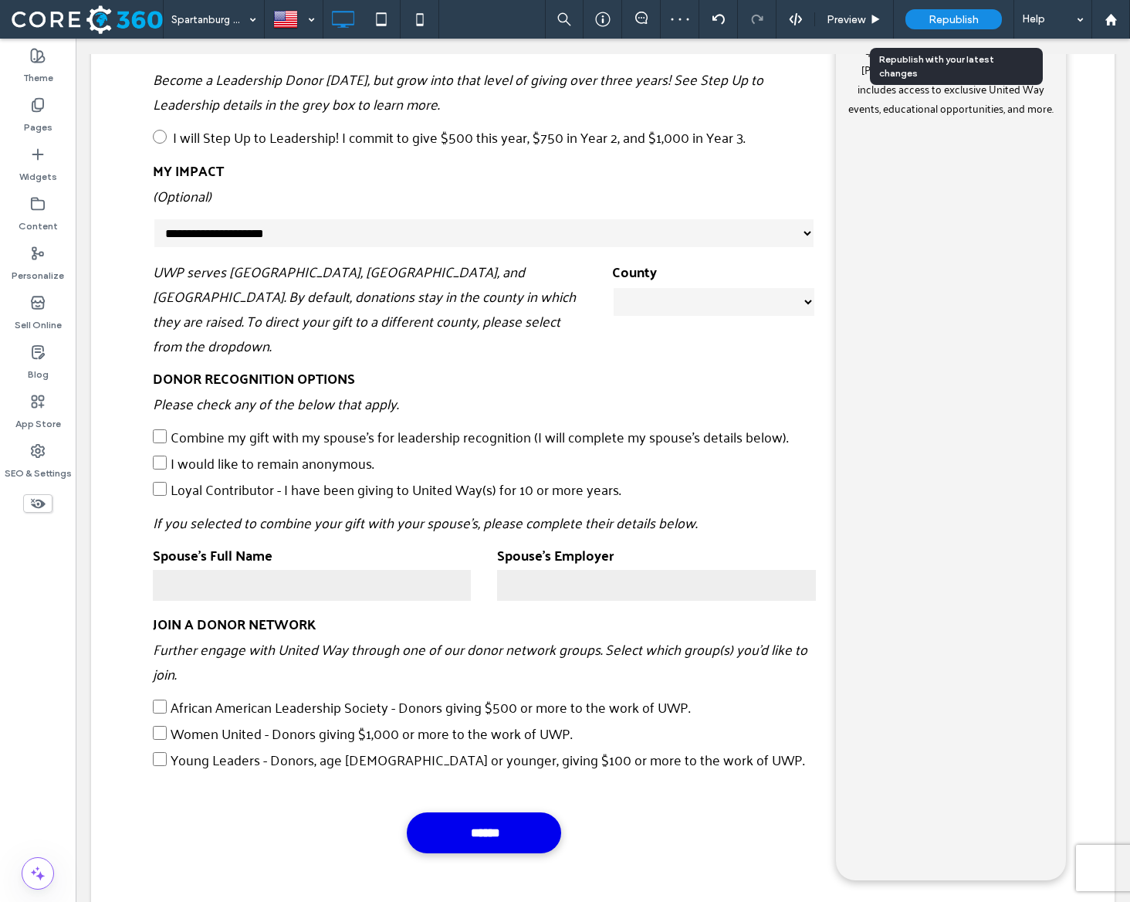
click at [953, 21] on span "Republish" at bounding box center [954, 19] width 50 height 13
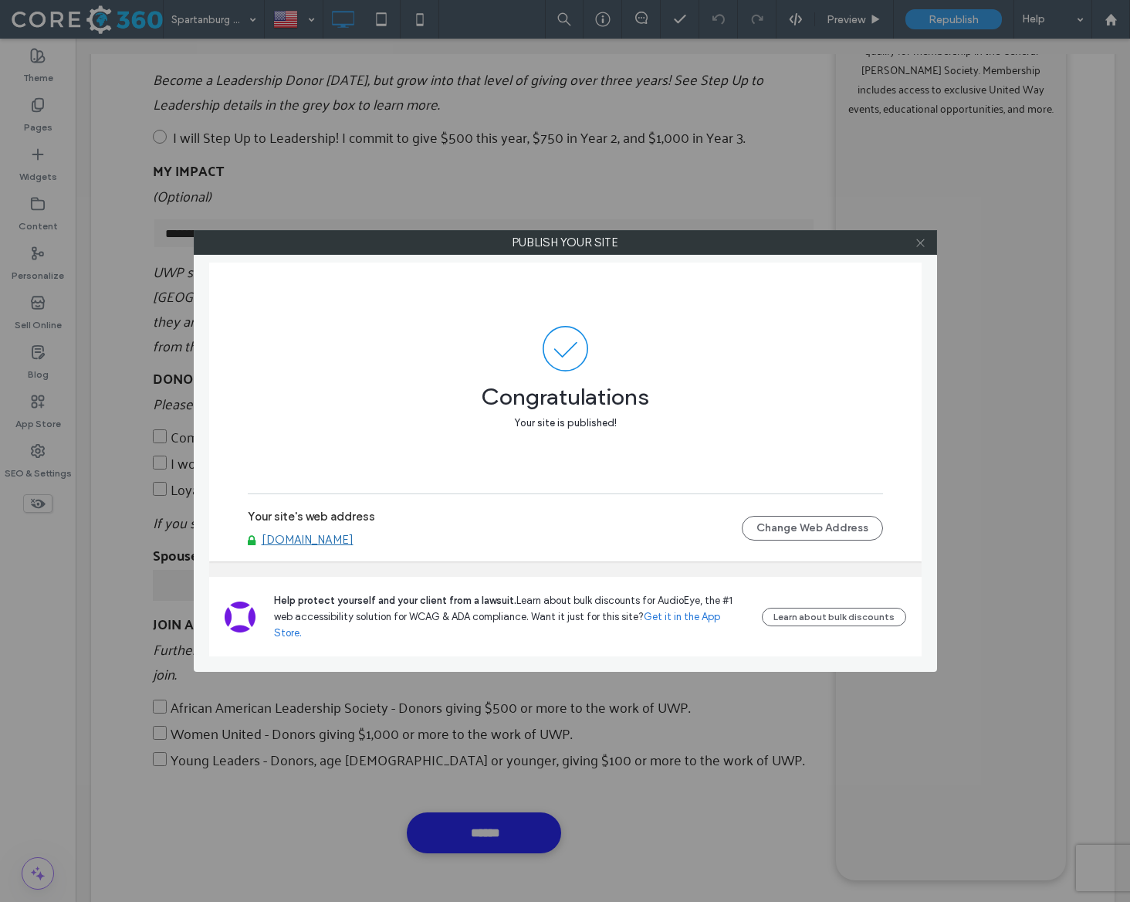
click at [922, 242] on icon at bounding box center [921, 243] width 12 height 12
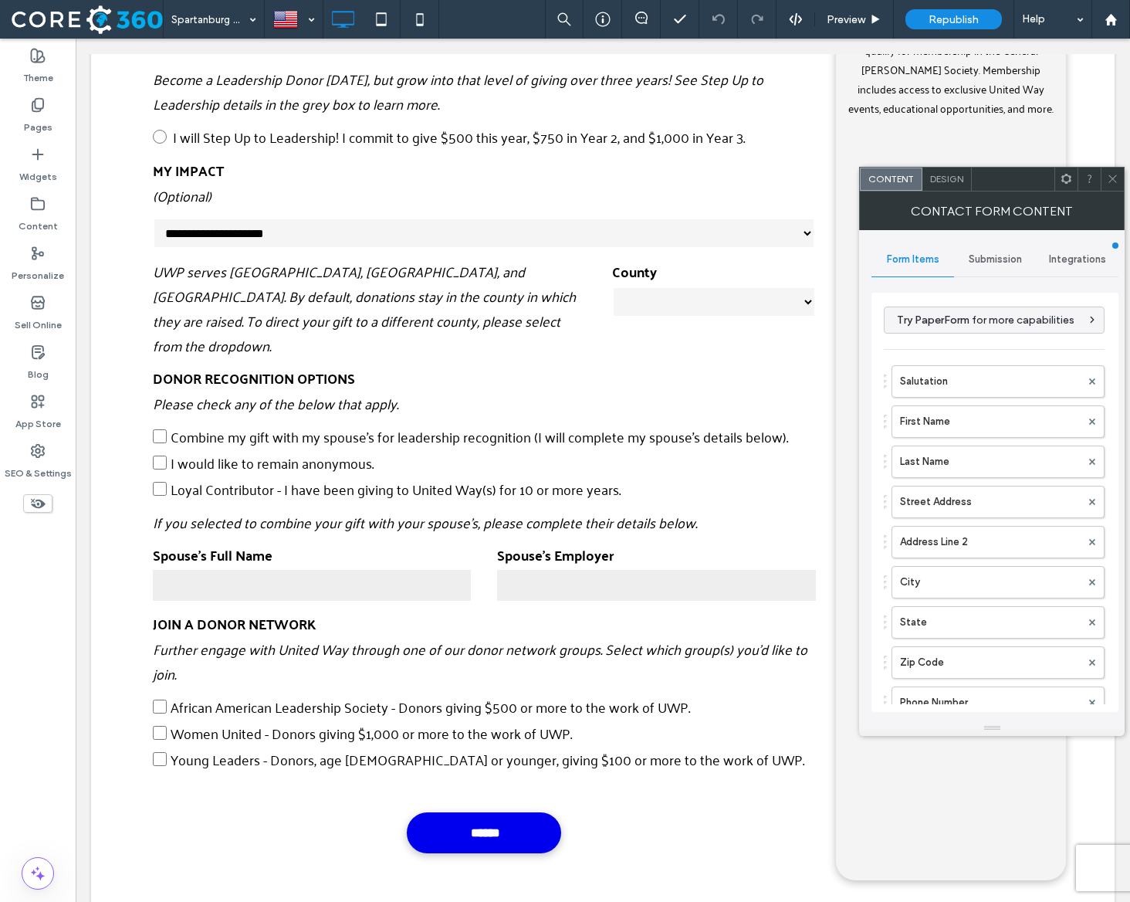
click at [1113, 191] on div "Contact Form Content" at bounding box center [992, 210] width 266 height 39
click at [1108, 183] on icon at bounding box center [1113, 179] width 12 height 12
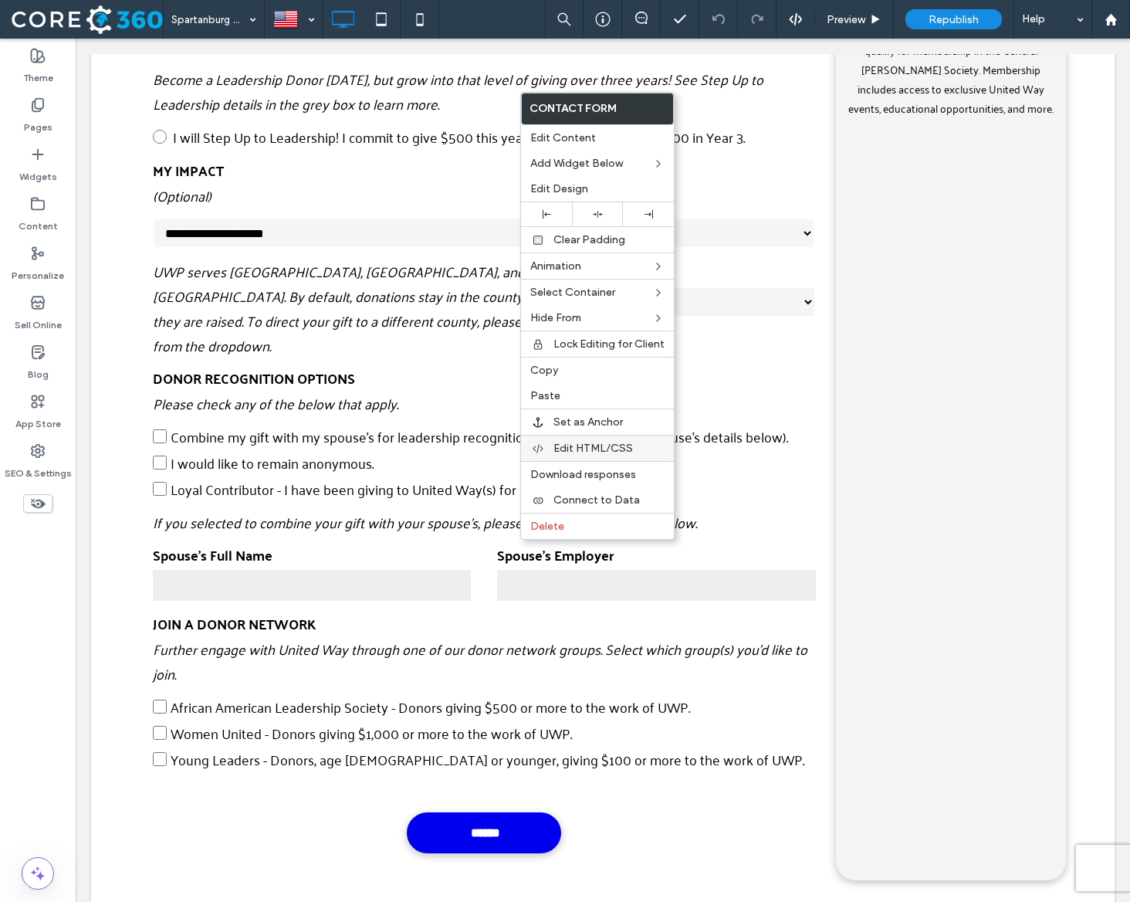
click at [602, 445] on span "Edit HTML/CSS" at bounding box center [593, 448] width 80 height 13
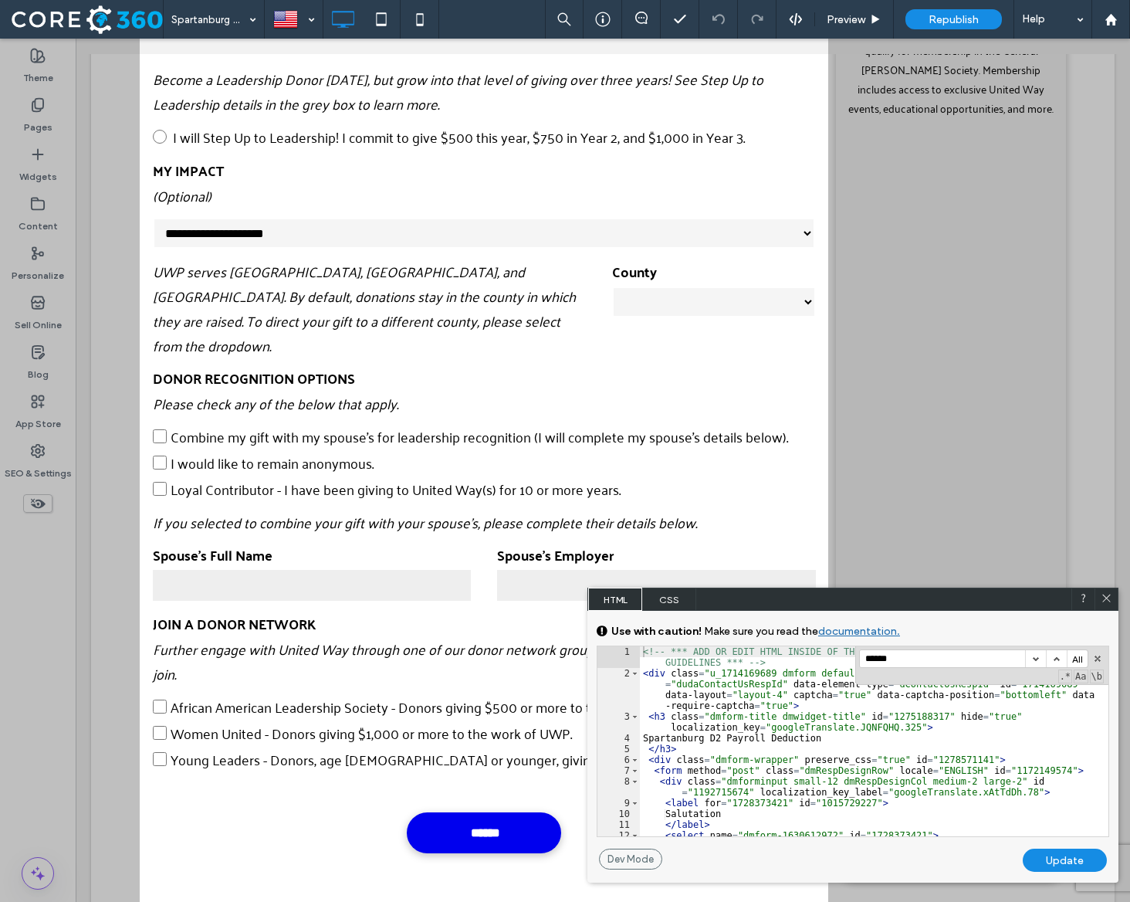
scroll to position [49, 0]
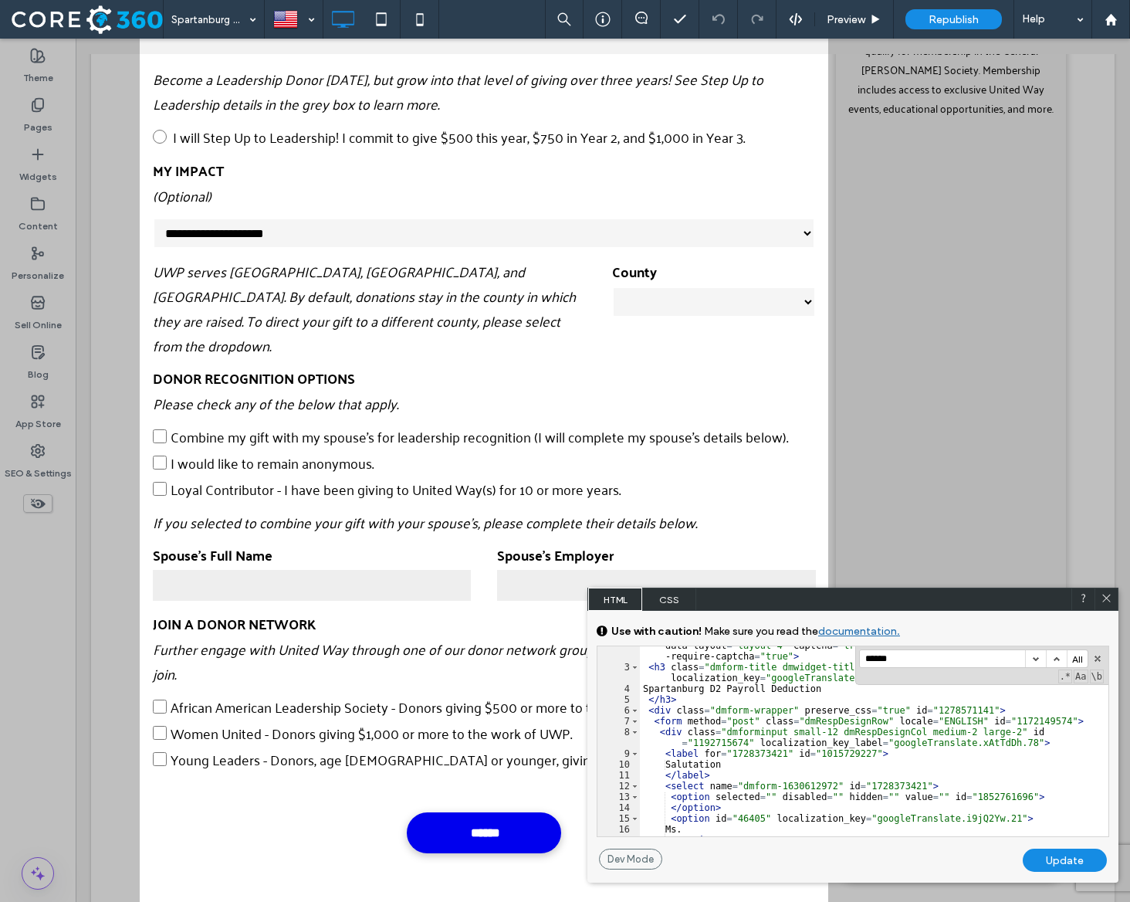
click at [791, 711] on div "< div class = "u_1714169689 dmform default" preserve_css = "true" dmle_widget =…" at bounding box center [874, 740] width 469 height 244
click at [901, 658] on input "*****" at bounding box center [942, 658] width 165 height 17
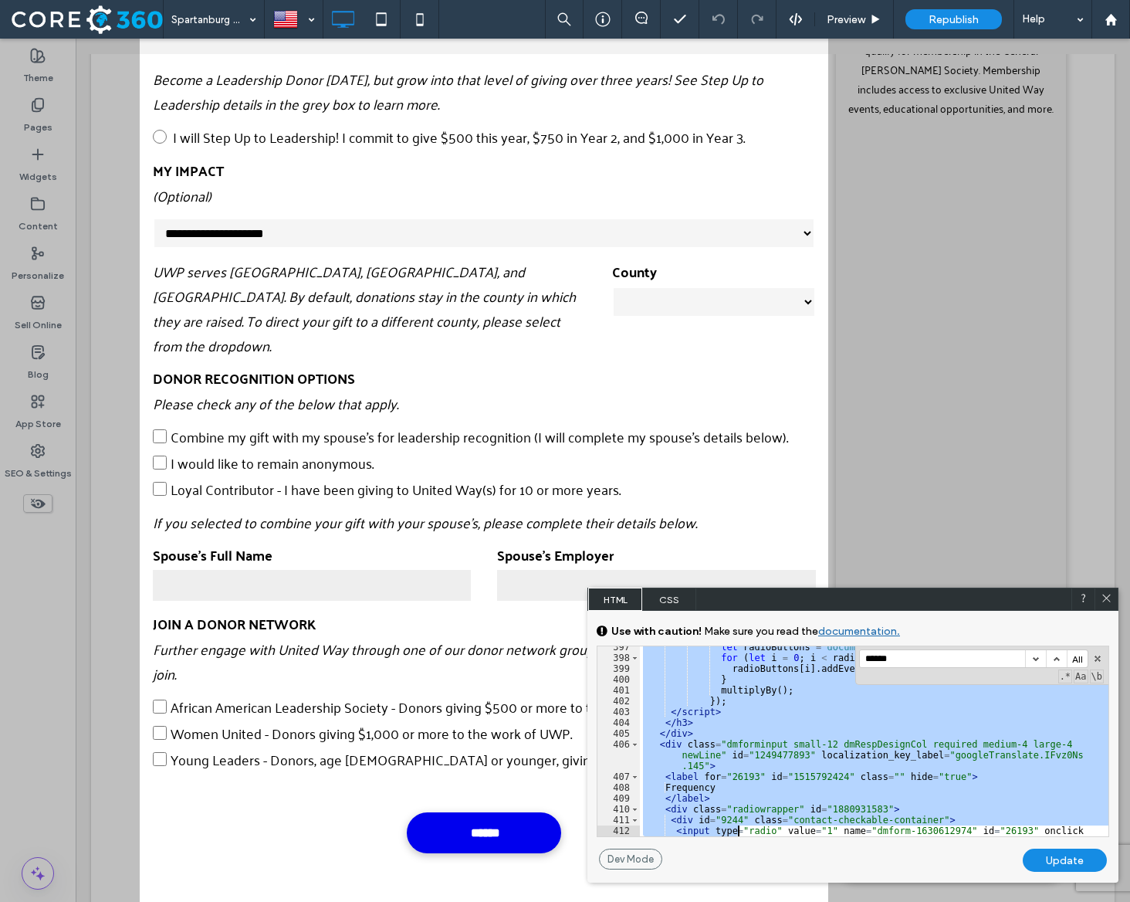
scroll to position [4814, 0]
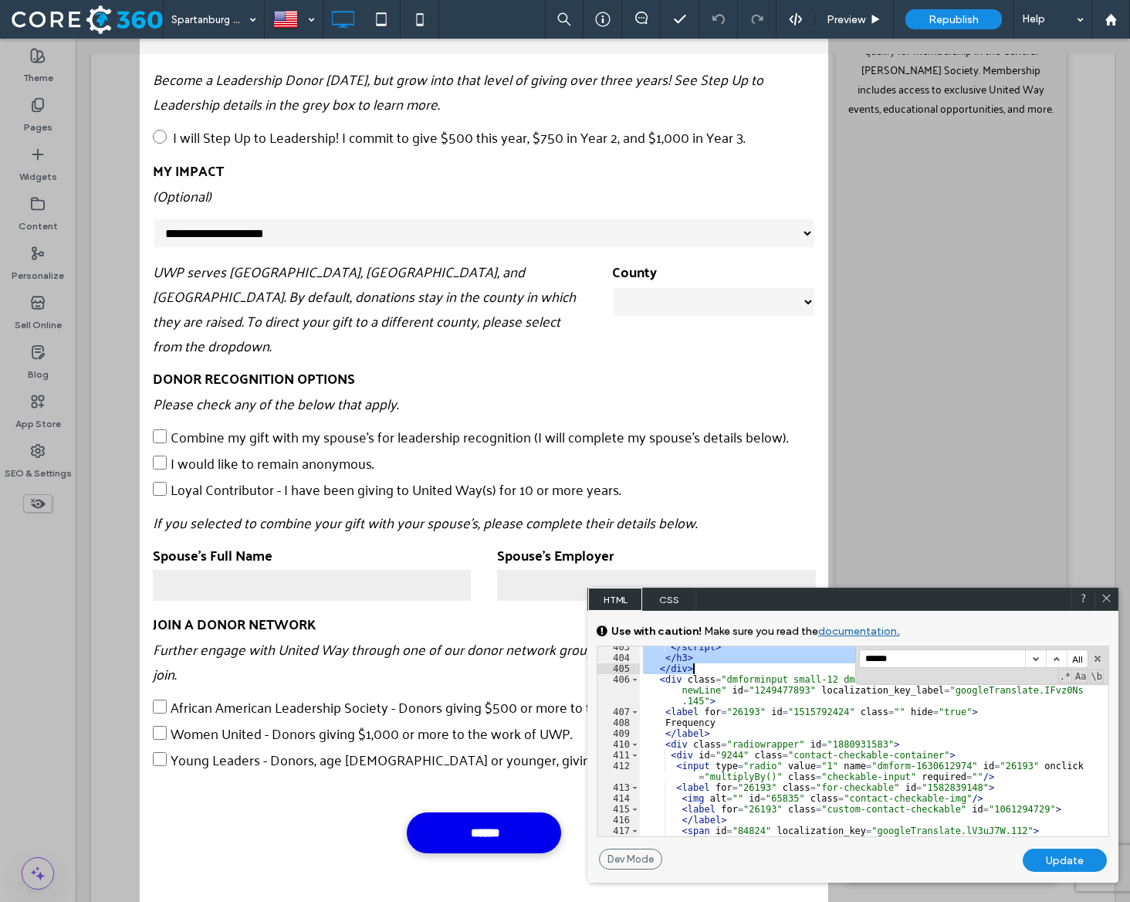
drag, startPoint x: 647, startPoint y: 703, endPoint x: 739, endPoint y: 667, distance: 99.5
click at [739, 667] on div "</ script > </ h3 > </ div > < div class = "dmforminput small-12 dmRespDesignCo…" at bounding box center [874, 747] width 469 height 212
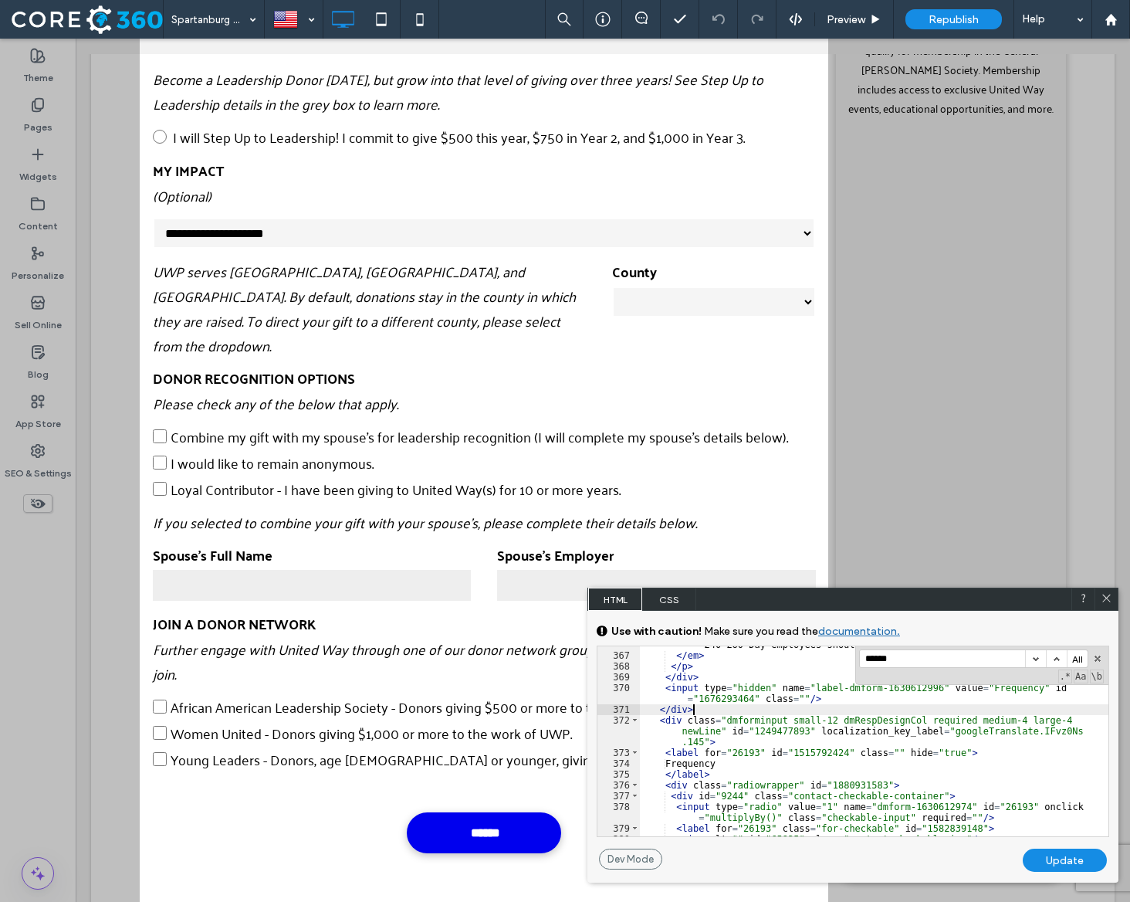
click at [1065, 859] on div "Update" at bounding box center [1065, 859] width 84 height 23
click at [1107, 597] on use at bounding box center [1106, 598] width 8 height 8
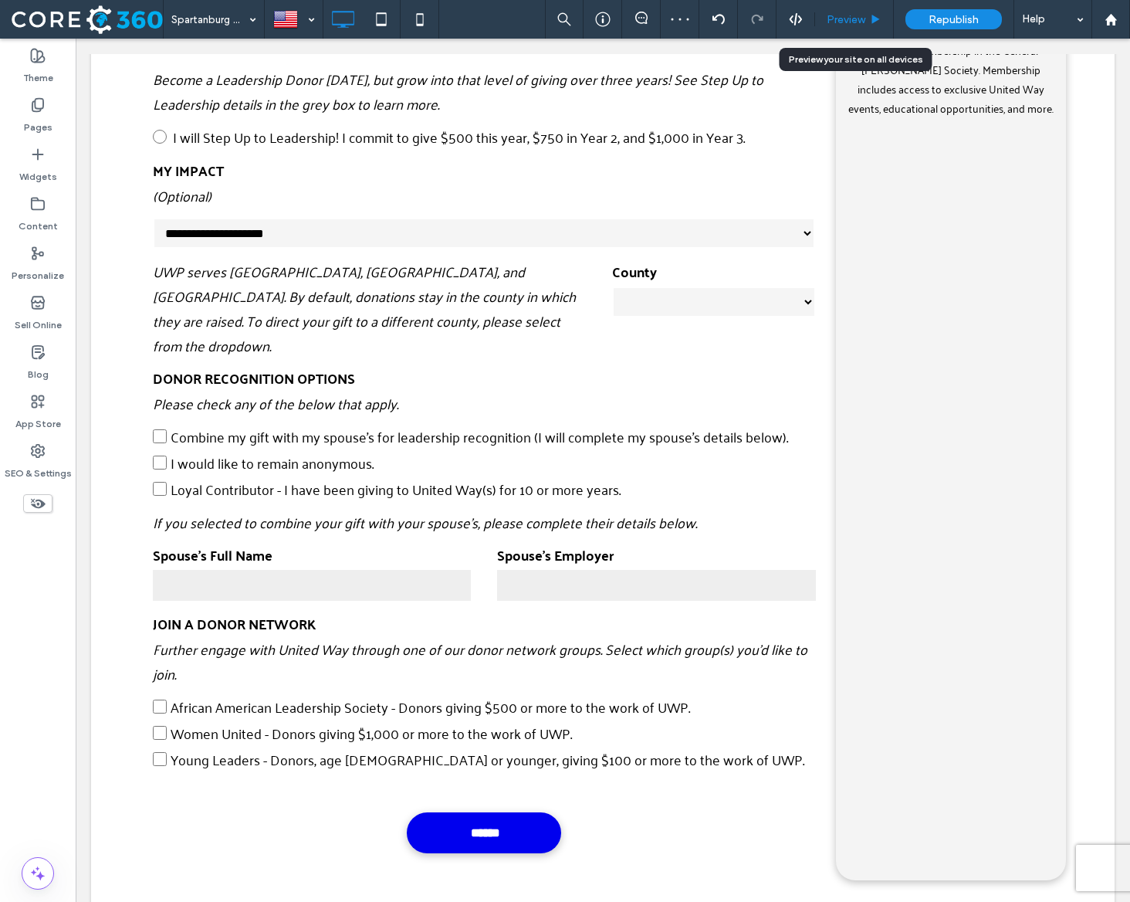
click at [847, 18] on span "Preview" at bounding box center [846, 19] width 39 height 13
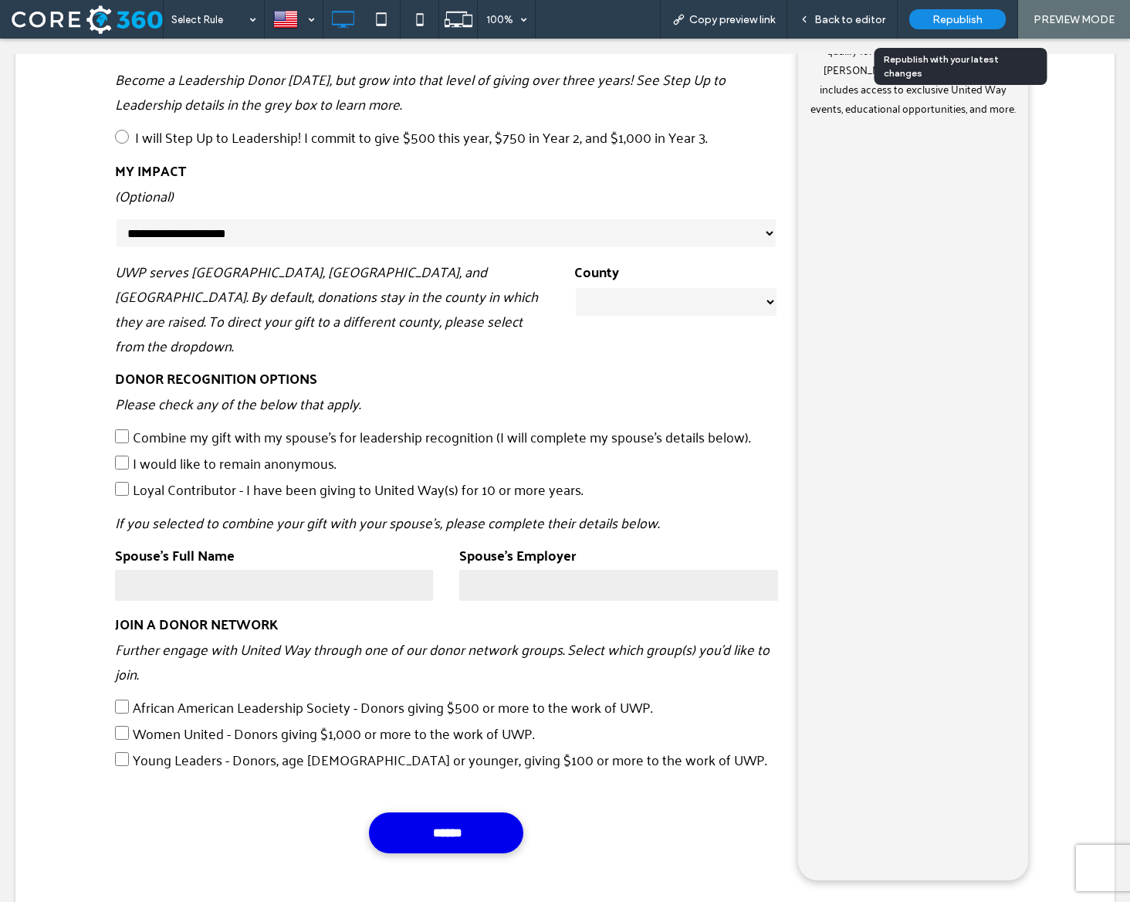
click at [955, 18] on span "Republish" at bounding box center [957, 19] width 50 height 13
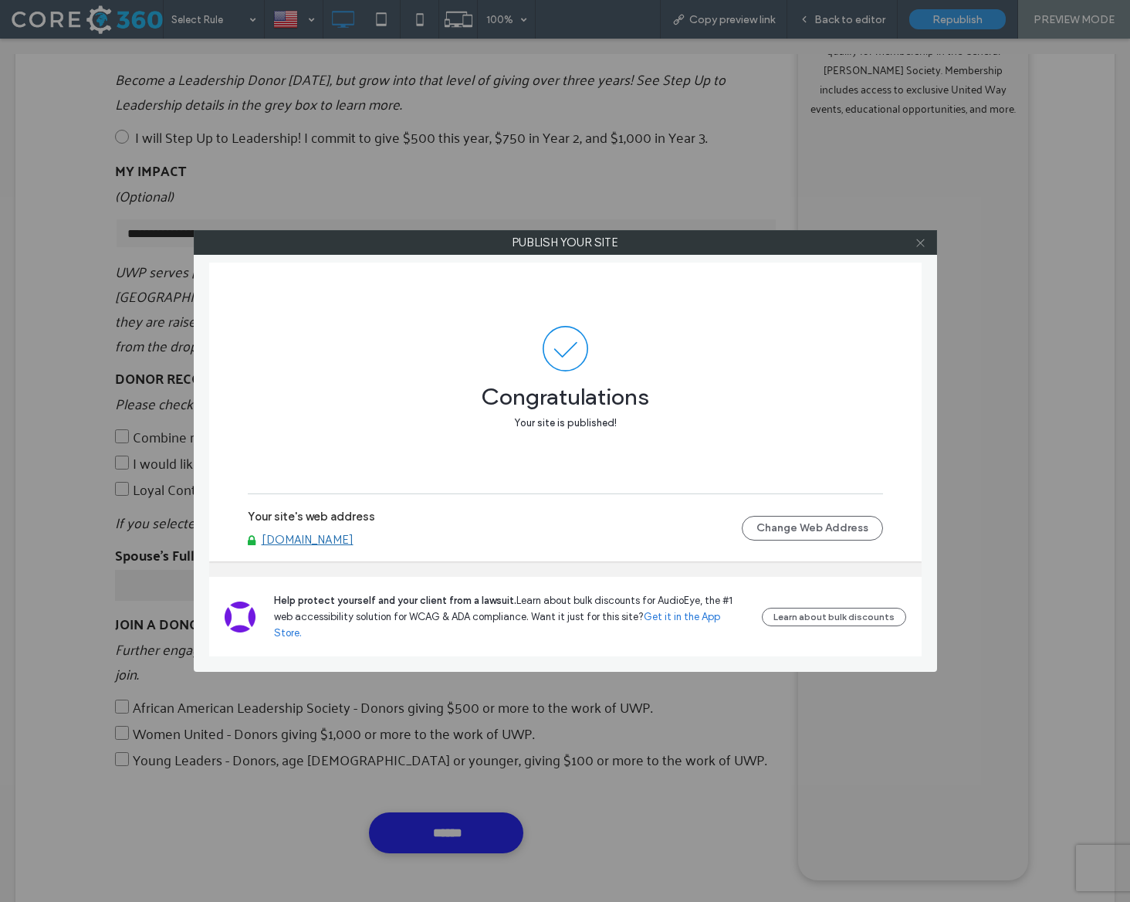
click at [920, 241] on icon at bounding box center [921, 243] width 12 height 12
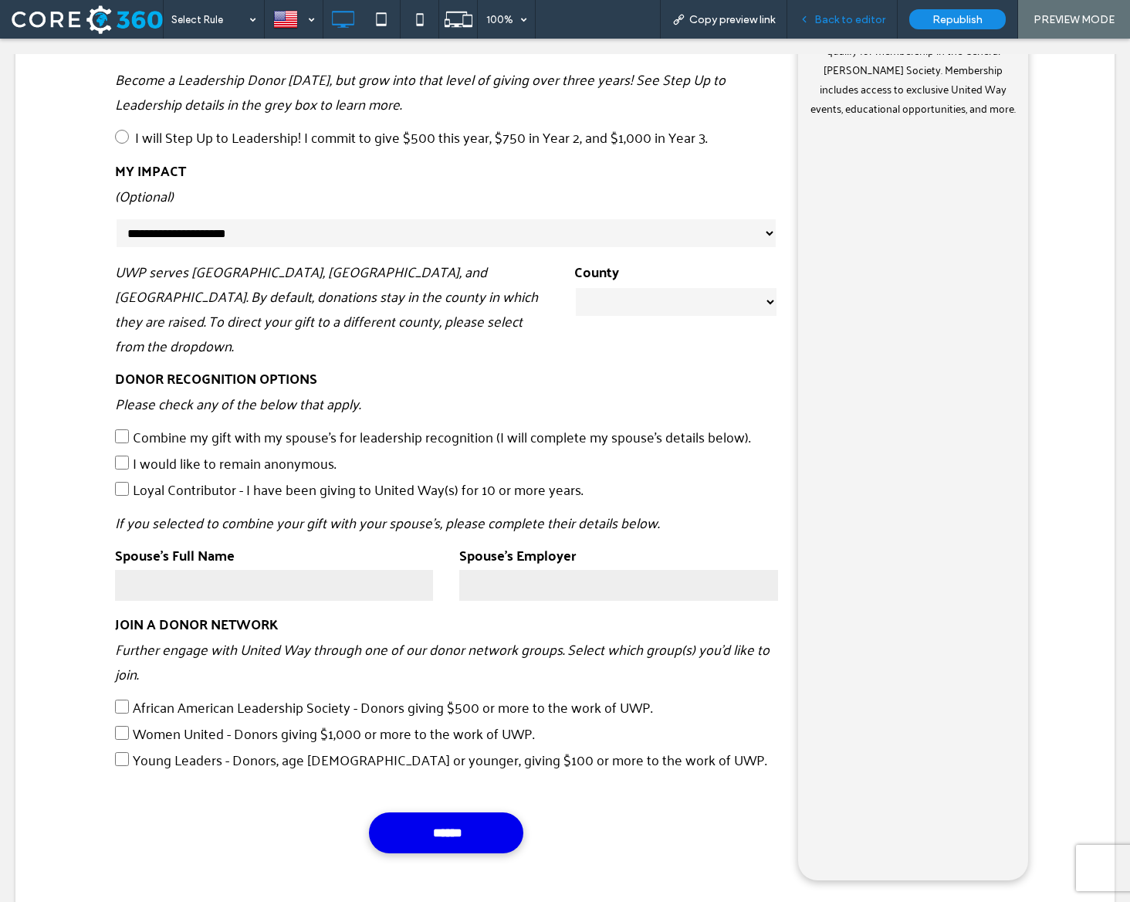
click at [851, 12] on div "Back to editor" at bounding box center [842, 19] width 110 height 39
click at [841, 13] on span "Back to editor" at bounding box center [849, 19] width 71 height 13
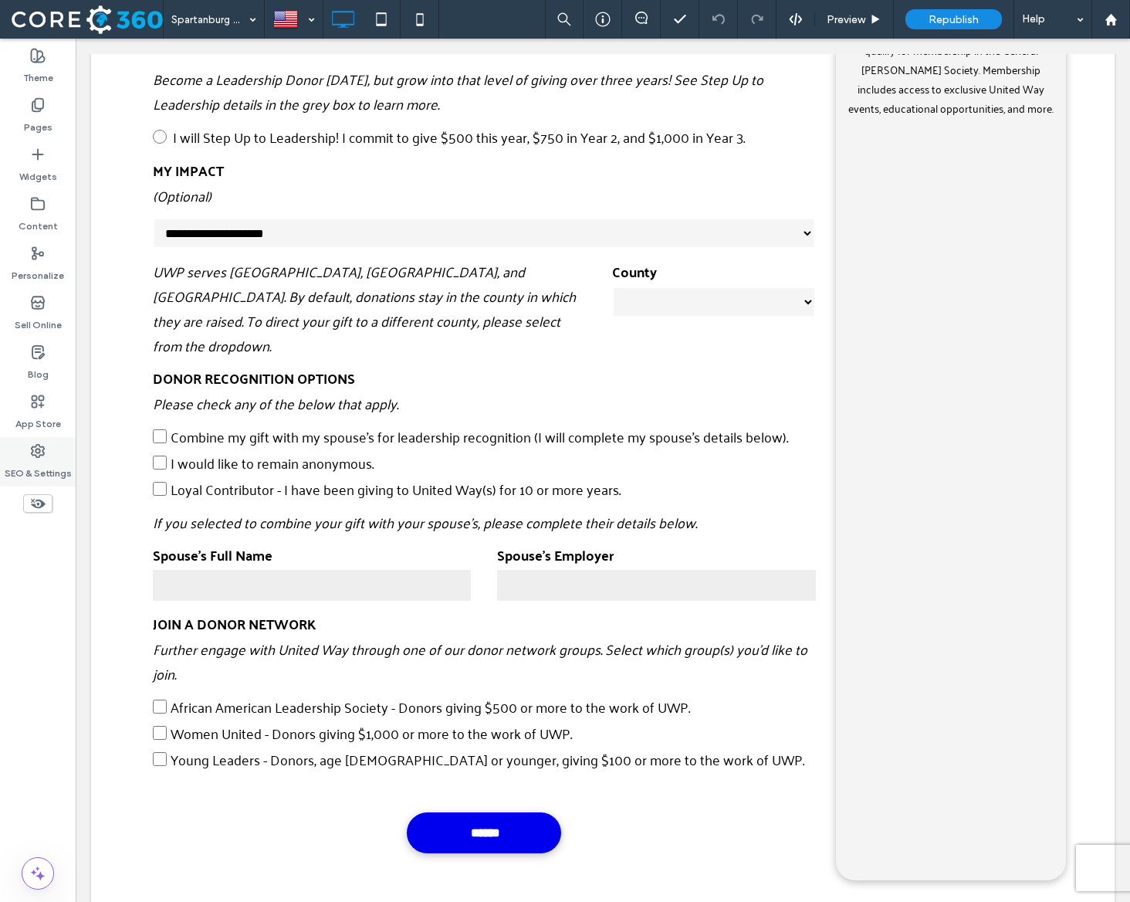
click at [37, 457] on use at bounding box center [38, 451] width 12 height 12
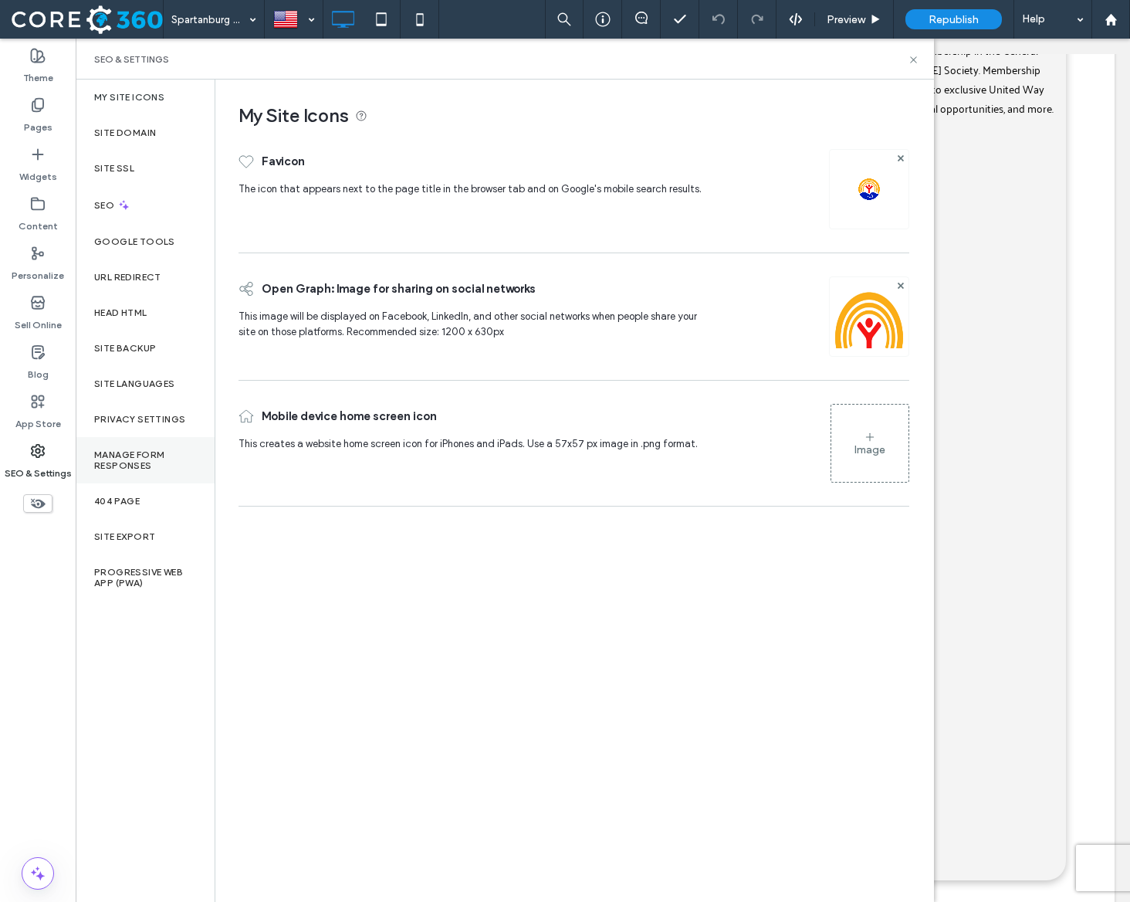
click at [124, 470] on label "Manage Form Responses" at bounding box center [145, 460] width 102 height 22
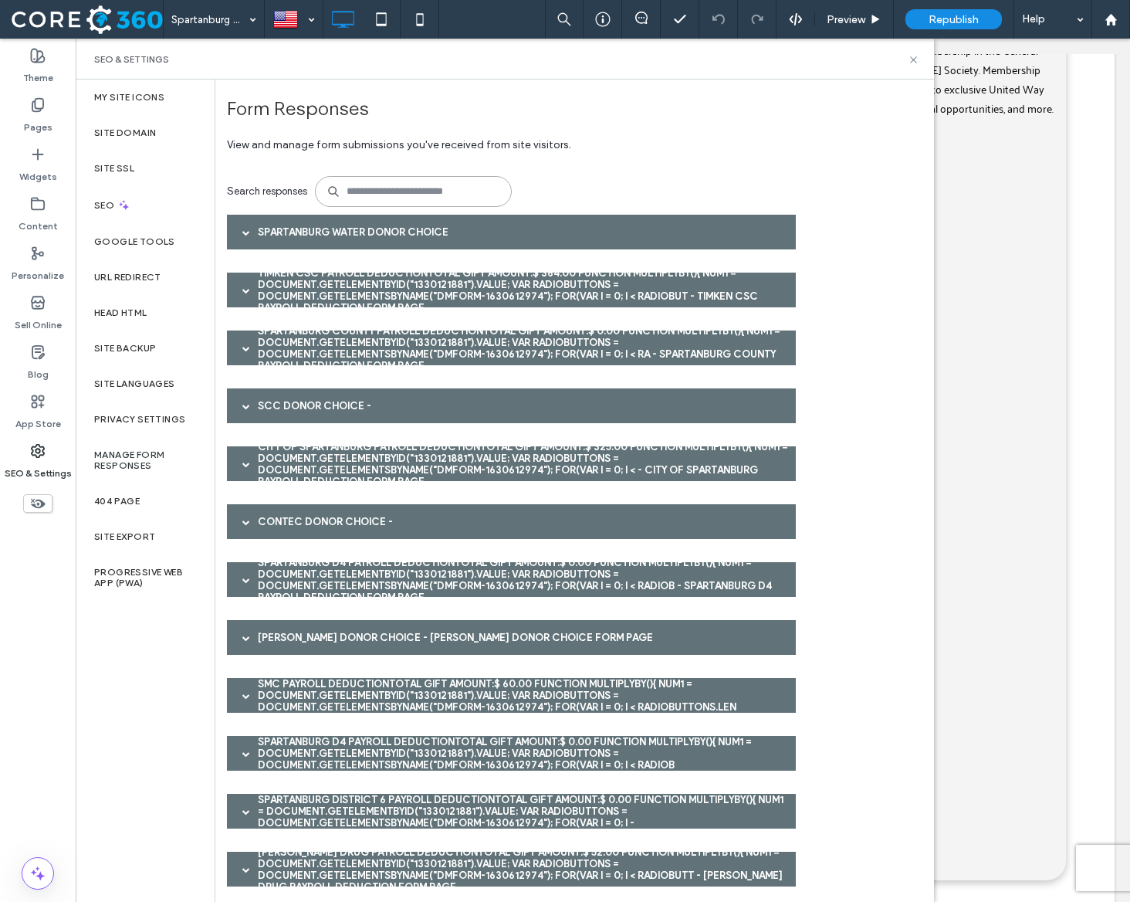
click at [365, 190] on input at bounding box center [413, 191] width 197 height 31
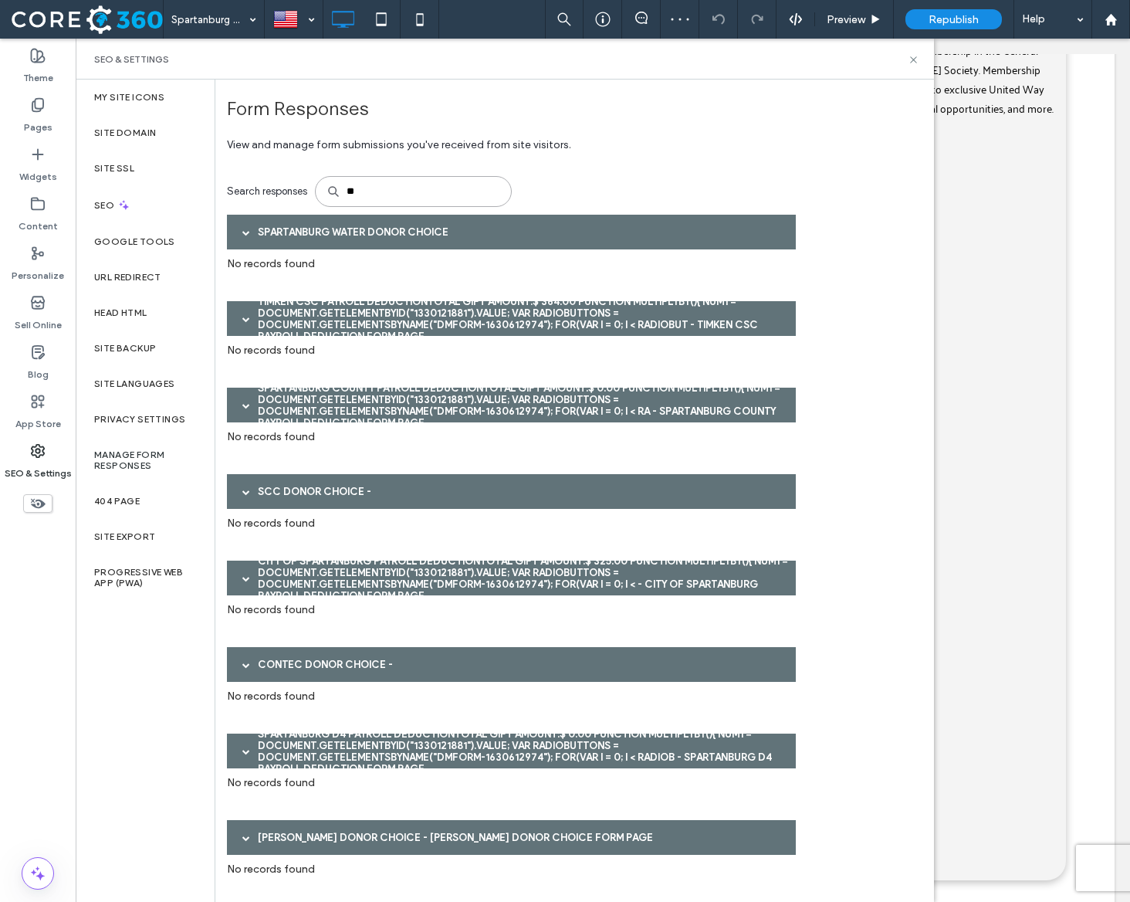
type input "**"
click at [403, 313] on div "Timken CSC Payroll DeductionTotal Gift Amount:$ 364.00 function multiplyBy(){ n…" at bounding box center [511, 318] width 569 height 35
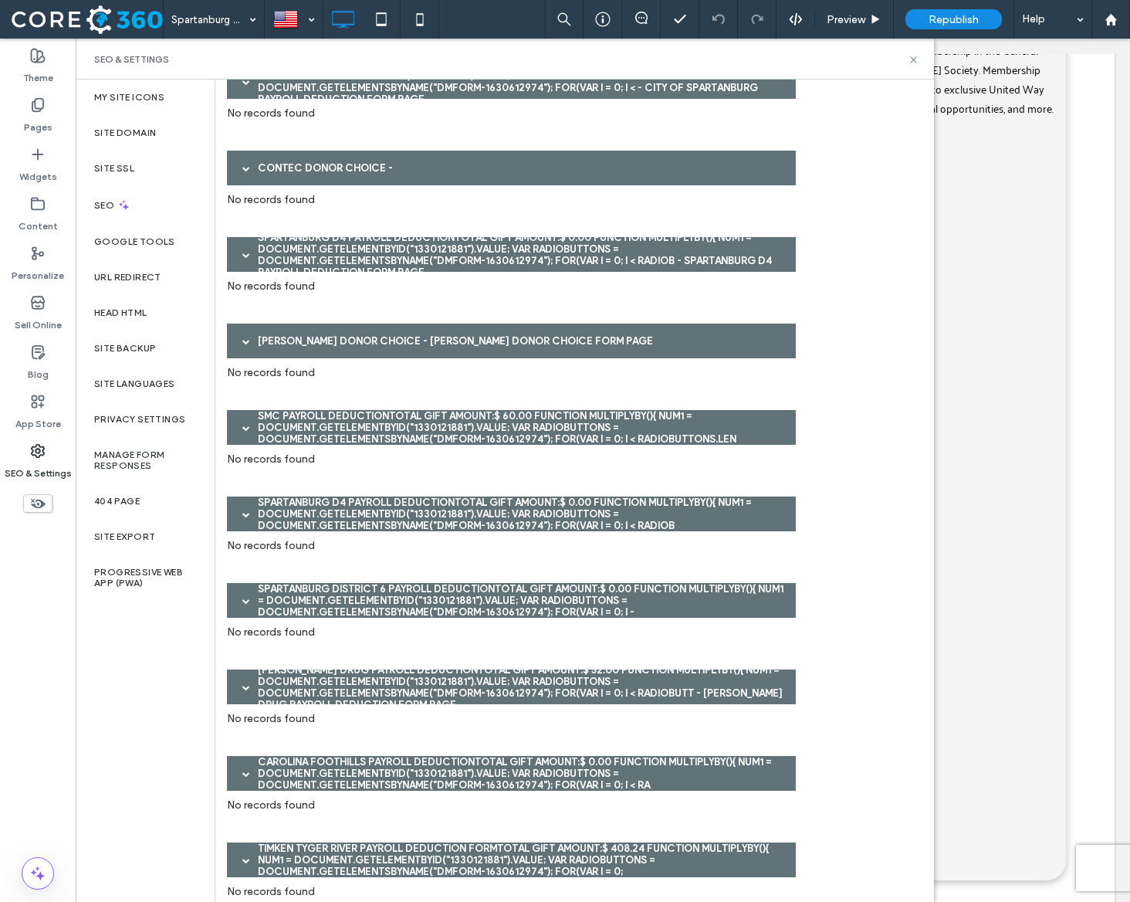
scroll to position [469, 0]
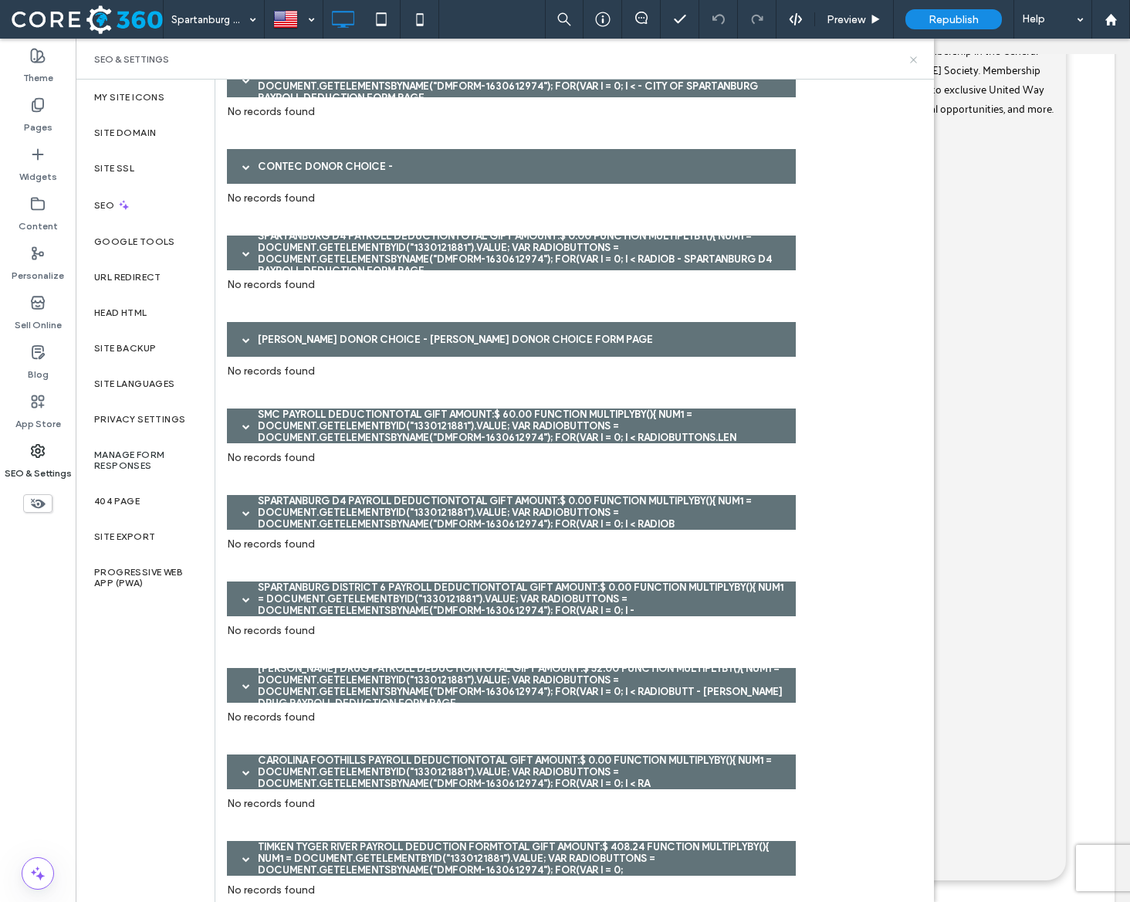
click at [911, 57] on icon at bounding box center [914, 60] width 12 height 12
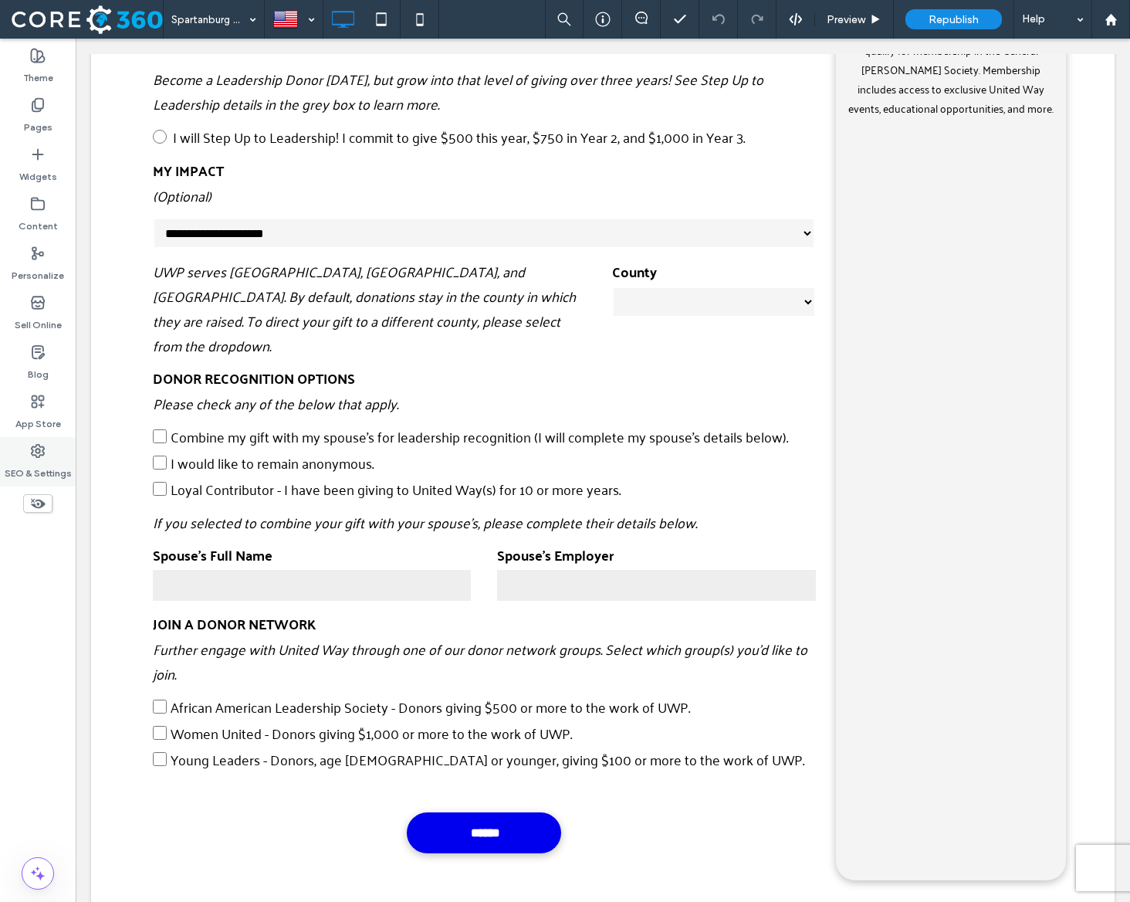
click at [19, 475] on label "SEO & Settings" at bounding box center [38, 470] width 67 height 22
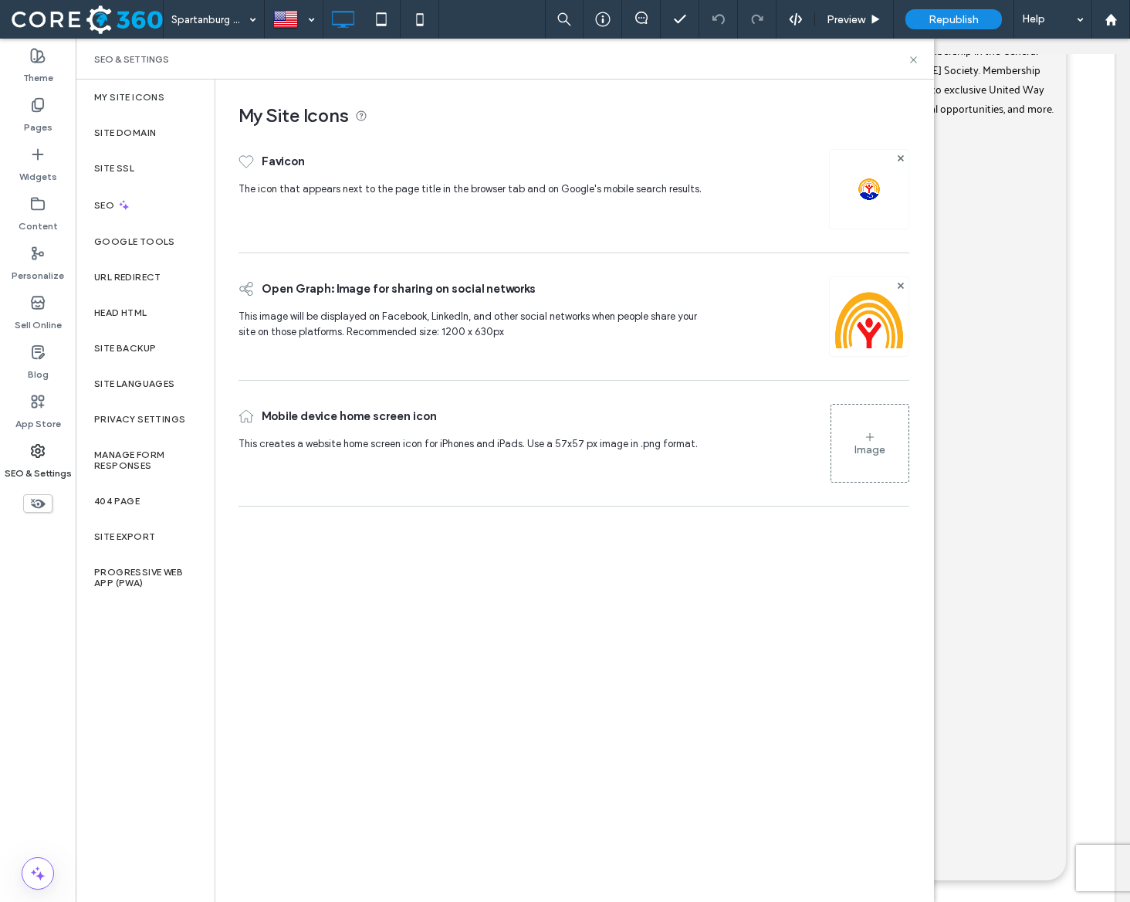
click at [26, 462] on label "SEO & Settings" at bounding box center [38, 470] width 67 height 22
click at [138, 359] on div "Site Backup" at bounding box center [145, 348] width 139 height 36
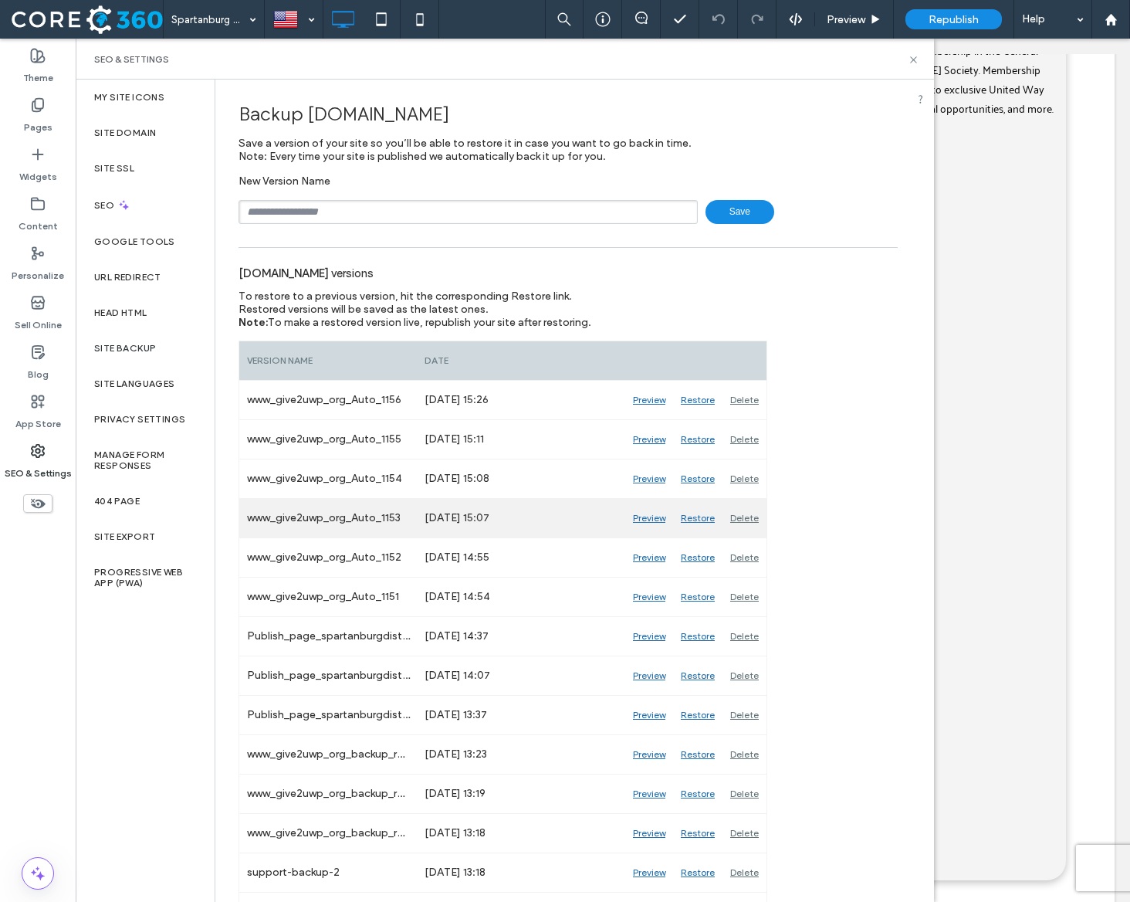
click at [689, 513] on div "Restore" at bounding box center [697, 518] width 49 height 39
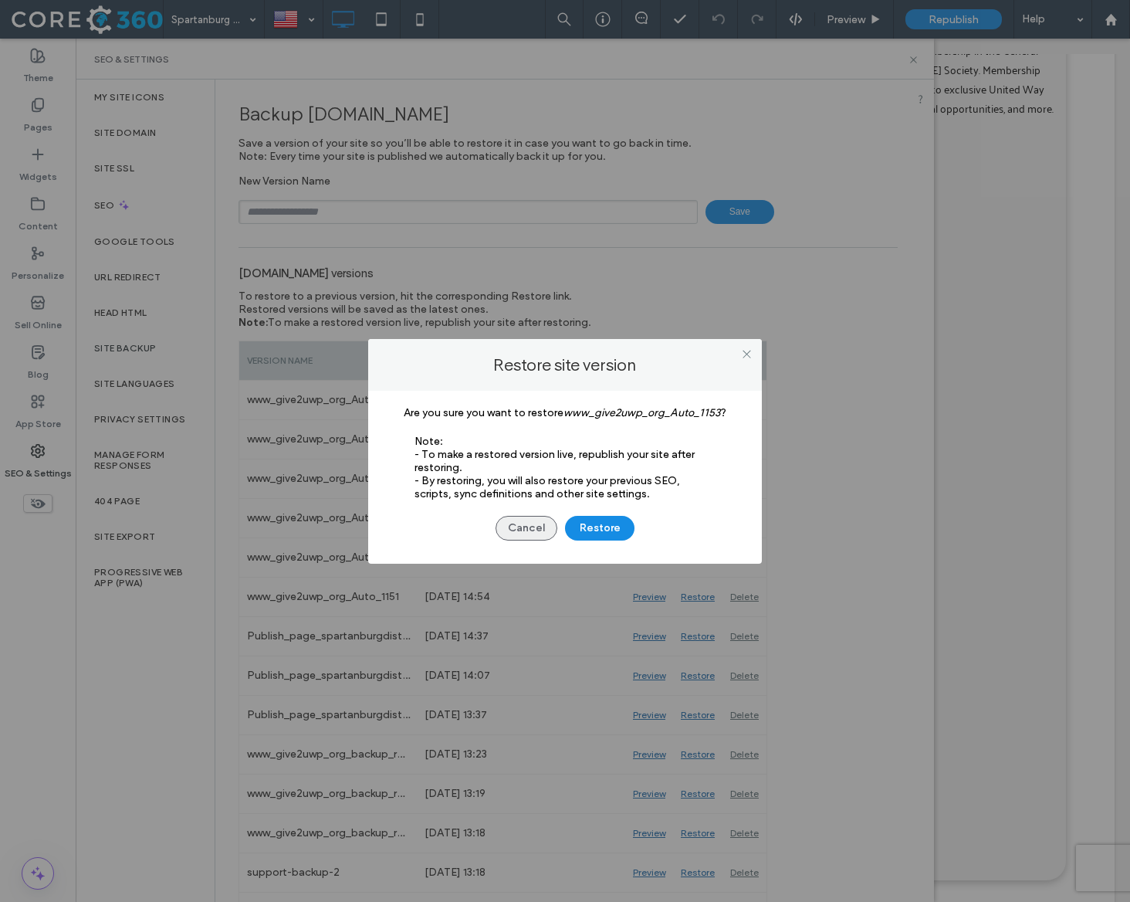
click at [535, 525] on button "Cancel" at bounding box center [527, 528] width 62 height 25
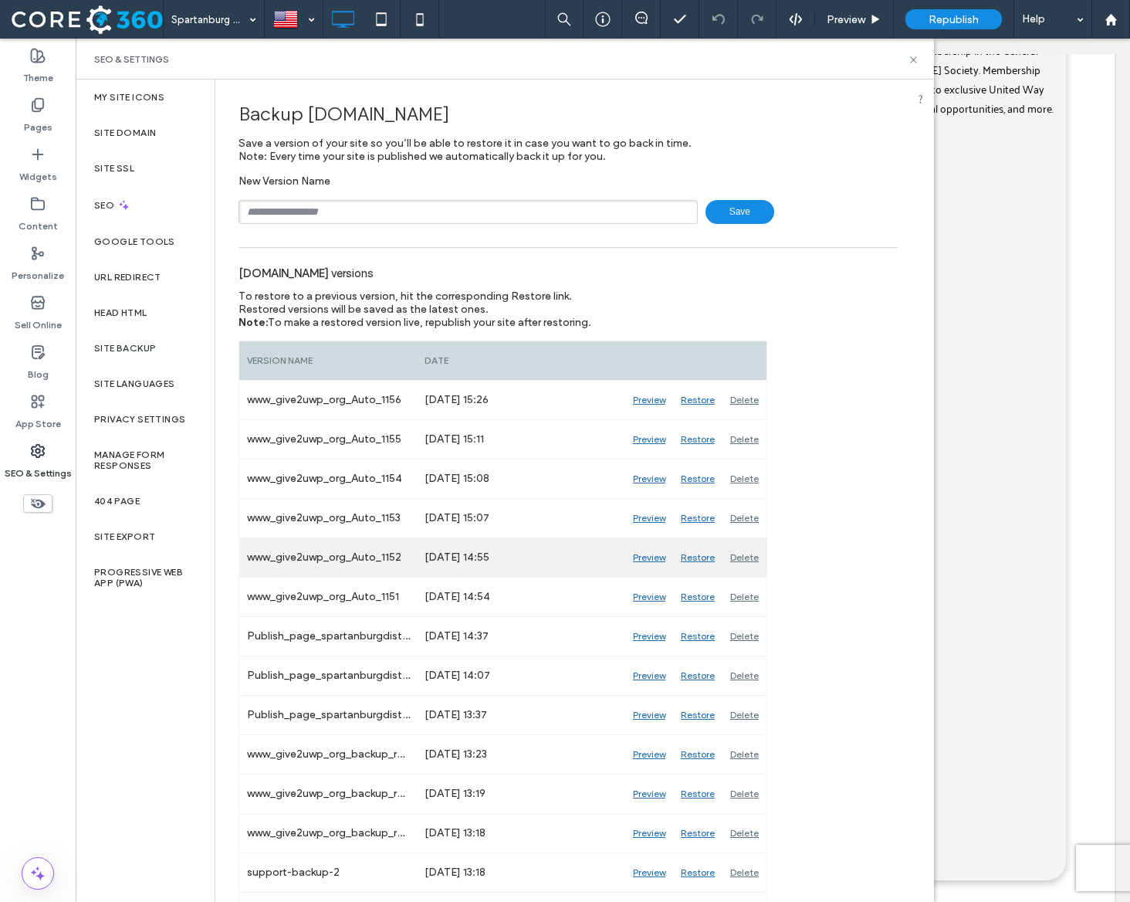
click at [705, 556] on div "Restore" at bounding box center [697, 557] width 49 height 39
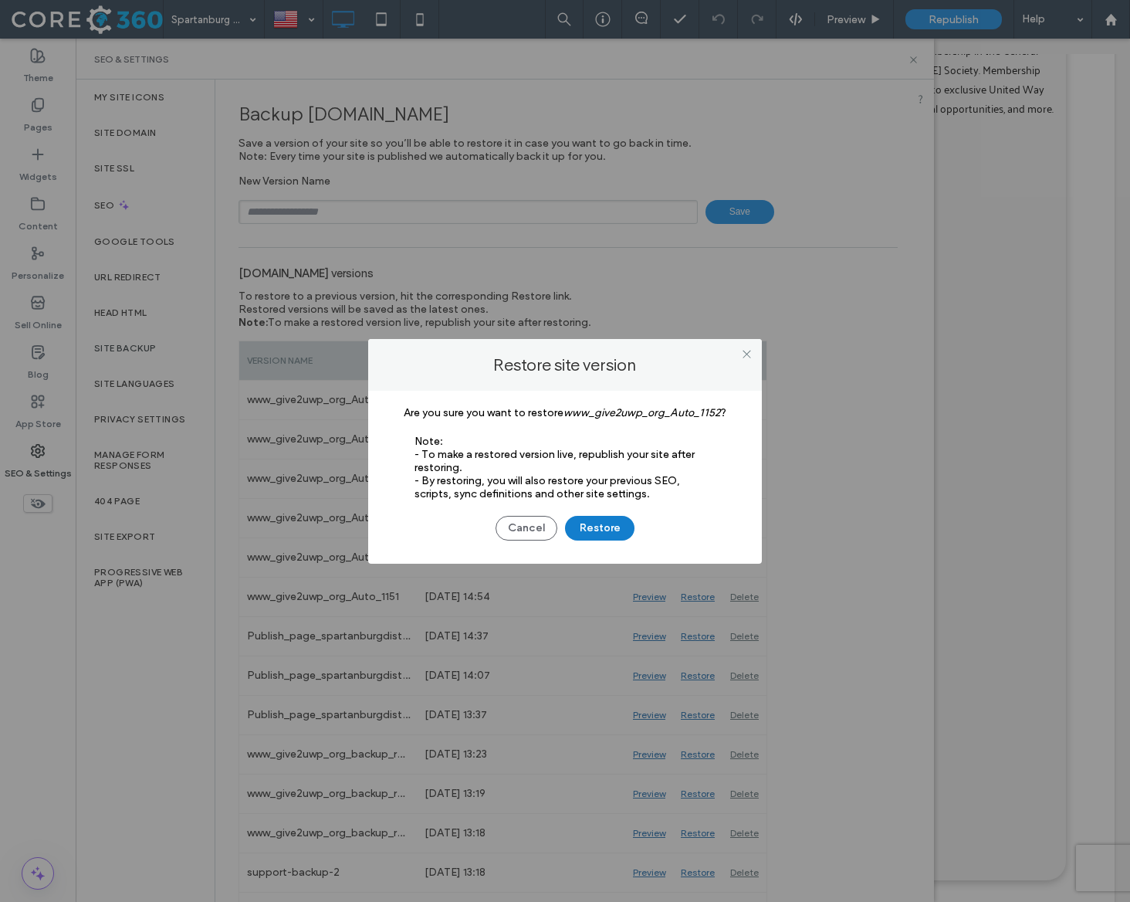
click at [611, 536] on button "Restore" at bounding box center [599, 528] width 69 height 25
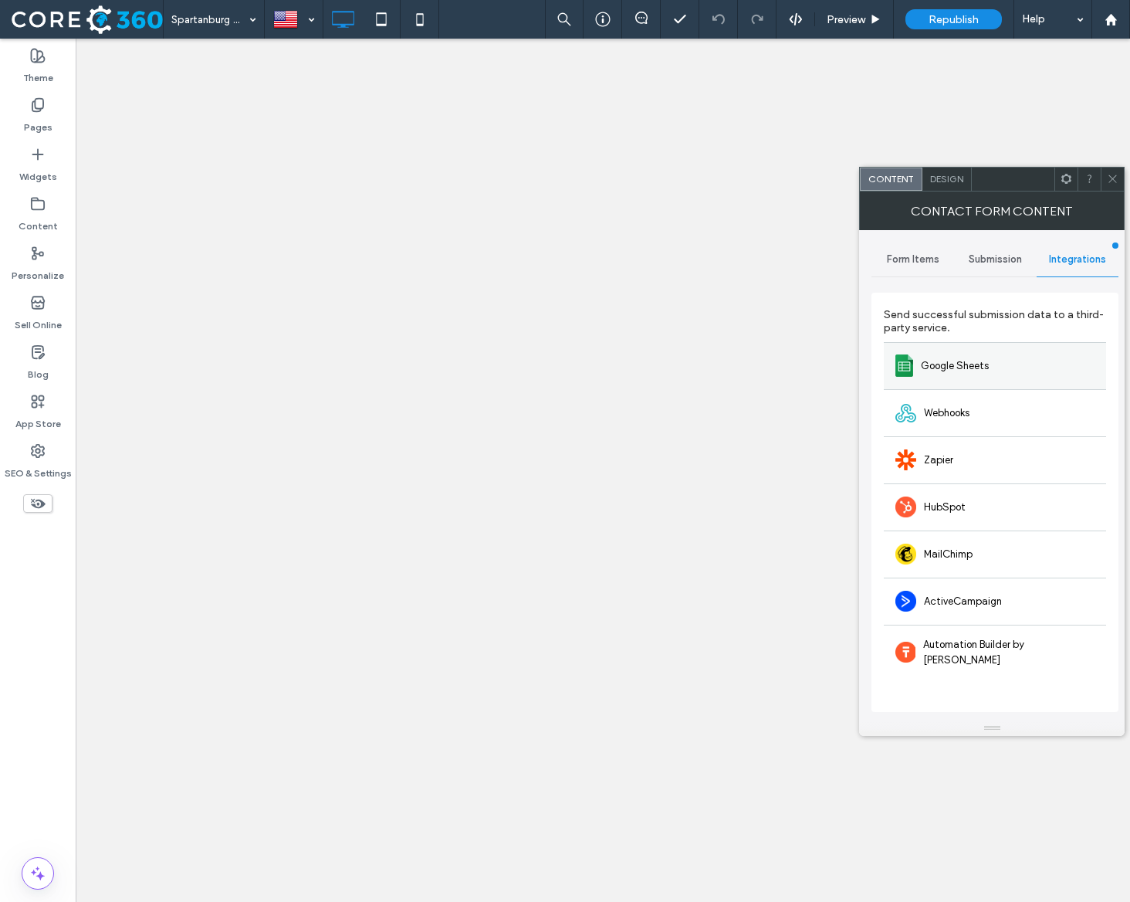
select select "**********"
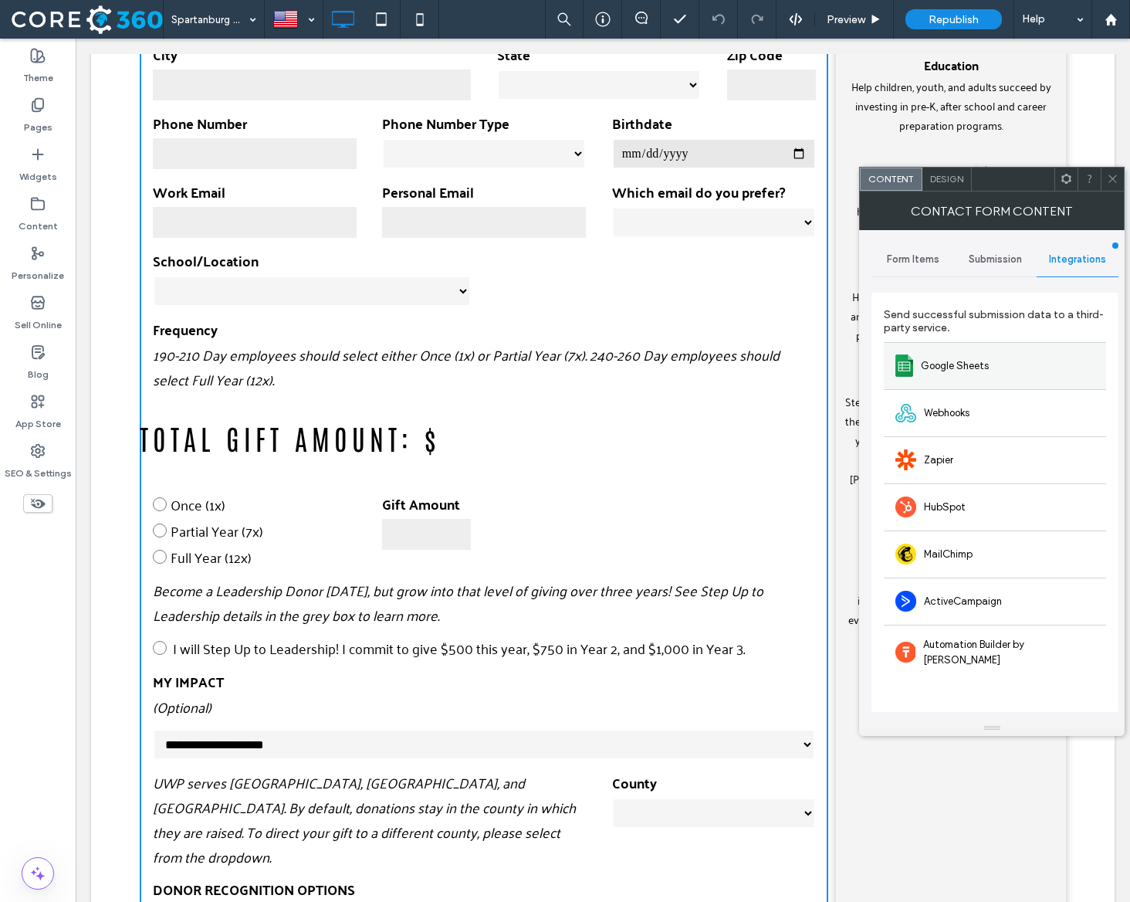
click at [943, 383] on div "Google Sheets" at bounding box center [995, 365] width 222 height 47
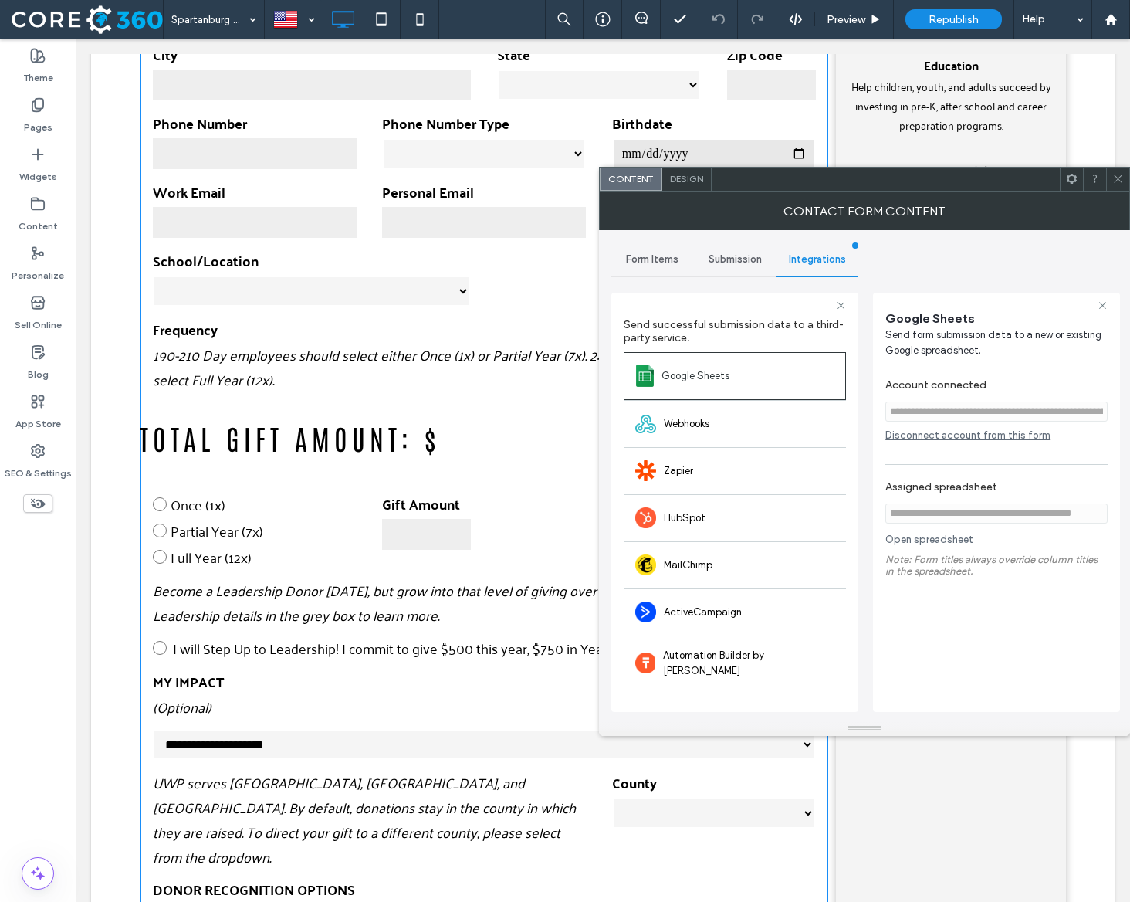
click at [1117, 184] on icon at bounding box center [1118, 179] width 12 height 12
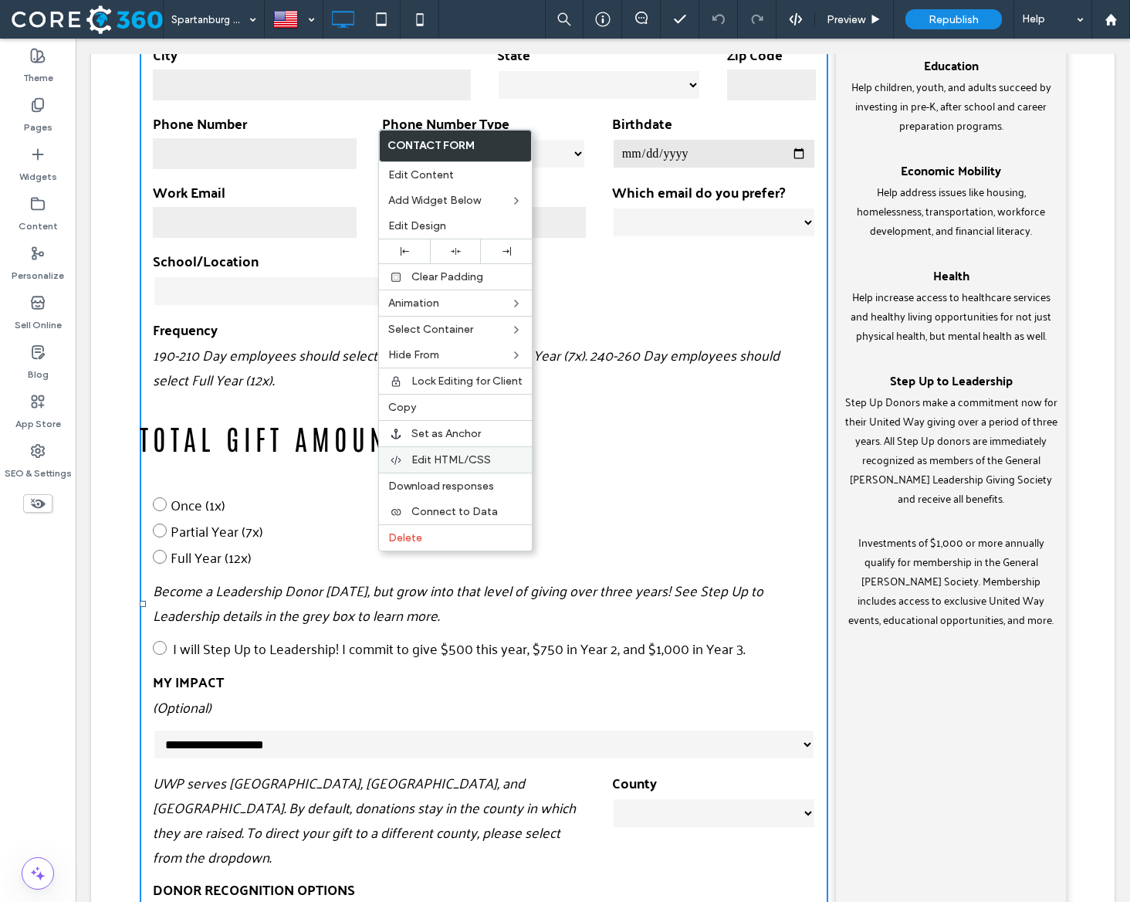
click at [456, 459] on span "Edit HTML/CSS" at bounding box center [451, 459] width 80 height 13
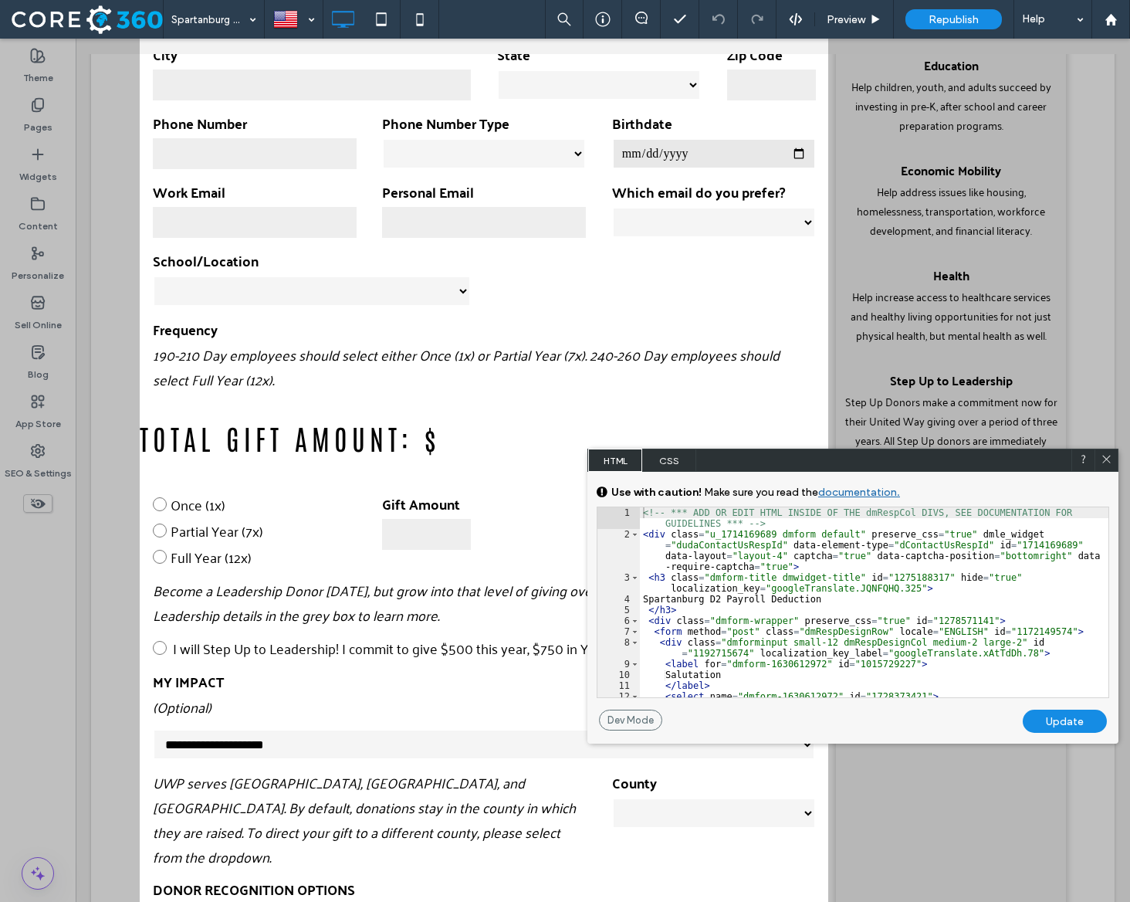
click at [845, 580] on div "<!-- *** ADD OR EDIT HTML INSIDE OF THE dmRespCol DIVS, SEE DOCUMENTATION FOR G…" at bounding box center [874, 618] width 469 height 222
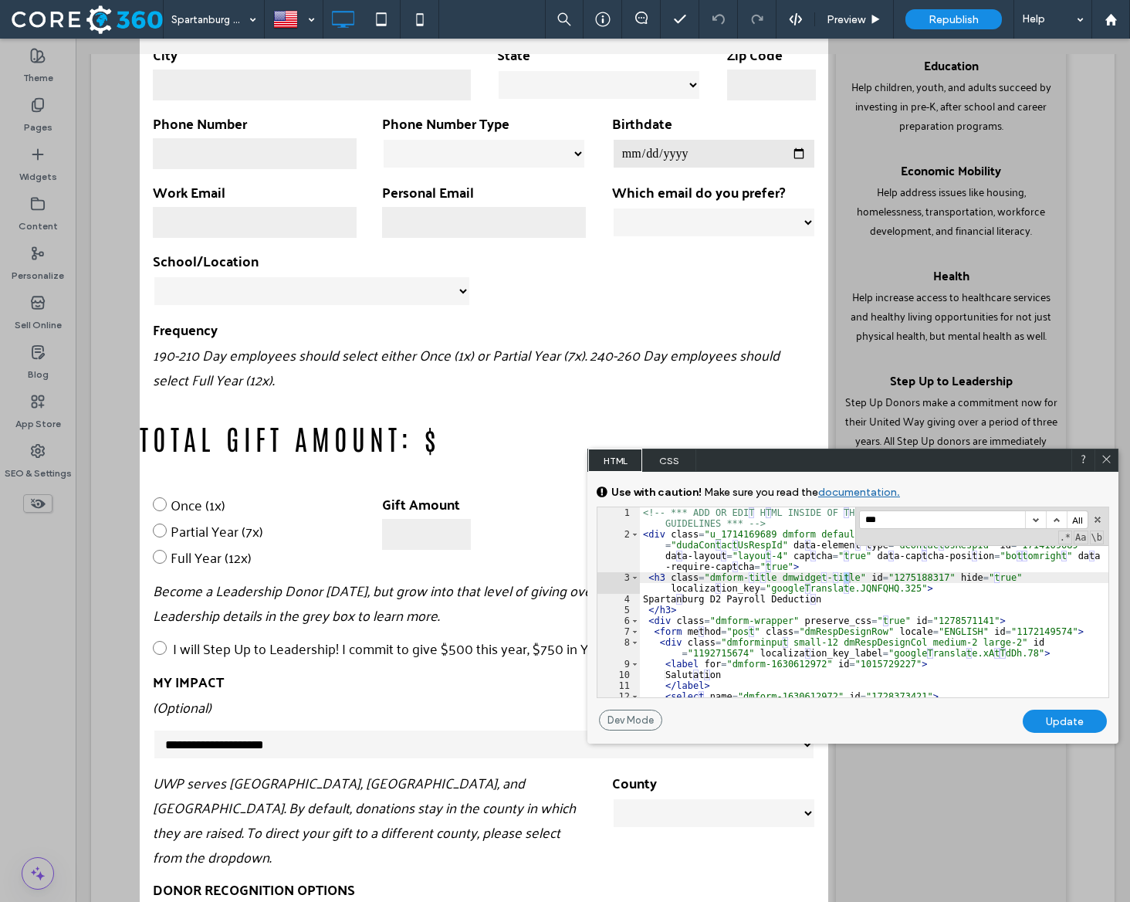
scroll to position [4411, 0]
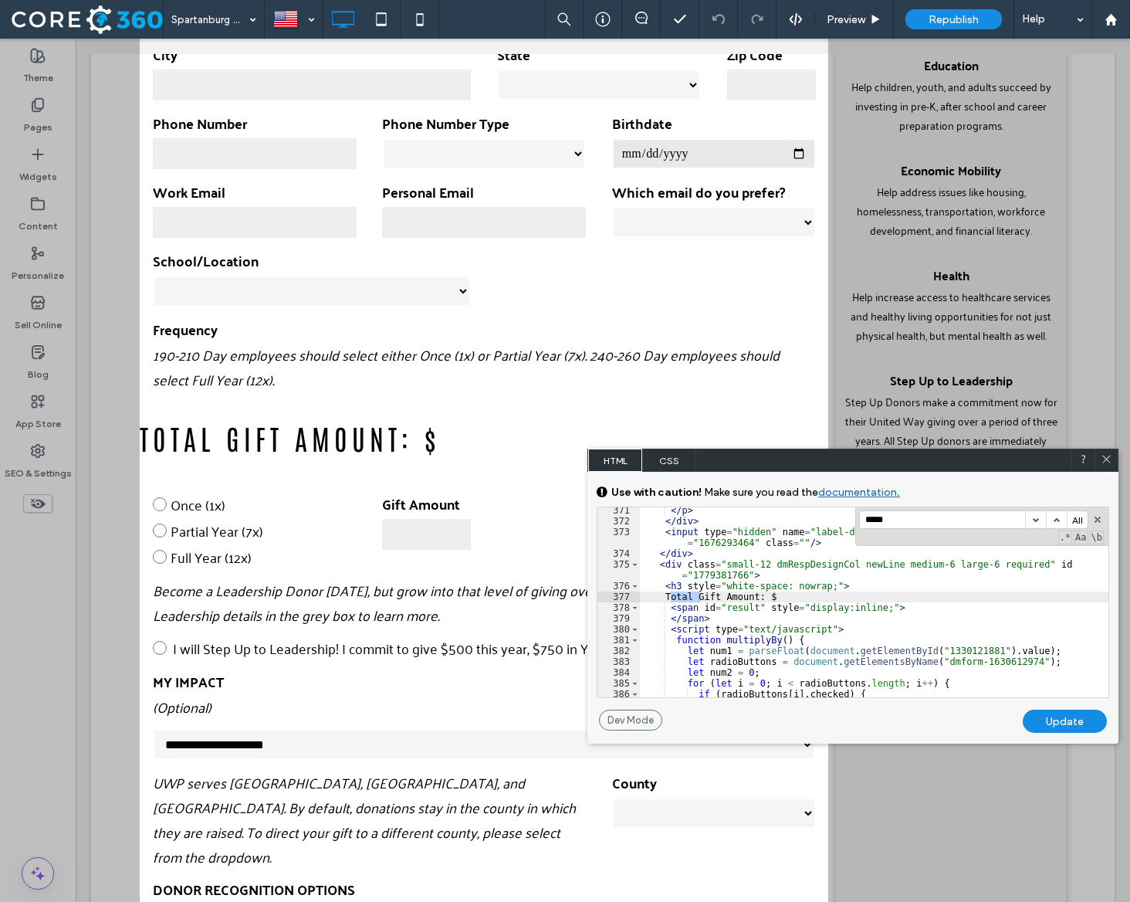
type input "*****"
click at [665, 613] on div "</ p > </ div > < input type = "hidden" name = "label-dmform-1630612996" value …" at bounding box center [874, 611] width 469 height 212
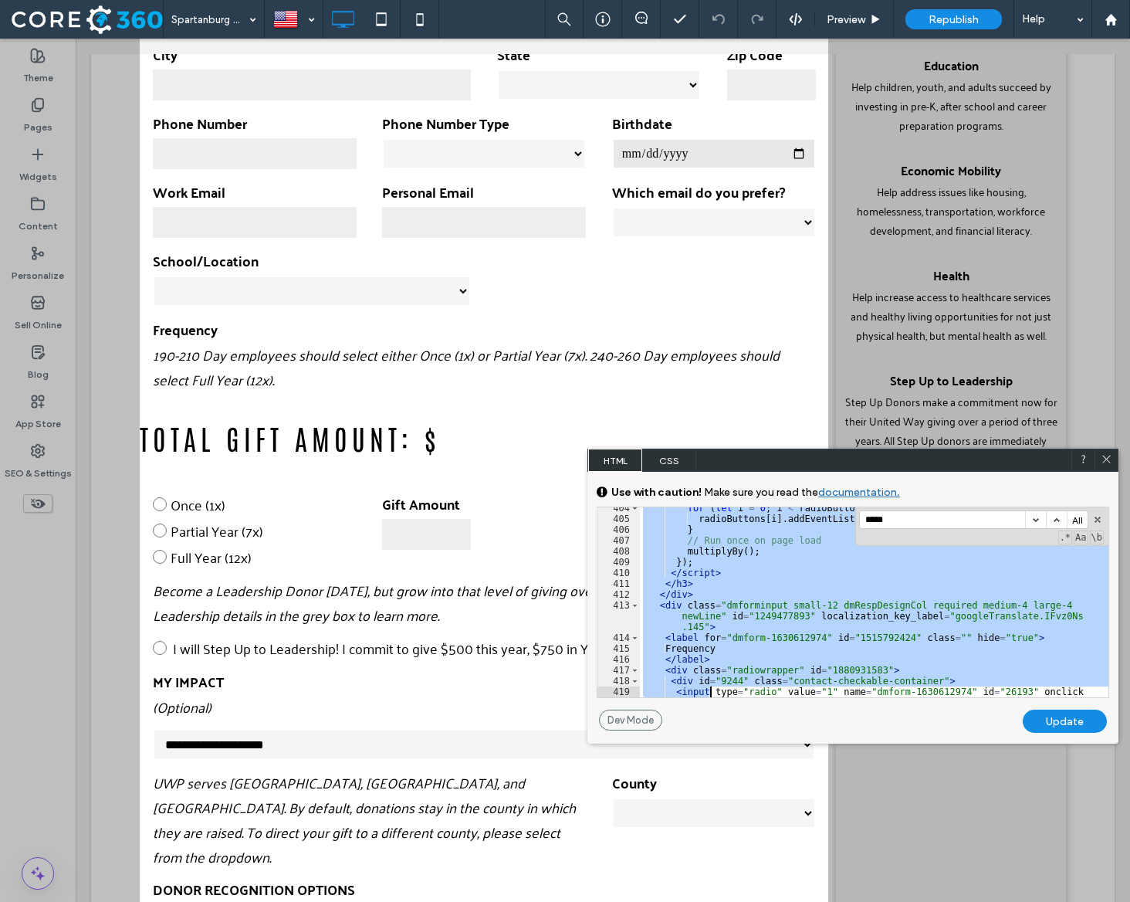
scroll to position [4824, 0]
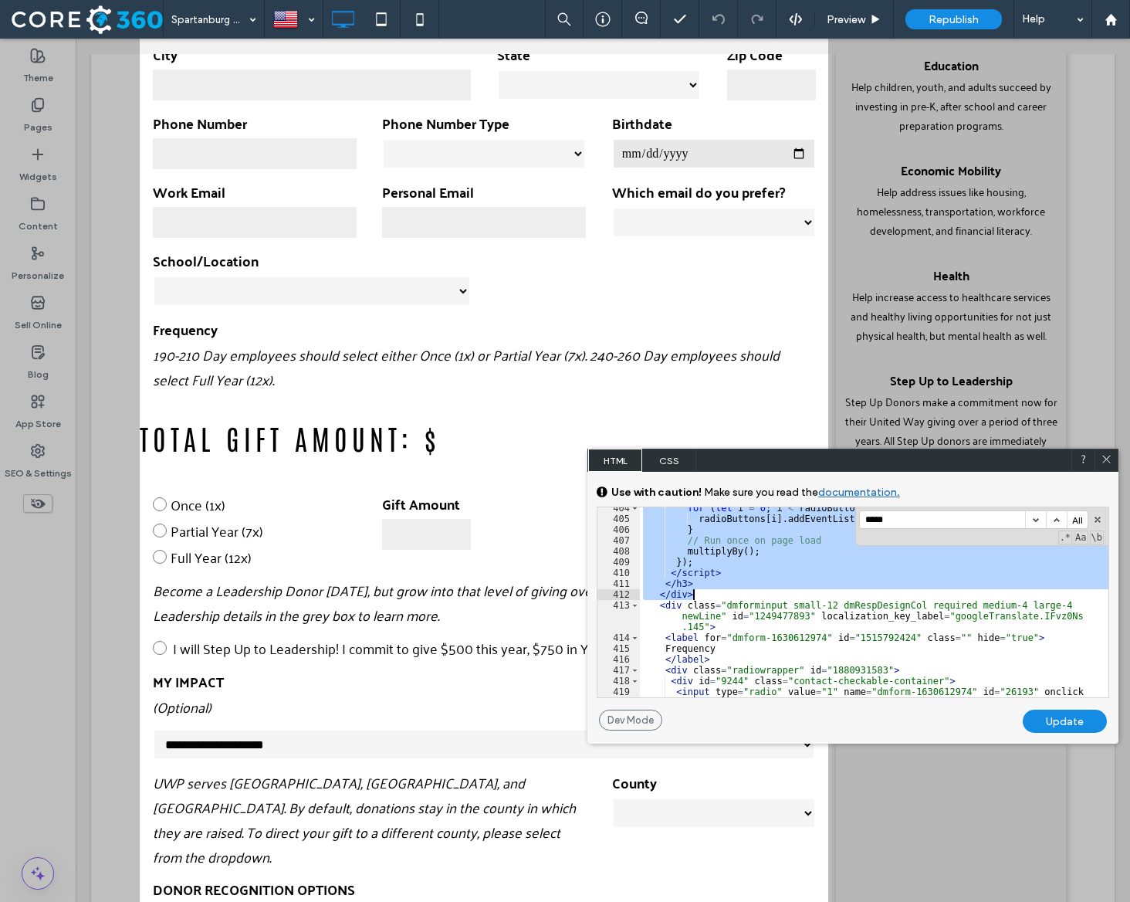
drag, startPoint x: 660, startPoint y: 563, endPoint x: 718, endPoint y: 596, distance: 66.4
click at [718, 596] on div "for ( let i = 0 ; i < radioButtons . length ; i ++ ) { radioButtons [ i ] . add…" at bounding box center [874, 614] width 469 height 222
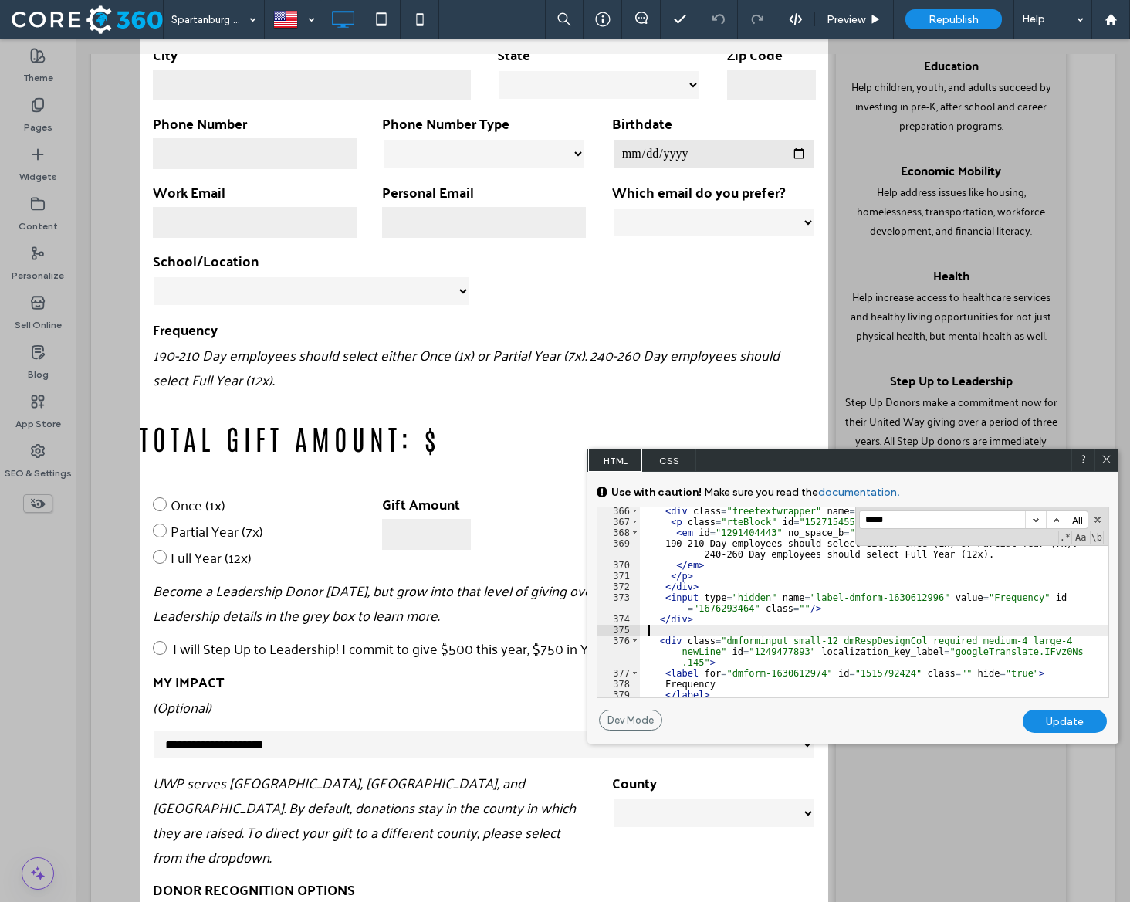
scroll to position [4348, 0]
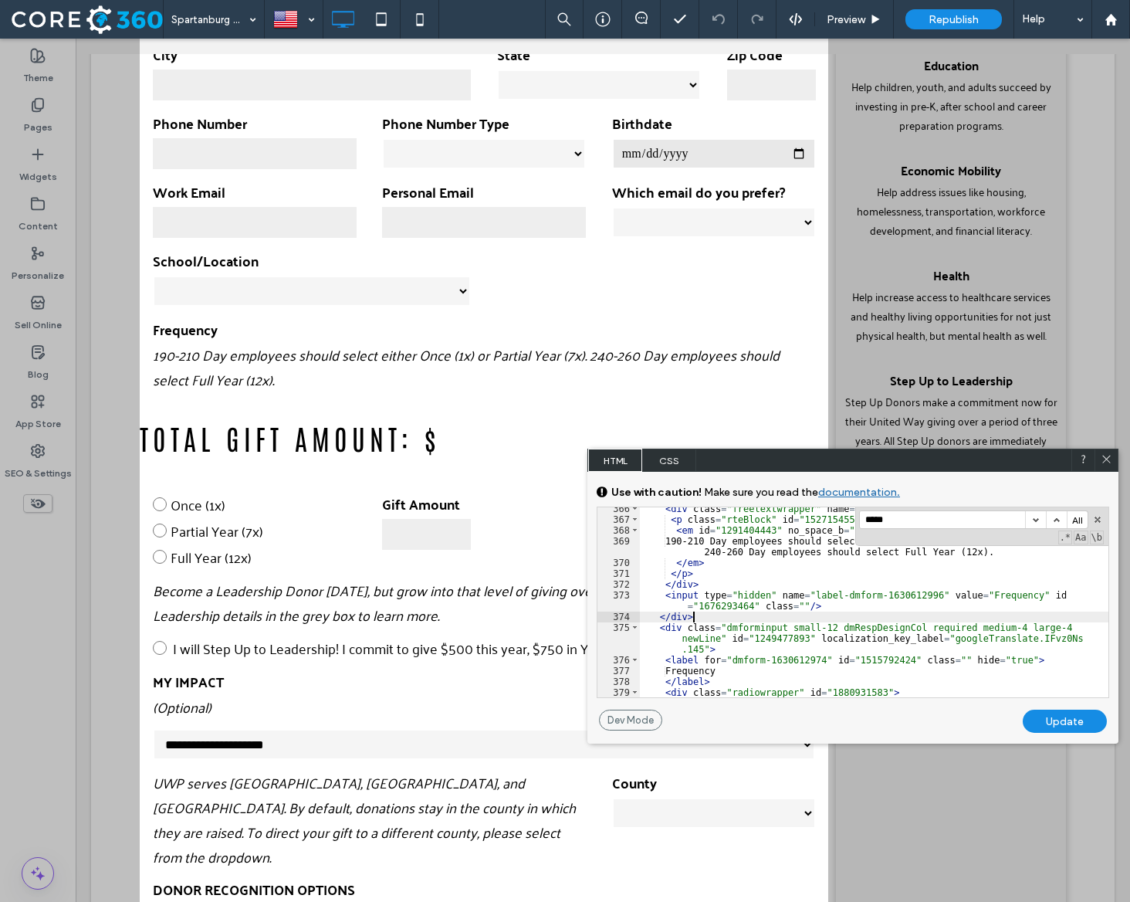
click at [1061, 719] on div "Update" at bounding box center [1065, 720] width 84 height 23
select select "**********"
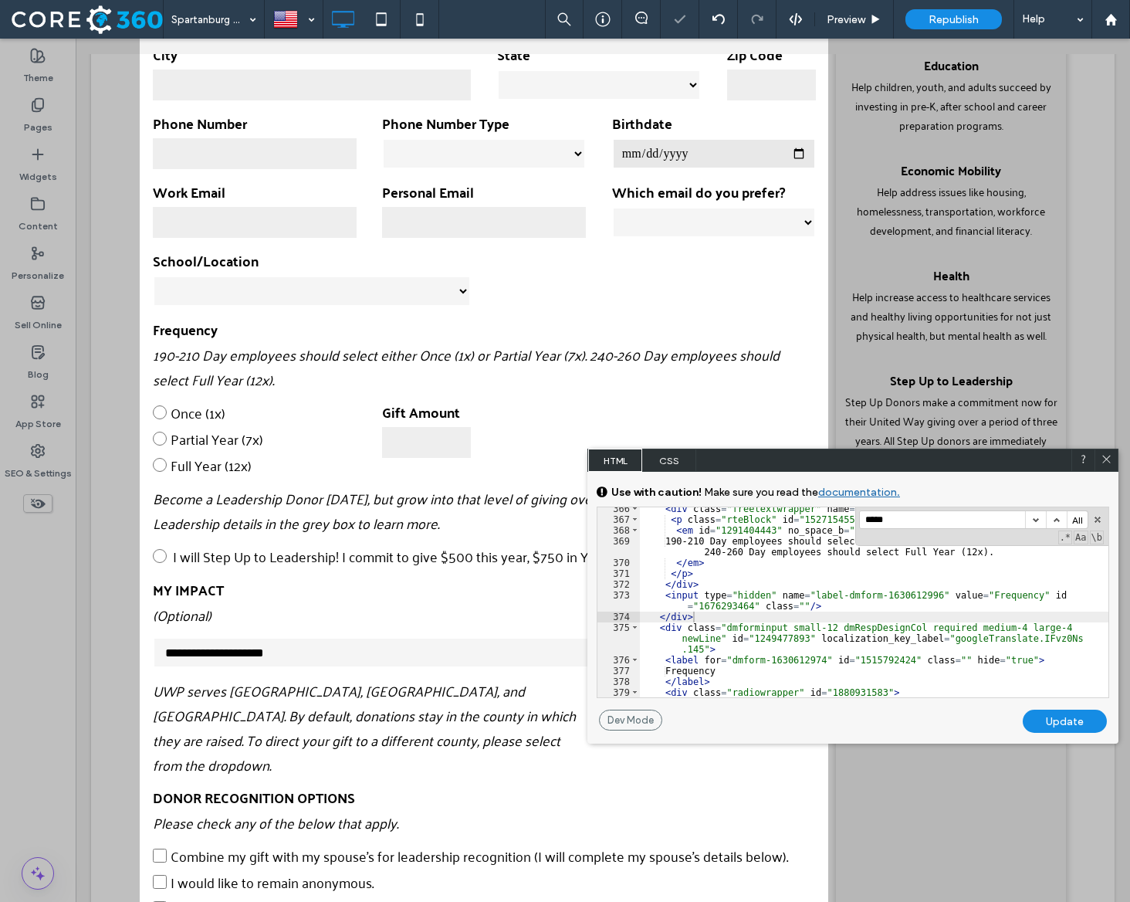
click at [1052, 716] on div "Update" at bounding box center [1065, 720] width 84 height 23
click at [1107, 461] on icon at bounding box center [1107, 459] width 12 height 12
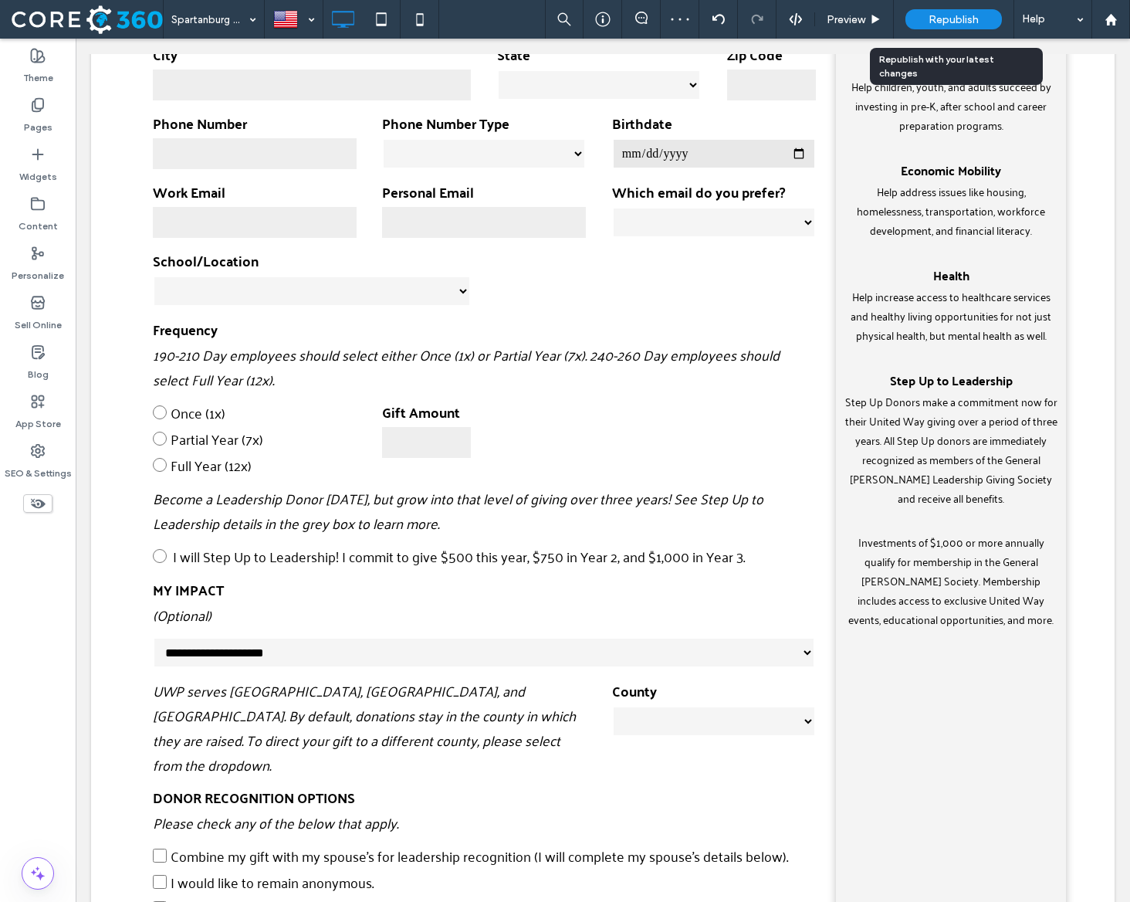
click at [965, 23] on span "Republish" at bounding box center [954, 19] width 50 height 13
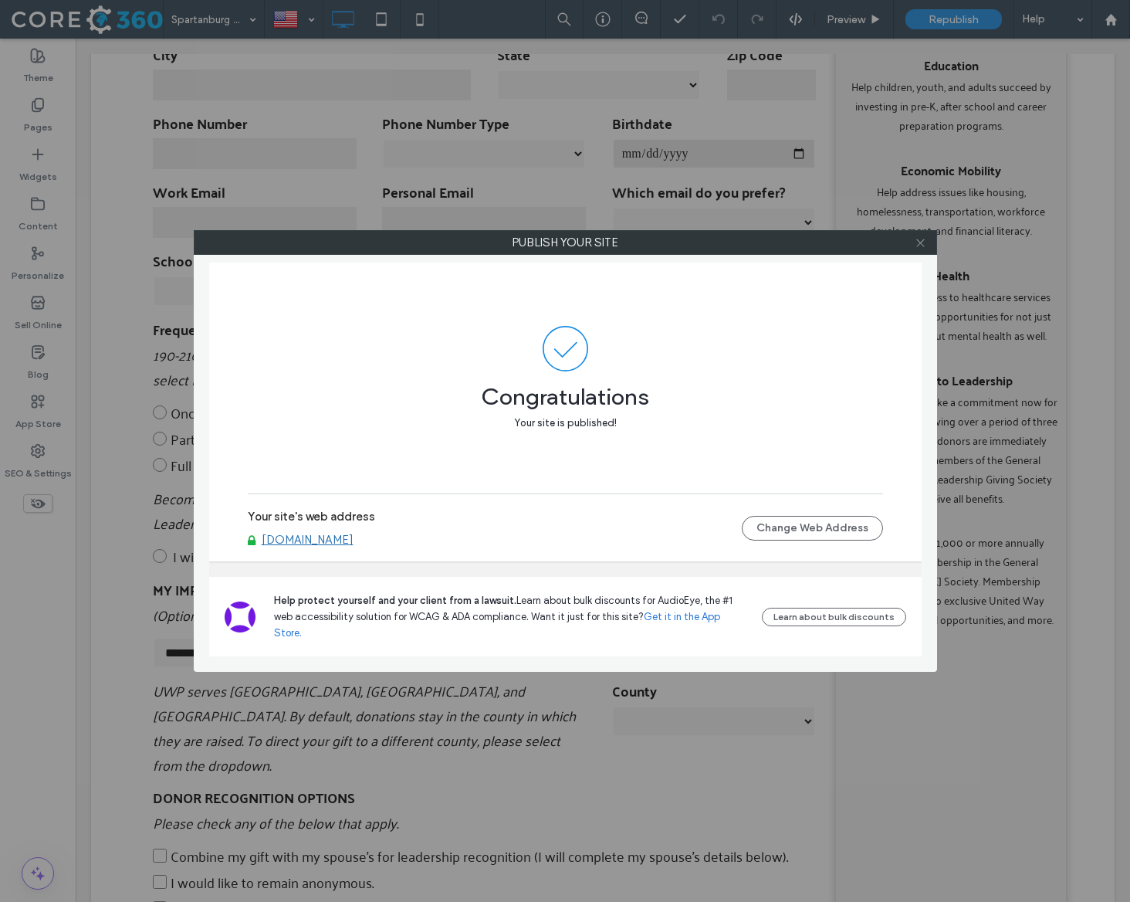
click at [917, 239] on use at bounding box center [920, 243] width 8 height 8
